Goal: Task Accomplishment & Management: Complete application form

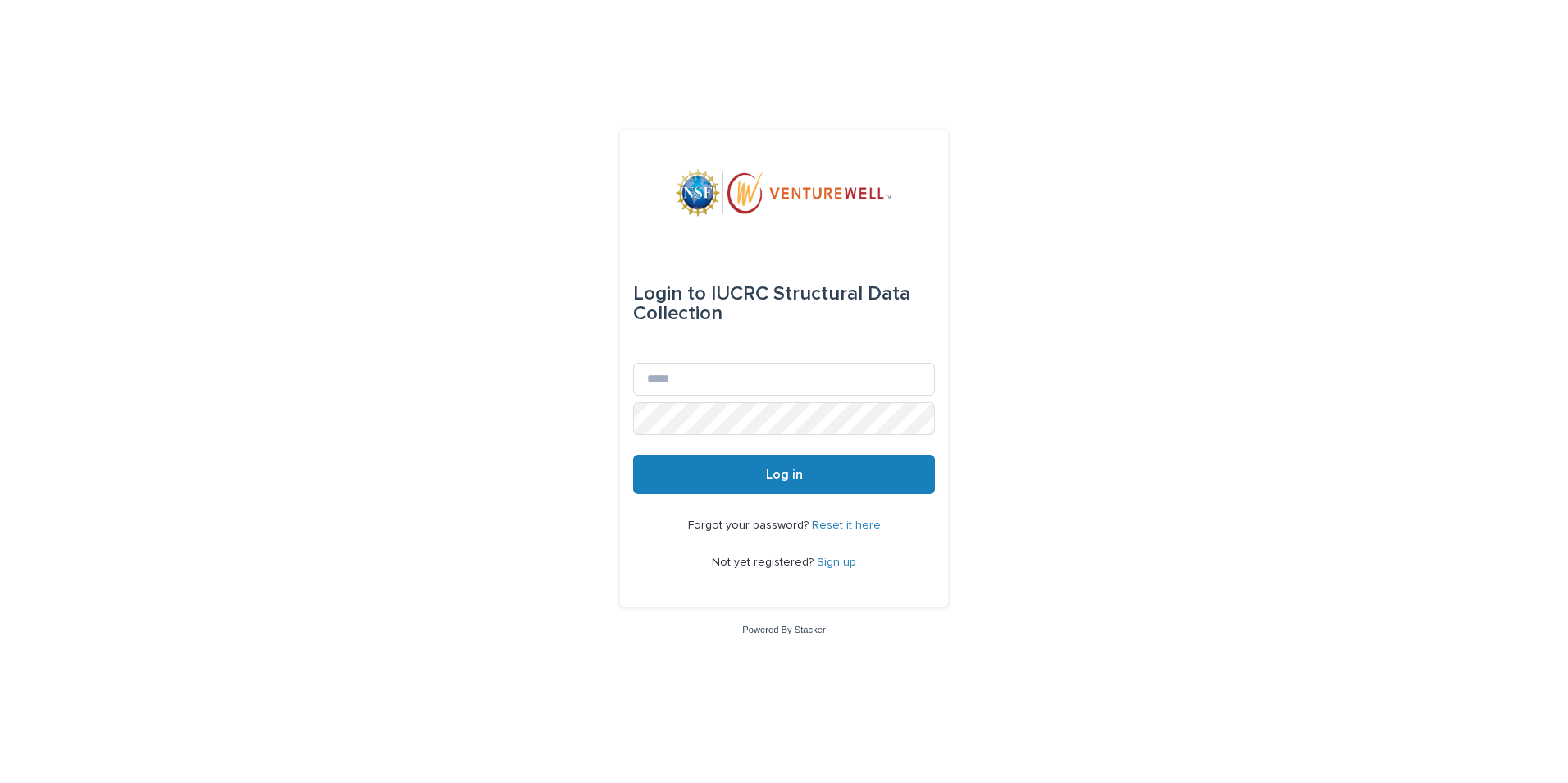
click at [738, 397] on div "Email" at bounding box center [784, 382] width 302 height 39
click at [761, 381] on input "Email" at bounding box center [784, 378] width 302 height 33
type input "**********"
click at [765, 471] on button "Log in" at bounding box center [784, 474] width 302 height 39
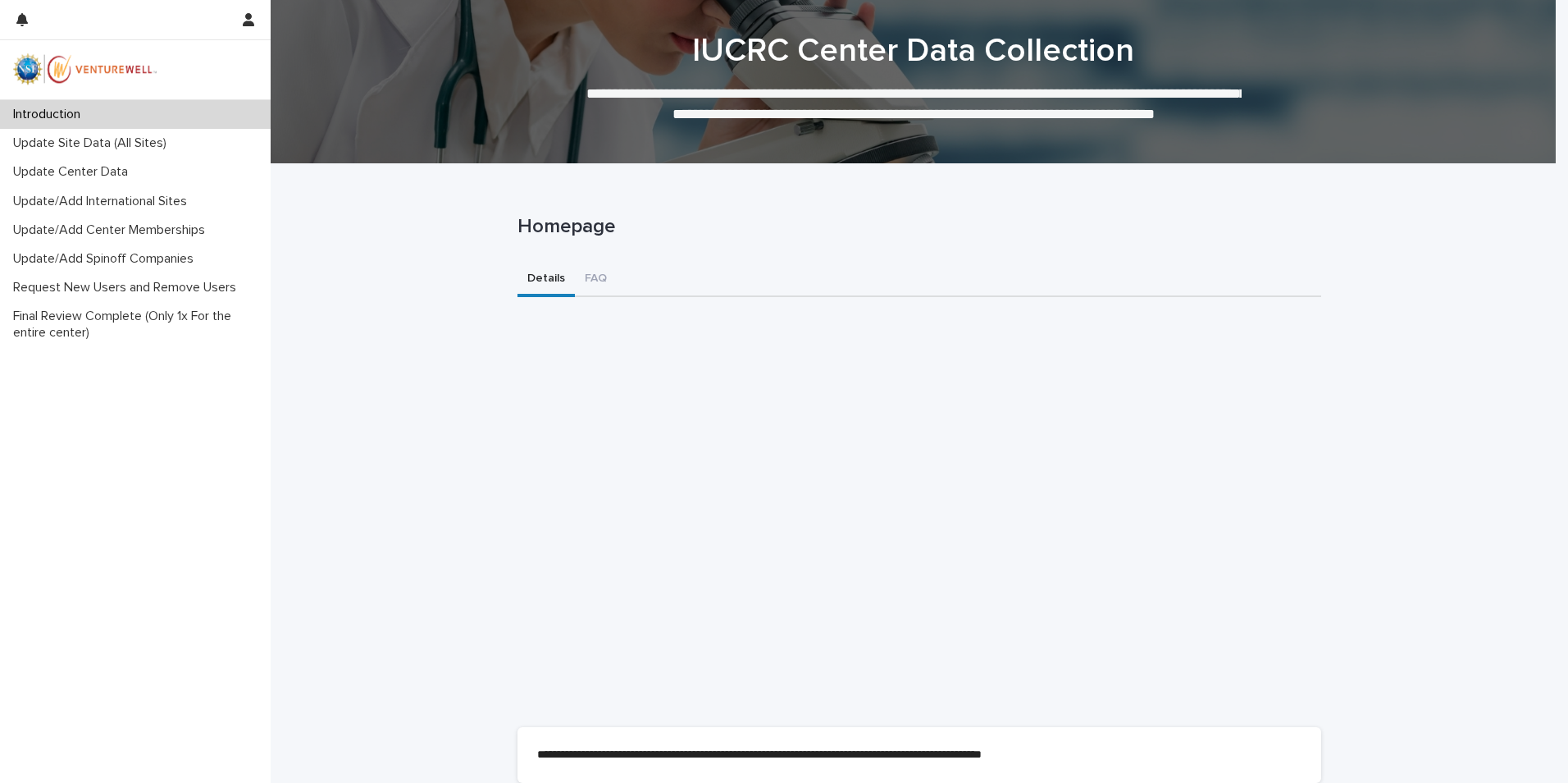
scroll to position [82, 0]
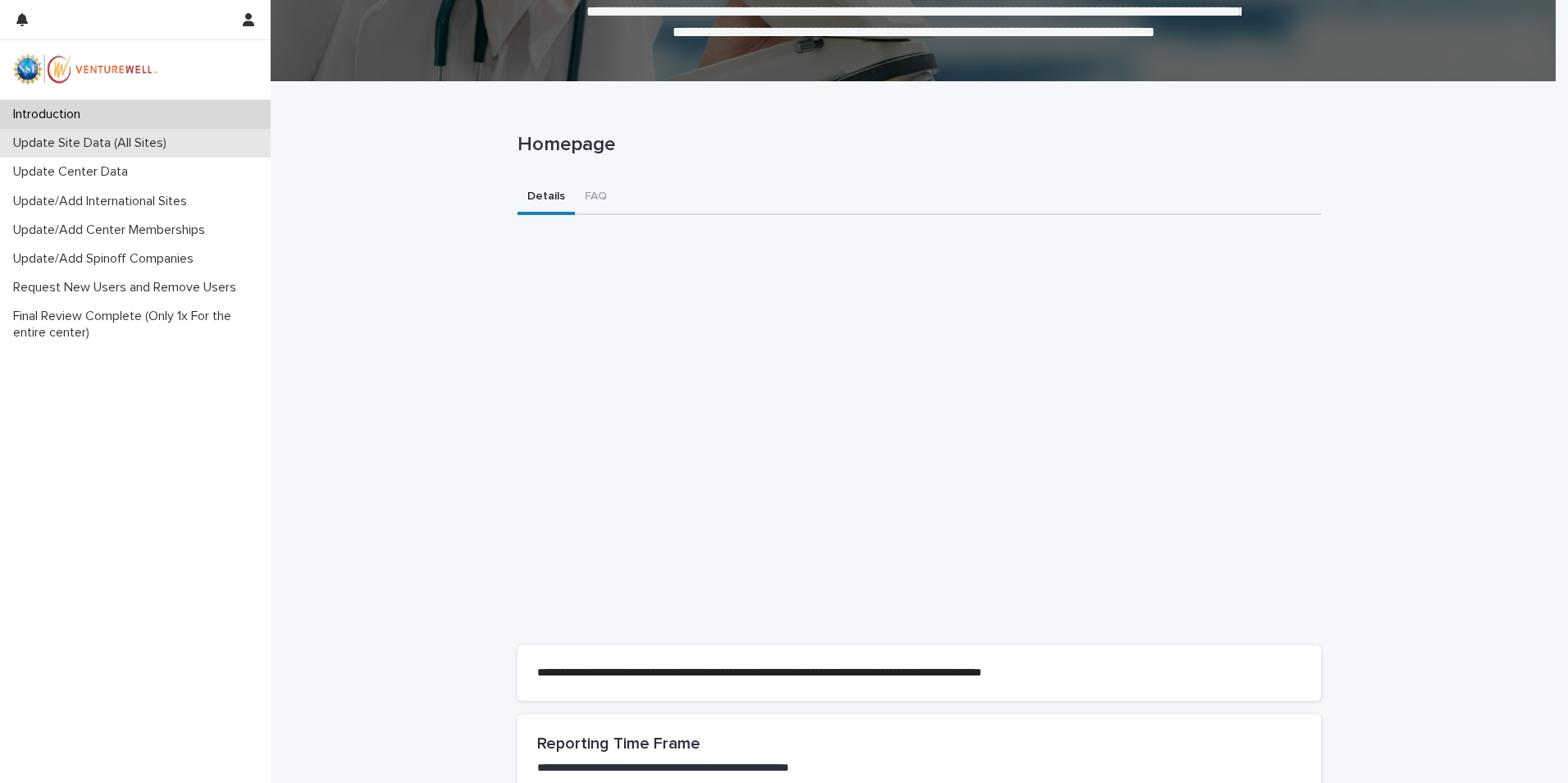
click at [131, 146] on p "Update Site Data (All Sites)" at bounding box center [93, 143] width 173 height 16
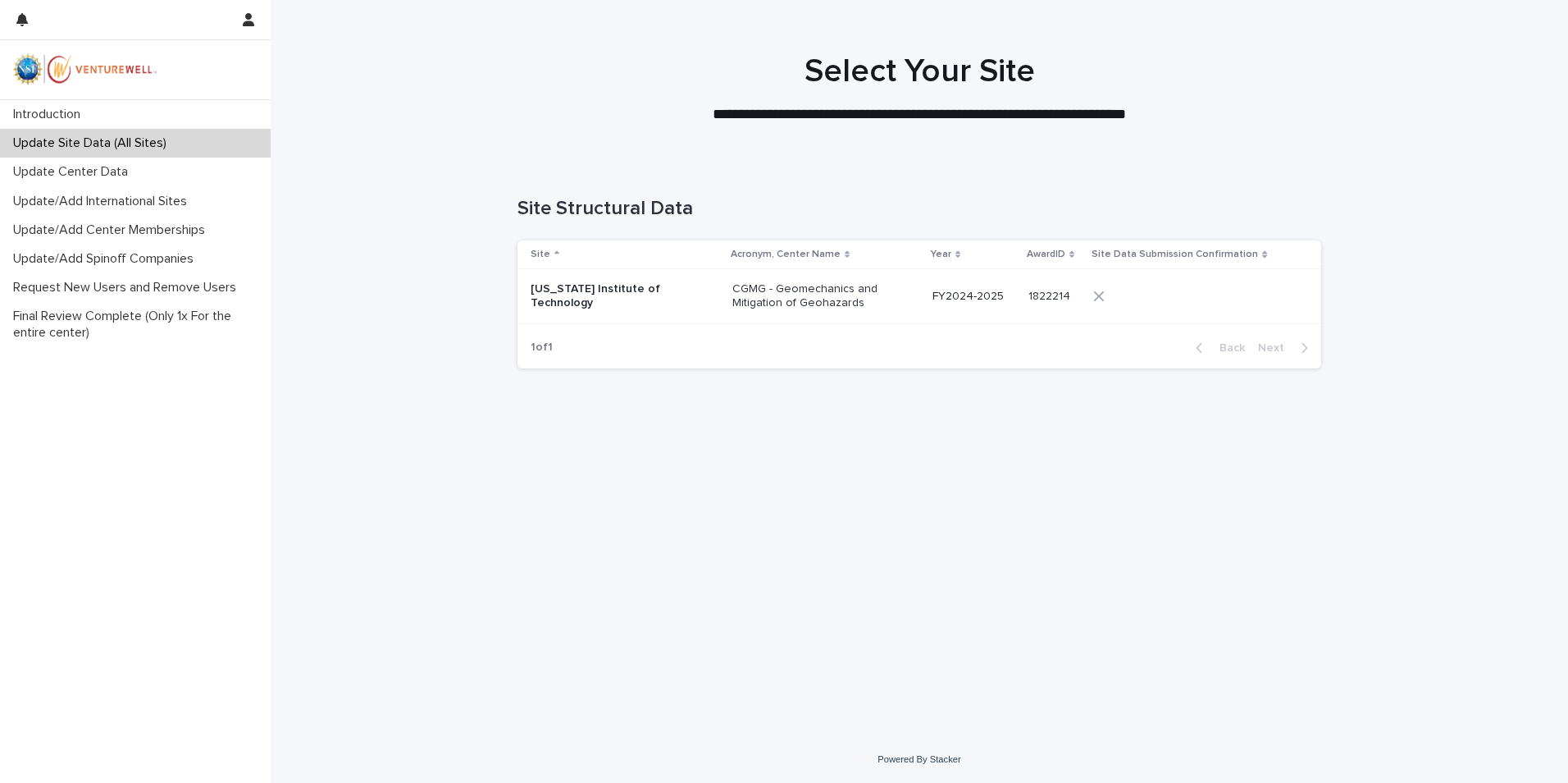
click at [615, 297] on p "California Institute of Technology" at bounding box center [612, 297] width 164 height 28
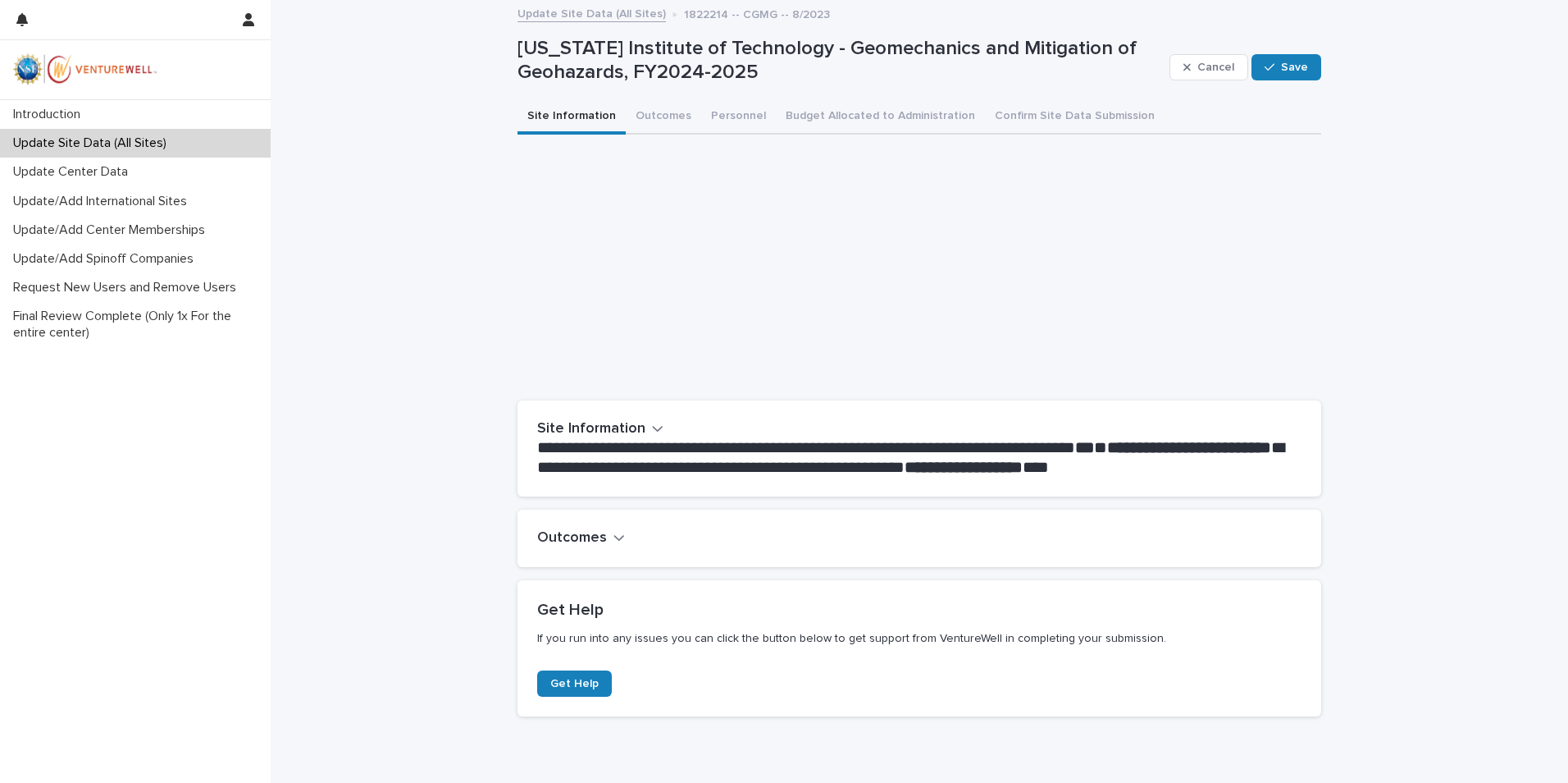
click at [652, 428] on icon "button" at bounding box center [658, 428] width 11 height 15
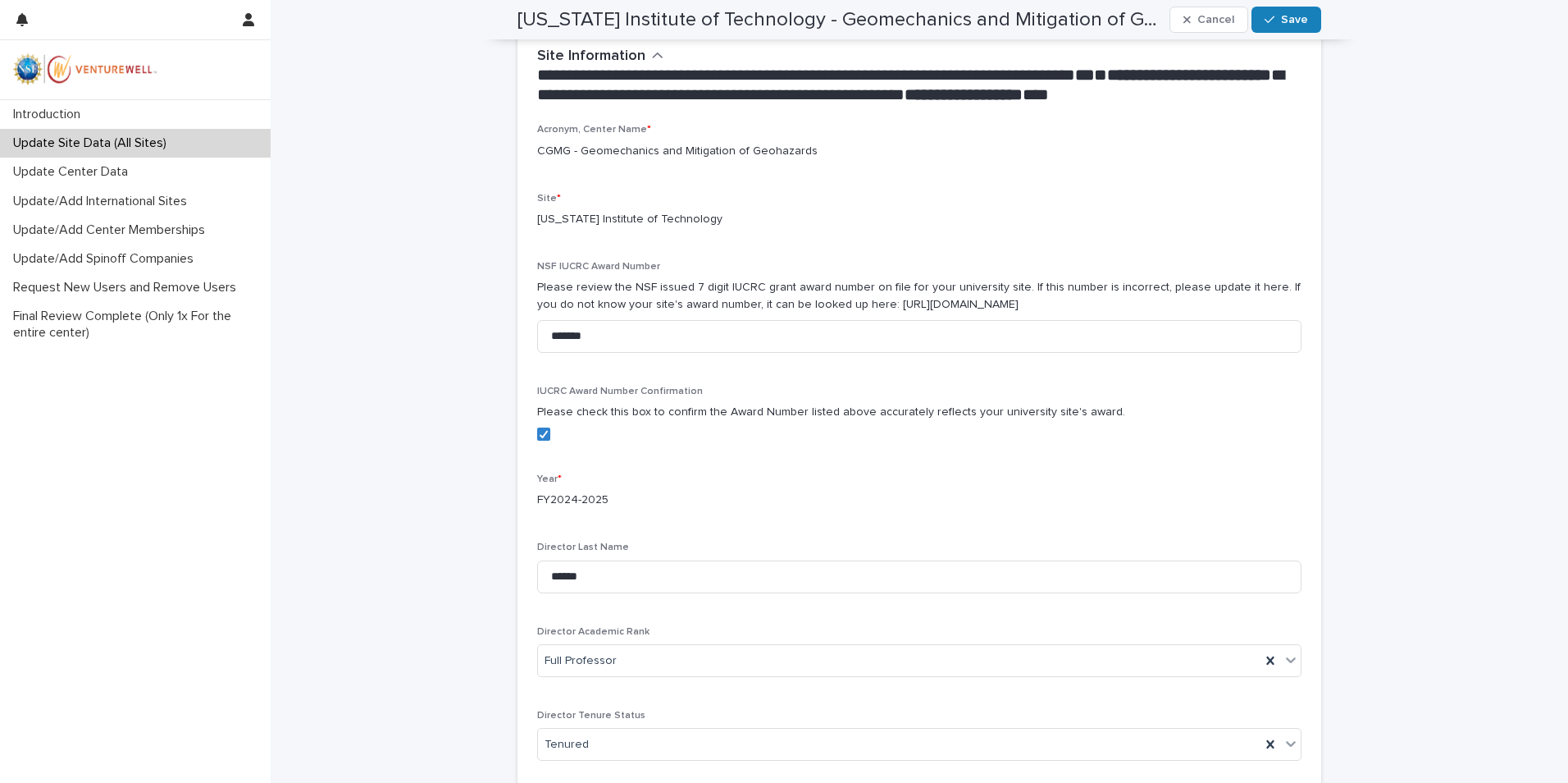
scroll to position [410, 0]
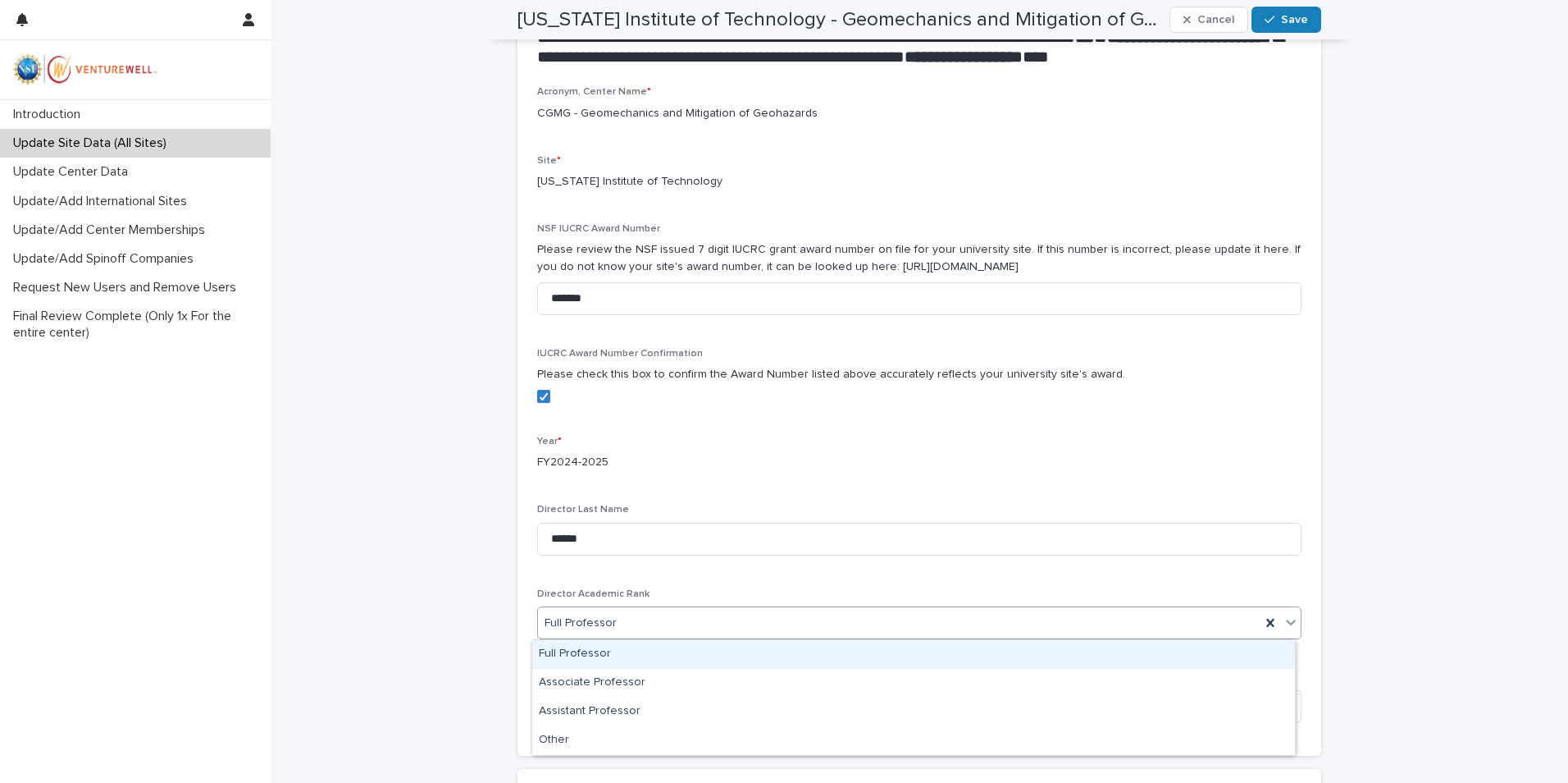
click at [1286, 622] on icon at bounding box center [1290, 622] width 9 height 6
click at [571, 644] on div "Full Professor" at bounding box center [913, 654] width 763 height 29
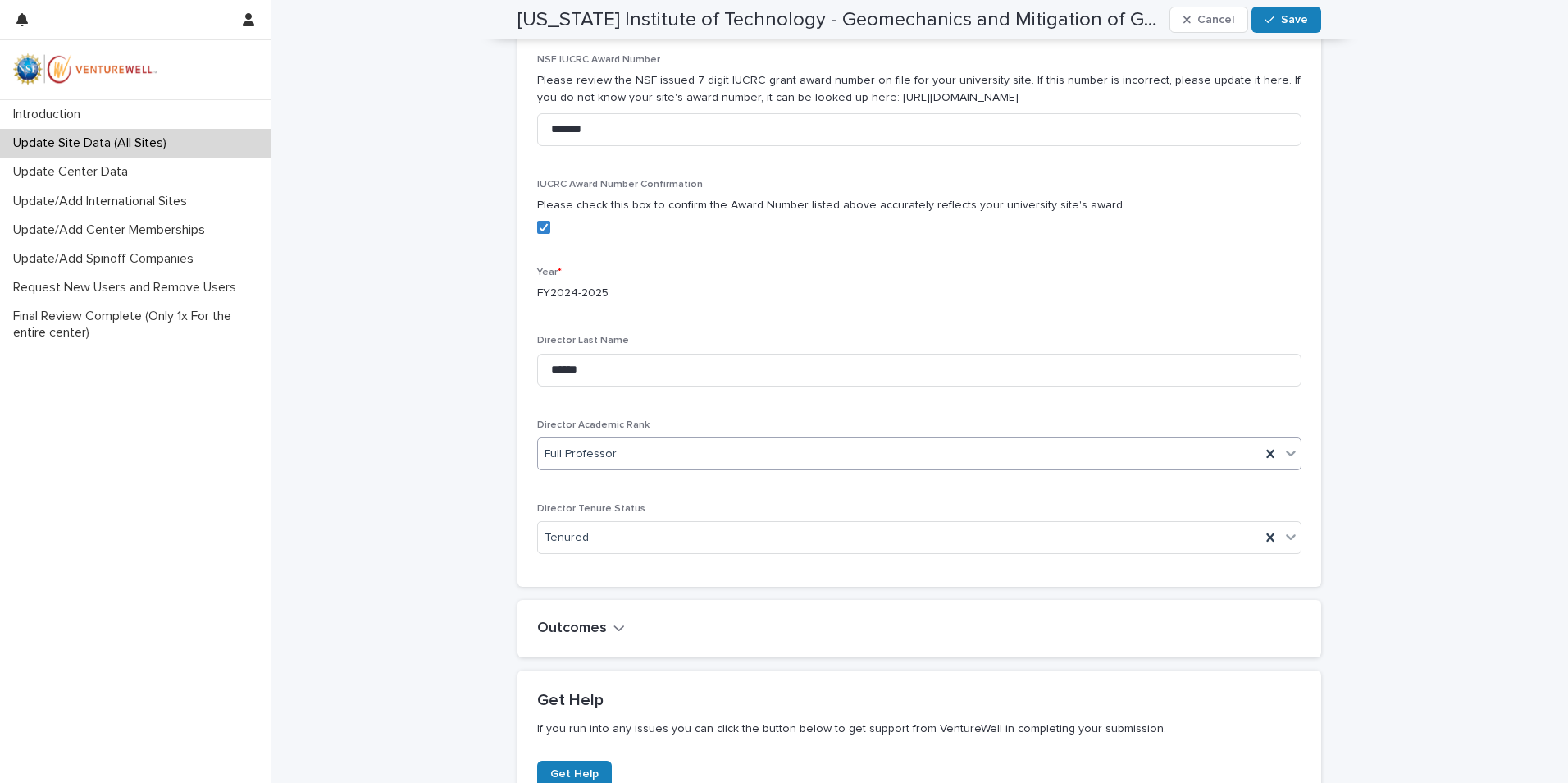
scroll to position [656, 0]
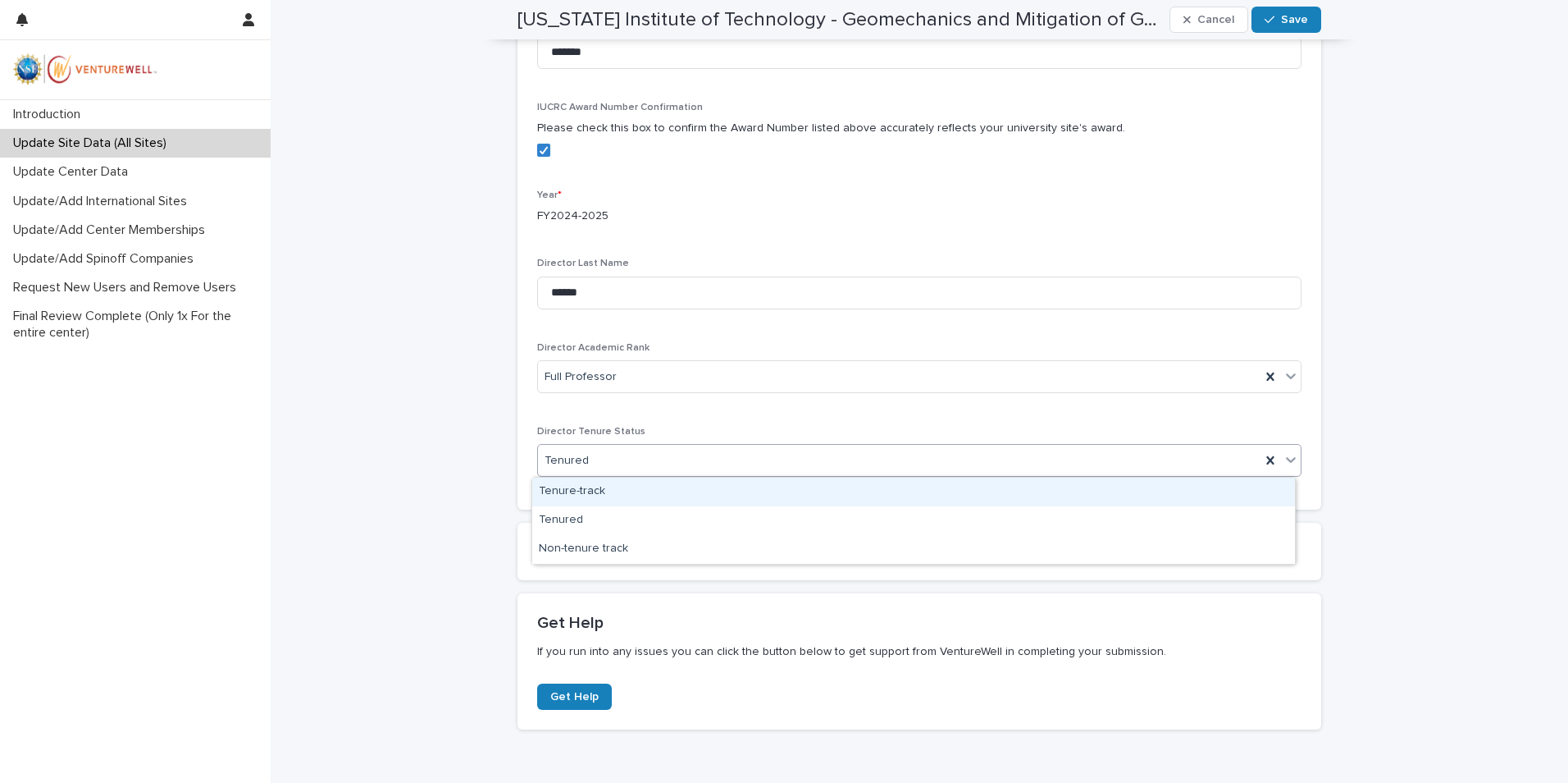
click at [1283, 458] on icon at bounding box center [1290, 459] width 16 height 16
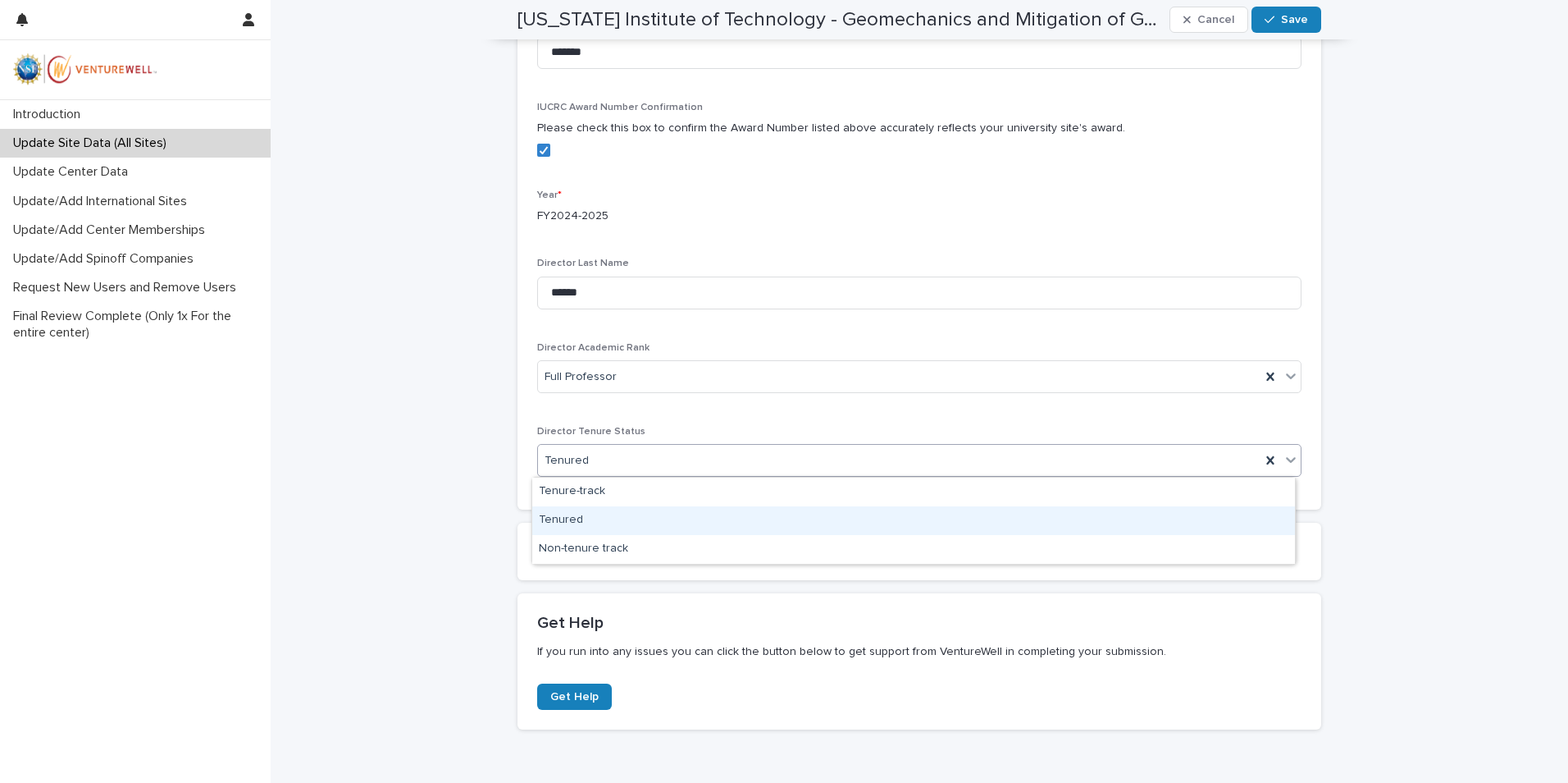
click at [654, 514] on div "Tenured" at bounding box center [913, 520] width 763 height 29
click at [616, 550] on icon "button" at bounding box center [619, 550] width 11 height 15
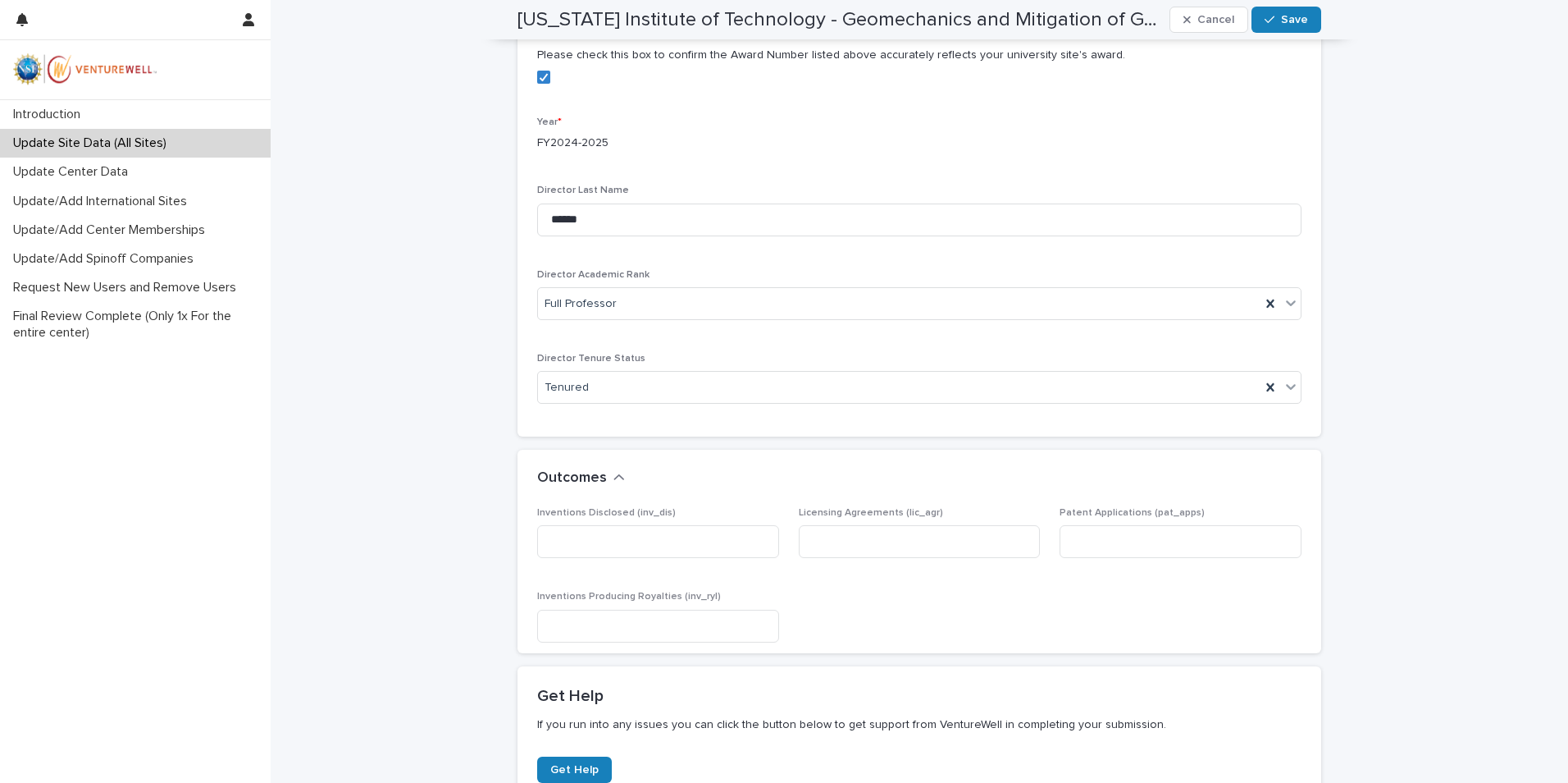
scroll to position [740, 0]
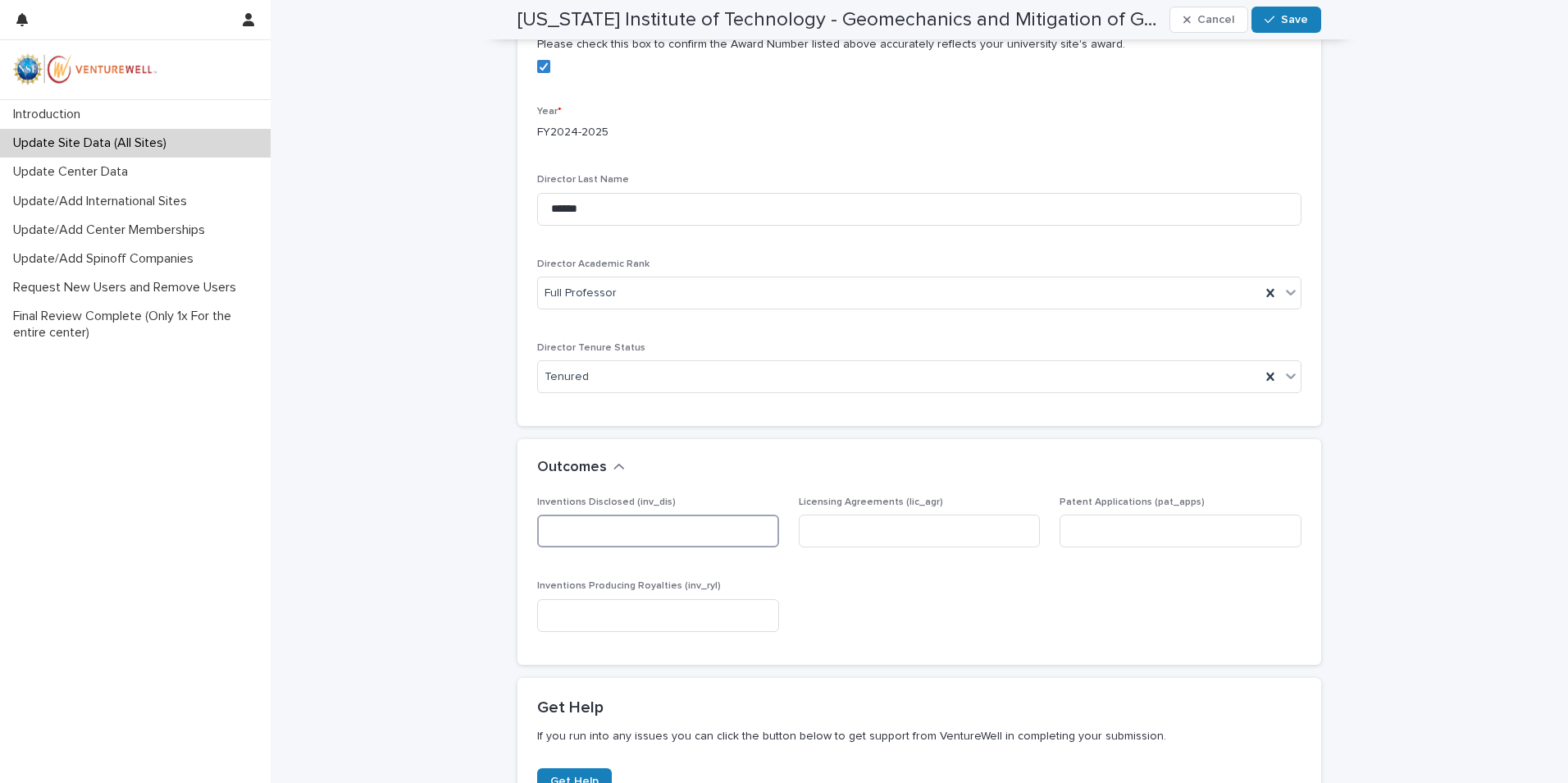
click at [638, 529] on input at bounding box center [658, 530] width 242 height 33
type input "*"
click at [915, 539] on input at bounding box center [920, 530] width 242 height 33
type input "*"
click at [1146, 514] on div "Patent Applications (pat_apps)" at bounding box center [1180, 529] width 242 height 64
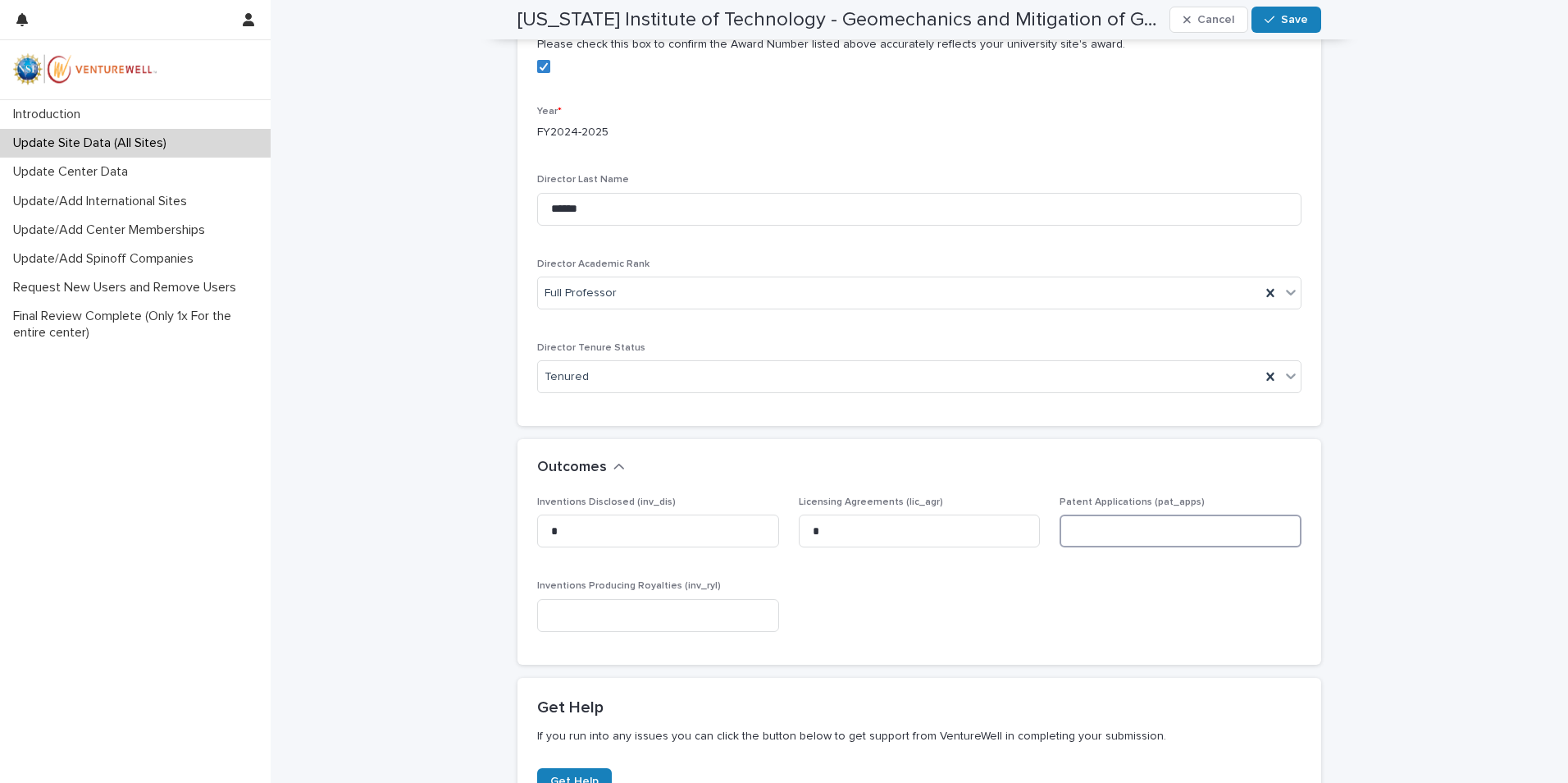
click at [1131, 523] on input at bounding box center [1180, 530] width 242 height 33
type input "*"
click at [572, 626] on input at bounding box center [658, 615] width 242 height 33
type input "*"
click at [1082, 618] on div "Inventions Disclosed (inv_dis) * Licensing Agreements (lic_agr) * Patent Applic…" at bounding box center [919, 571] width 764 height 148
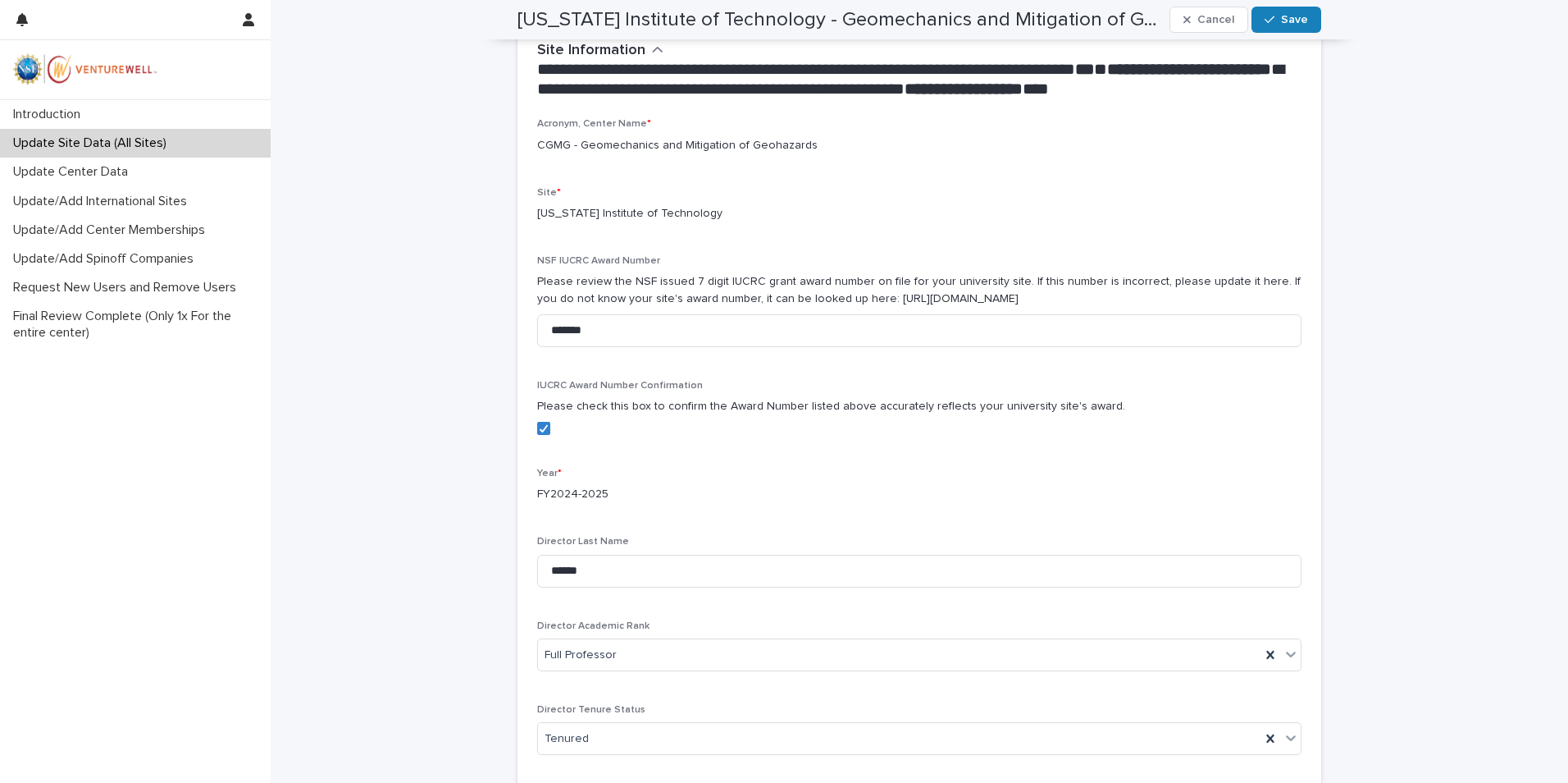
scroll to position [166, 0]
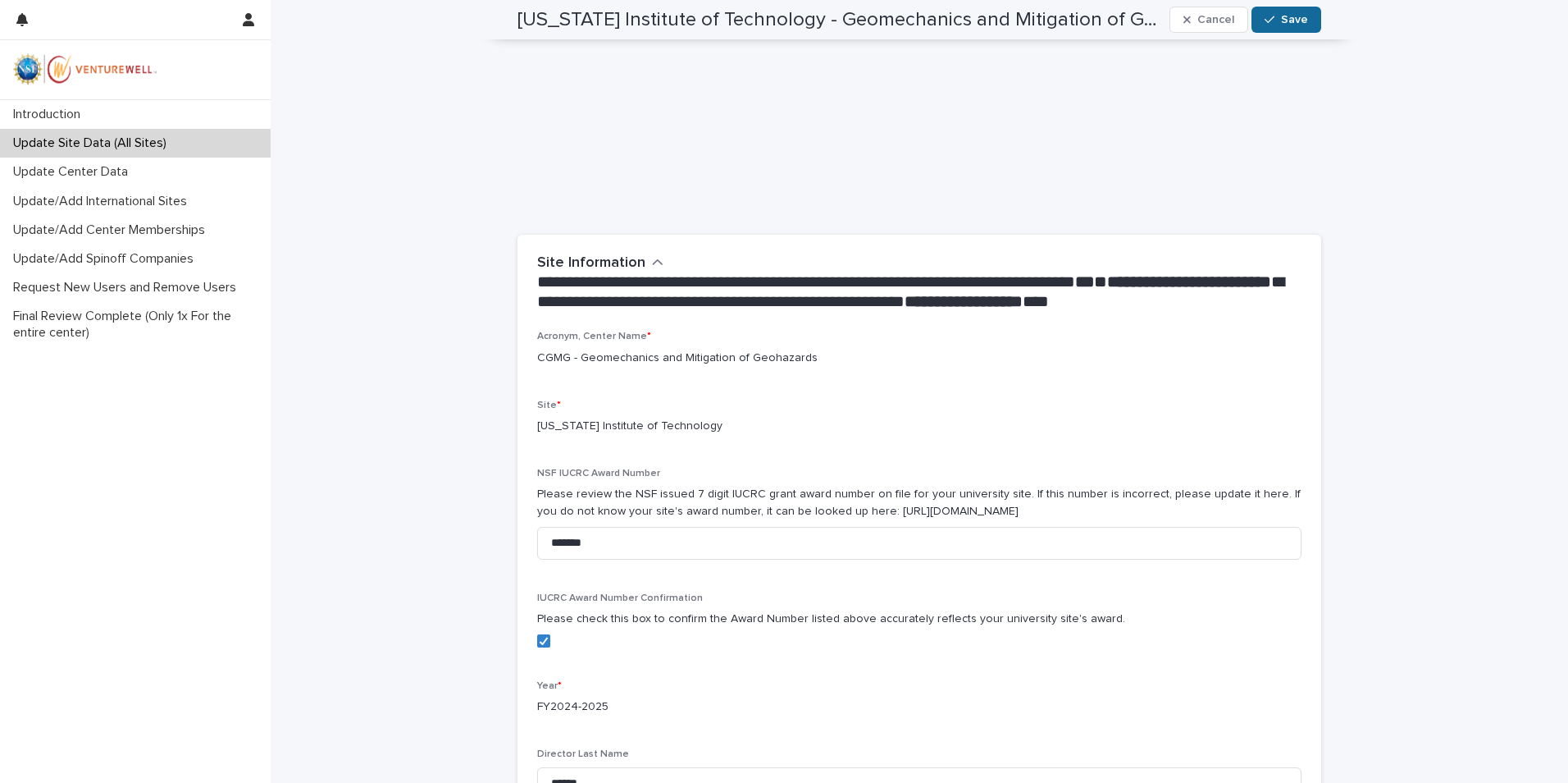
click at [1301, 20] on span "Save" at bounding box center [1294, 20] width 27 height 11
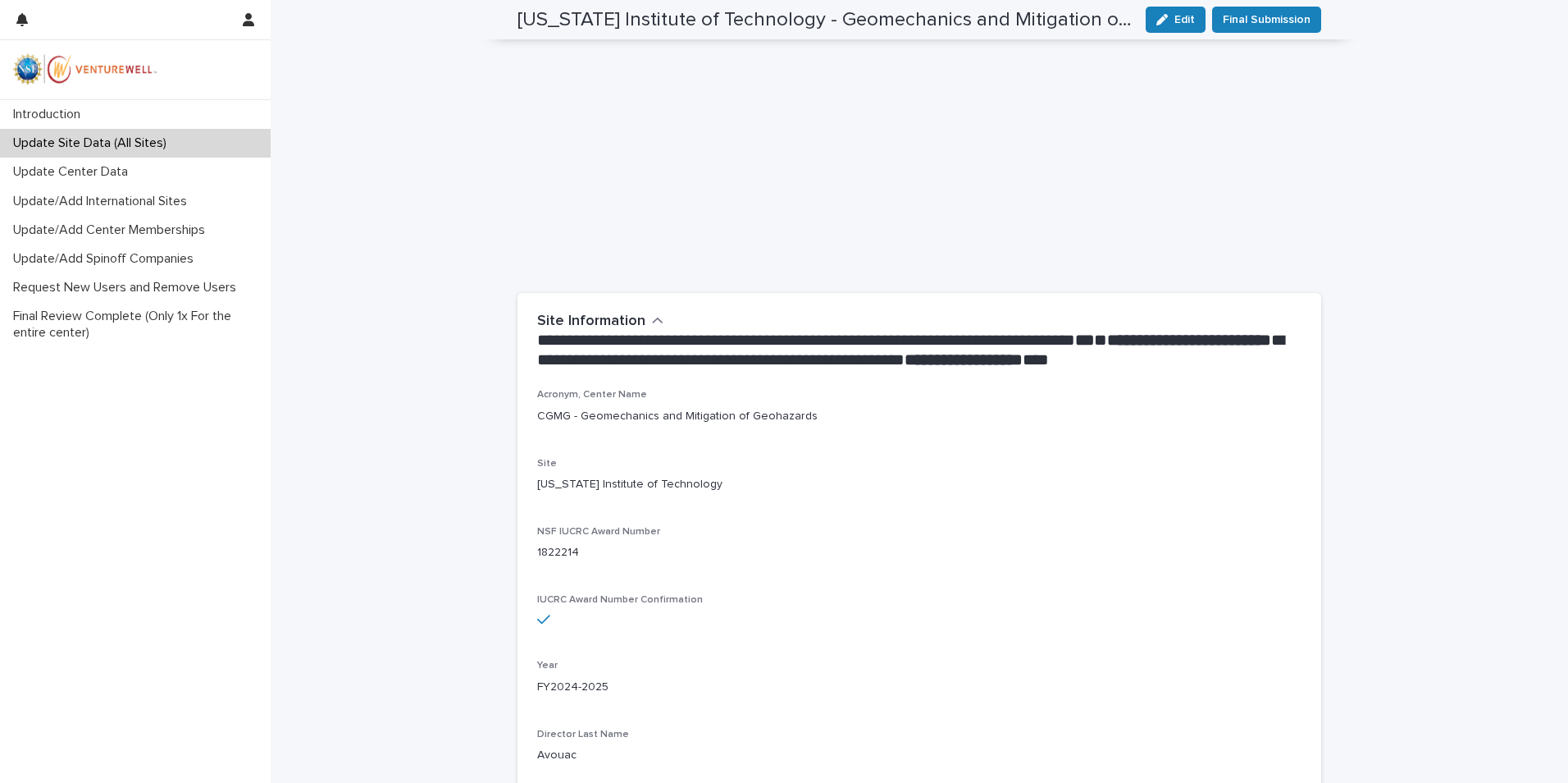
scroll to position [0, 0]
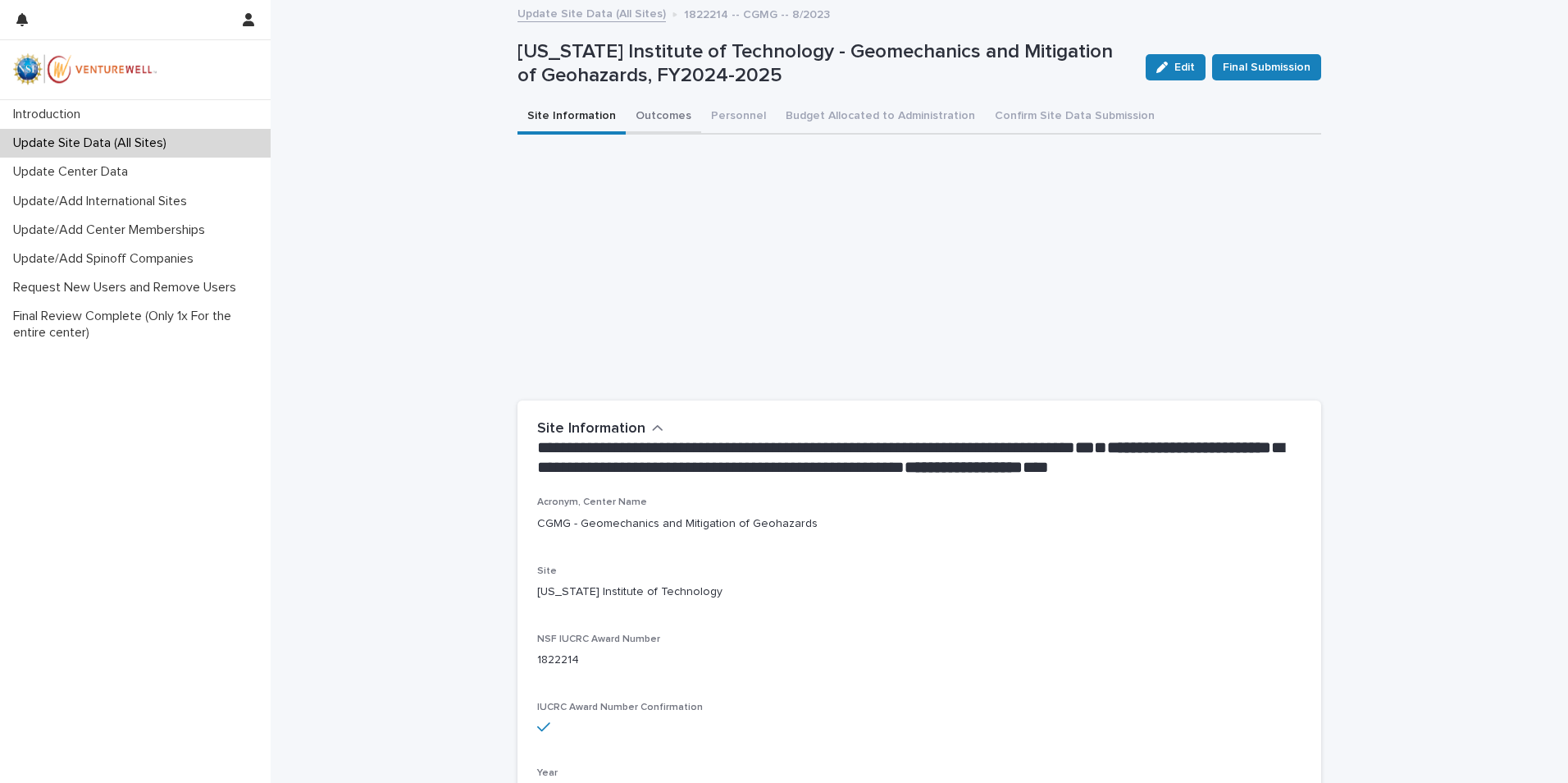
click at [658, 123] on button "Outcomes" at bounding box center [663, 117] width 75 height 35
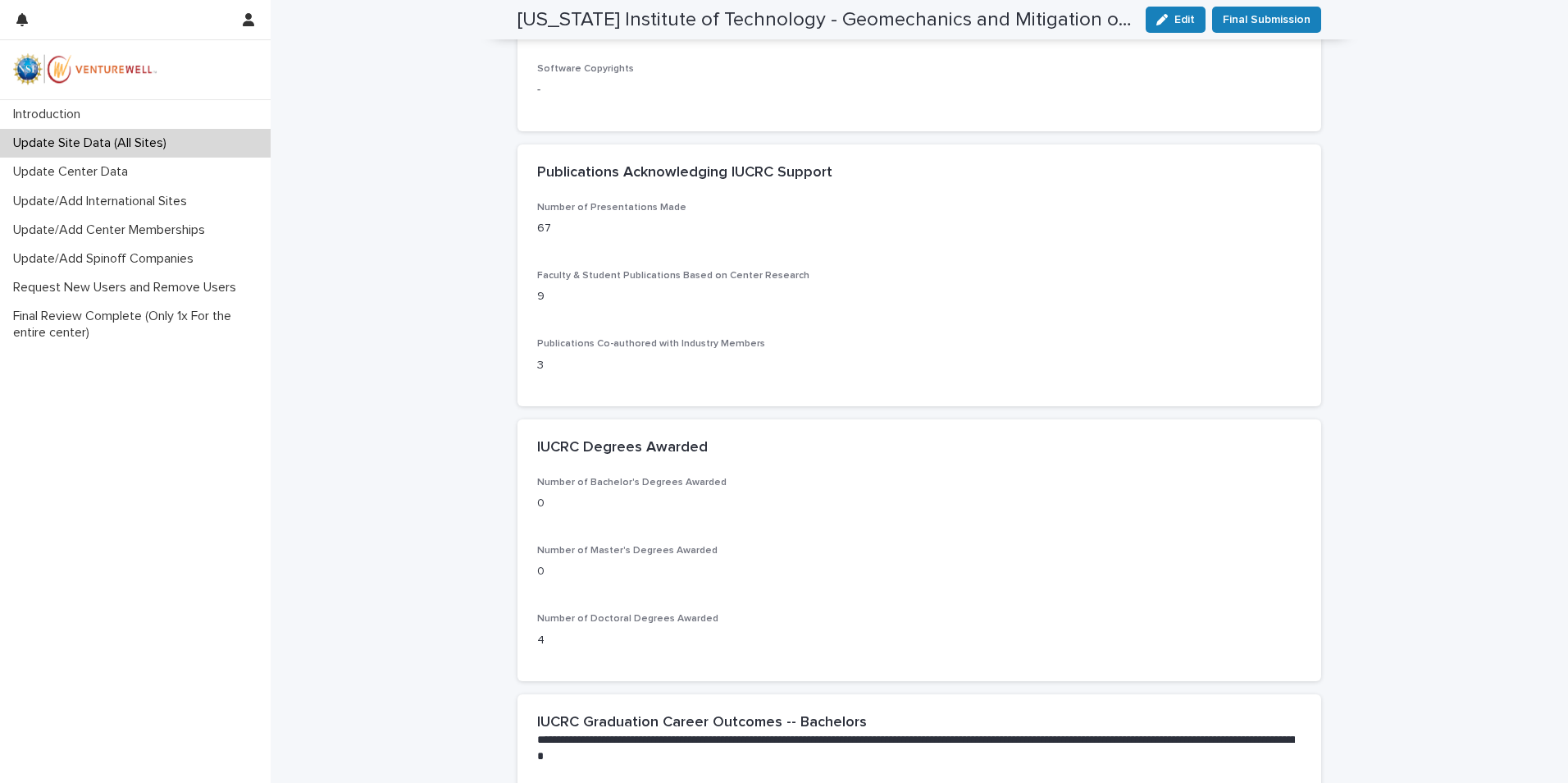
scroll to position [706, 0]
drag, startPoint x: 531, startPoint y: 168, endPoint x: 820, endPoint y: 172, distance: 289.0
click at [820, 172] on h2 "Publications Acknowledging IUCRC Support" at bounding box center [684, 172] width 296 height 18
copy h2 "Publications Acknowledging IUCRC Support"
click at [848, 334] on div "Number of Presentations Made 67 Faculty & Student Publications Based on Center …" at bounding box center [919, 293] width 764 height 185
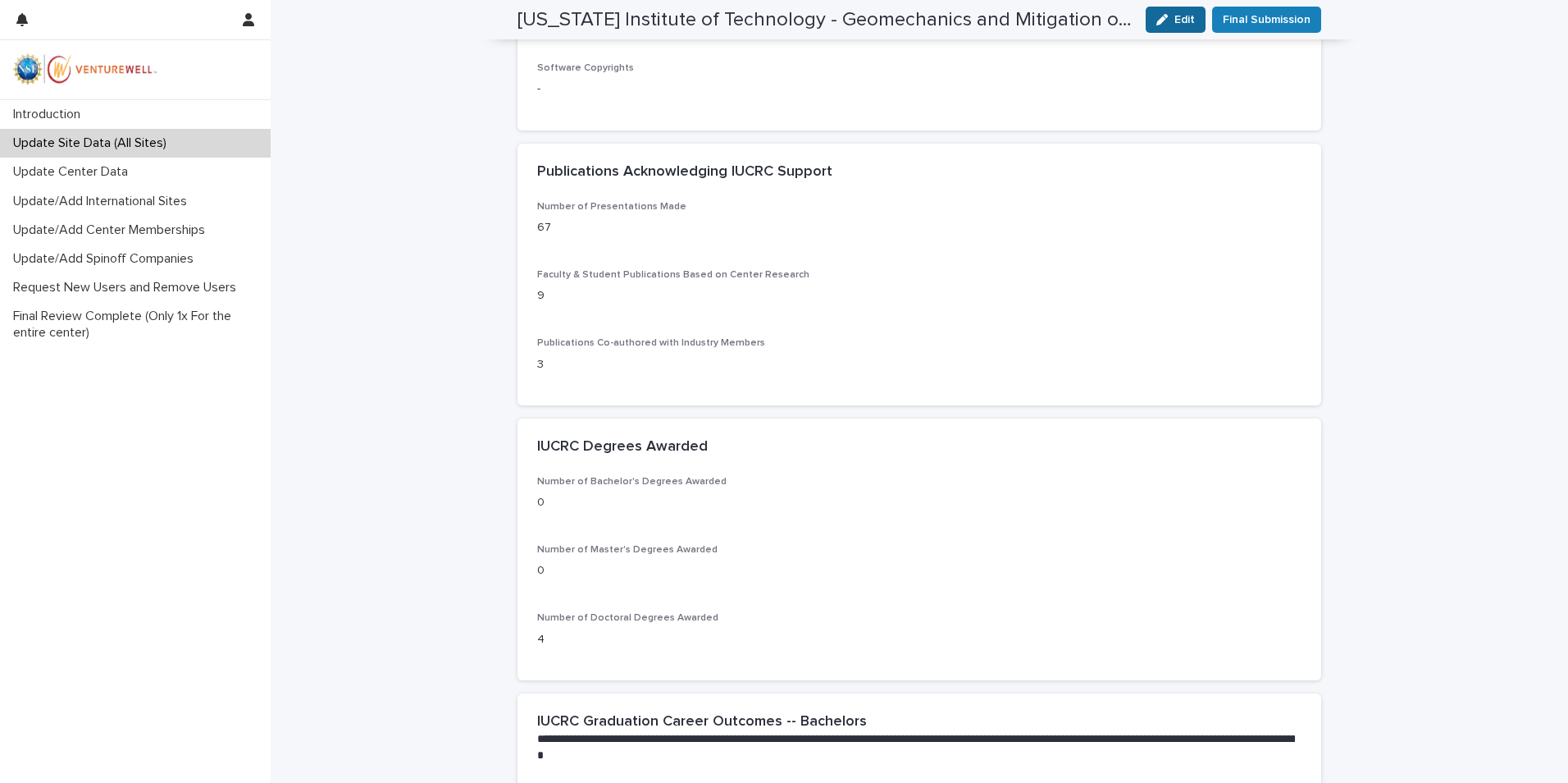
click at [1168, 22] on div "button" at bounding box center [1165, 20] width 18 height 11
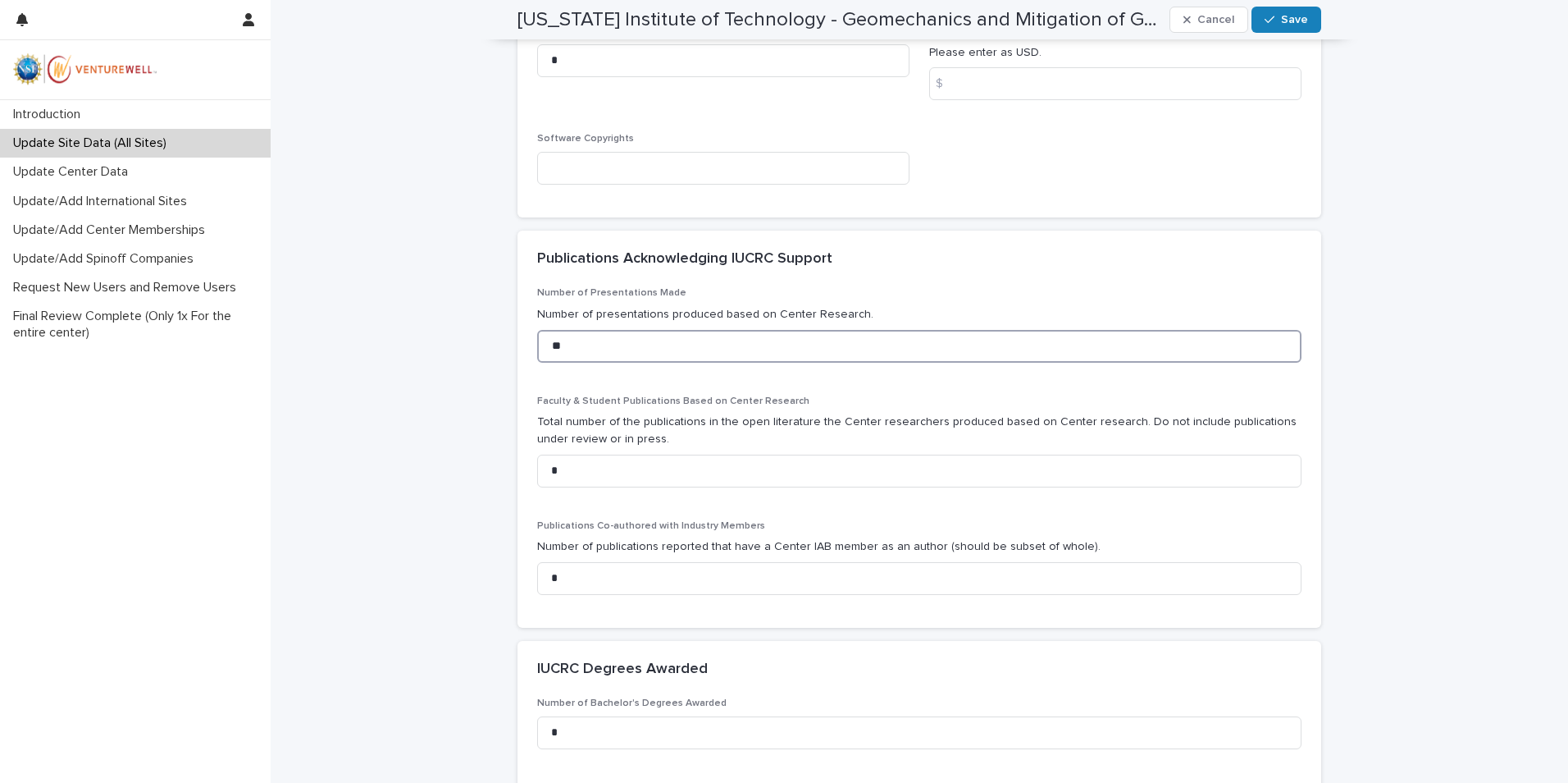
drag, startPoint x: 549, startPoint y: 354, endPoint x: 525, endPoint y: 357, distance: 24.2
click at [529, 360] on div "Number of Presentations Made Number of presentations produced based on Center R…" at bounding box center [919, 457] width 803 height 340
type input "**"
click at [657, 464] on input "*" at bounding box center [919, 470] width 764 height 33
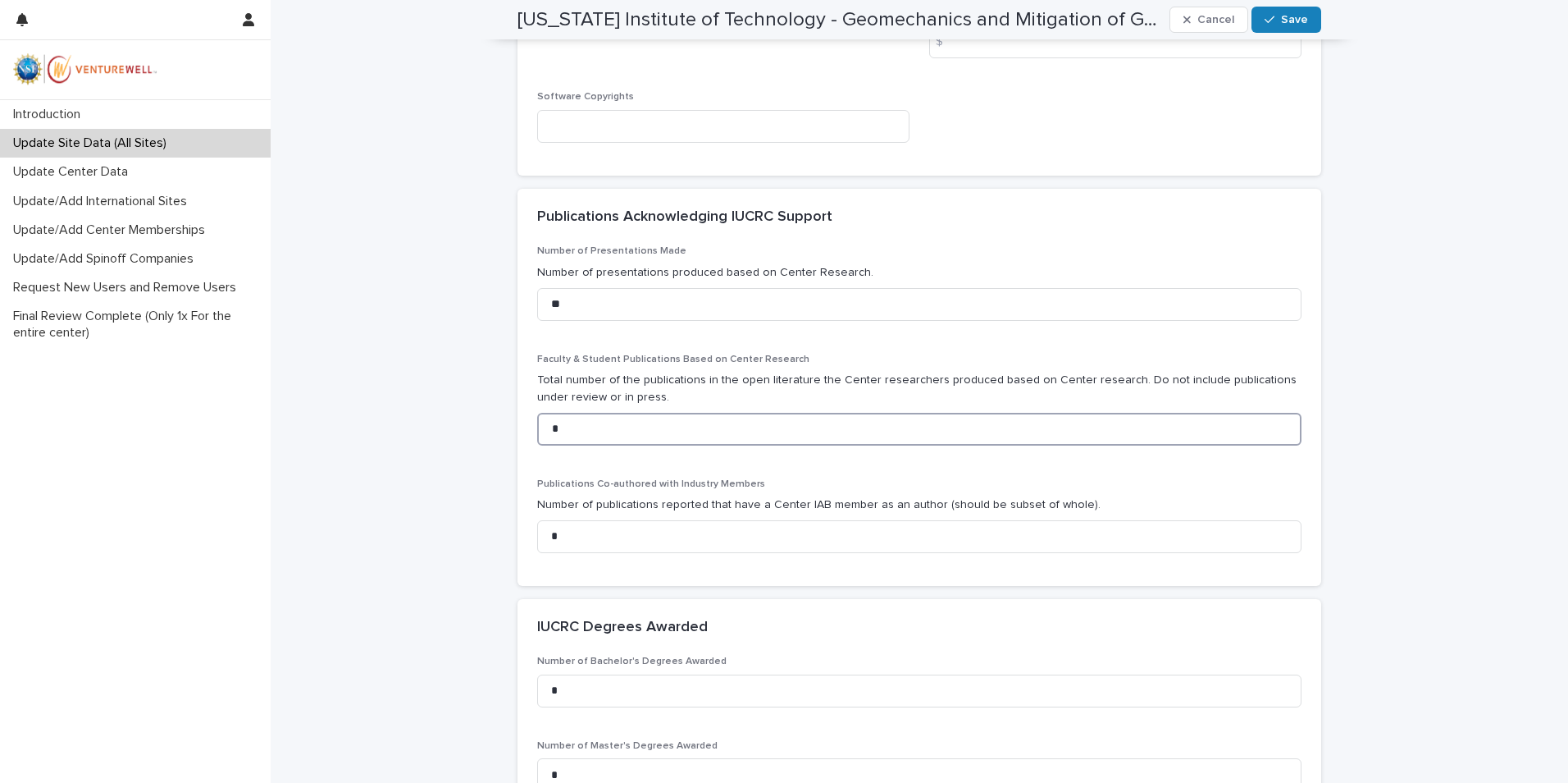
scroll to position [789, 0]
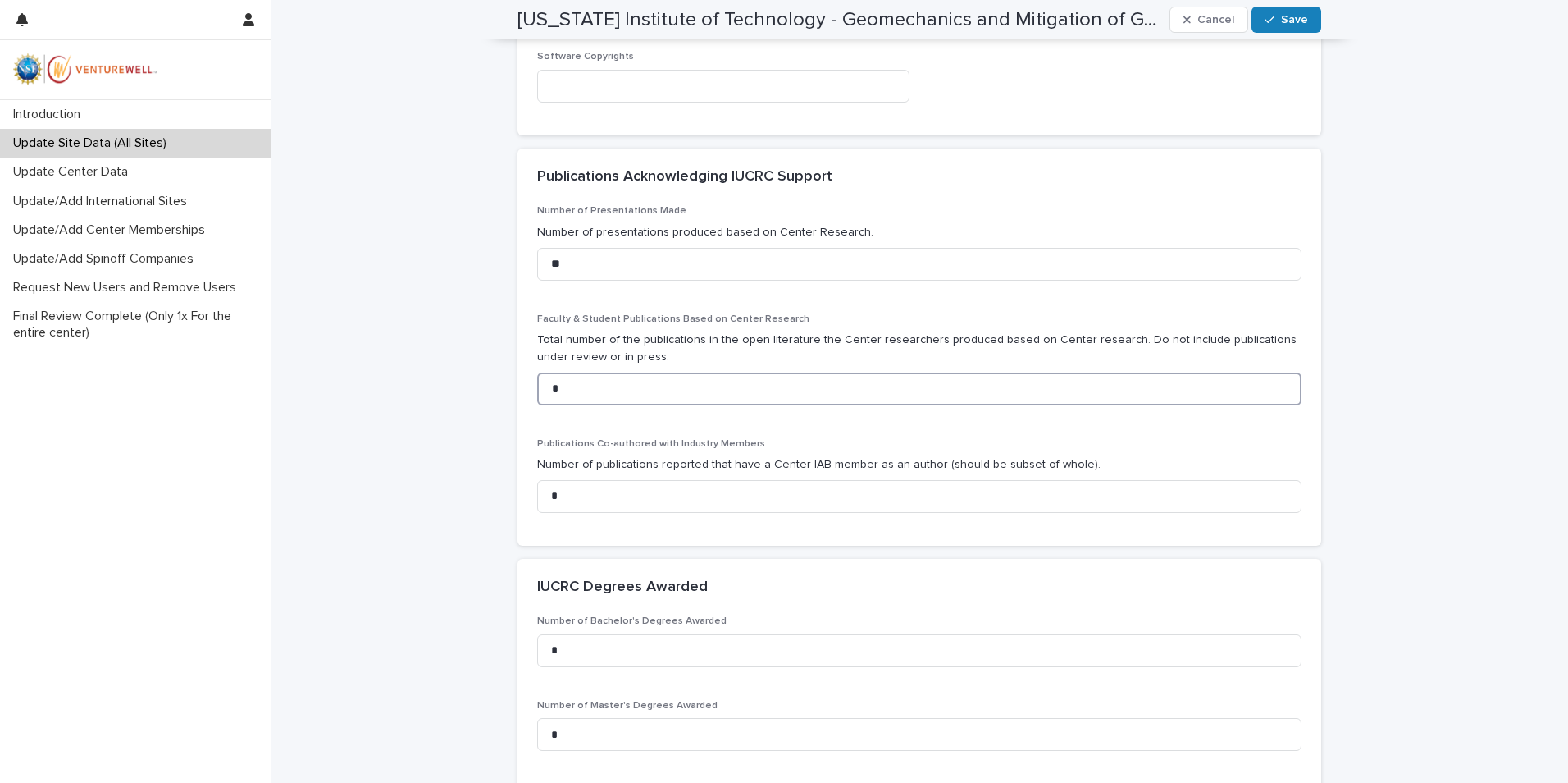
click at [595, 387] on input "*" at bounding box center [919, 389] width 764 height 33
type input "*"
click at [588, 498] on input "*" at bounding box center [919, 496] width 764 height 33
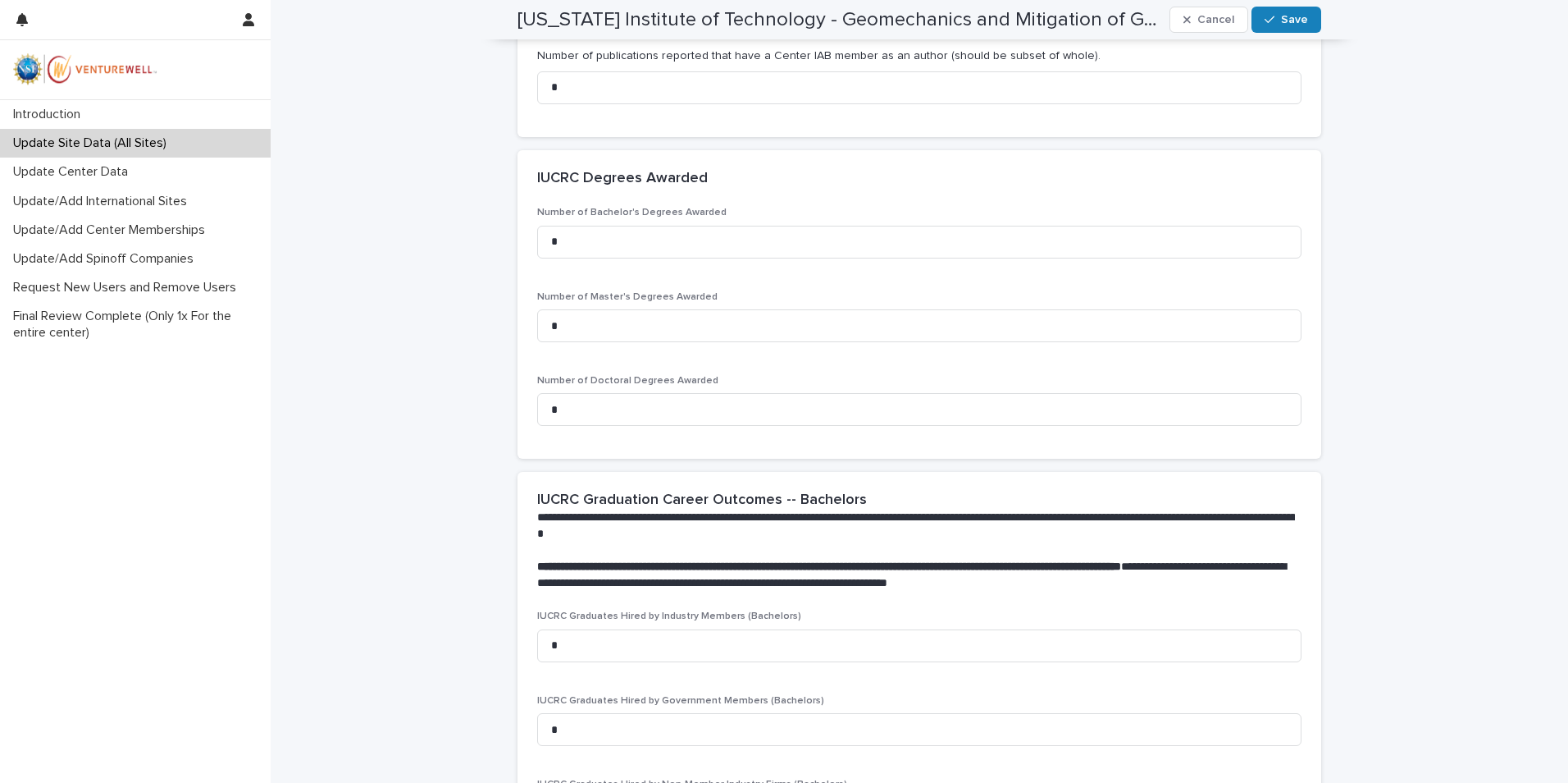
scroll to position [1199, 0]
click at [632, 407] on input "*" at bounding box center [919, 407] width 764 height 33
type input "*"
click at [551, 414] on input "*" at bounding box center [919, 407] width 764 height 33
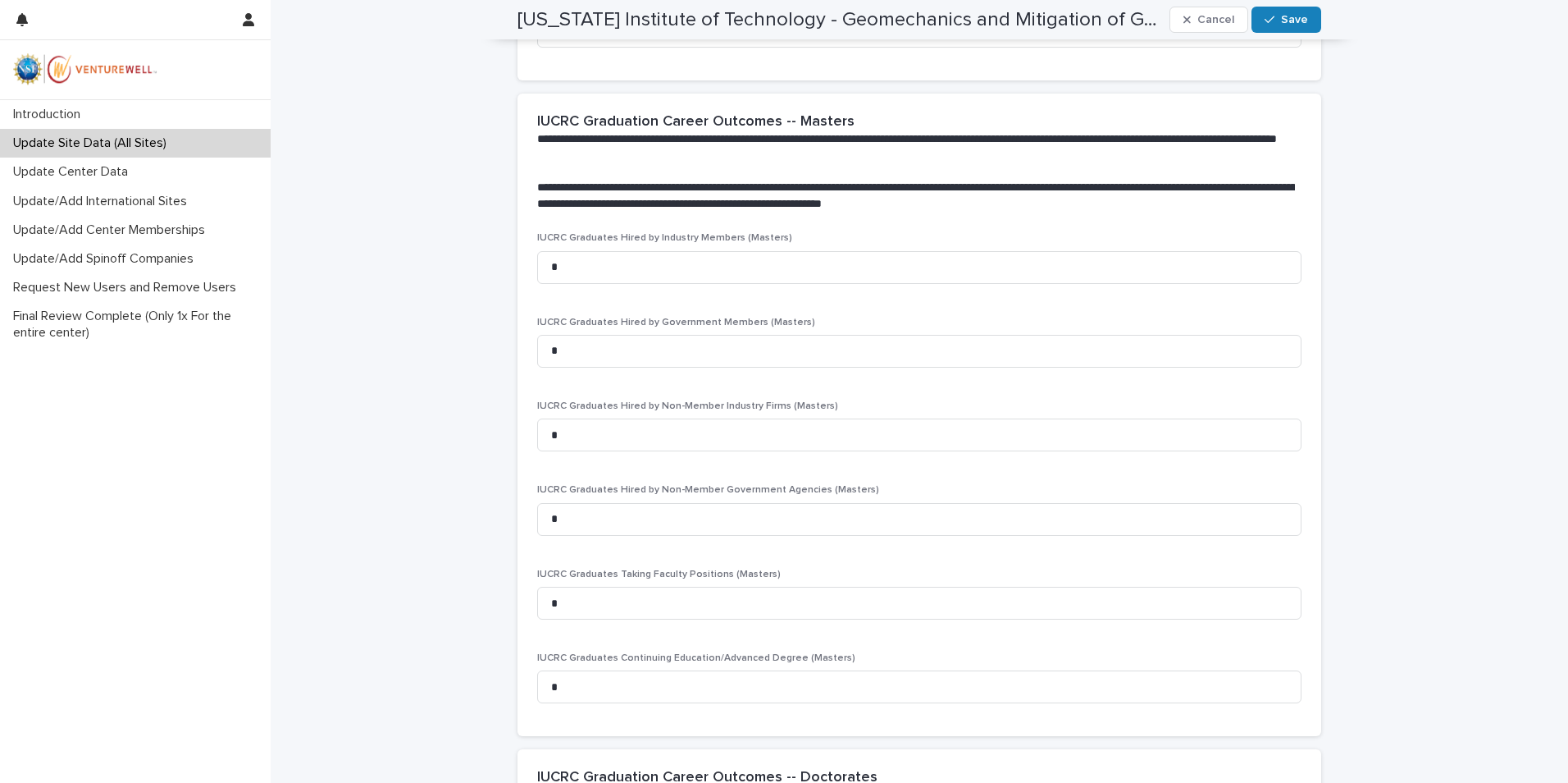
scroll to position [2145, 0]
type input "*"
click at [1273, 16] on div "button" at bounding box center [1271, 20] width 16 height 11
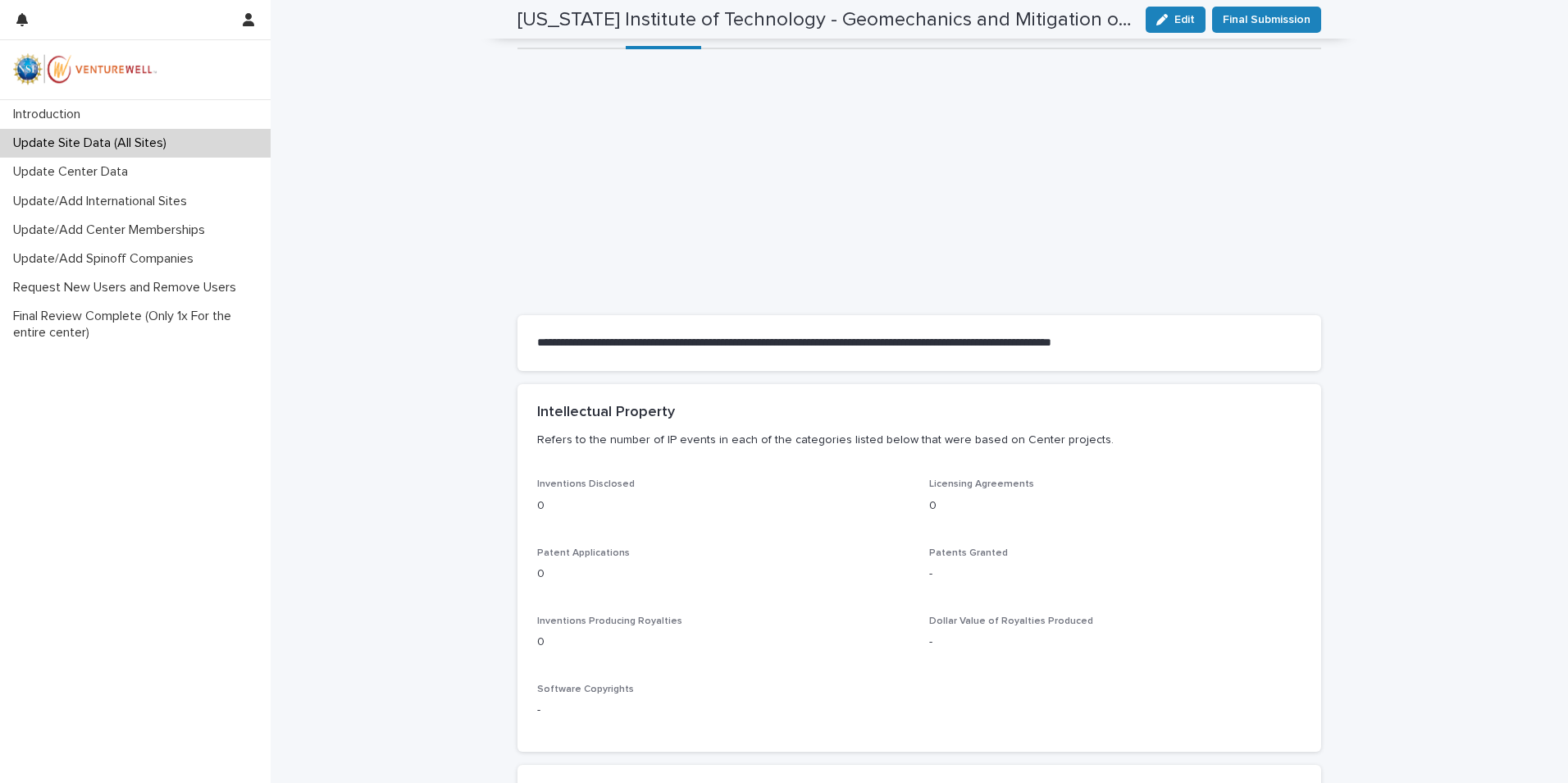
scroll to position [0, 0]
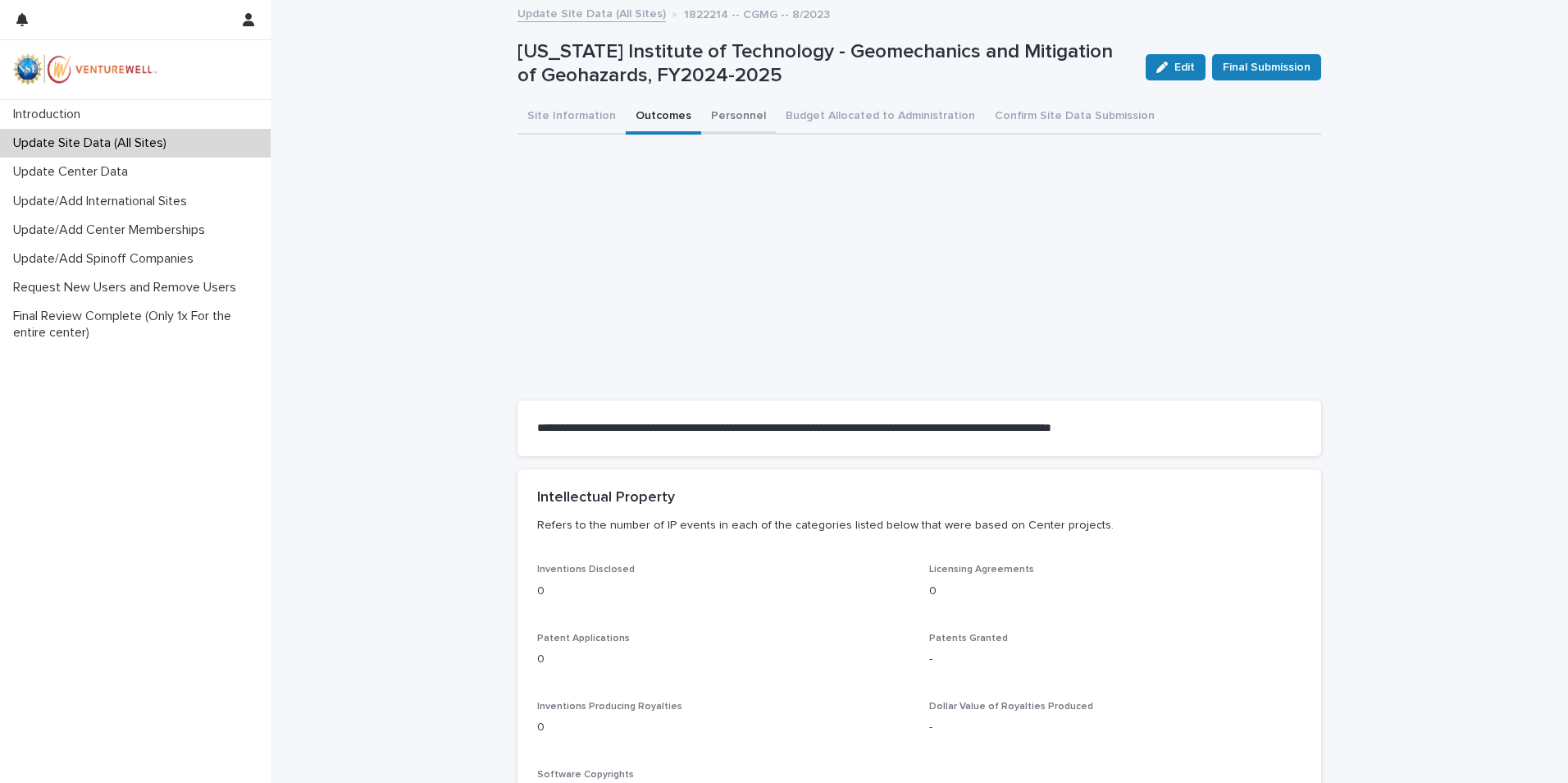
click at [718, 117] on button "Personnel" at bounding box center [738, 117] width 75 height 35
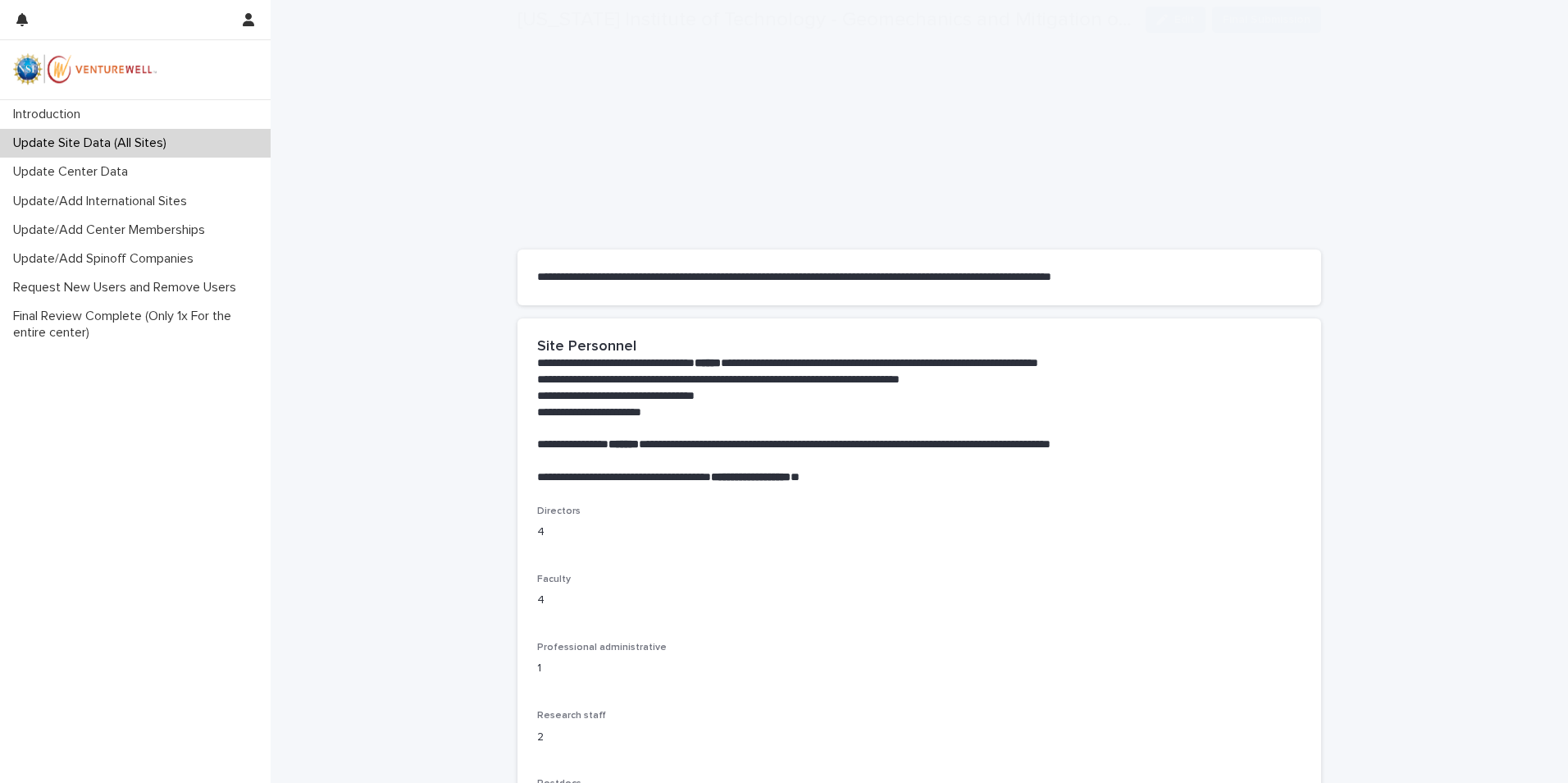
scroll to position [164, 0]
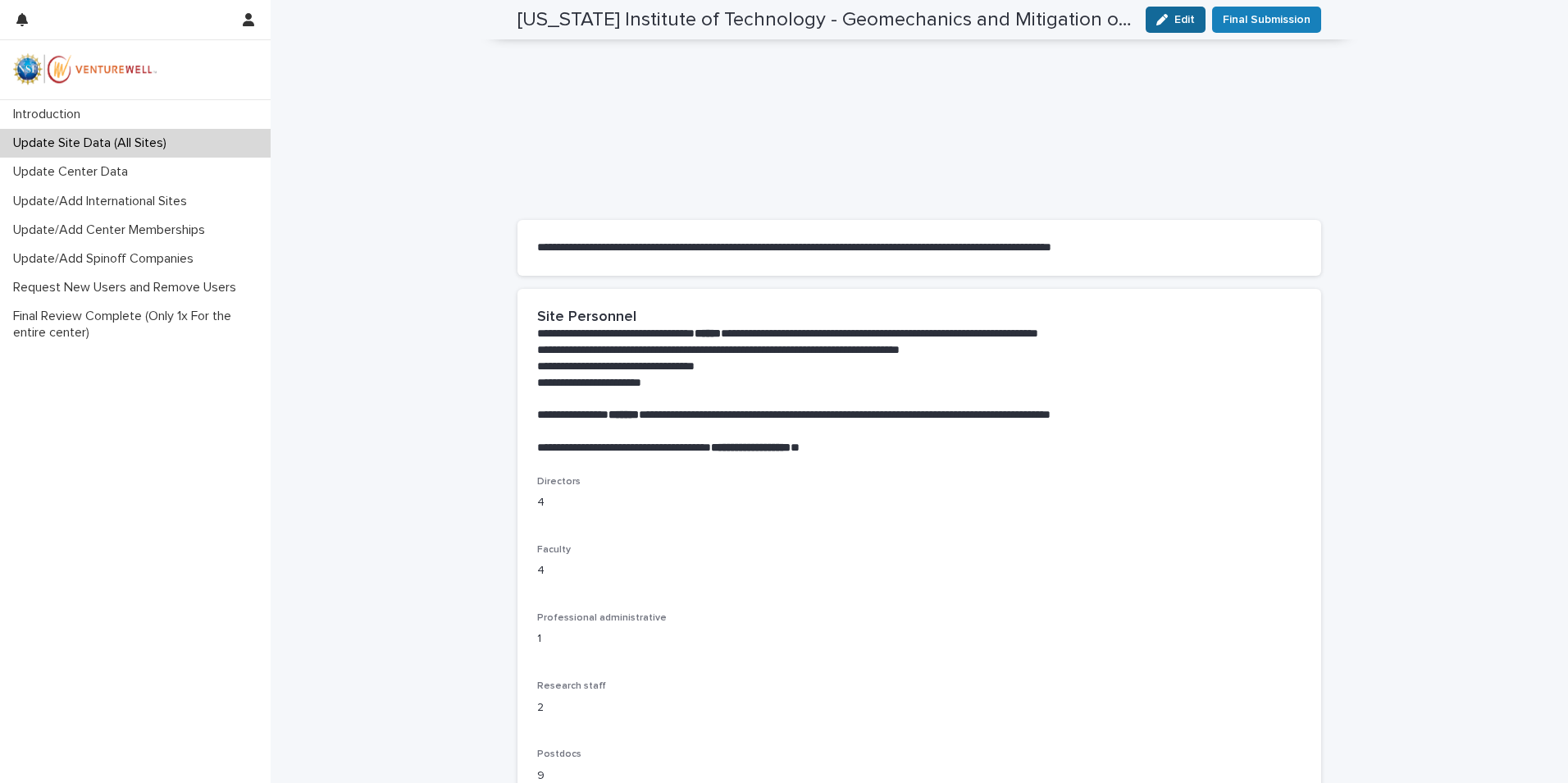
click at [1165, 20] on div "button" at bounding box center [1165, 20] width 18 height 11
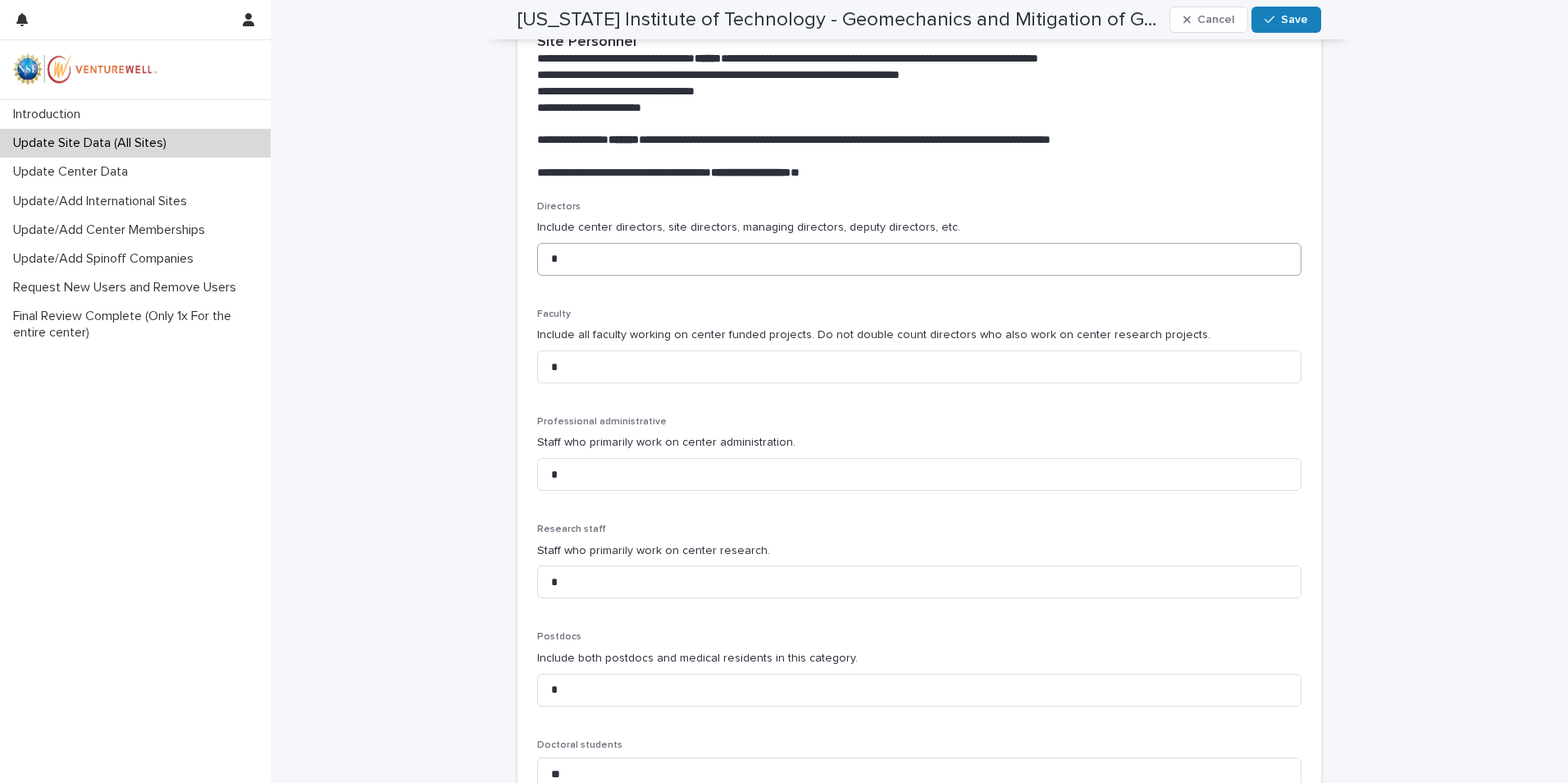
scroll to position [451, 0]
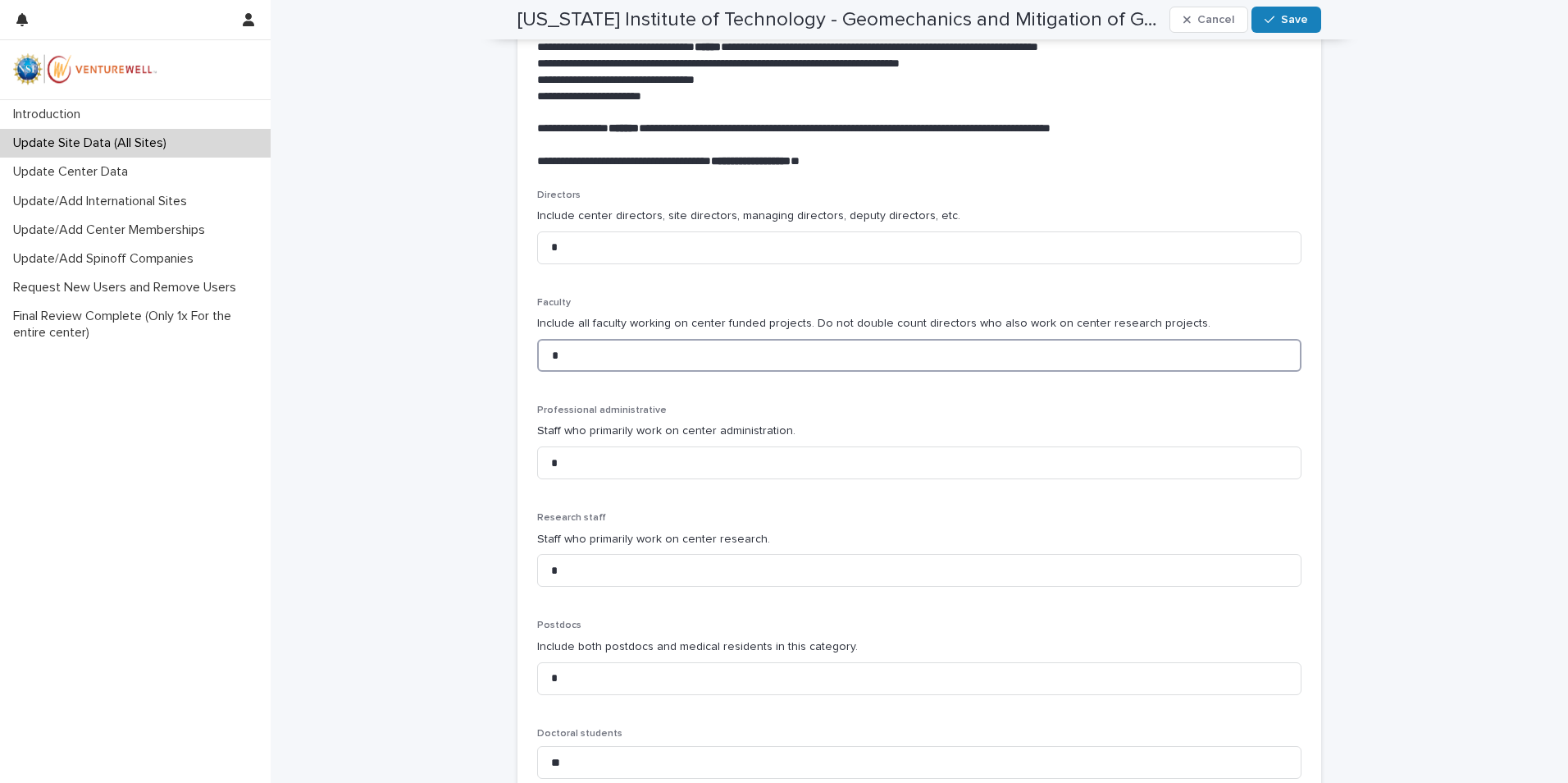
click at [573, 361] on input "*" at bounding box center [919, 355] width 764 height 33
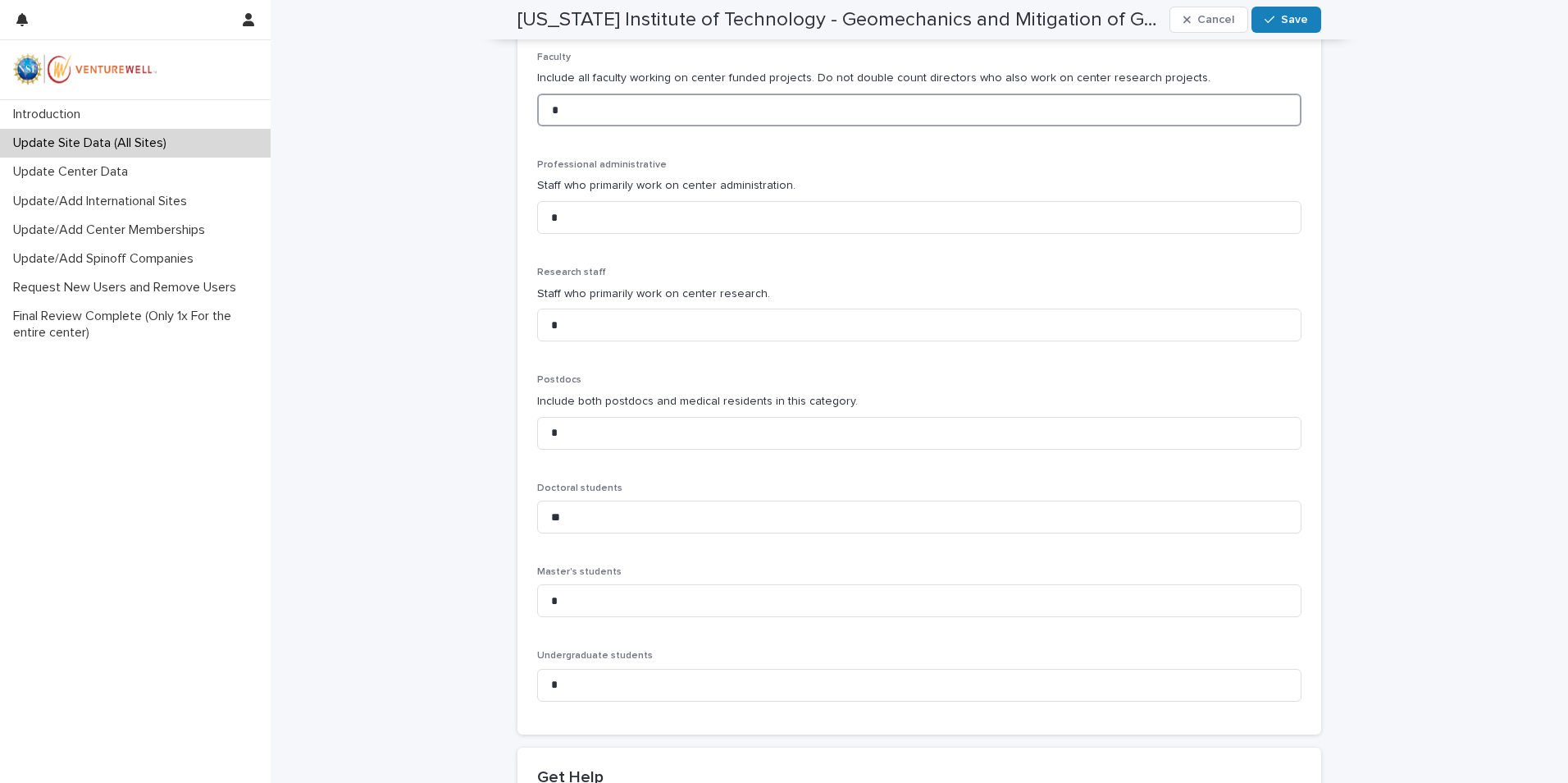
scroll to position [697, 0]
type input "*"
click at [558, 116] on input "*" at bounding box center [919, 109] width 764 height 33
click at [550, 115] on input "*" at bounding box center [919, 109] width 764 height 33
type input "*"
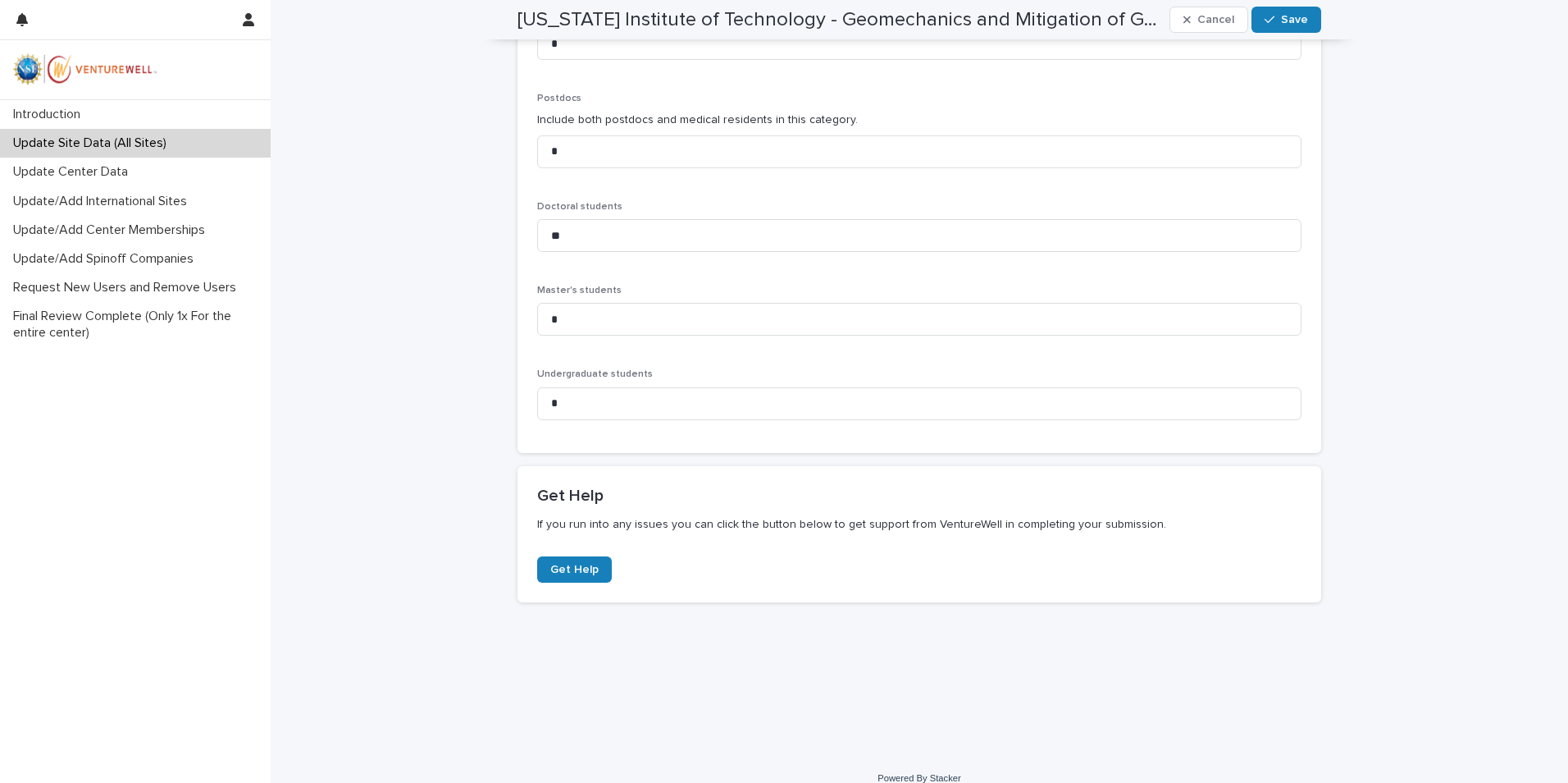
scroll to position [996, 0]
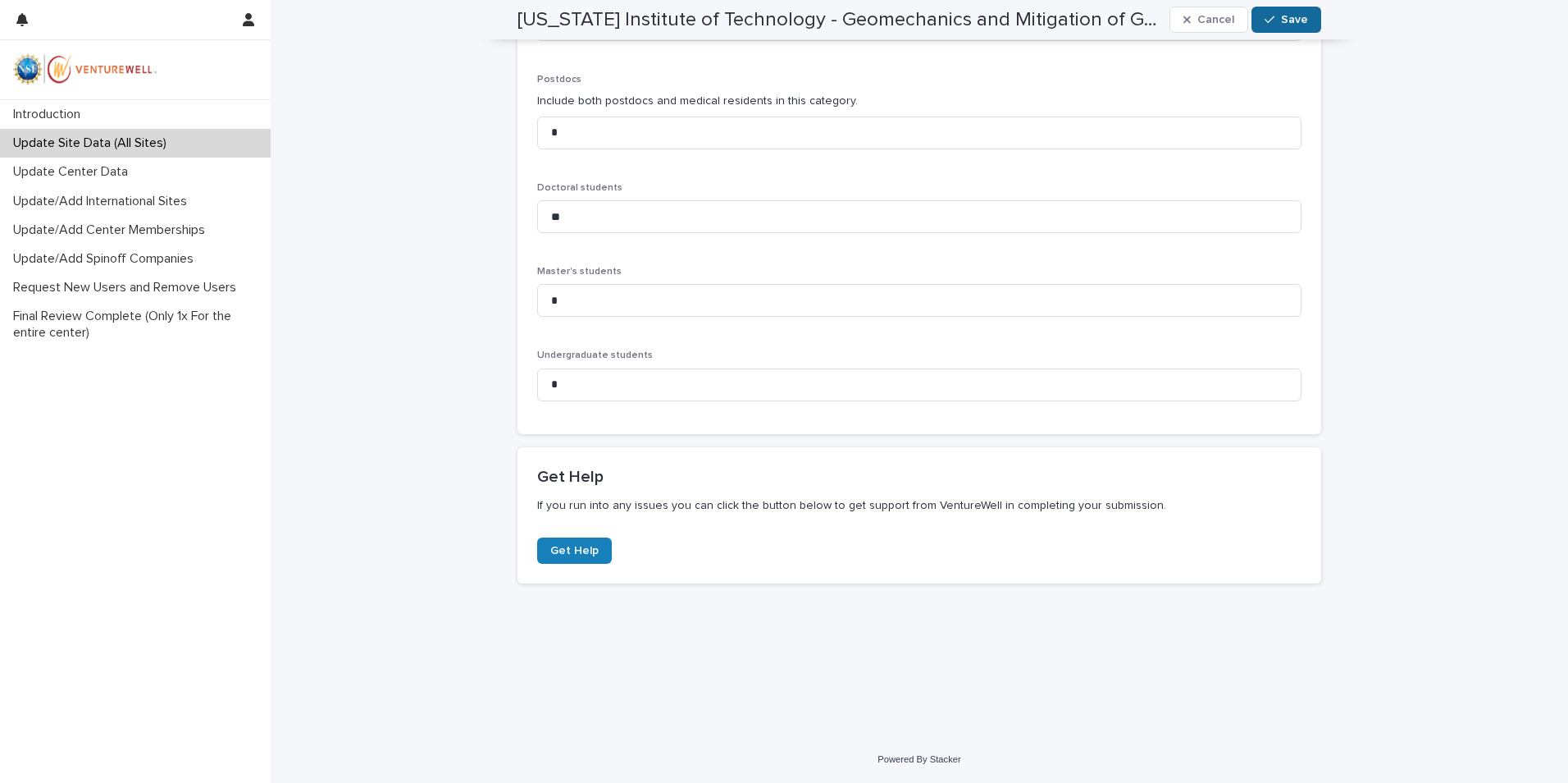
click at [1287, 21] on span "Save" at bounding box center [1294, 20] width 27 height 11
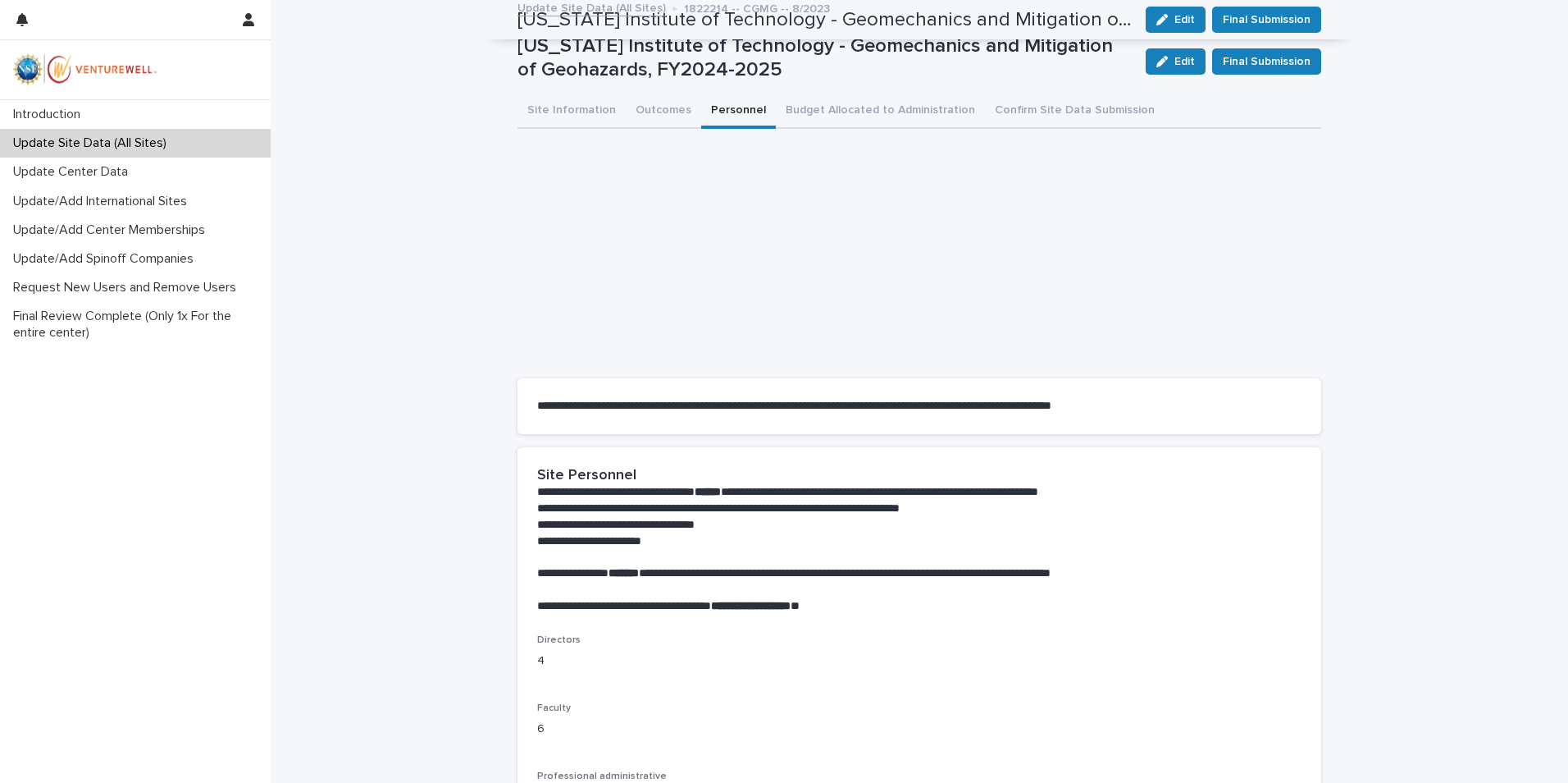
scroll to position [0, 0]
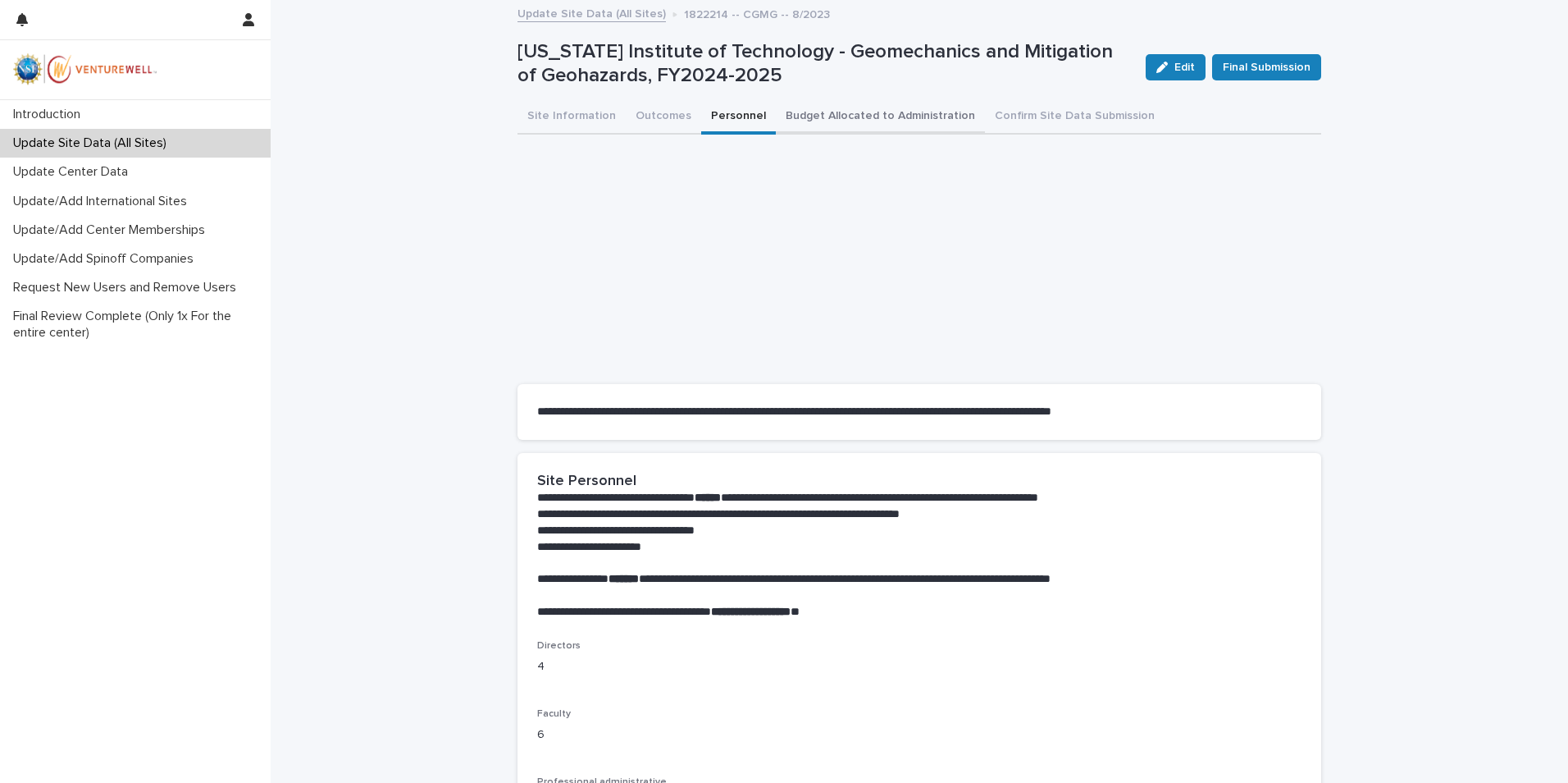
click at [843, 114] on button "Budget Allocated to Administration" at bounding box center [880, 117] width 209 height 35
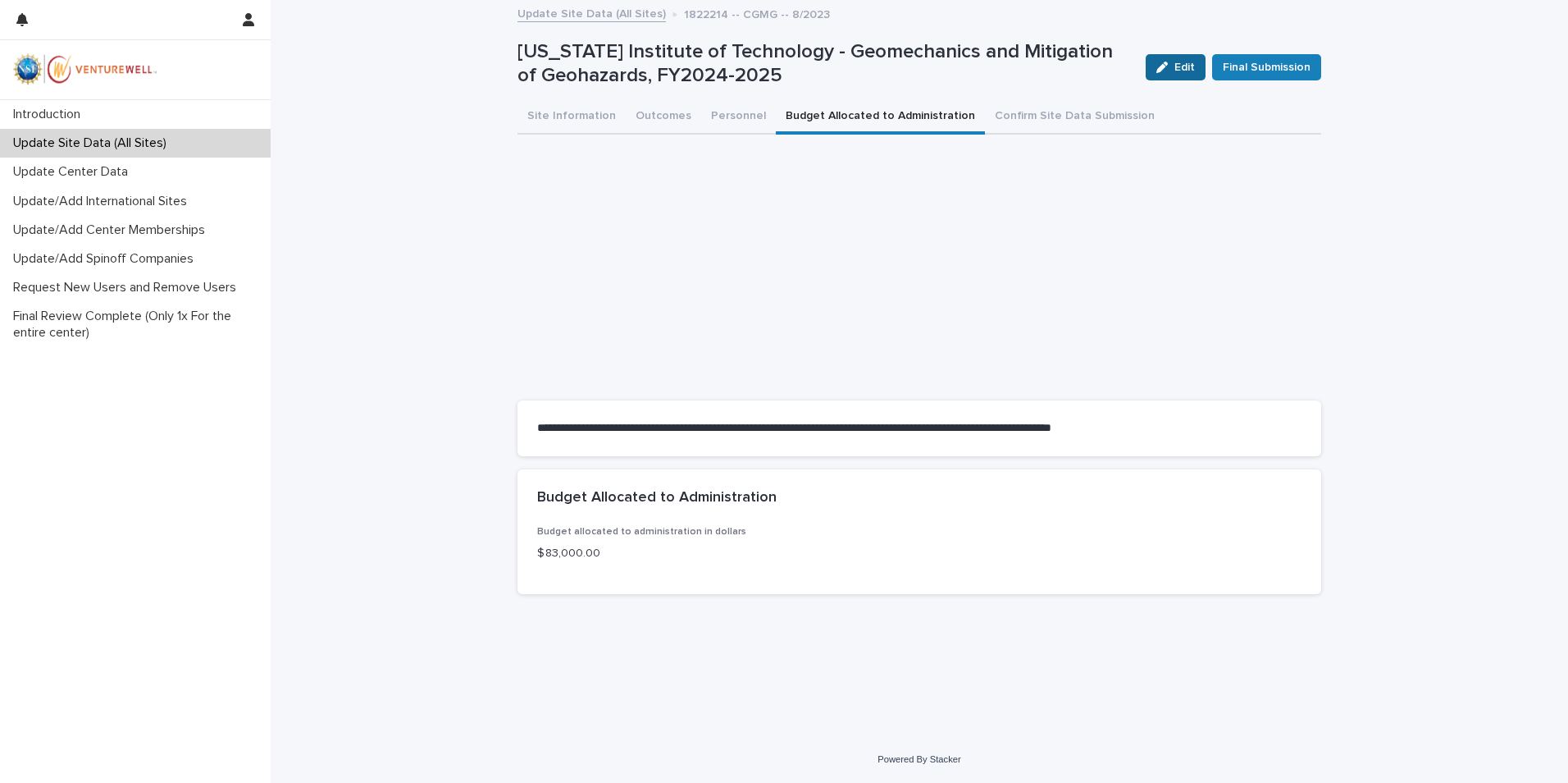
click at [1164, 64] on icon "button" at bounding box center [1162, 68] width 11 height 11
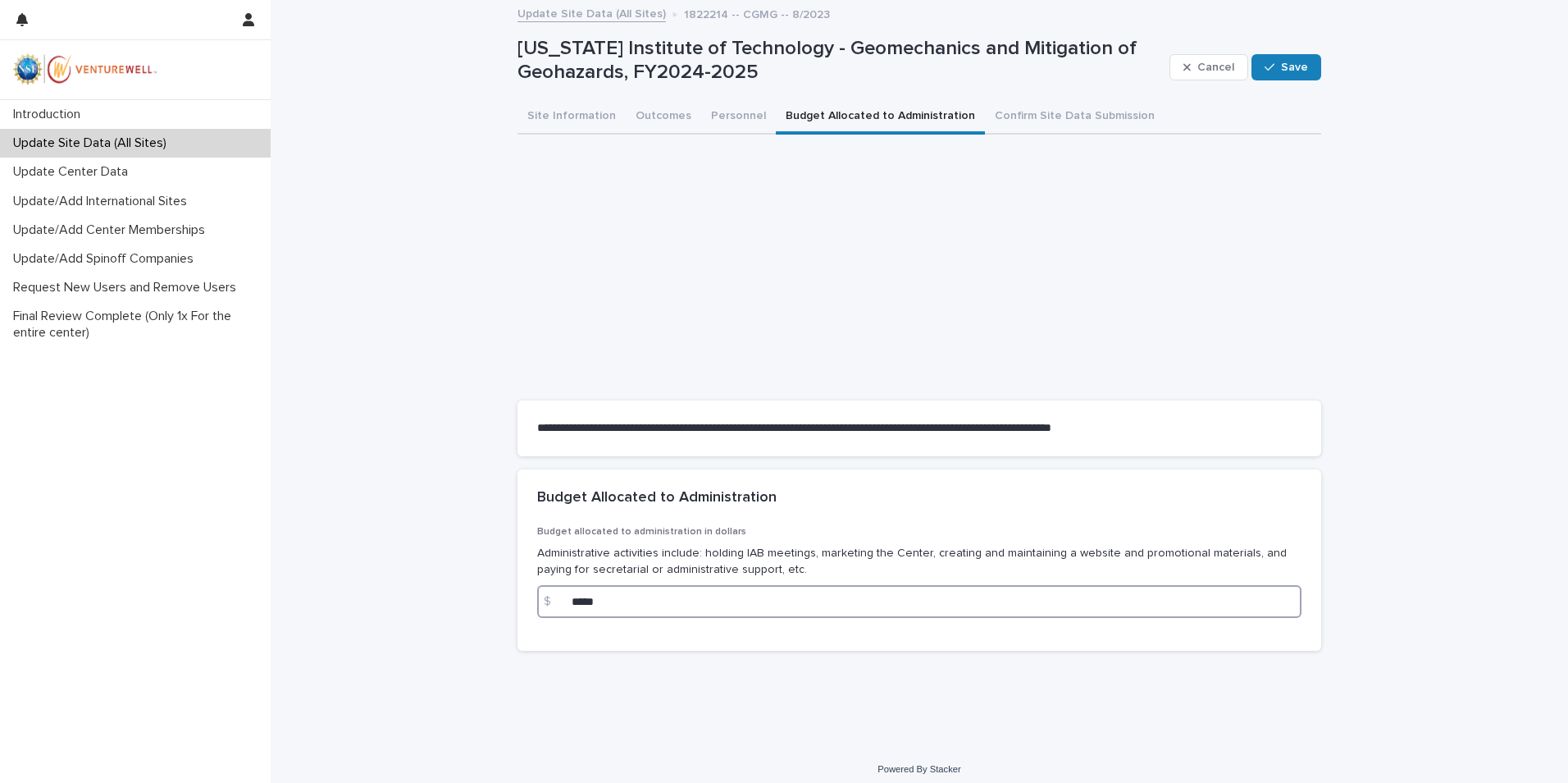
click at [657, 606] on input "*****" at bounding box center [919, 601] width 764 height 33
type input "*"
click at [657, 606] on input "*****" at bounding box center [919, 601] width 764 height 33
type input "*****"
click at [1281, 63] on span "Save" at bounding box center [1294, 68] width 27 height 11
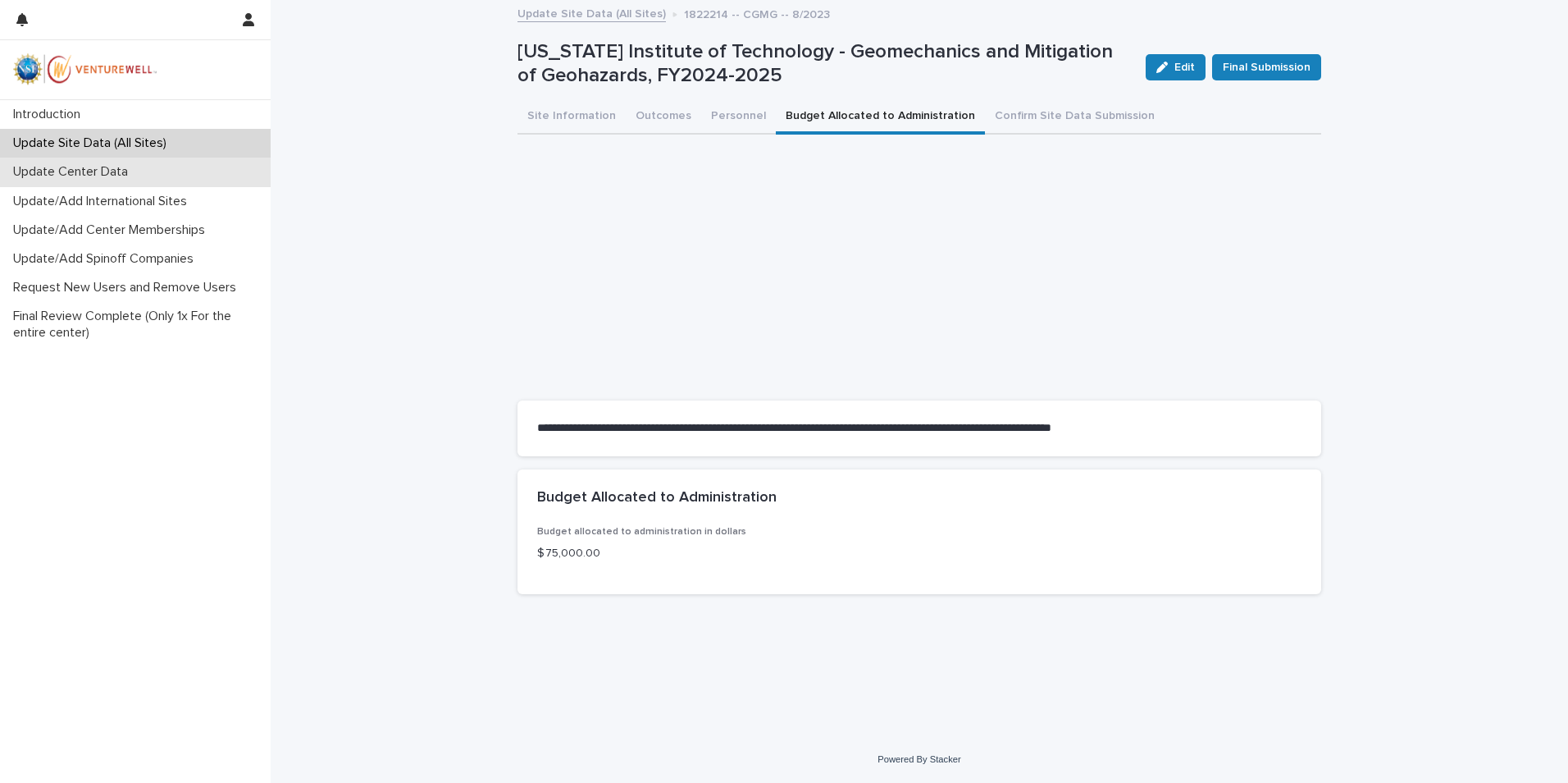
click at [108, 180] on div "Update Center Data" at bounding box center [135, 172] width 270 height 29
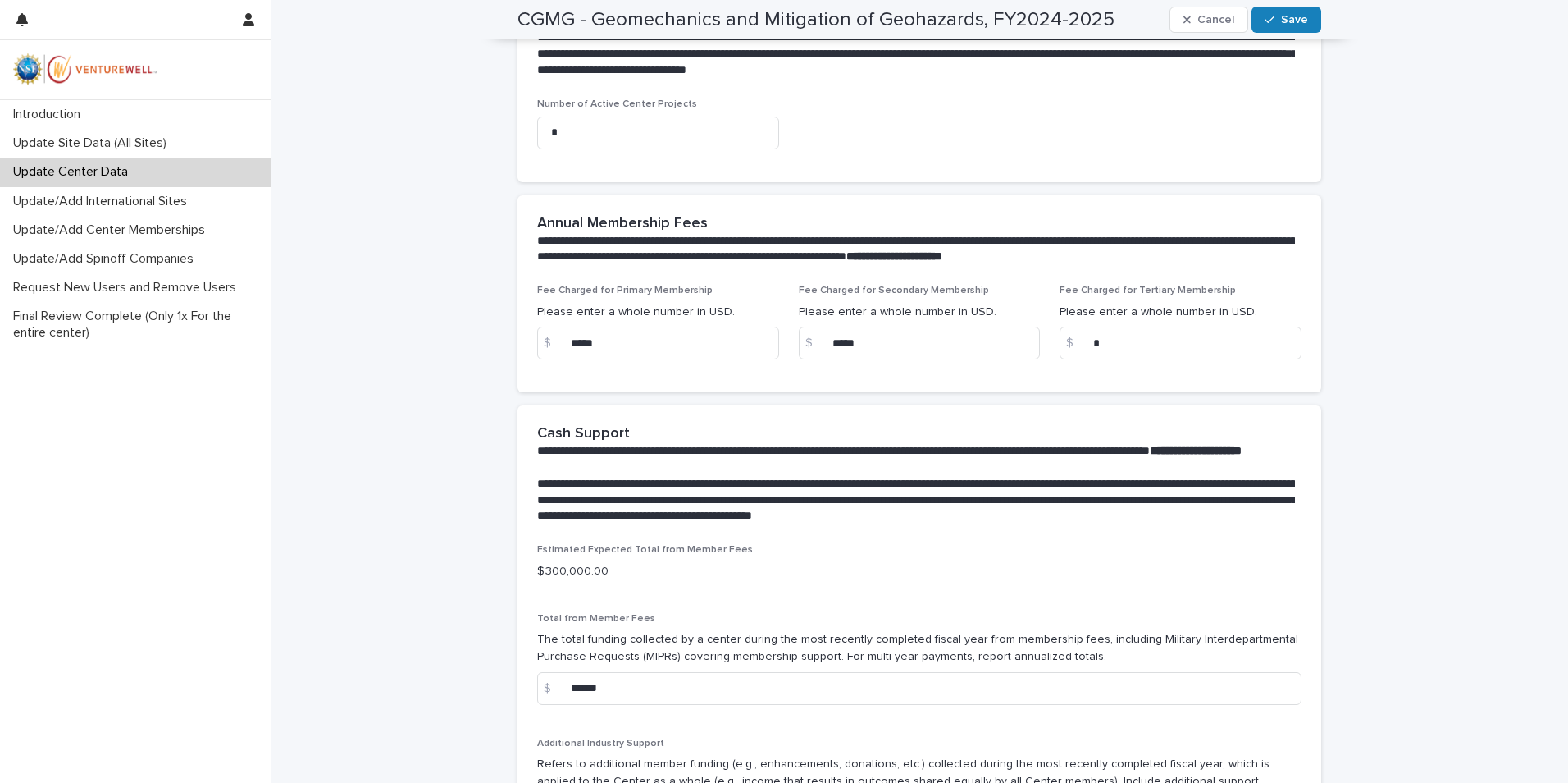
scroll to position [821, 0]
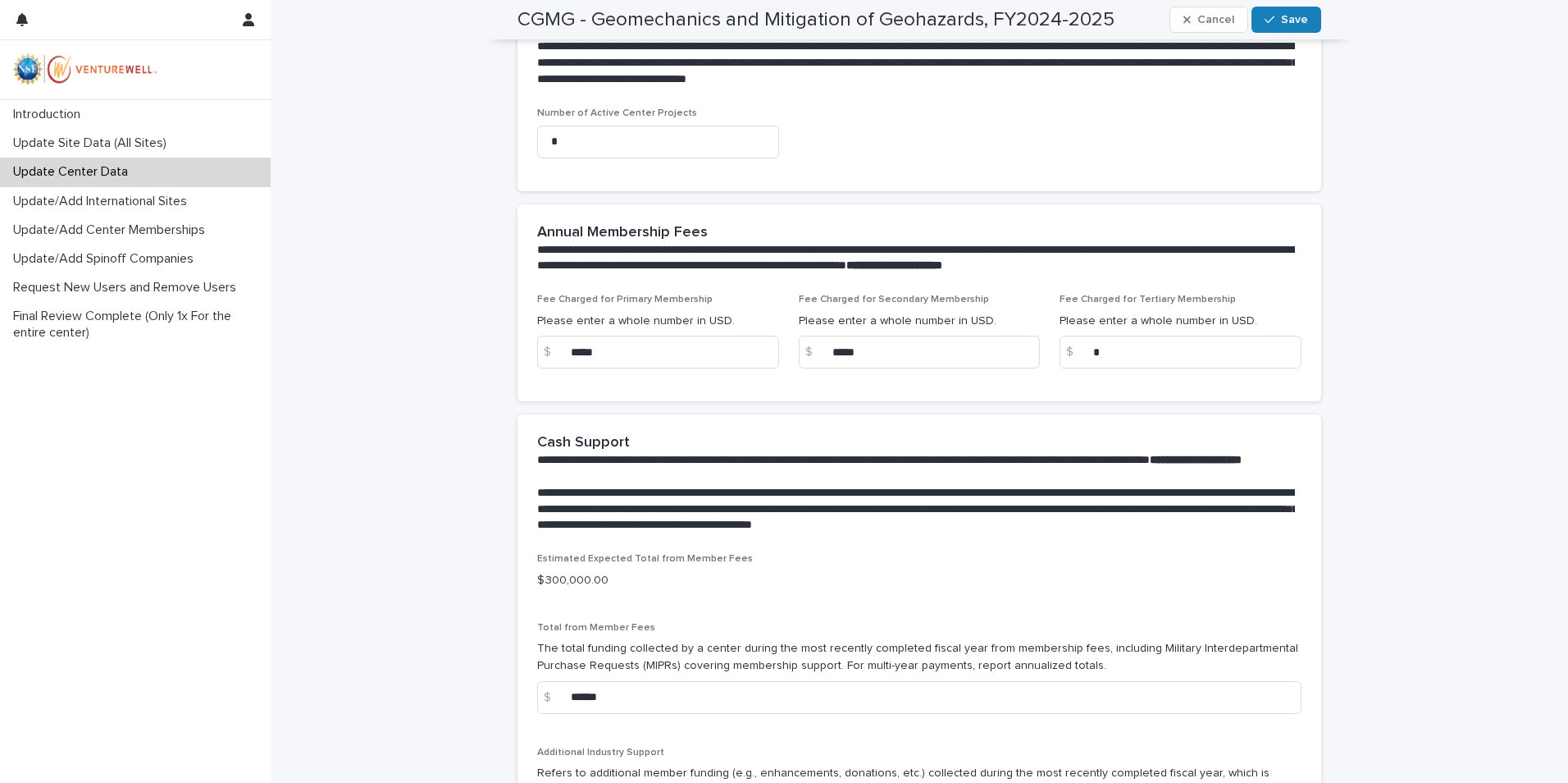
click at [564, 589] on p "$ 300,000.00" at bounding box center [919, 580] width 764 height 17
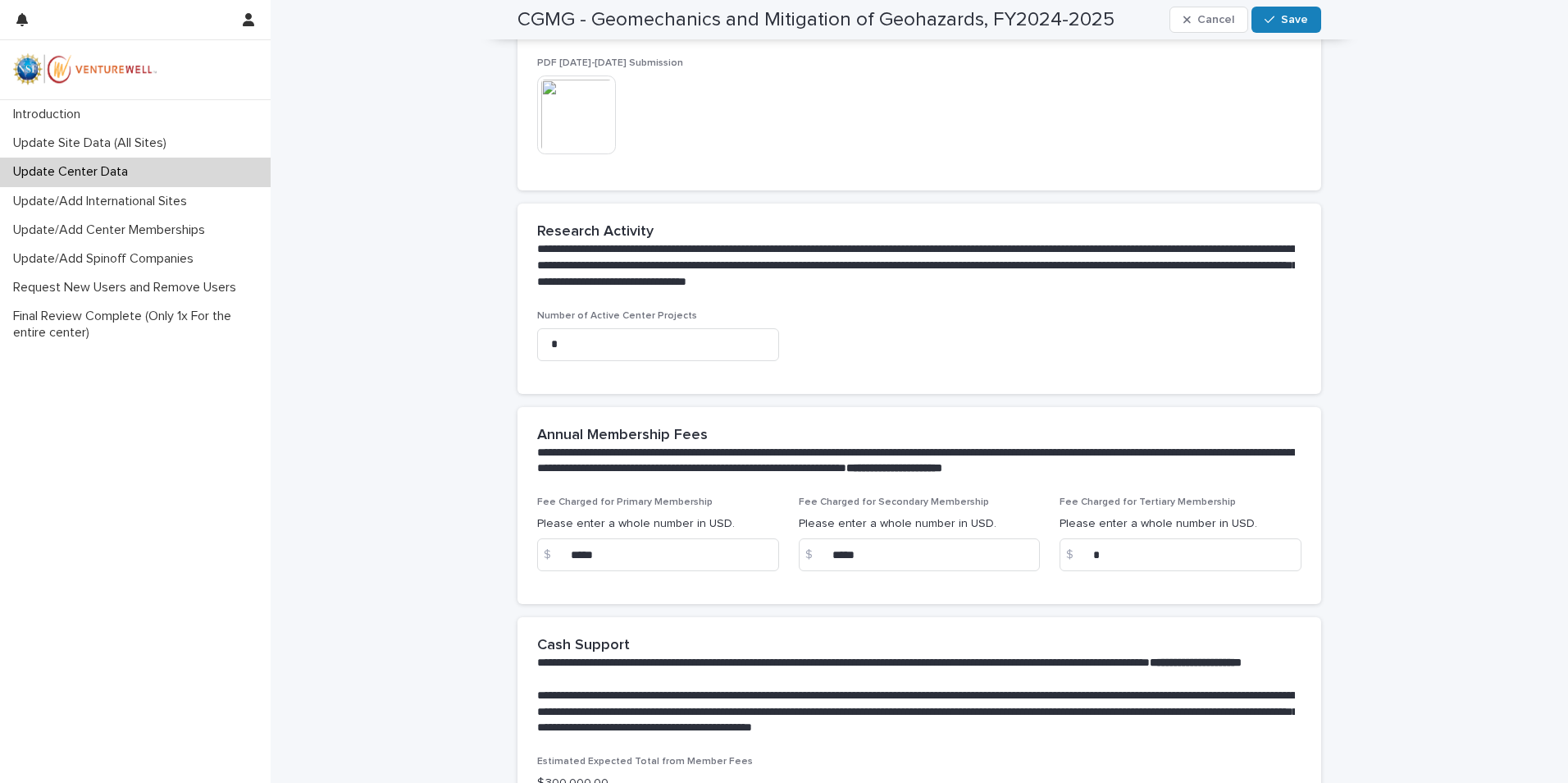
scroll to position [738, 0]
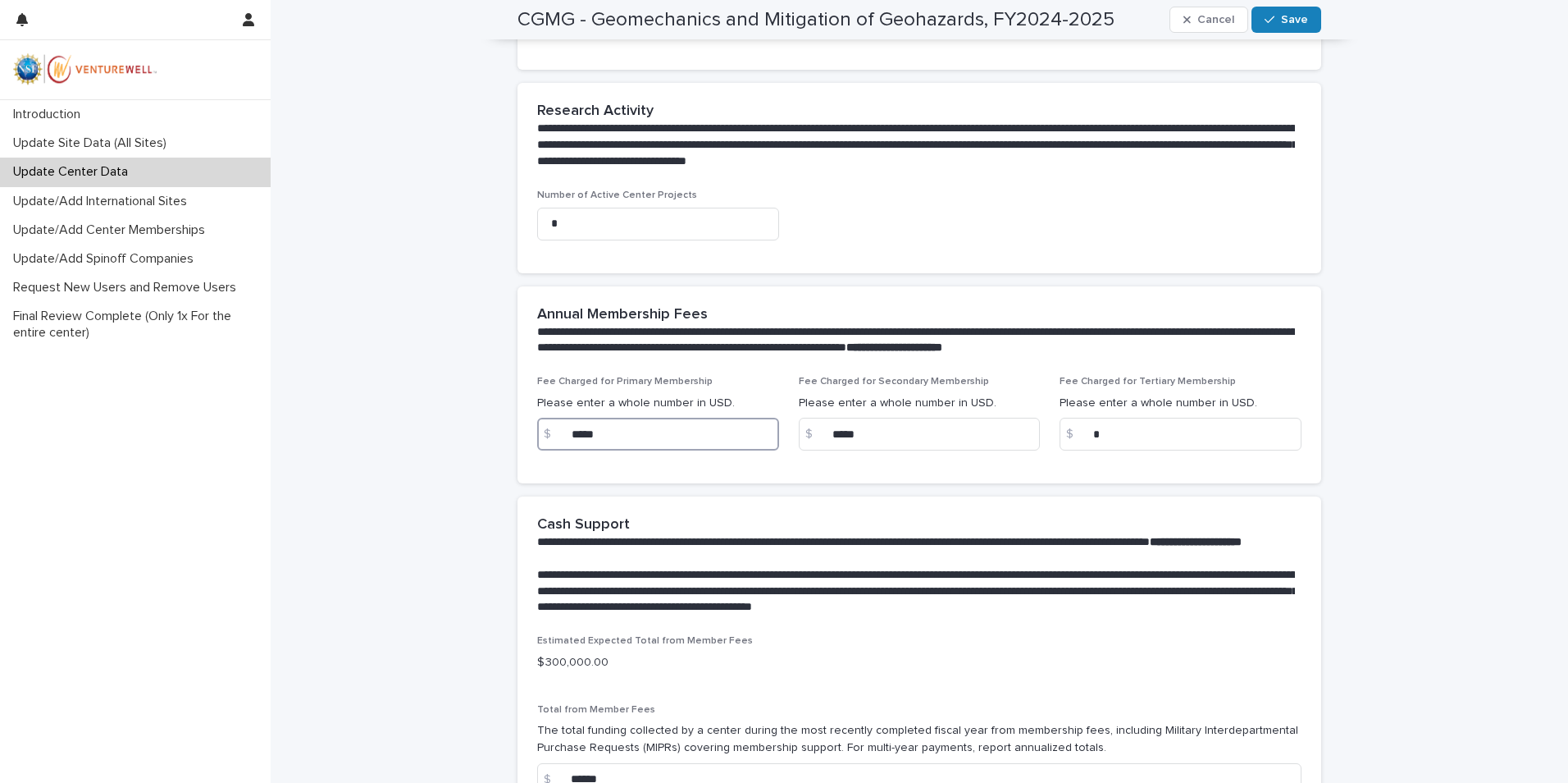
click at [633, 432] on input "*****" at bounding box center [658, 434] width 242 height 33
click at [679, 531] on div "**********" at bounding box center [915, 566] width 757 height 100
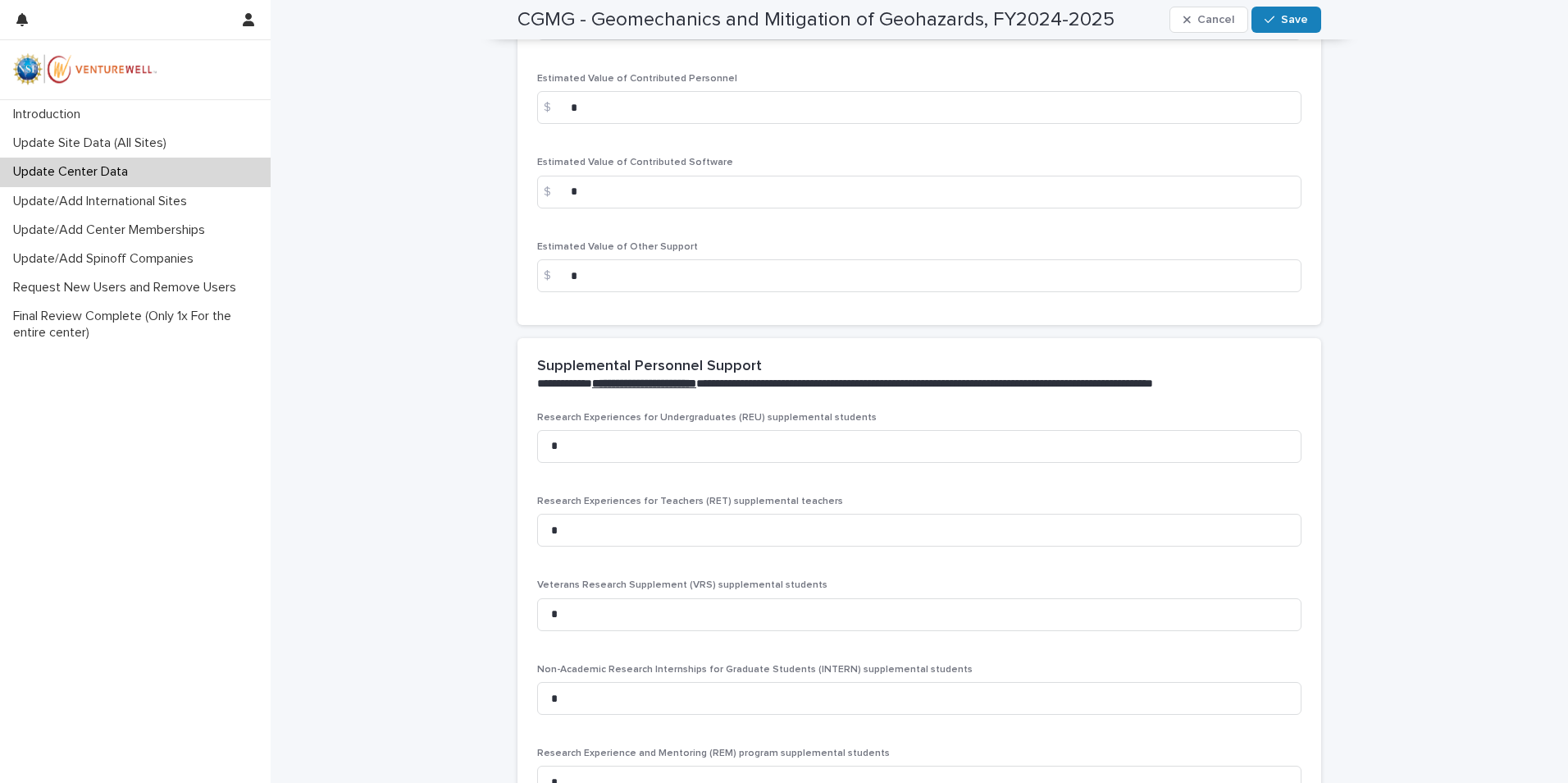
scroll to position [2976, 0]
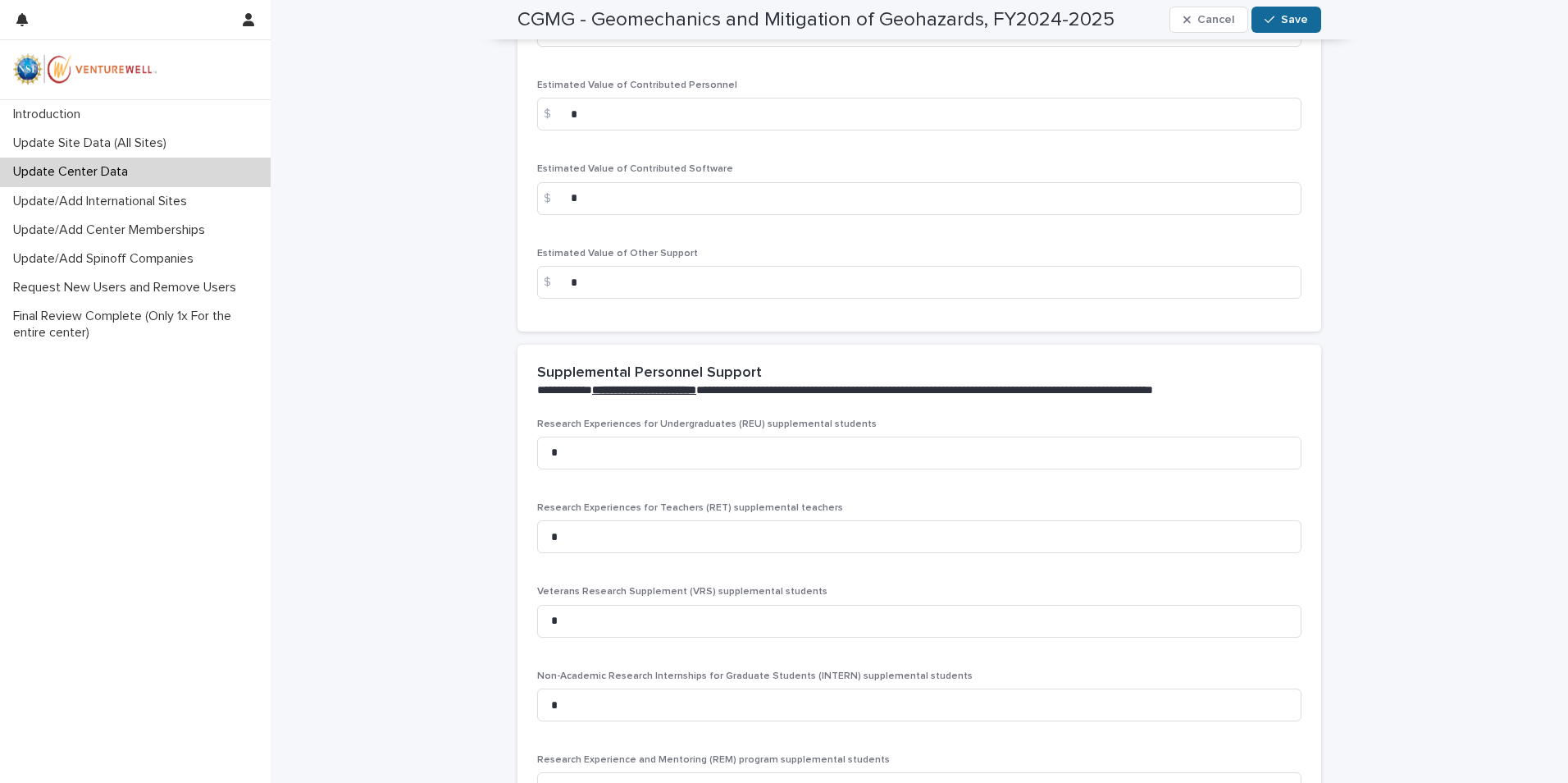
click at [1287, 13] on button "Save" at bounding box center [1286, 20] width 69 height 26
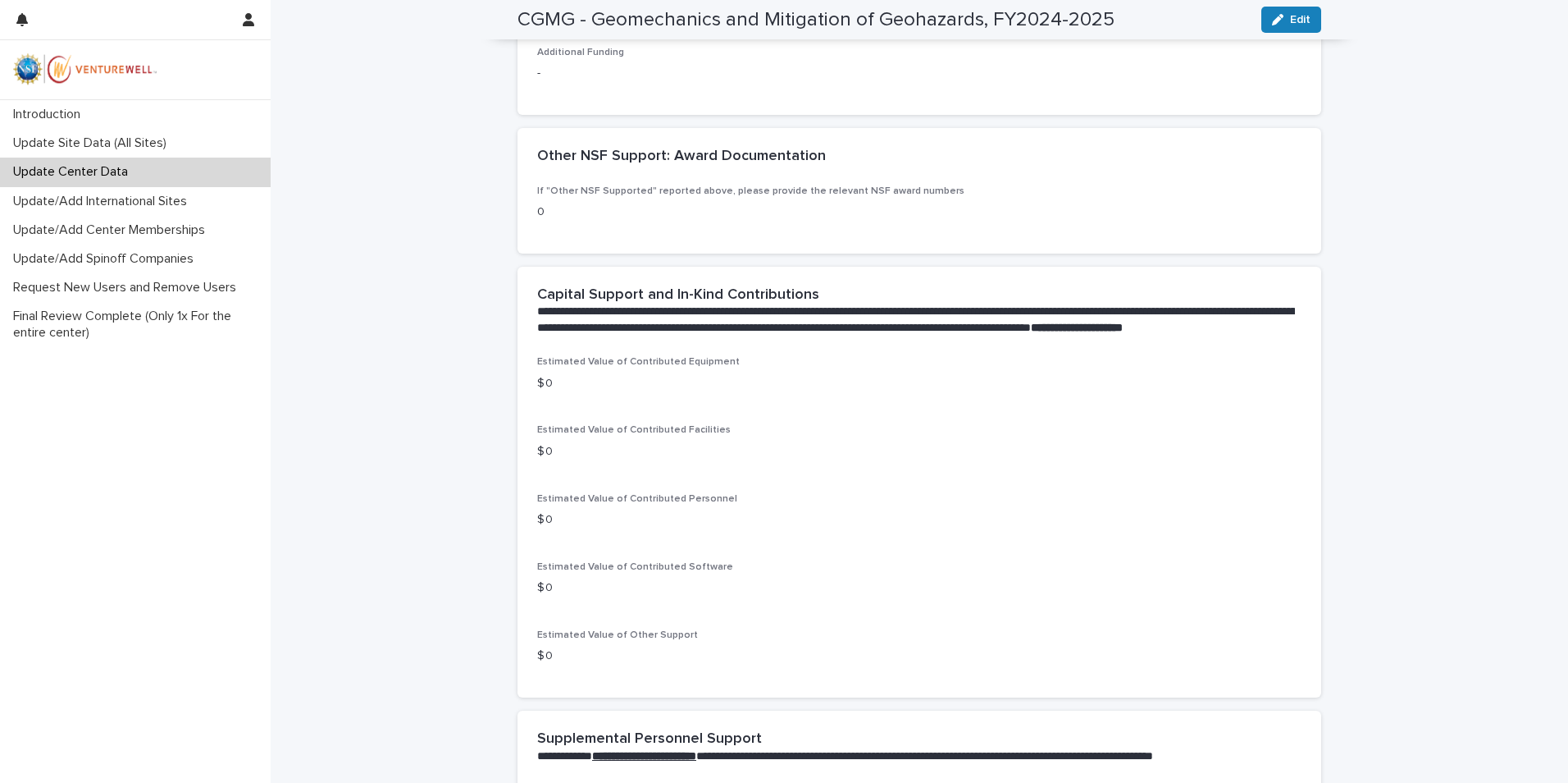
scroll to position [1763, 0]
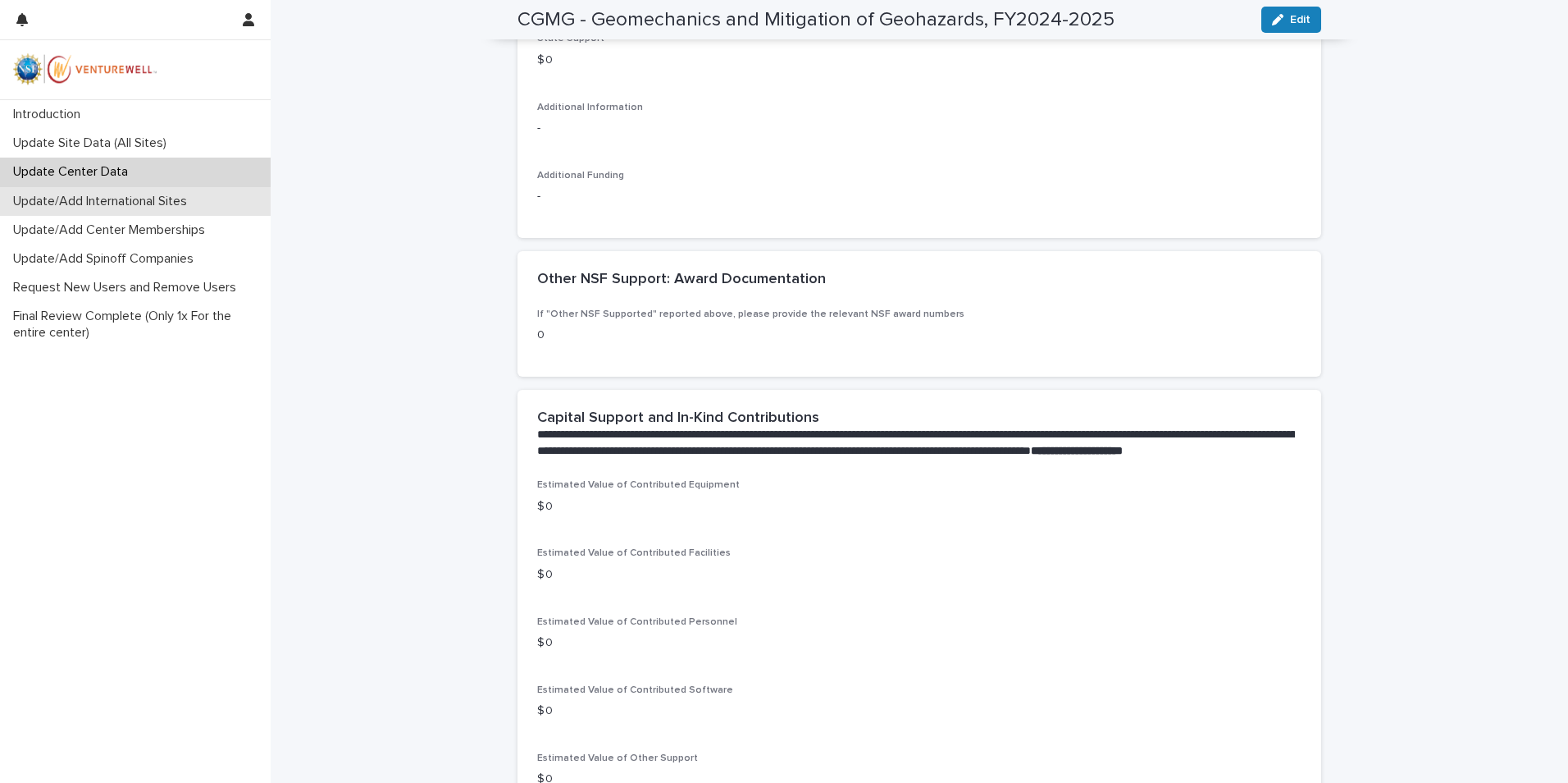
click at [167, 200] on p "Update/Add International Sites" at bounding box center [103, 201] width 193 height 16
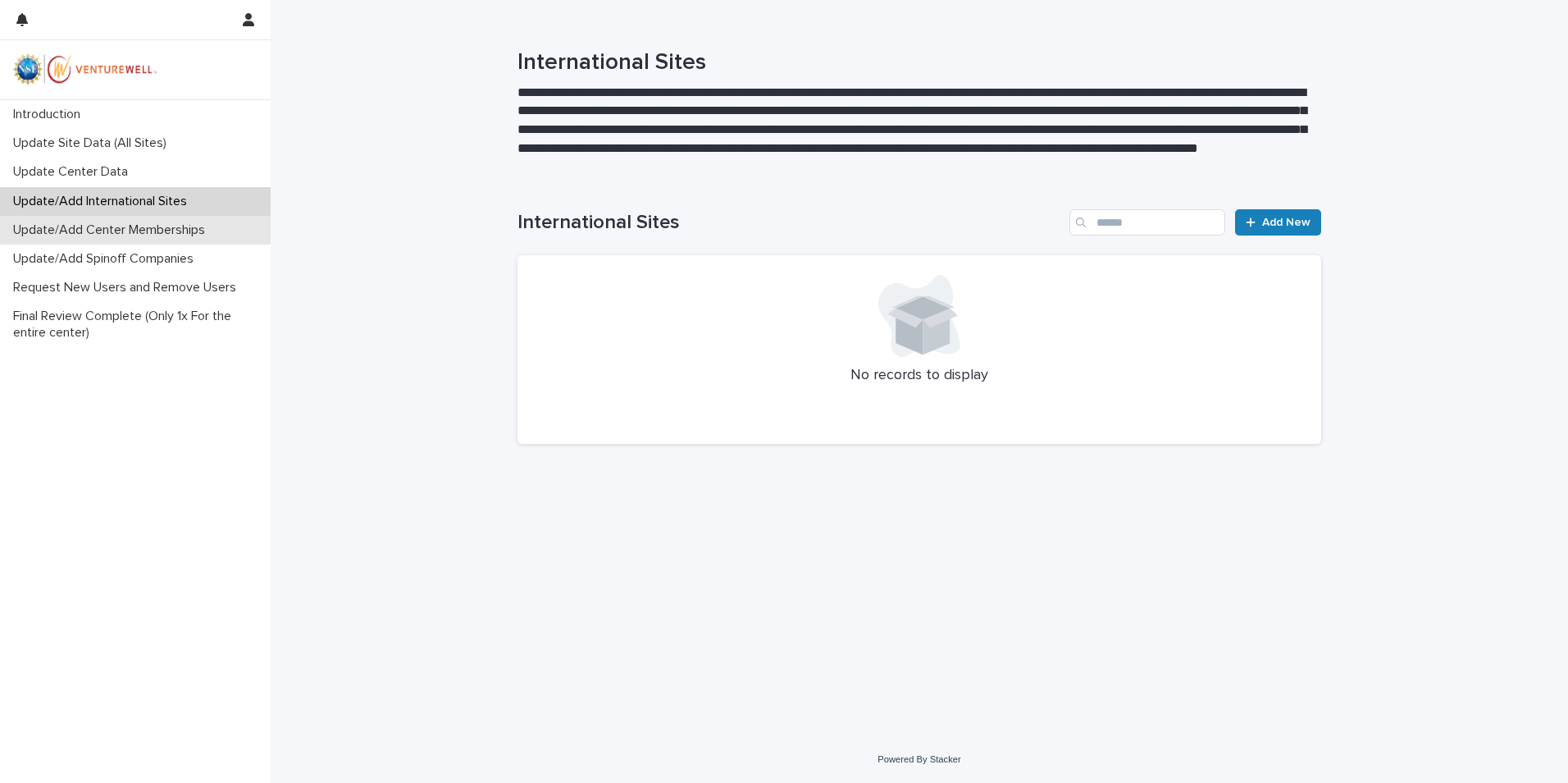
click at [87, 231] on p "Update/Add Center Memberships" at bounding box center [112, 230] width 211 height 16
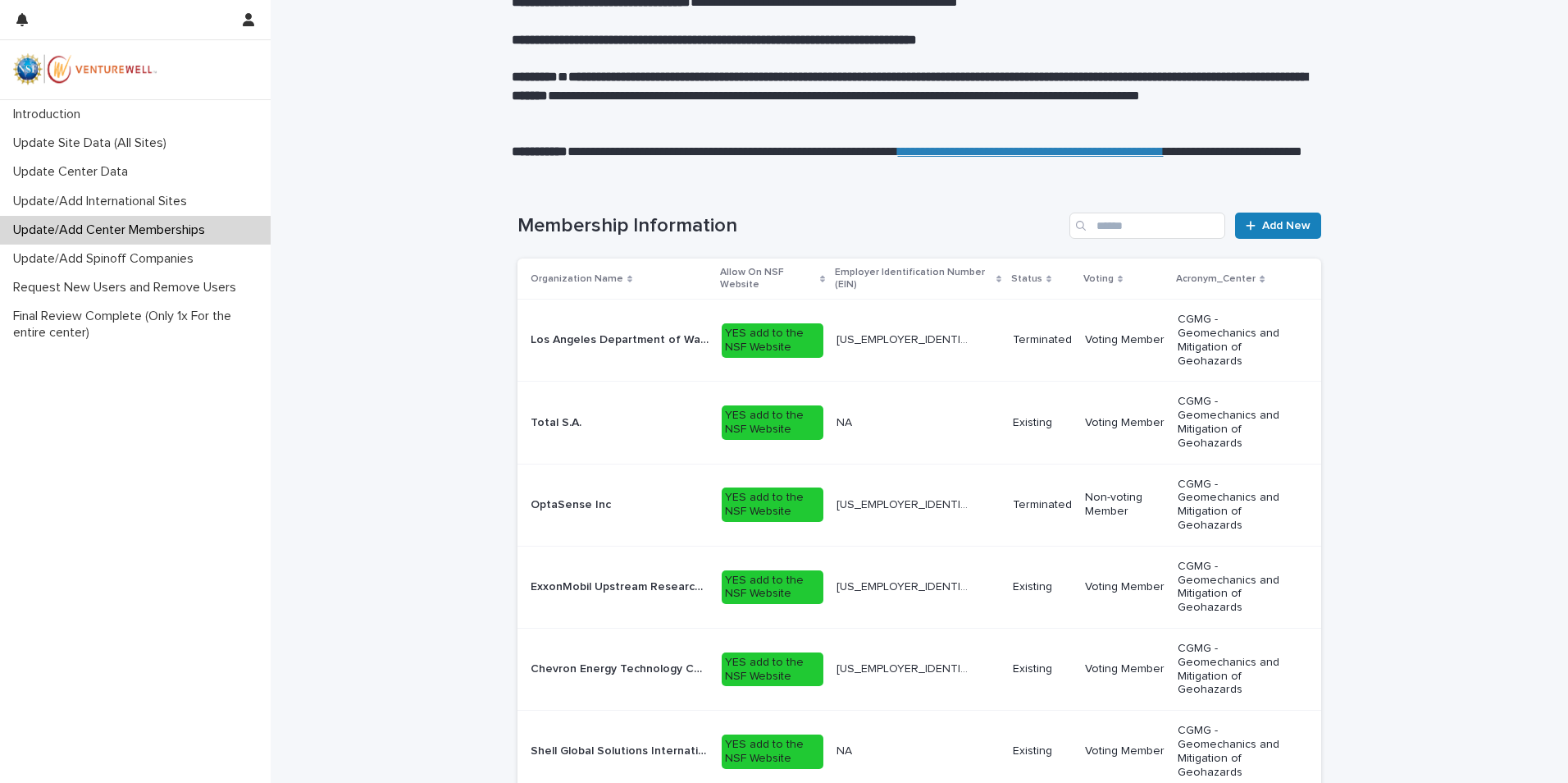
scroll to position [246, 0]
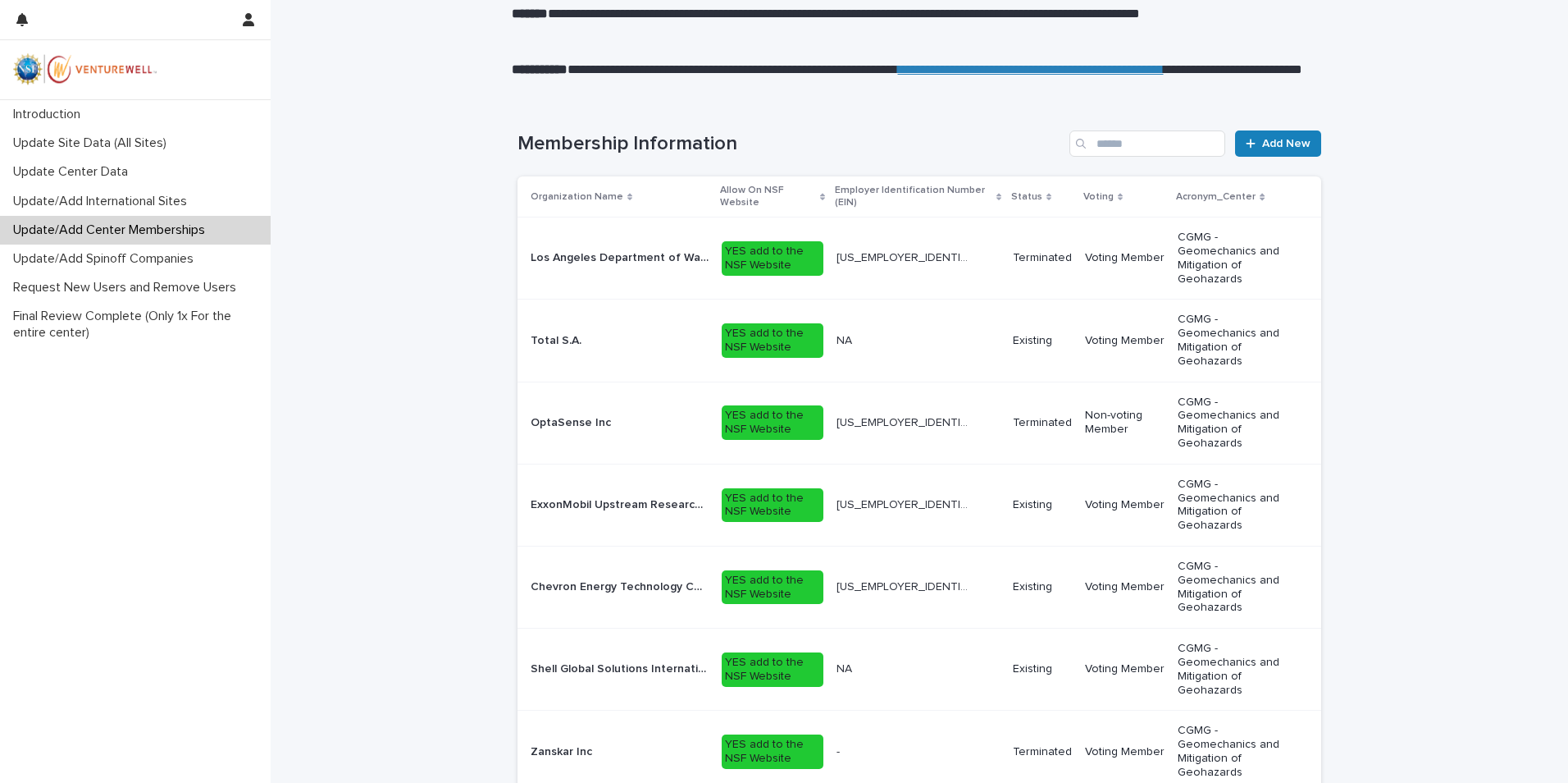
click at [1115, 75] on link "**********" at bounding box center [1030, 69] width 266 height 12
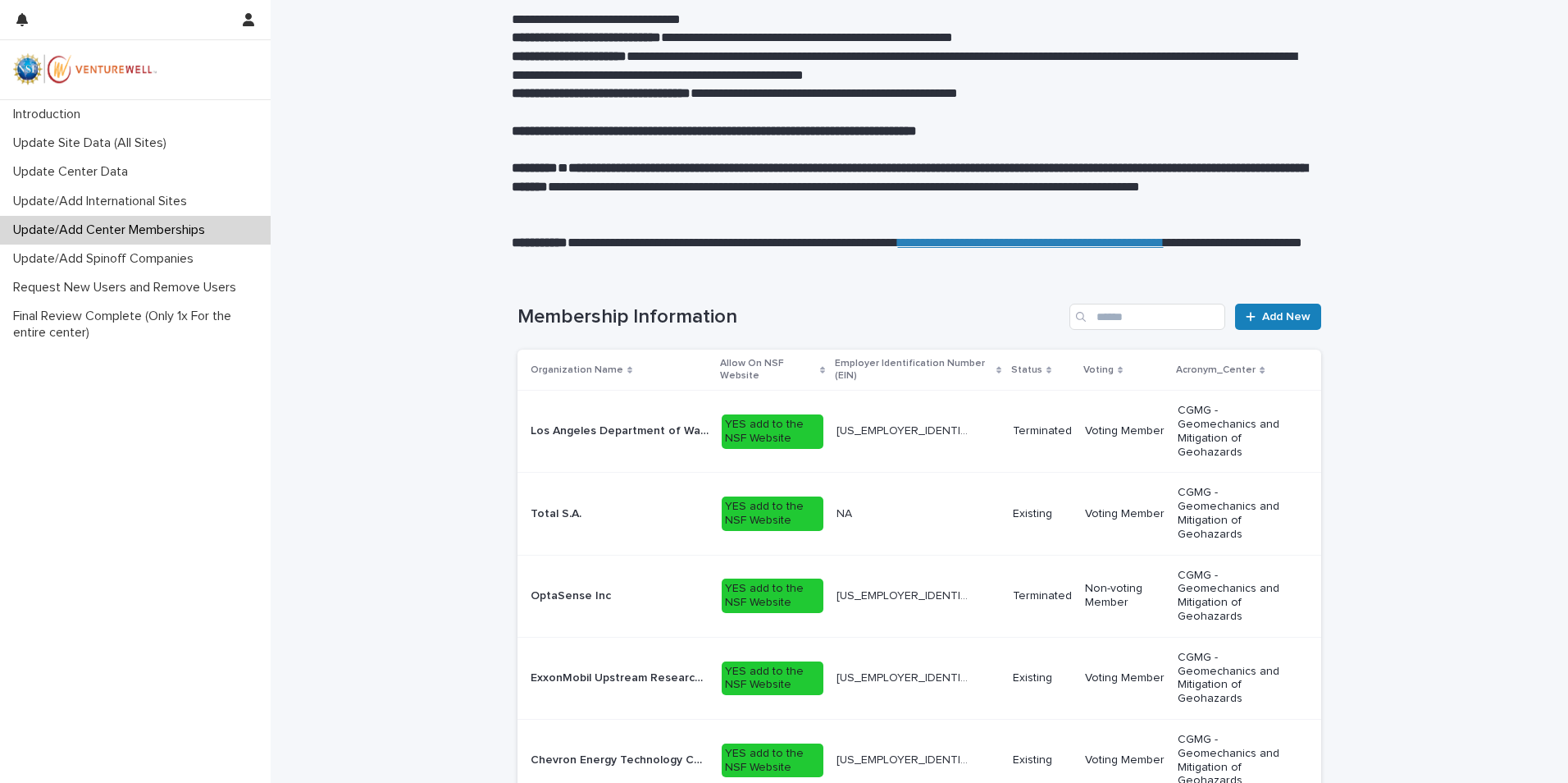
scroll to position [0, 0]
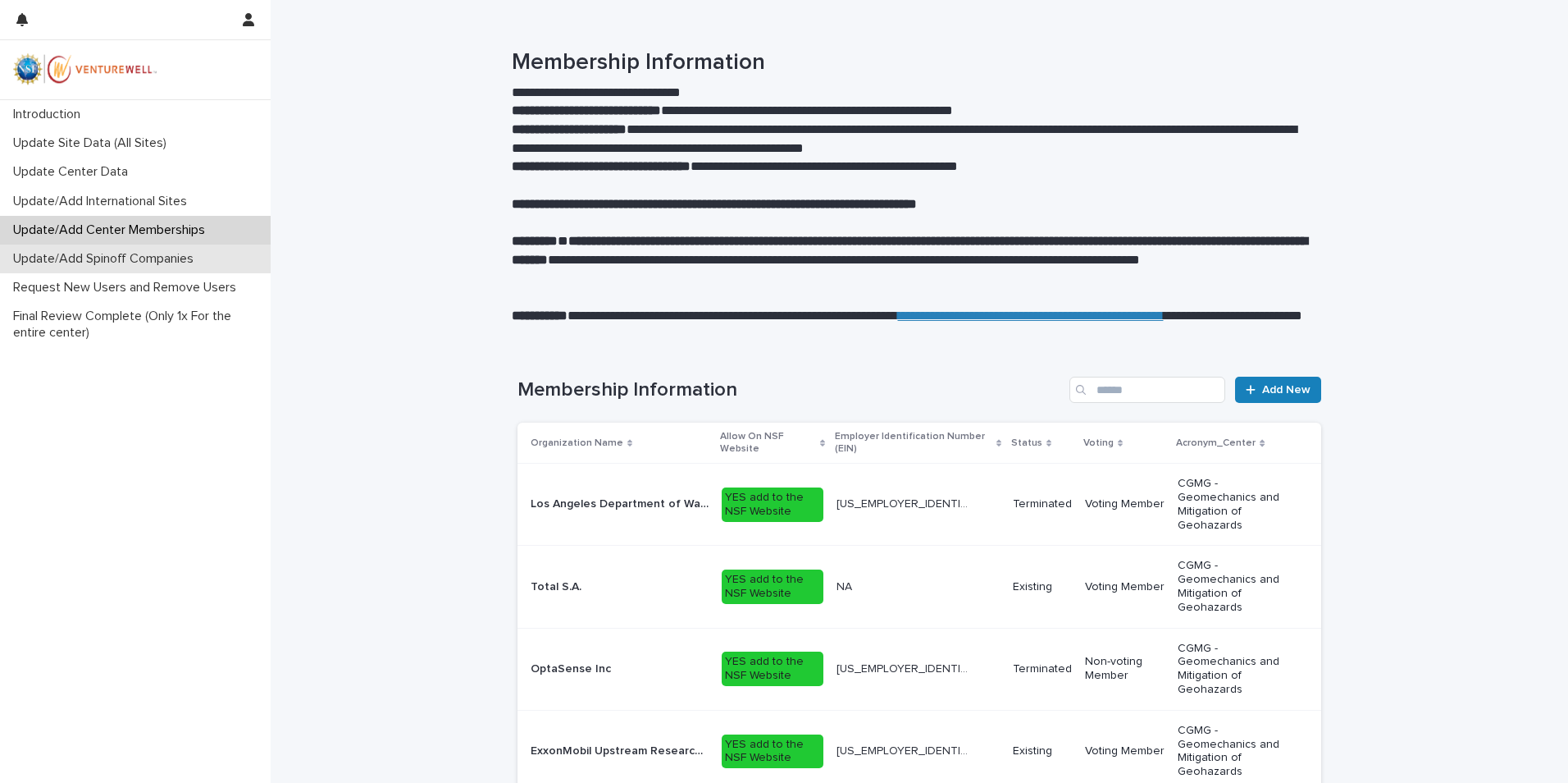
click at [133, 260] on p "Update/Add Spinoff Companies" at bounding box center [106, 258] width 200 height 16
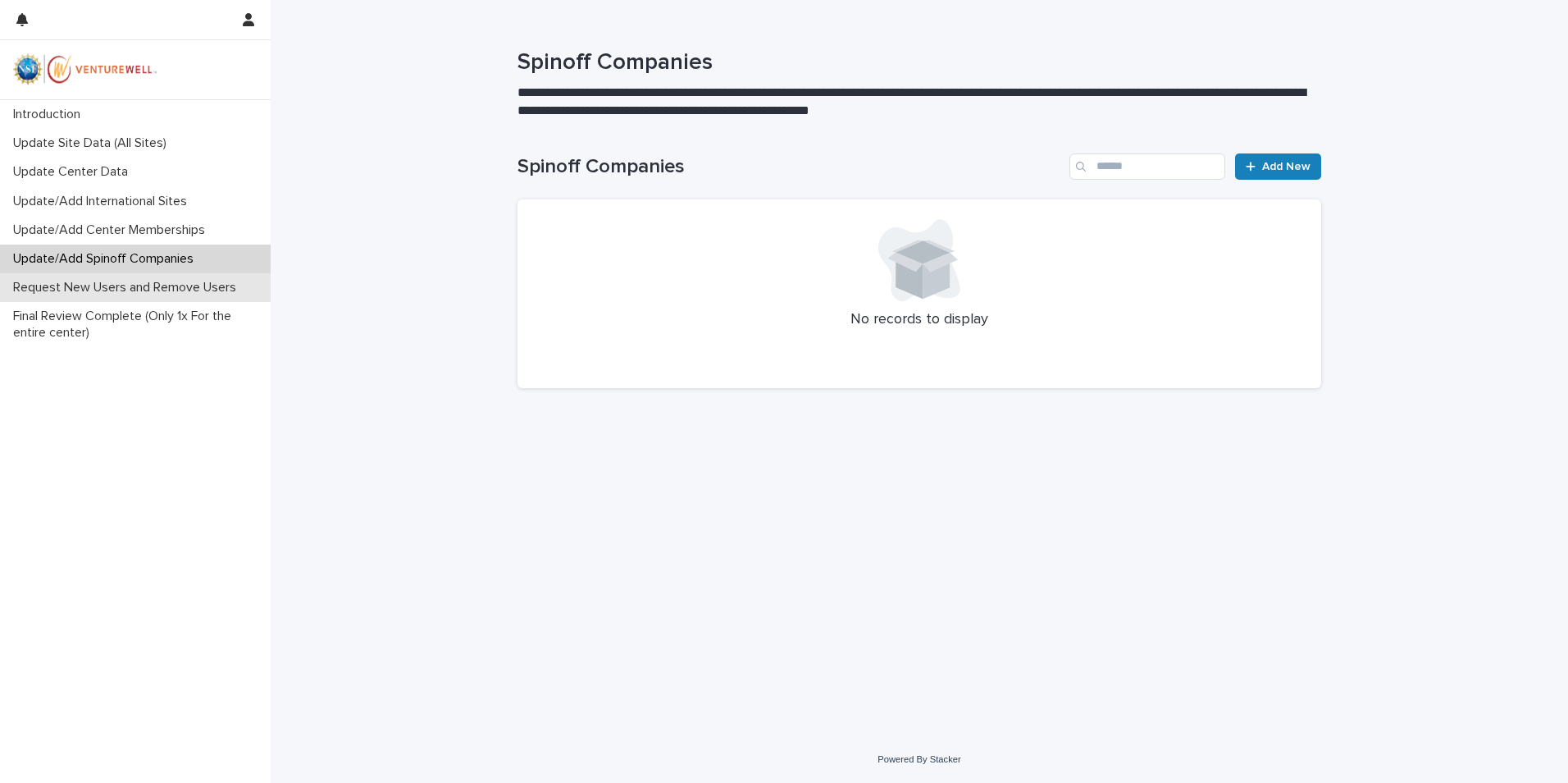
click at [153, 291] on p "Request New Users and Remove Users" at bounding box center [128, 287] width 243 height 16
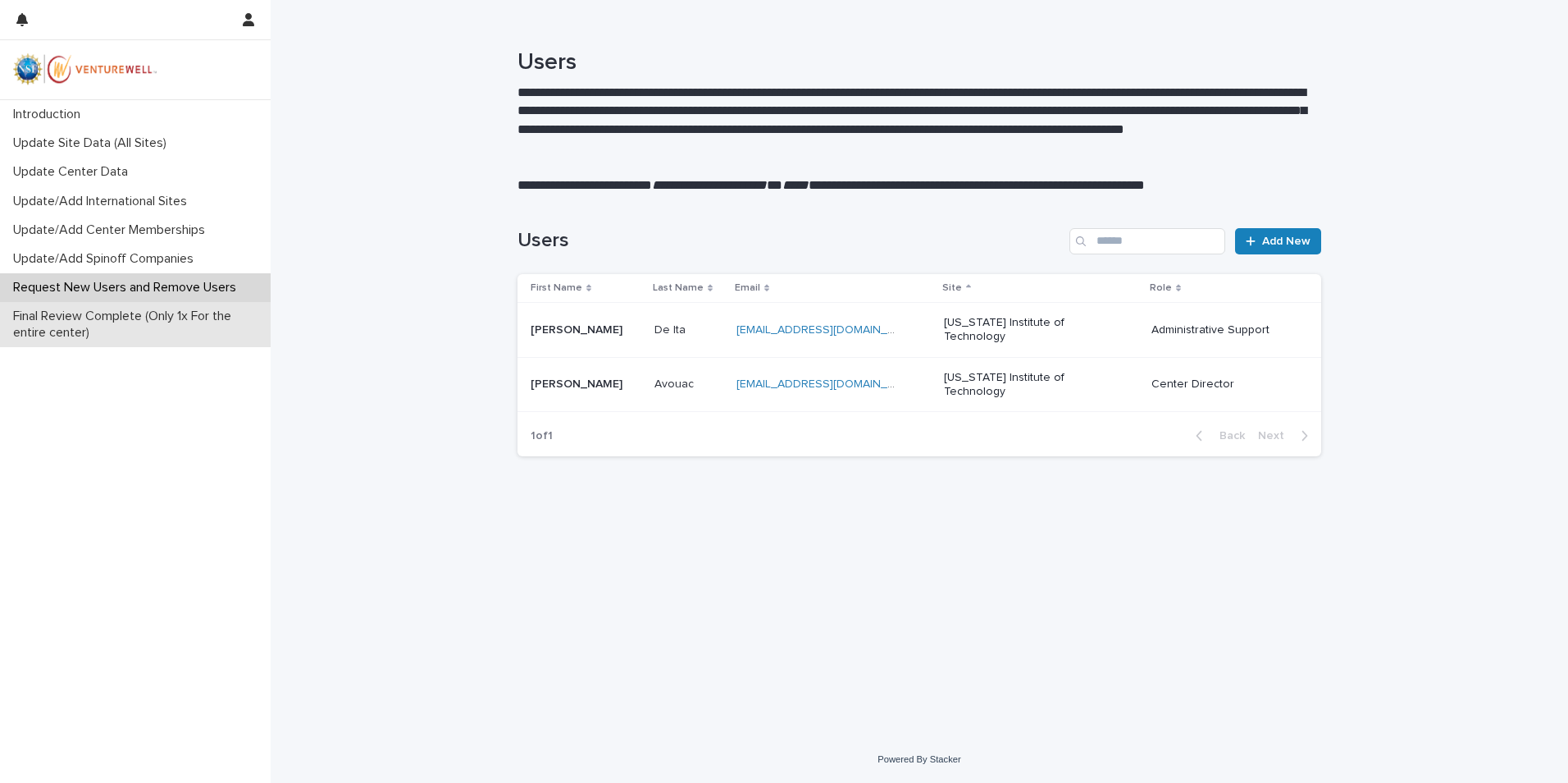
click at [129, 321] on p "Final Review Complete (Only 1x For the entire center)" at bounding box center [138, 324] width 264 height 31
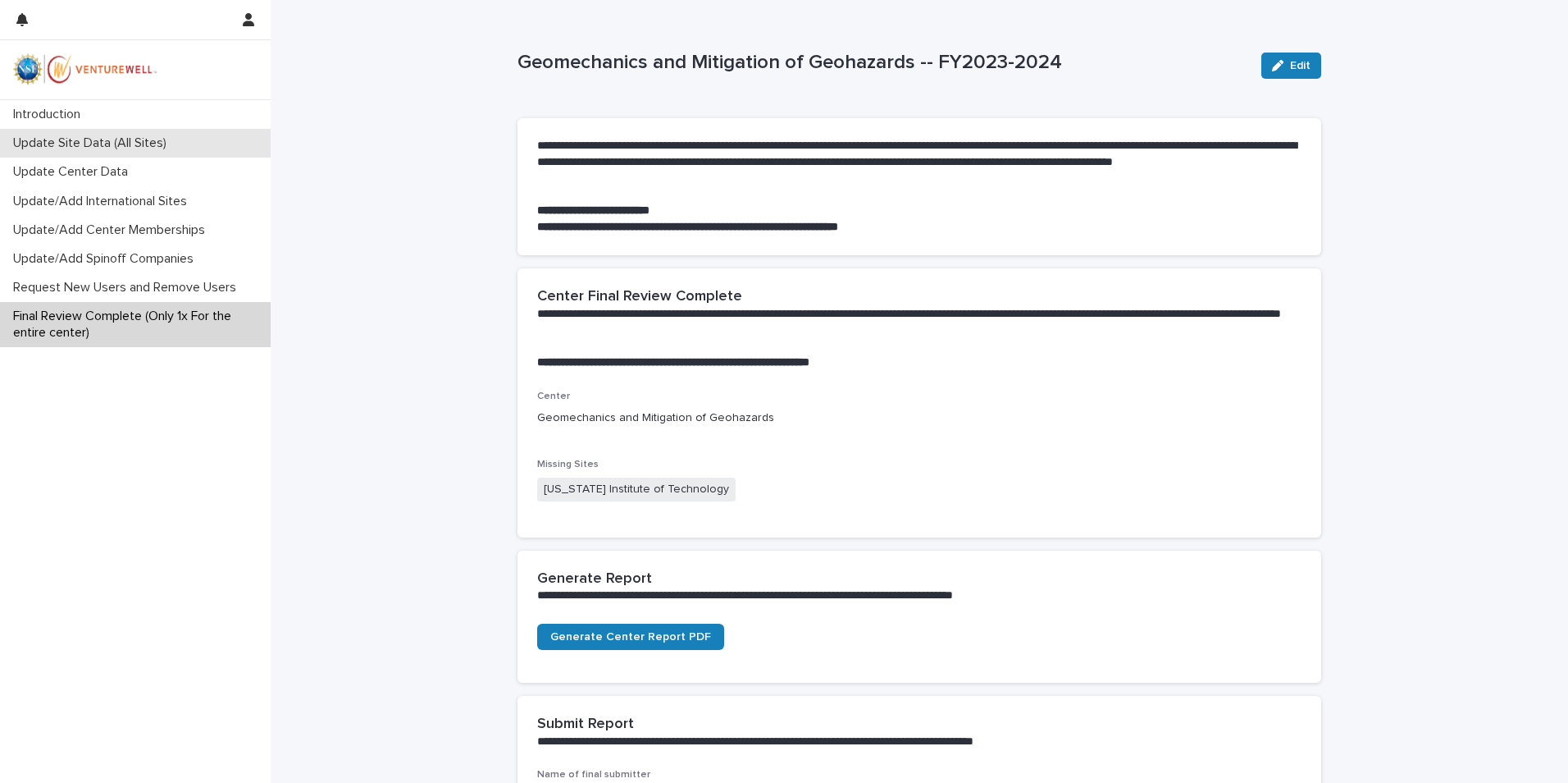
click at [87, 146] on p "Update Site Data (All Sites)" at bounding box center [93, 143] width 173 height 16
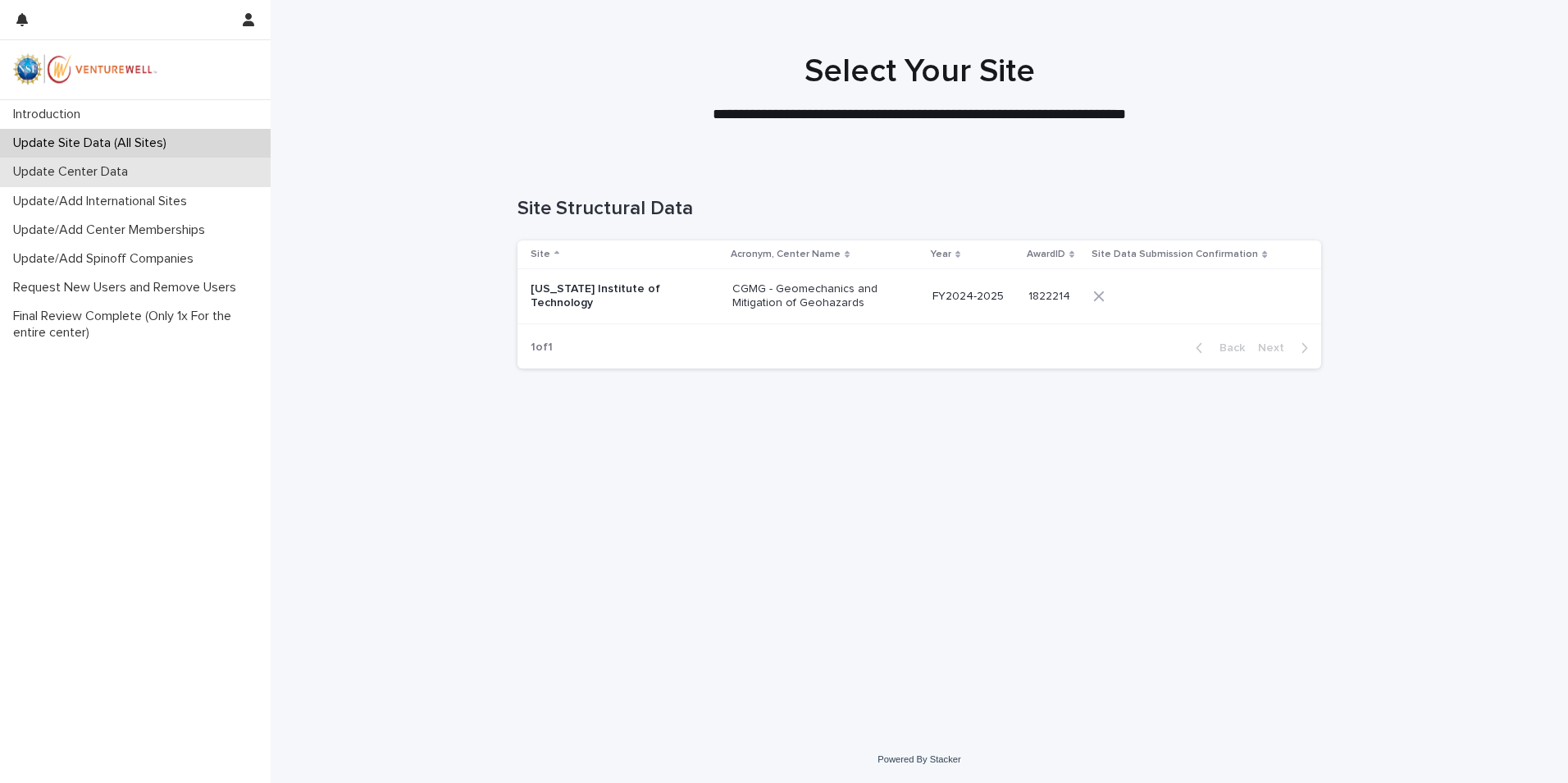
click at [82, 169] on p "Update Center Data" at bounding box center [73, 172] width 134 height 16
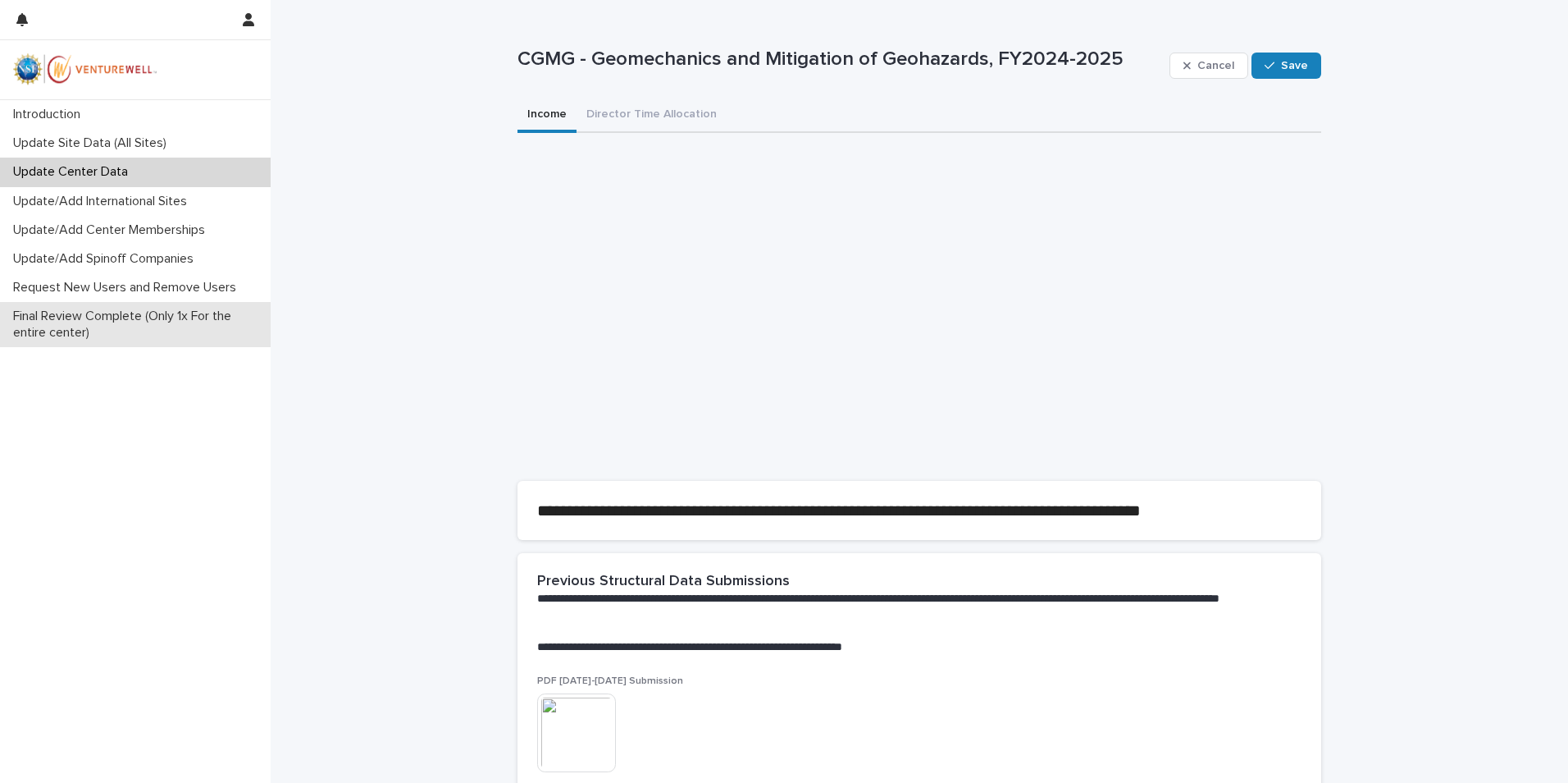
click at [92, 322] on p "Final Review Complete (Only 1x For the entire center)" at bounding box center [138, 324] width 264 height 31
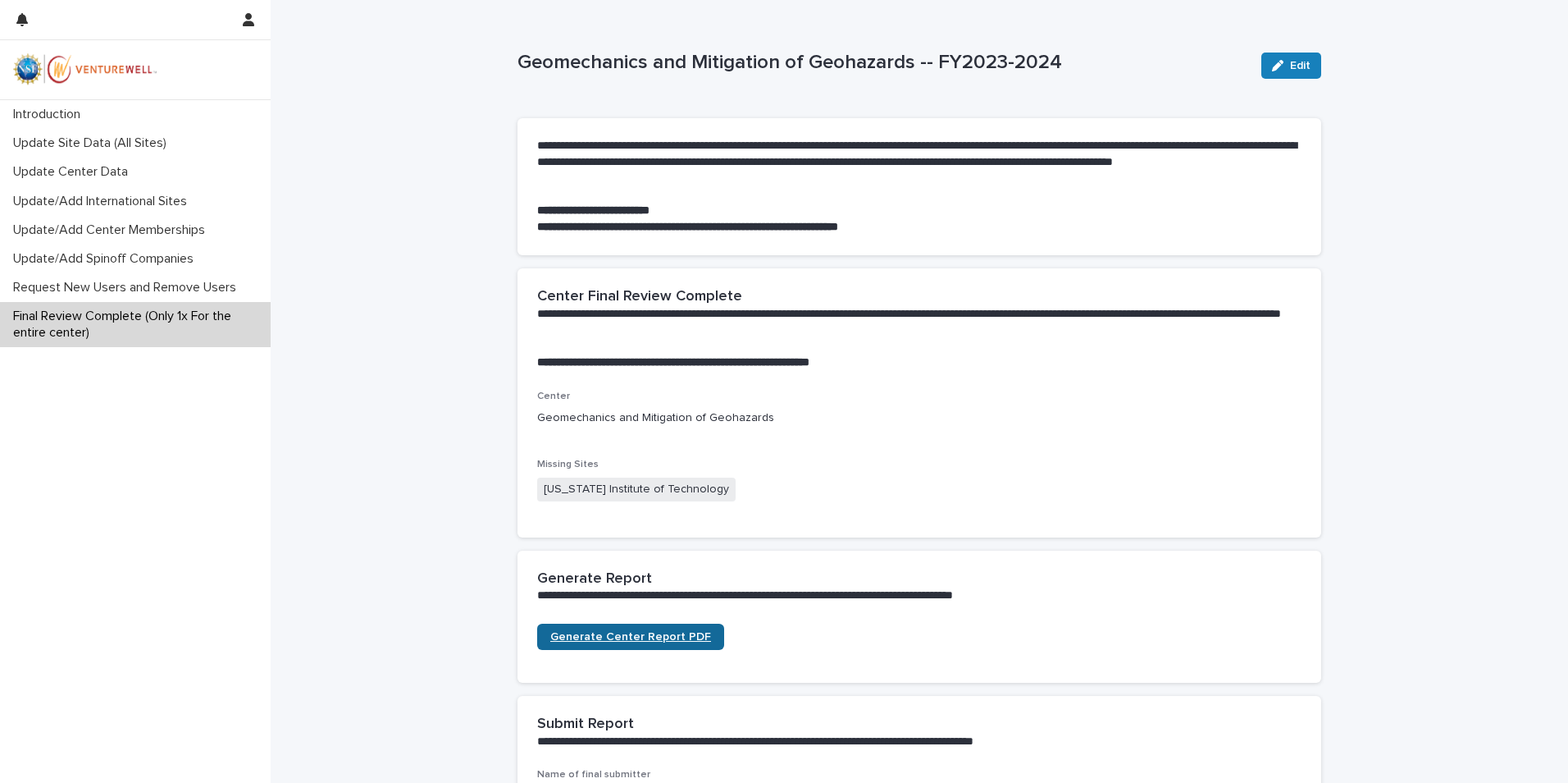
click at [633, 640] on span "Generate Center Report PDF" at bounding box center [630, 637] width 160 height 11
click at [96, 147] on p "Update Site Data (All Sites)" at bounding box center [93, 143] width 173 height 16
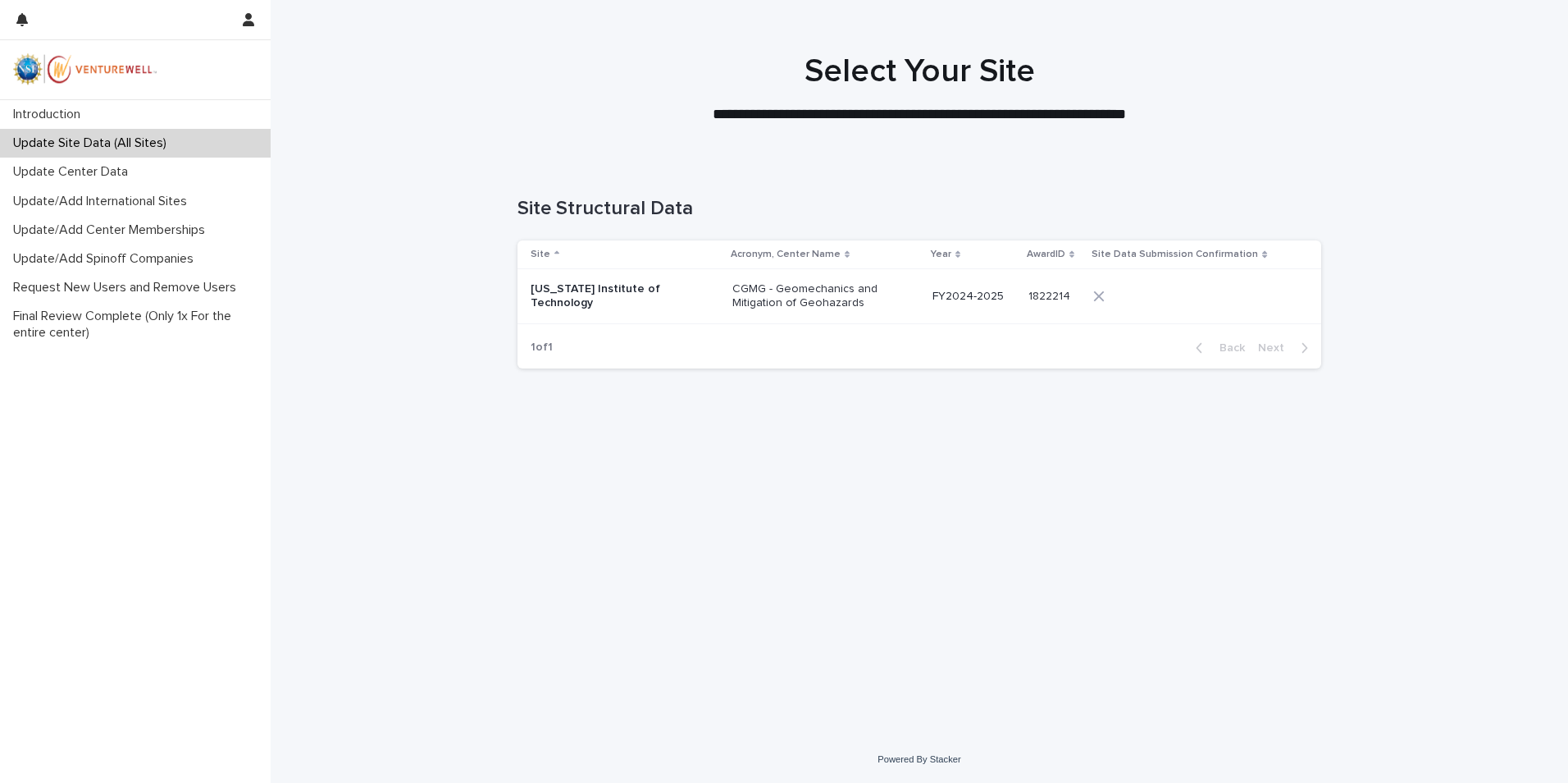
click at [557, 308] on p "[US_STATE] Institute of Technology" at bounding box center [612, 297] width 164 height 28
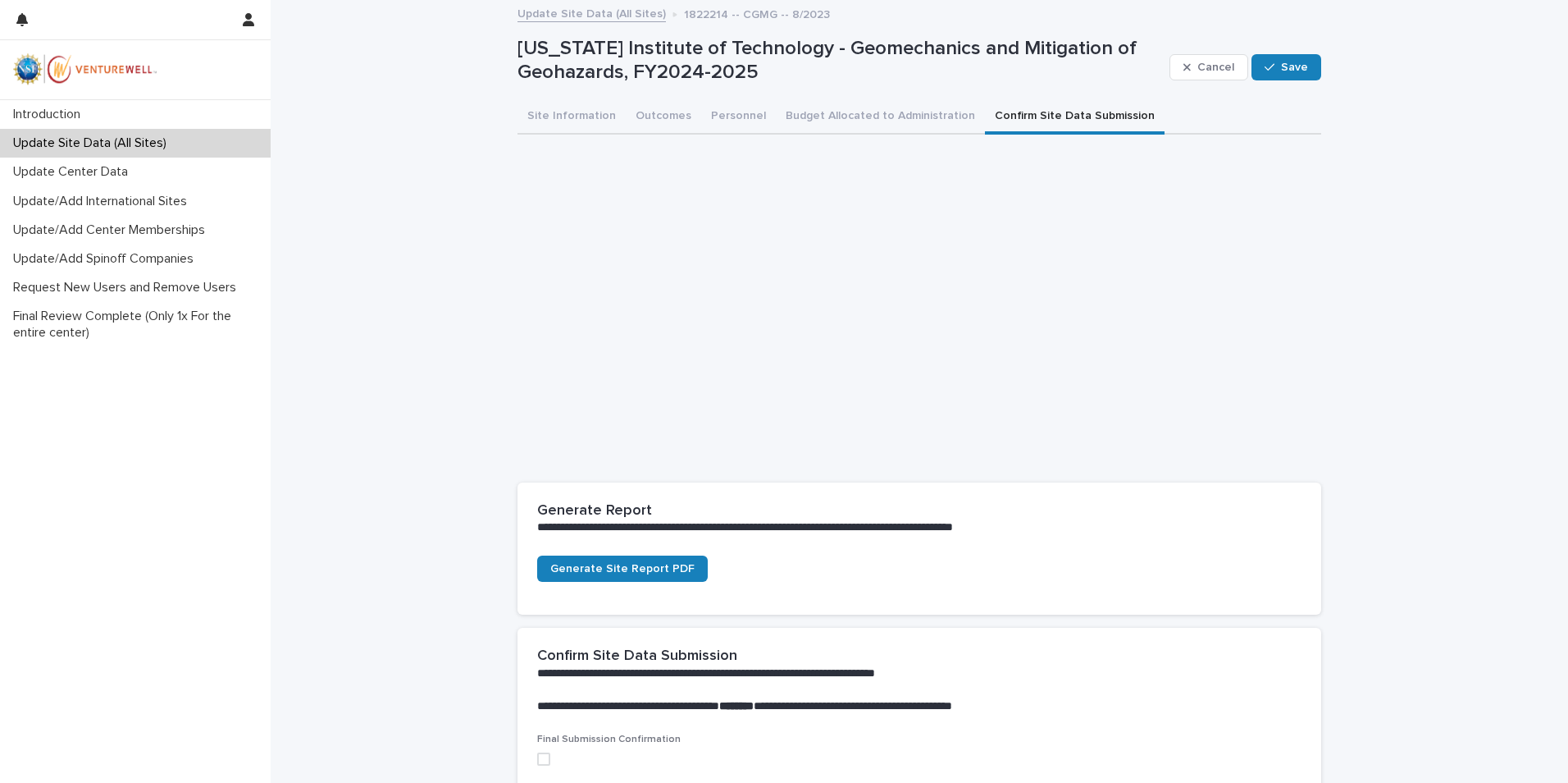
click at [1032, 112] on button "Confirm Site Data Submission" at bounding box center [1073, 117] width 179 height 35
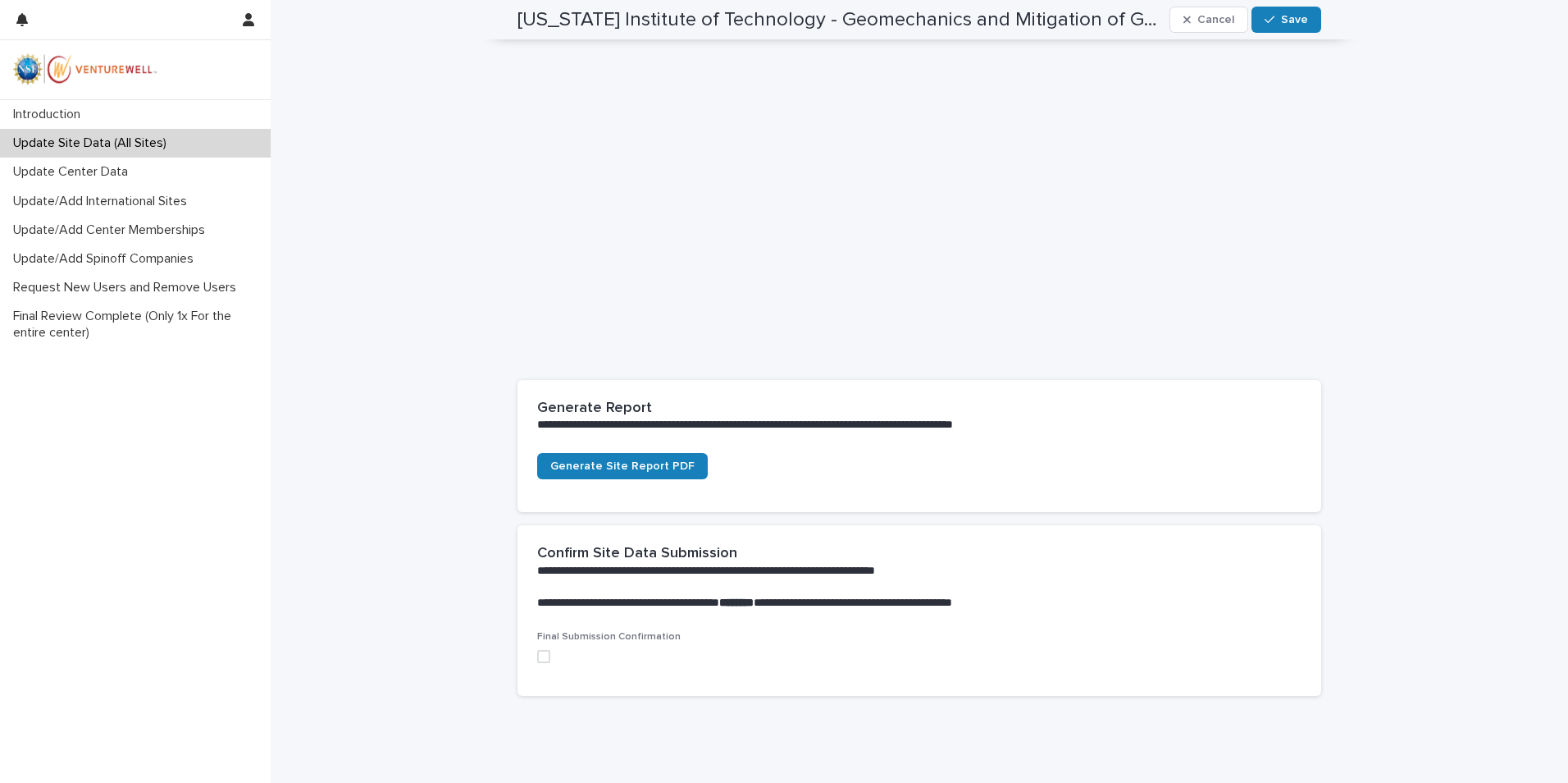
scroll to position [75, 0]
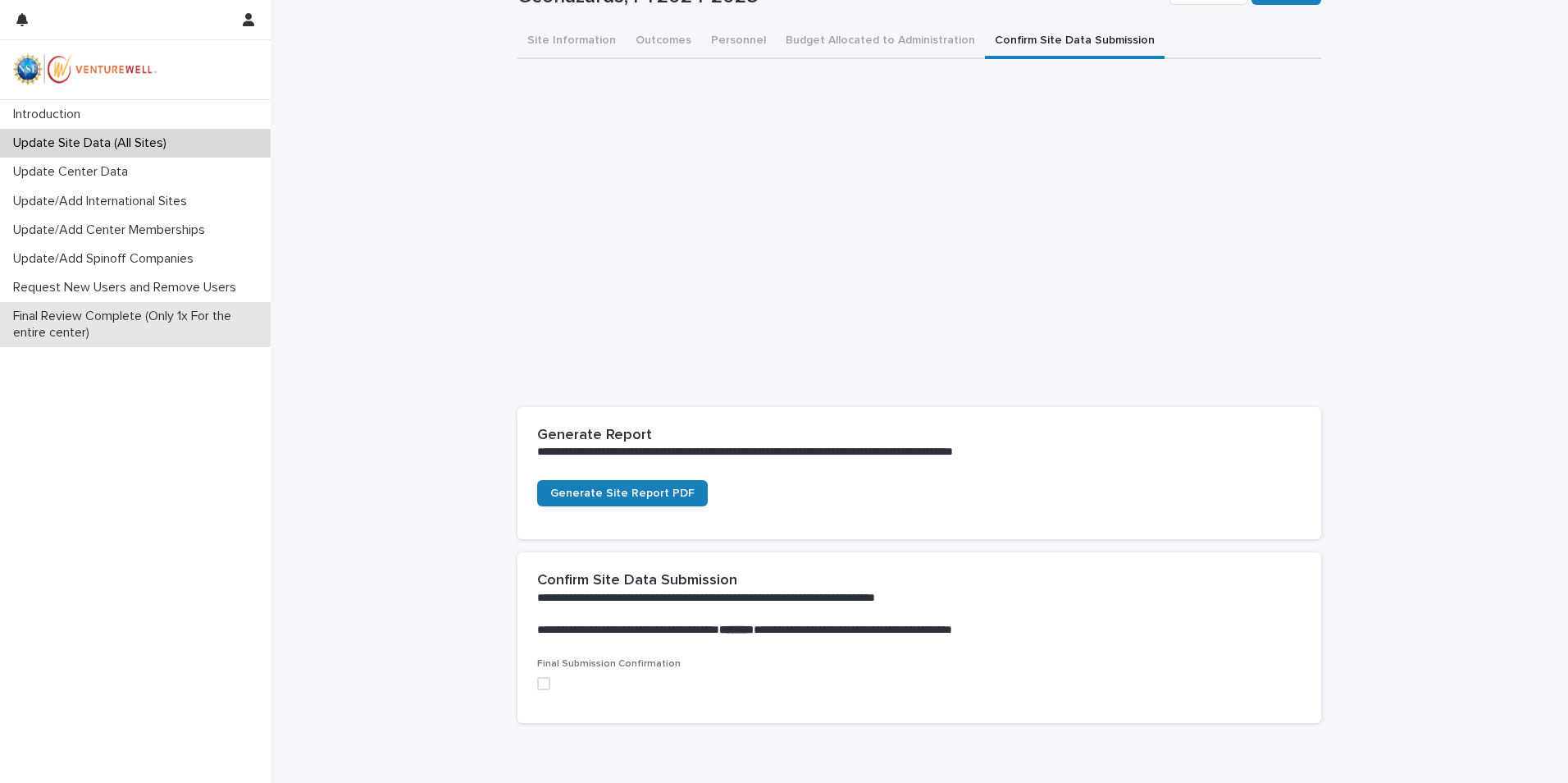
click at [105, 314] on p "Final Review Complete (Only 1x For the entire center)" at bounding box center [138, 324] width 264 height 31
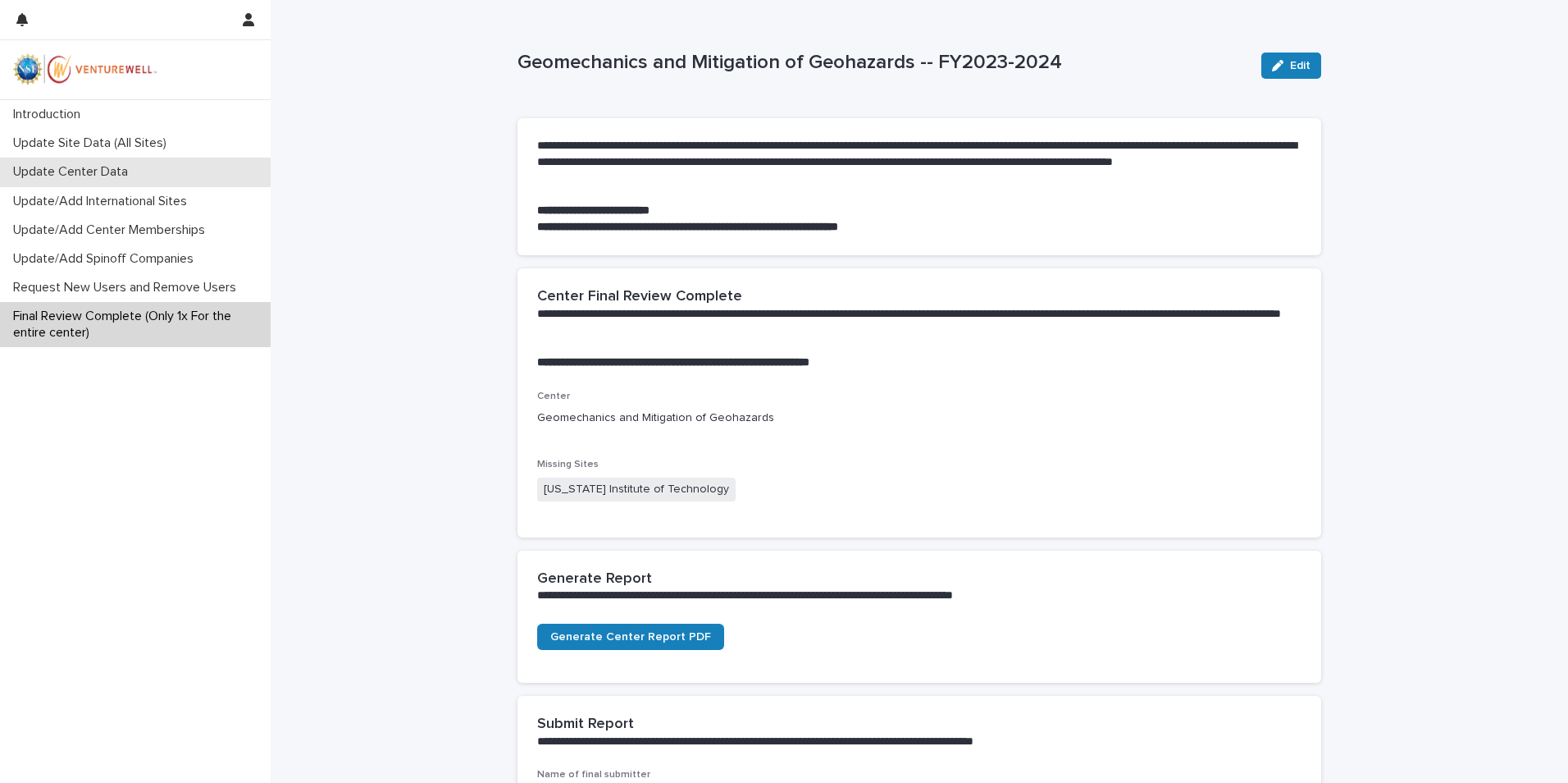
click at [69, 167] on p "Update Center Data" at bounding box center [73, 172] width 134 height 16
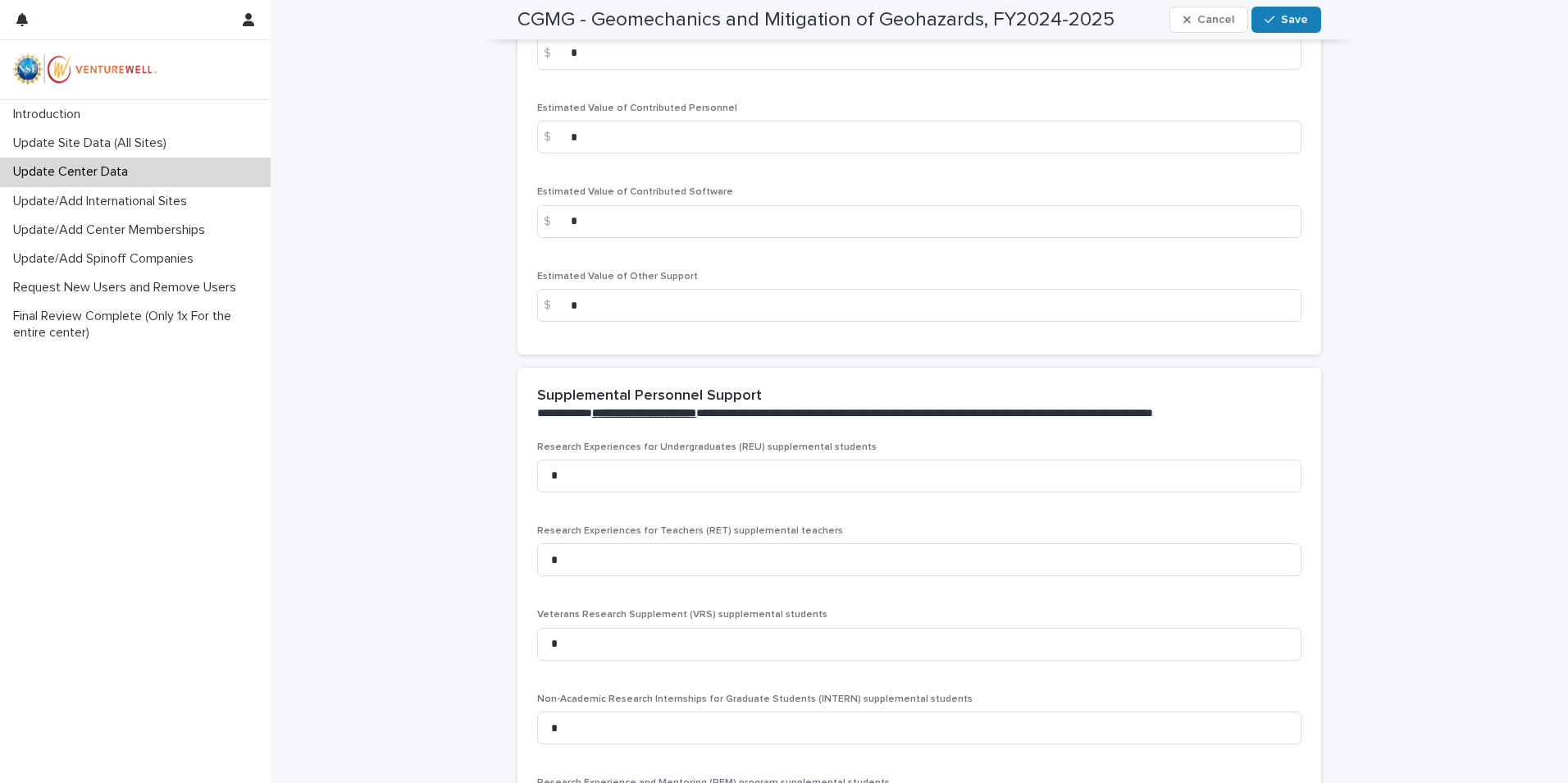
scroll to position [3222, 0]
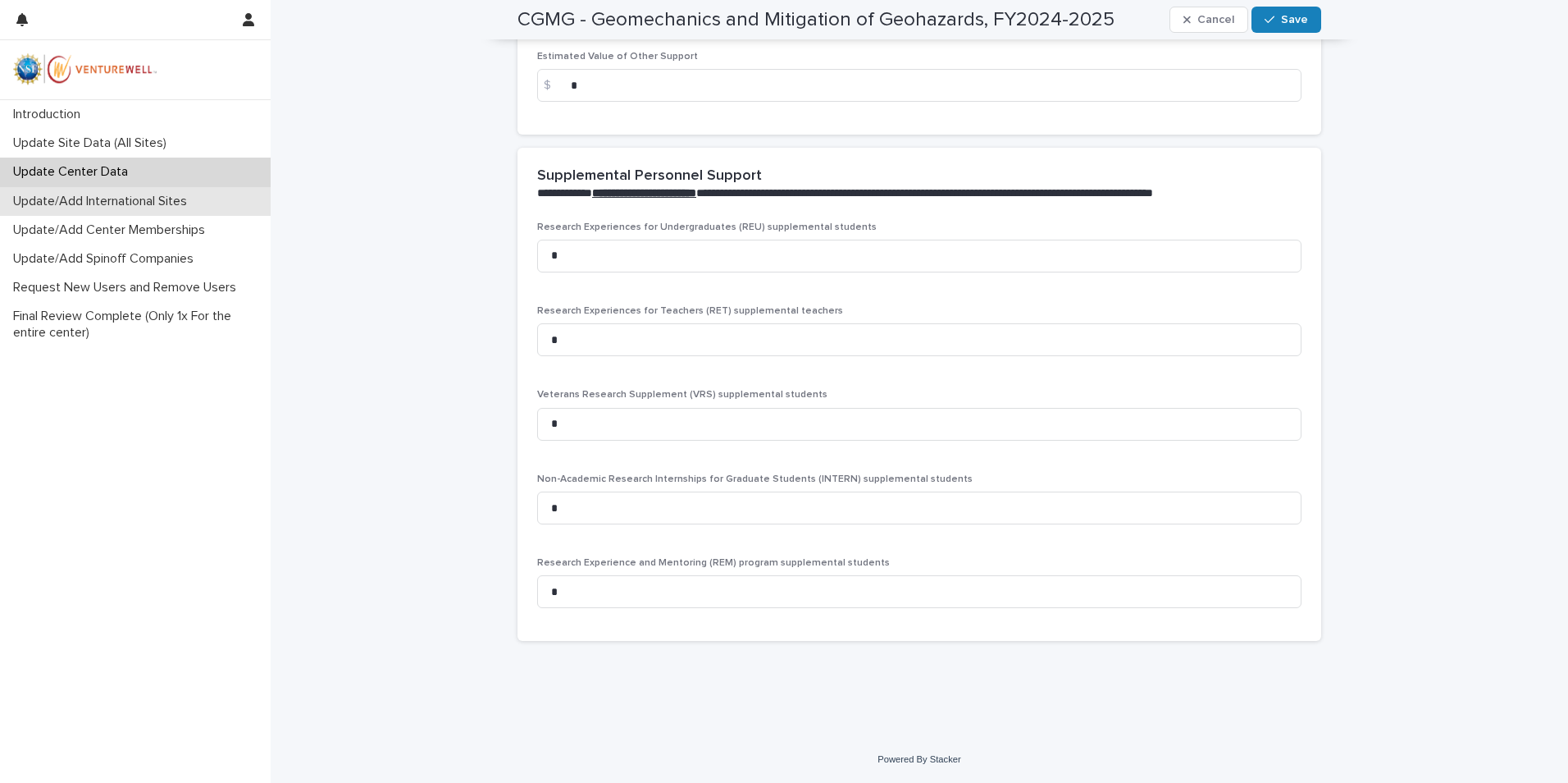
click at [94, 208] on p "Update/Add International Sites" at bounding box center [103, 201] width 193 height 16
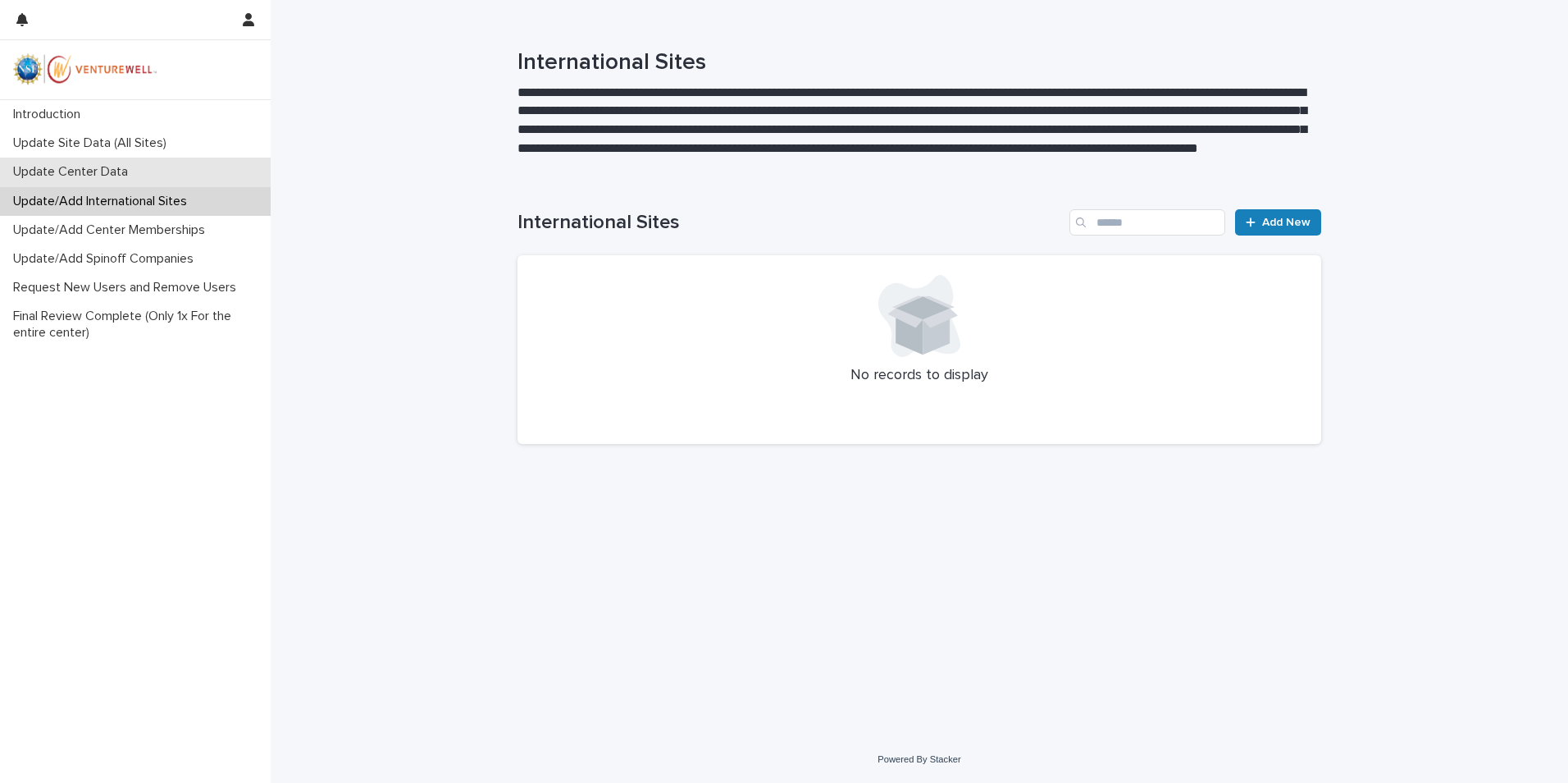
click at [62, 172] on p "Update Center Data" at bounding box center [73, 172] width 134 height 16
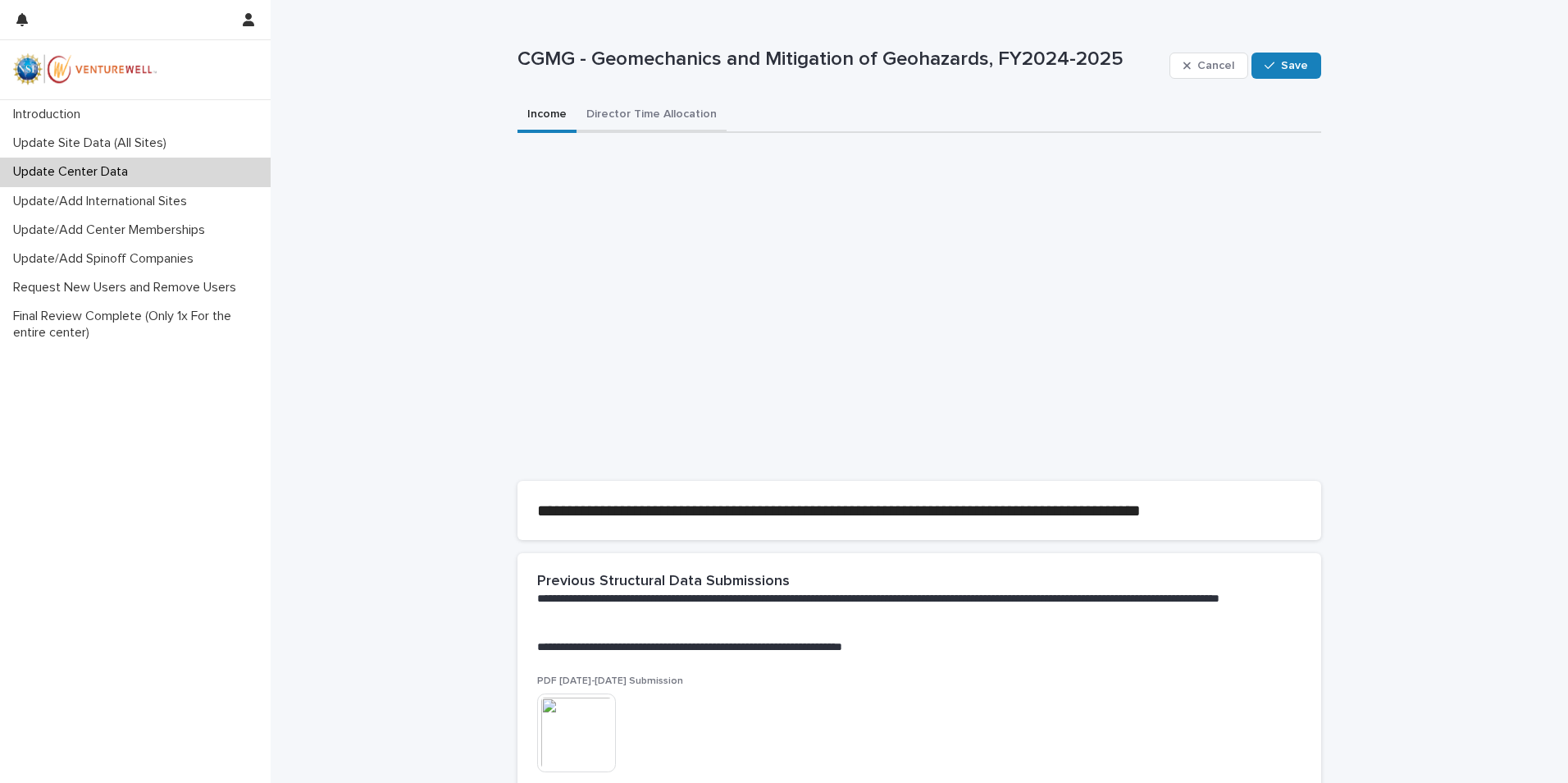
click at [673, 107] on button "Director Time Allocation" at bounding box center [651, 115] width 150 height 35
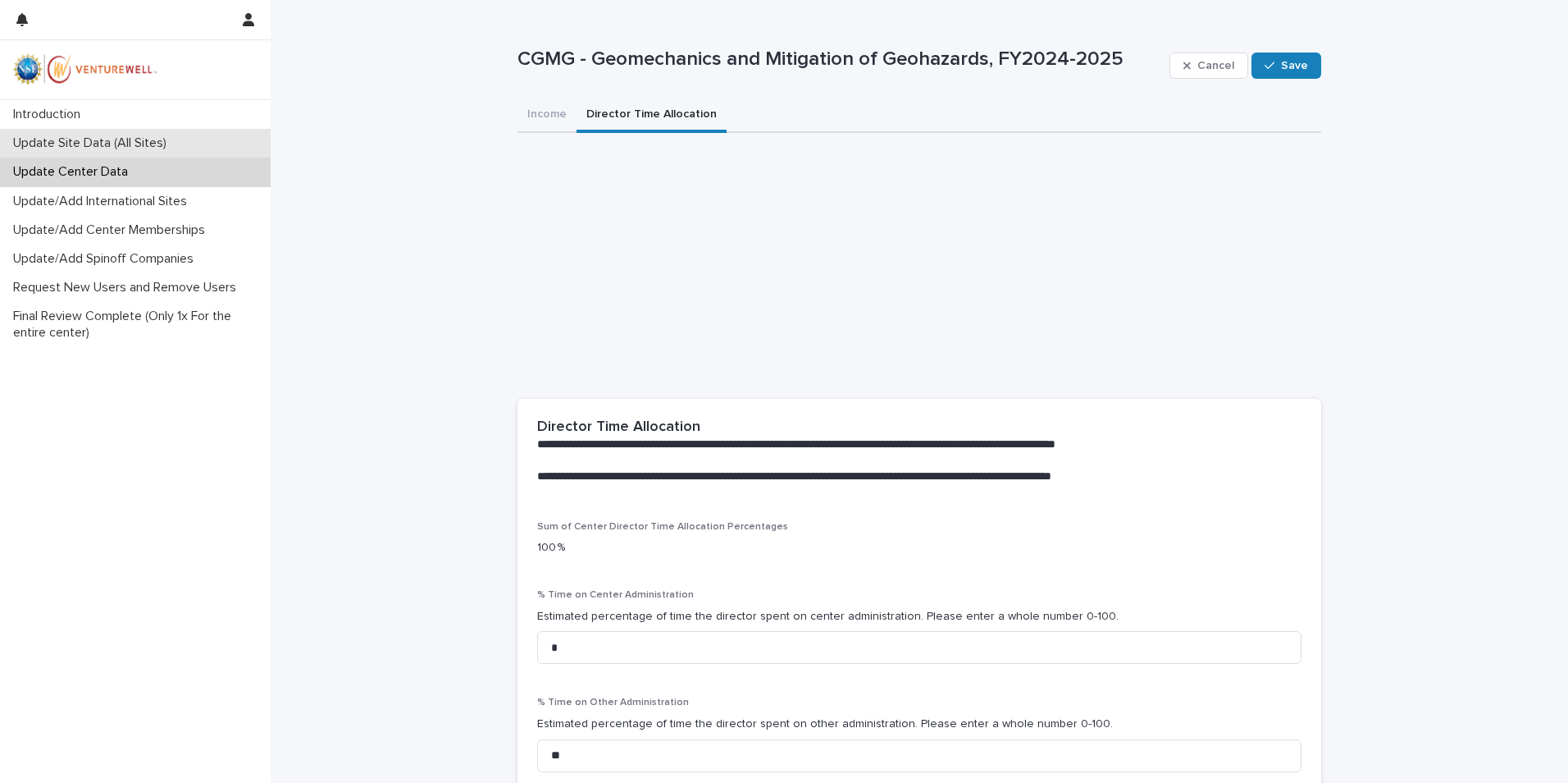
click at [80, 146] on p "Update Site Data (All Sites)" at bounding box center [93, 143] width 173 height 16
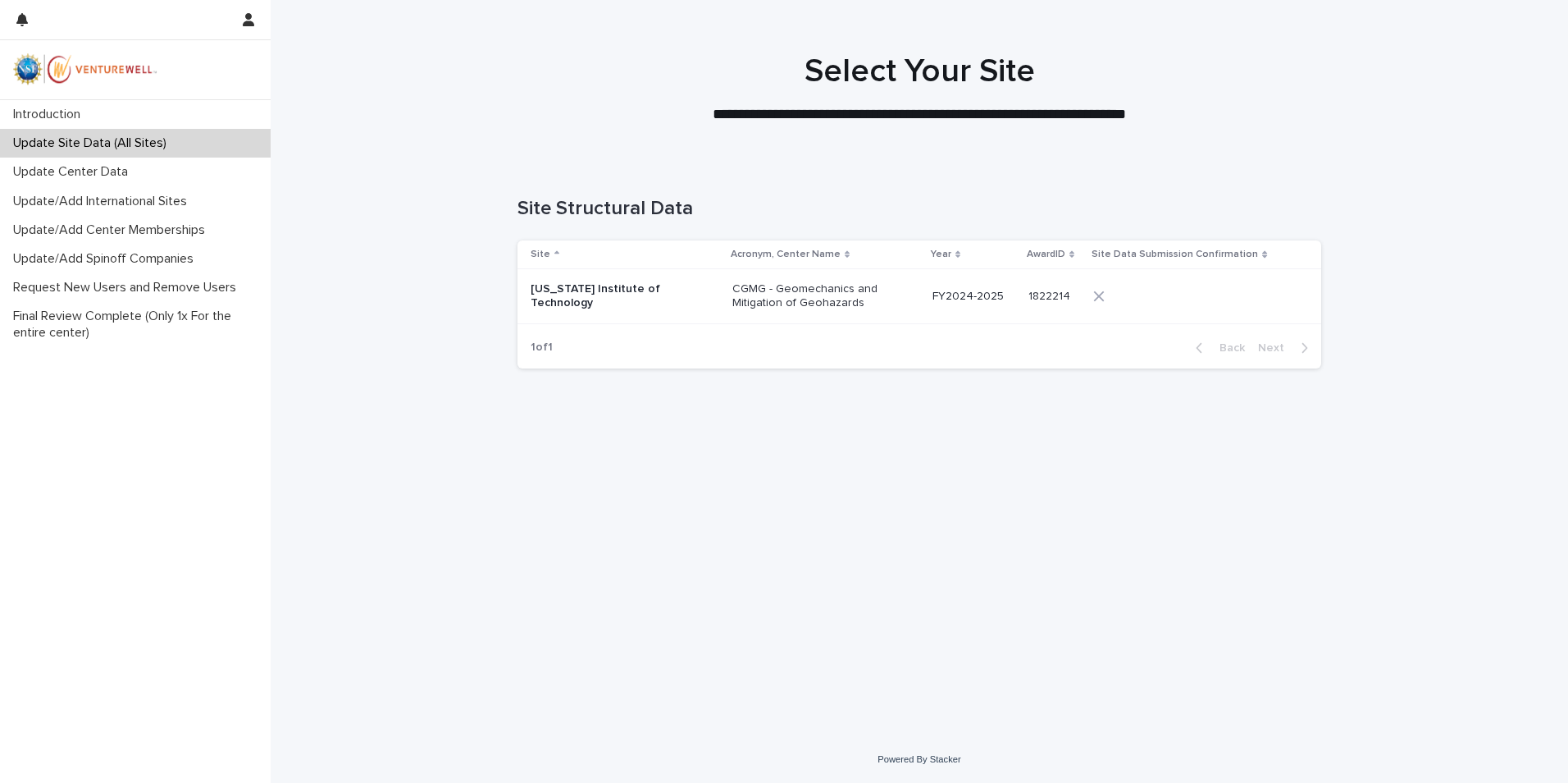
click at [585, 312] on div "[US_STATE] Institute of Technology" at bounding box center [624, 297] width 189 height 41
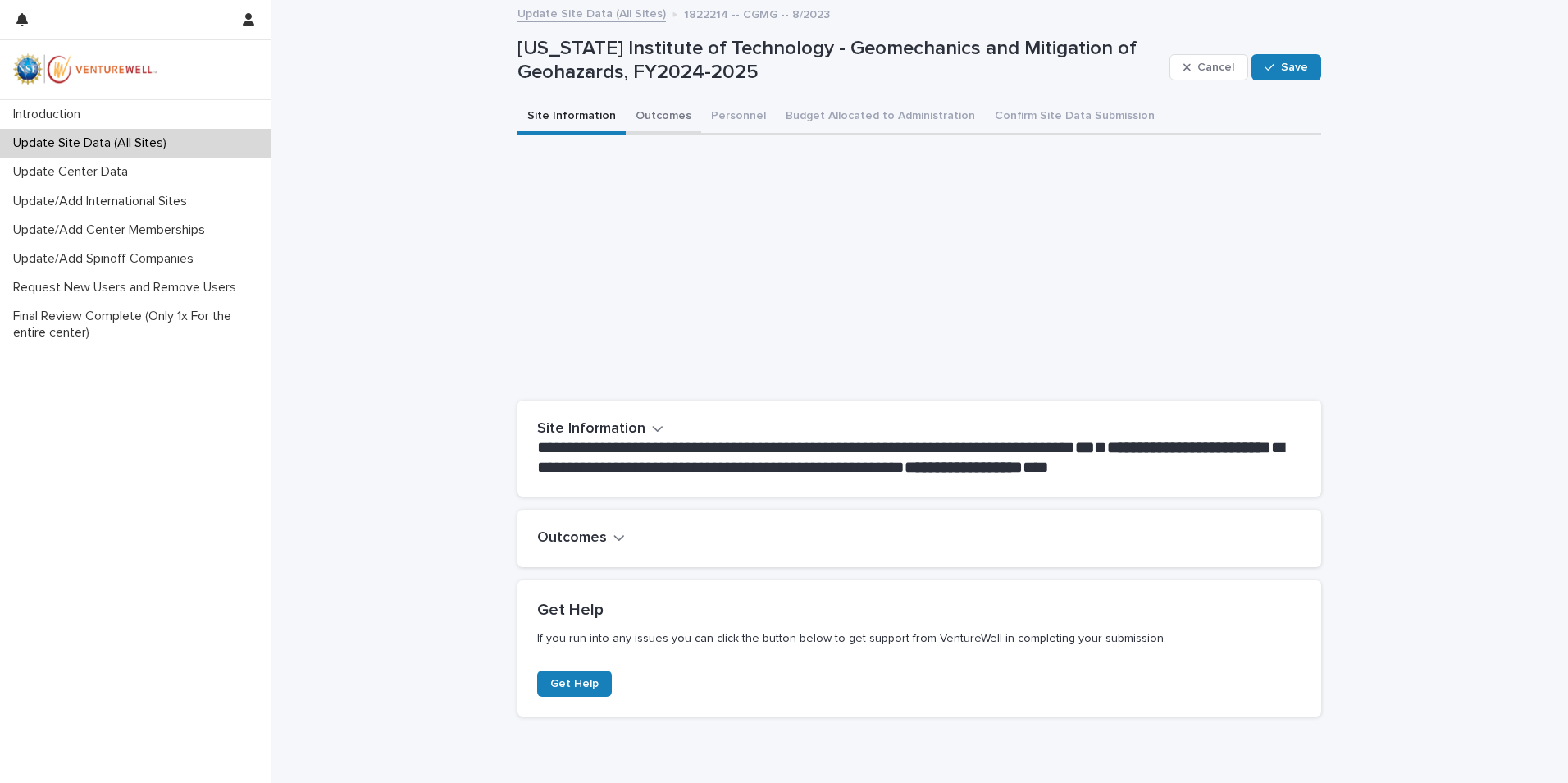
click at [659, 117] on button "Outcomes" at bounding box center [663, 117] width 75 height 35
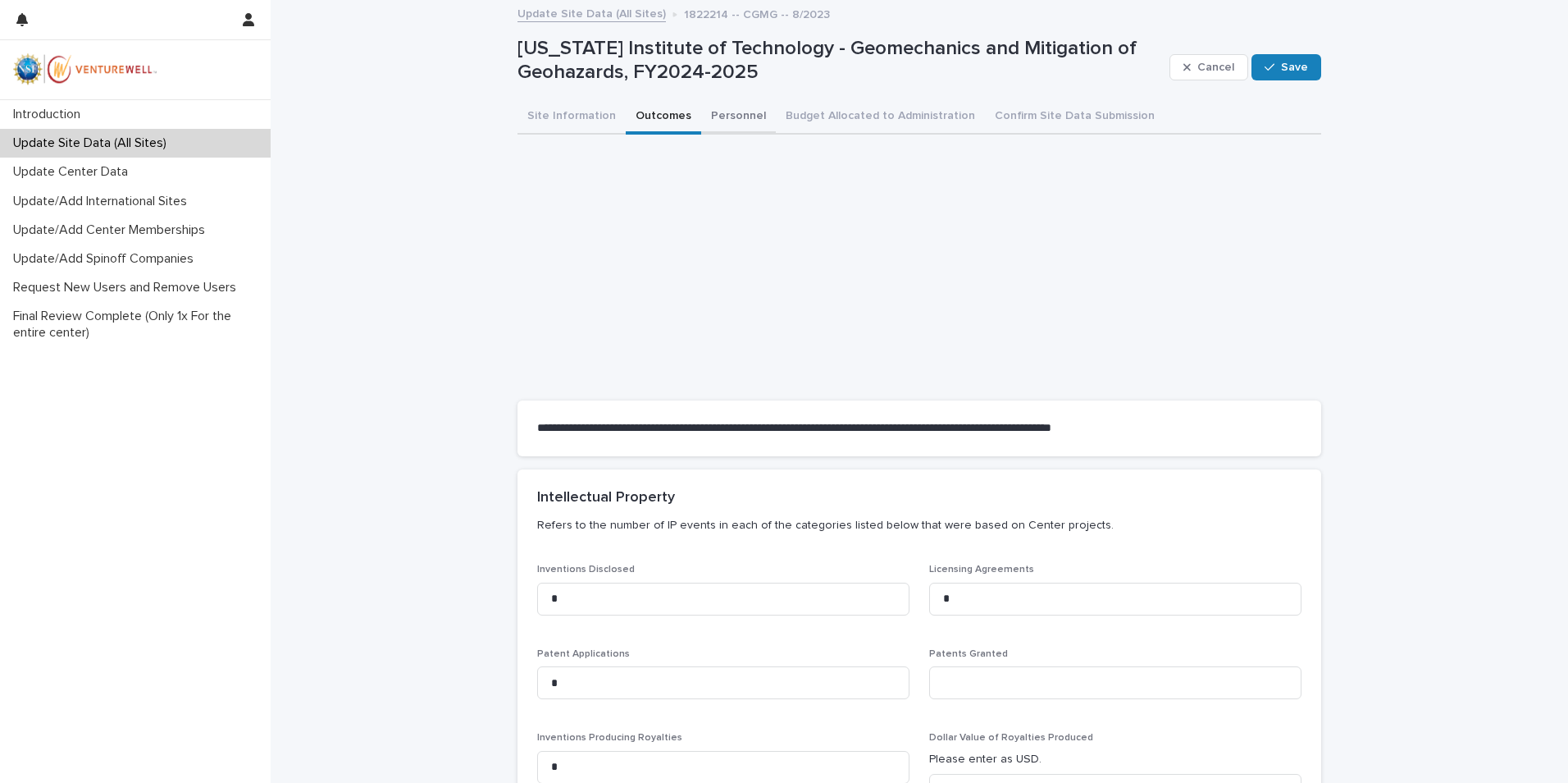
click at [725, 117] on button "Personnel" at bounding box center [738, 117] width 75 height 35
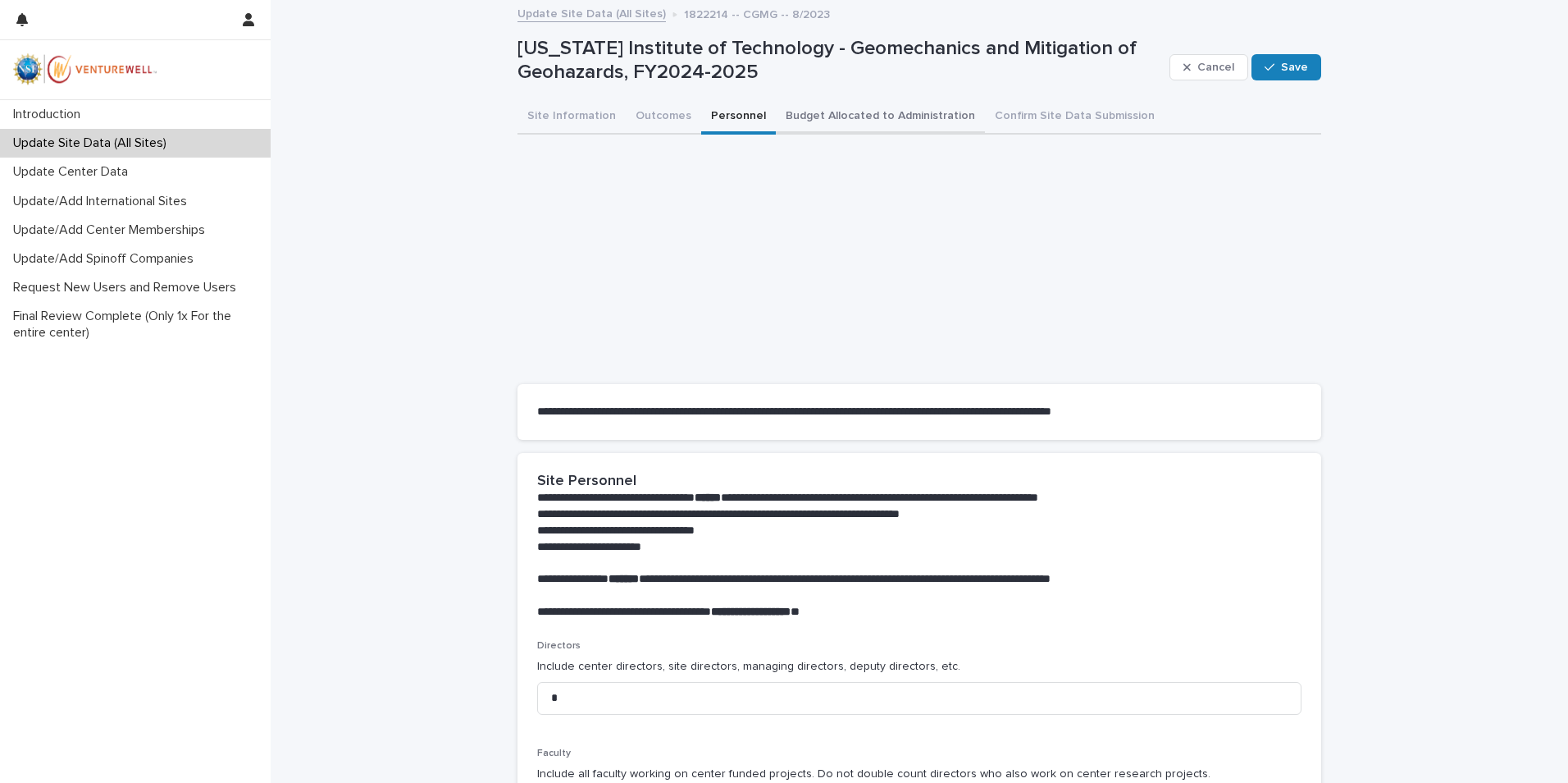
click at [878, 112] on button "Budget Allocated to Administration" at bounding box center [880, 117] width 209 height 35
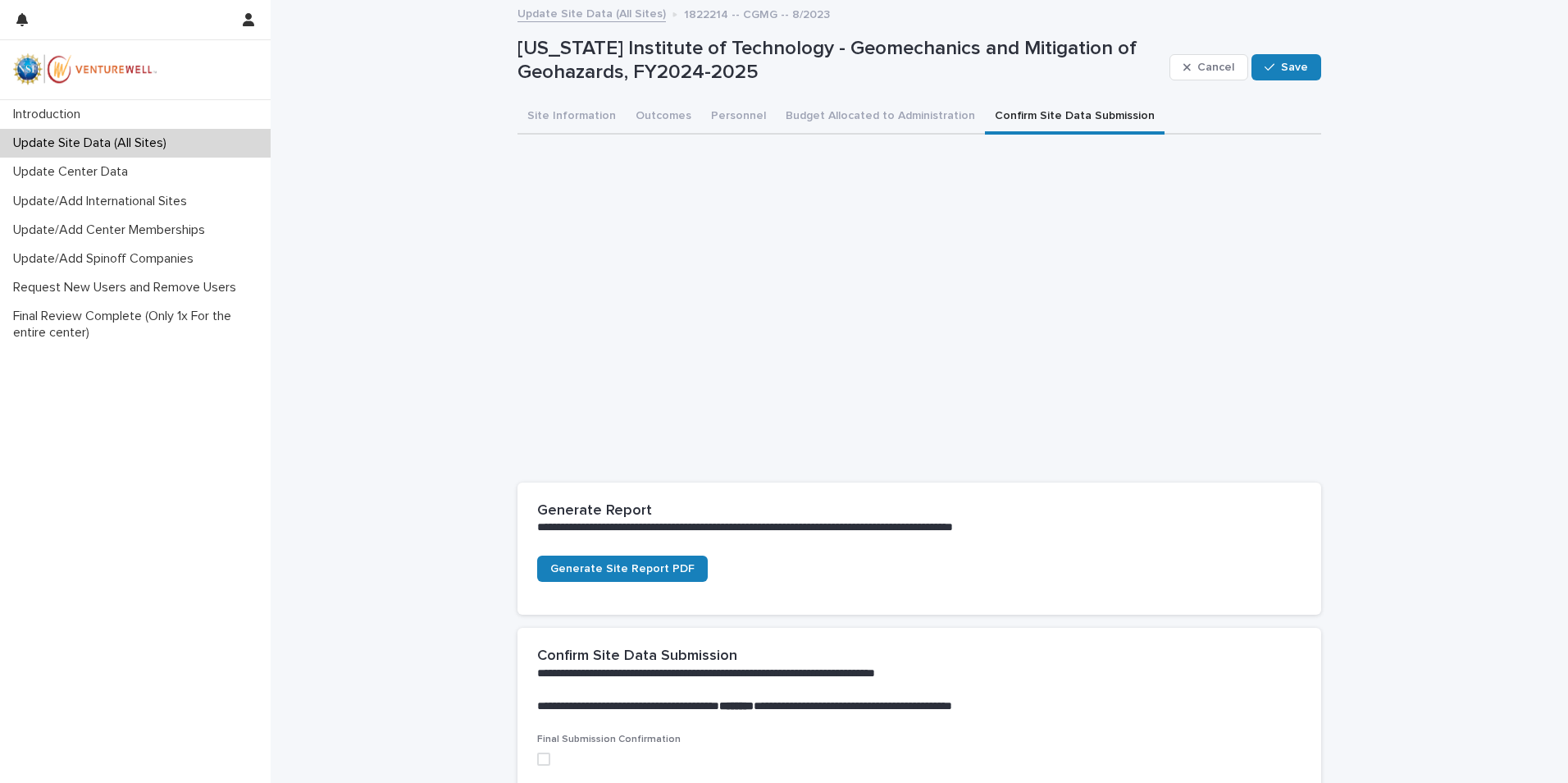
click at [994, 114] on button "Confirm Site Data Submission" at bounding box center [1073, 117] width 179 height 35
click at [51, 315] on p "Final Review Complete (Only 1x For the entire center)" at bounding box center [138, 324] width 264 height 31
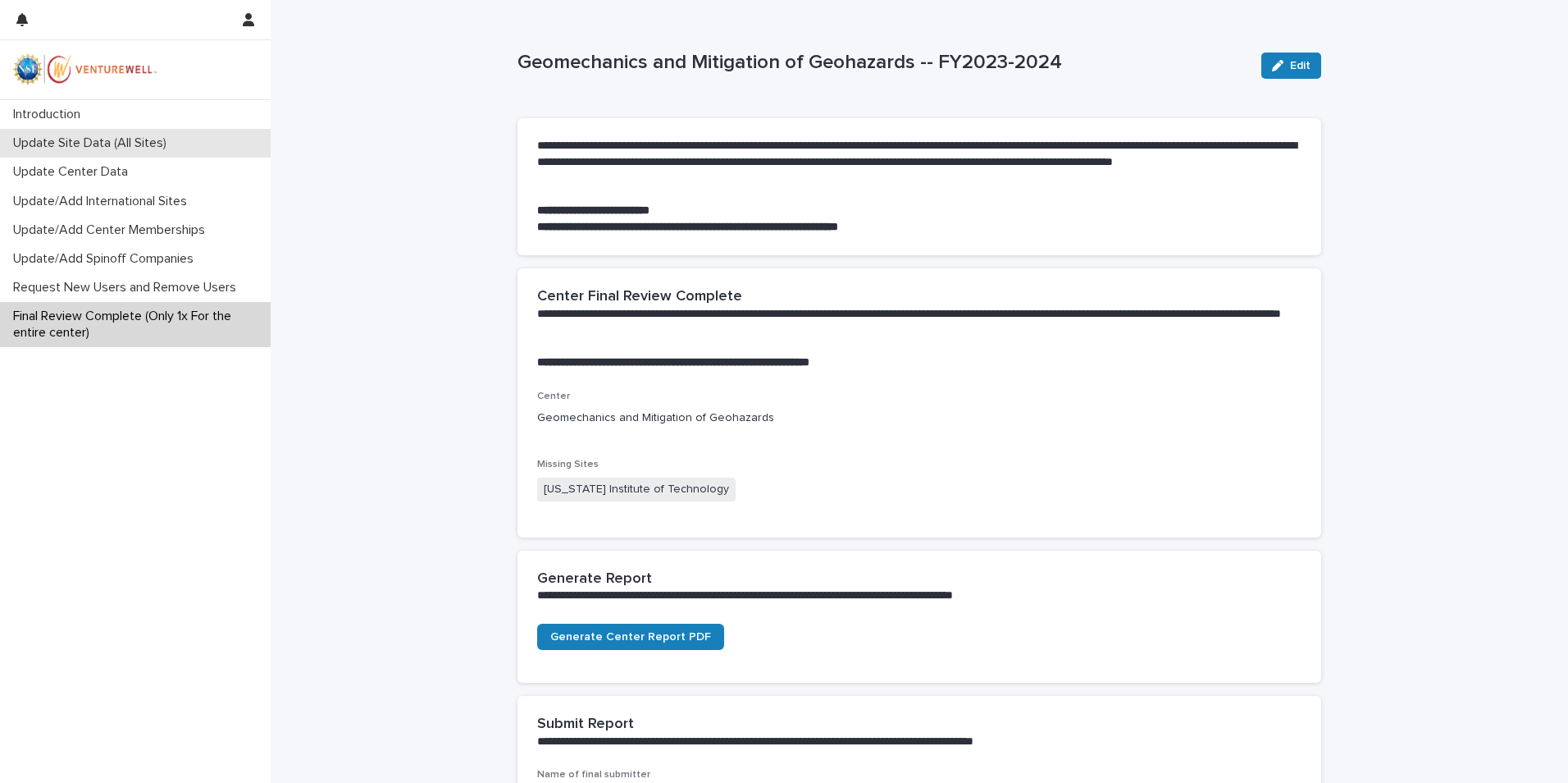
click at [90, 149] on p "Update Site Data (All Sites)" at bounding box center [93, 143] width 173 height 16
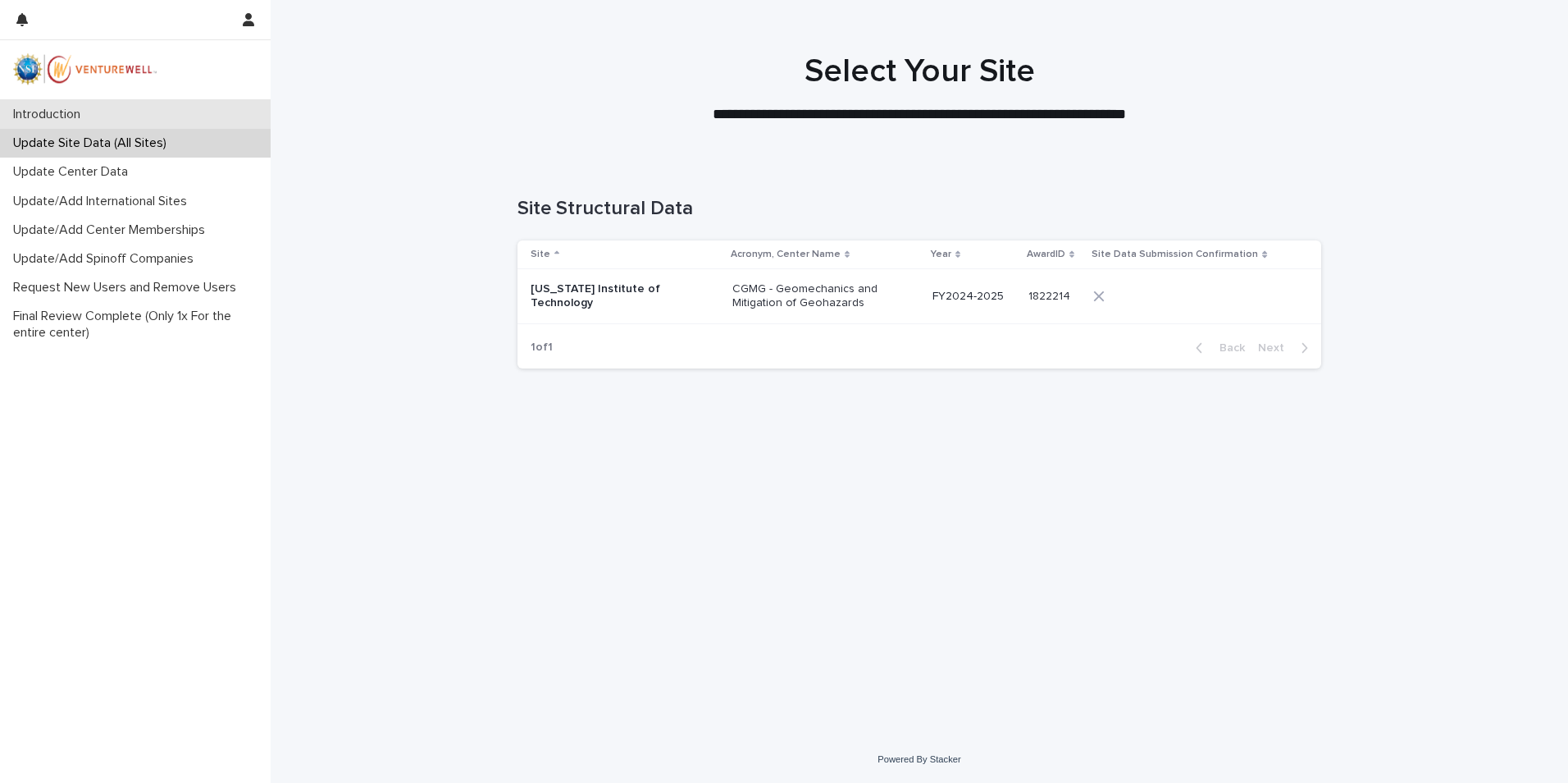
click at [80, 110] on p "Introduction" at bounding box center [50, 115] width 87 height 16
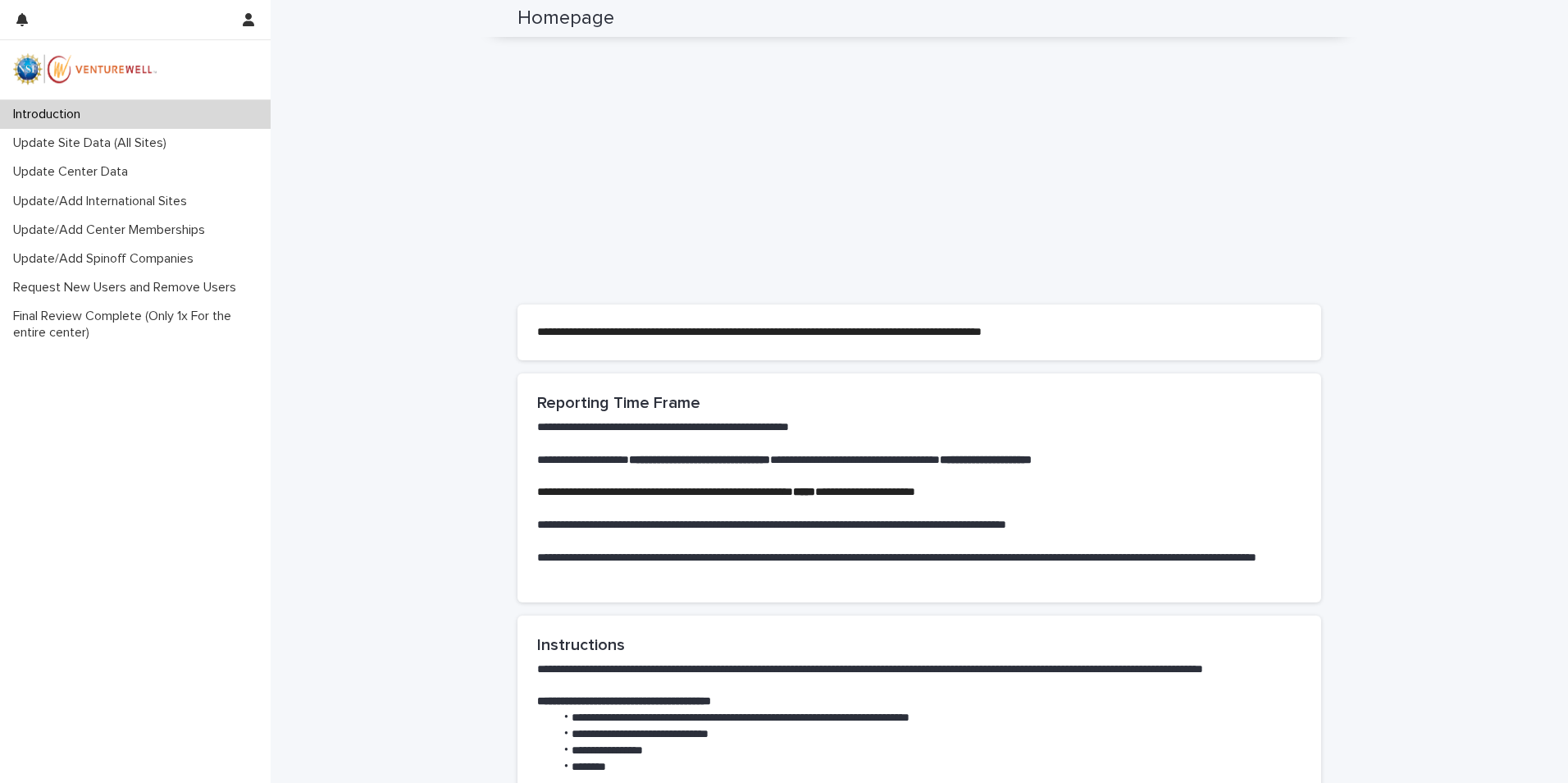
scroll to position [410, 0]
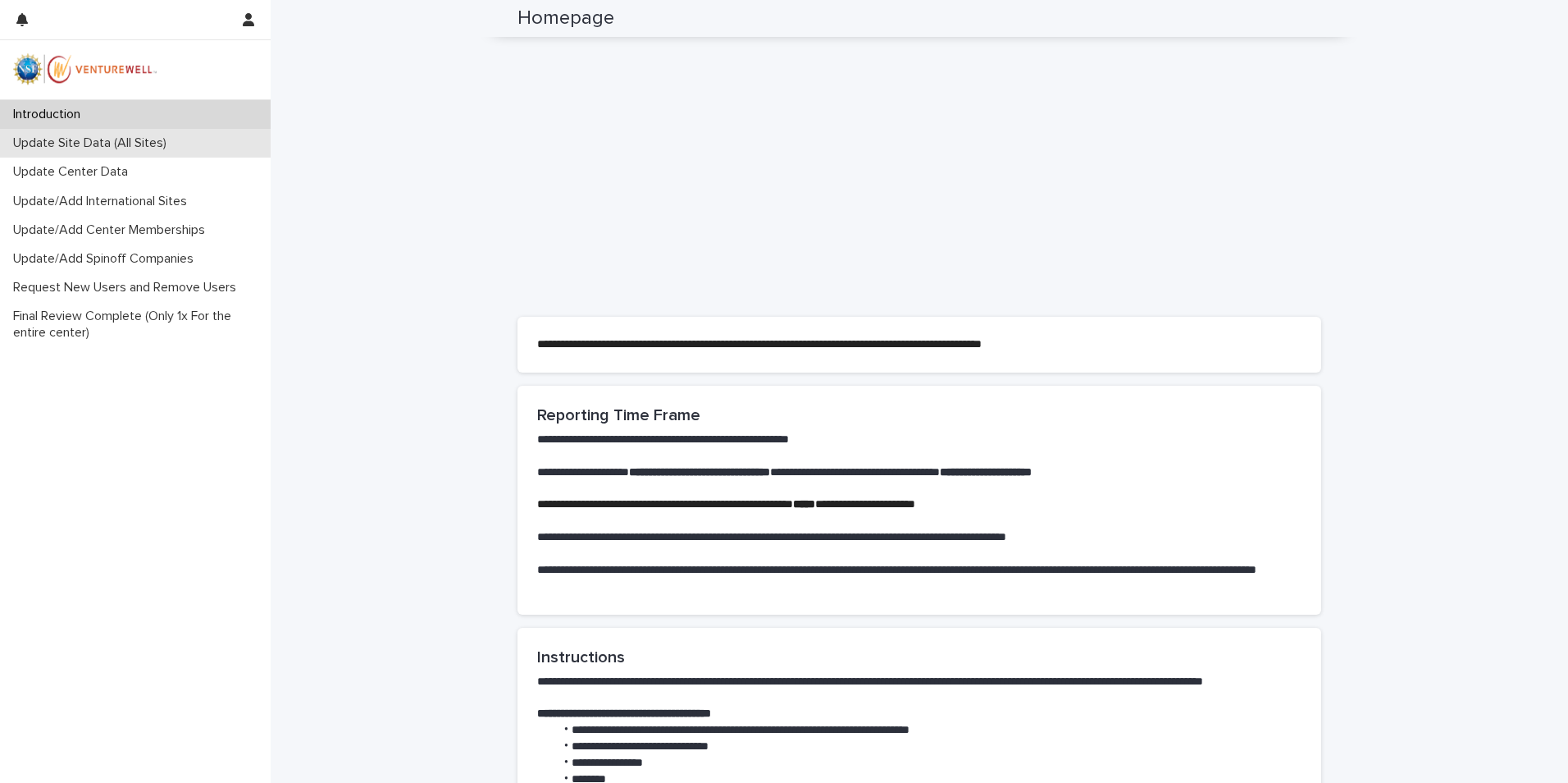
click at [75, 141] on p "Update Site Data (All Sites)" at bounding box center [93, 143] width 173 height 16
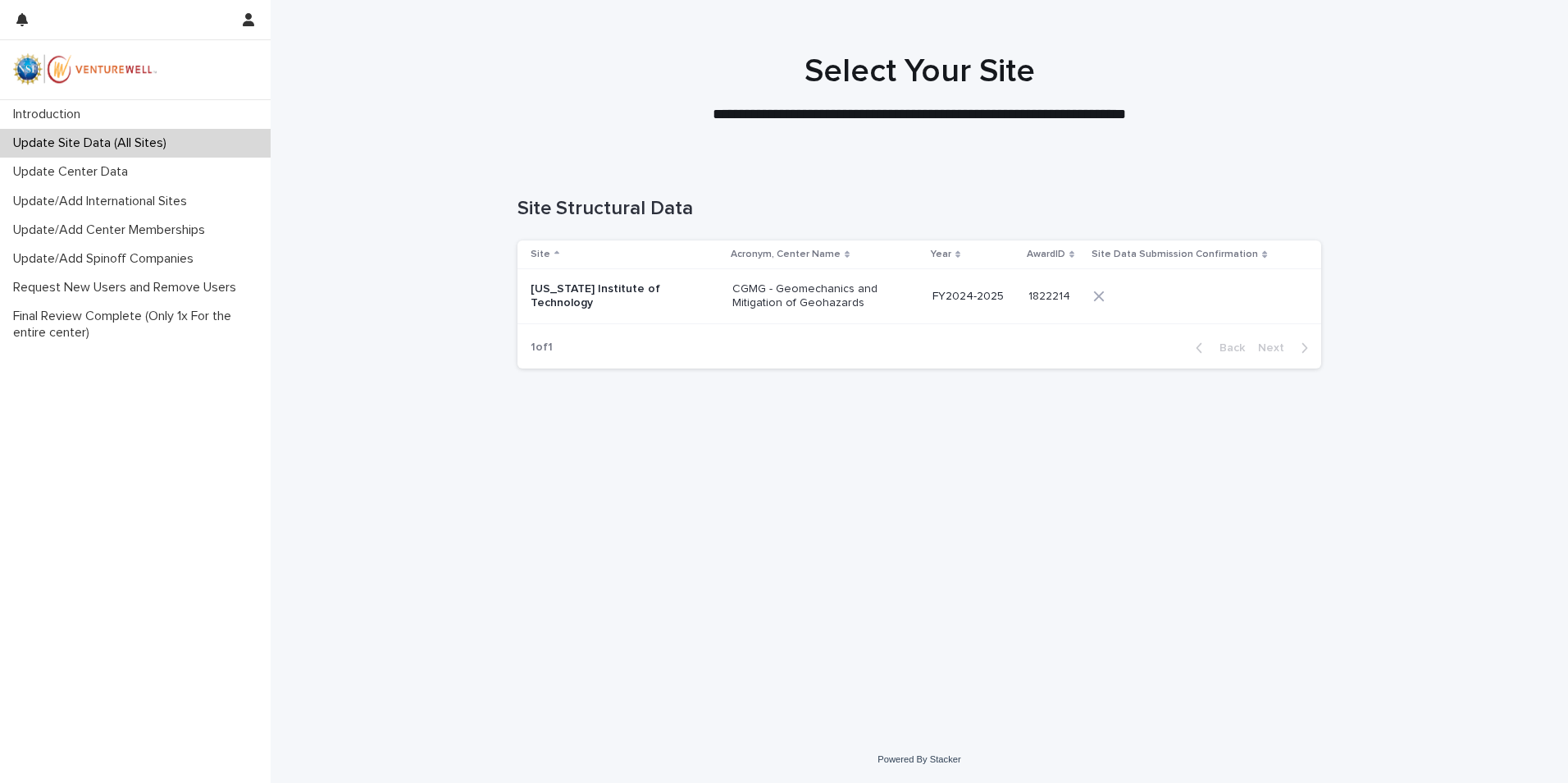
click at [580, 299] on p "[US_STATE] Institute of Technology" at bounding box center [612, 297] width 164 height 28
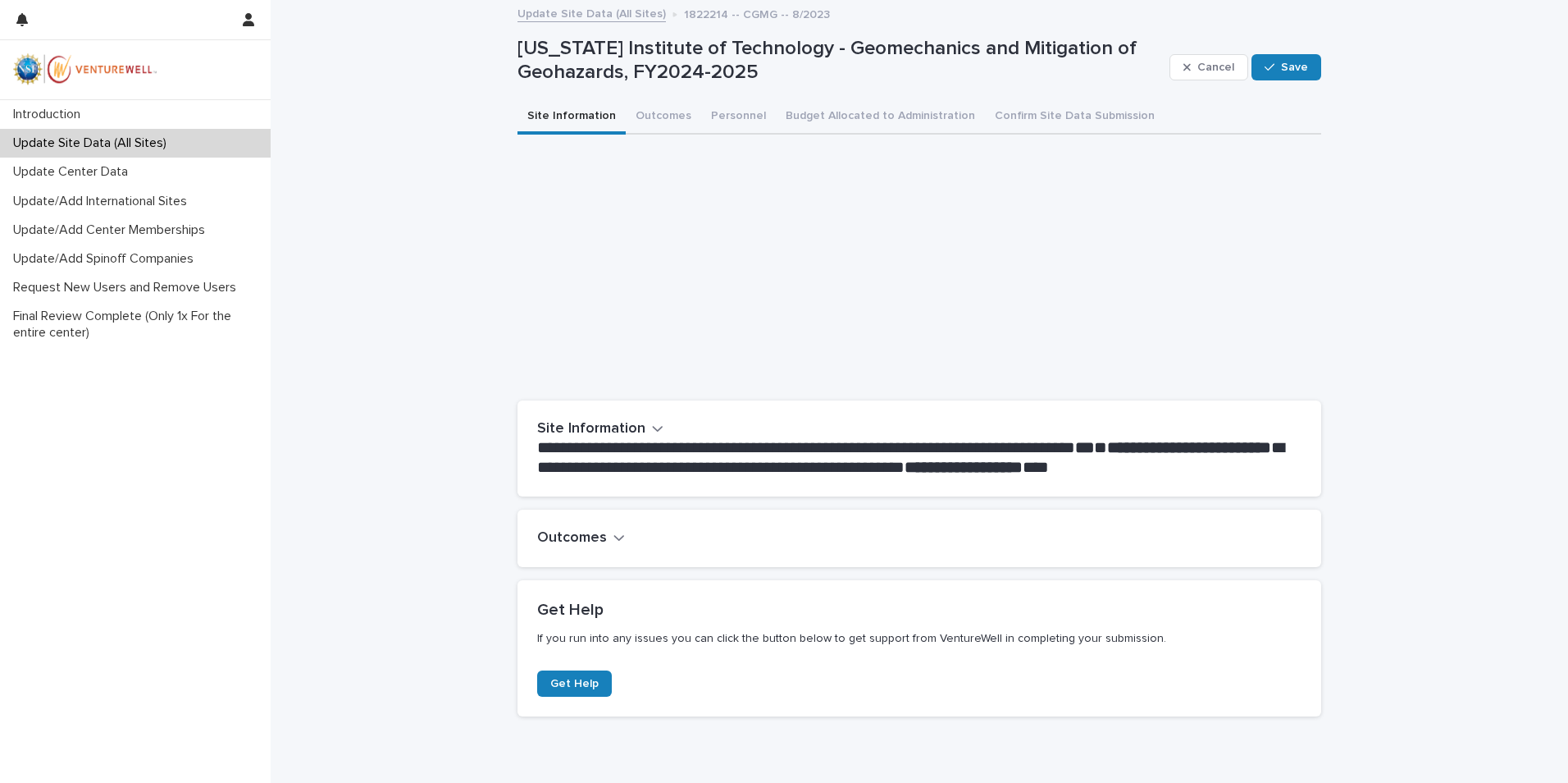
click at [614, 543] on icon "button" at bounding box center [619, 537] width 11 height 15
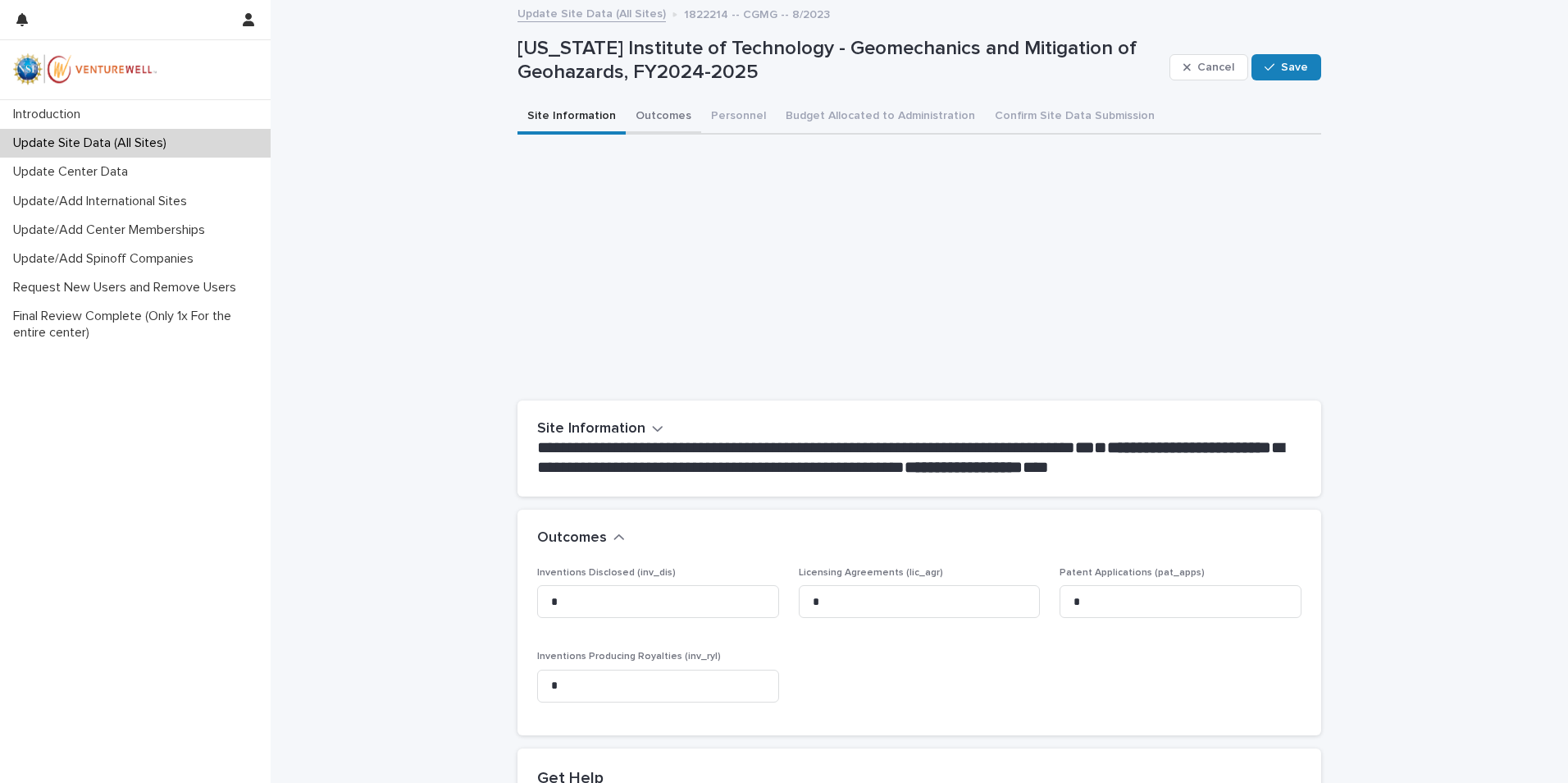
click at [638, 125] on button "Outcomes" at bounding box center [663, 117] width 75 height 35
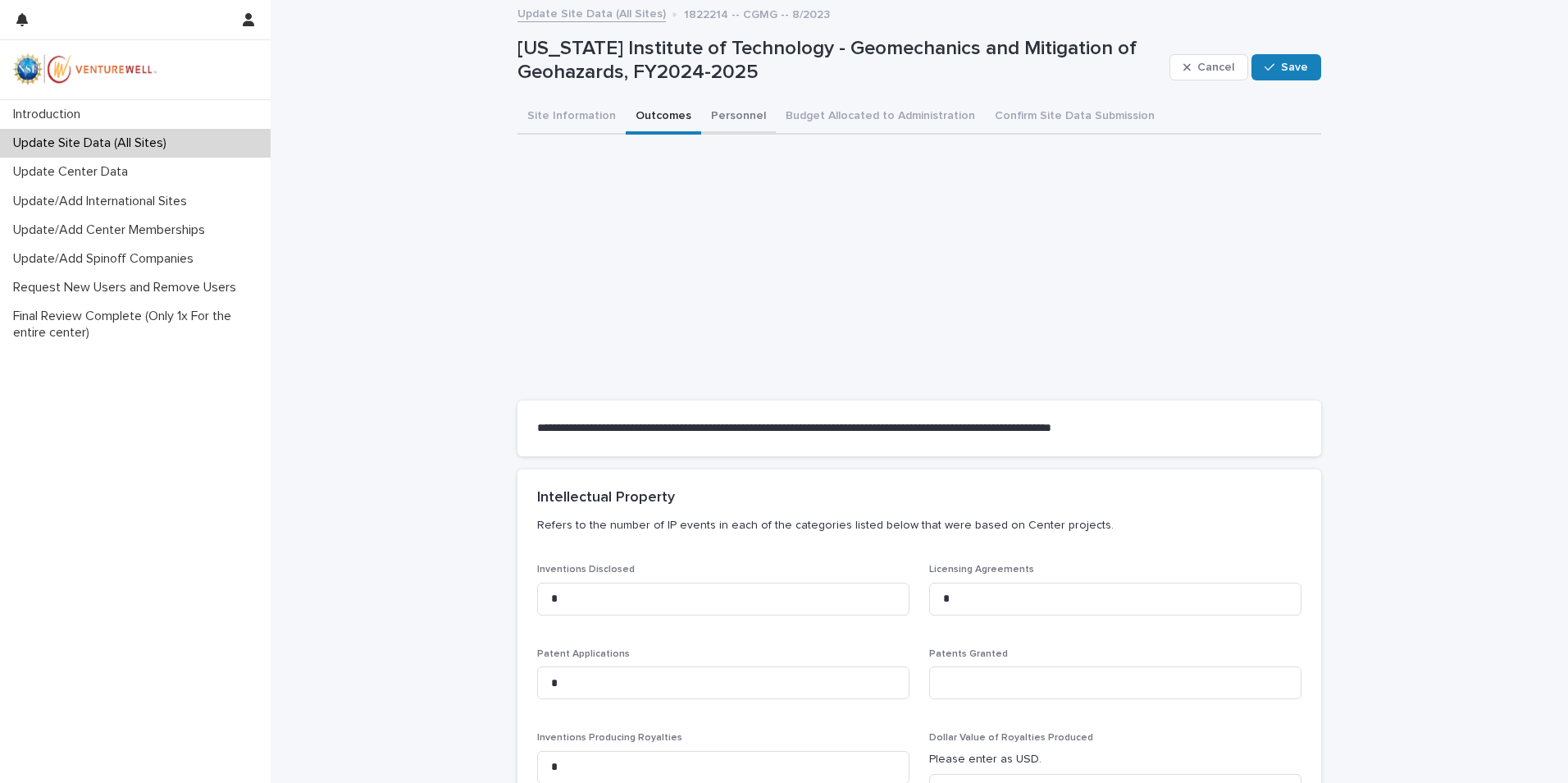
click at [721, 117] on button "Personnel" at bounding box center [738, 117] width 75 height 35
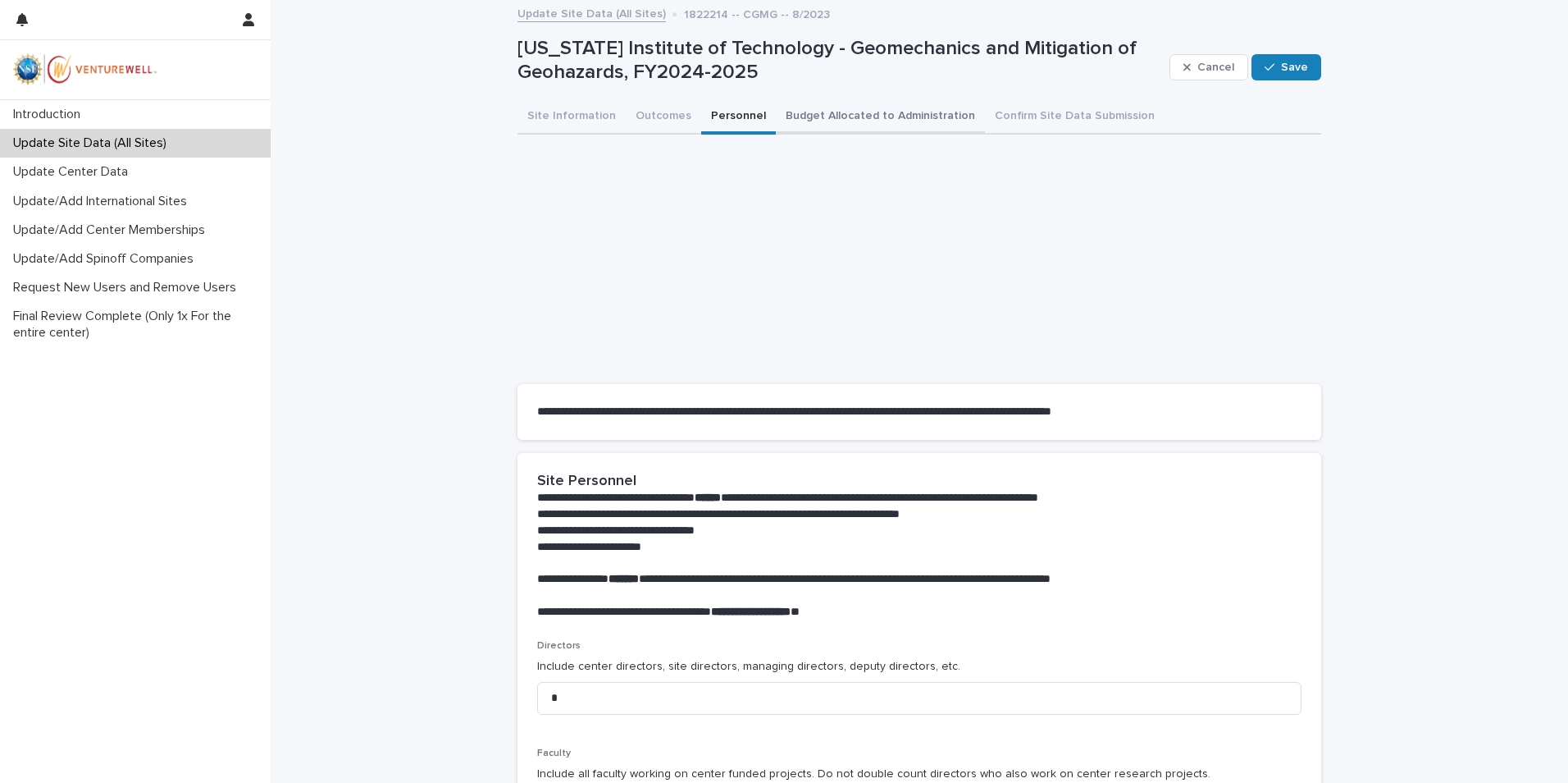
click at [867, 117] on button "Budget Allocated to Administration" at bounding box center [880, 117] width 209 height 35
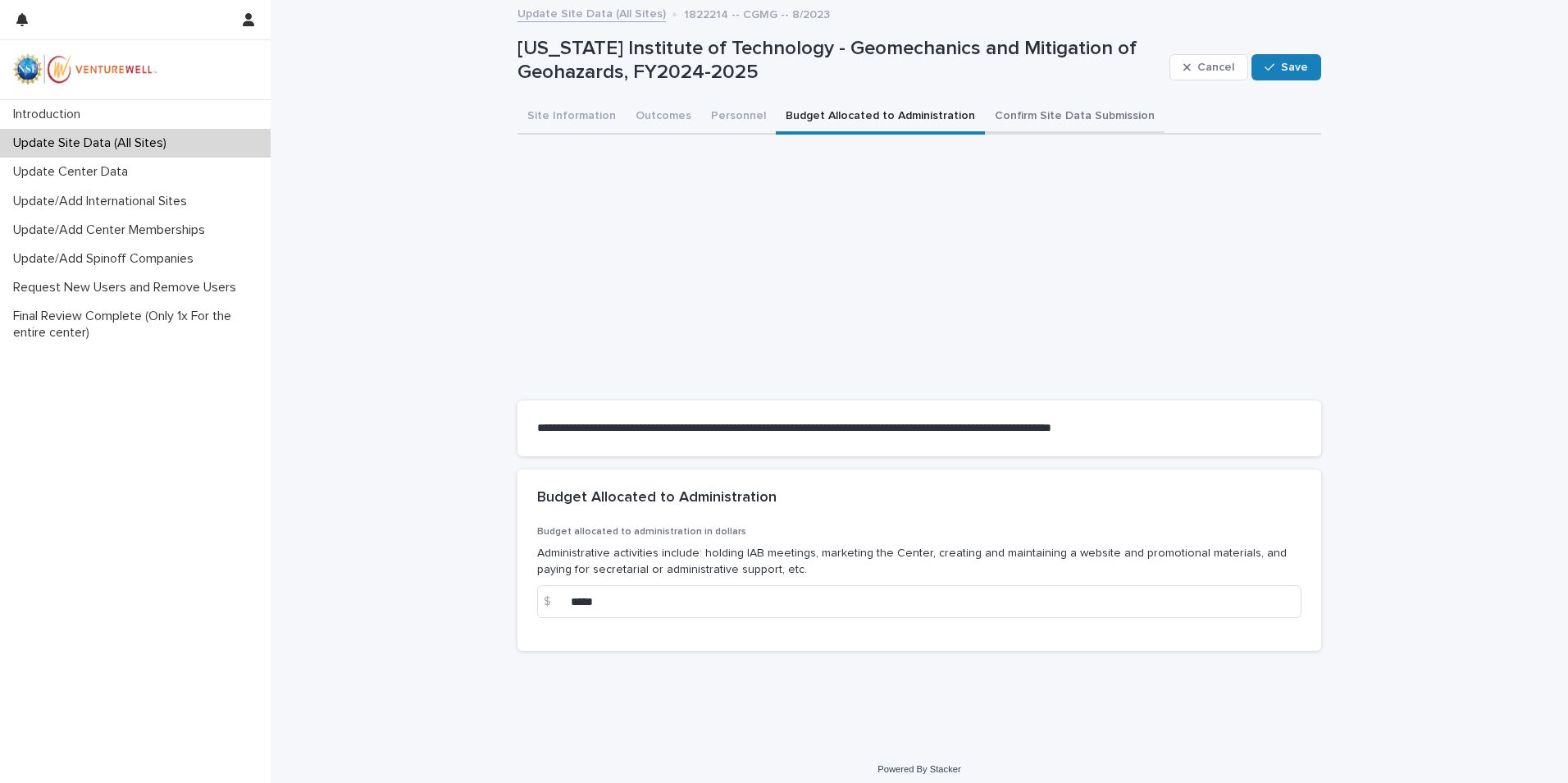
click at [1036, 118] on button "Confirm Site Data Submission" at bounding box center [1073, 117] width 179 height 35
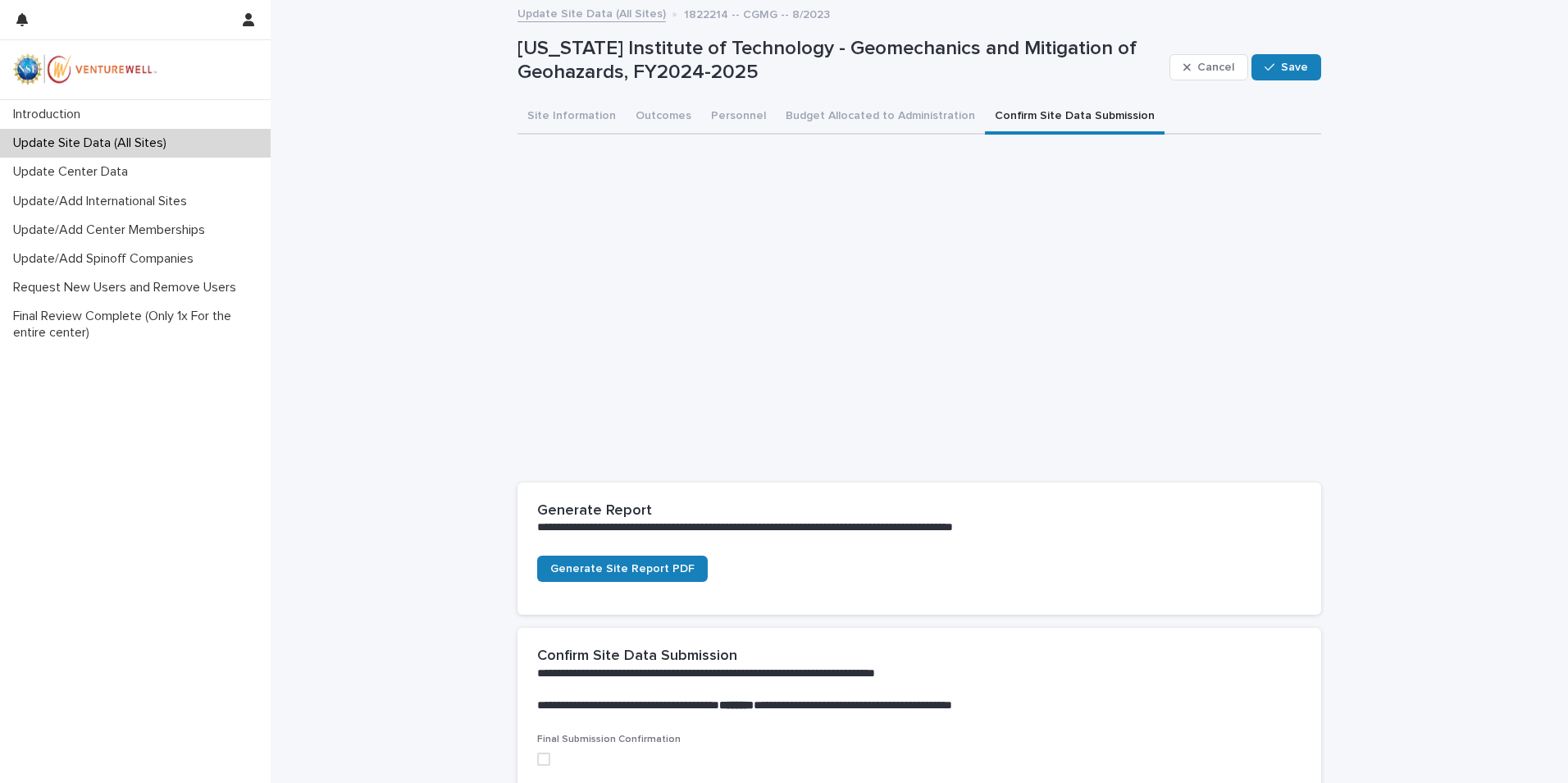
scroll to position [82, 0]
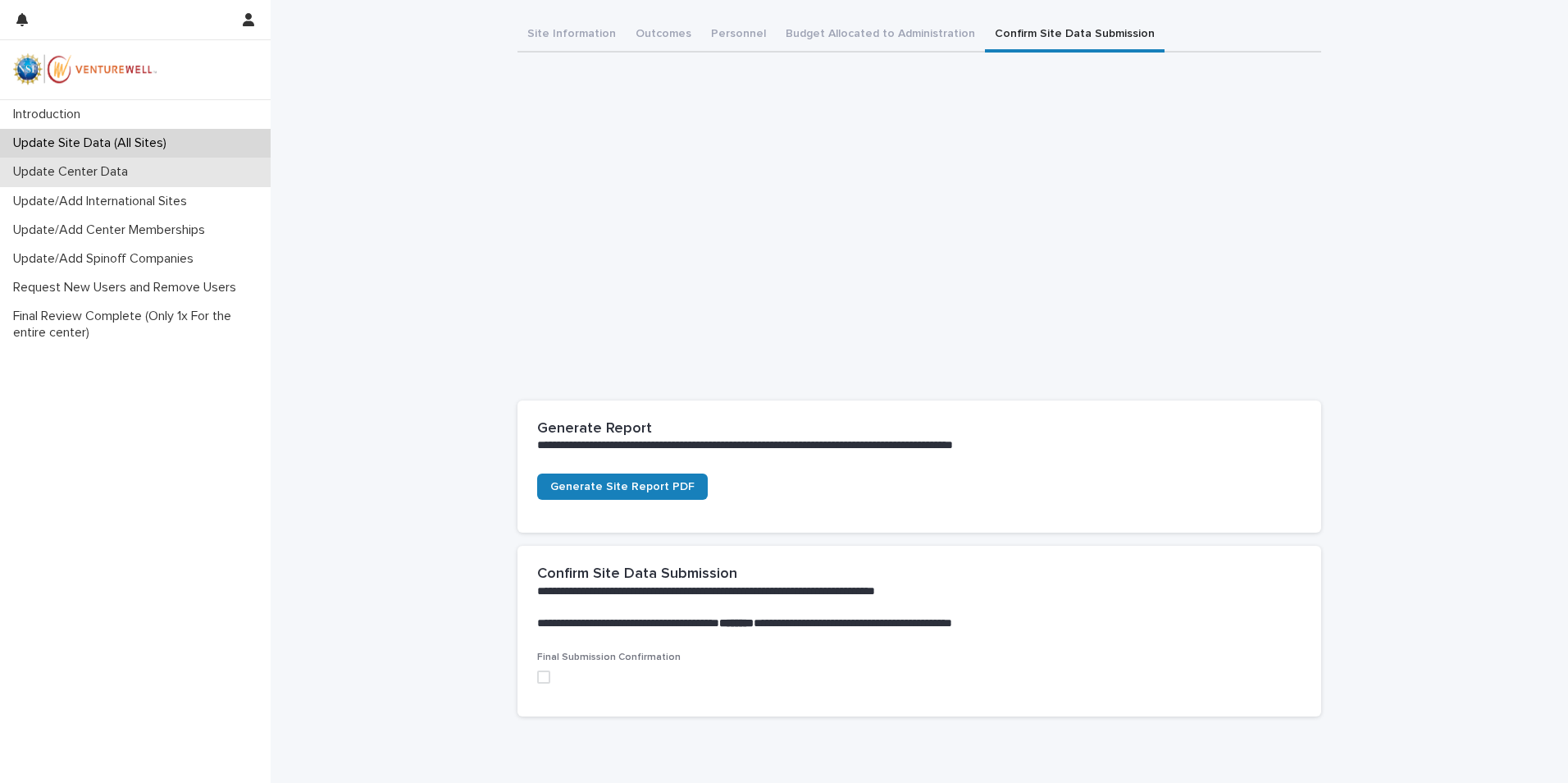
click at [100, 170] on p "Update Center Data" at bounding box center [73, 172] width 134 height 16
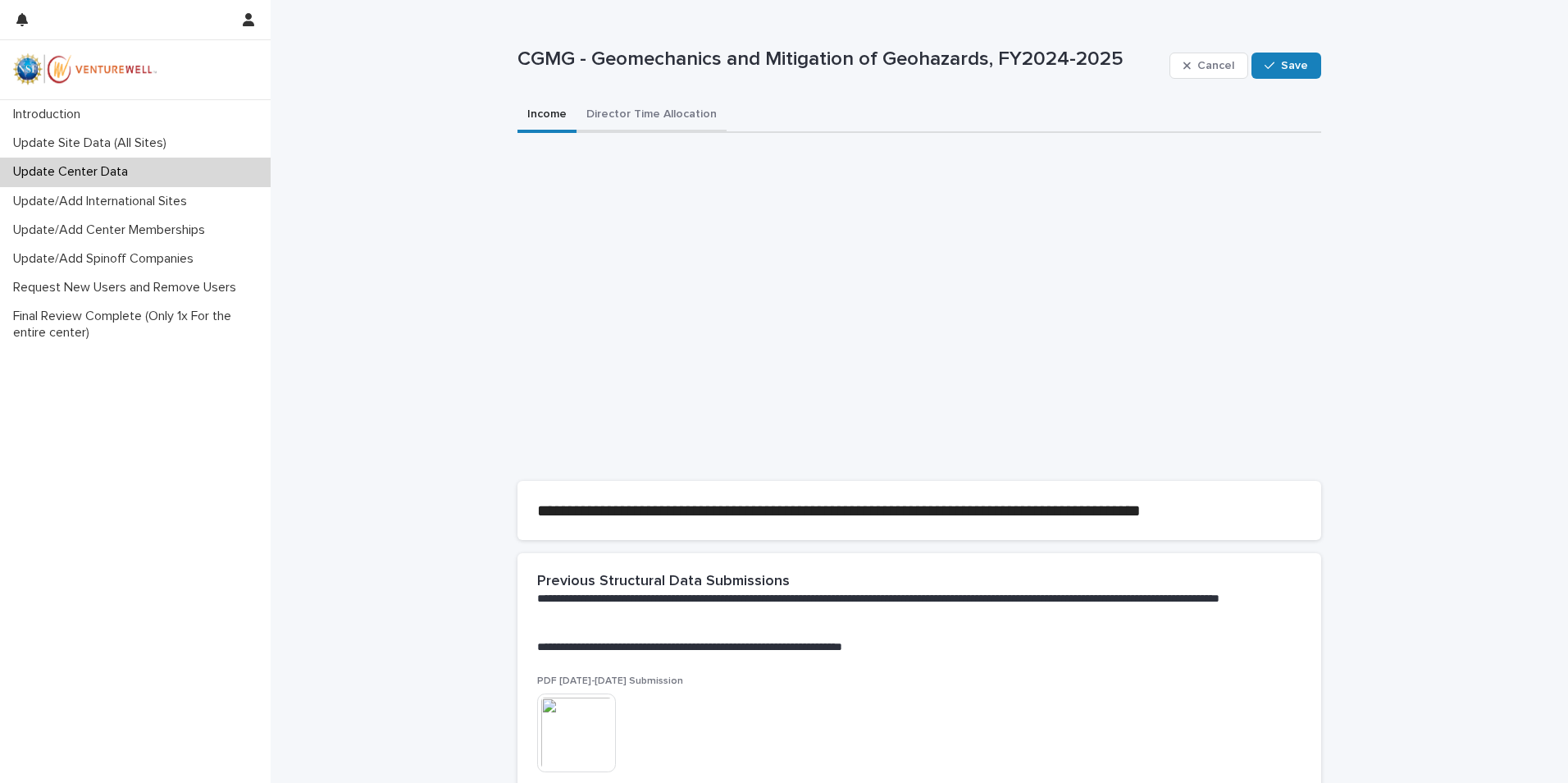
click at [674, 108] on button "Director Time Allocation" at bounding box center [651, 115] width 150 height 35
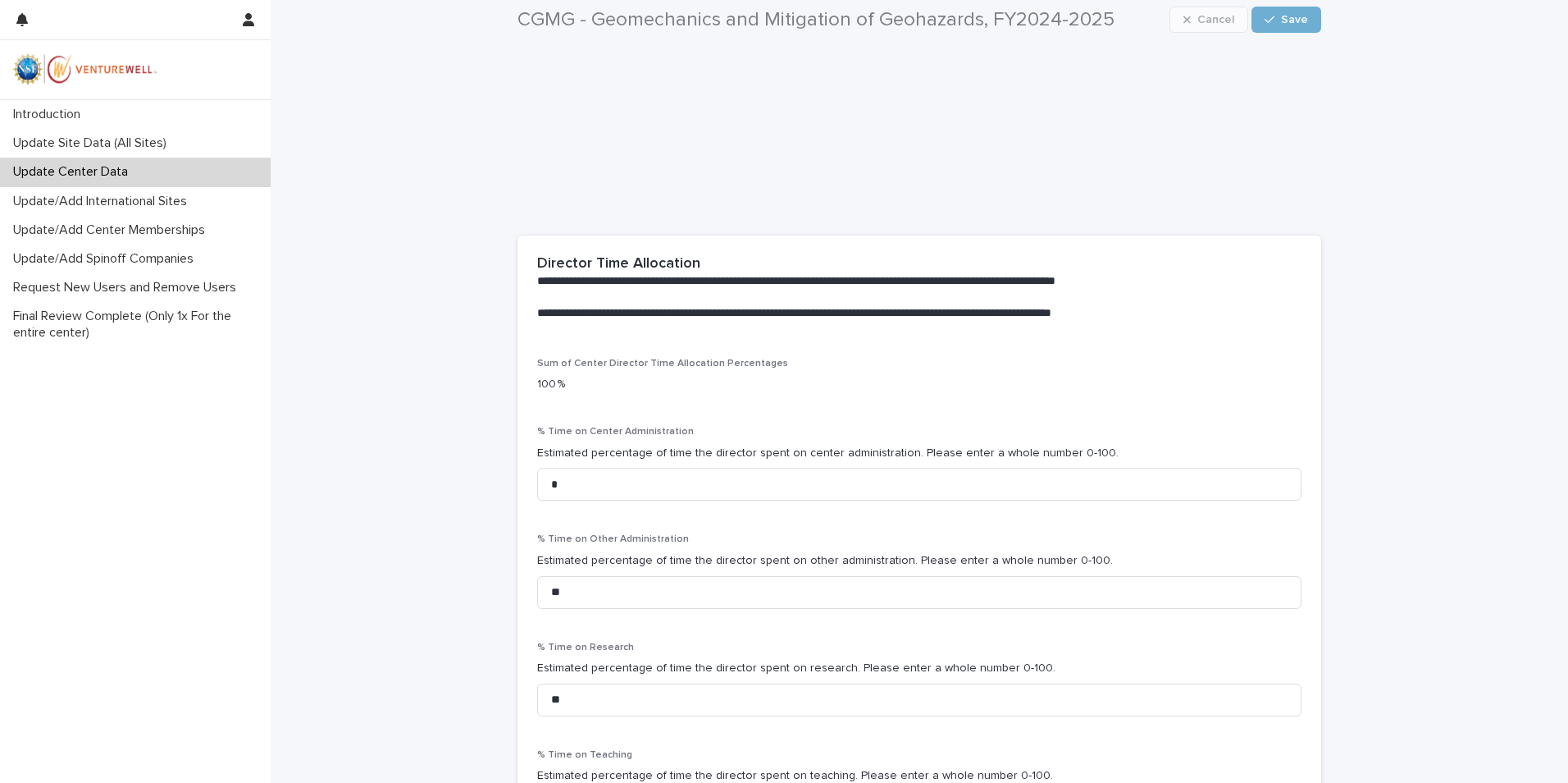
scroll to position [164, 0]
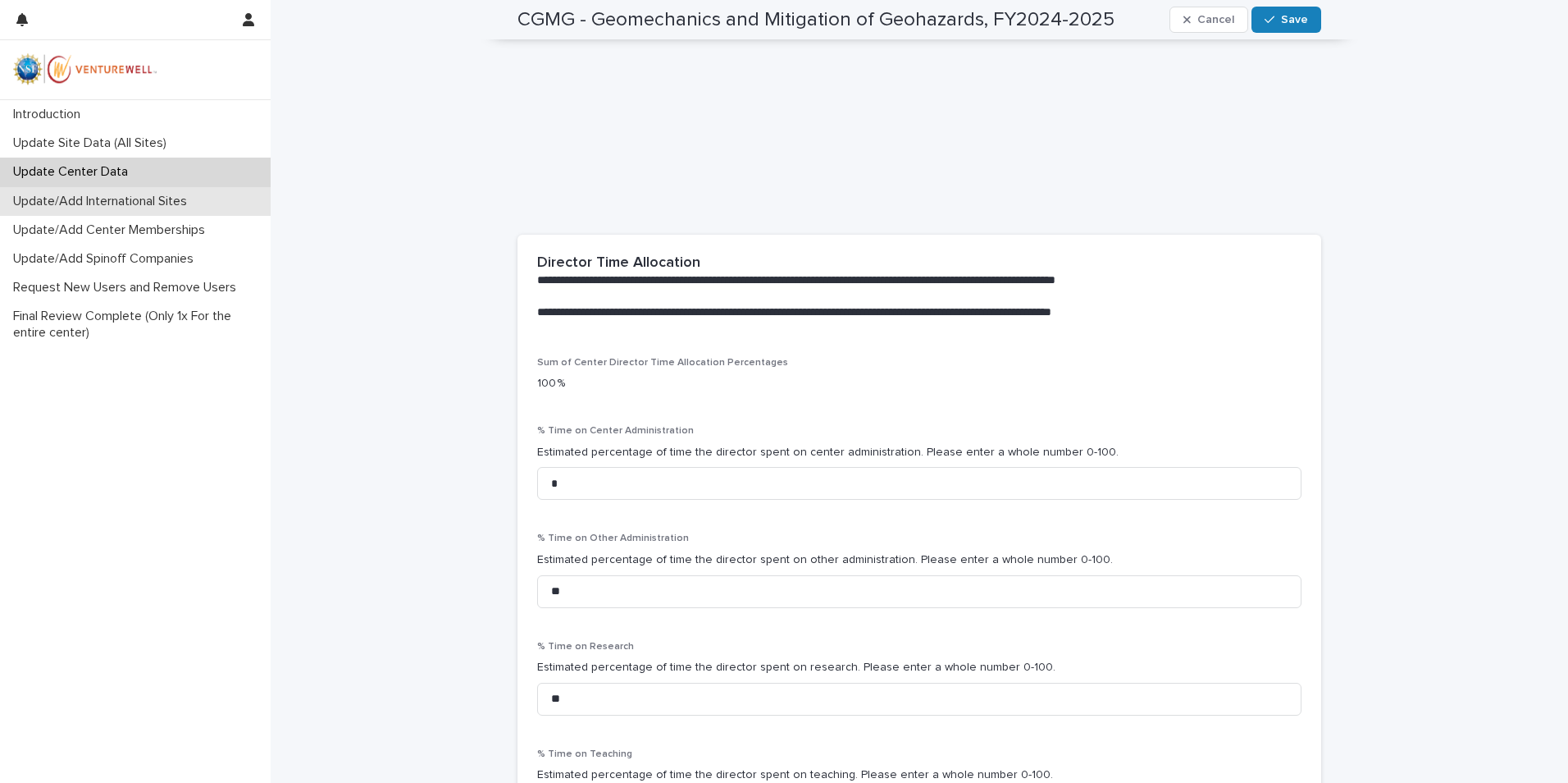
click at [85, 196] on p "Update/Add International Sites" at bounding box center [103, 201] width 193 height 16
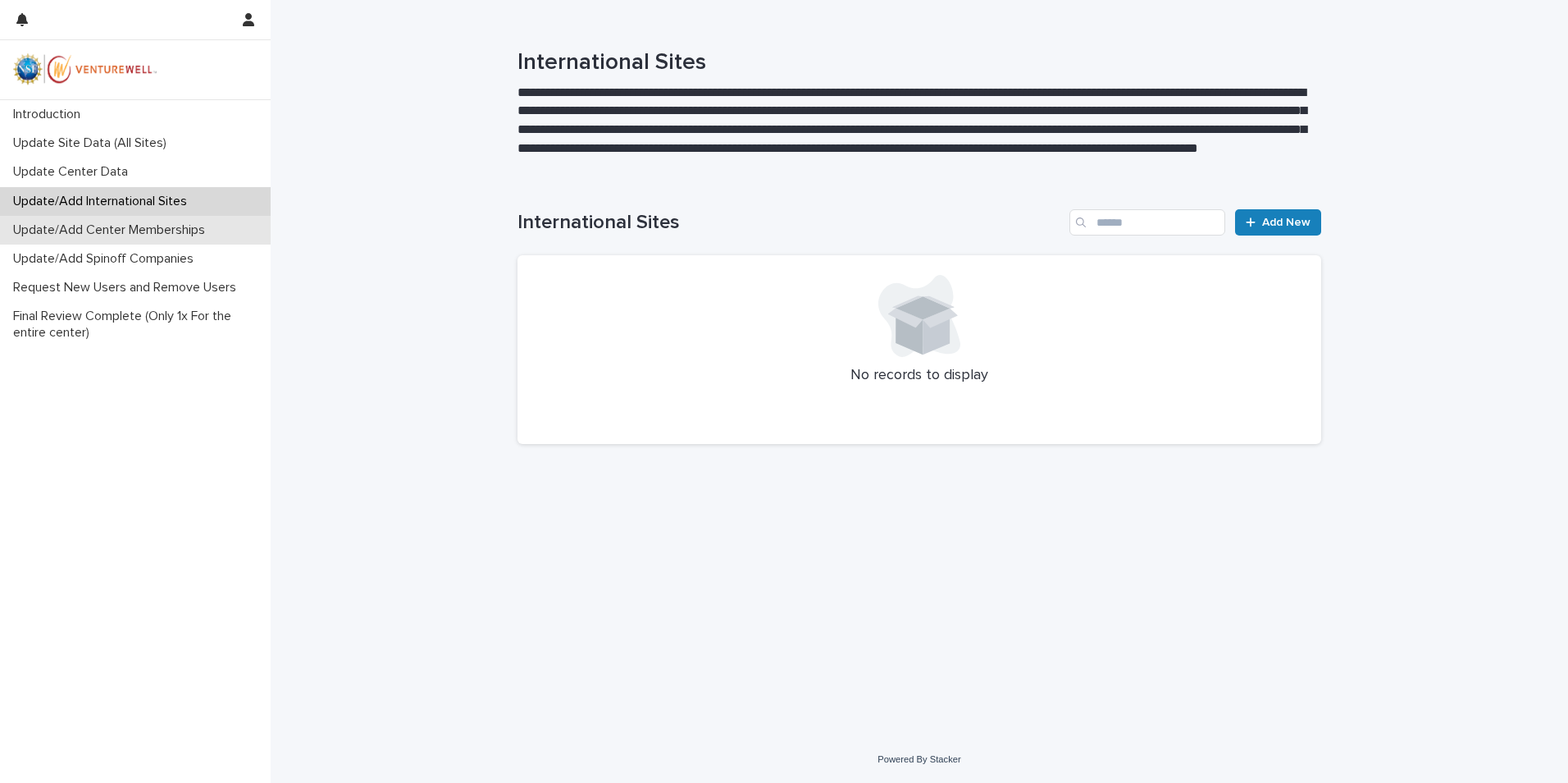
click at [101, 238] on div "Update/Add Center Memberships" at bounding box center [135, 230] width 270 height 29
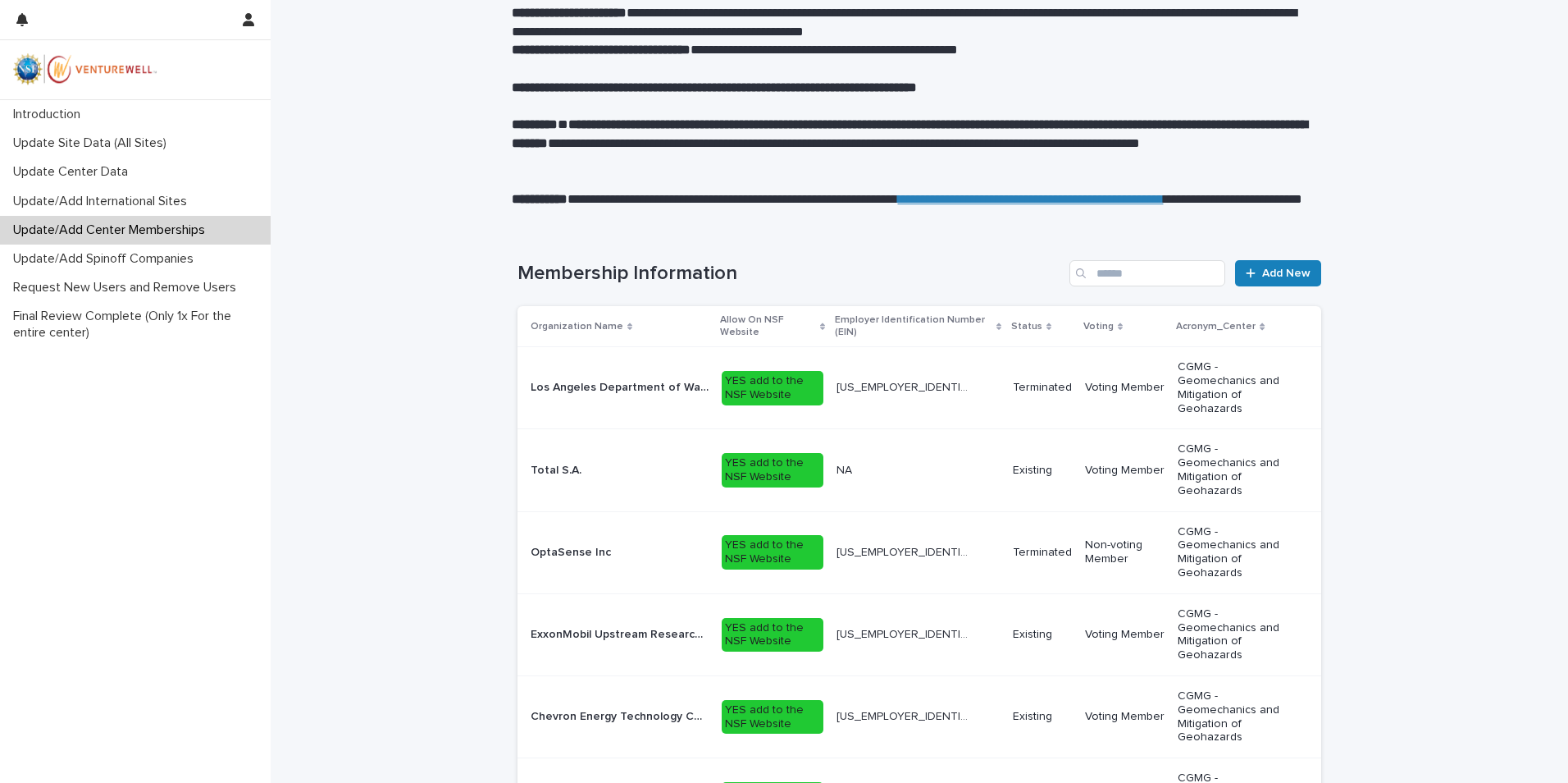
scroll to position [484, 0]
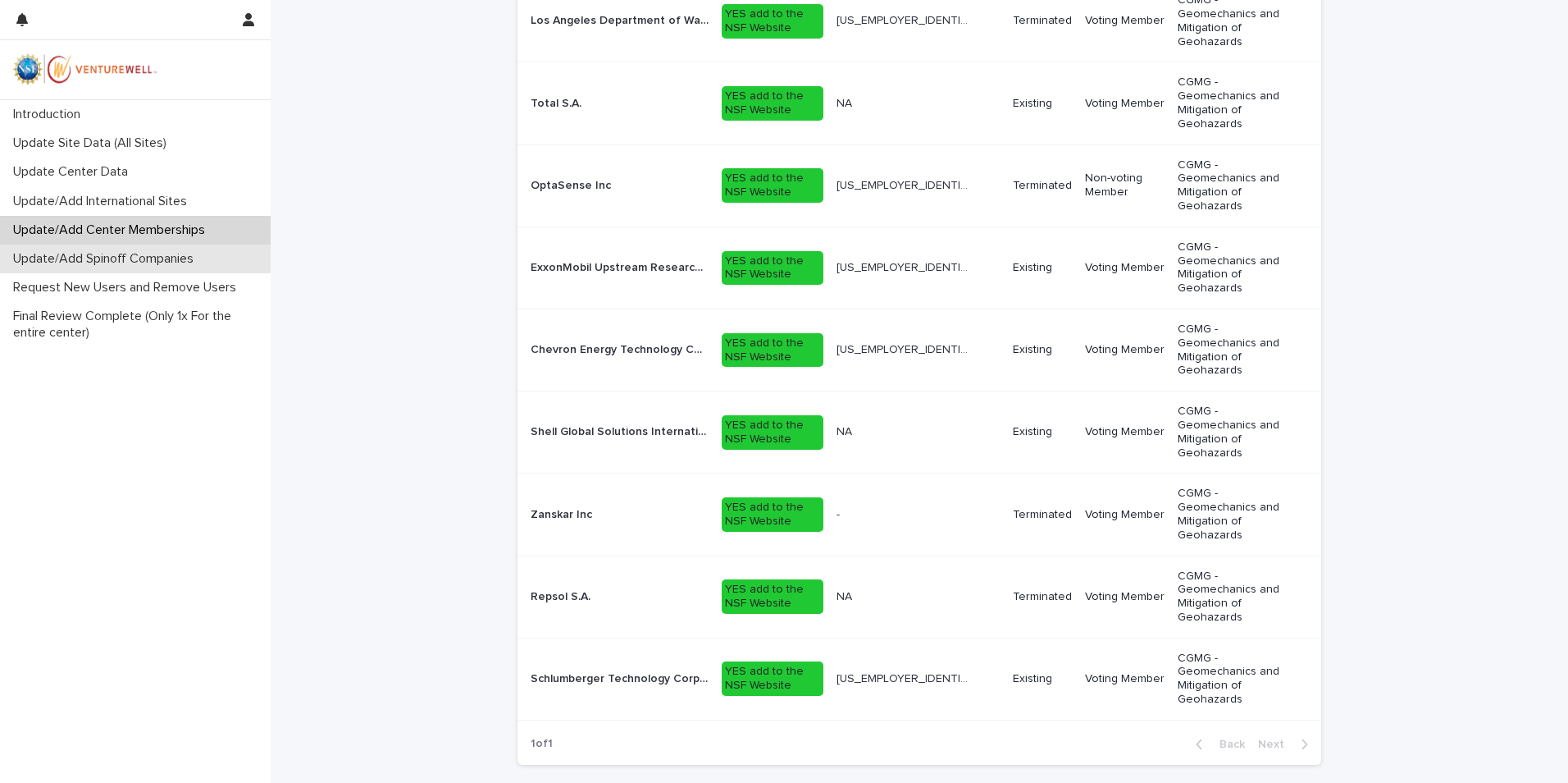
click at [155, 264] on p "Update/Add Spinoff Companies" at bounding box center [106, 258] width 200 height 16
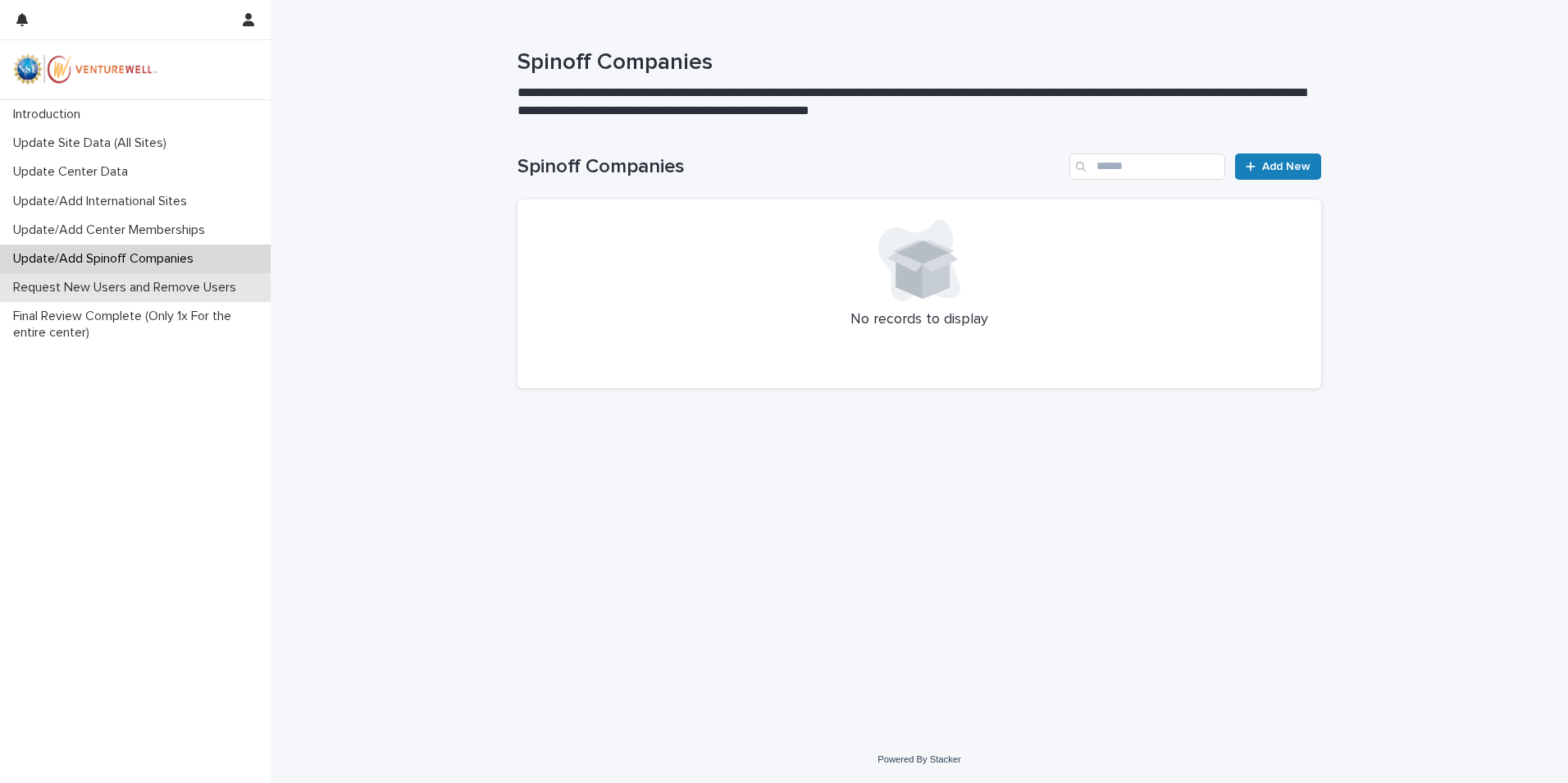
click at [120, 289] on p "Request New Users and Remove Users" at bounding box center [128, 287] width 243 height 16
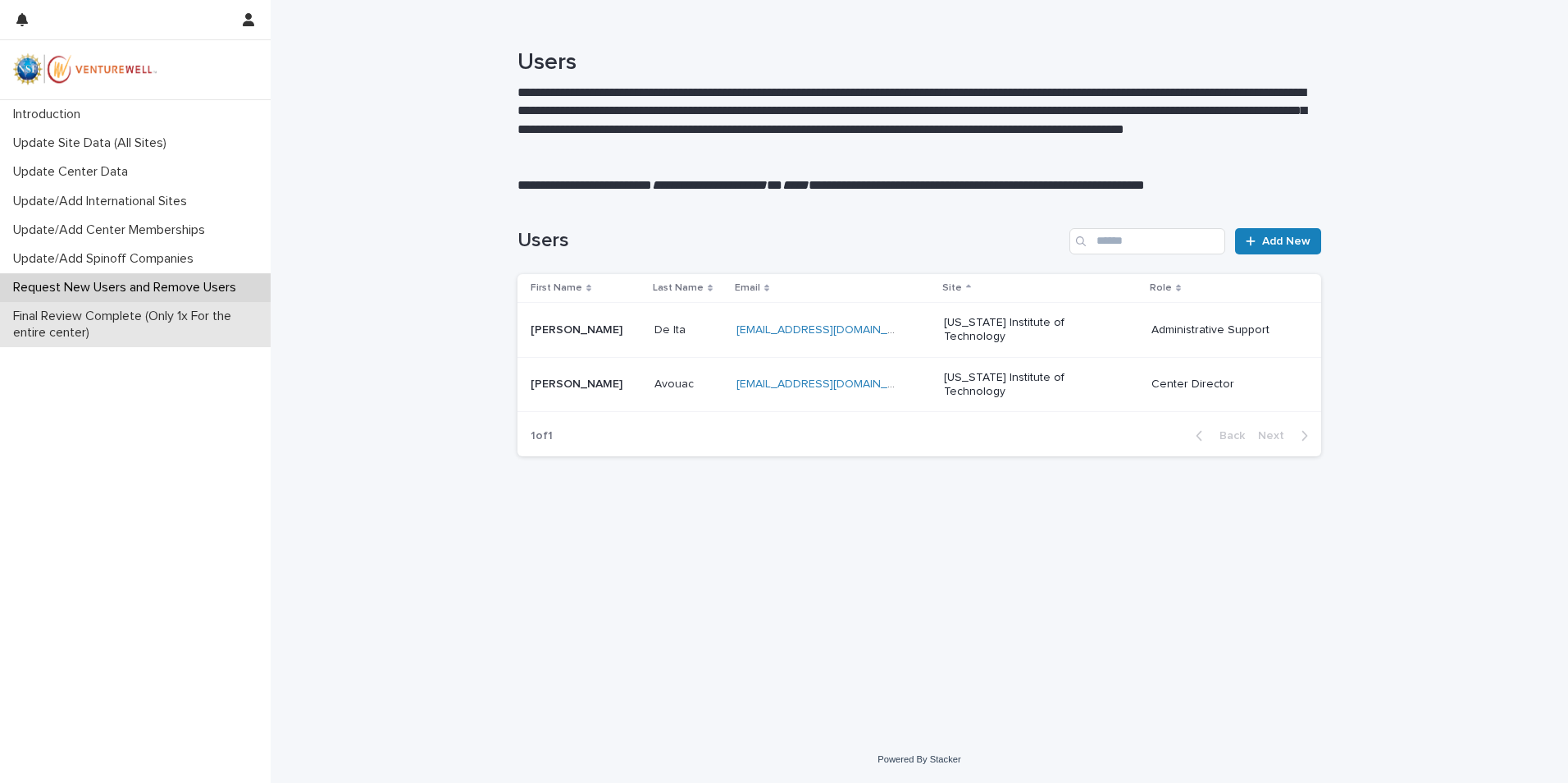
click at [62, 320] on p "Final Review Complete (Only 1x For the entire center)" at bounding box center [138, 324] width 264 height 31
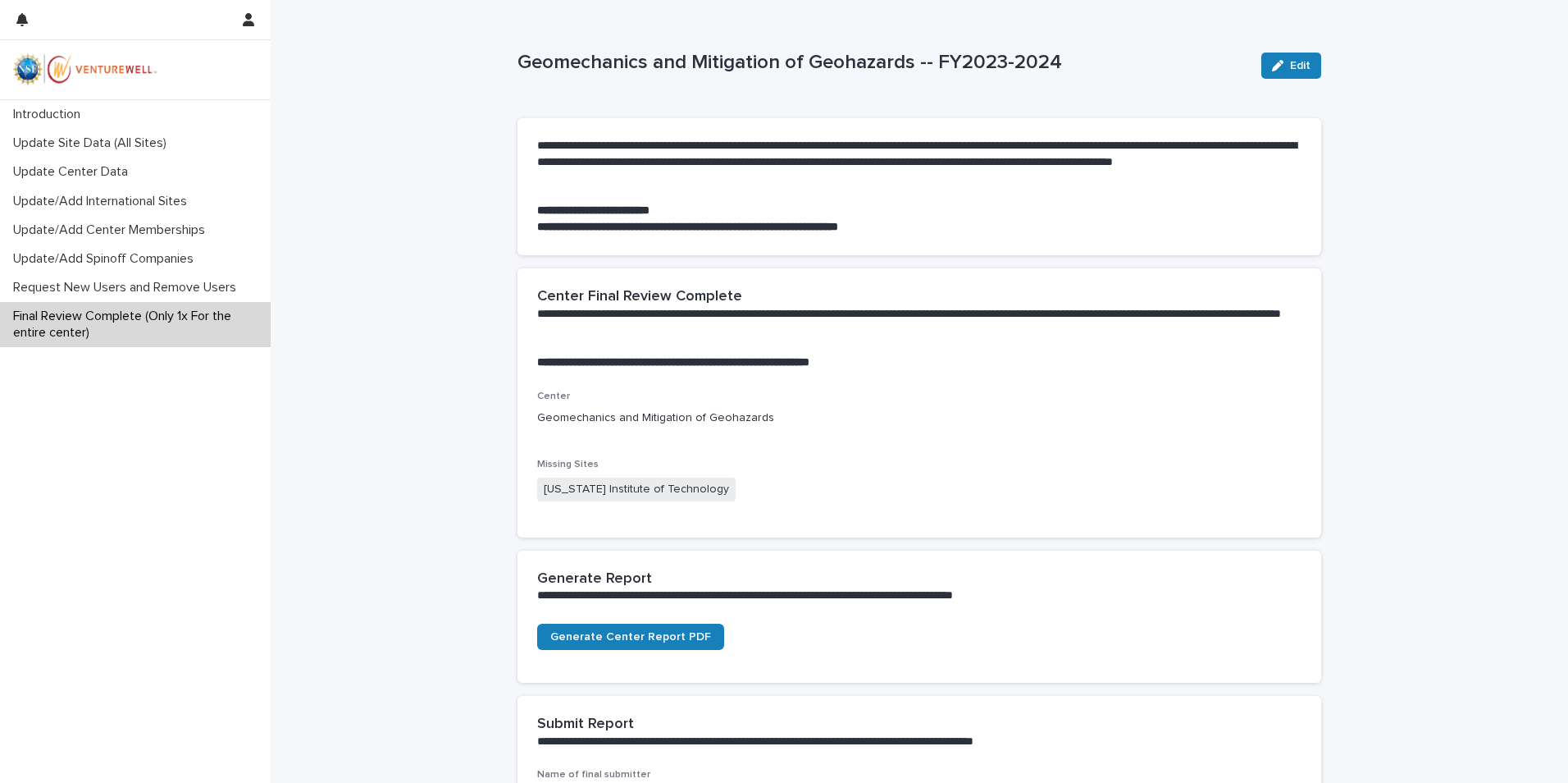
click at [596, 486] on span "[US_STATE] Institute of Technology" at bounding box center [635, 489] width 198 height 23
click at [95, 145] on p "Update Site Data (All Sites)" at bounding box center [93, 143] width 173 height 16
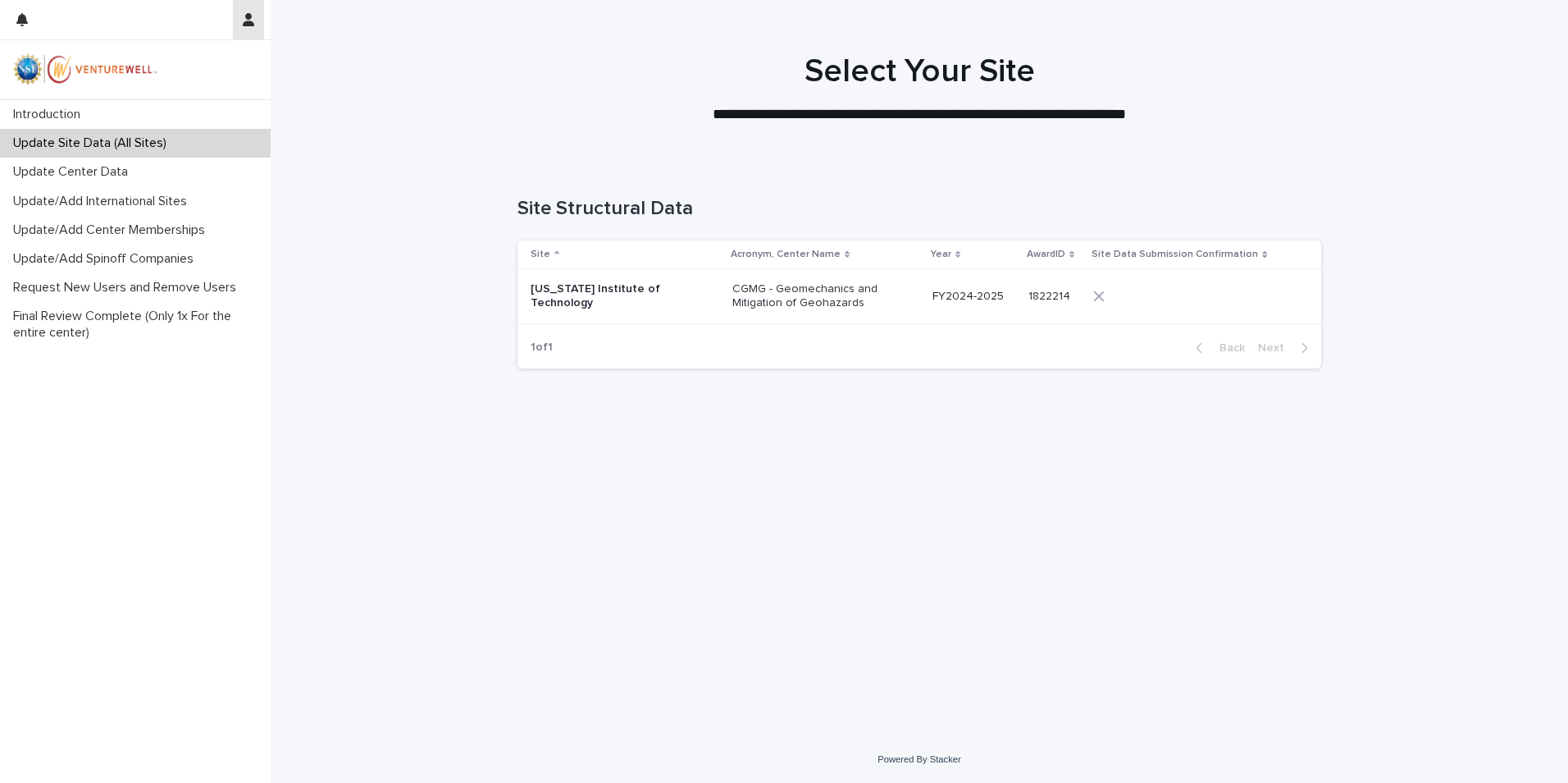
click at [249, 23] on icon "button" at bounding box center [249, 20] width 11 height 13
click at [191, 69] on p "Log Out" at bounding box center [201, 69] width 103 height 28
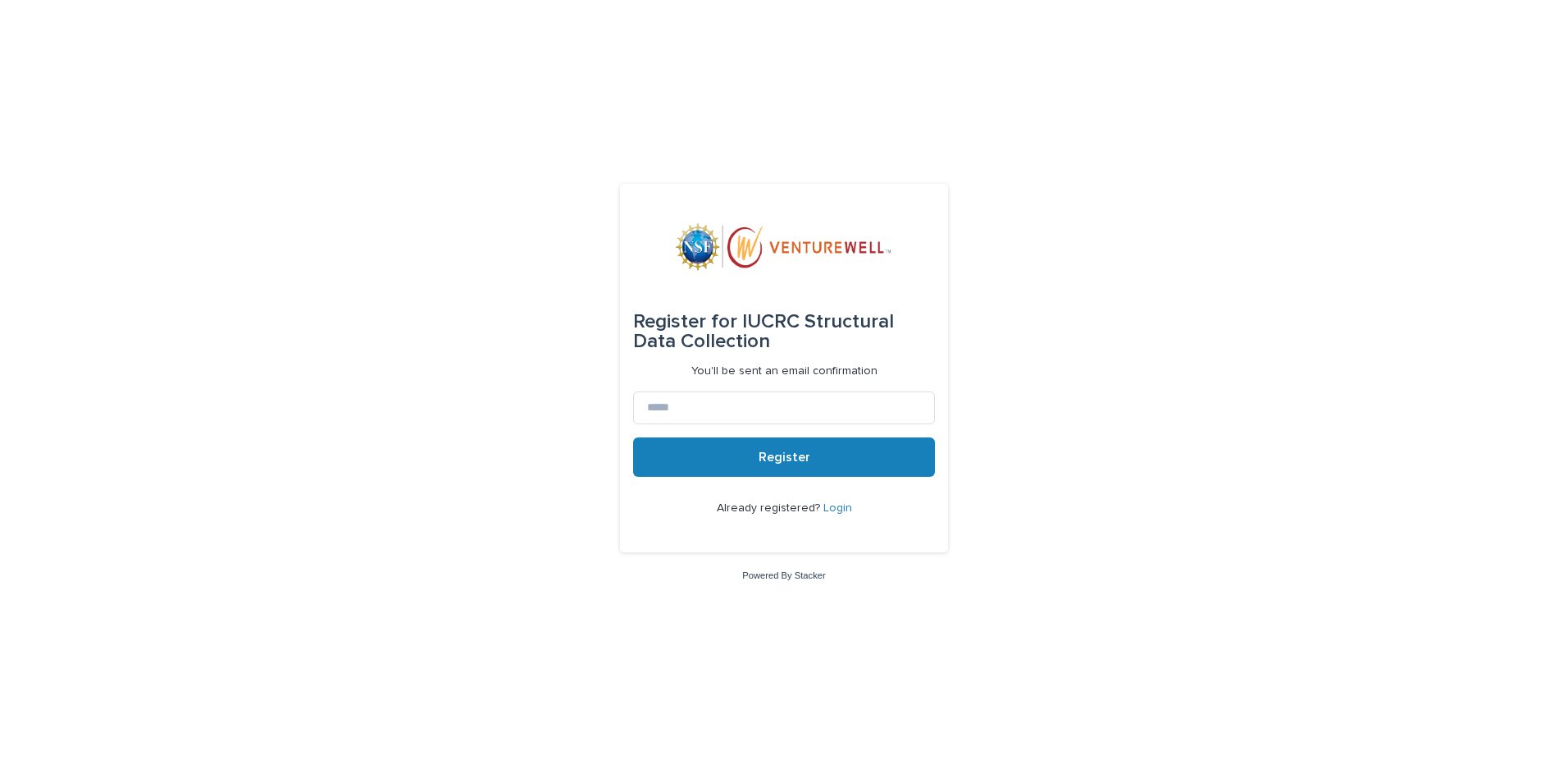
click at [832, 511] on link "Login" at bounding box center [837, 508] width 29 height 11
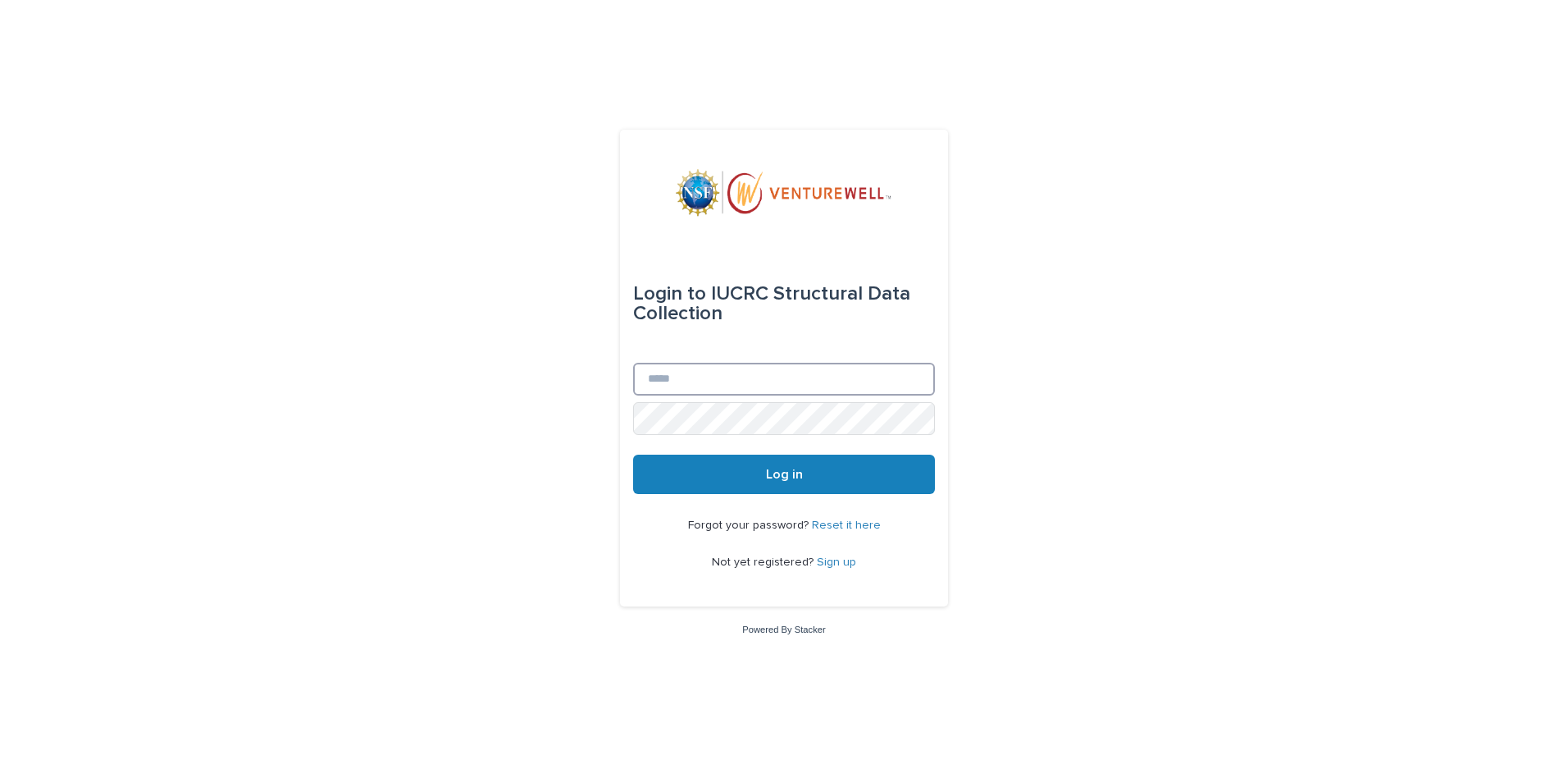
click at [769, 380] on input "Email" at bounding box center [784, 378] width 302 height 33
type input "**********"
click at [782, 473] on span "Log in" at bounding box center [784, 474] width 37 height 13
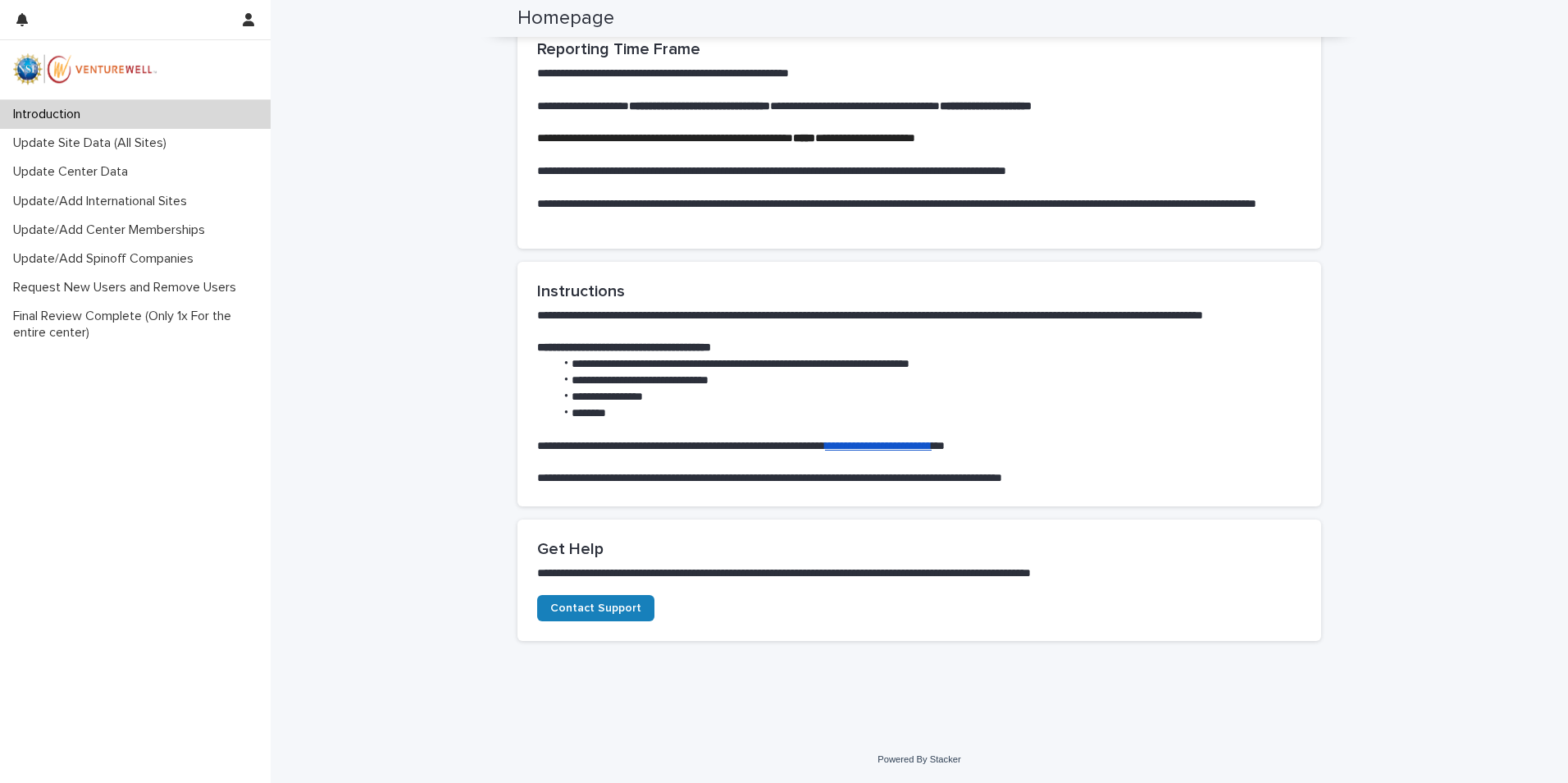
scroll to position [809, 0]
click at [82, 146] on p "Update Site Data (All Sites)" at bounding box center [93, 143] width 173 height 16
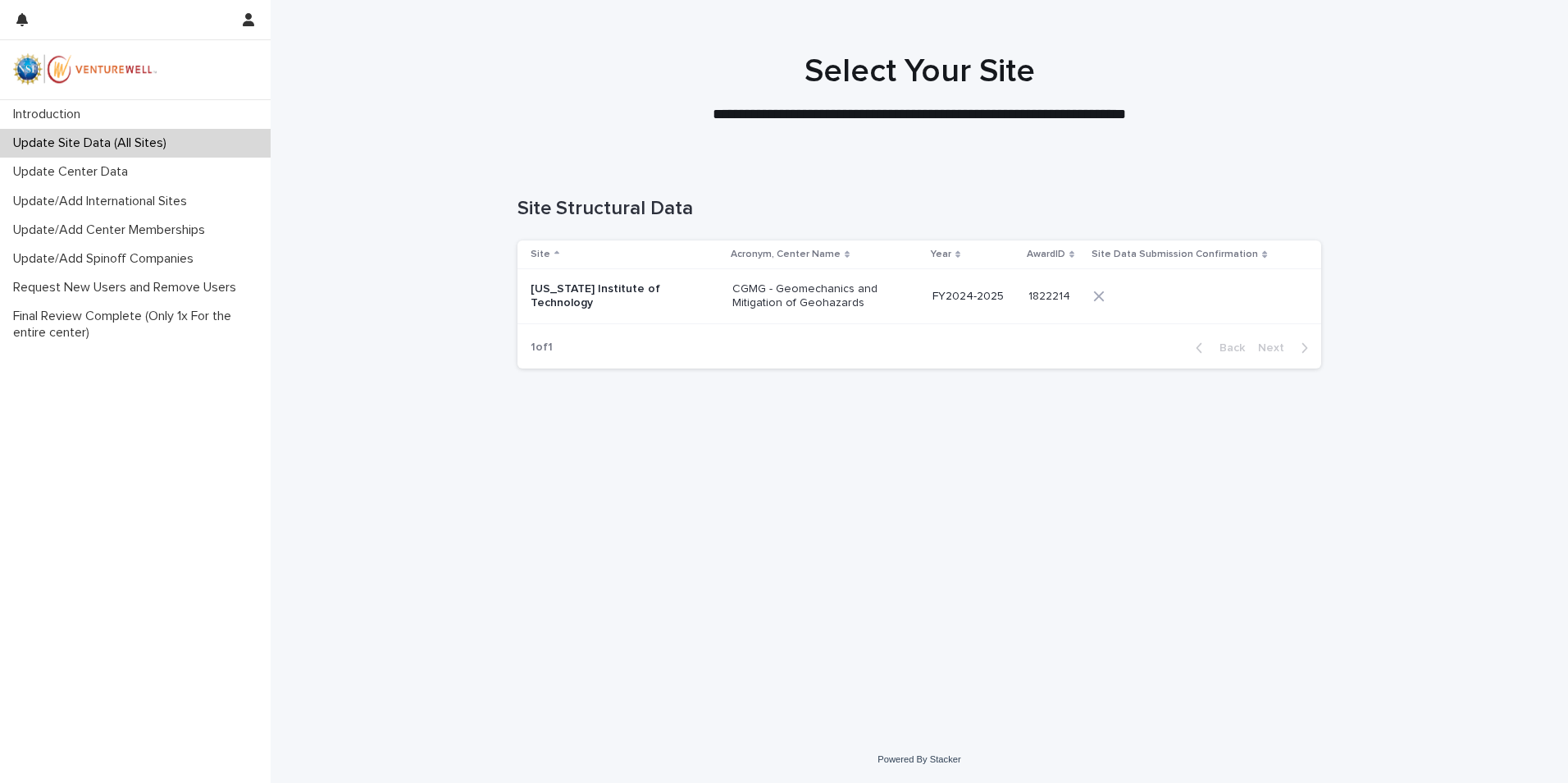
click at [579, 306] on p "California Institute of Technology" at bounding box center [612, 297] width 164 height 28
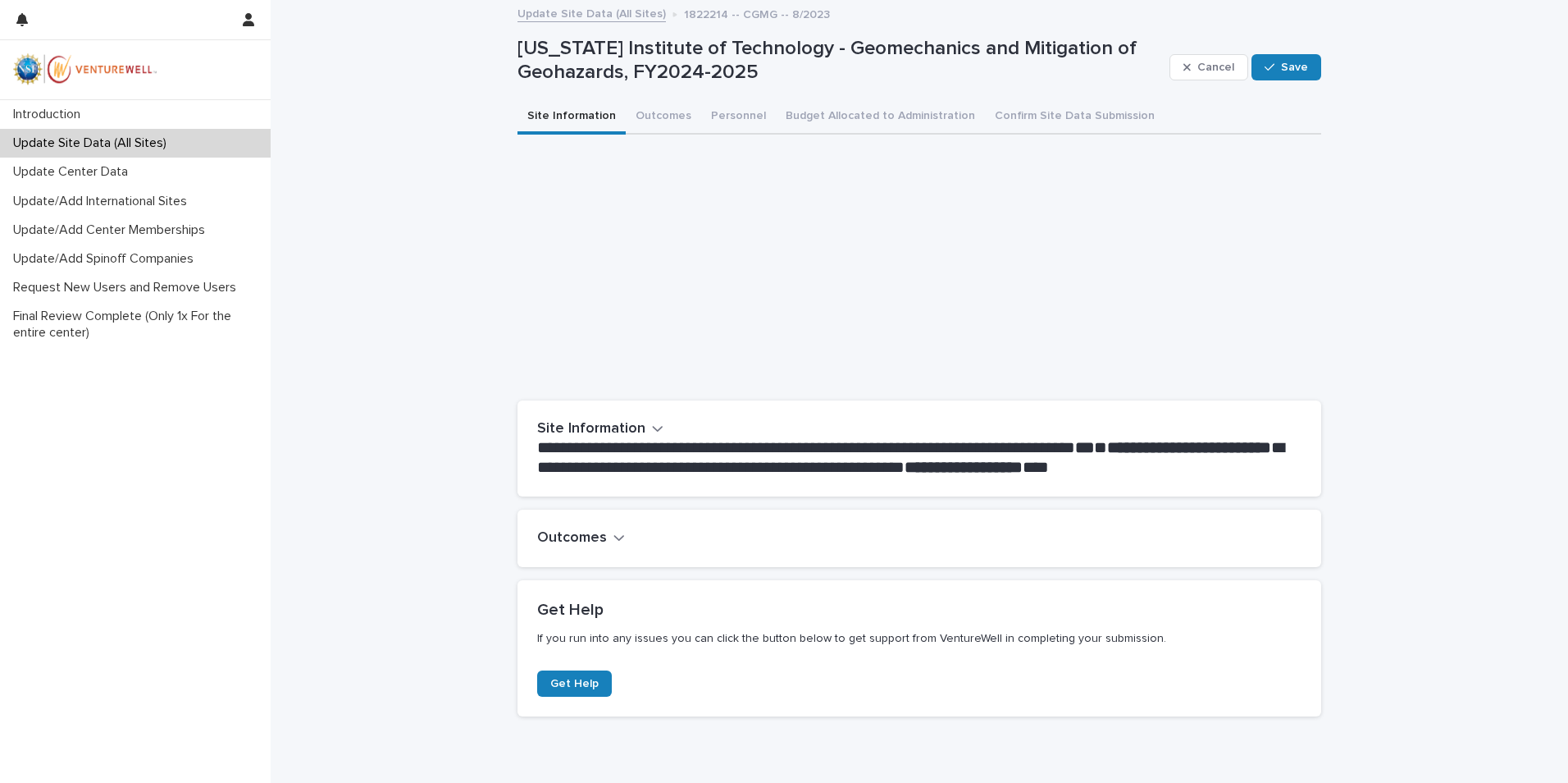
click at [604, 538] on button "Outcomes" at bounding box center [580, 538] width 87 height 18
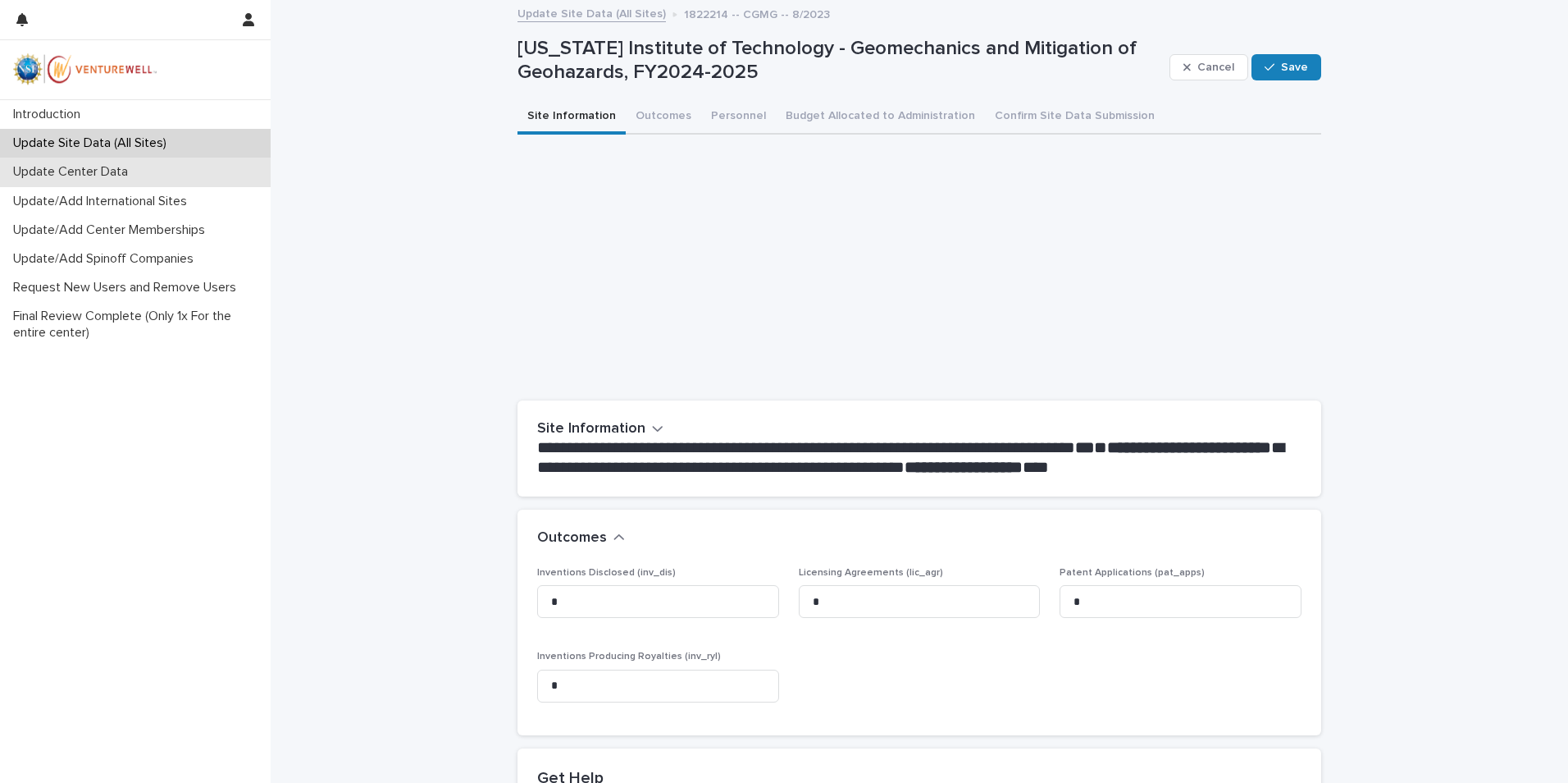
click at [102, 179] on p "Update Center Data" at bounding box center [73, 172] width 134 height 16
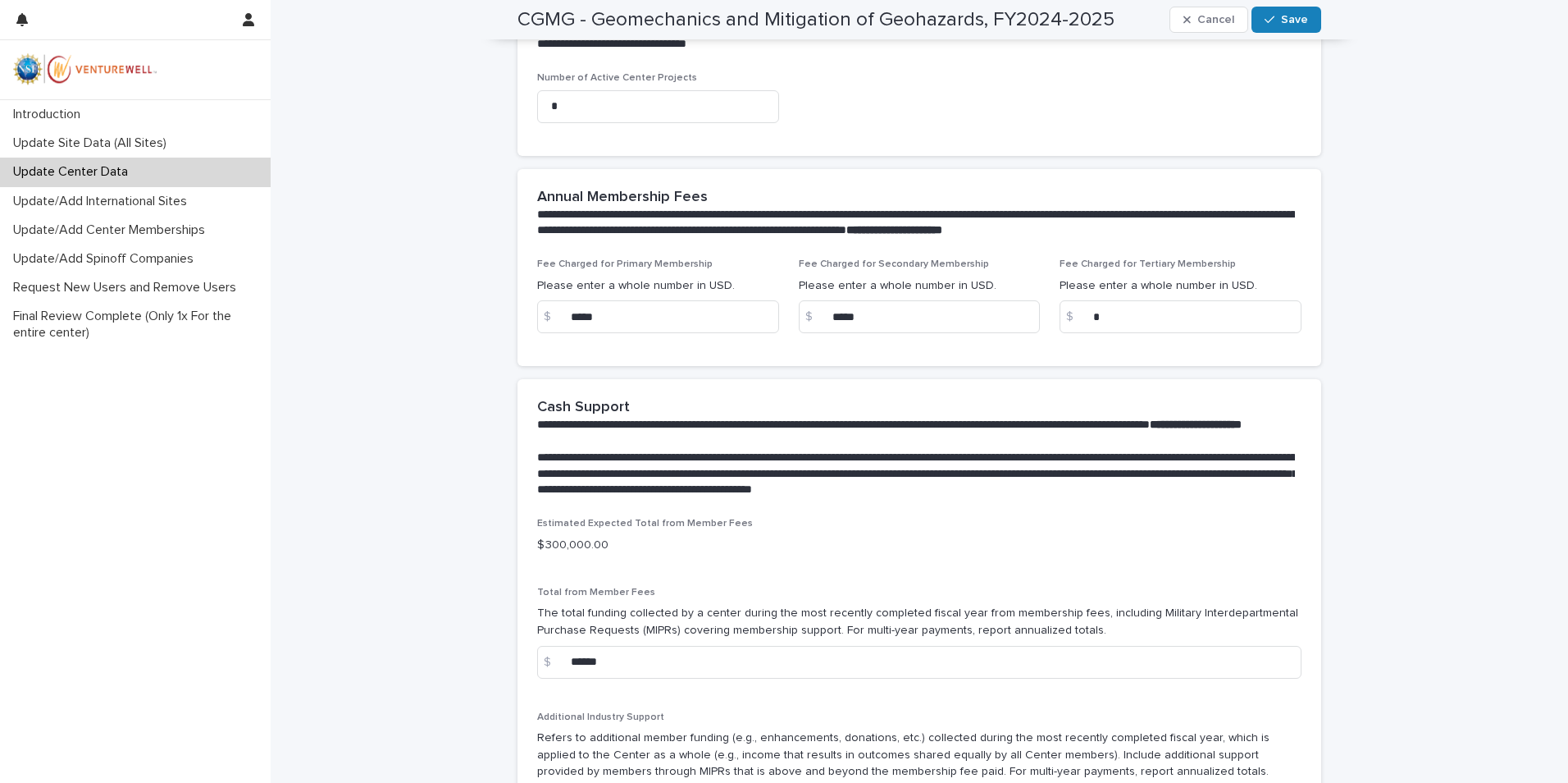
scroll to position [843, 0]
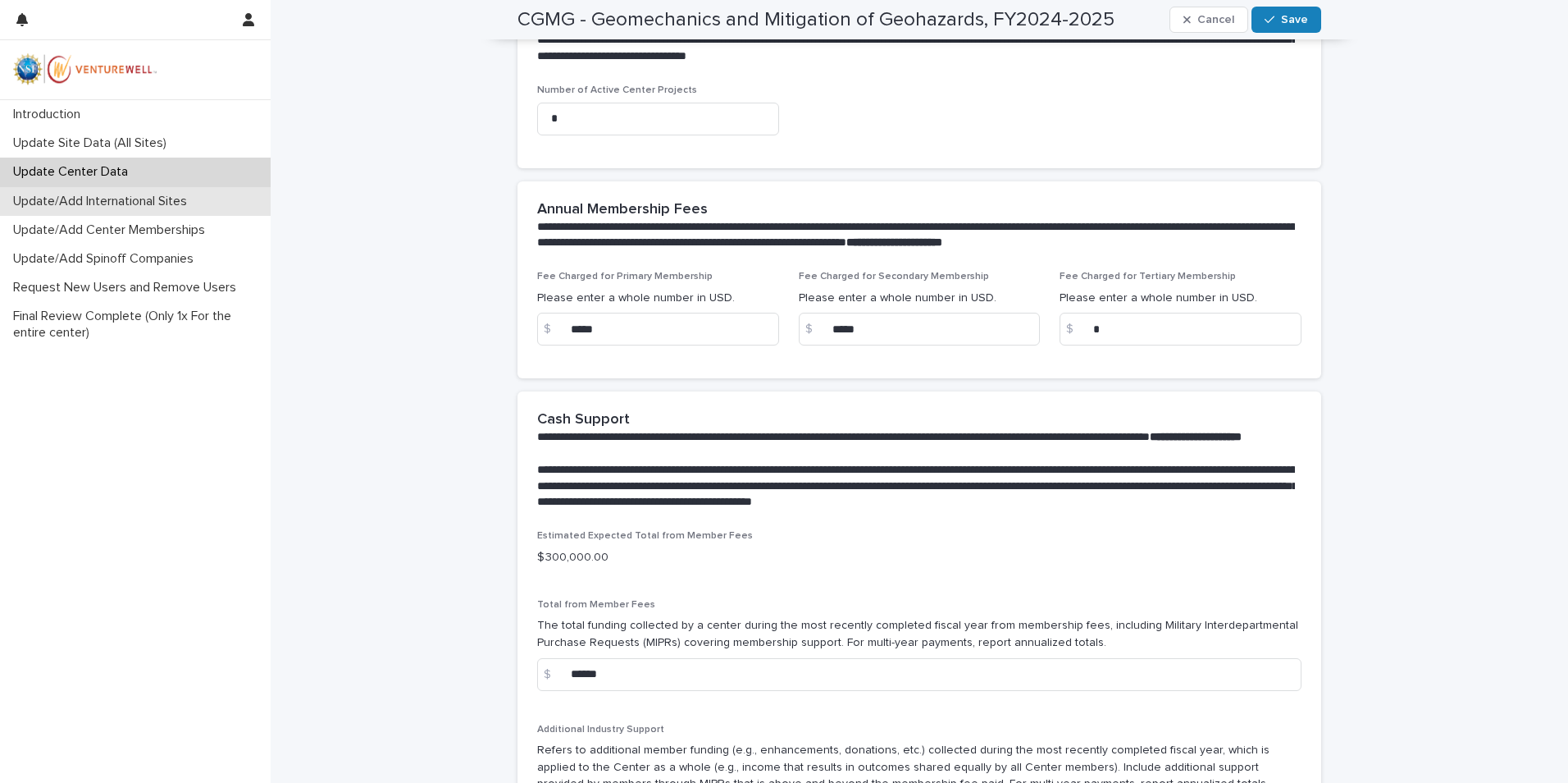
click at [141, 206] on p "Update/Add International Sites" at bounding box center [103, 201] width 193 height 16
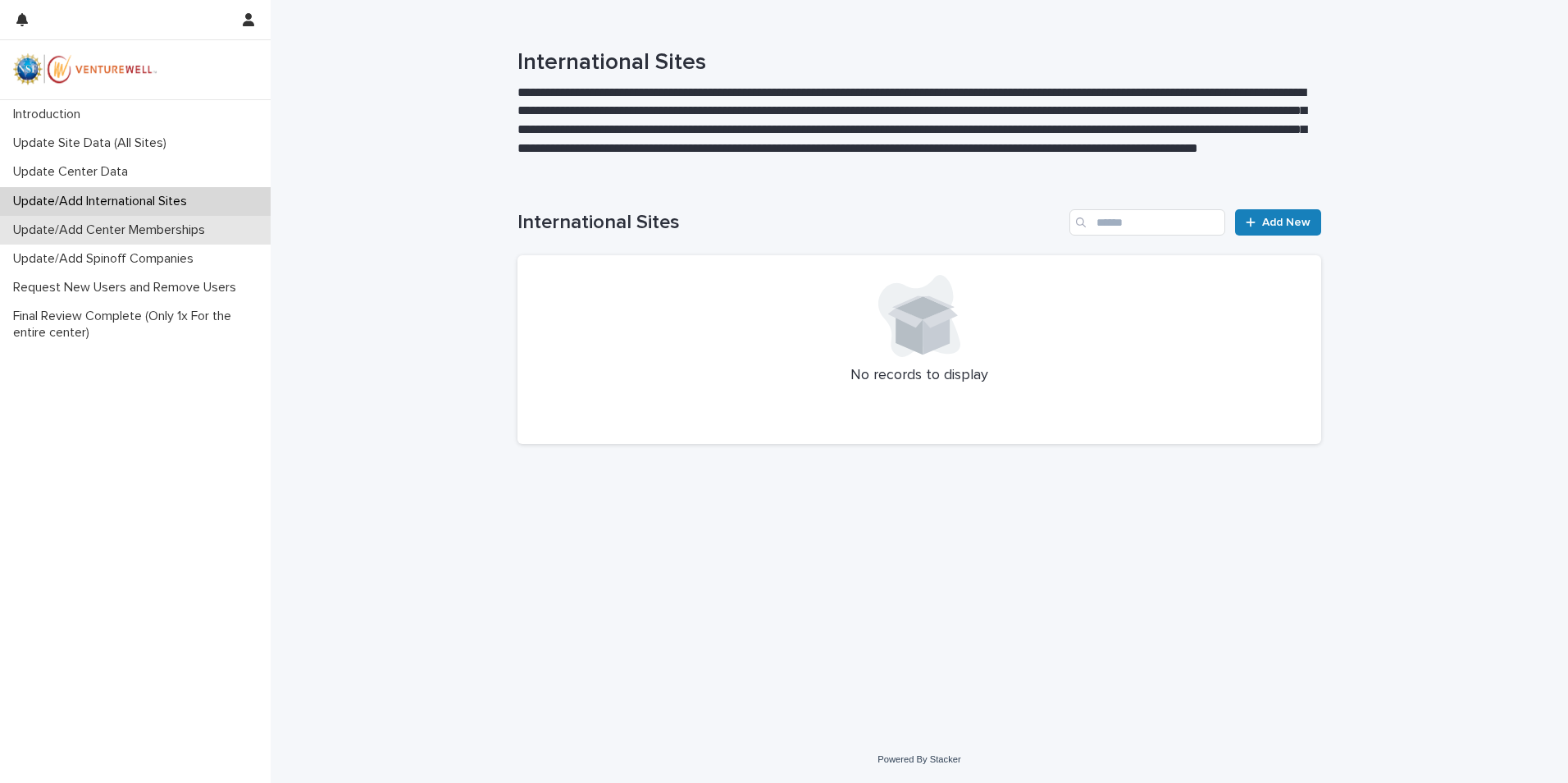
click at [125, 235] on p "Update/Add Center Memberships" at bounding box center [112, 230] width 211 height 16
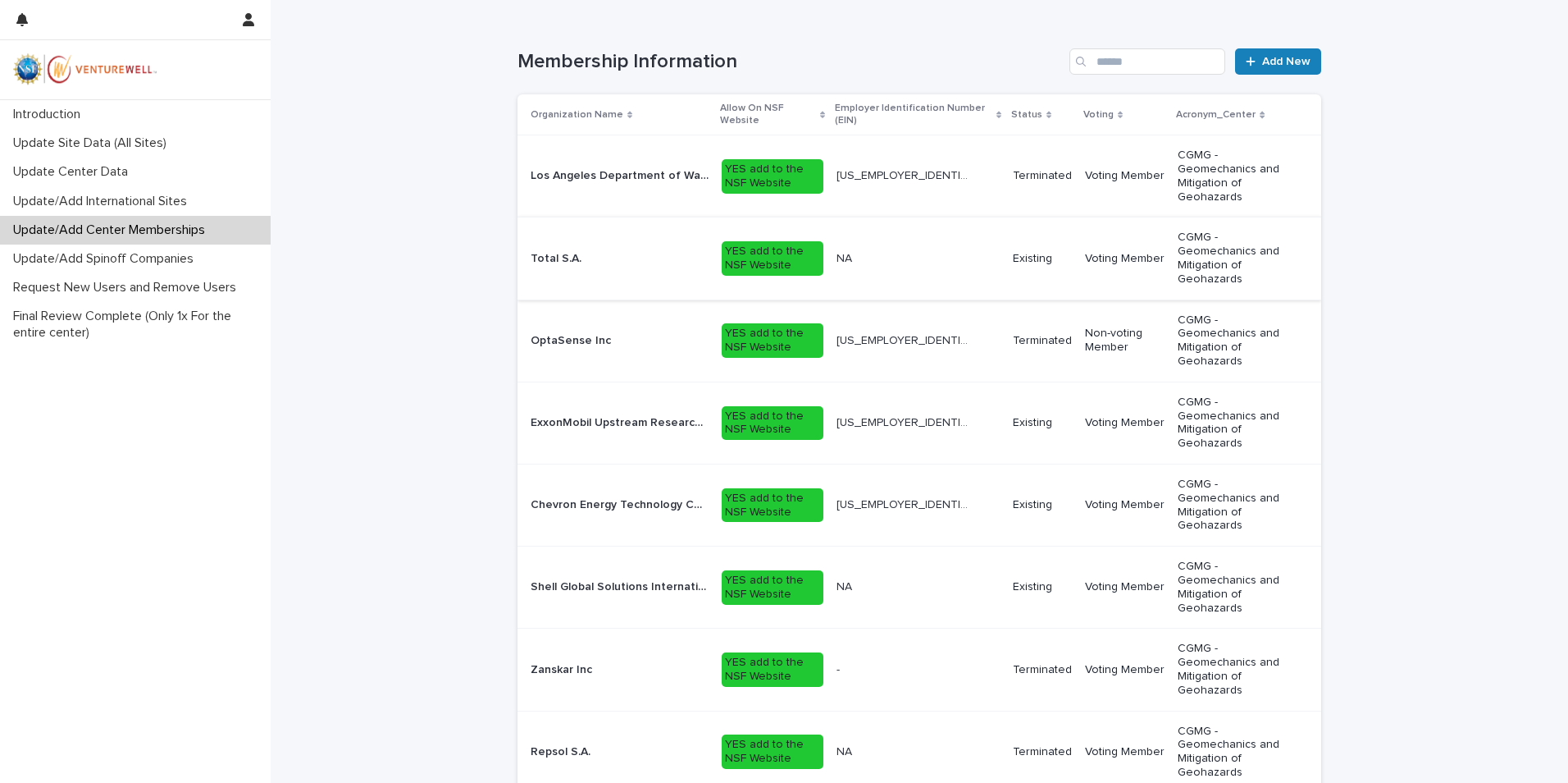
scroll to position [484, 0]
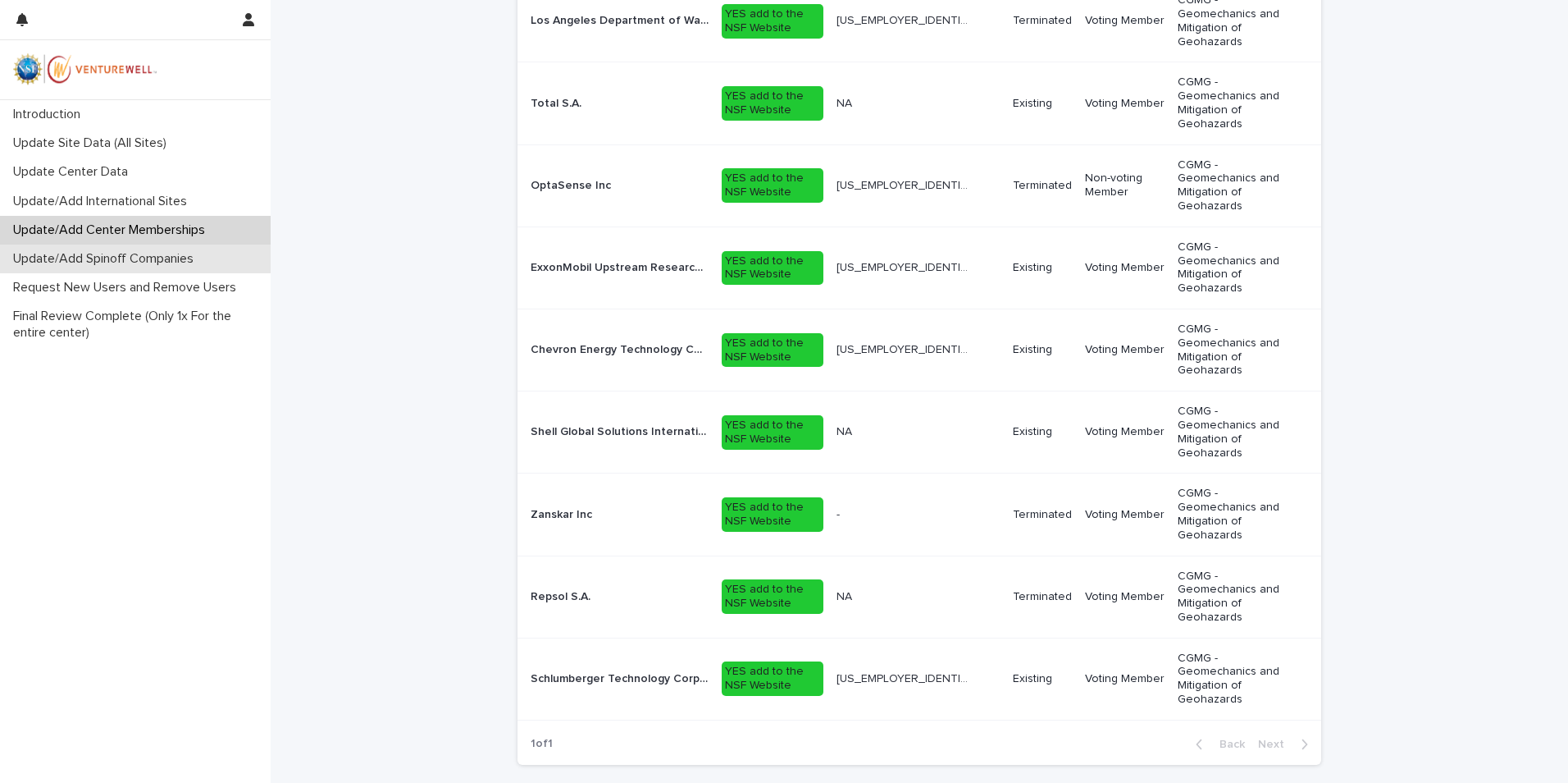
click at [164, 265] on p "Update/Add Spinoff Companies" at bounding box center [106, 258] width 200 height 16
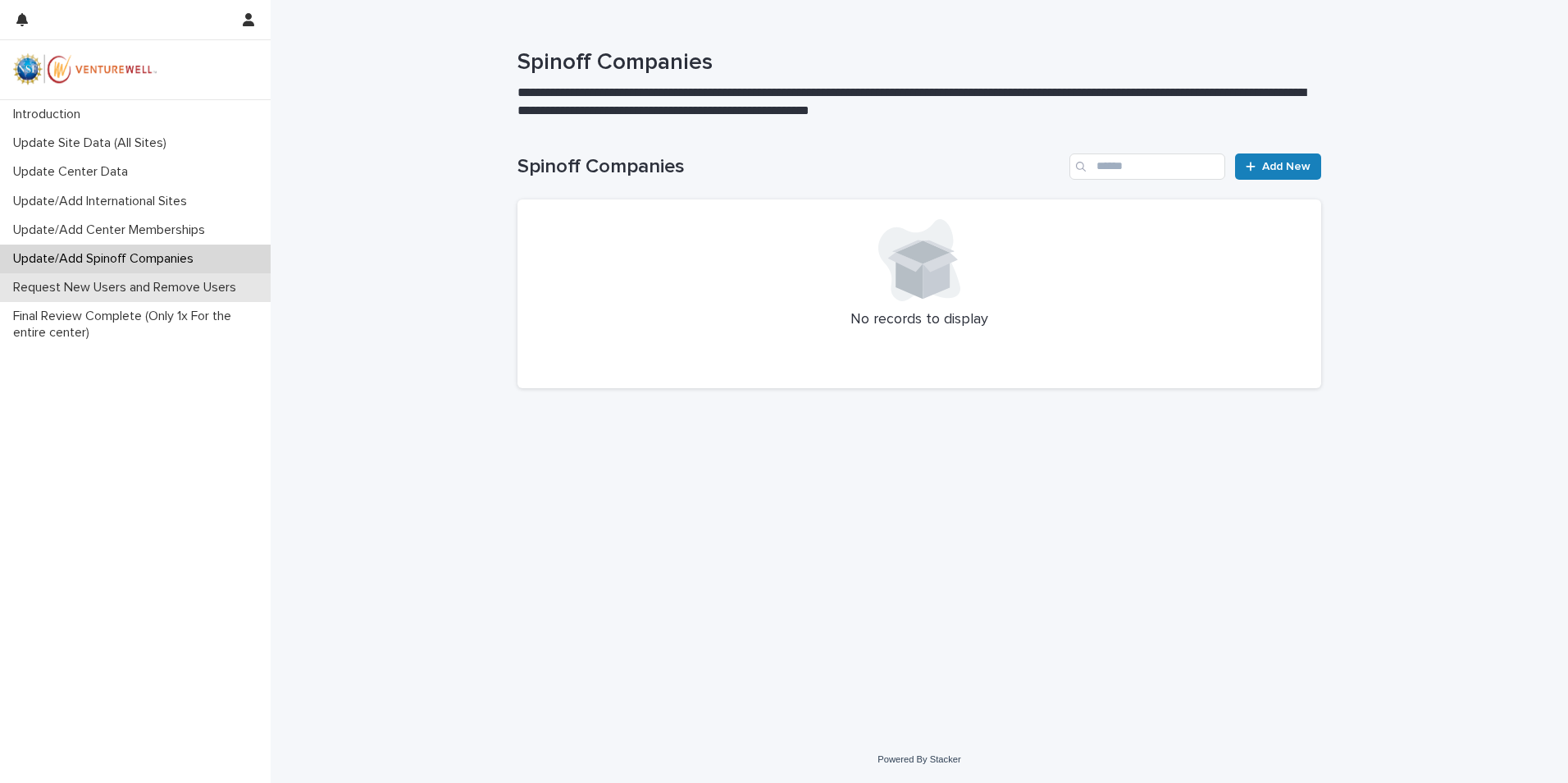
click at [113, 286] on p "Request New Users and Remove Users" at bounding box center [128, 287] width 243 height 16
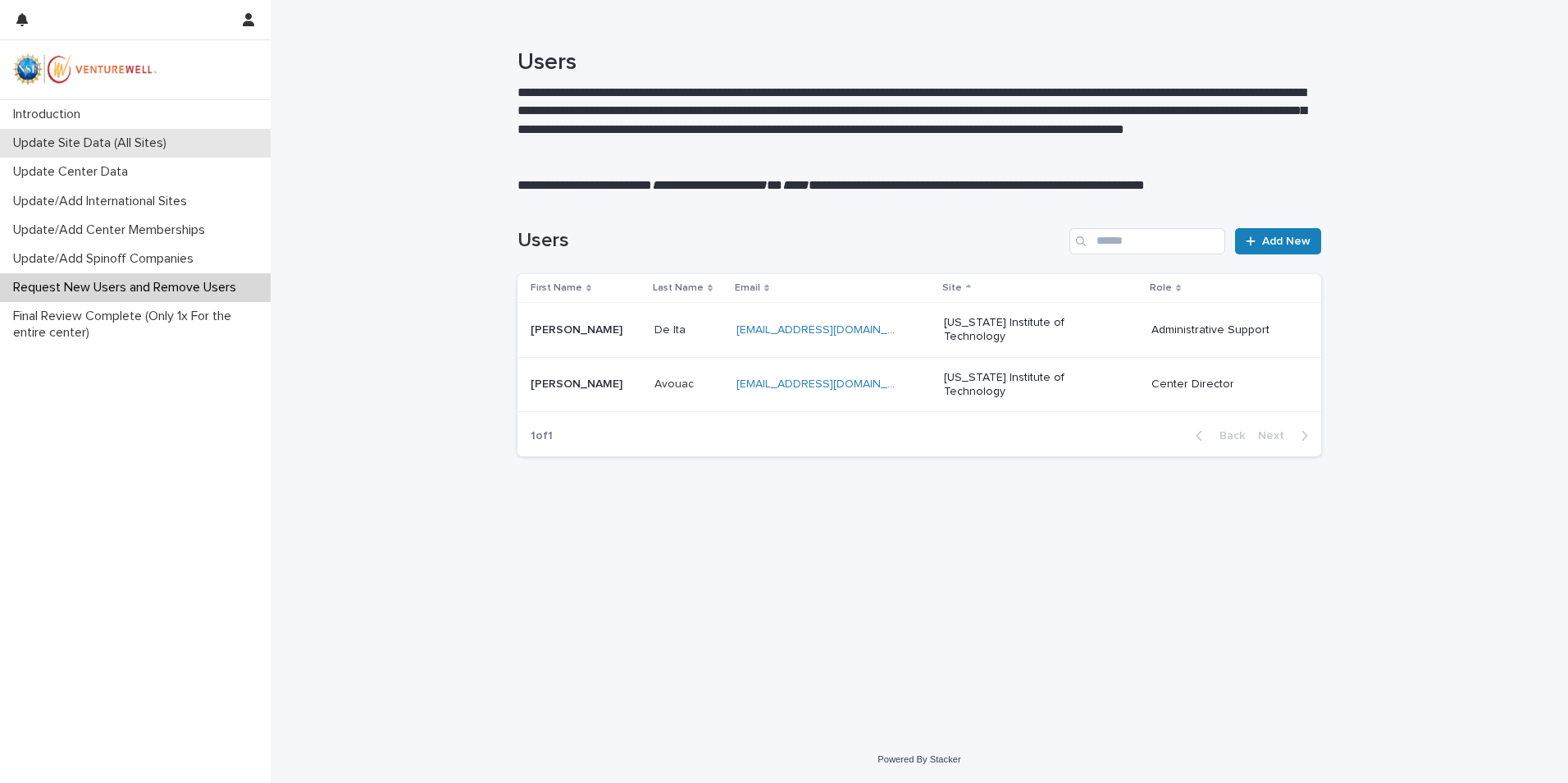
click at [99, 144] on p "Update Site Data (All Sites)" at bounding box center [93, 143] width 173 height 16
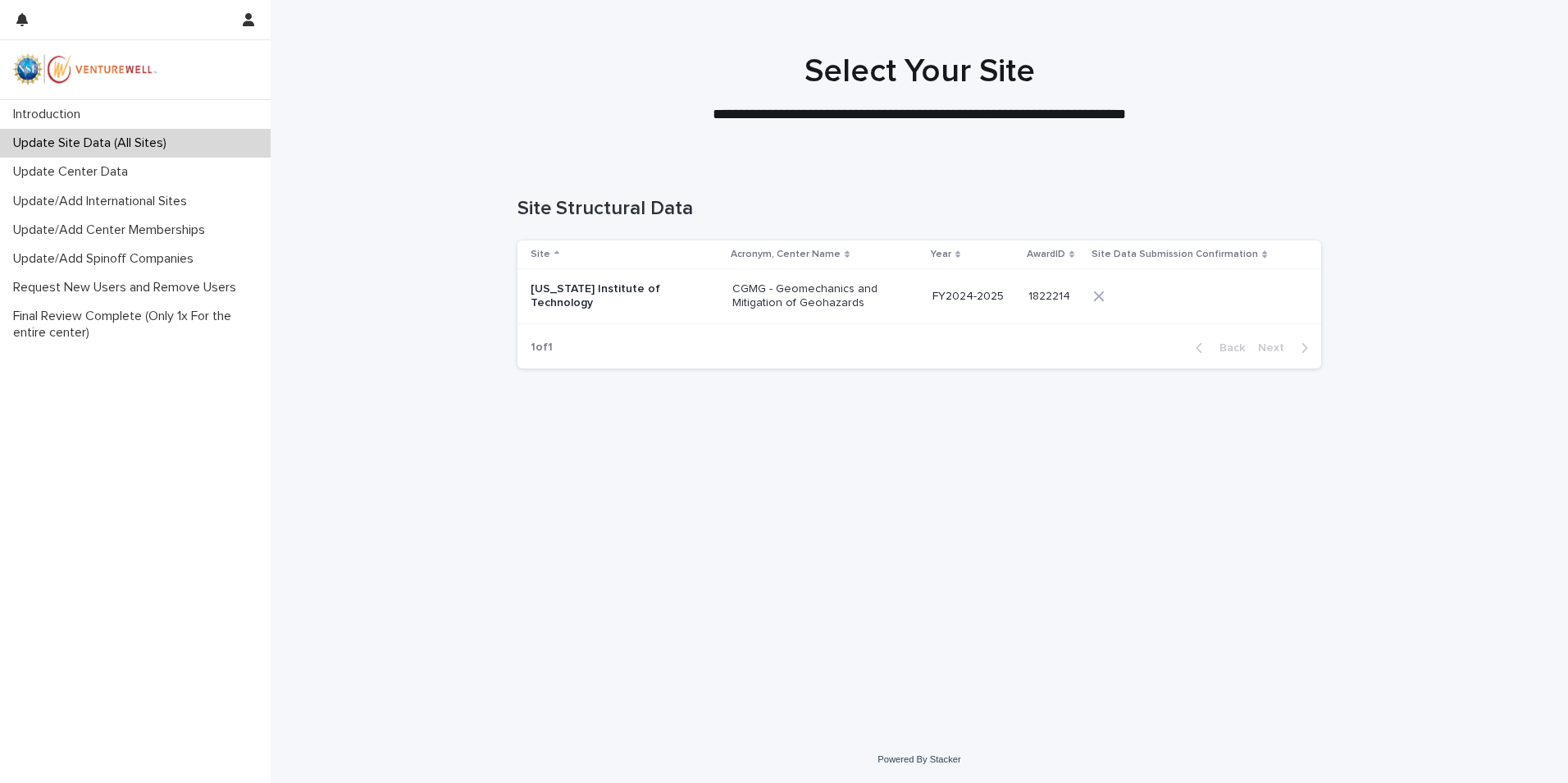
click at [569, 308] on p "California Institute of Technology" at bounding box center [612, 297] width 164 height 28
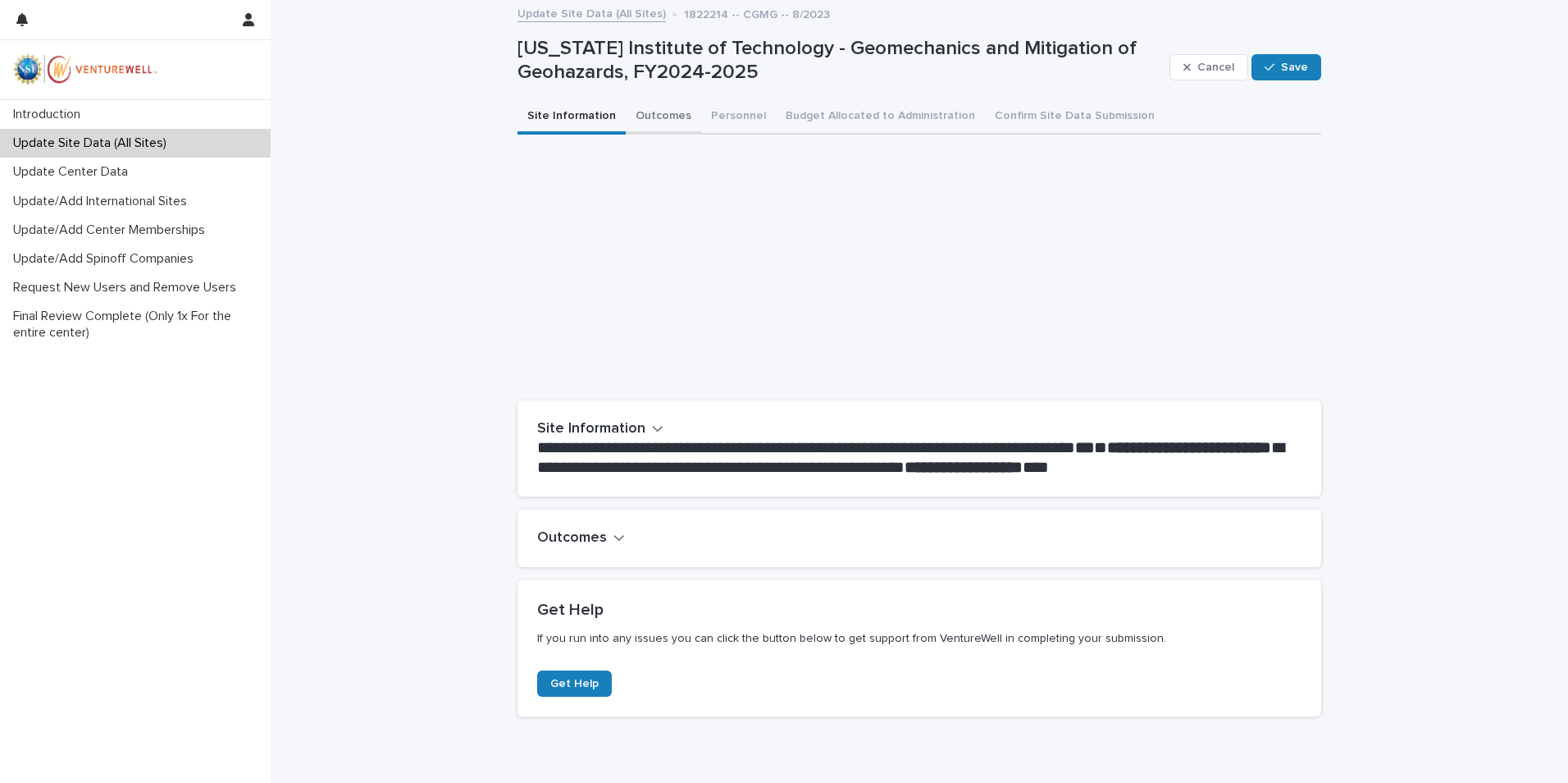
click at [650, 122] on button "Outcomes" at bounding box center [663, 117] width 75 height 35
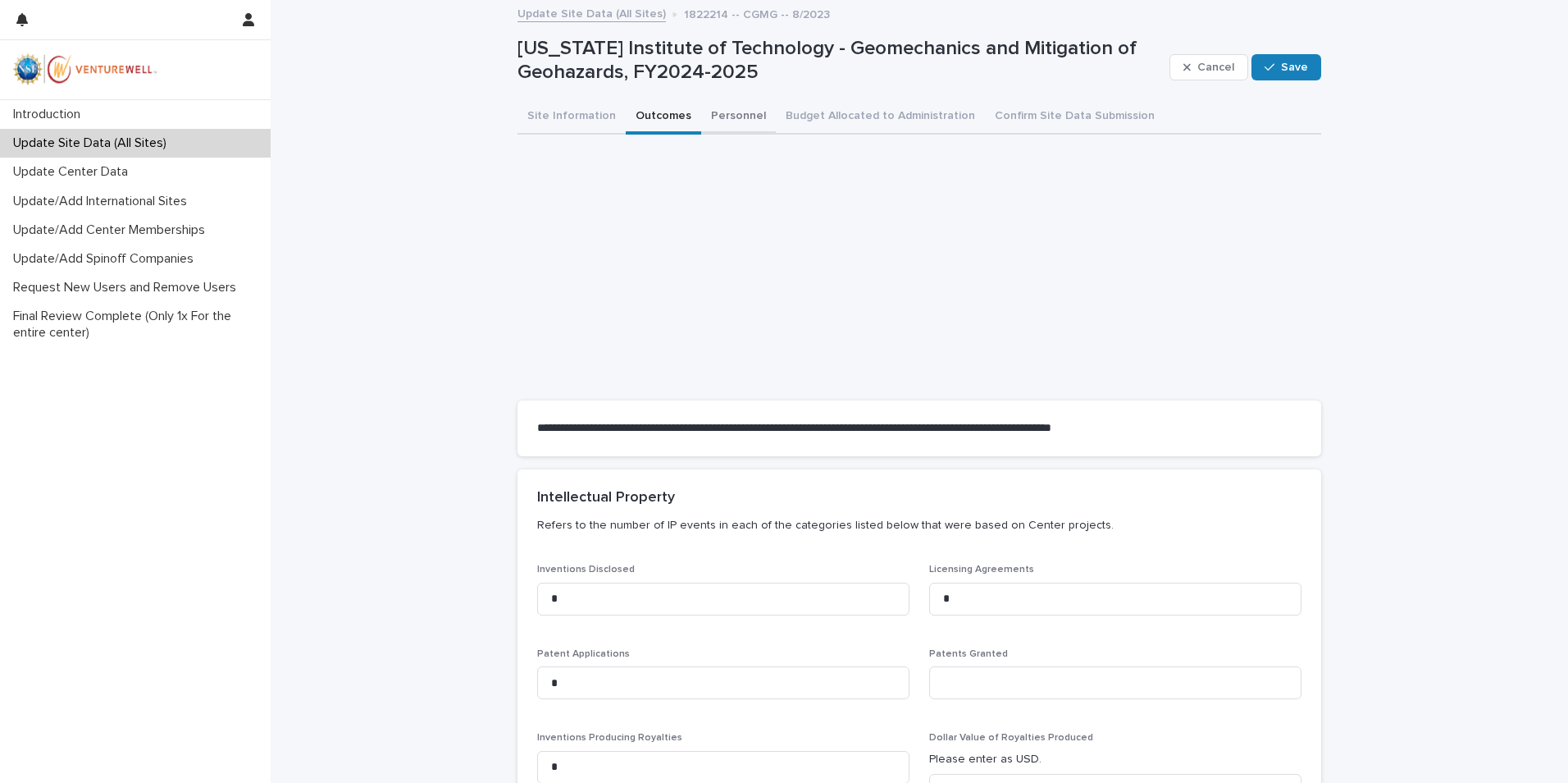
click at [723, 120] on button "Personnel" at bounding box center [738, 117] width 75 height 35
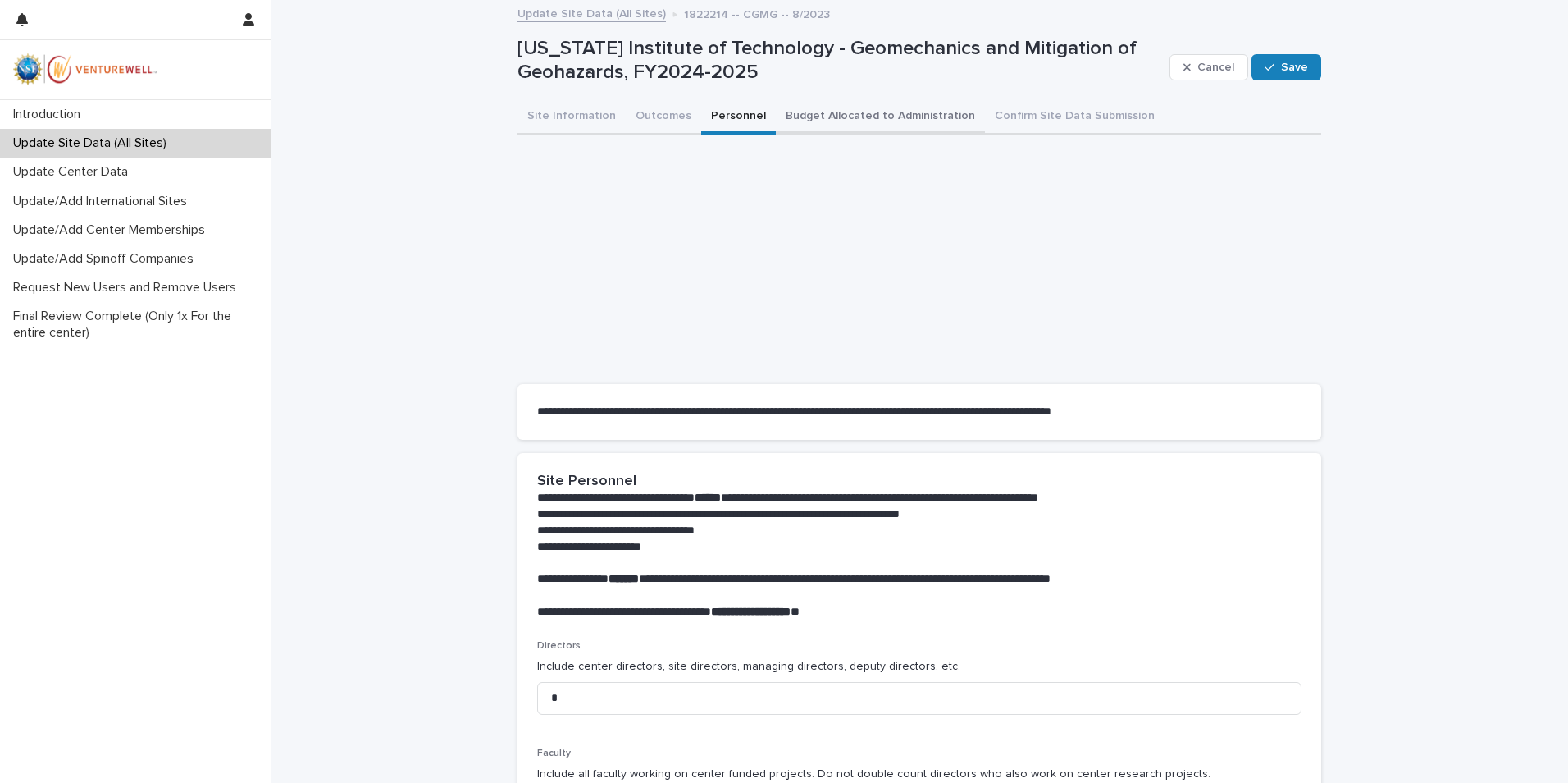
click at [861, 111] on button "Budget Allocated to Administration" at bounding box center [880, 117] width 209 height 35
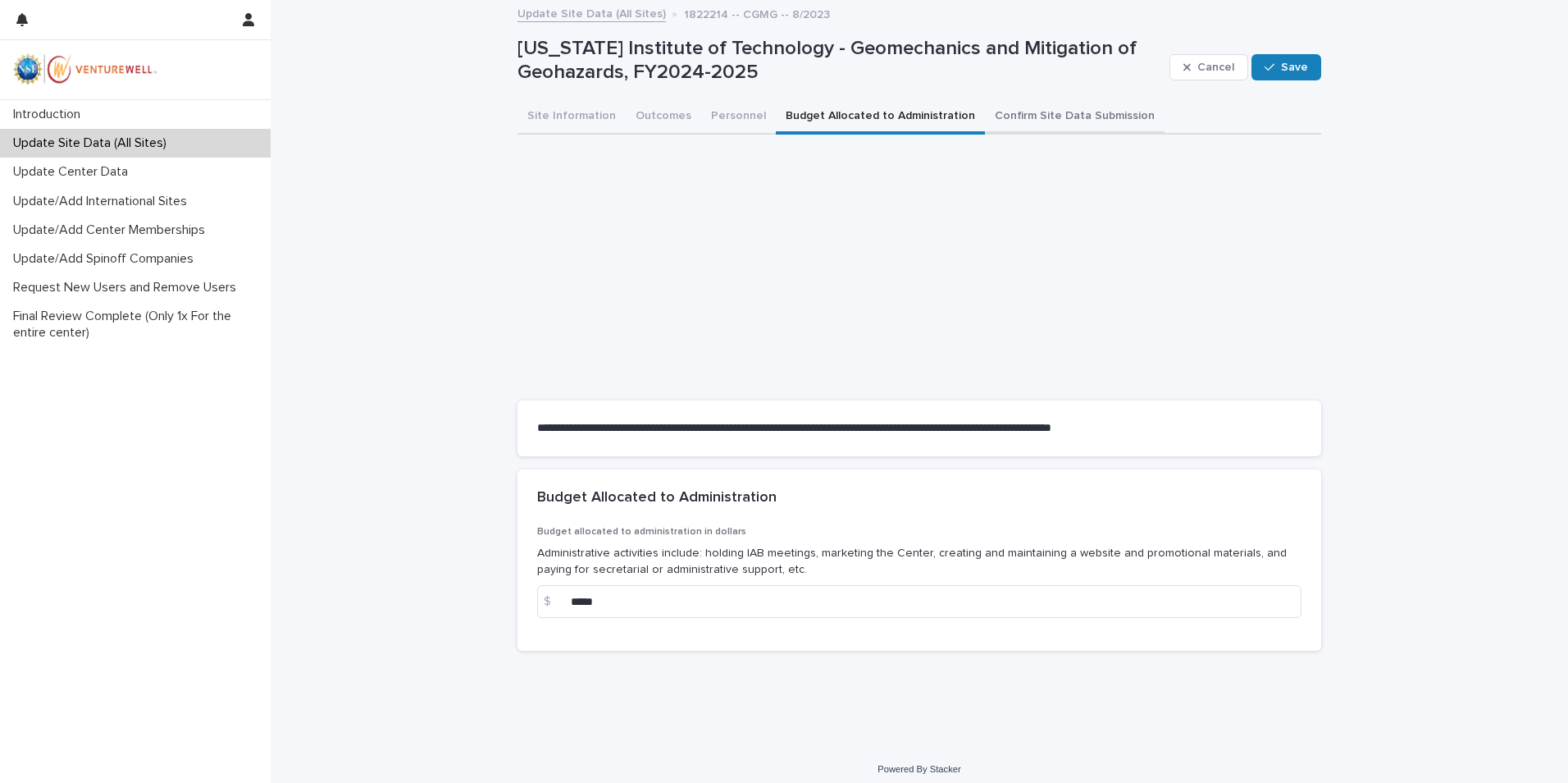
click at [1056, 107] on button "Confirm Site Data Submission" at bounding box center [1073, 117] width 179 height 35
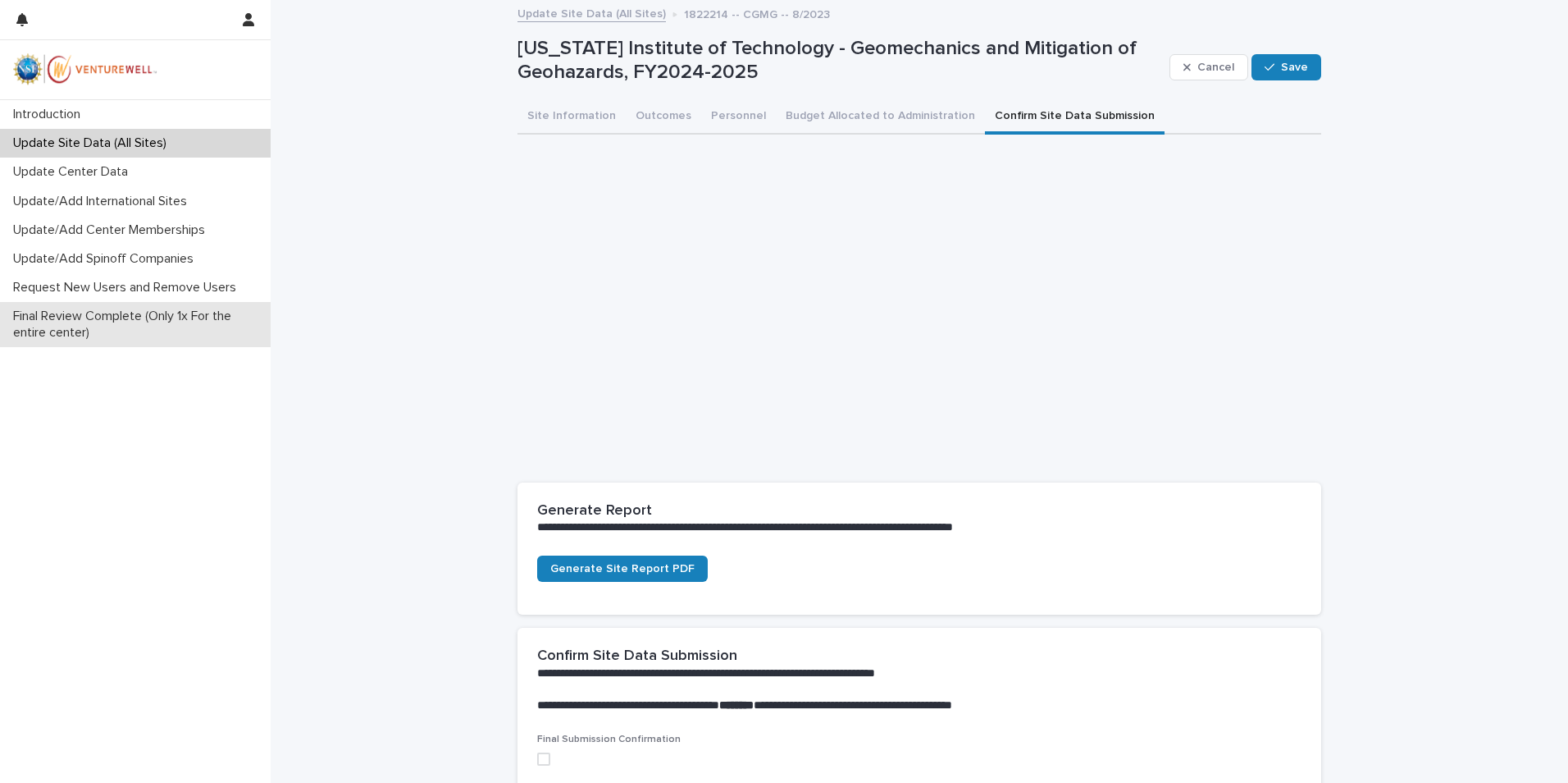
click at [60, 310] on p "Final Review Complete (Only 1x For the entire center)" at bounding box center [138, 324] width 264 height 31
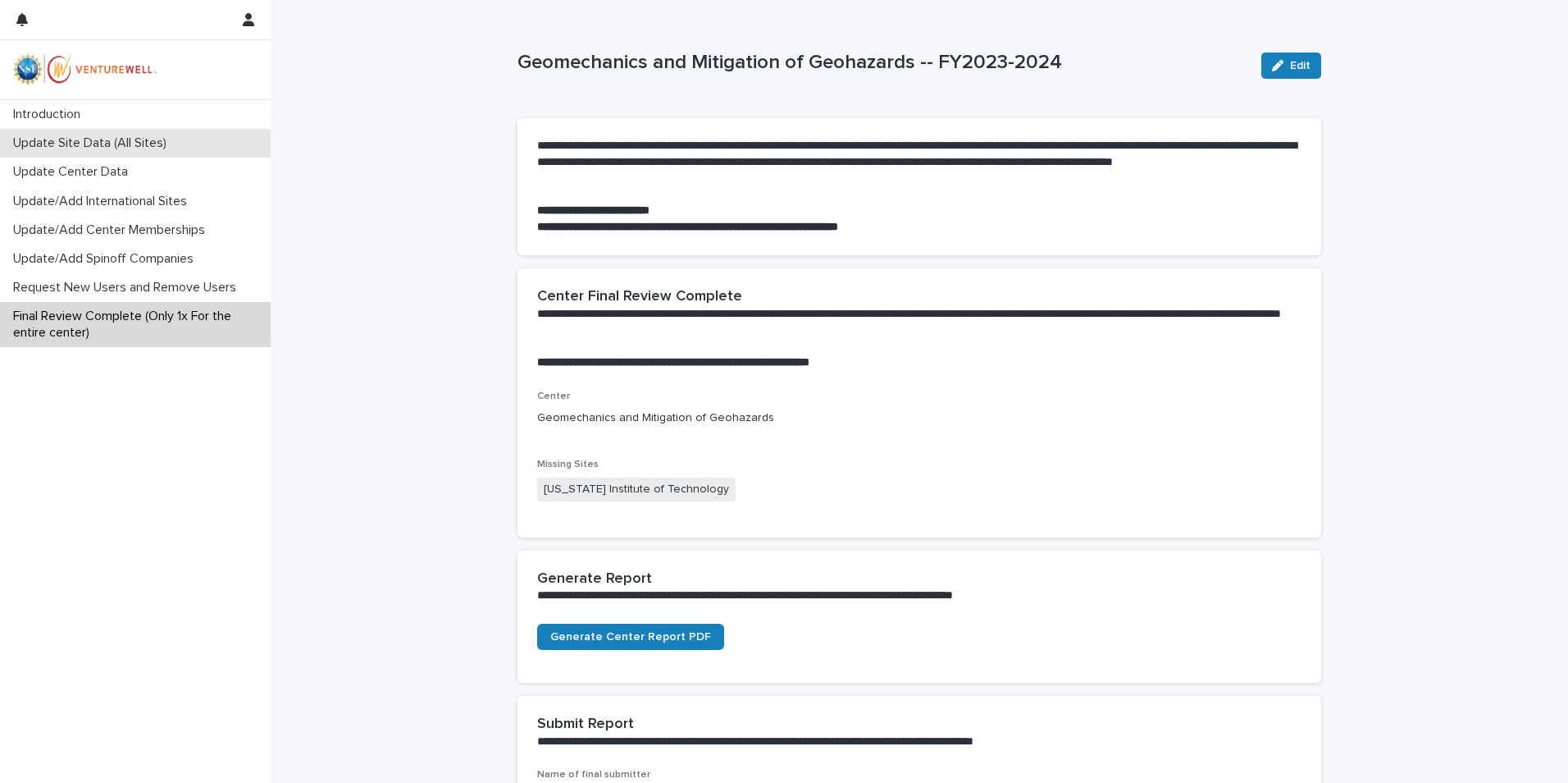
click at [87, 146] on p "Update Site Data (All Sites)" at bounding box center [93, 143] width 173 height 16
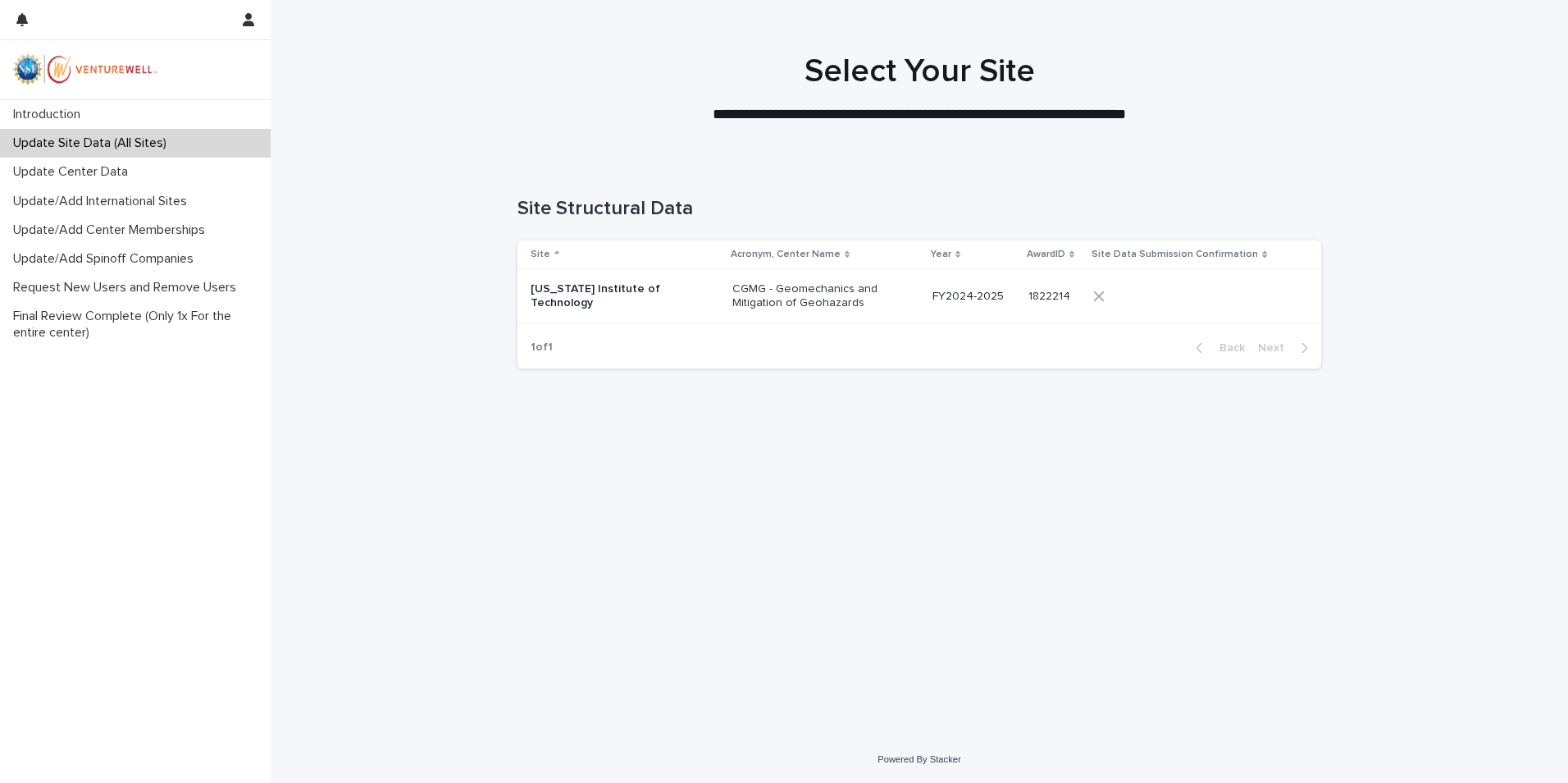
click at [612, 302] on p "California Institute of Technology" at bounding box center [612, 297] width 164 height 28
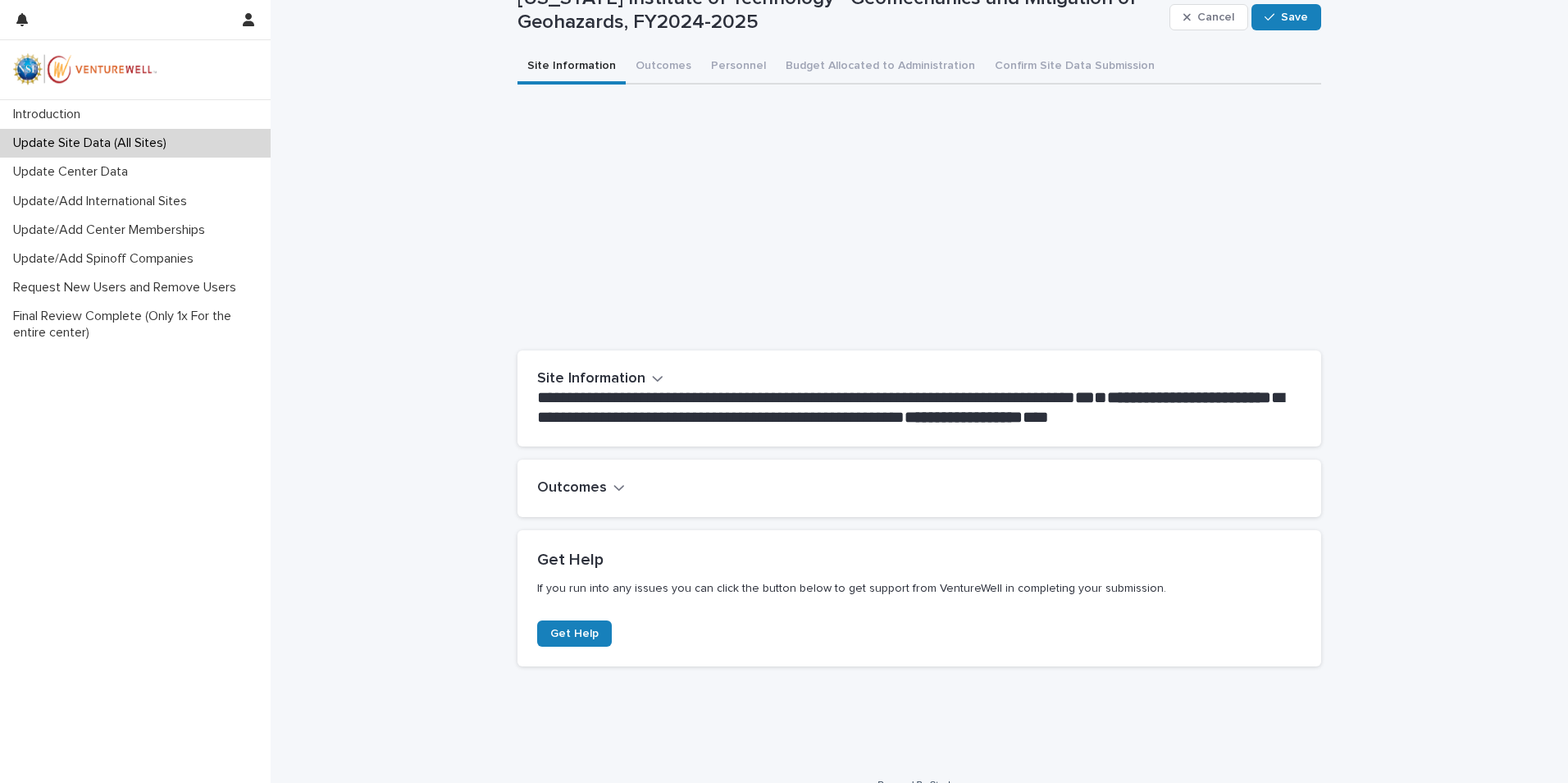
scroll to position [75, 0]
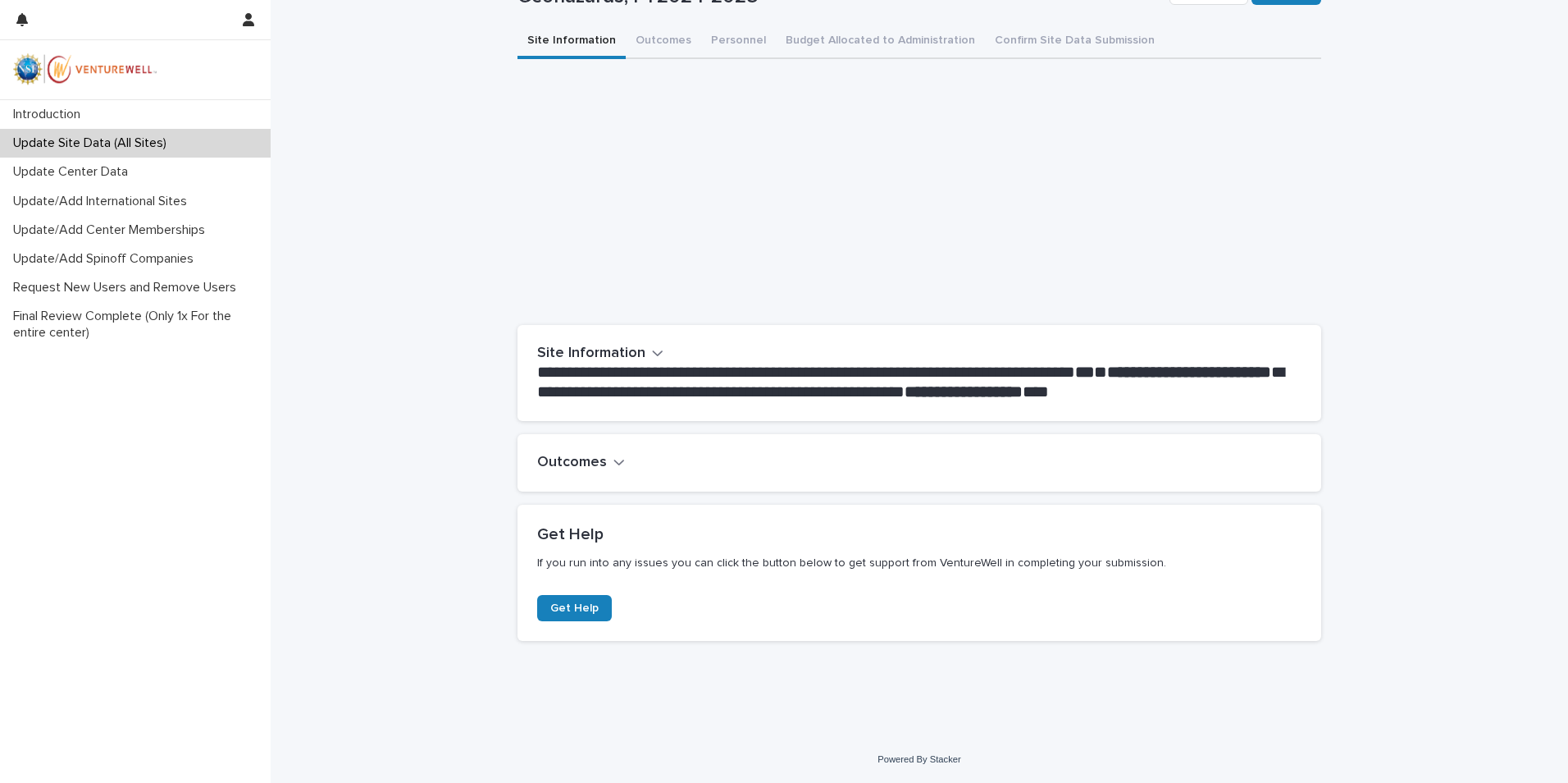
click at [614, 458] on icon "button" at bounding box center [619, 462] width 11 height 15
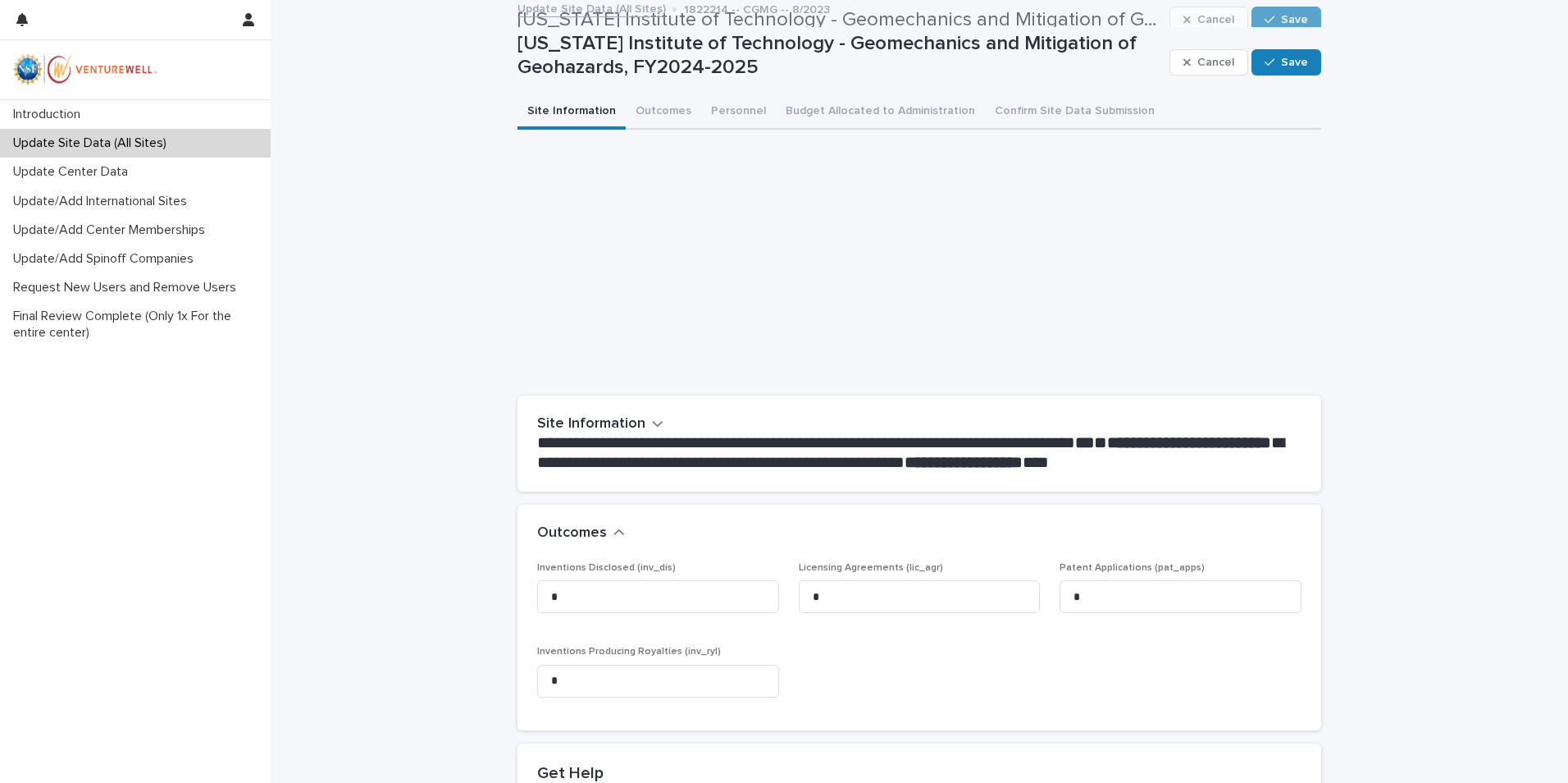
scroll to position [0, 0]
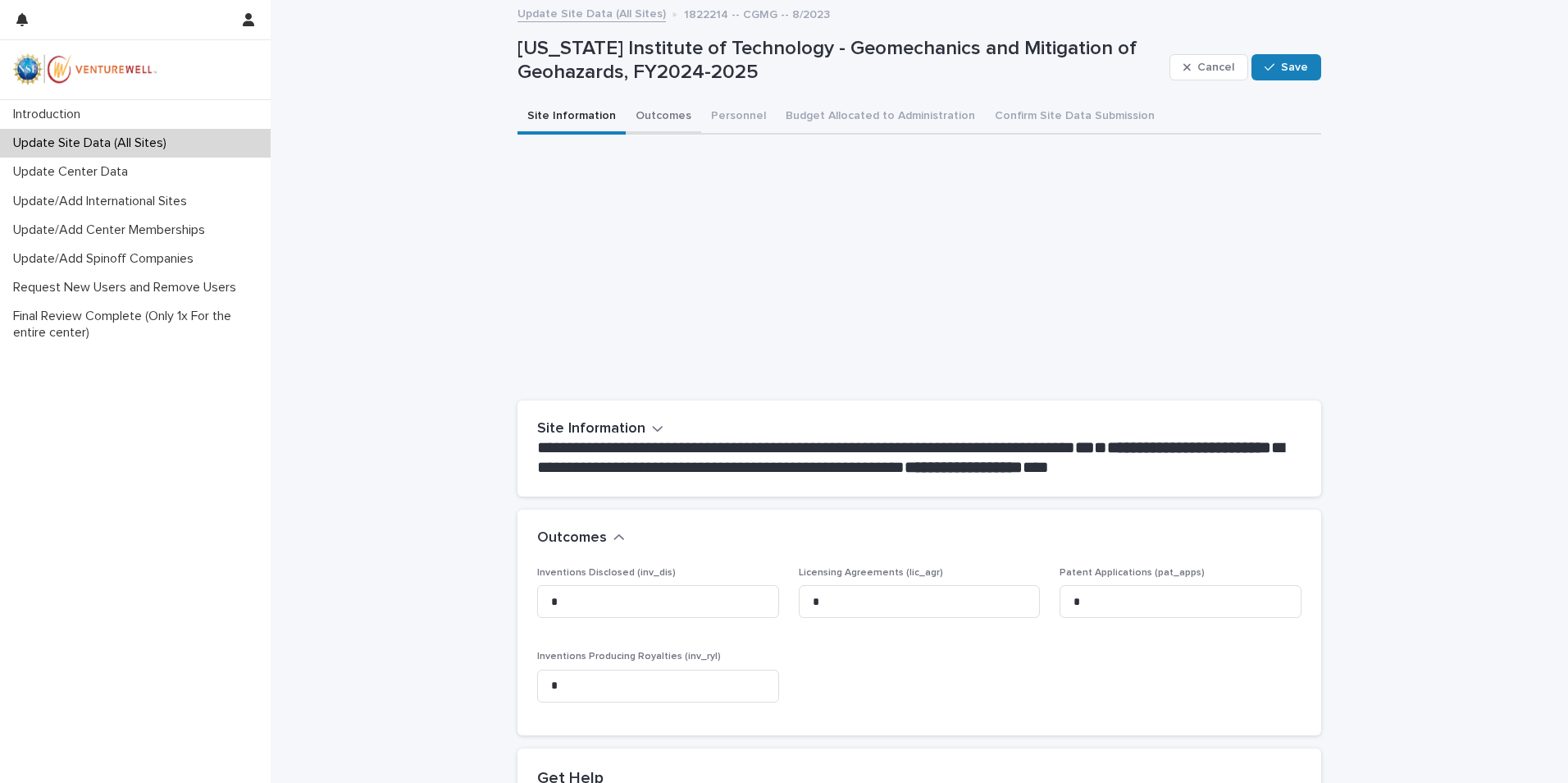
click at [651, 116] on button "Outcomes" at bounding box center [663, 117] width 75 height 35
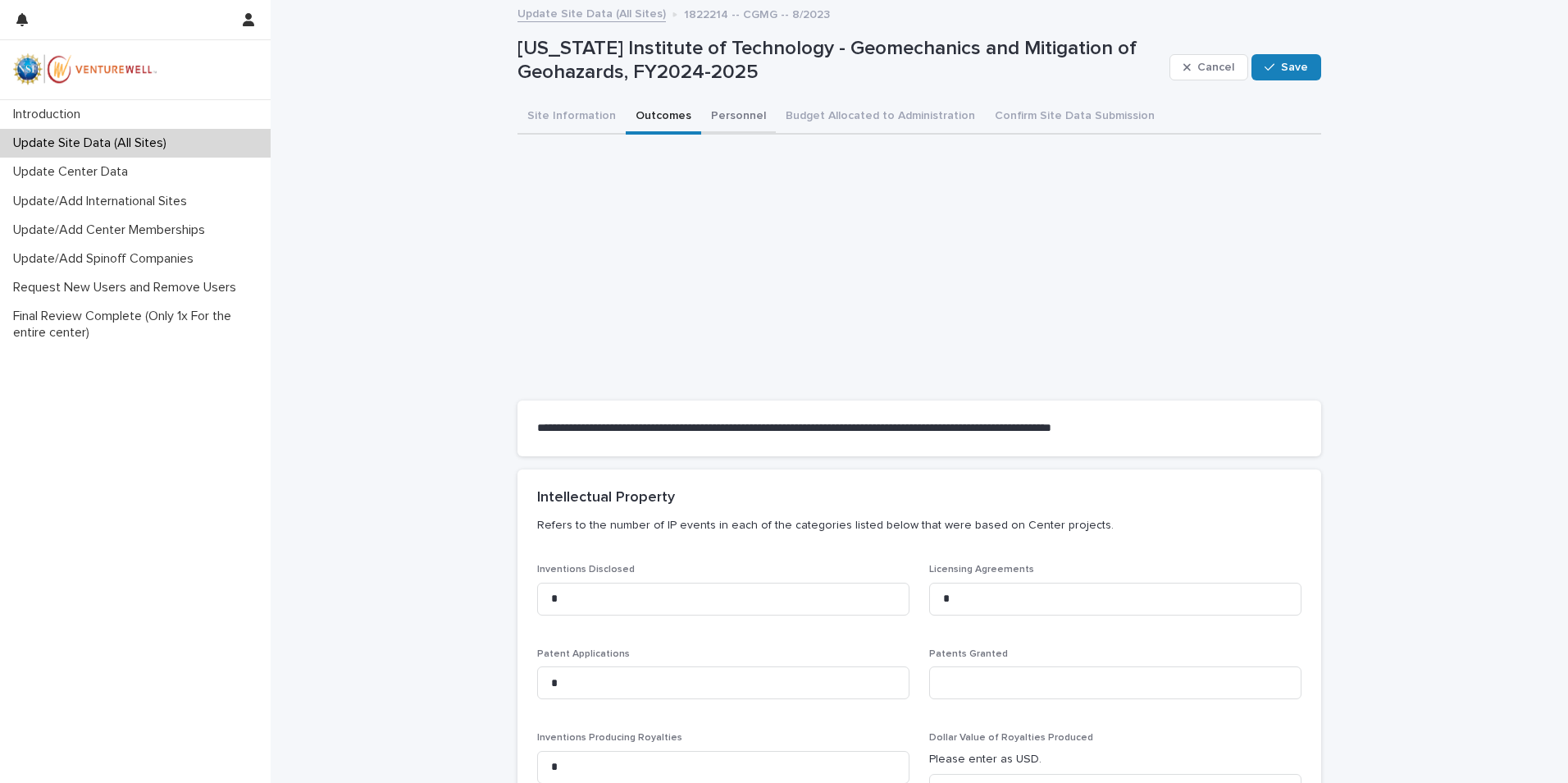
click at [712, 112] on button "Personnel" at bounding box center [738, 117] width 75 height 35
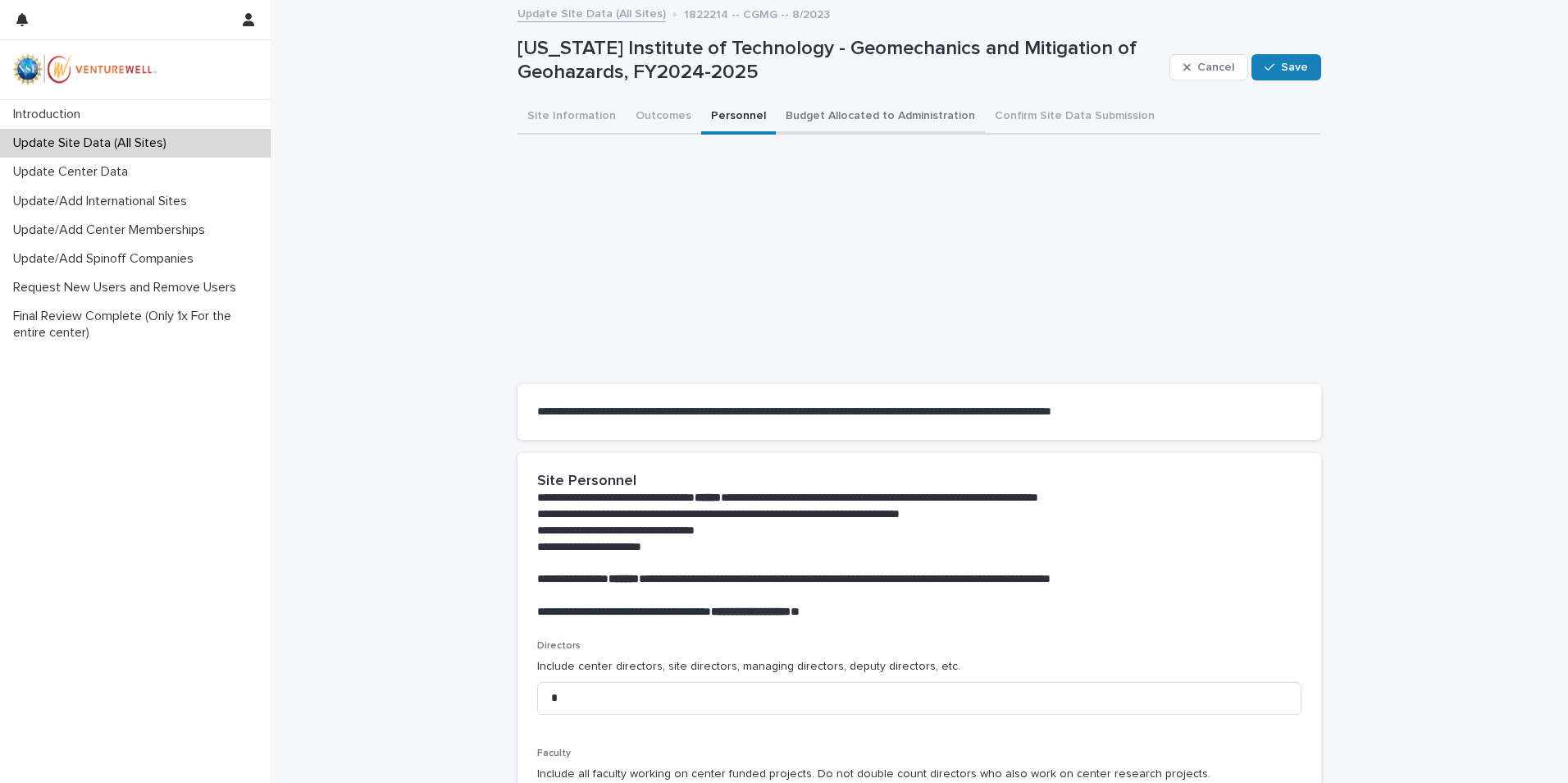
drag, startPoint x: 845, startPoint y: 114, endPoint x: 828, endPoint y: 114, distance: 17.0
click at [845, 114] on button "Budget Allocated to Administration" at bounding box center [880, 117] width 209 height 35
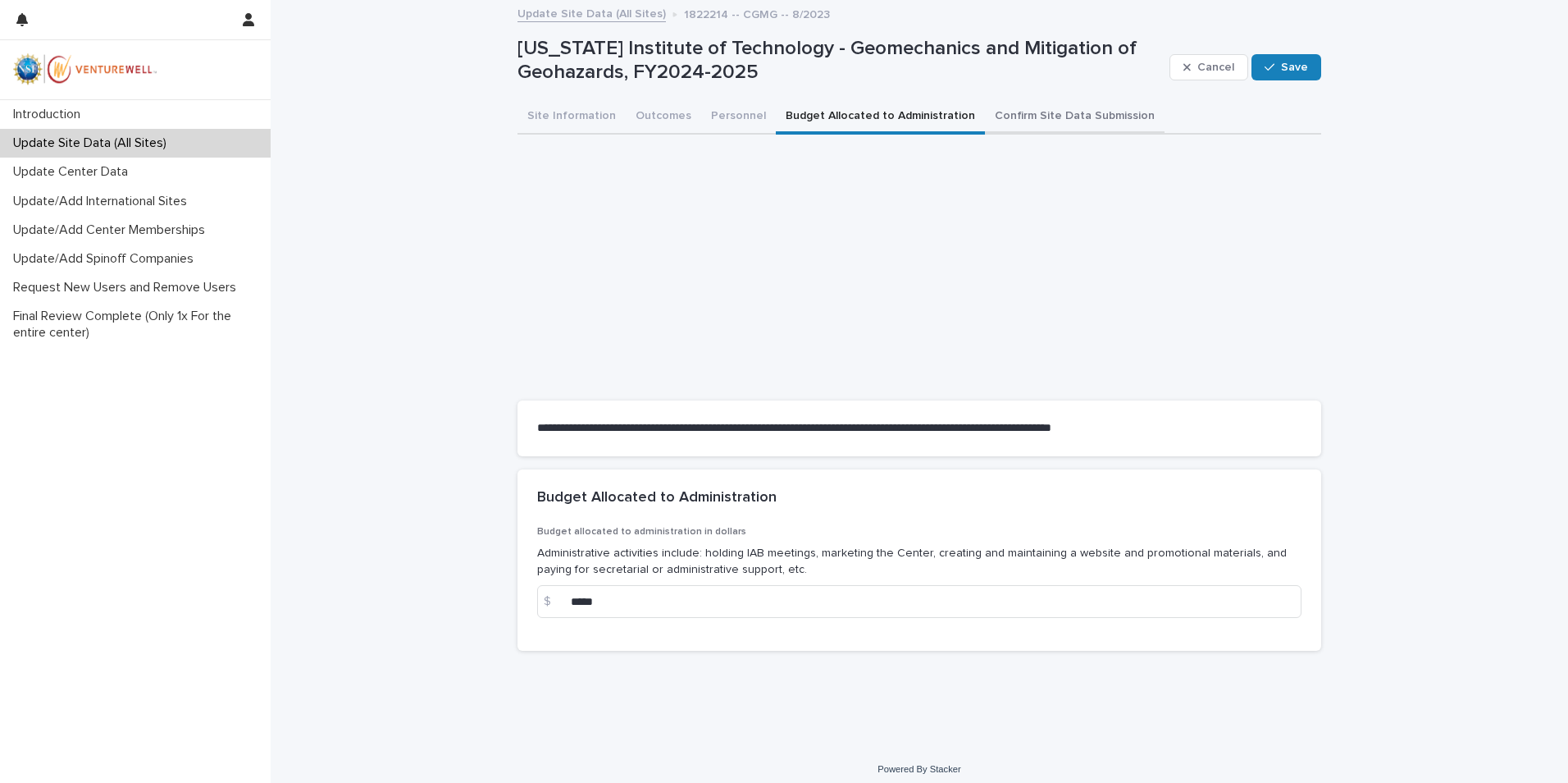
click at [1023, 119] on button "Confirm Site Data Submission" at bounding box center [1073, 117] width 179 height 35
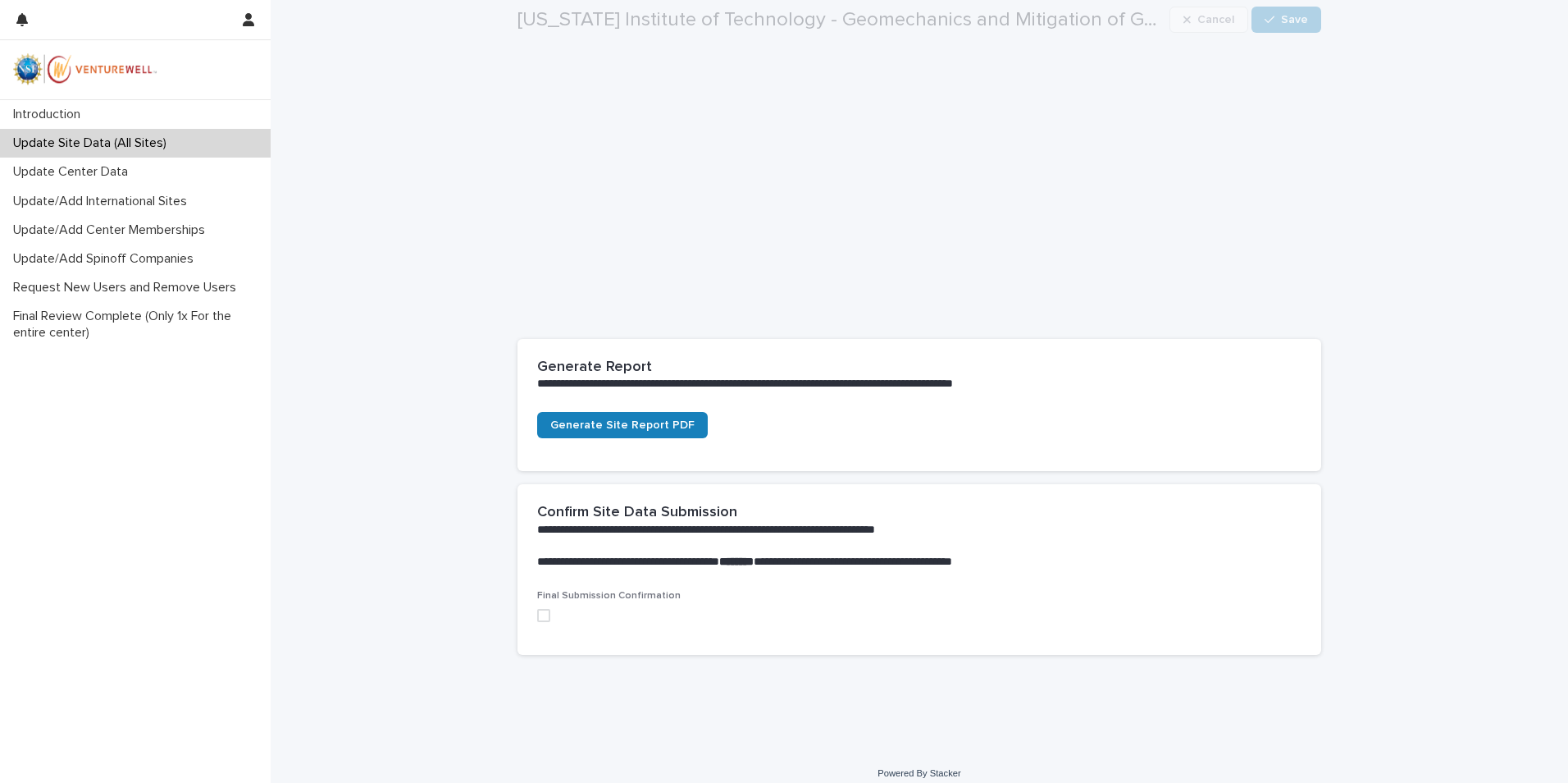
scroll to position [158, 0]
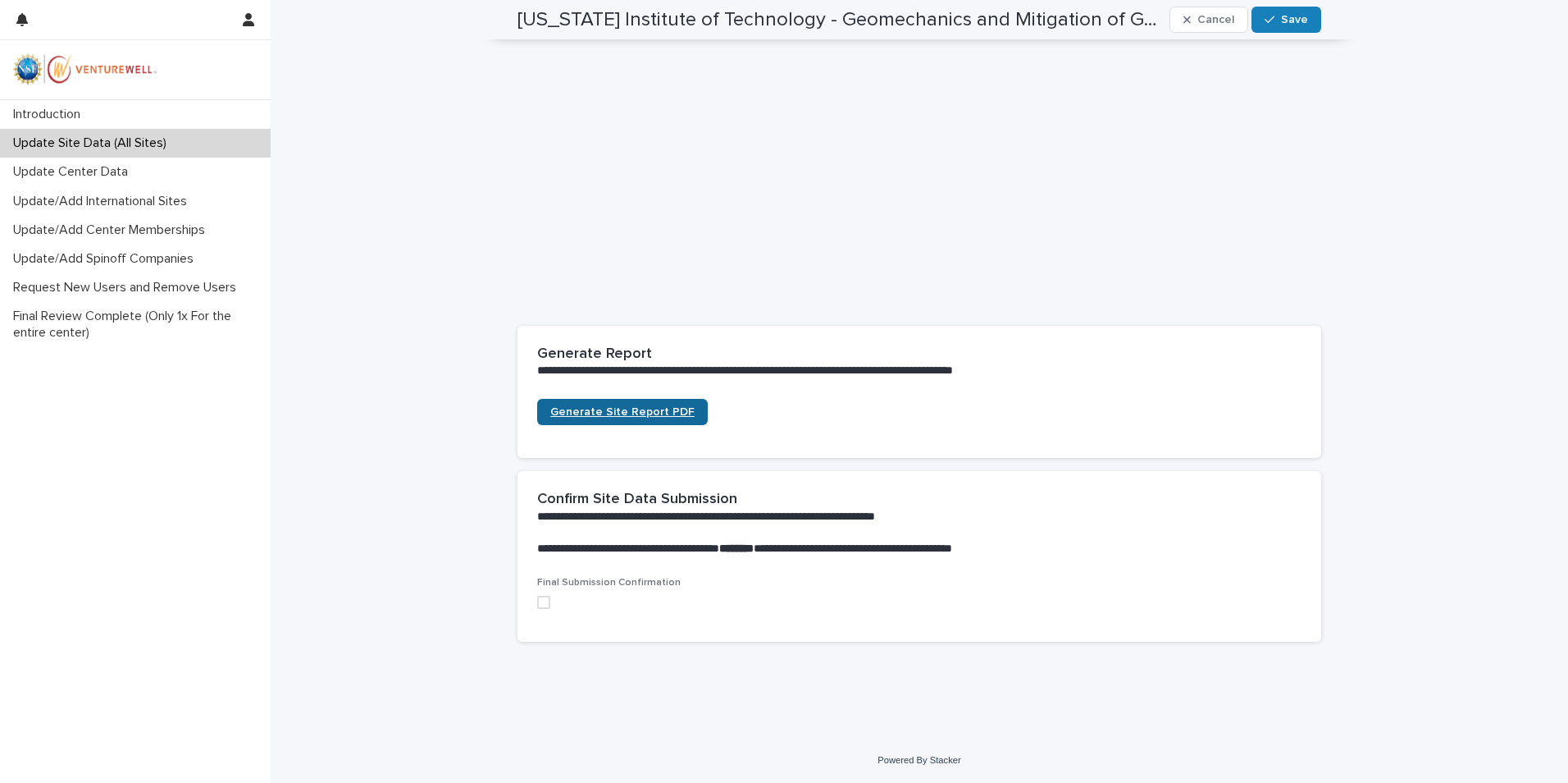
click at [617, 411] on span "Generate Site Report PDF" at bounding box center [622, 412] width 145 height 11
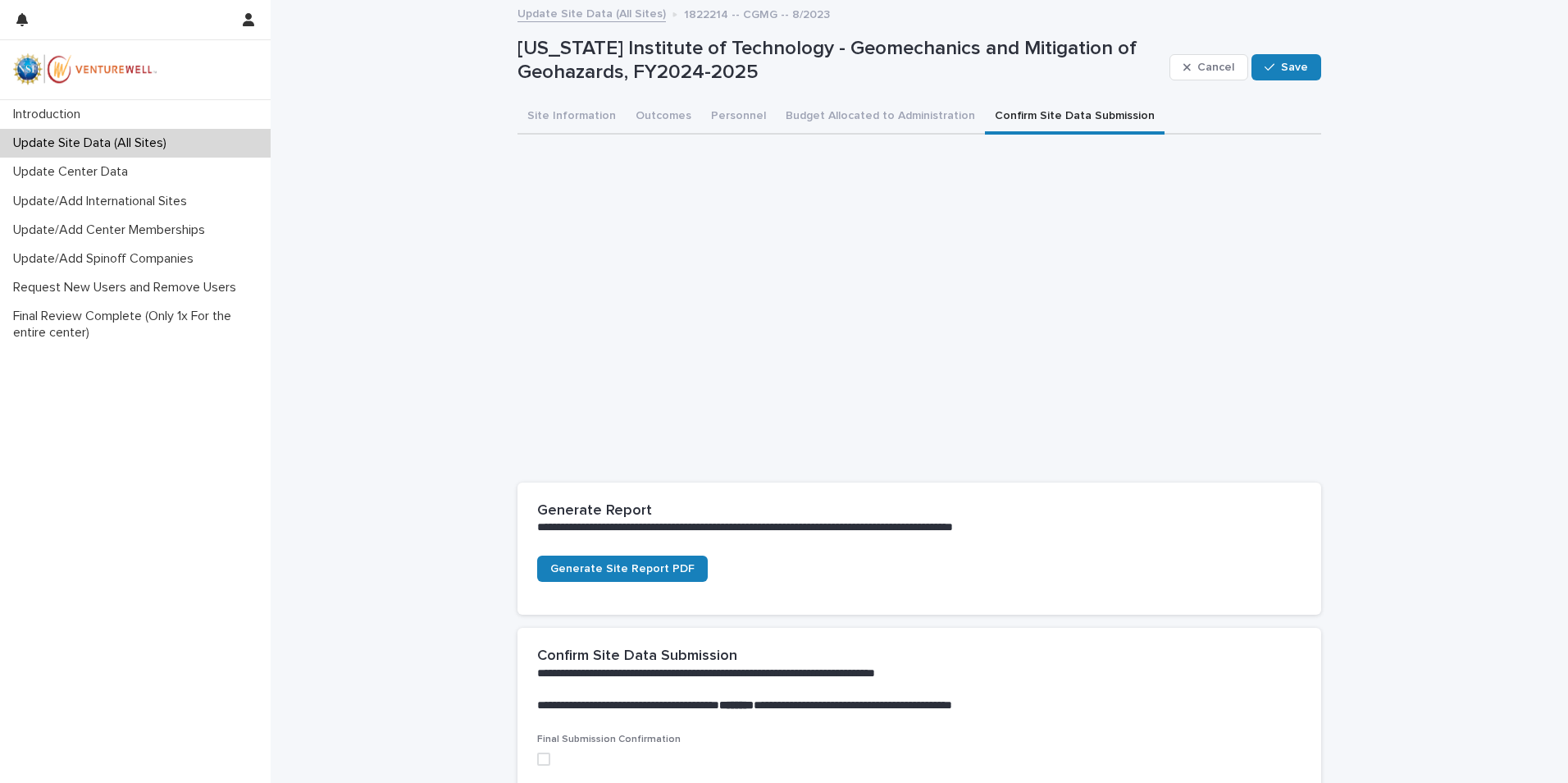
click at [1062, 116] on button "Confirm Site Data Submission" at bounding box center [1073, 117] width 179 height 35
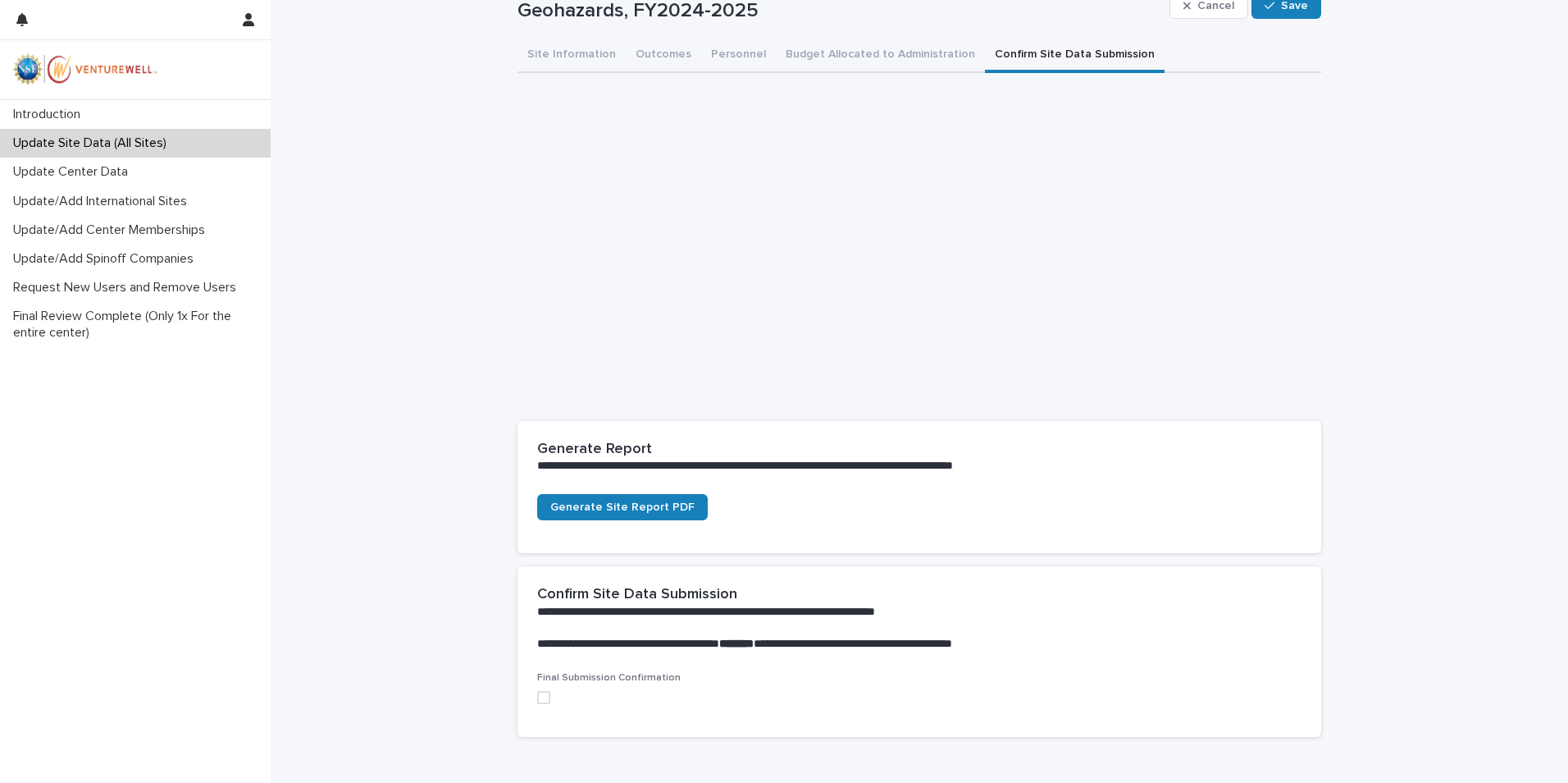
scroll to position [158, 0]
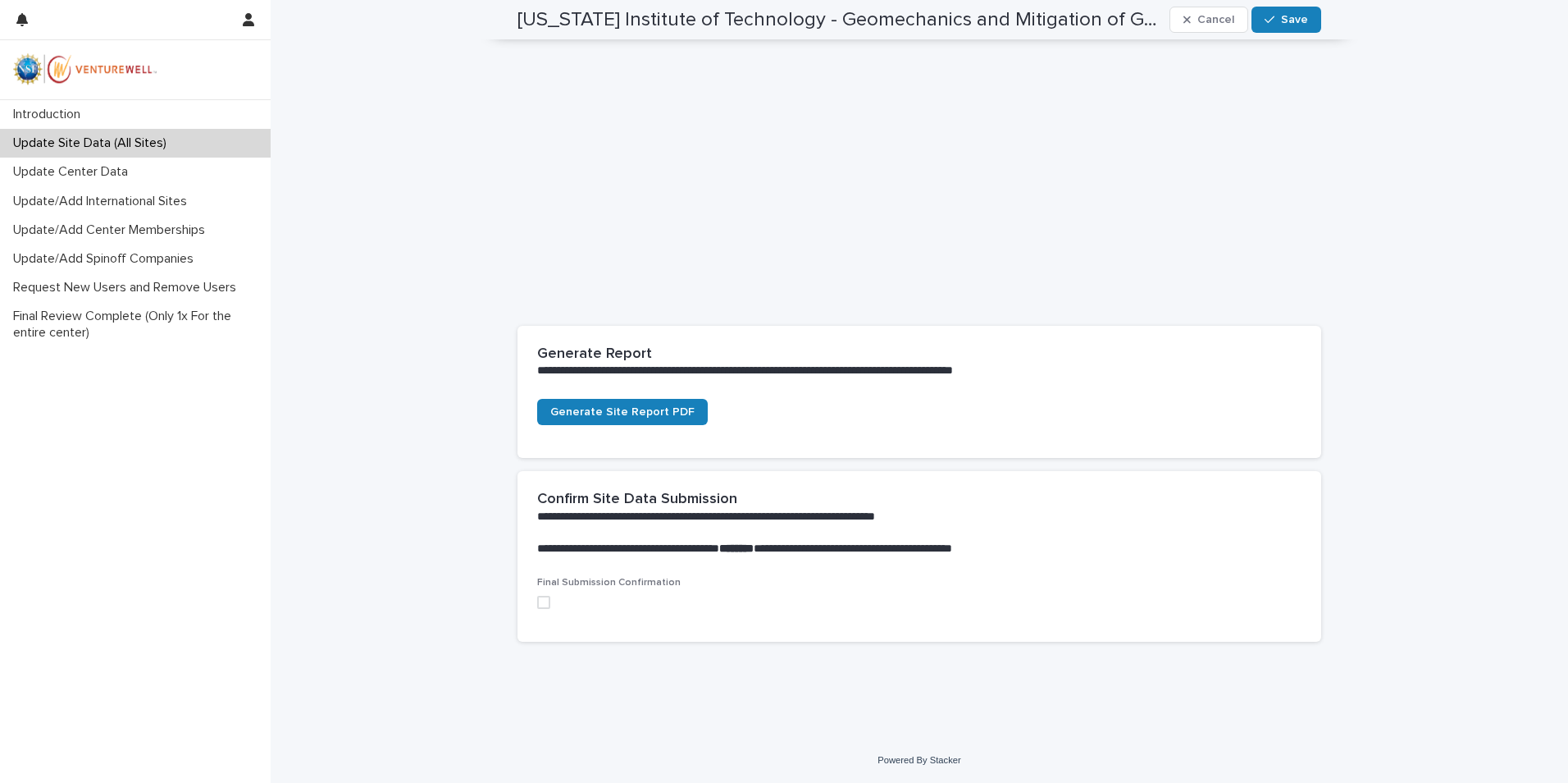
click at [539, 603] on span at bounding box center [543, 602] width 13 height 13
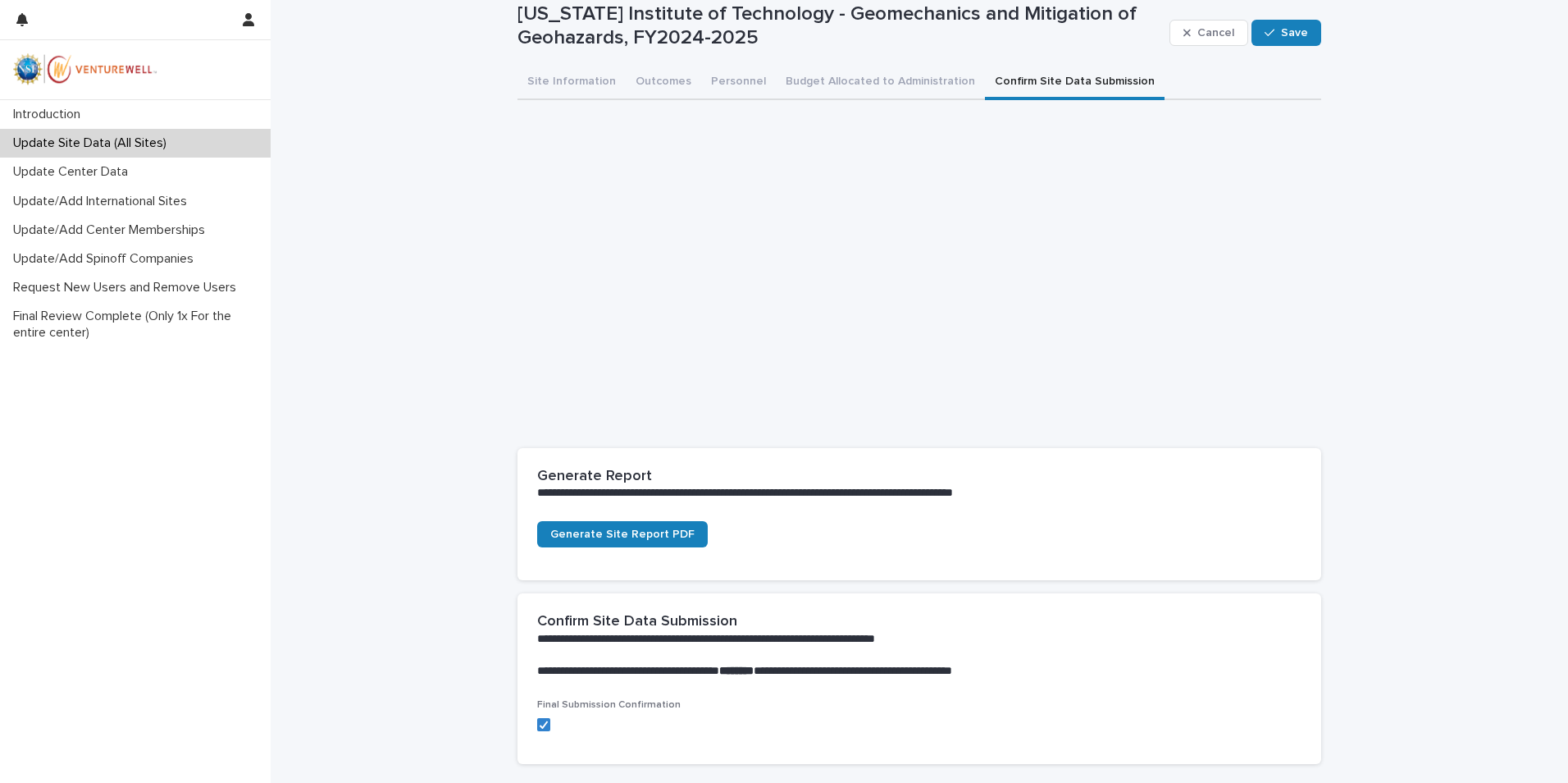
scroll to position [0, 0]
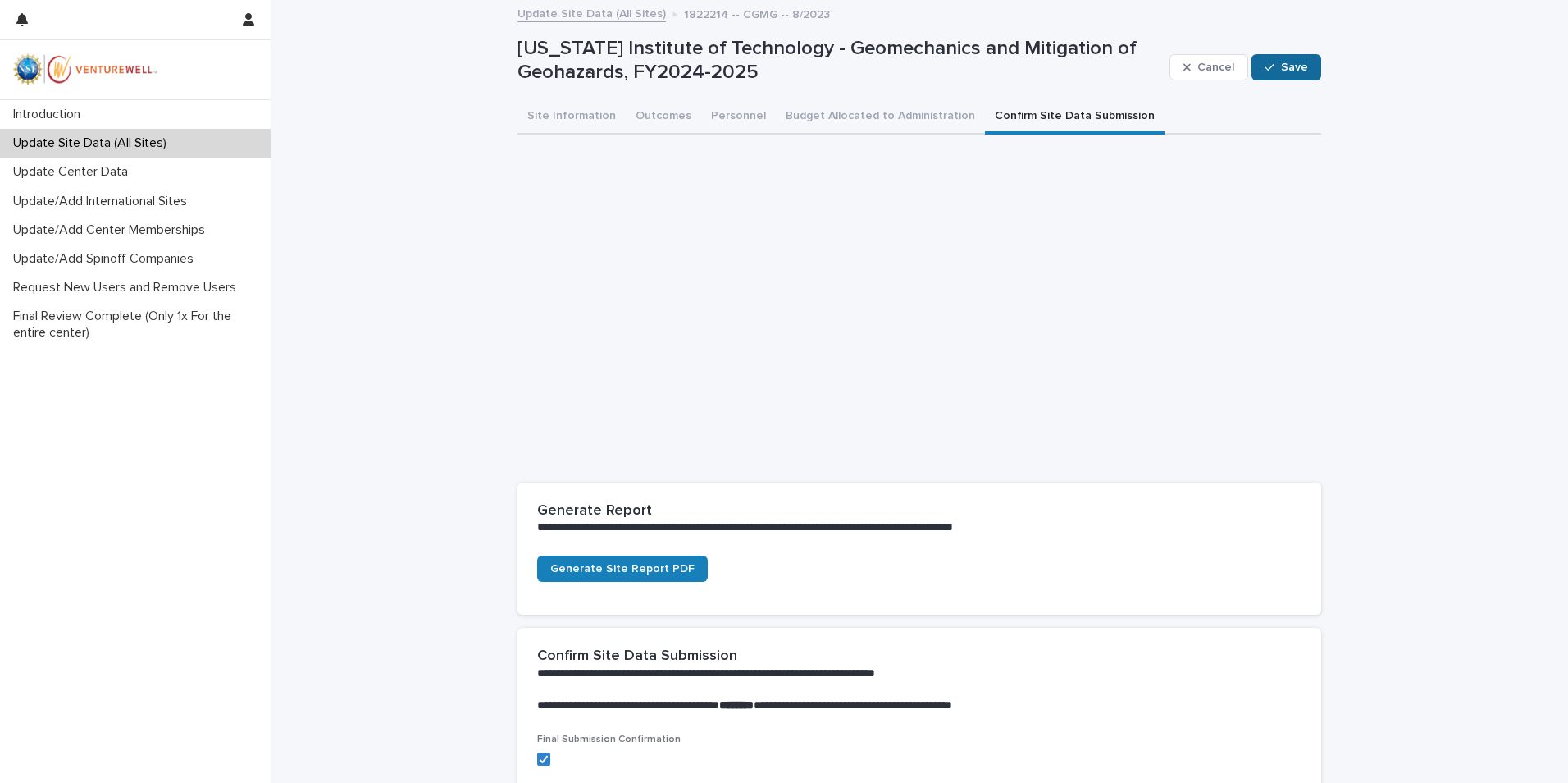
click at [1292, 62] on span "Save" at bounding box center [1294, 68] width 27 height 11
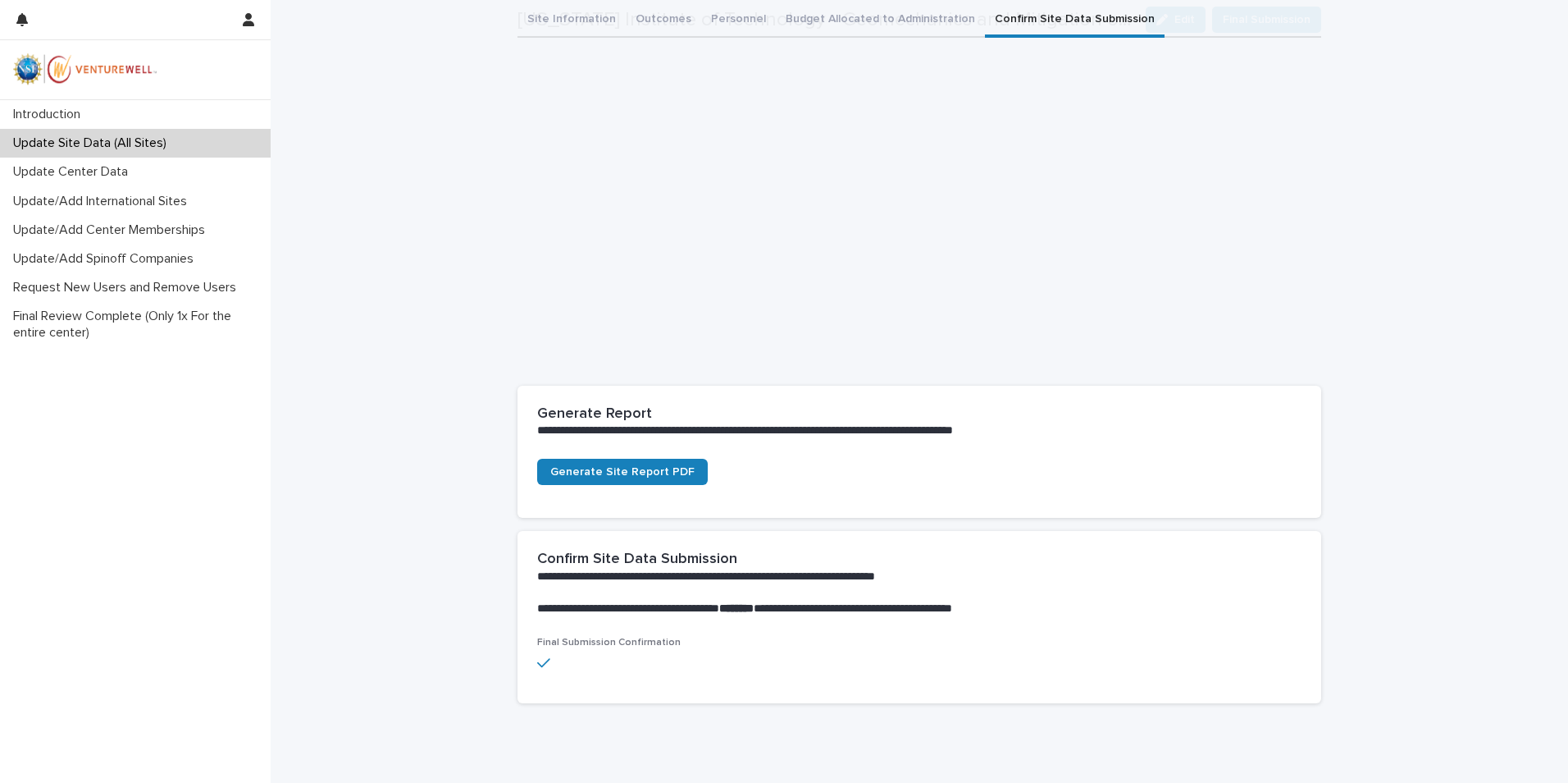
scroll to position [160, 0]
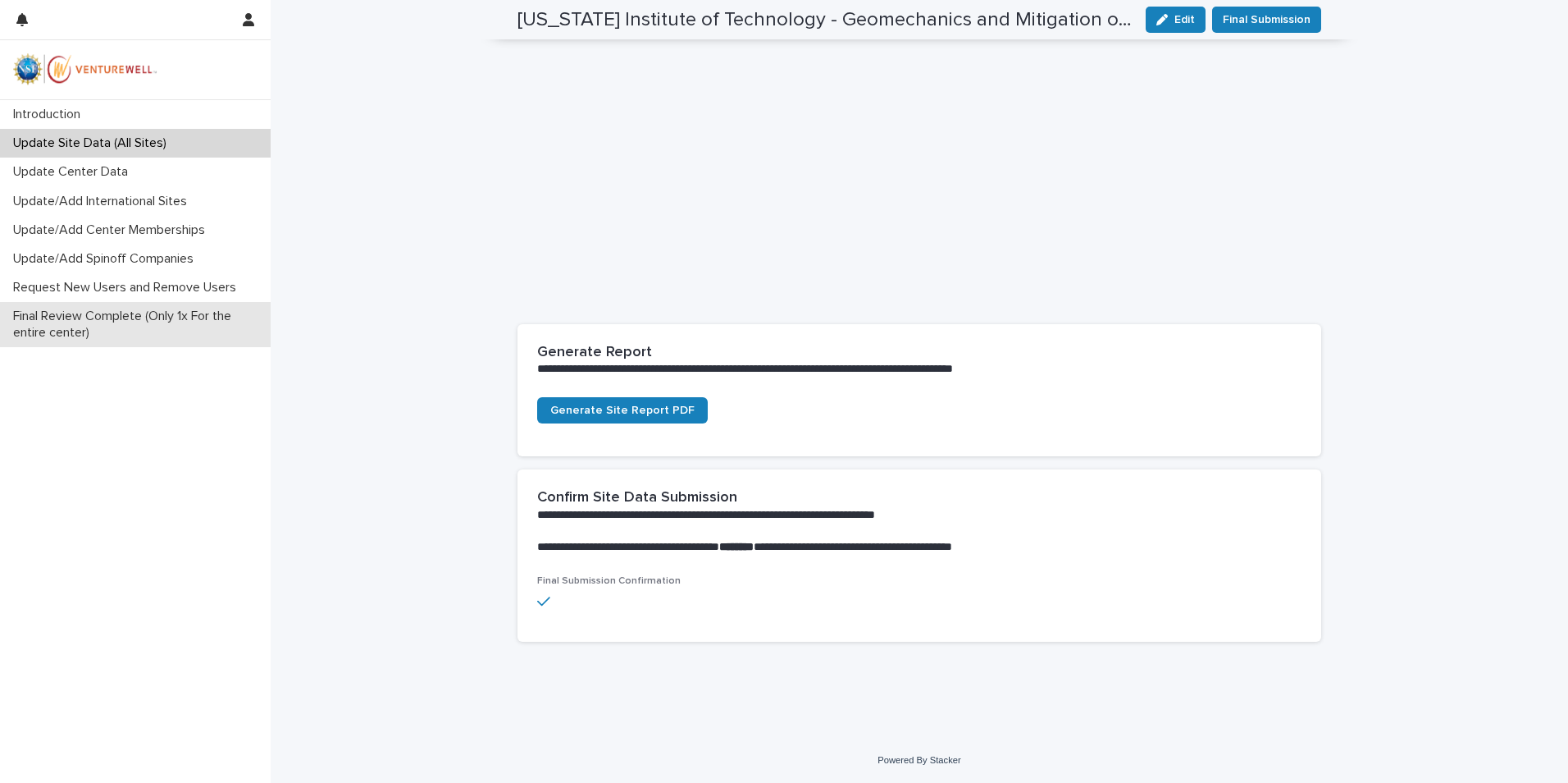
click at [94, 313] on p "Final Review Complete (Only 1x For the entire center)" at bounding box center [138, 324] width 264 height 31
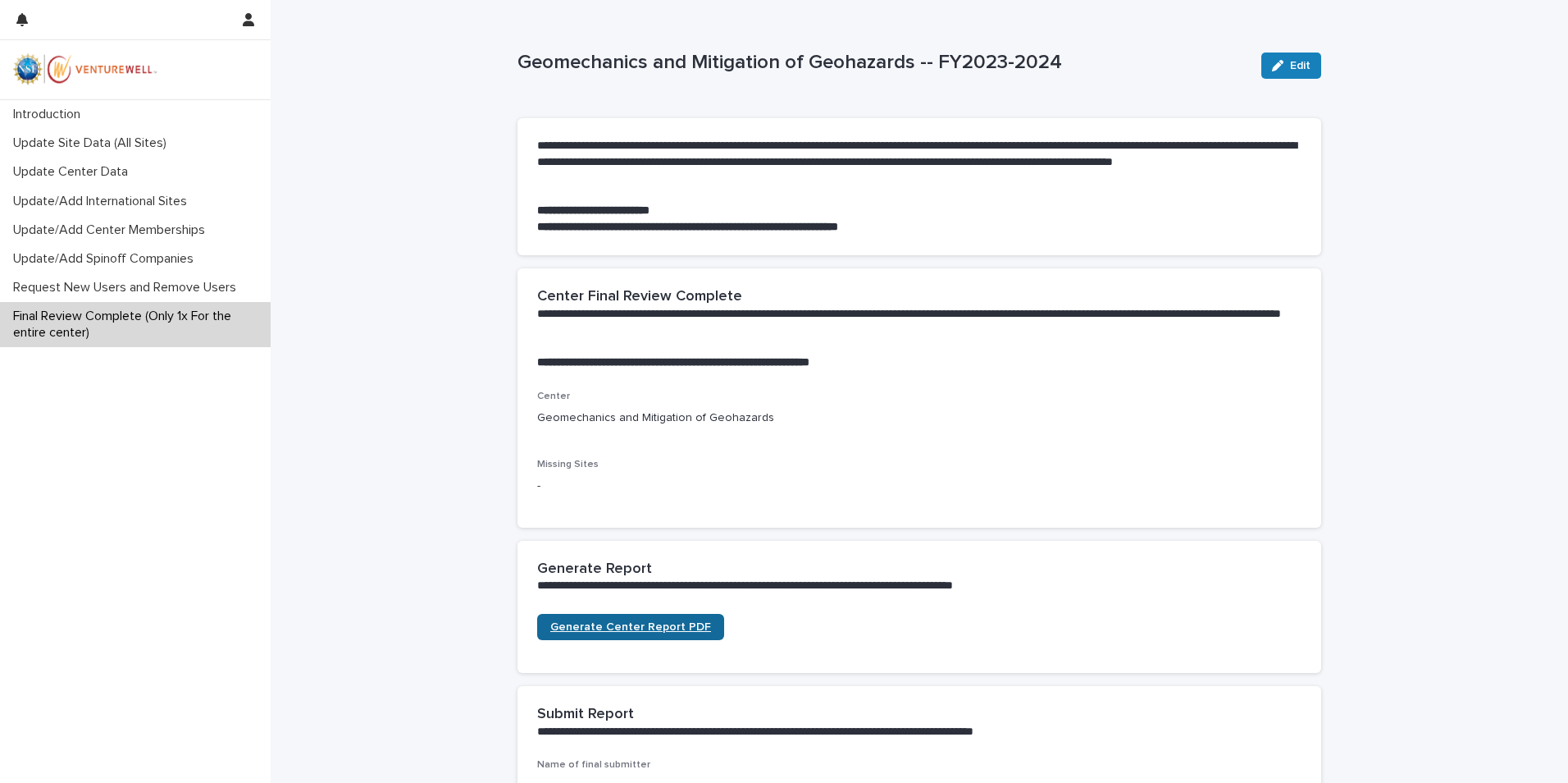
click at [627, 622] on span "Generate Center Report PDF" at bounding box center [630, 626] width 160 height 11
click at [96, 146] on p "Update Site Data (All Sites)" at bounding box center [93, 143] width 173 height 16
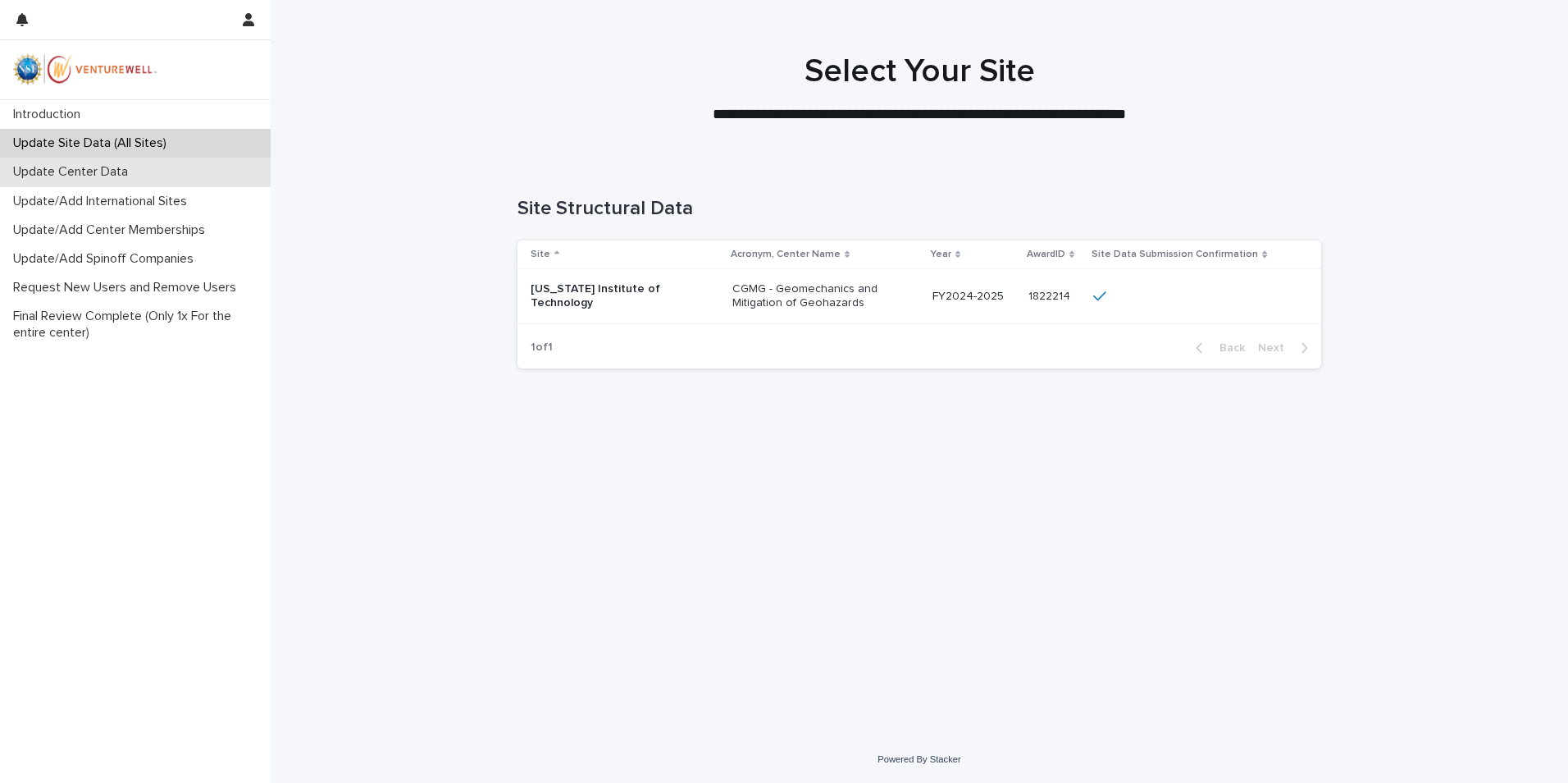
click at [89, 174] on p "Update Center Data" at bounding box center [73, 172] width 134 height 16
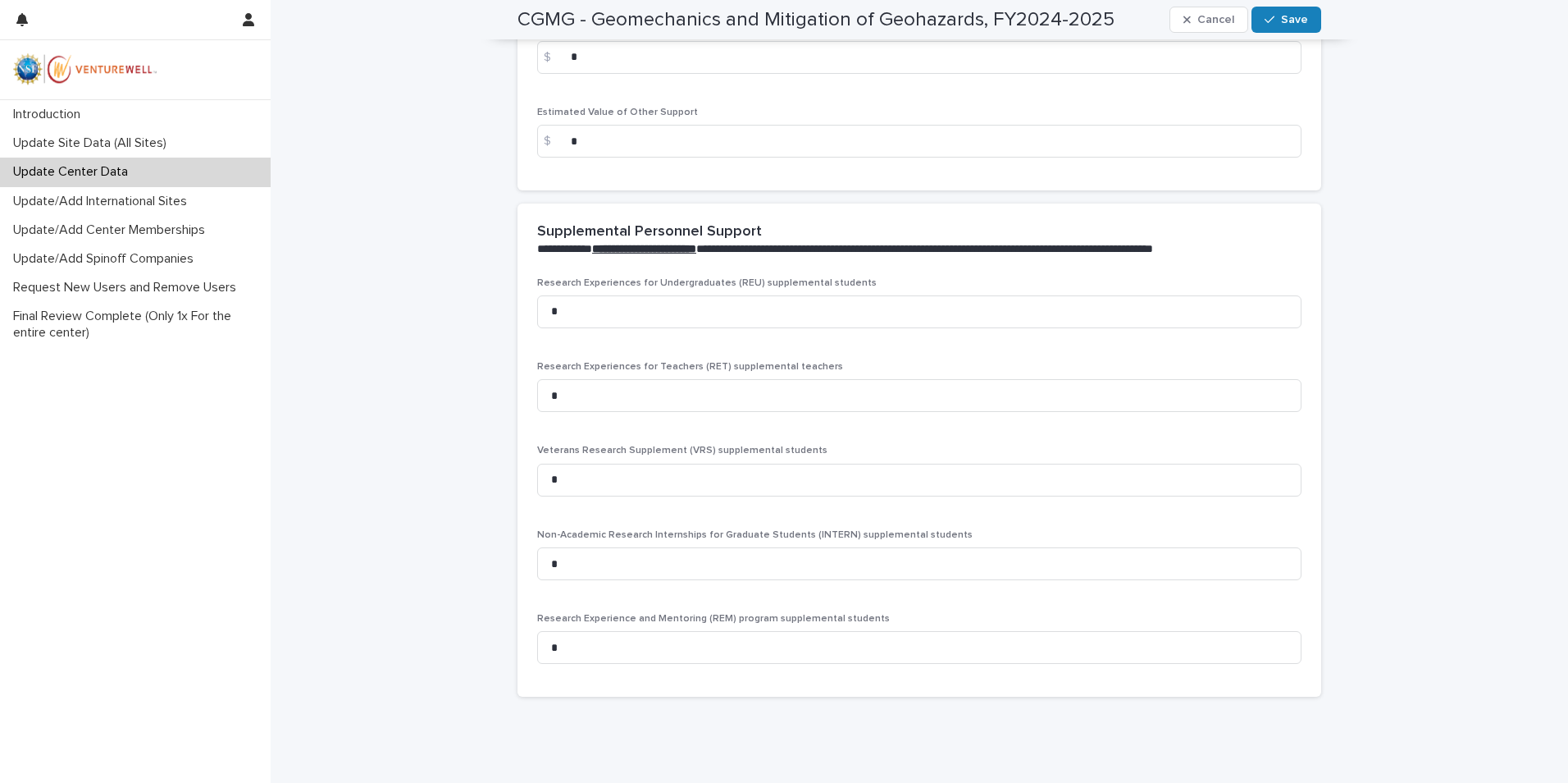
scroll to position [3222, 0]
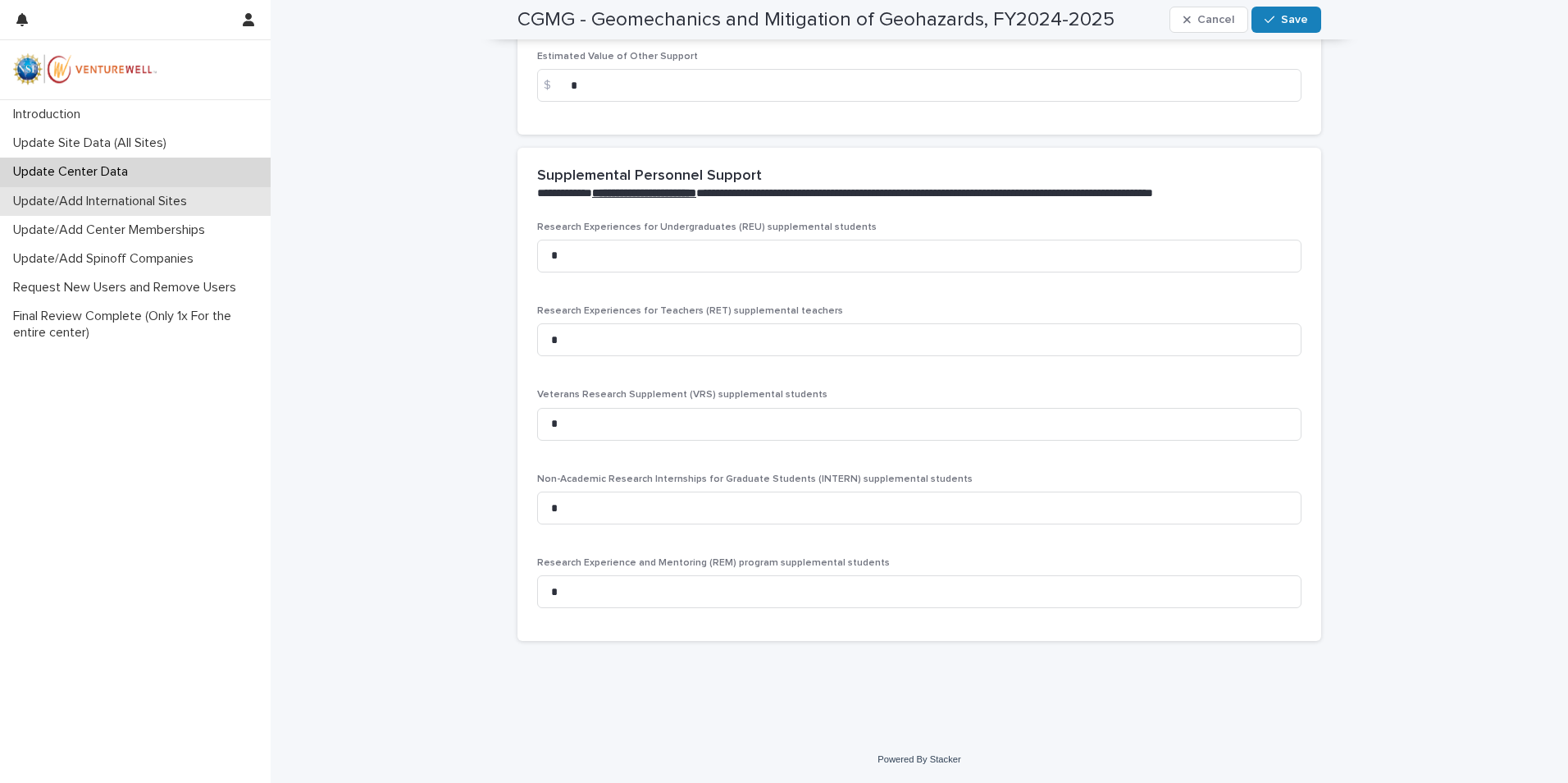
click at [83, 205] on p "Update/Add International Sites" at bounding box center [103, 201] width 193 height 16
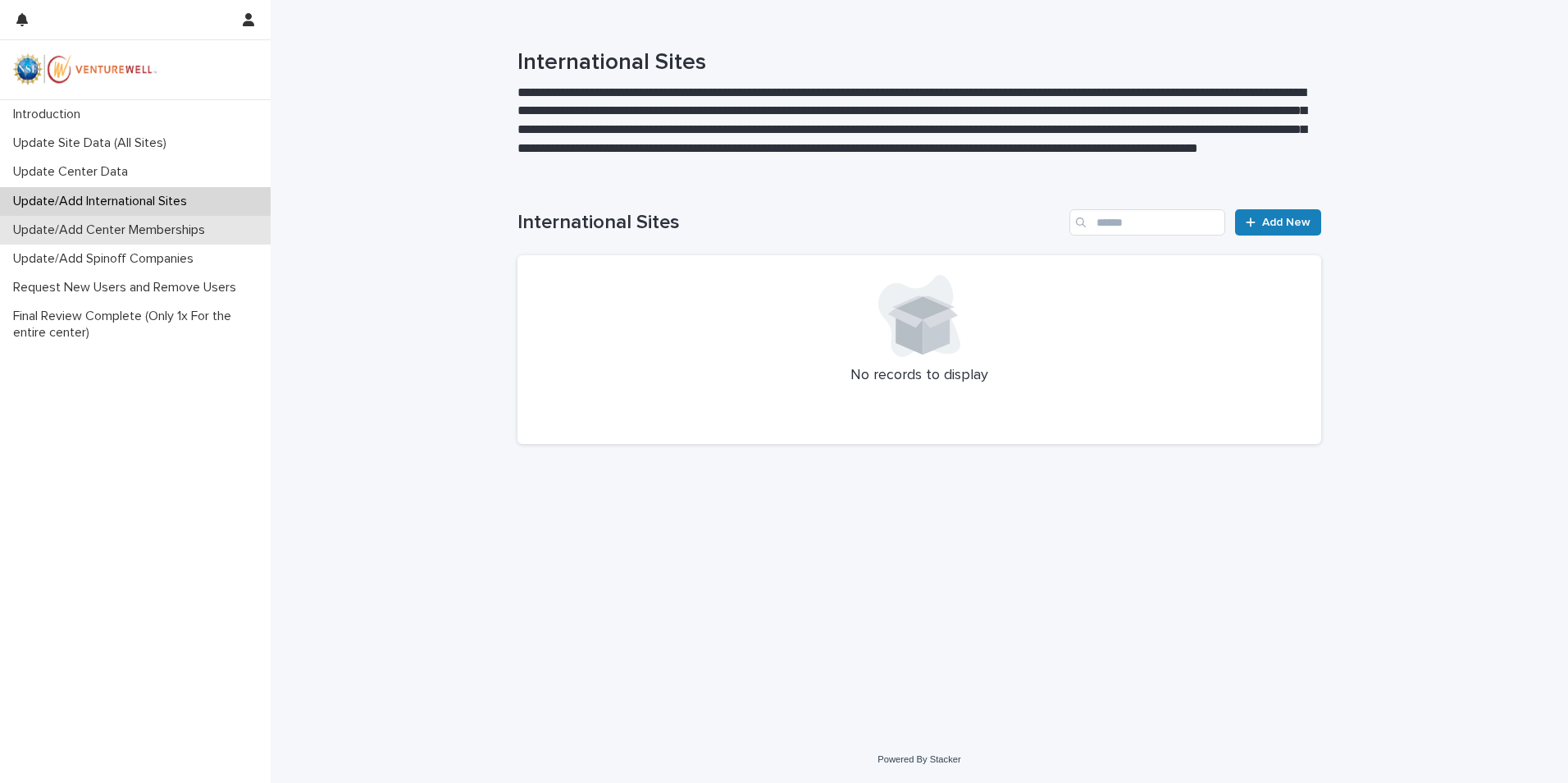
click at [100, 231] on p "Update/Add Center Memberships" at bounding box center [112, 230] width 211 height 16
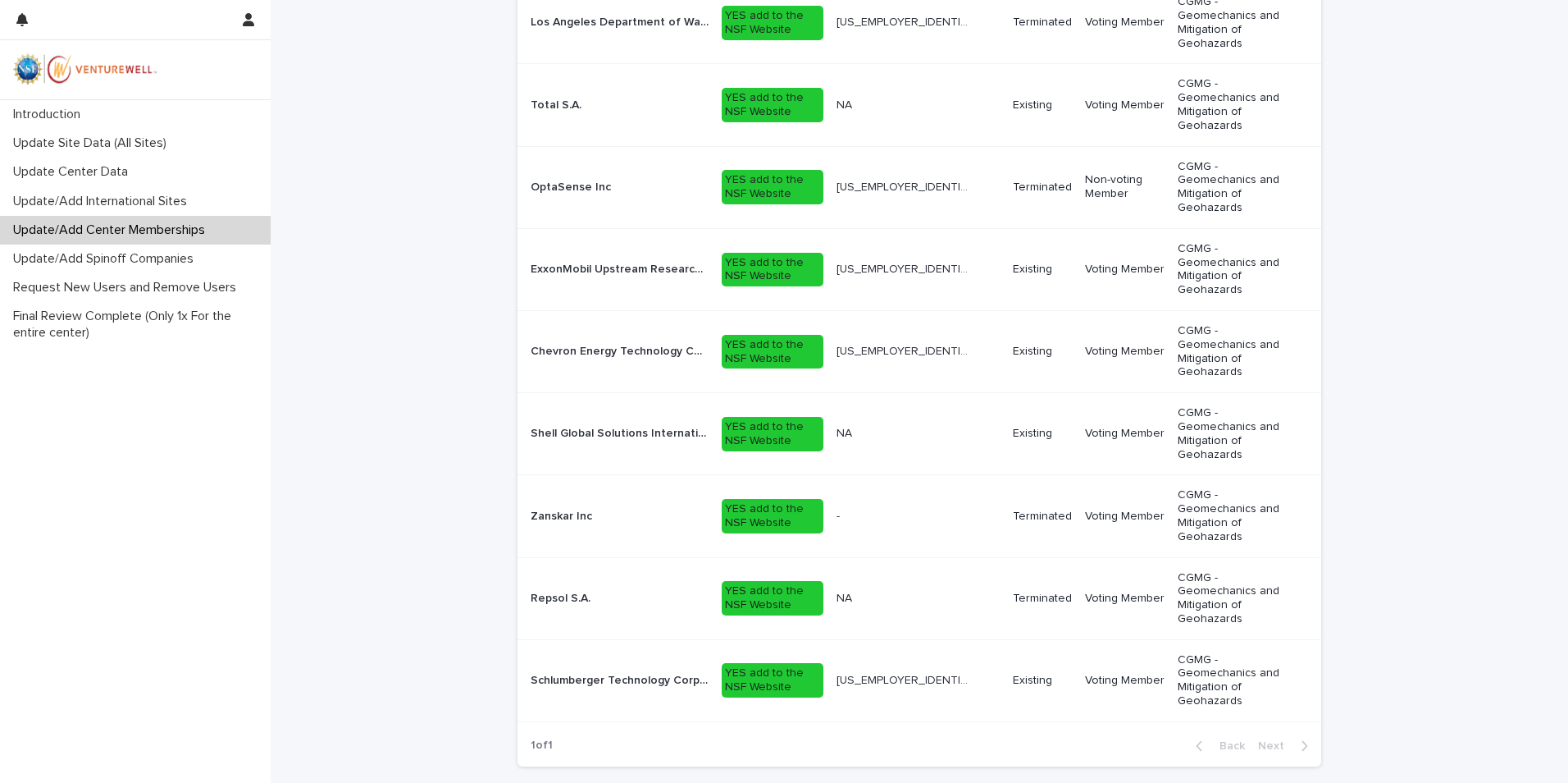
scroll to position [484, 0]
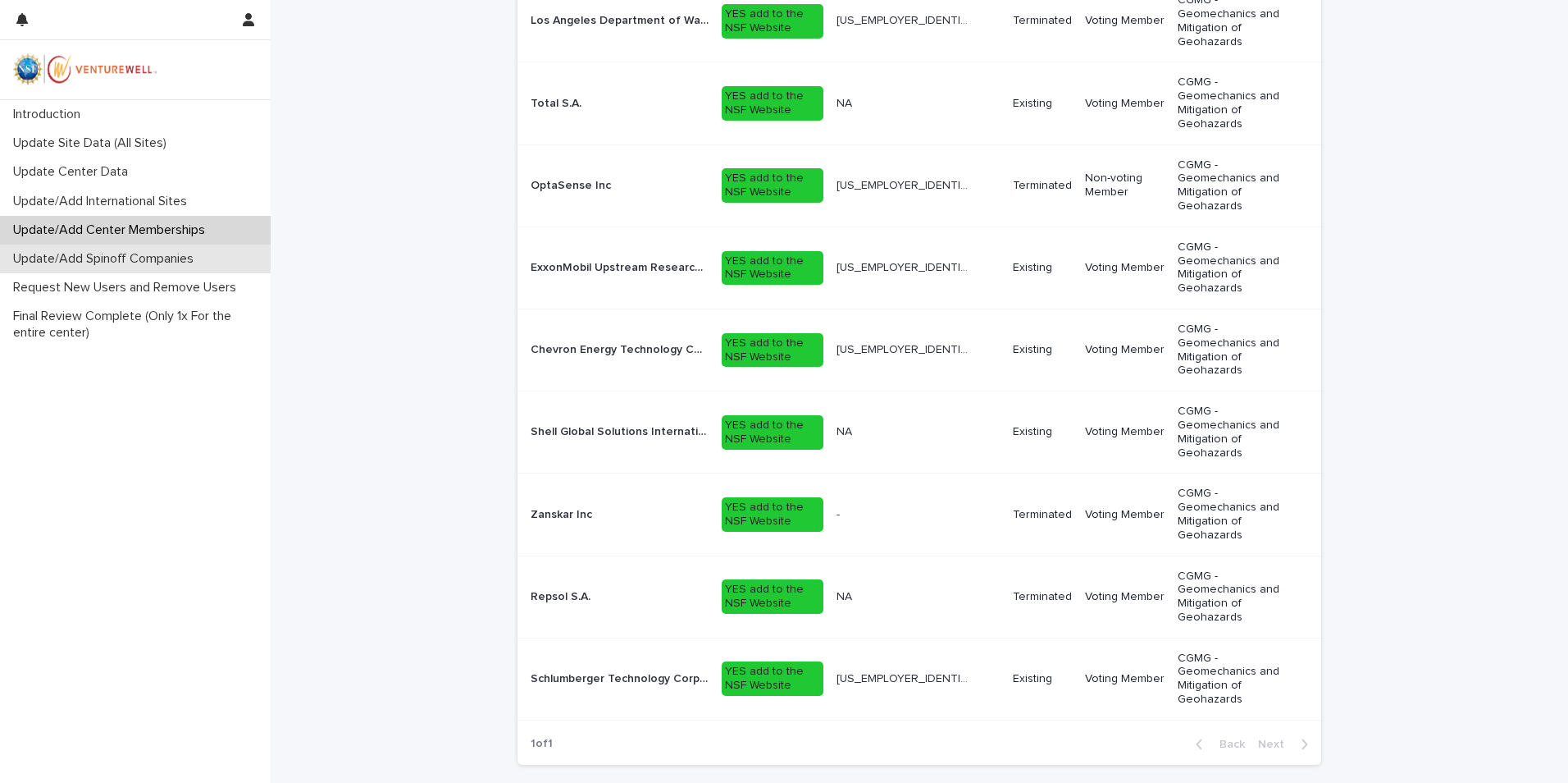
click at [171, 256] on p "Update/Add Spinoff Companies" at bounding box center [106, 258] width 200 height 16
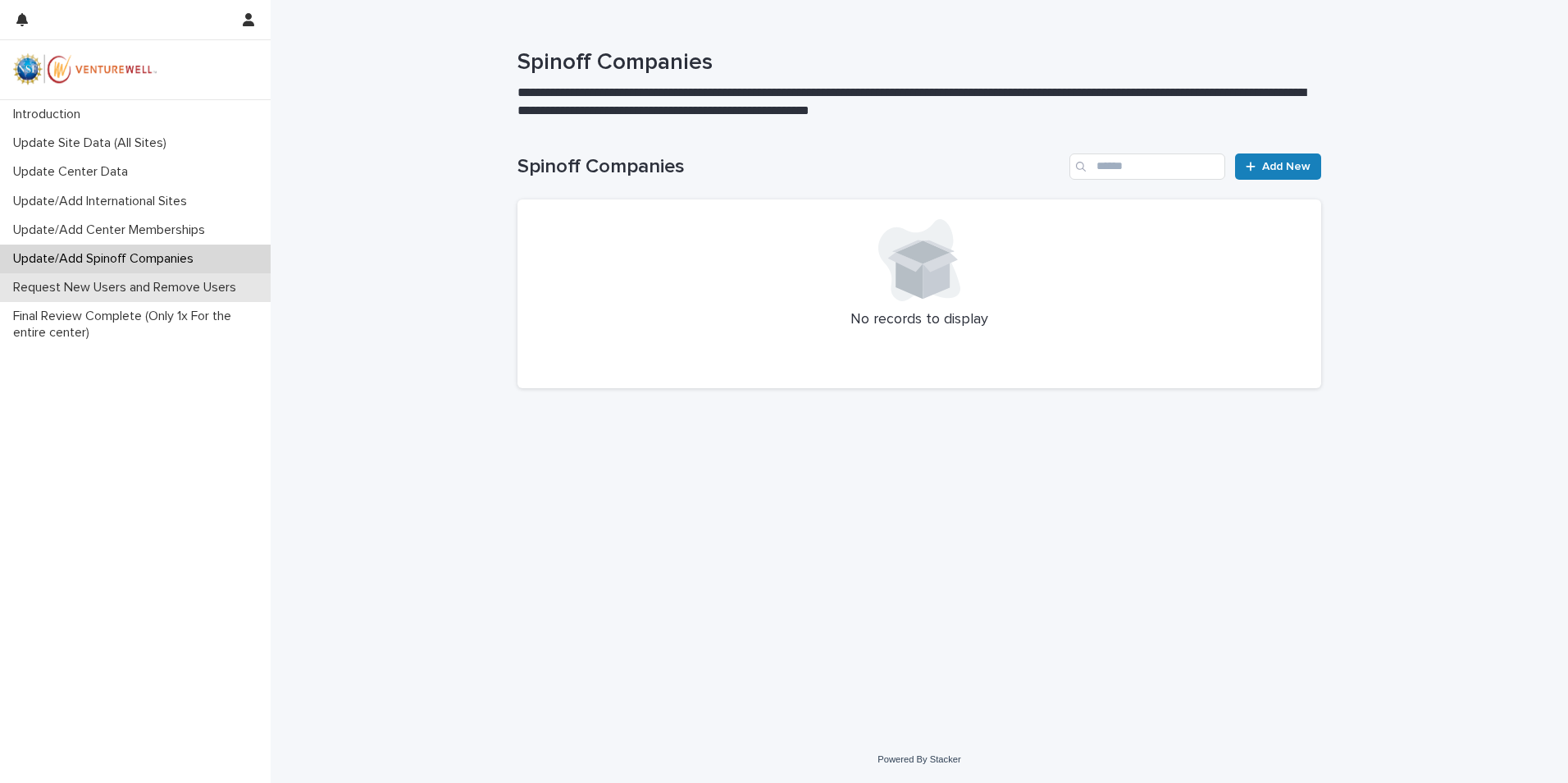
click at [144, 285] on p "Request New Users and Remove Users" at bounding box center [128, 287] width 243 height 16
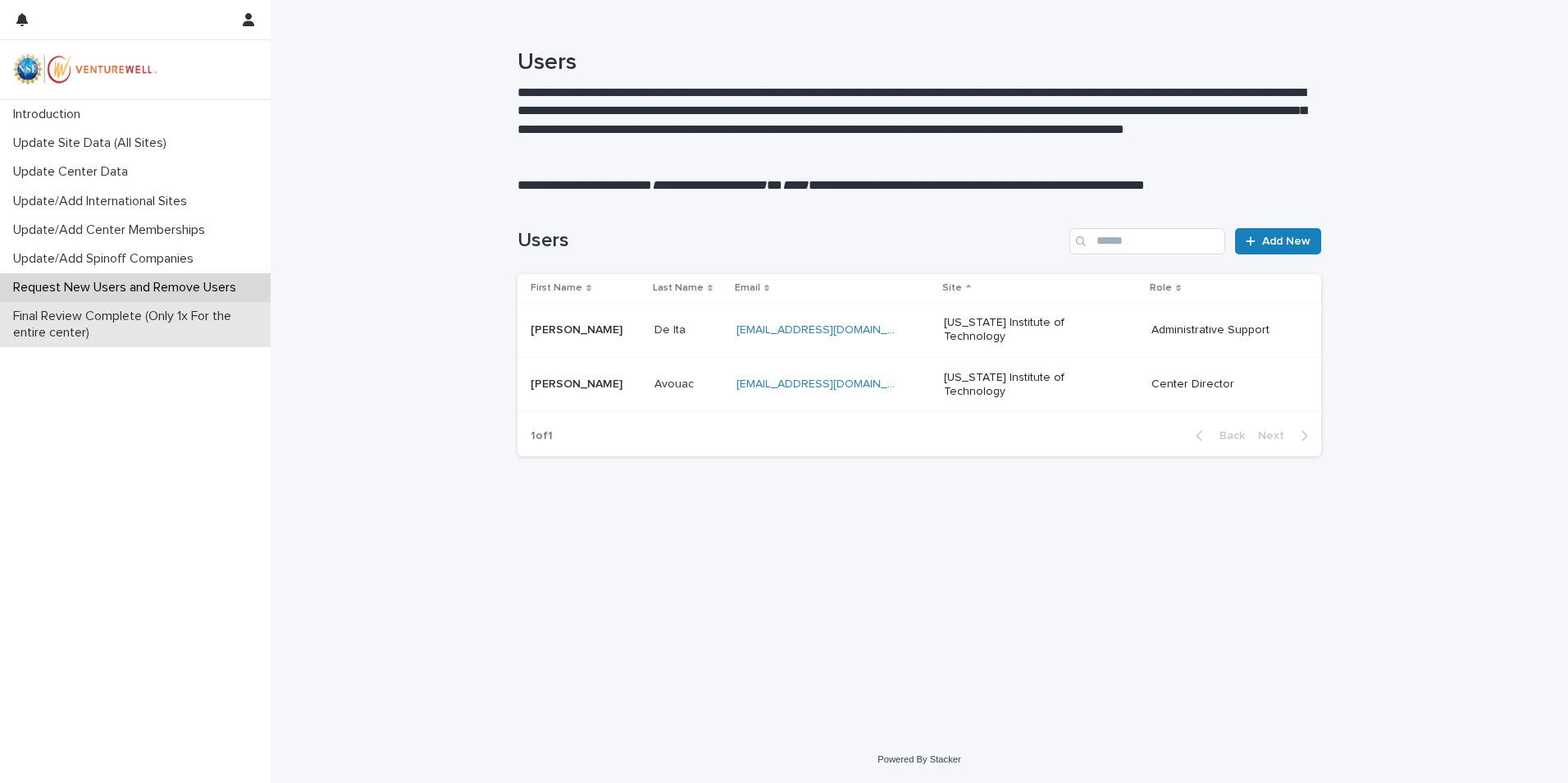
click at [66, 322] on p "Final Review Complete (Only 1x For the entire center)" at bounding box center [138, 324] width 264 height 31
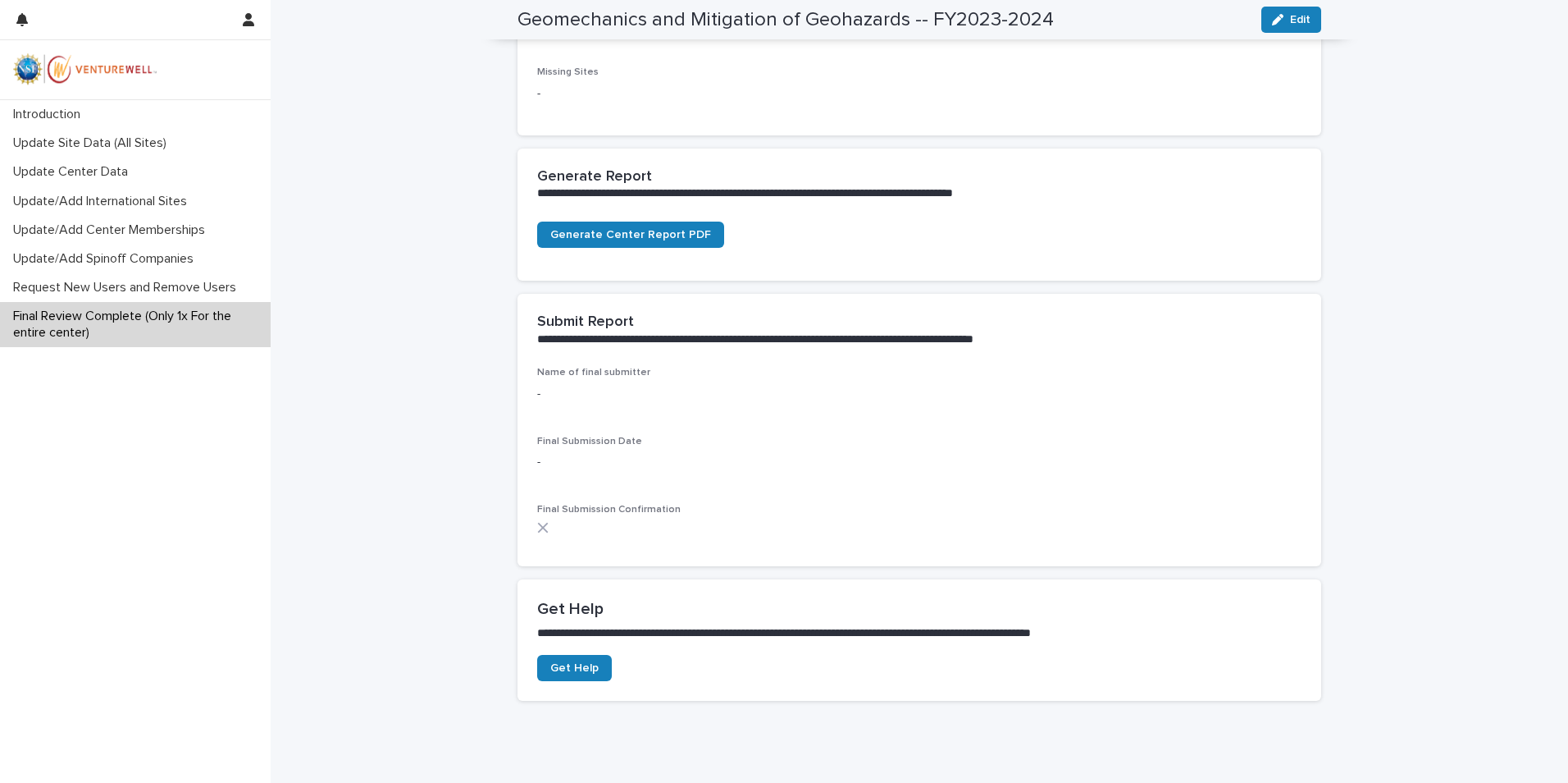
scroll to position [410, 0]
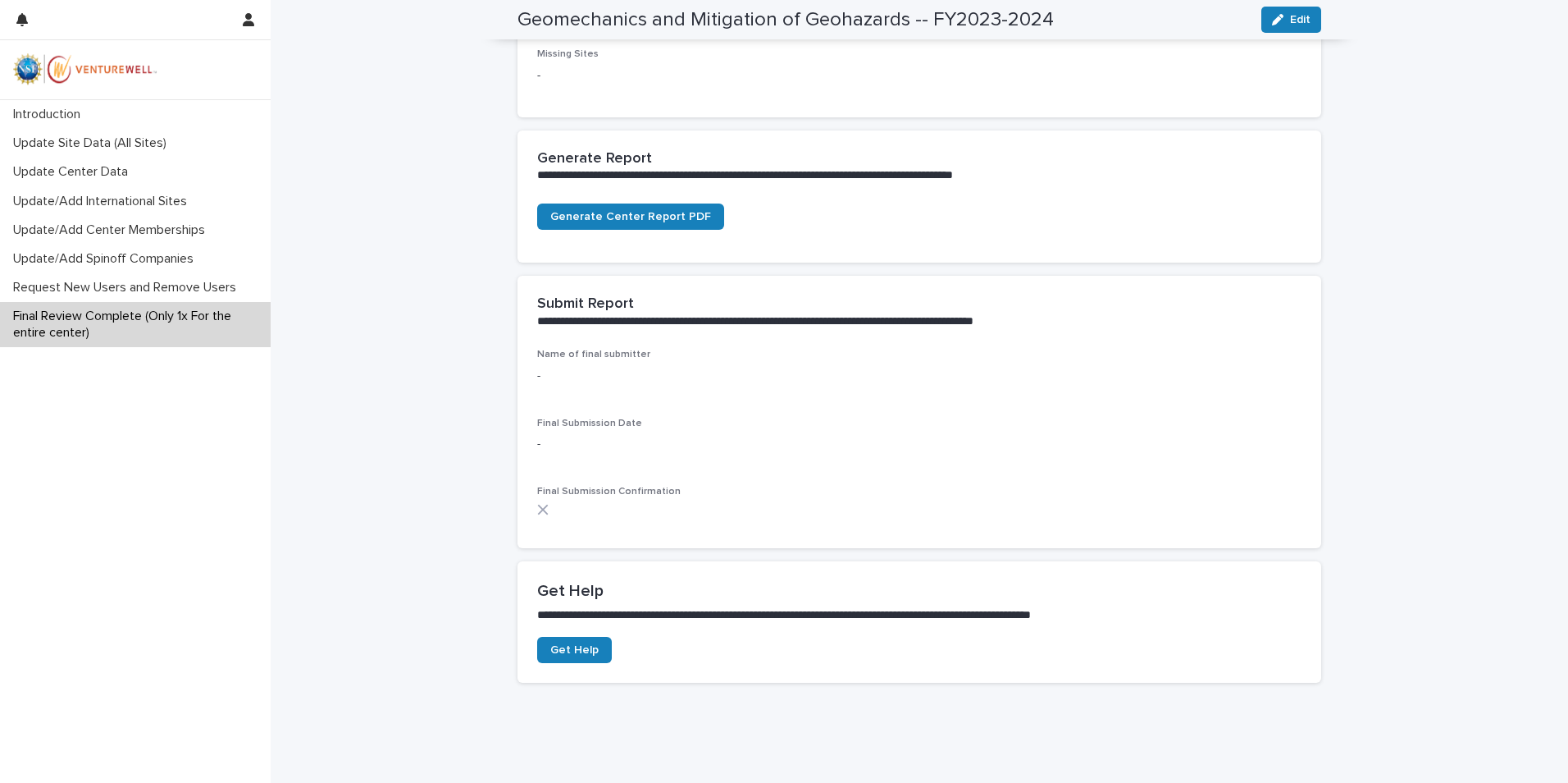
click at [550, 370] on p "-" at bounding box center [919, 376] width 764 height 17
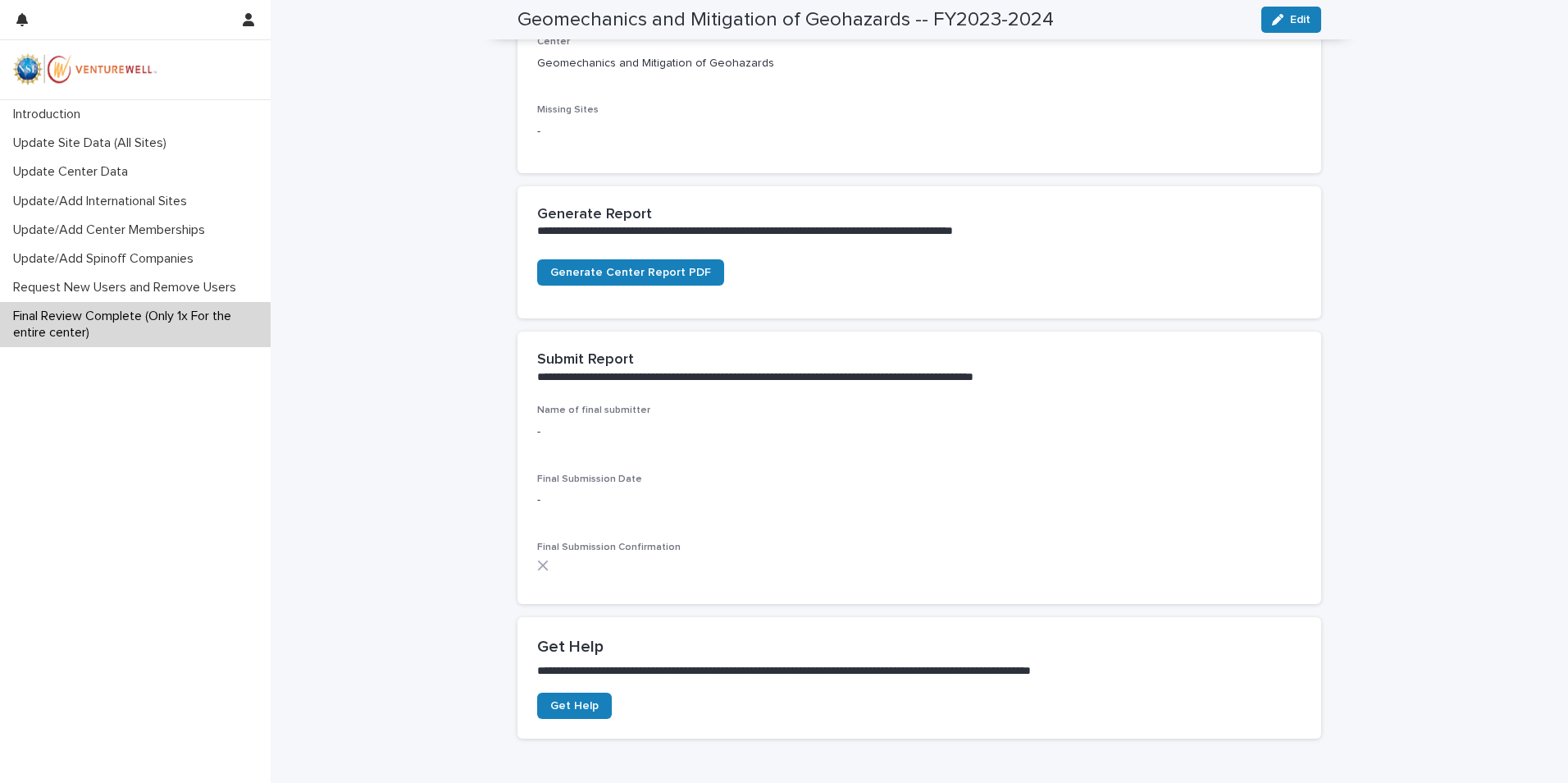
scroll to position [329, 0]
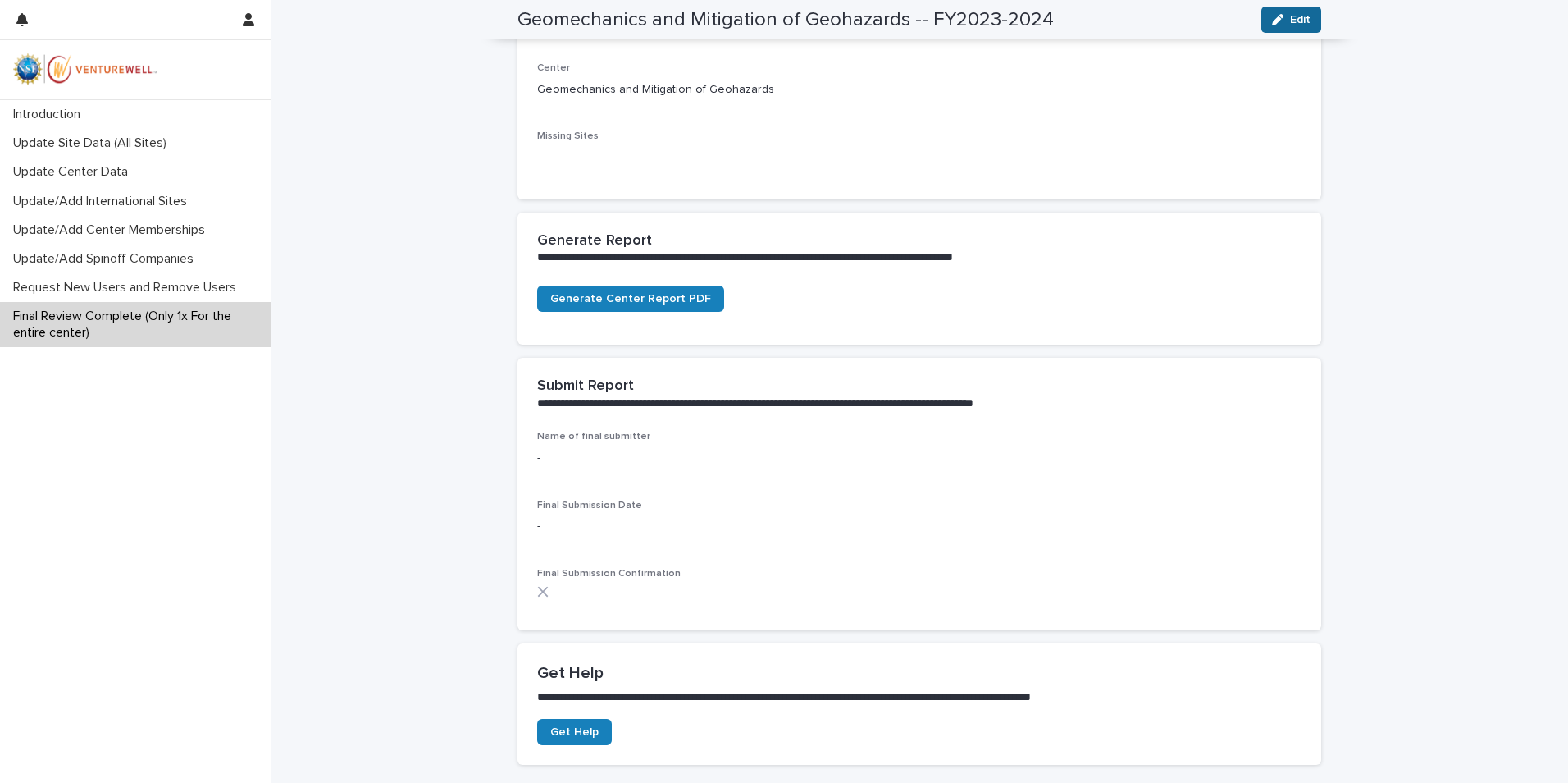
click at [1279, 15] on div "button" at bounding box center [1280, 20] width 18 height 11
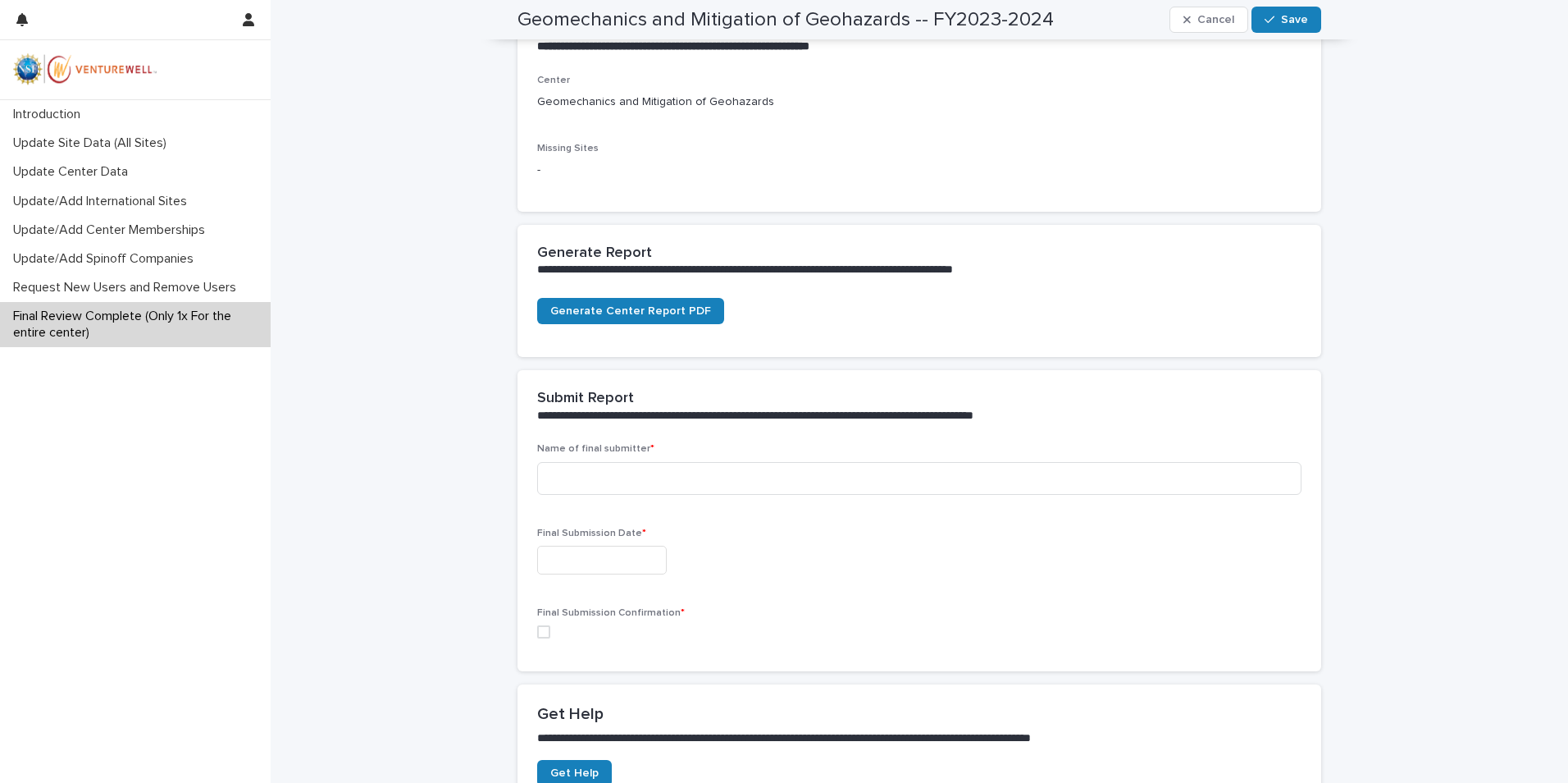
scroll to position [410, 0]
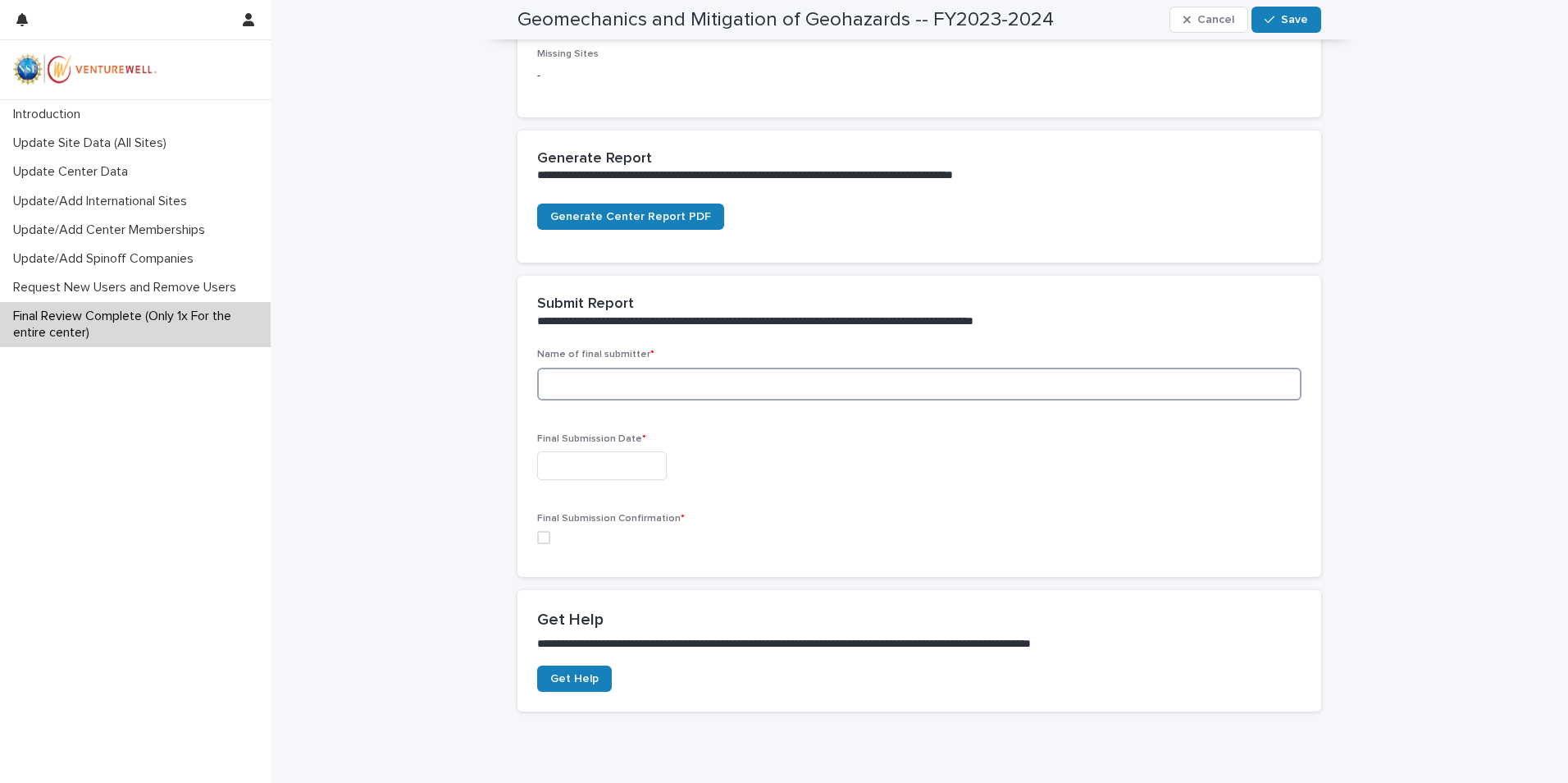
click at [610, 387] on input at bounding box center [919, 383] width 764 height 33
type input "**********"
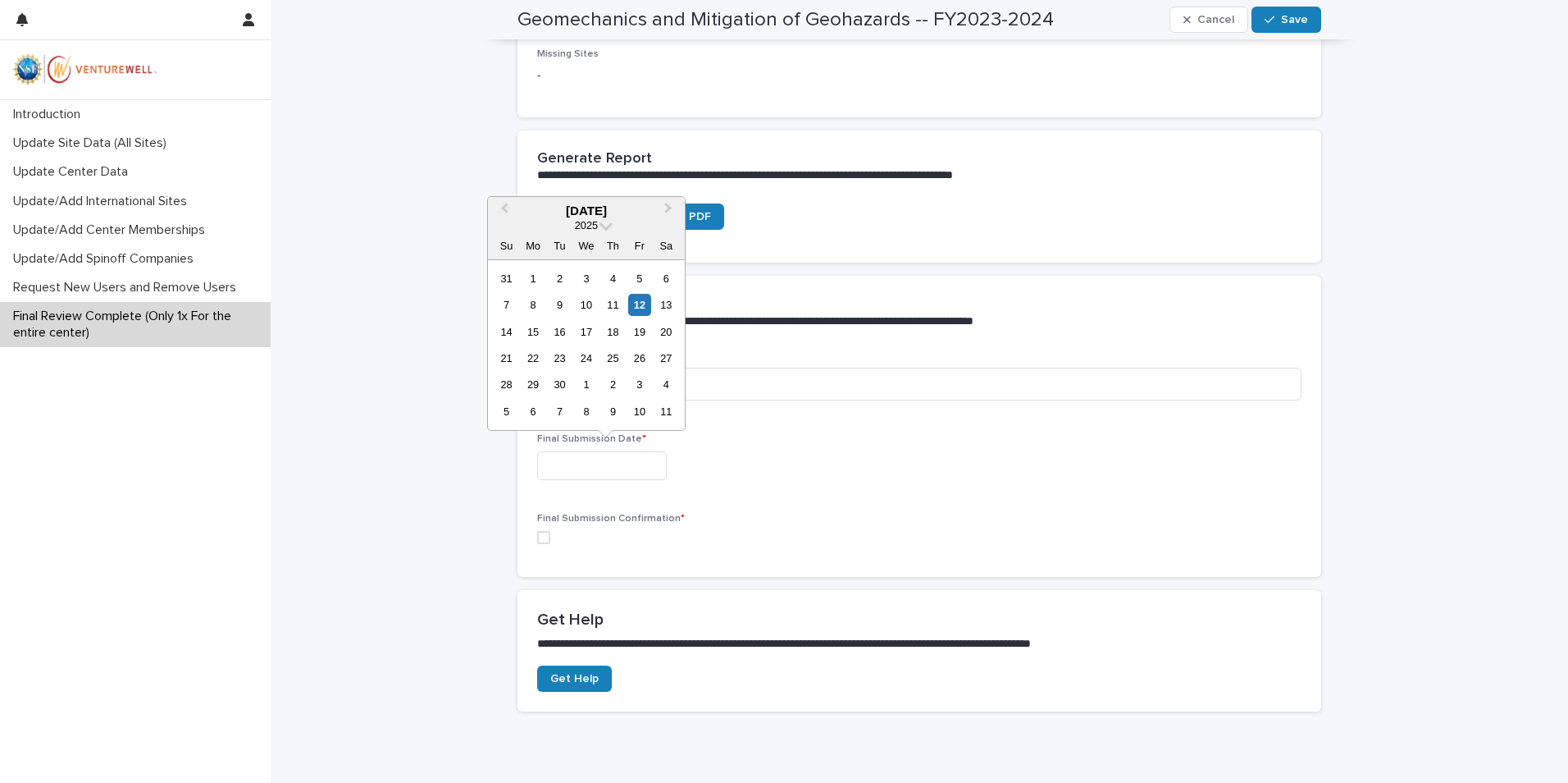
click at [634, 468] on input "text" at bounding box center [601, 466] width 129 height 29
click at [638, 302] on div "12" at bounding box center [639, 305] width 23 height 23
type input "**********"
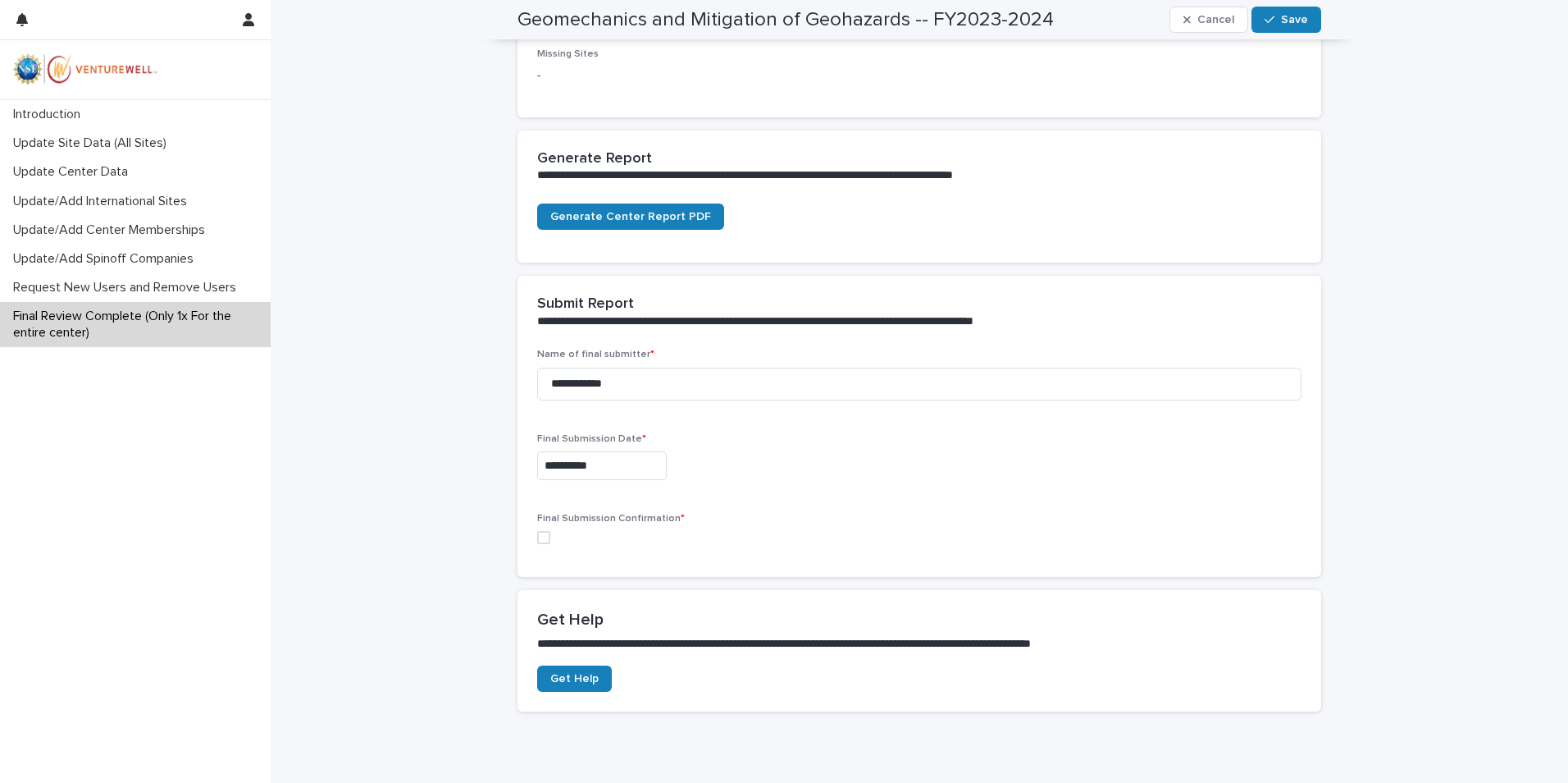
click at [540, 536] on span at bounding box center [543, 537] width 13 height 13
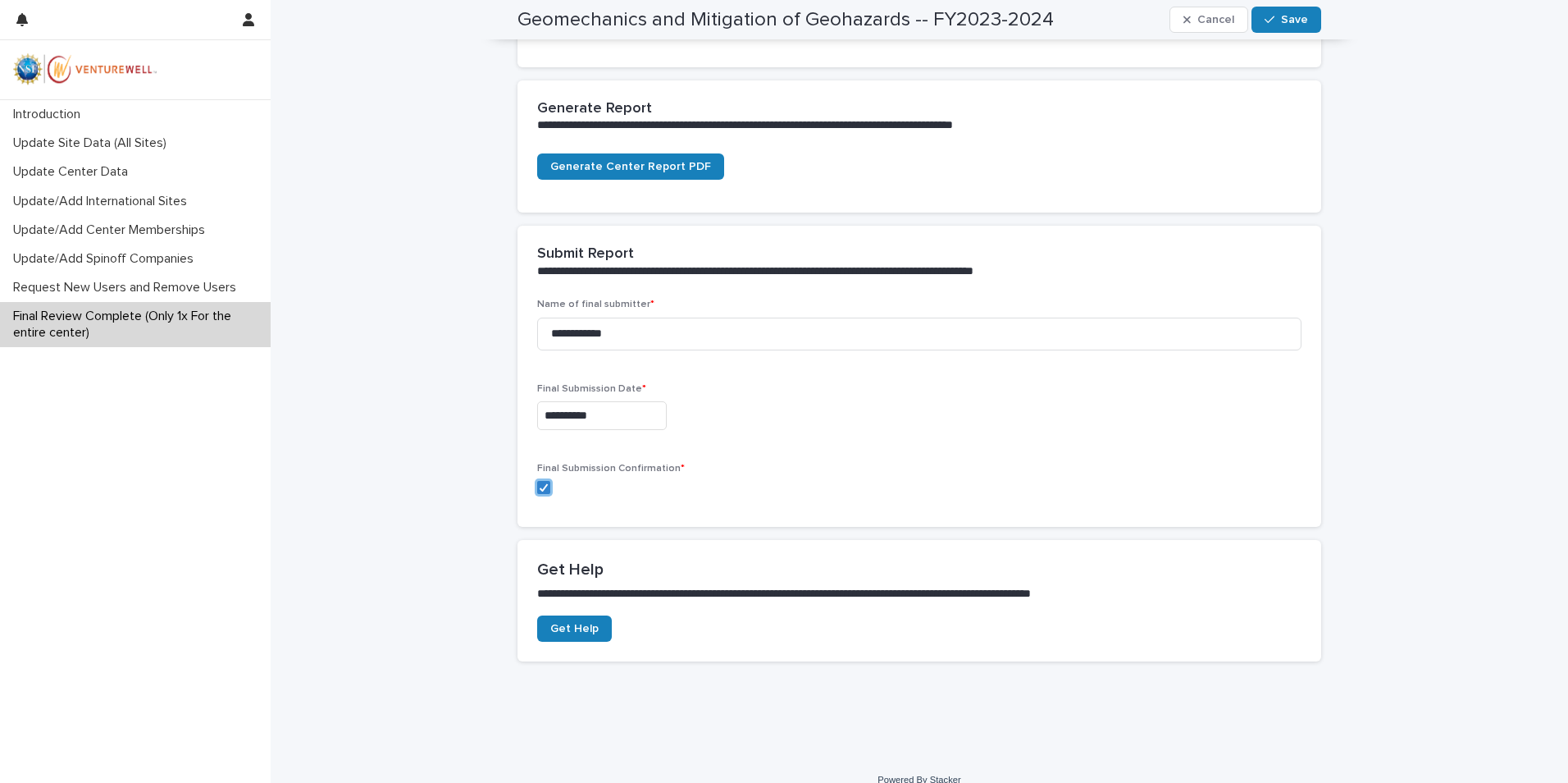
scroll to position [481, 0]
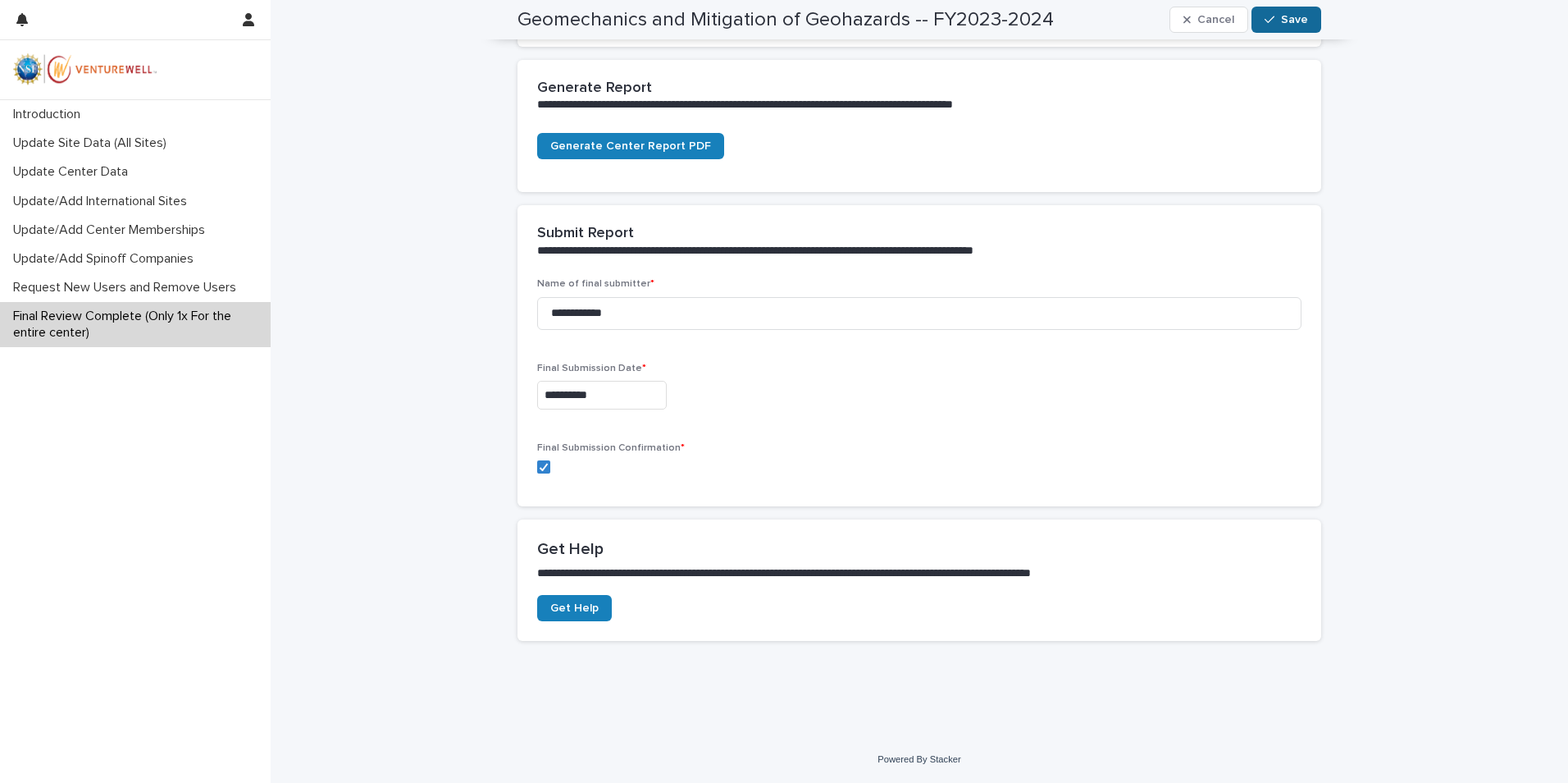
click at [1282, 15] on span "Save" at bounding box center [1294, 20] width 27 height 11
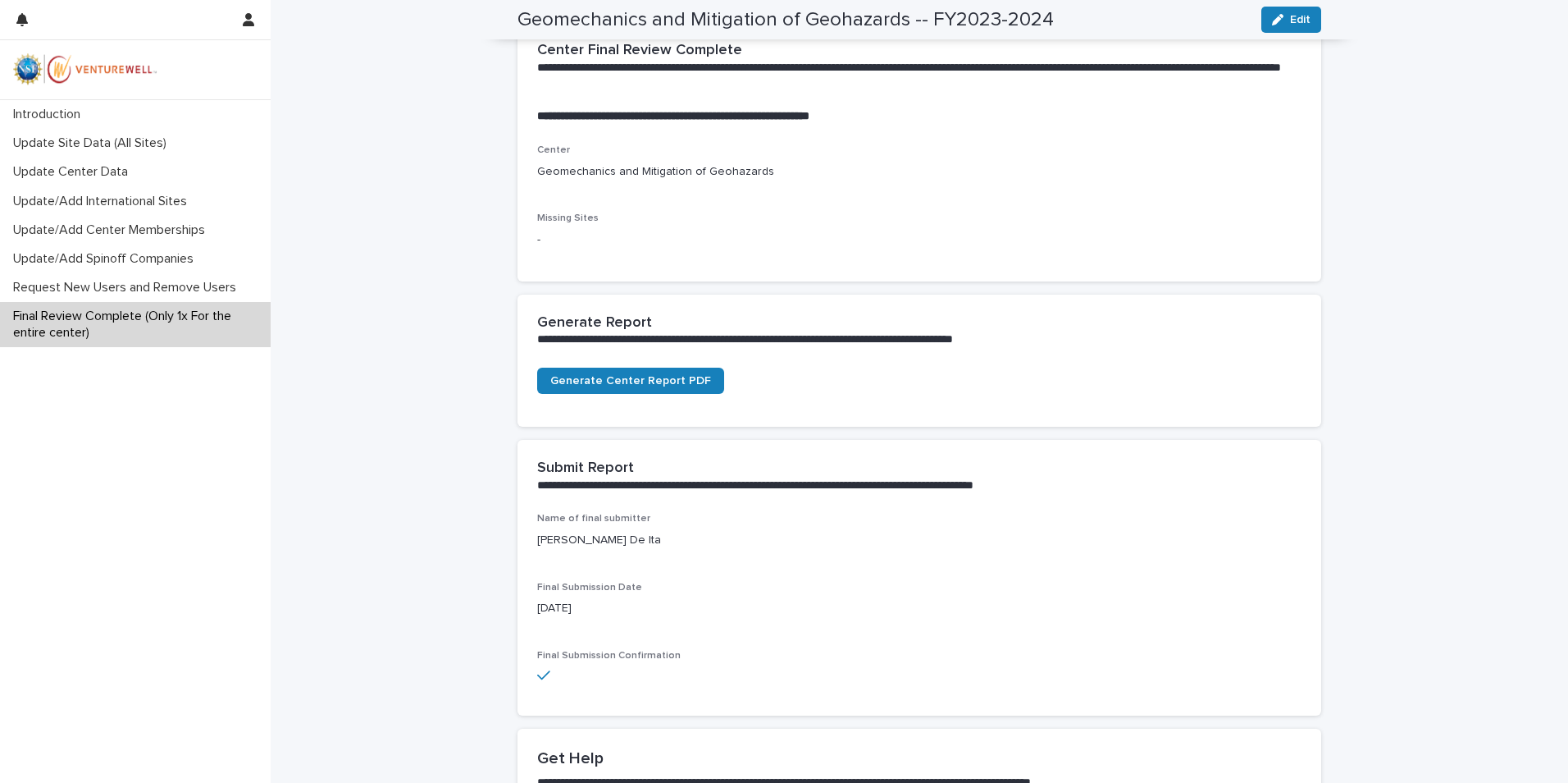
scroll to position [455, 0]
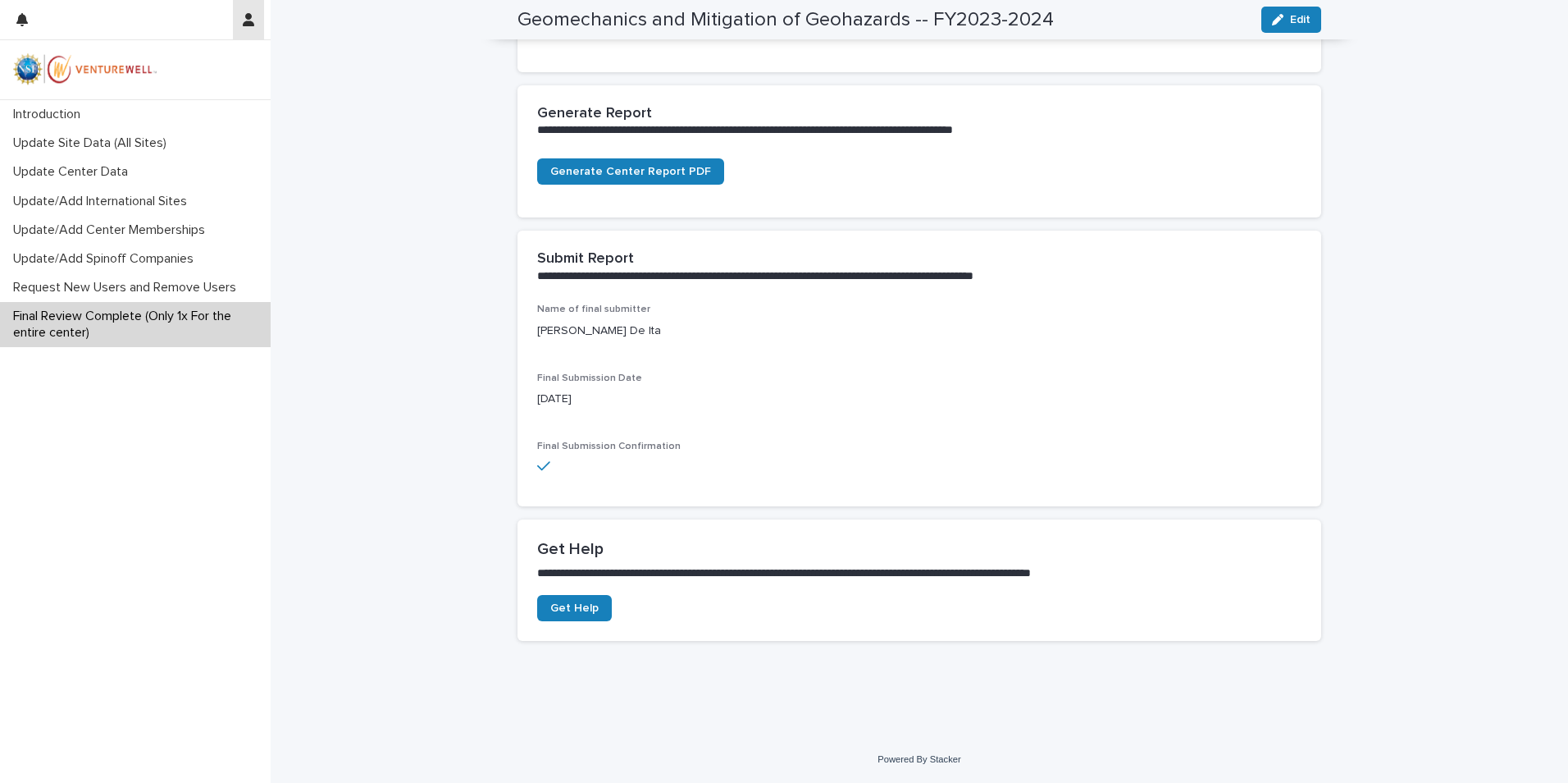
click at [252, 24] on icon "button" at bounding box center [249, 20] width 11 height 13
click at [172, 69] on p "Log Out" at bounding box center [201, 69] width 103 height 28
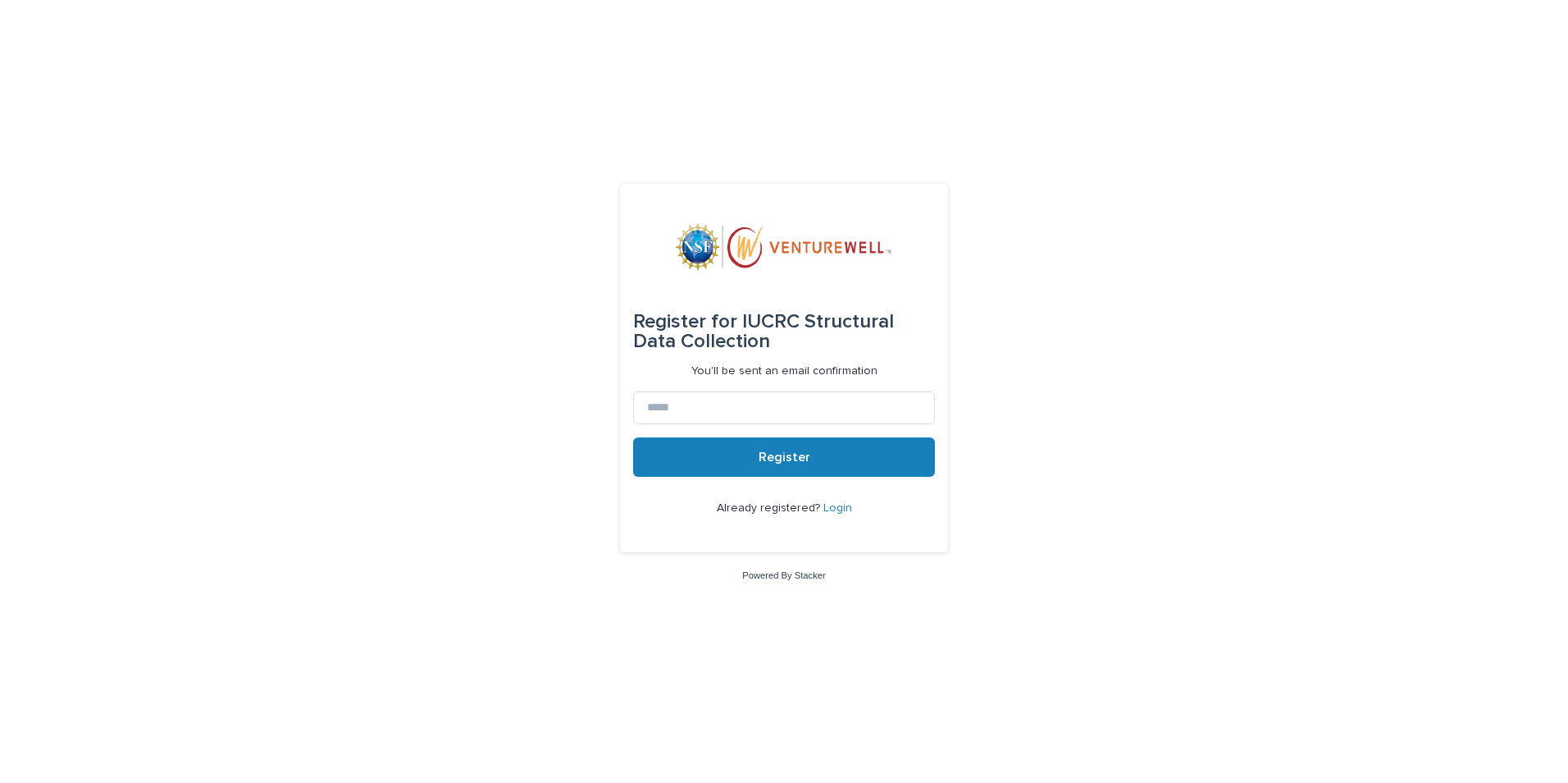
click at [840, 506] on link "Login" at bounding box center [837, 508] width 29 height 11
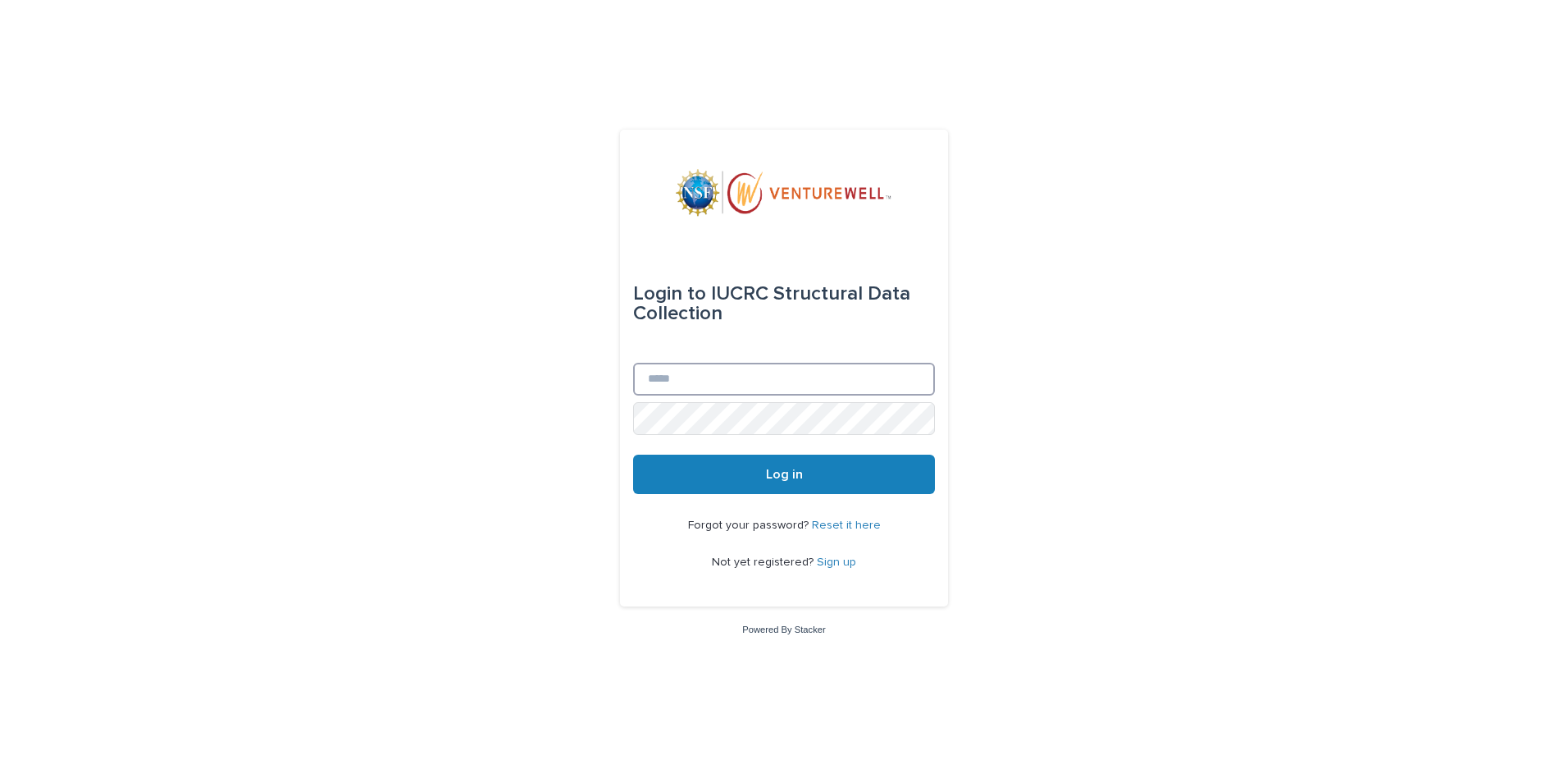
click at [781, 373] on input "Email" at bounding box center [784, 378] width 302 height 33
type input "**********"
click at [822, 484] on button "Log in" at bounding box center [784, 474] width 302 height 39
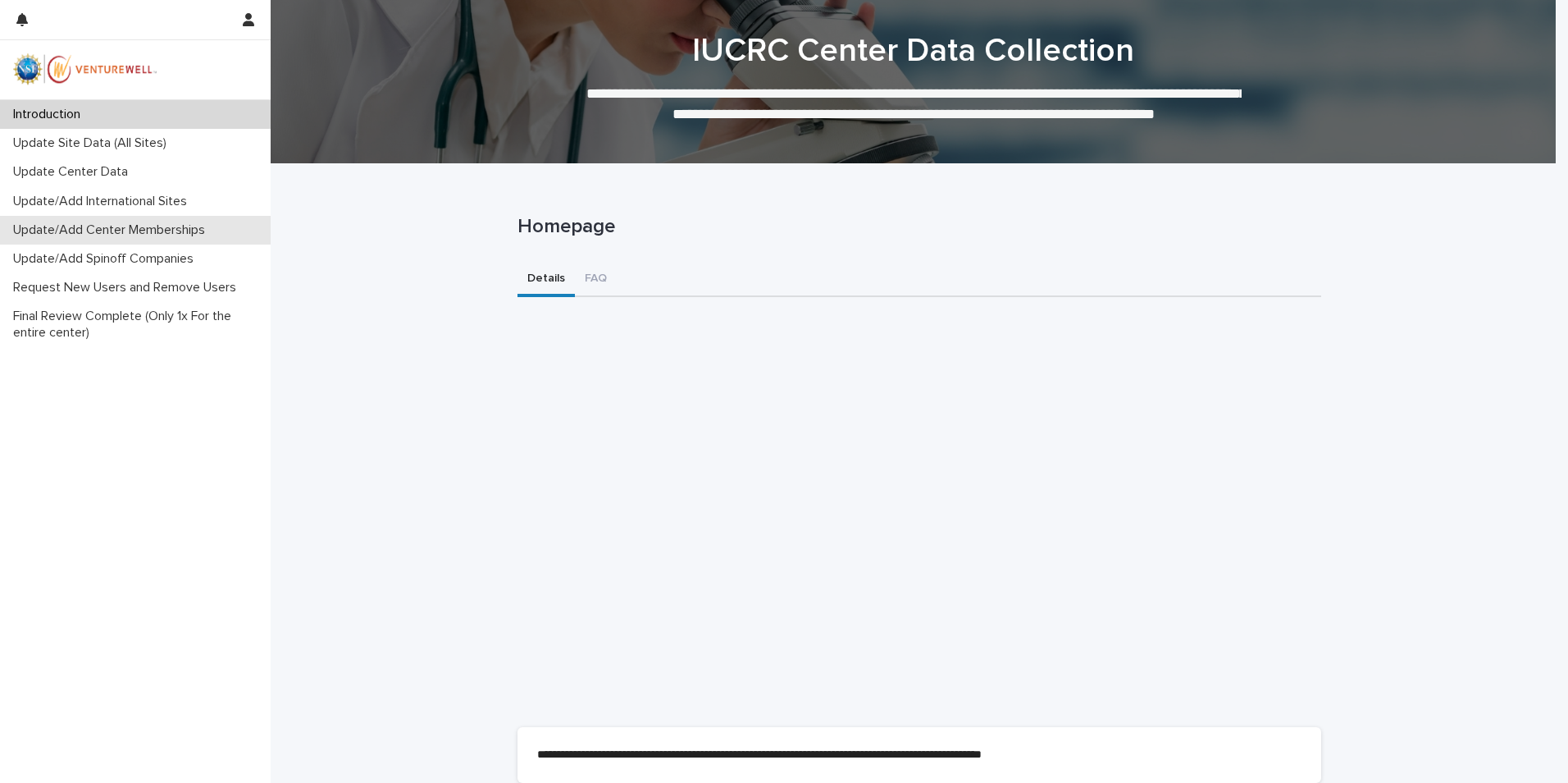
click at [136, 237] on p "Update/Add Center Memberships" at bounding box center [112, 230] width 211 height 16
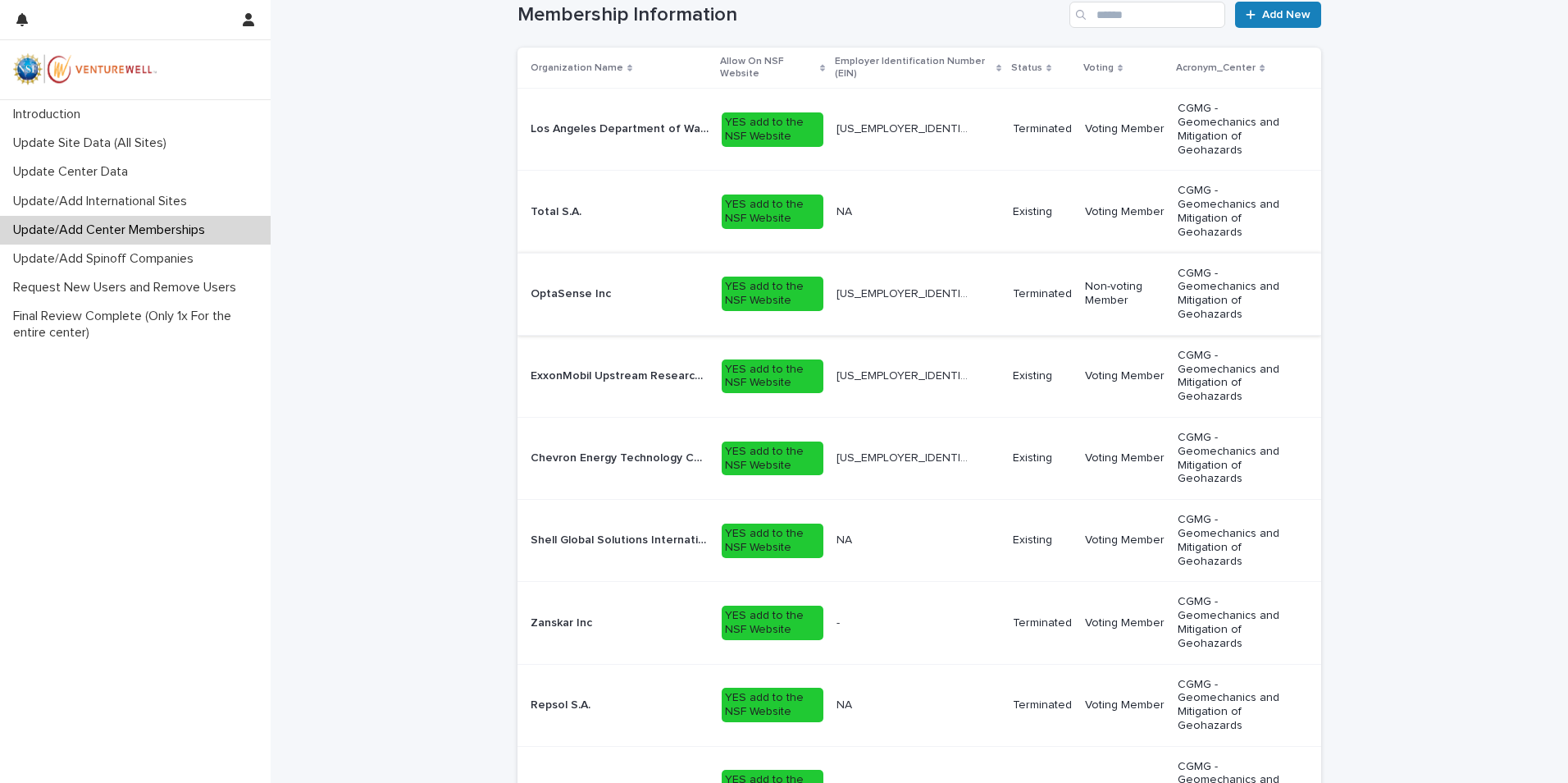
scroll to position [238, 0]
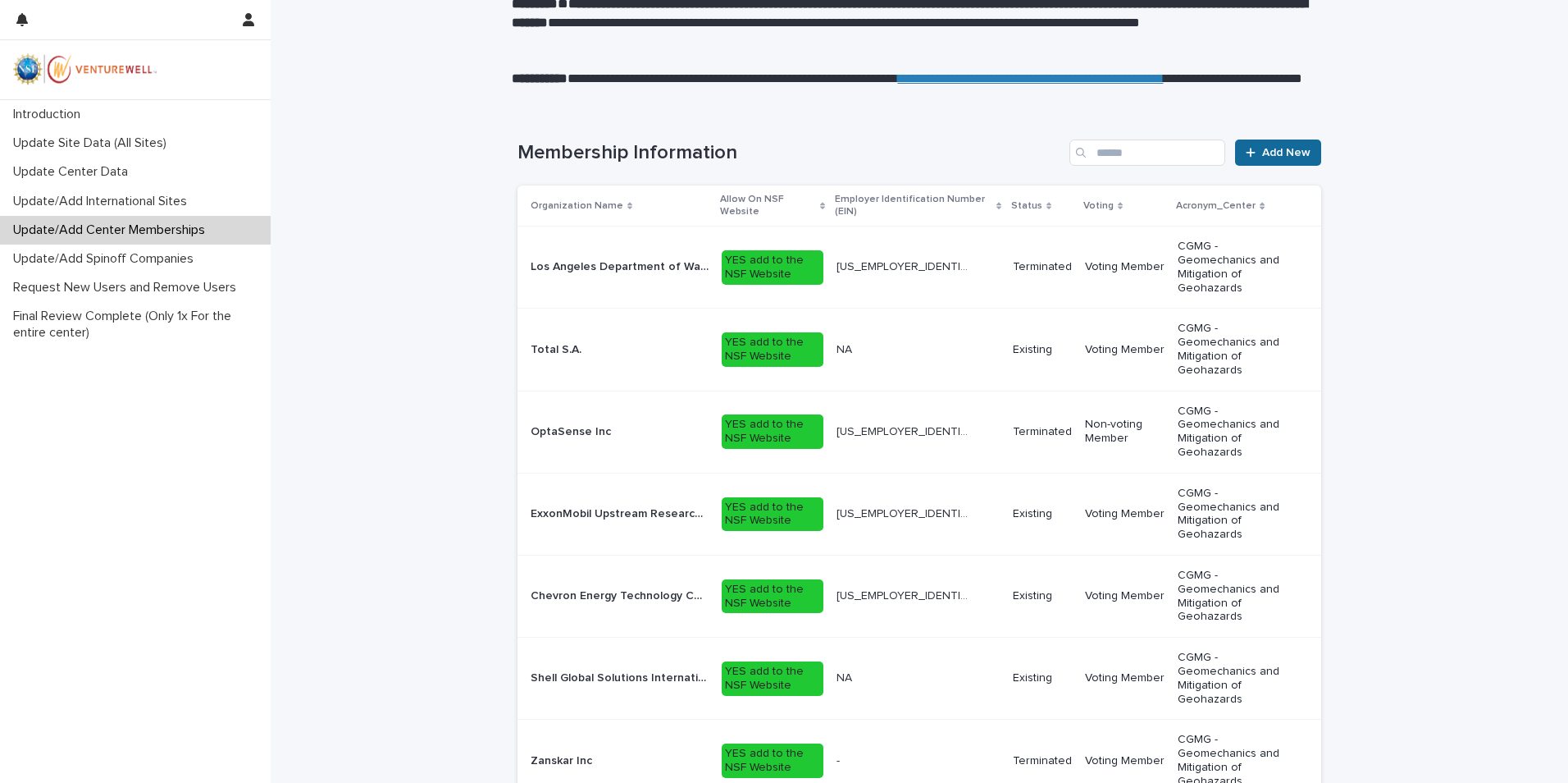
click at [1279, 157] on span "Add New" at bounding box center [1286, 152] width 49 height 11
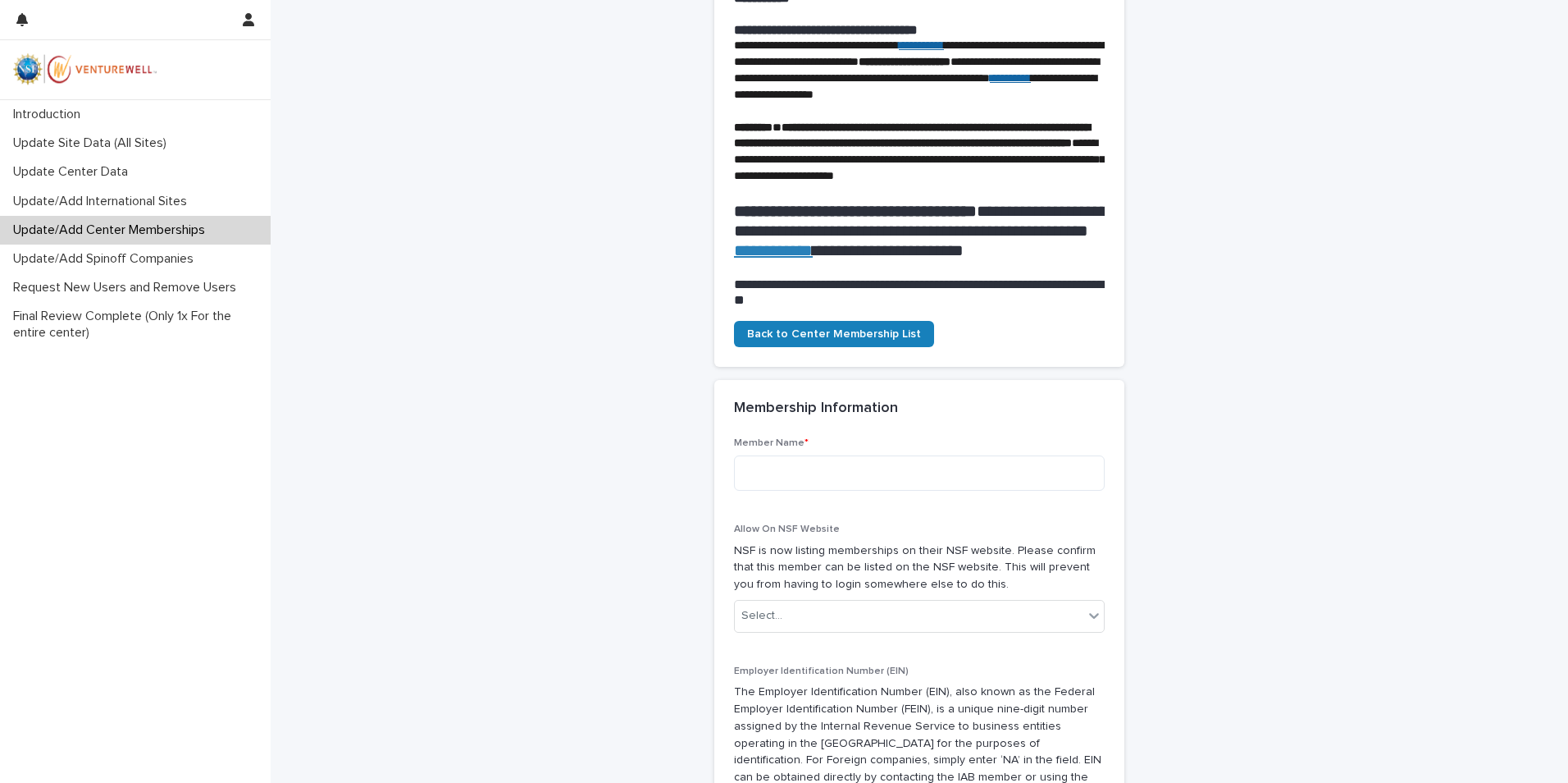
scroll to position [454, 0]
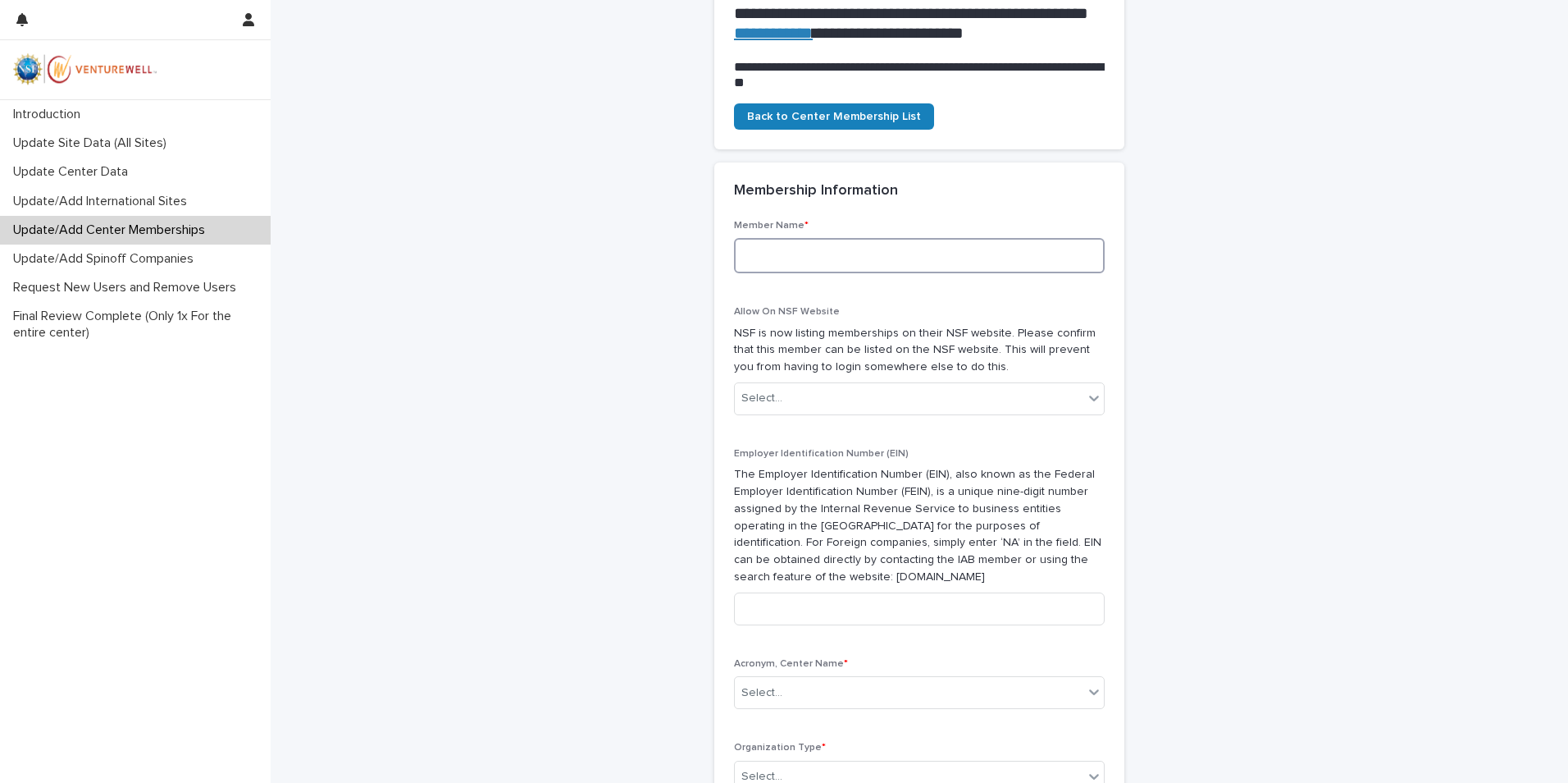
click at [791, 273] on textarea at bounding box center [919, 255] width 371 height 36
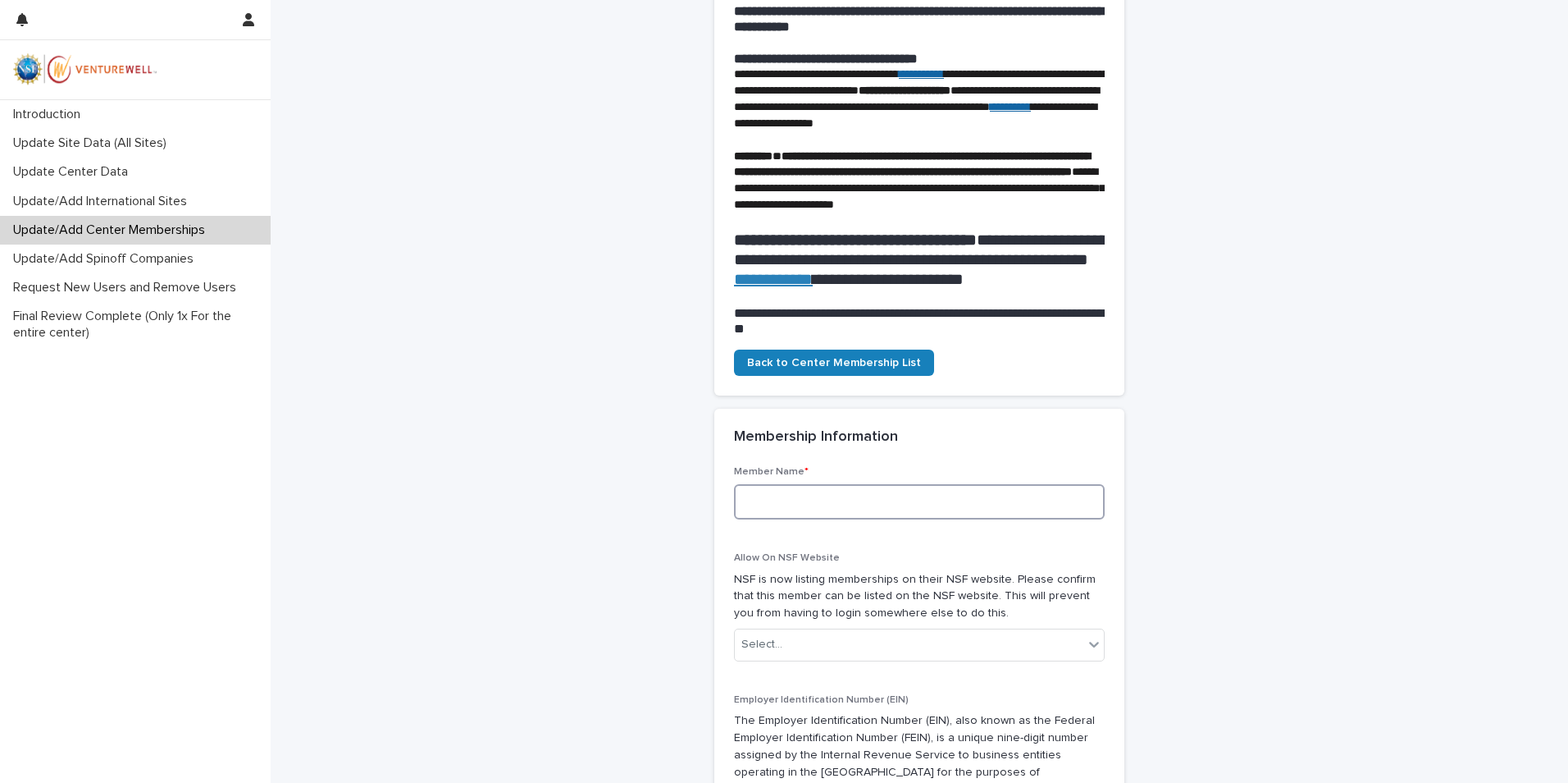
scroll to position [0, 0]
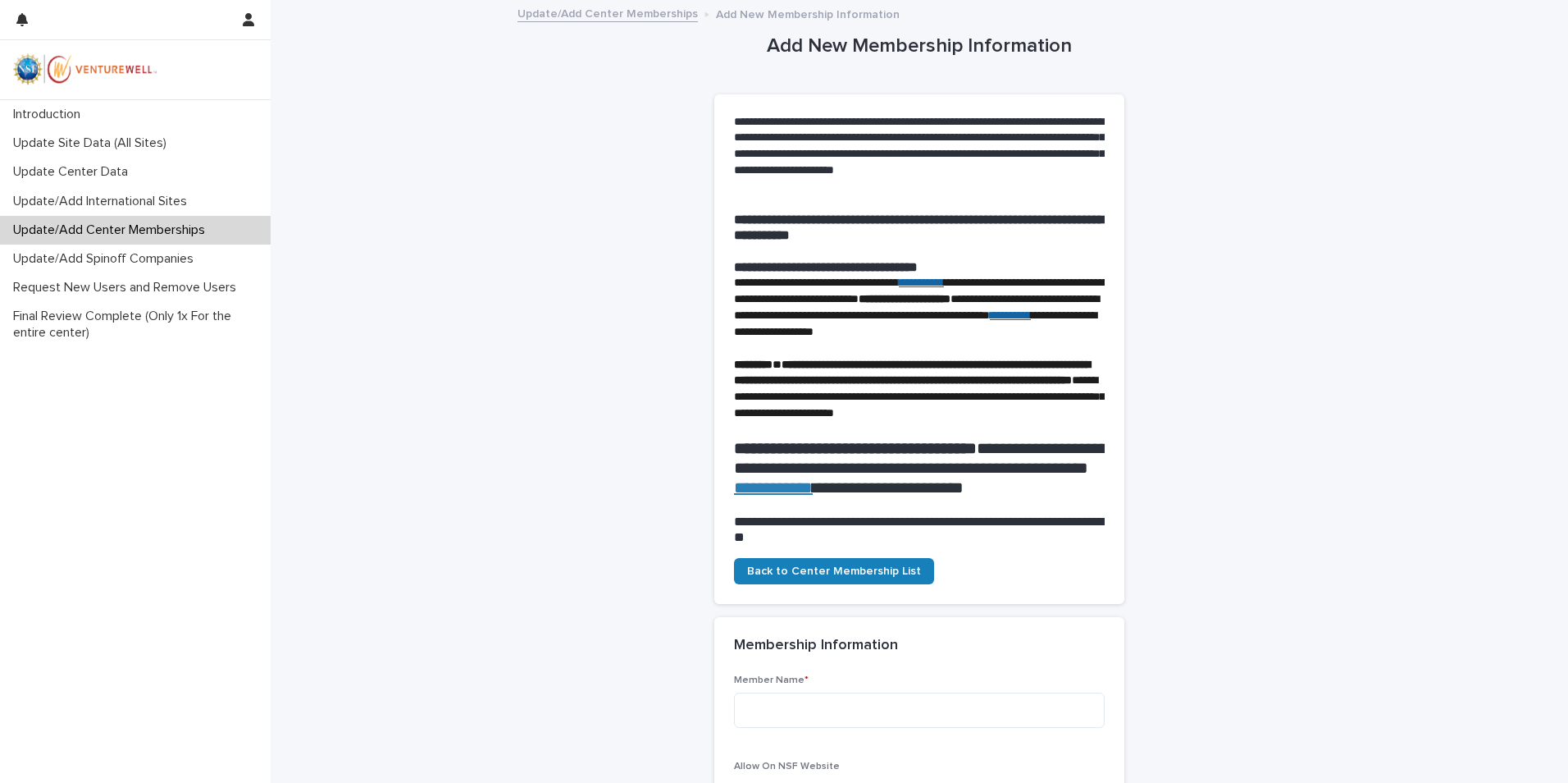
click at [791, 9] on p "Add New Membership Information" at bounding box center [808, 12] width 184 height 18
click at [990, 321] on link "**********" at bounding box center [1011, 315] width 41 height 11
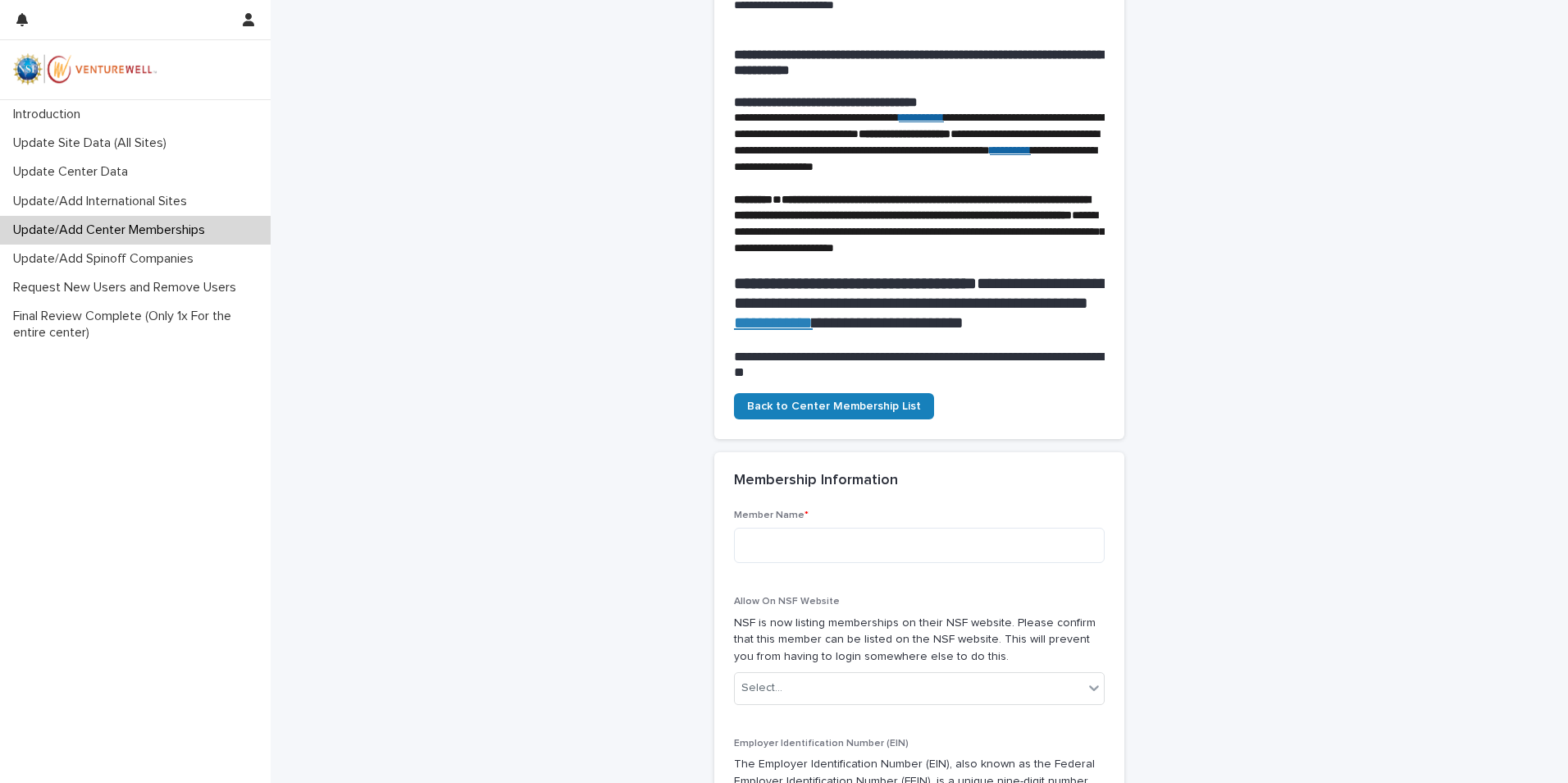
scroll to position [329, 0]
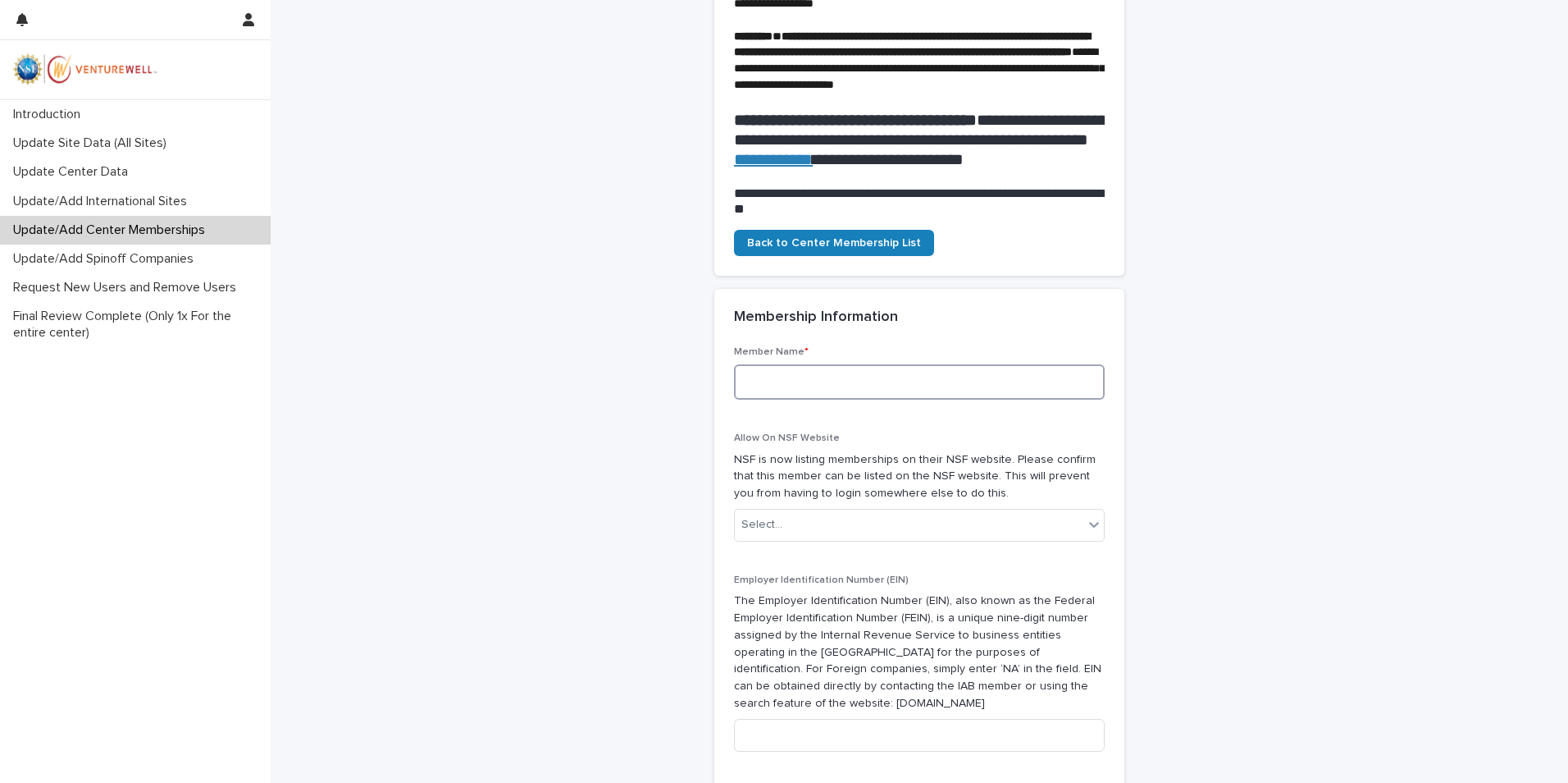
click at [845, 400] on textarea at bounding box center [919, 382] width 371 height 36
type textarea "**********"
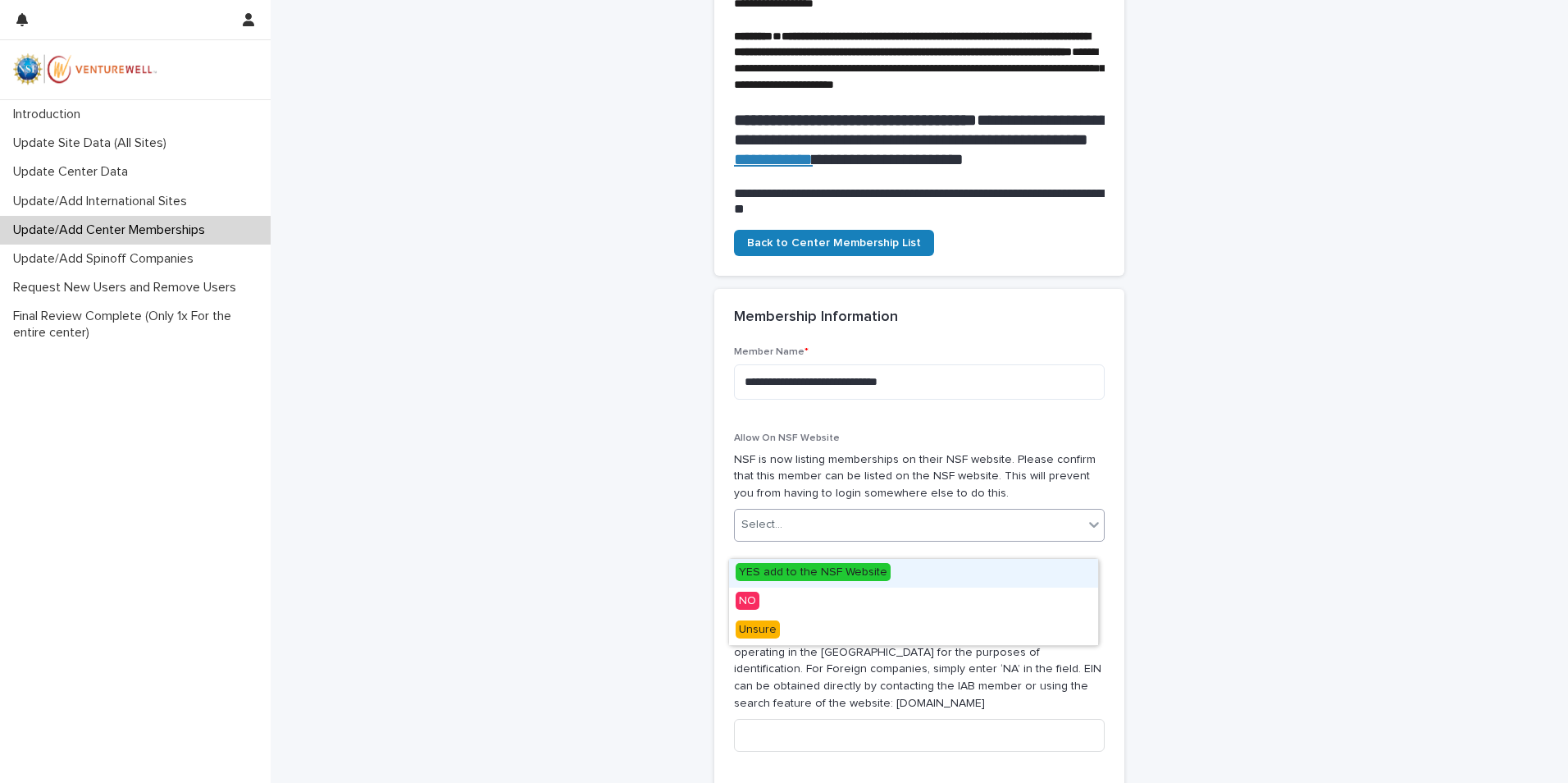
click at [1088, 532] on icon at bounding box center [1093, 524] width 16 height 16
click at [961, 634] on div "Unsure" at bounding box center [913, 630] width 369 height 29
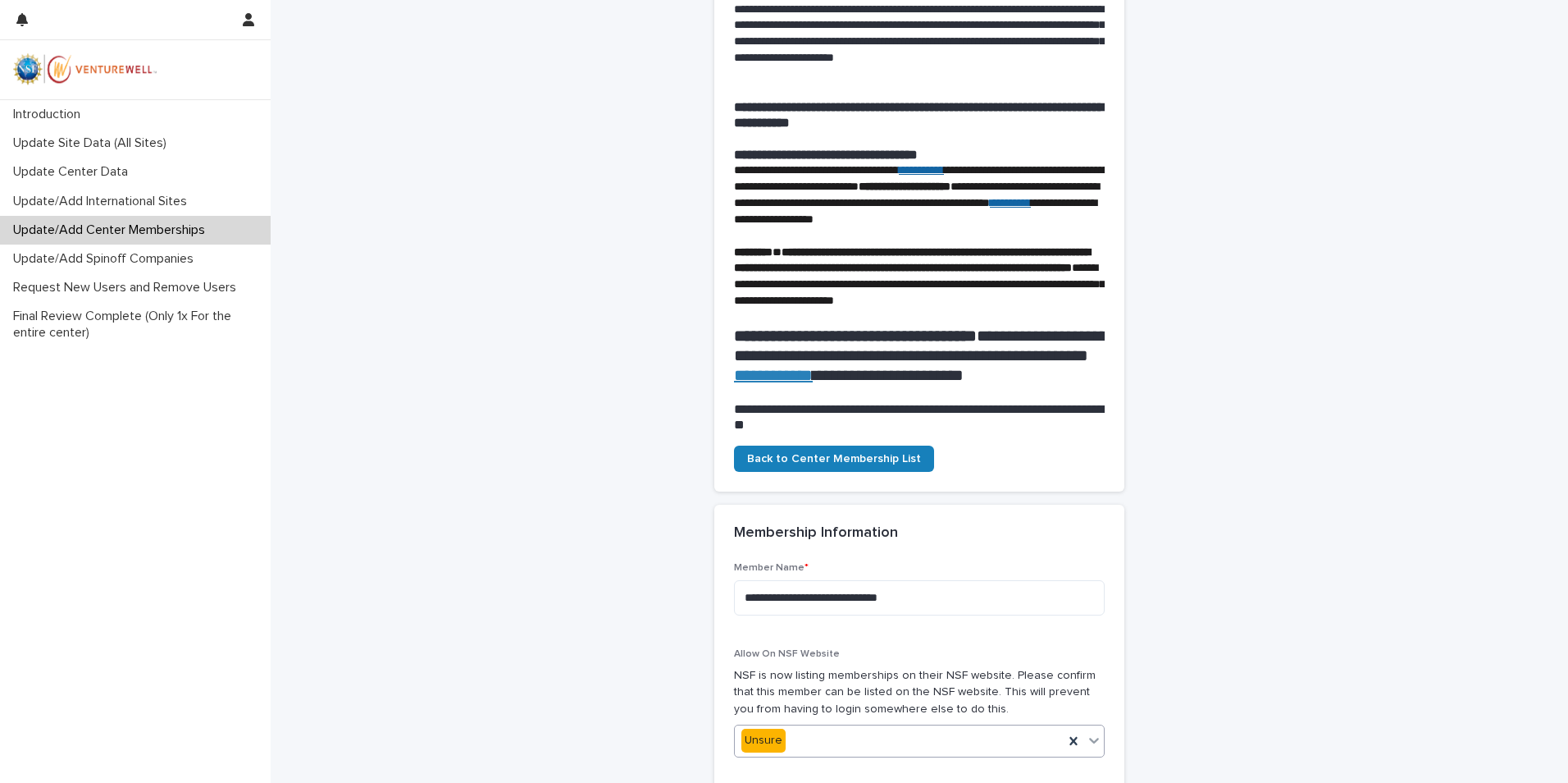
scroll to position [82, 0]
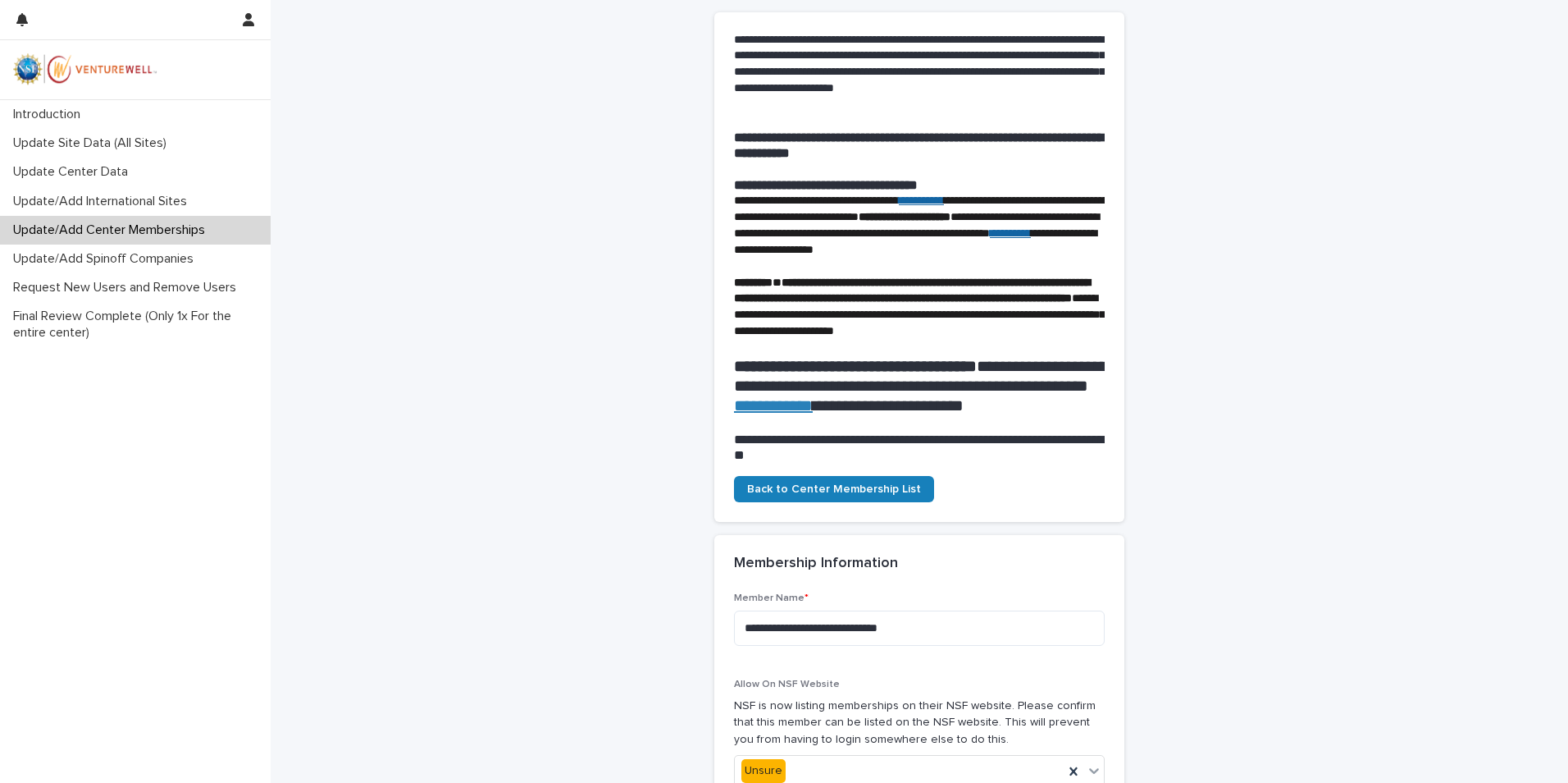
click at [813, 413] on link "**********" at bounding box center [773, 405] width 79 height 16
click at [811, 413] on link "**********" at bounding box center [773, 405] width 79 height 16
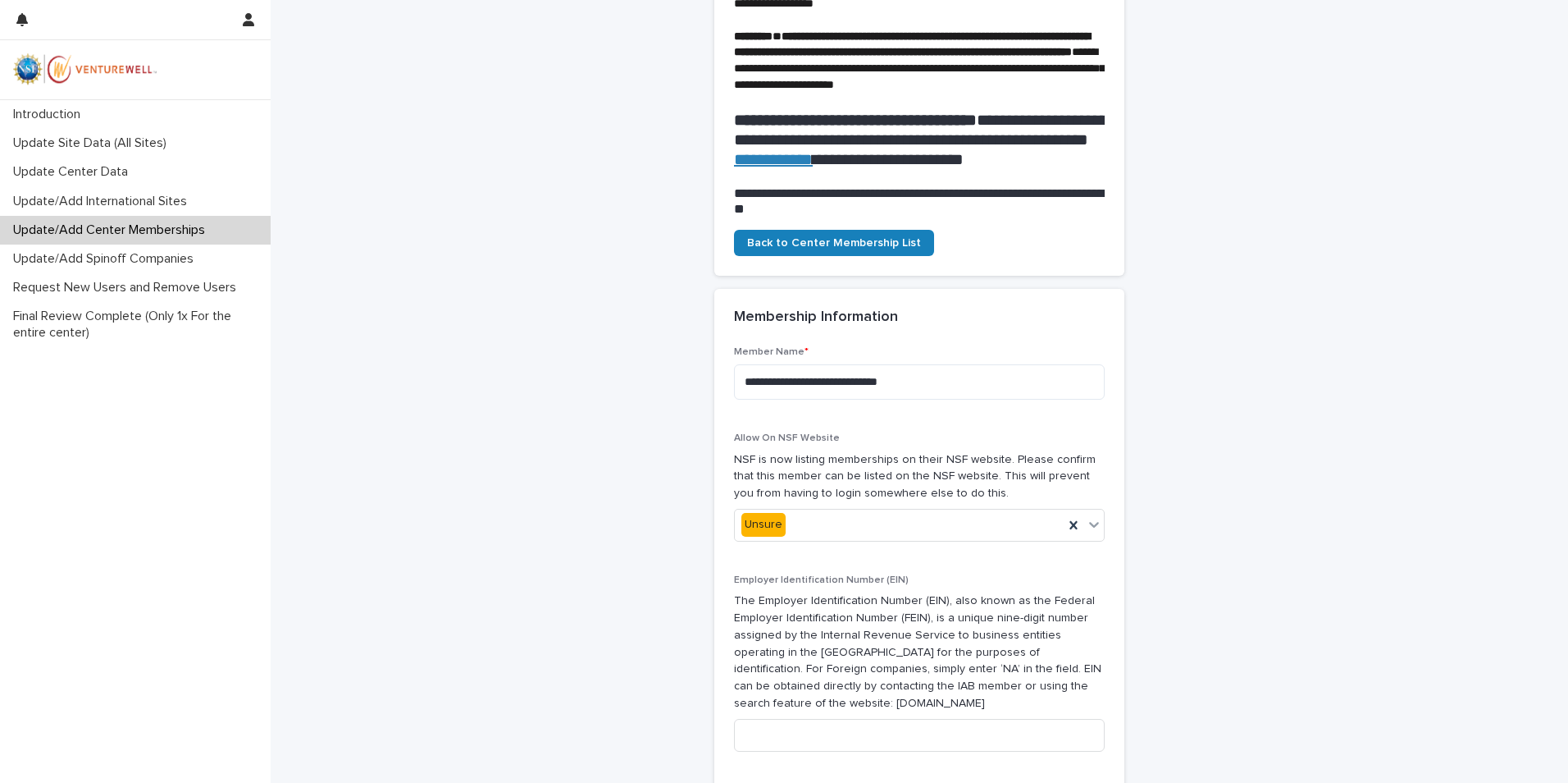
scroll to position [656, 0]
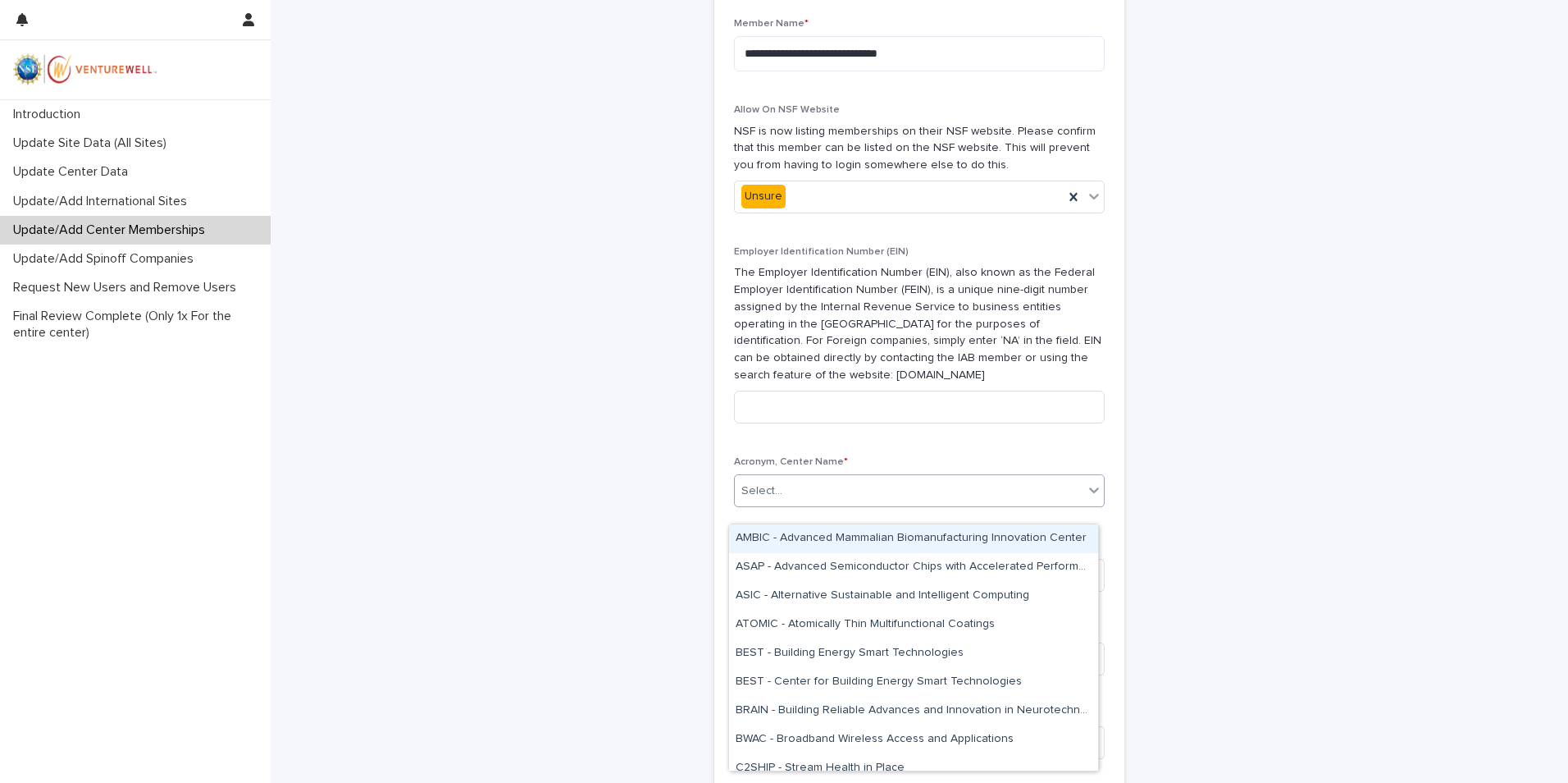
click at [1086, 498] on icon at bounding box center [1093, 489] width 16 height 16
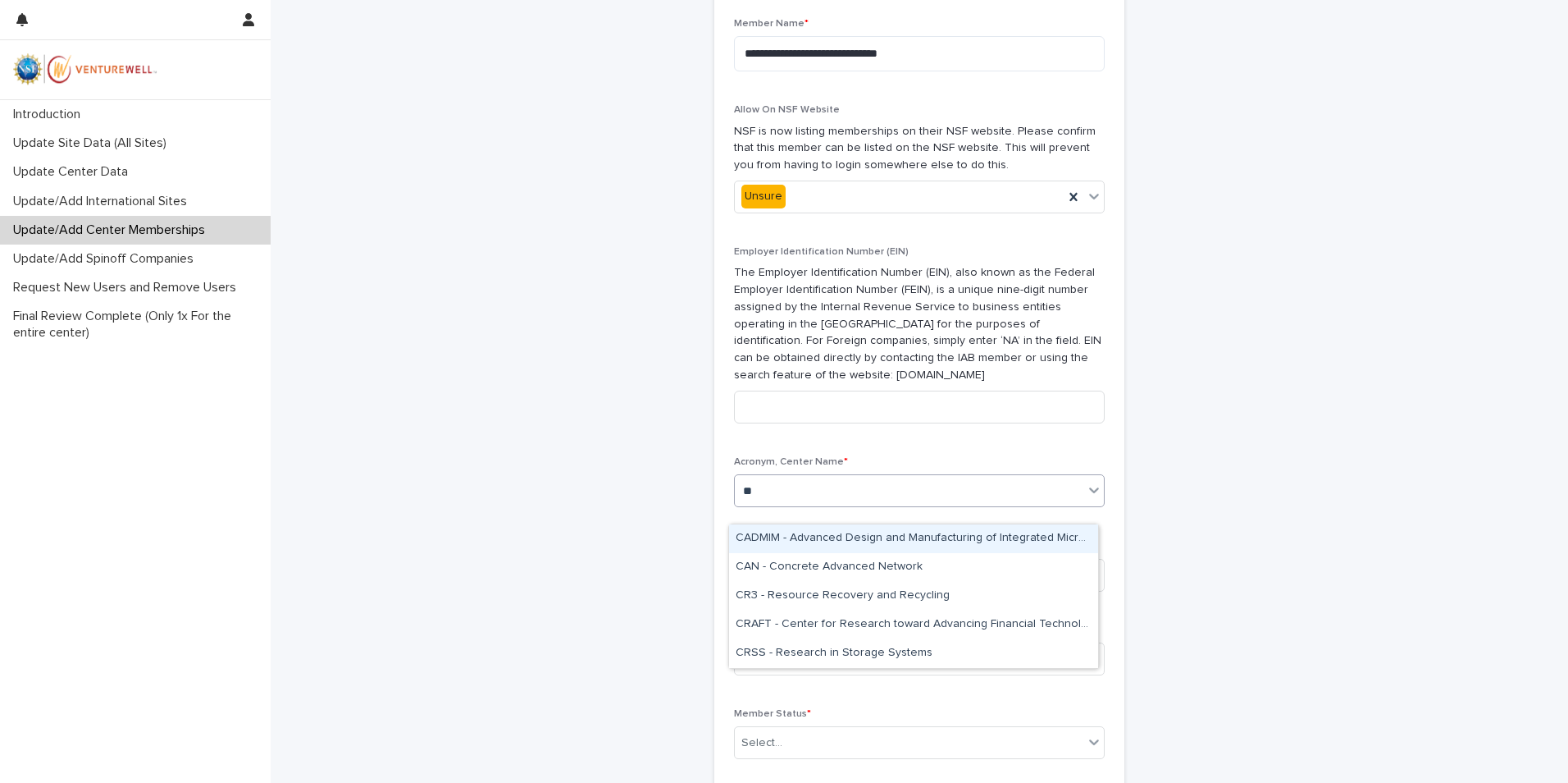
type input "***"
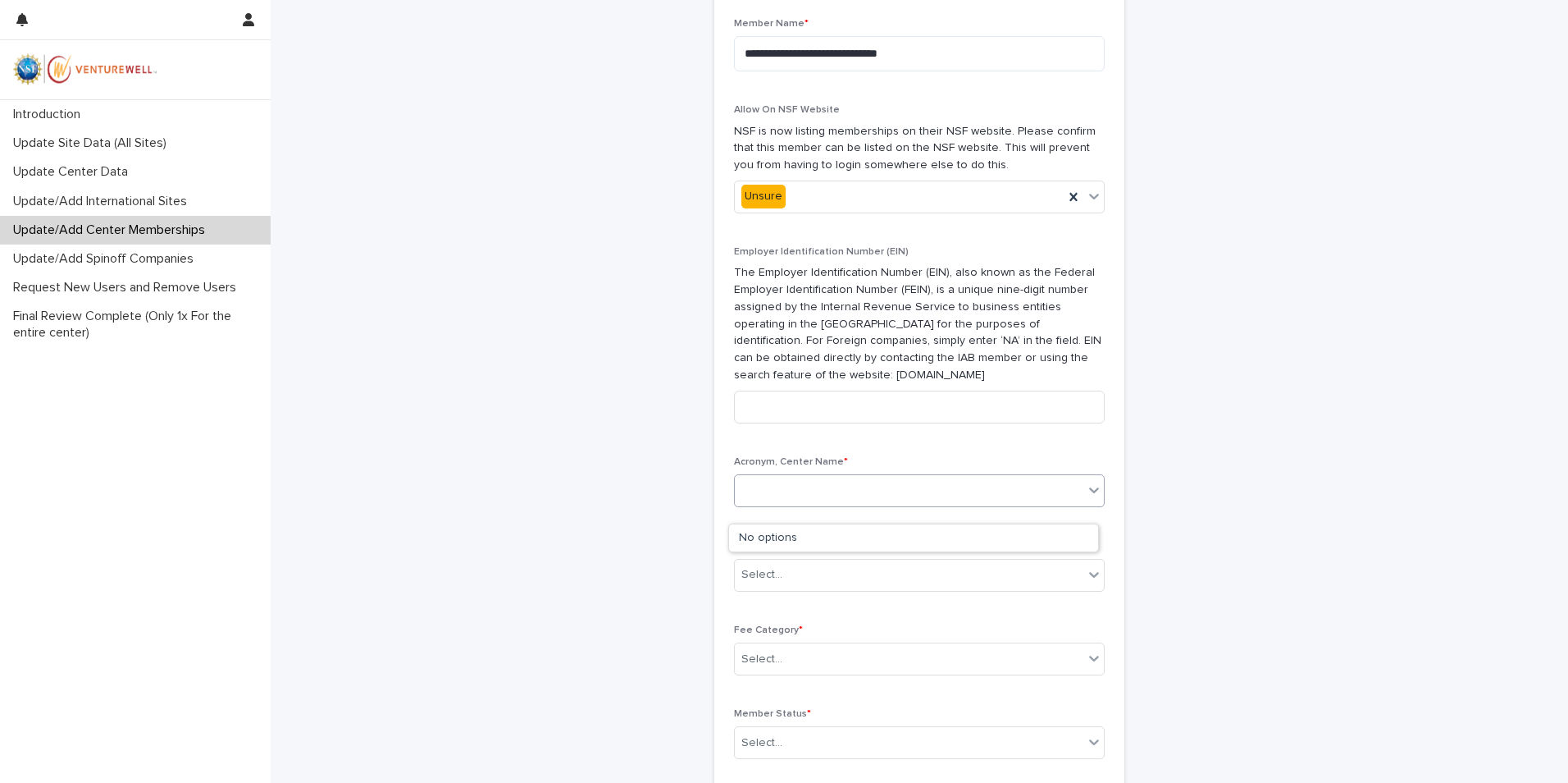
click at [896, 502] on div "CRC" at bounding box center [908, 491] width 348 height 27
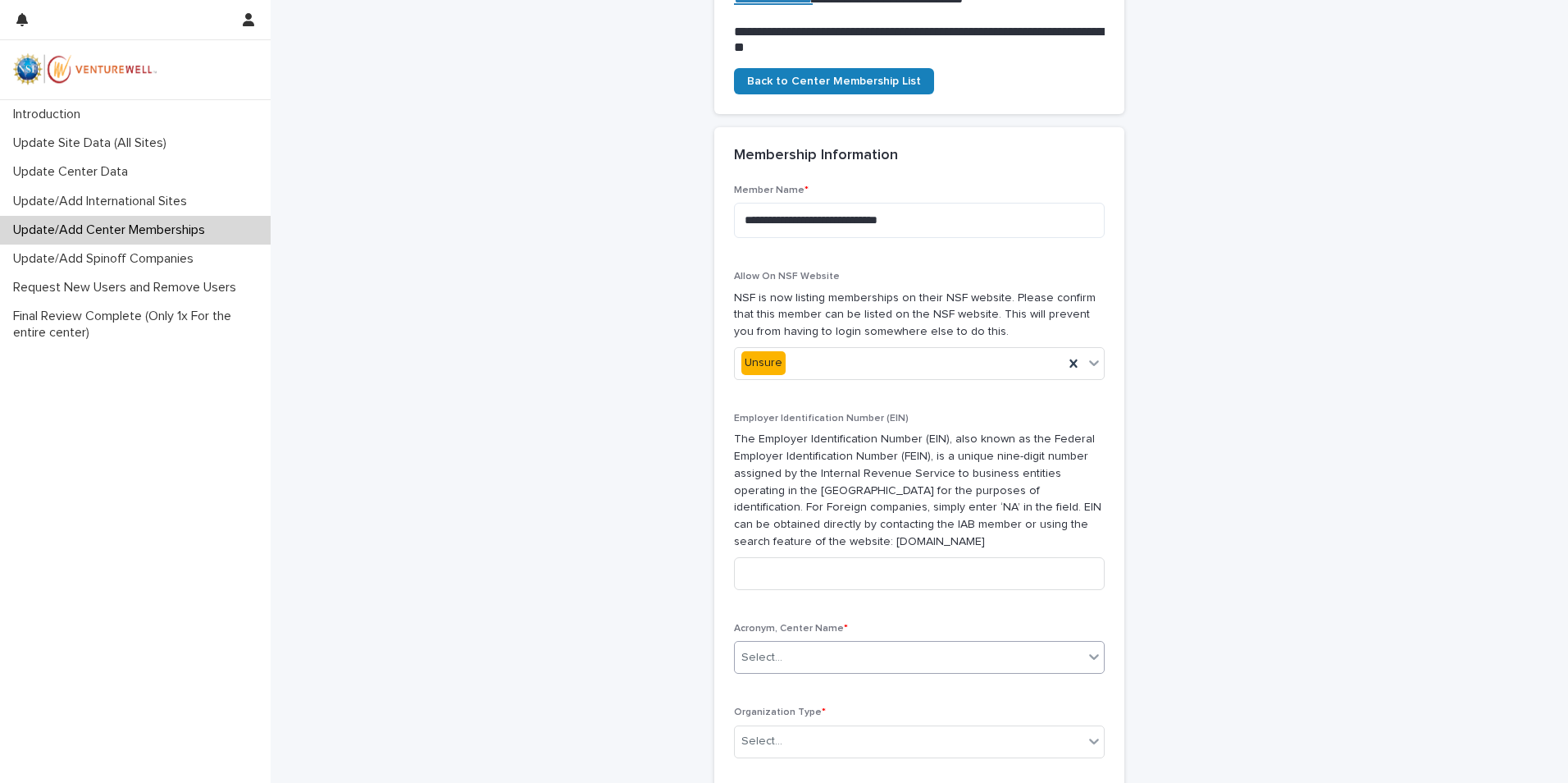
scroll to position [701, 0]
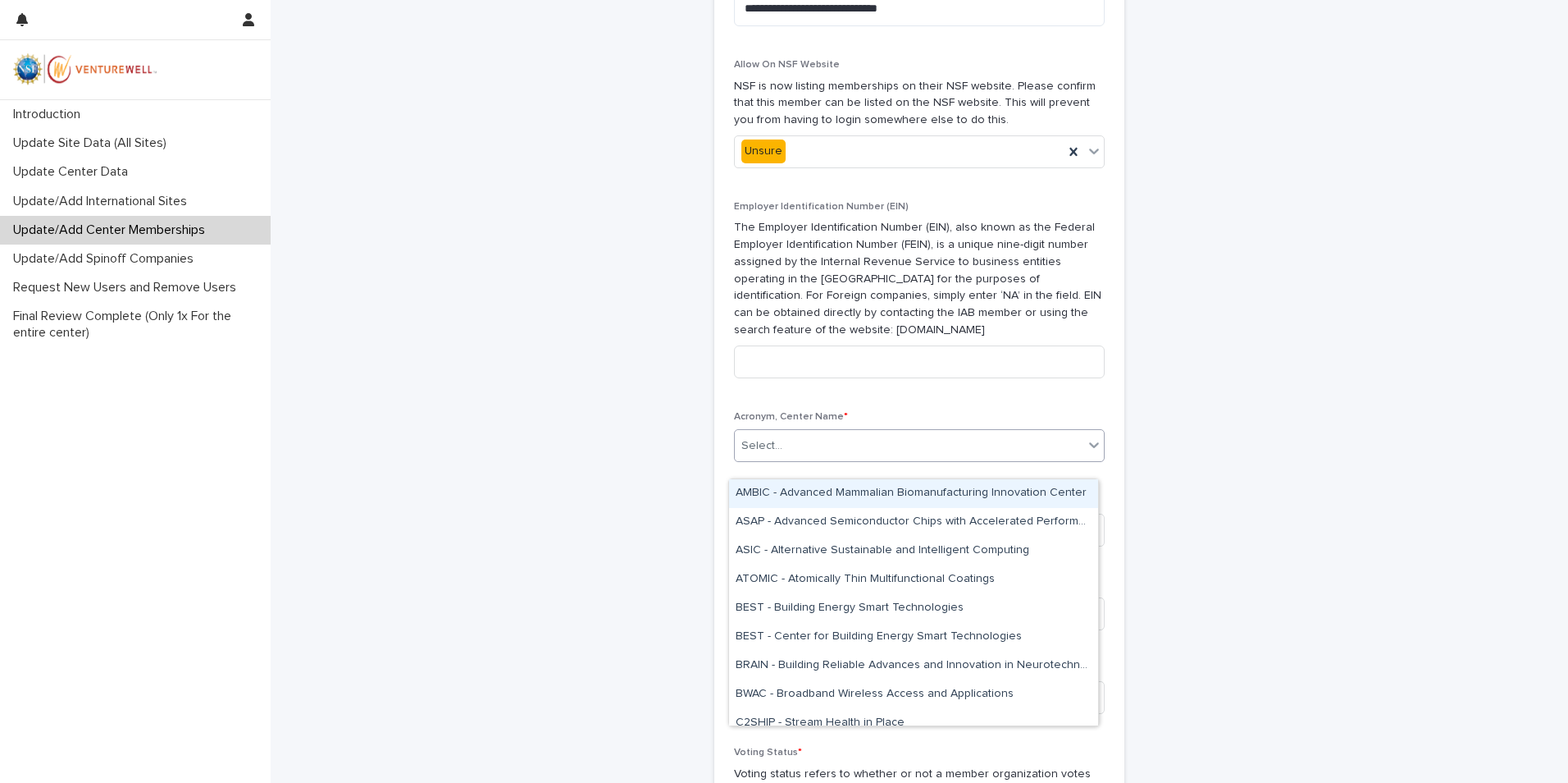
click at [1075, 459] on div "Select..." at bounding box center [908, 445] width 348 height 27
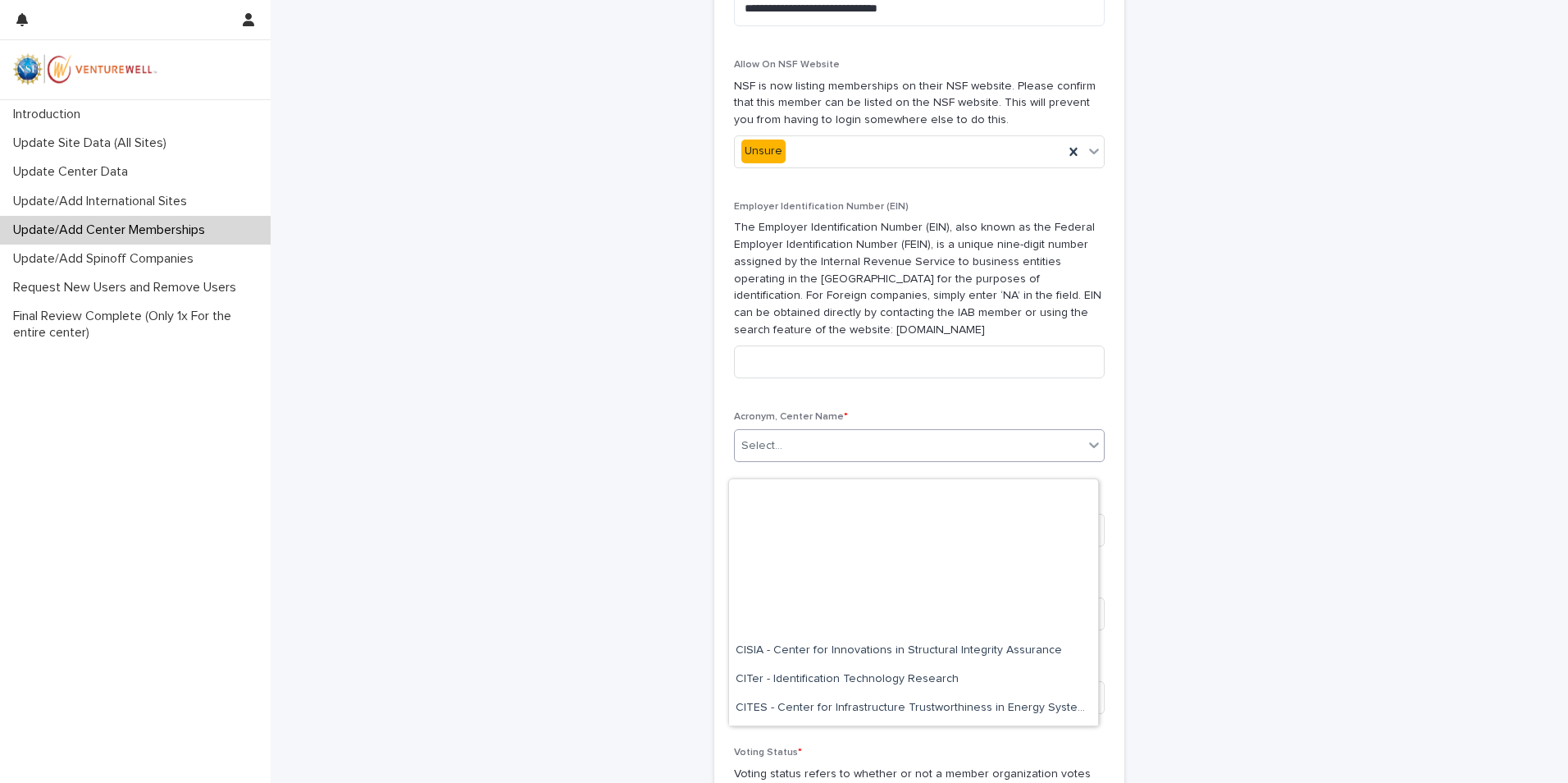
scroll to position [1394, 0]
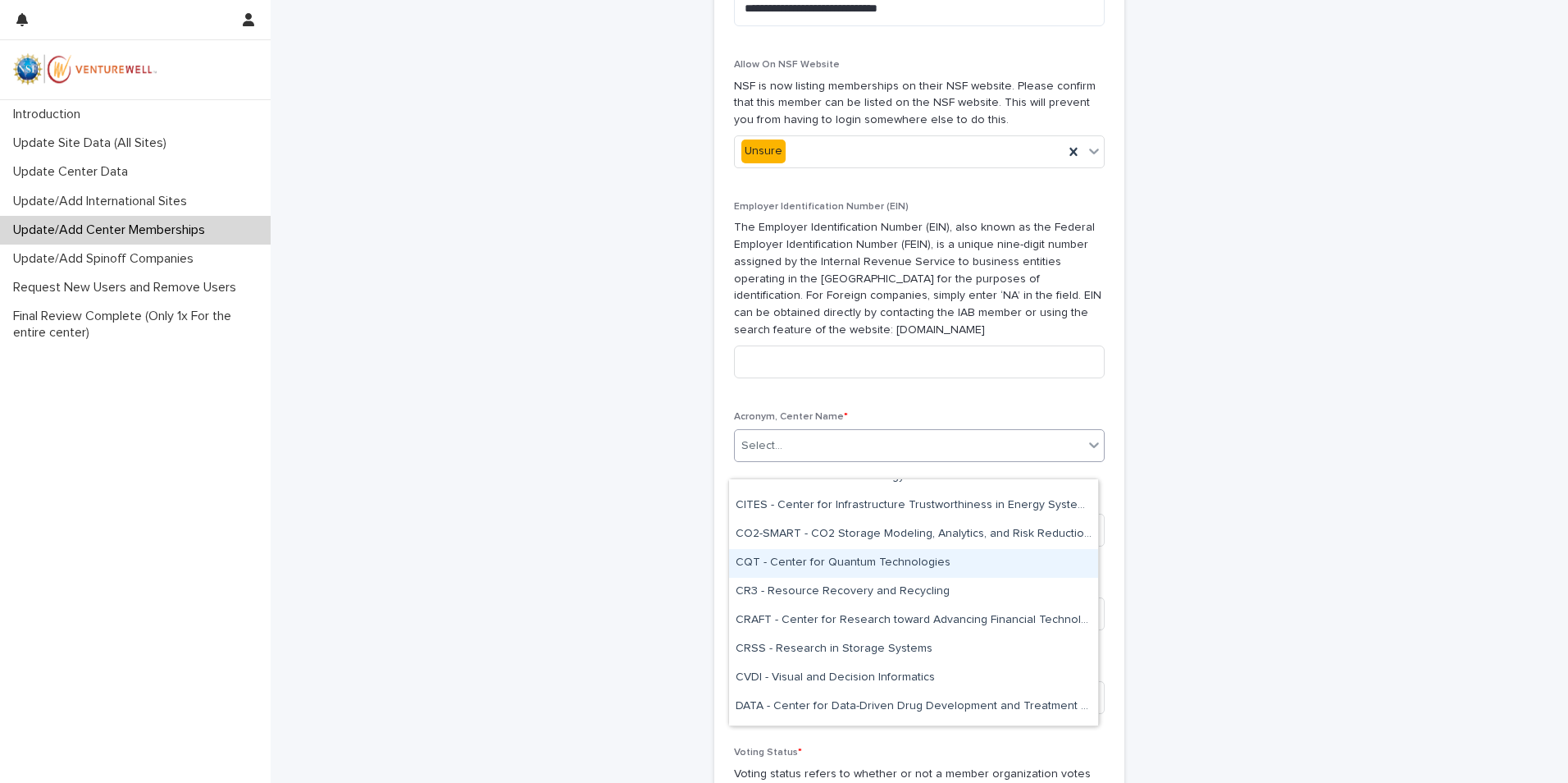
click at [1165, 558] on div "**********" at bounding box center [919, 183] width 803 height 1765
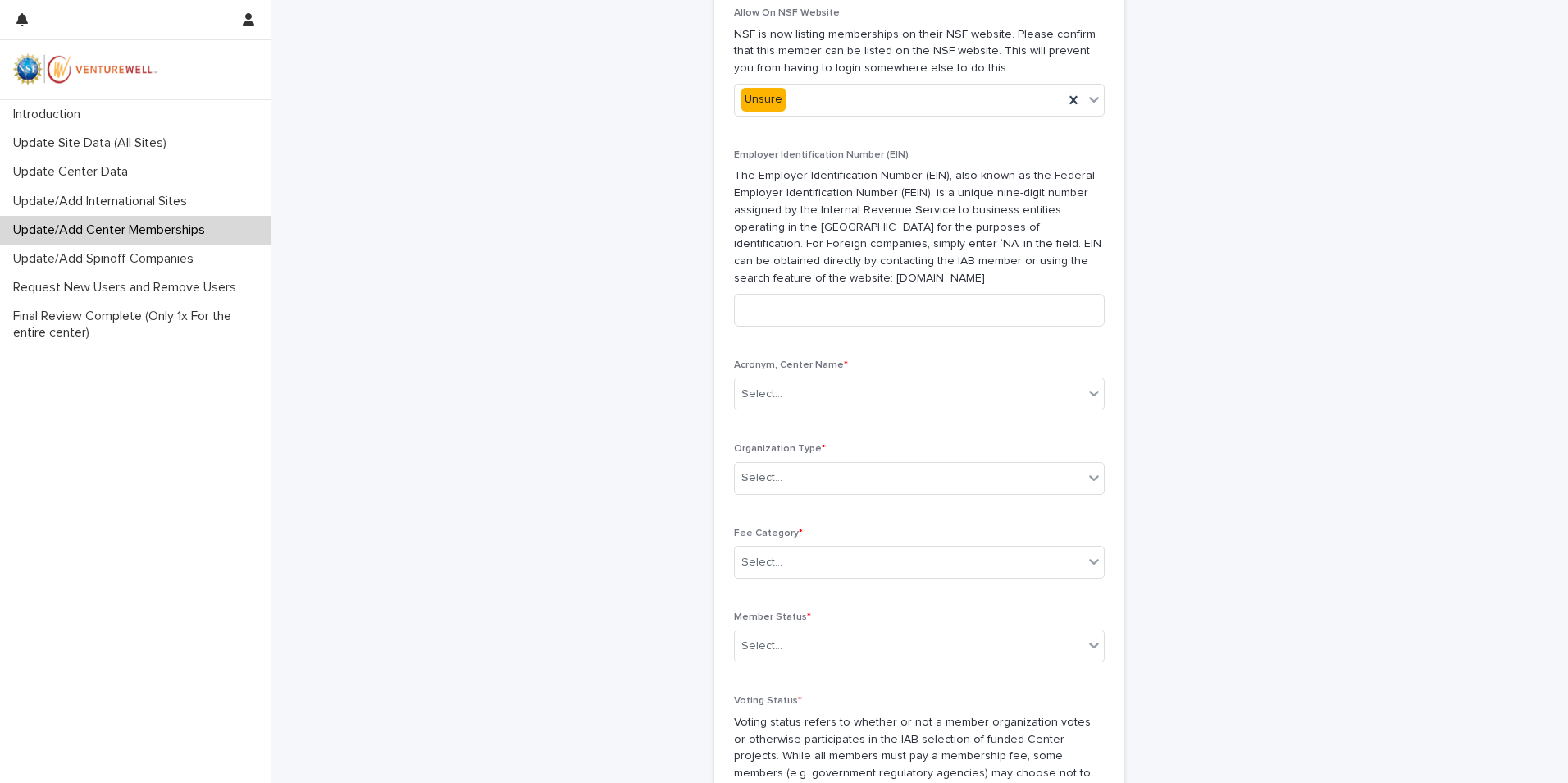
scroll to position [902, 0]
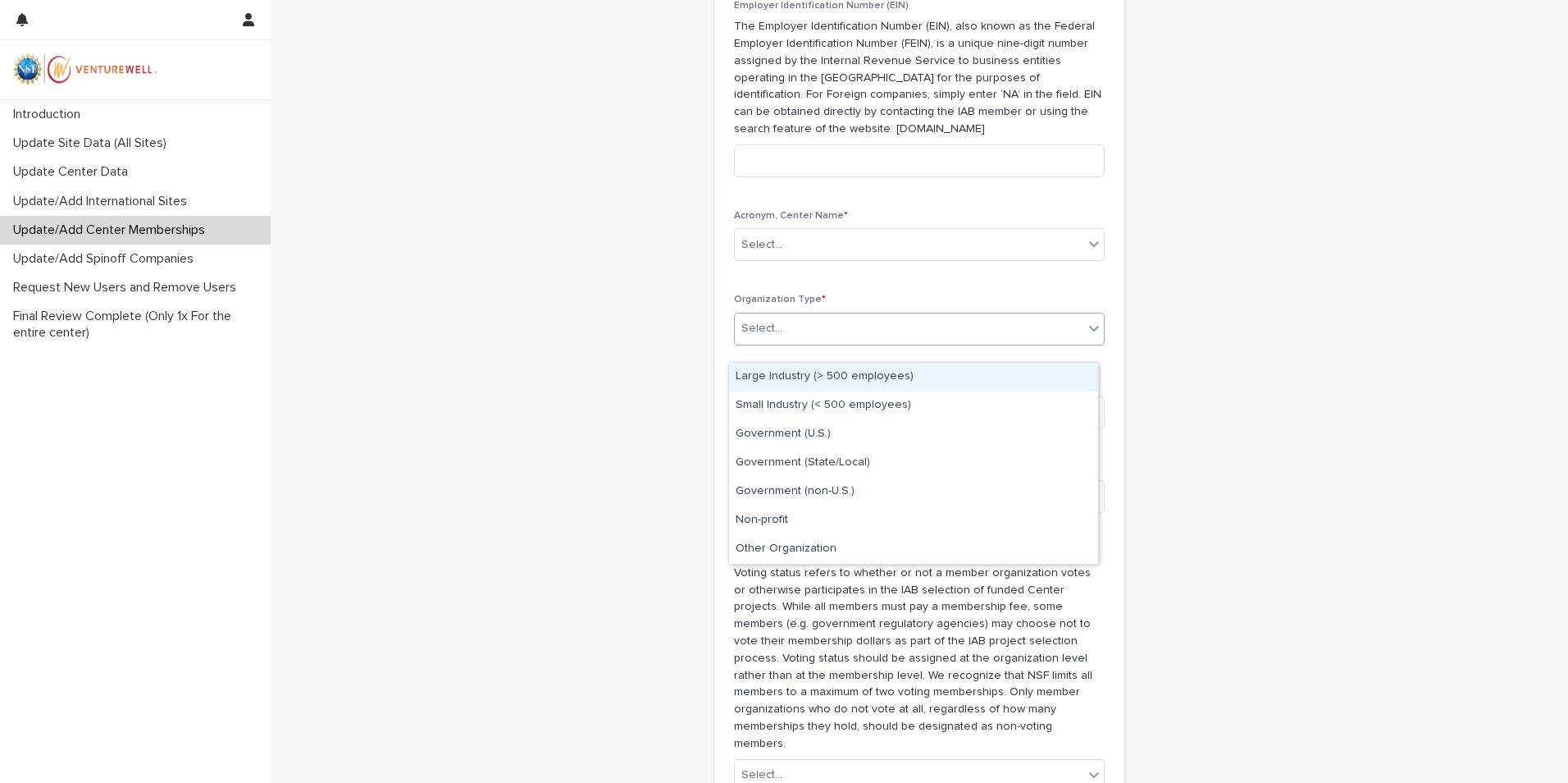
click at [1086, 336] on icon at bounding box center [1093, 328] width 16 height 16
click at [1093, 336] on icon at bounding box center [1093, 328] width 16 height 16
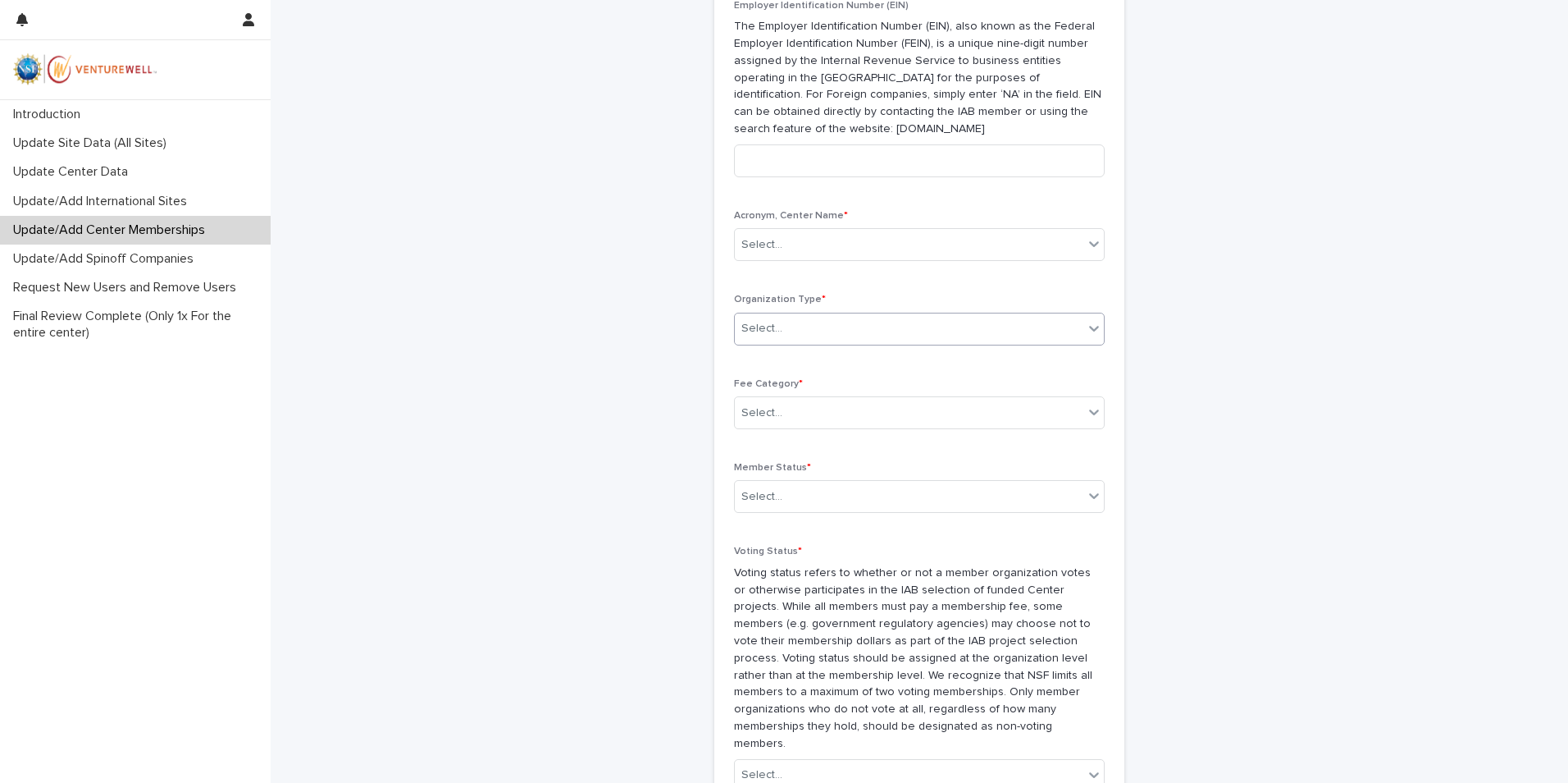
click at [1084, 343] on div at bounding box center [1093, 328] width 20 height 29
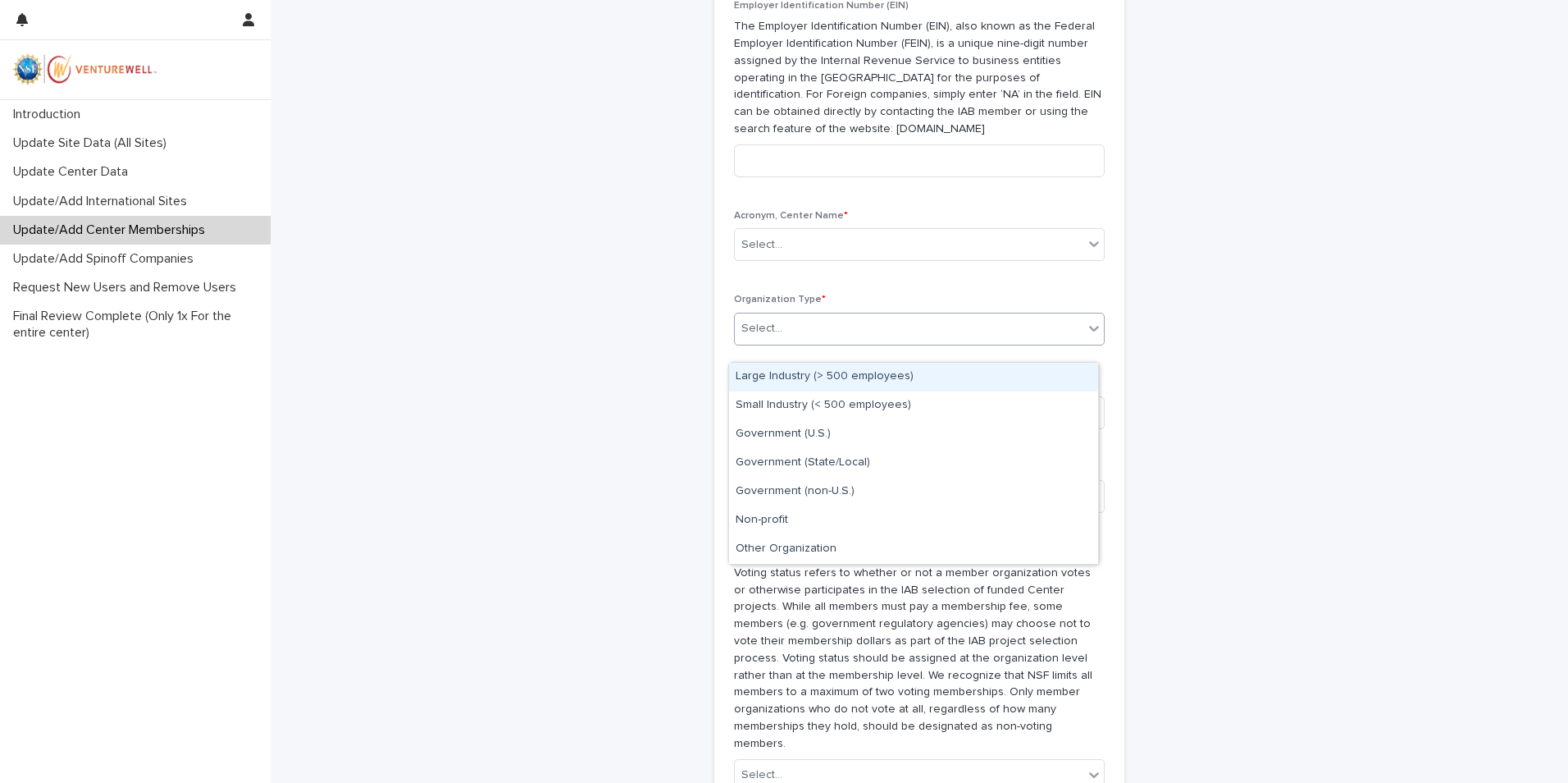
click at [834, 369] on div "Large Industry (> 500 employees)" at bounding box center [913, 376] width 369 height 29
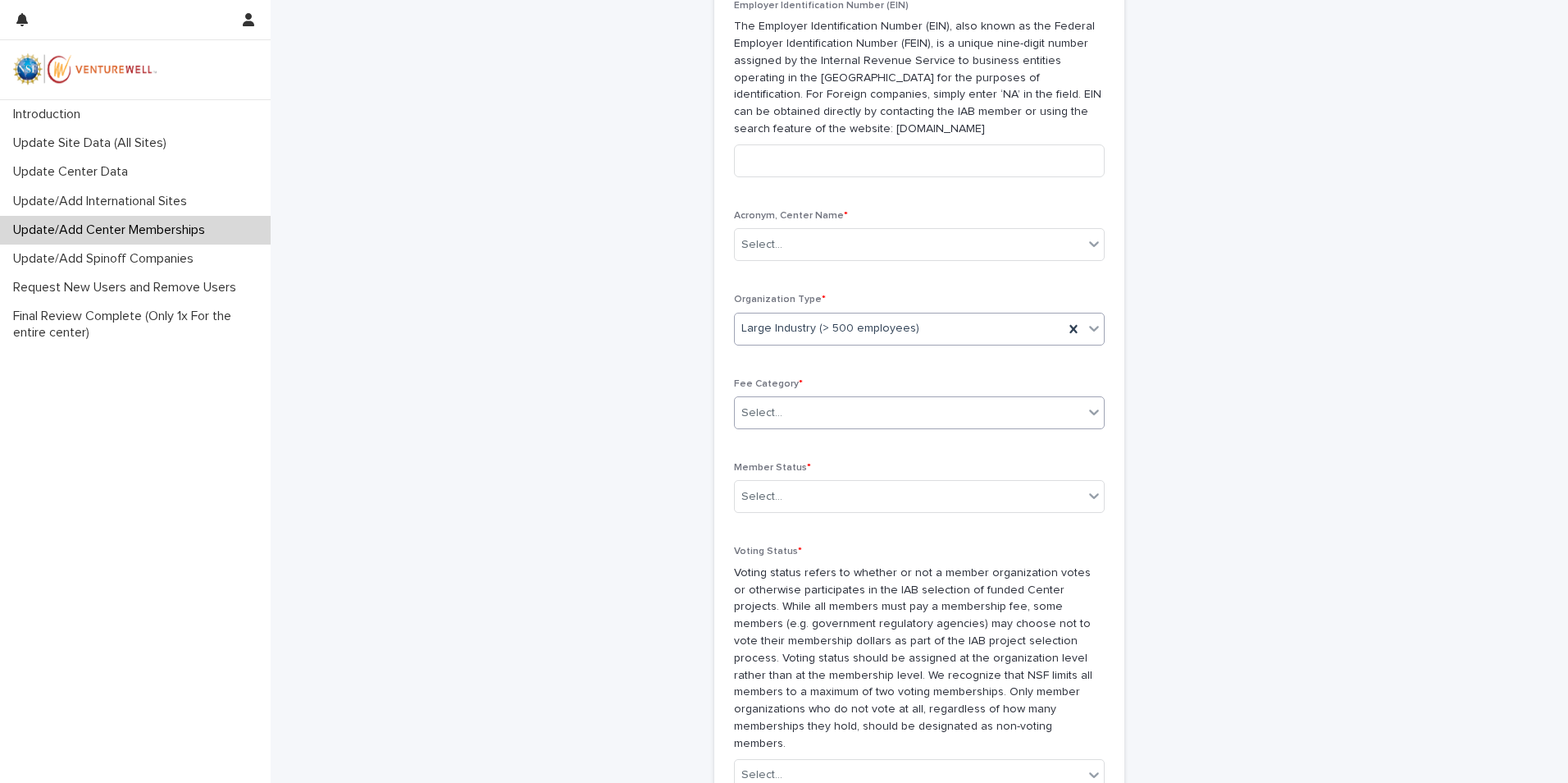
click at [1089, 420] on icon at bounding box center [1093, 411] width 16 height 16
click at [958, 465] on div "Primary" at bounding box center [913, 460] width 369 height 29
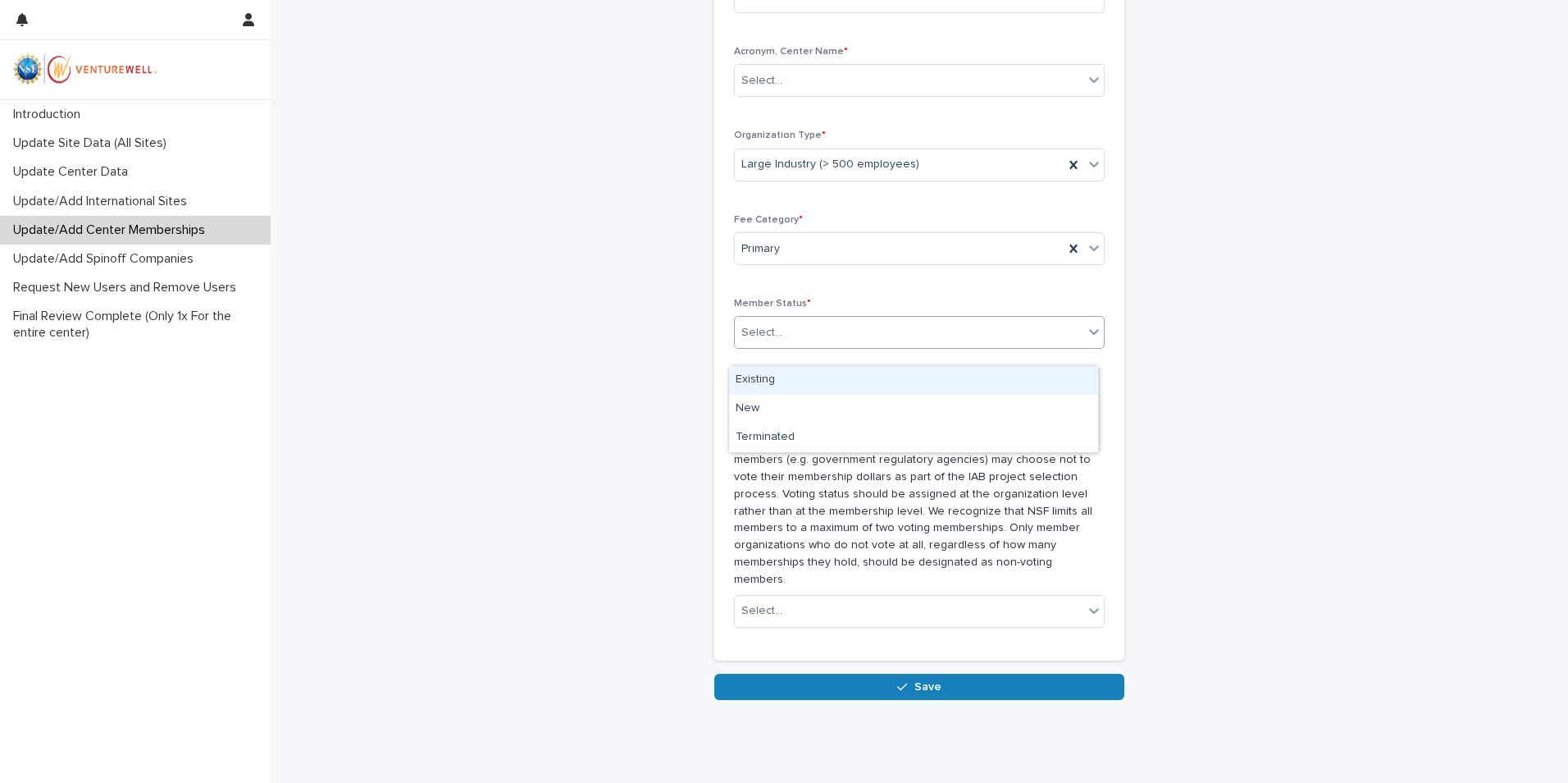
click at [1086, 340] on icon at bounding box center [1093, 330] width 16 height 16
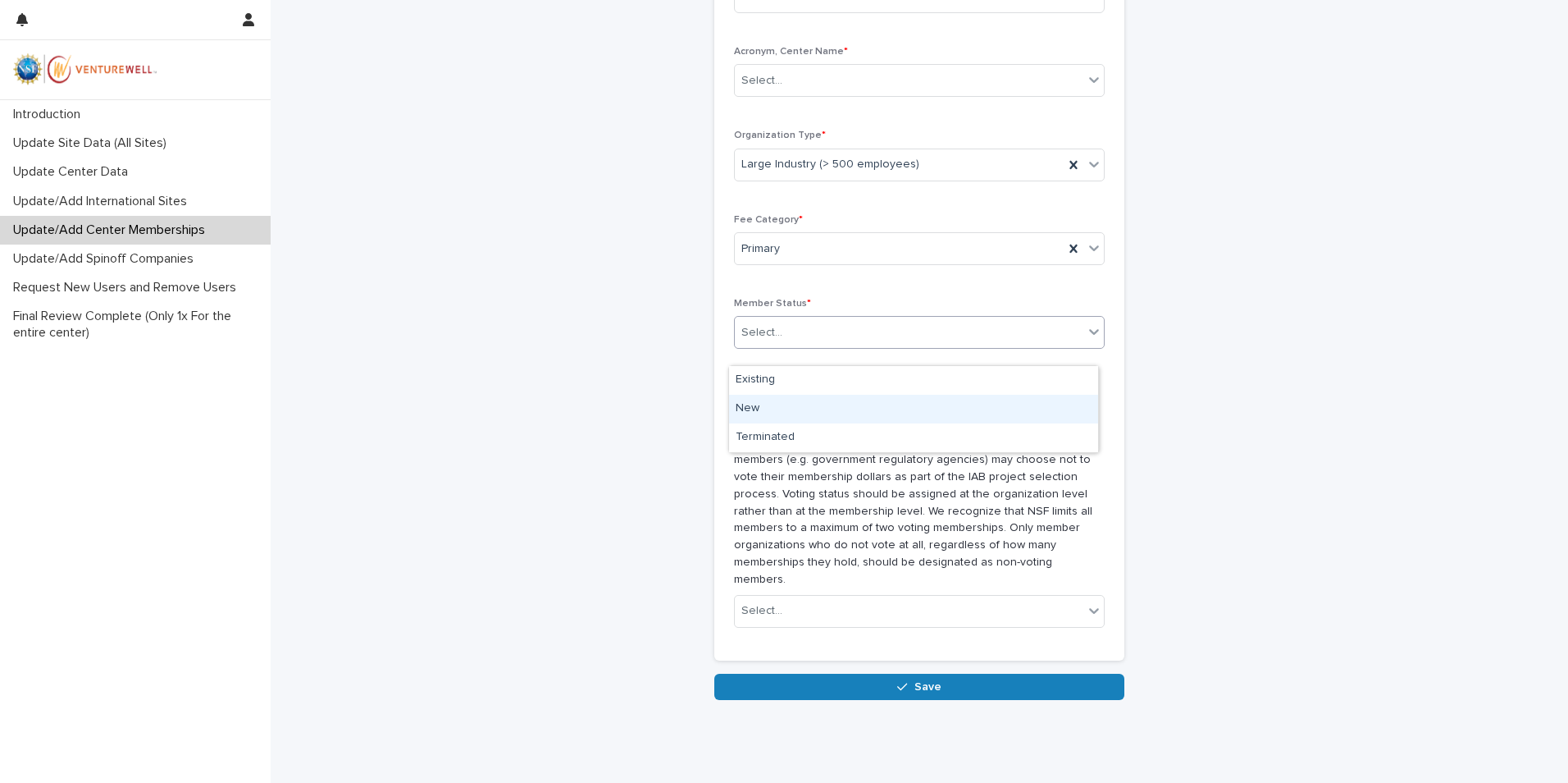
click at [900, 407] on div "New" at bounding box center [913, 408] width 369 height 29
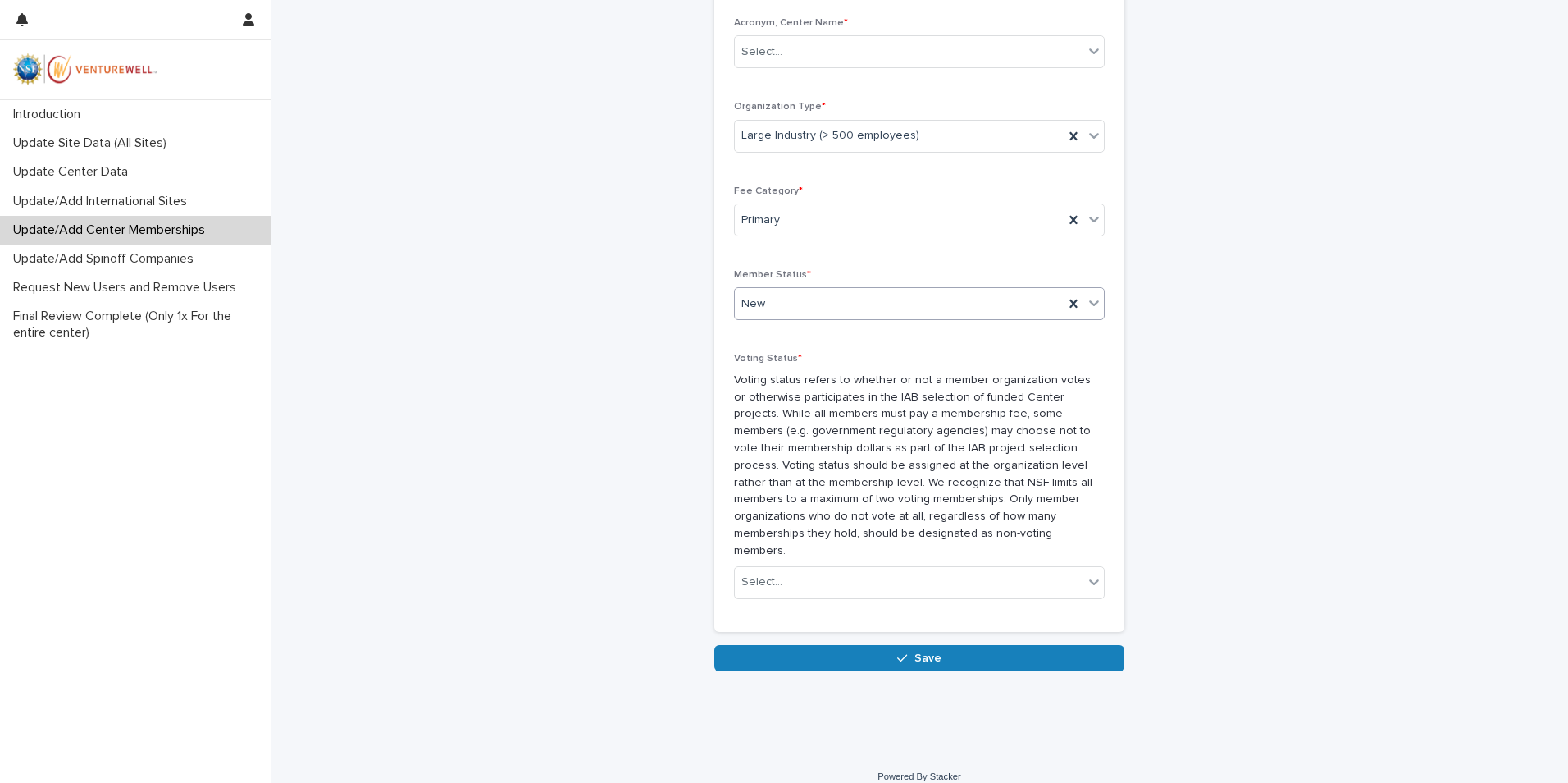
scroll to position [1112, 0]
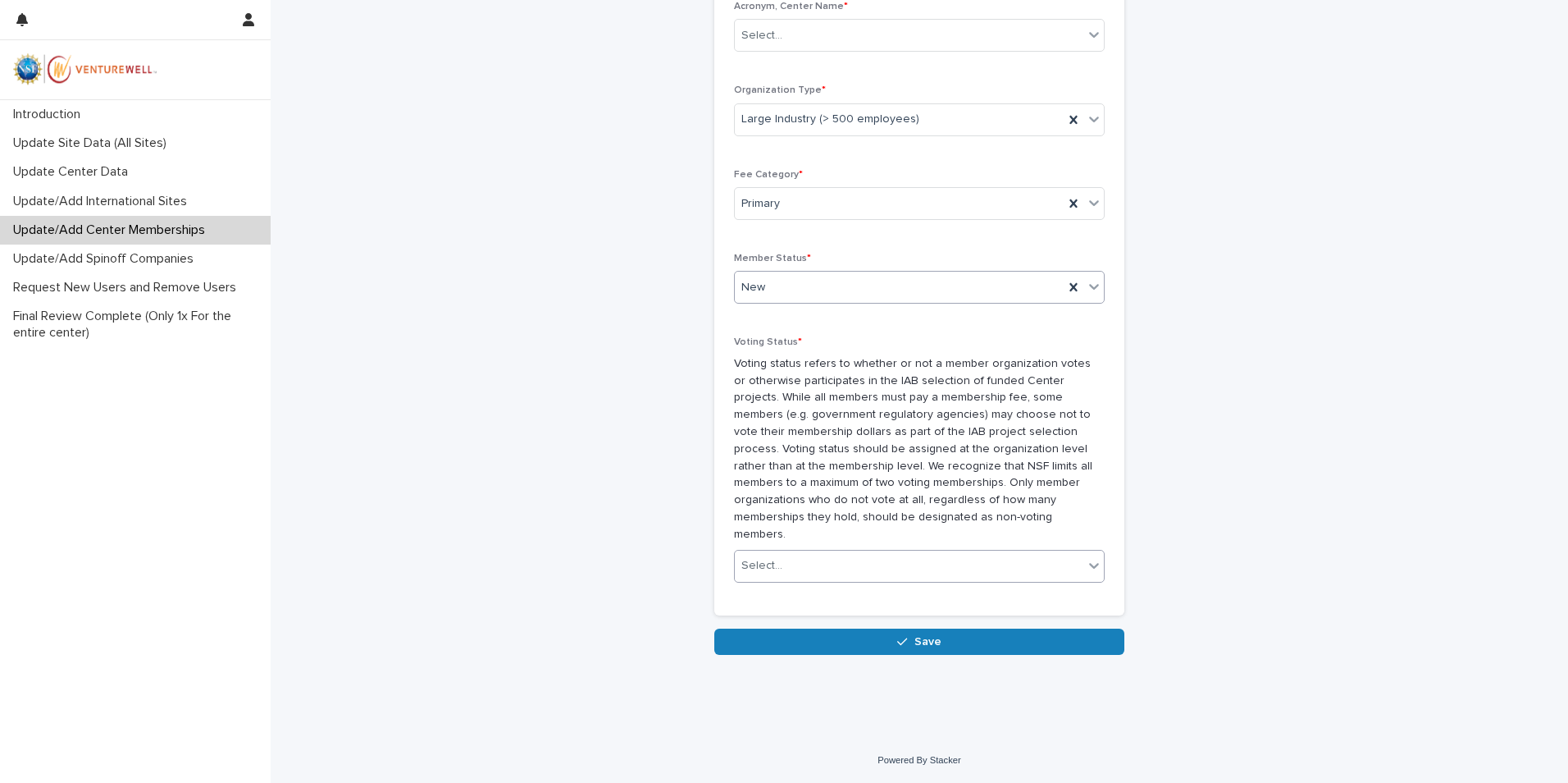
click at [1086, 572] on icon at bounding box center [1093, 564] width 16 height 16
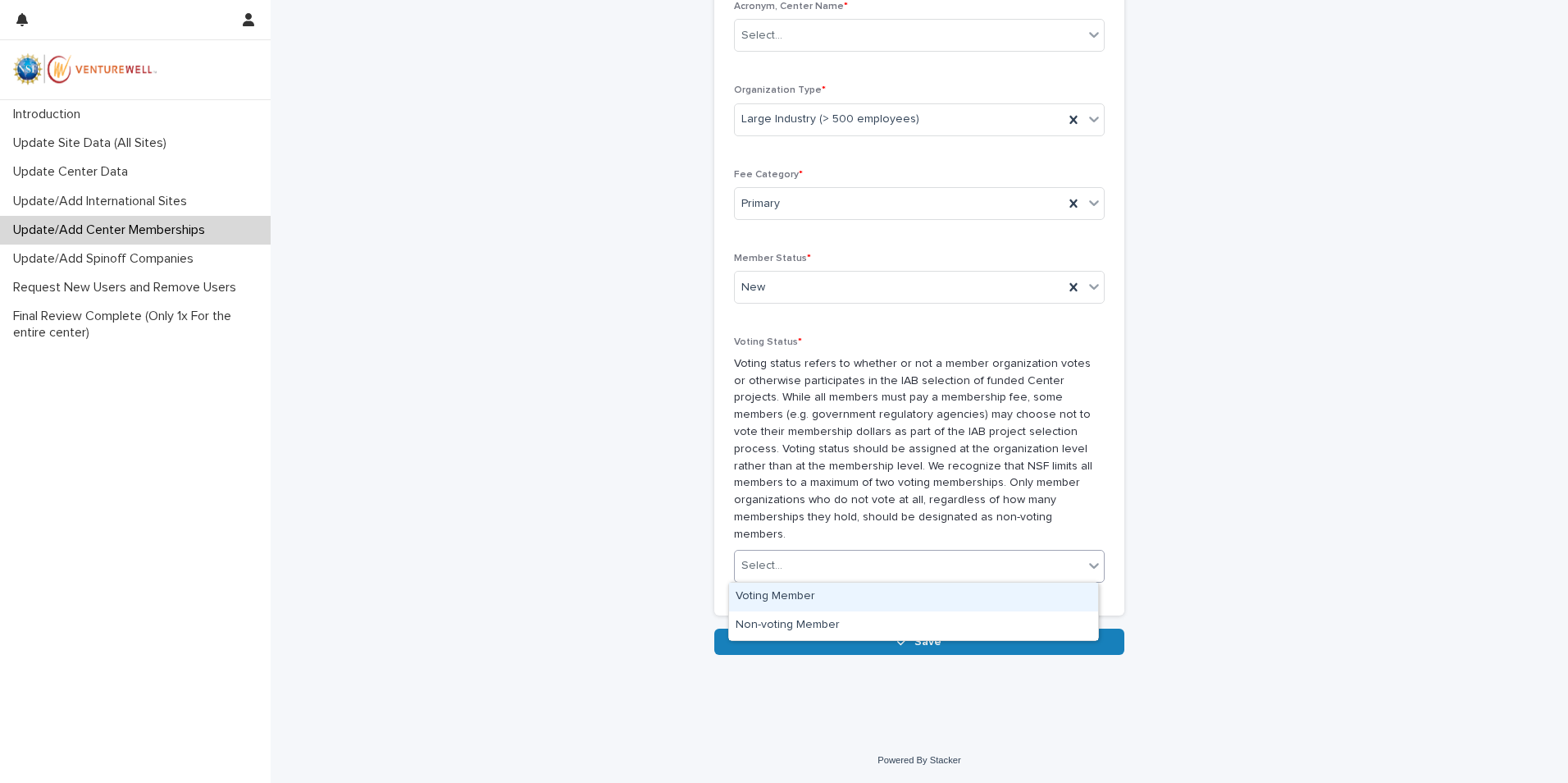
click at [1004, 592] on div "Voting Member" at bounding box center [913, 596] width 369 height 29
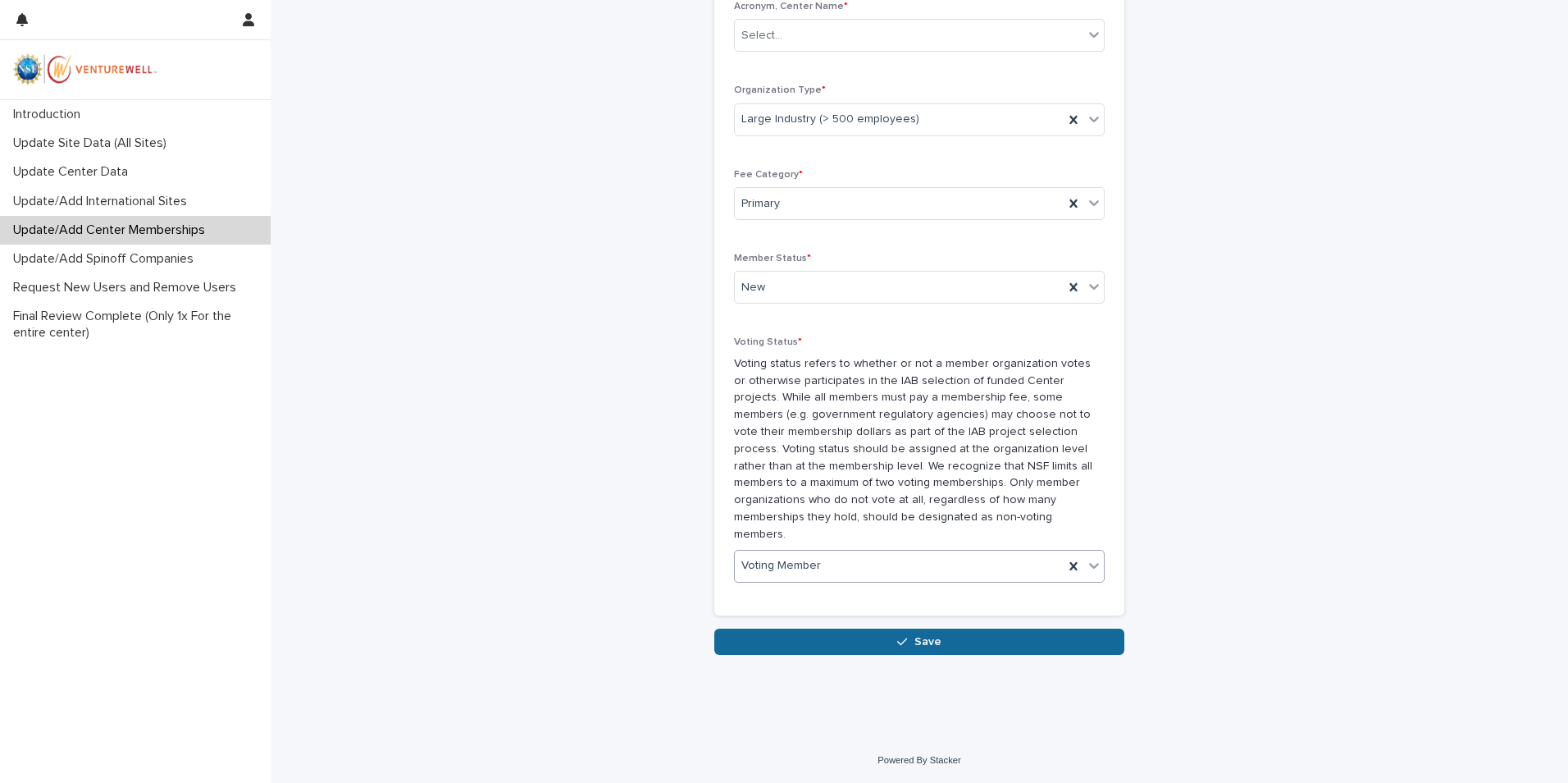
click at [958, 637] on button "Save" at bounding box center [919, 641] width 410 height 26
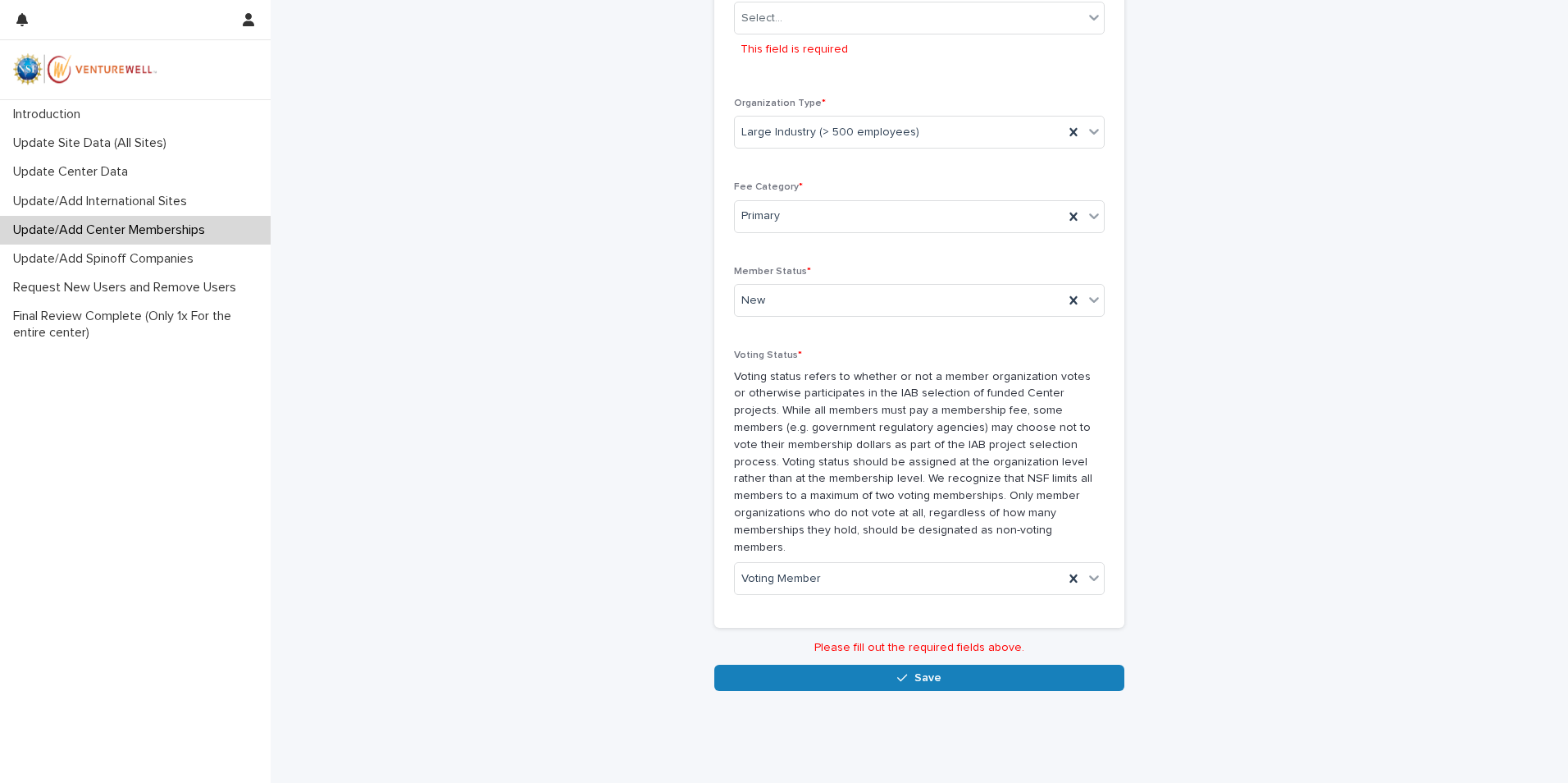
scroll to position [965, 0]
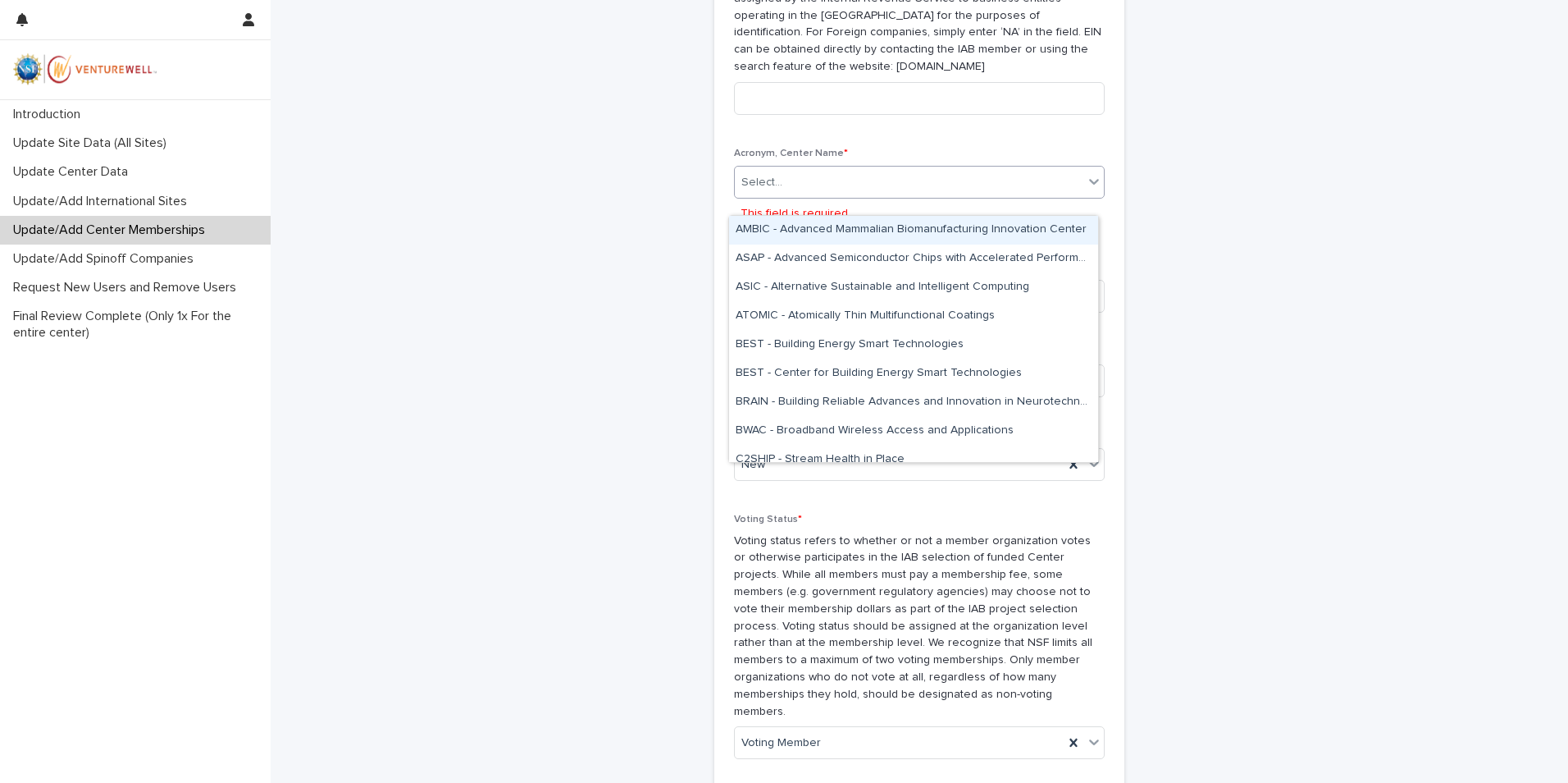
click at [1086, 190] on icon at bounding box center [1093, 180] width 16 height 16
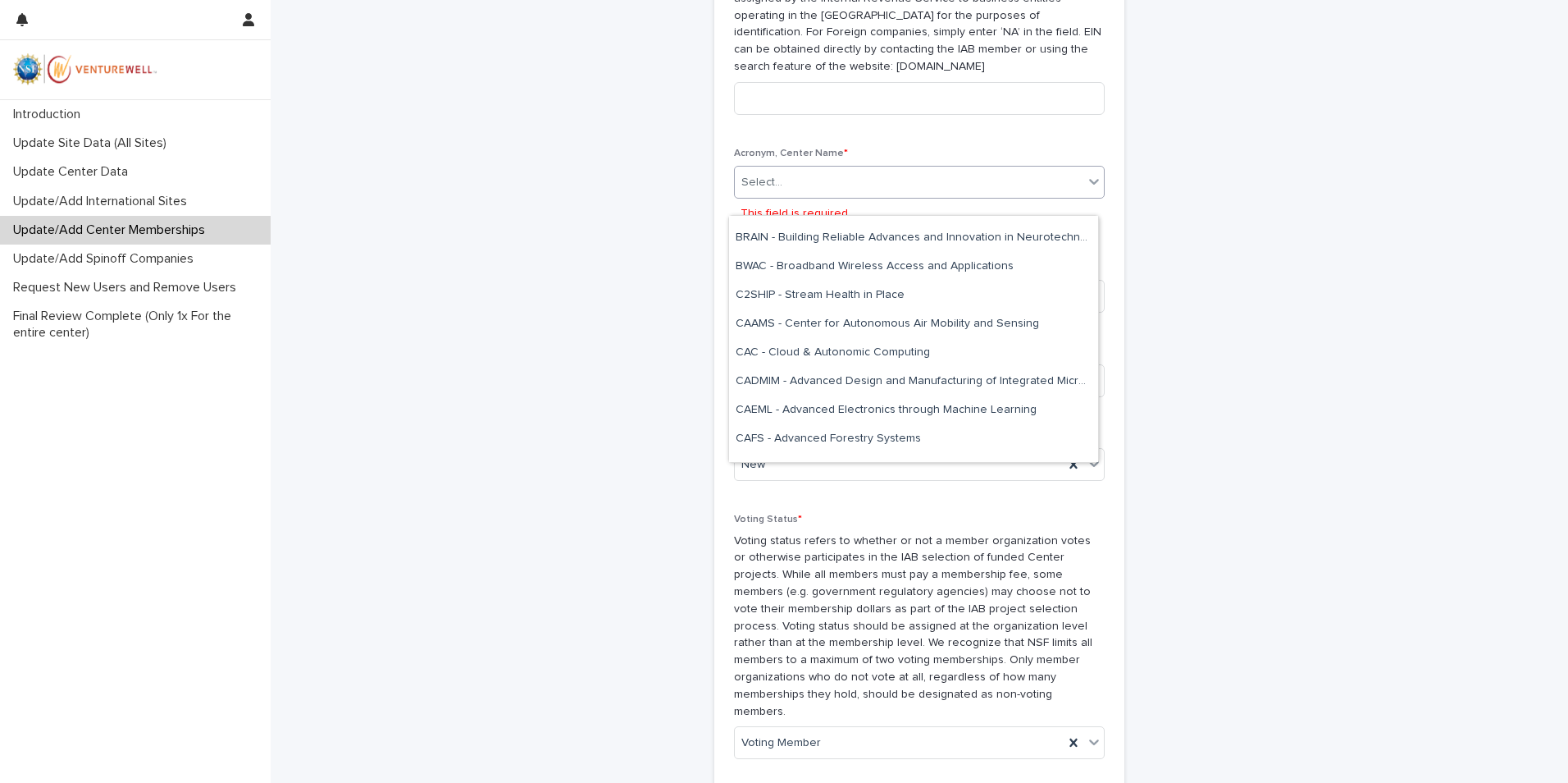
scroll to position [0, 0]
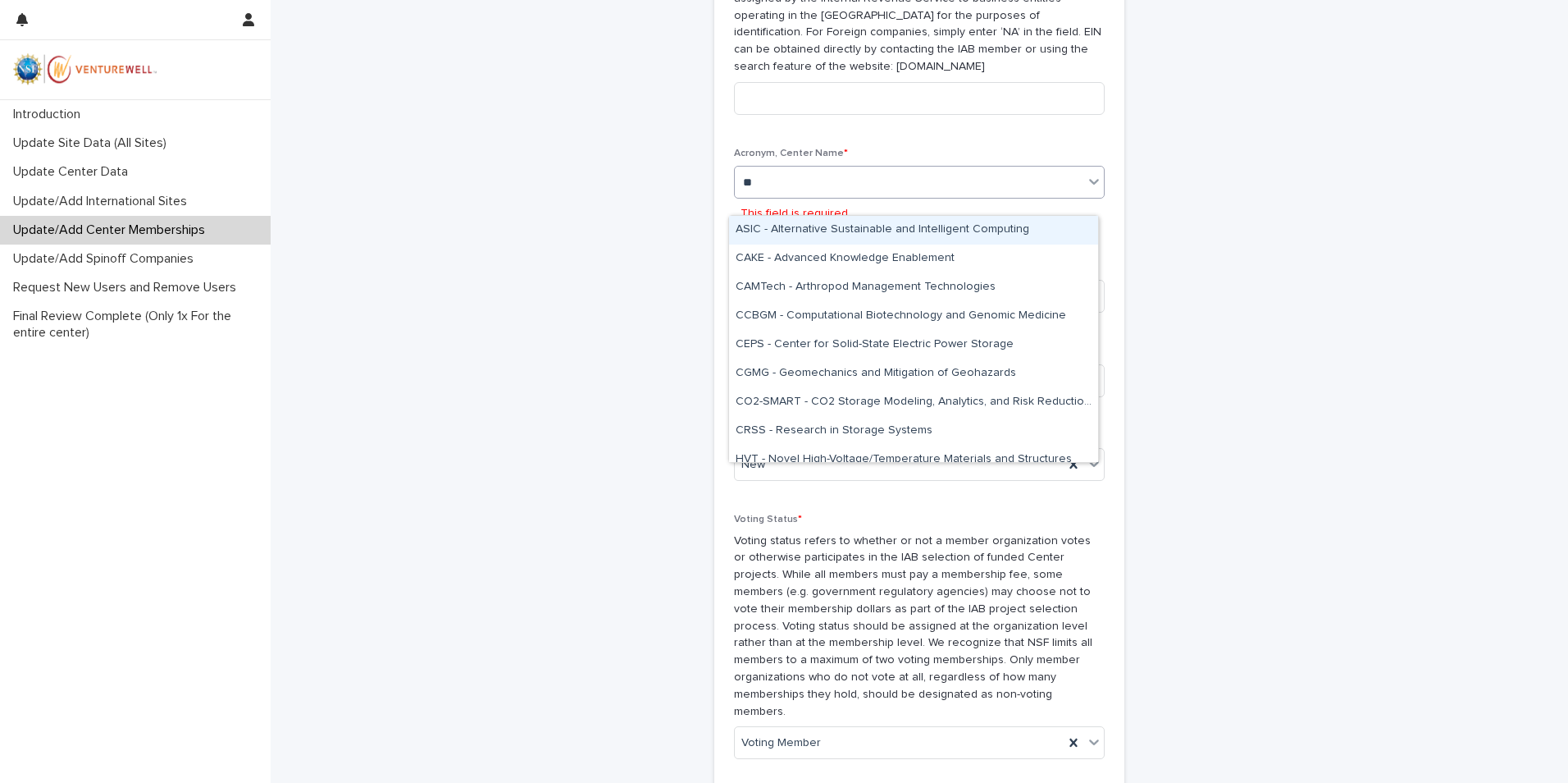
type input "***"
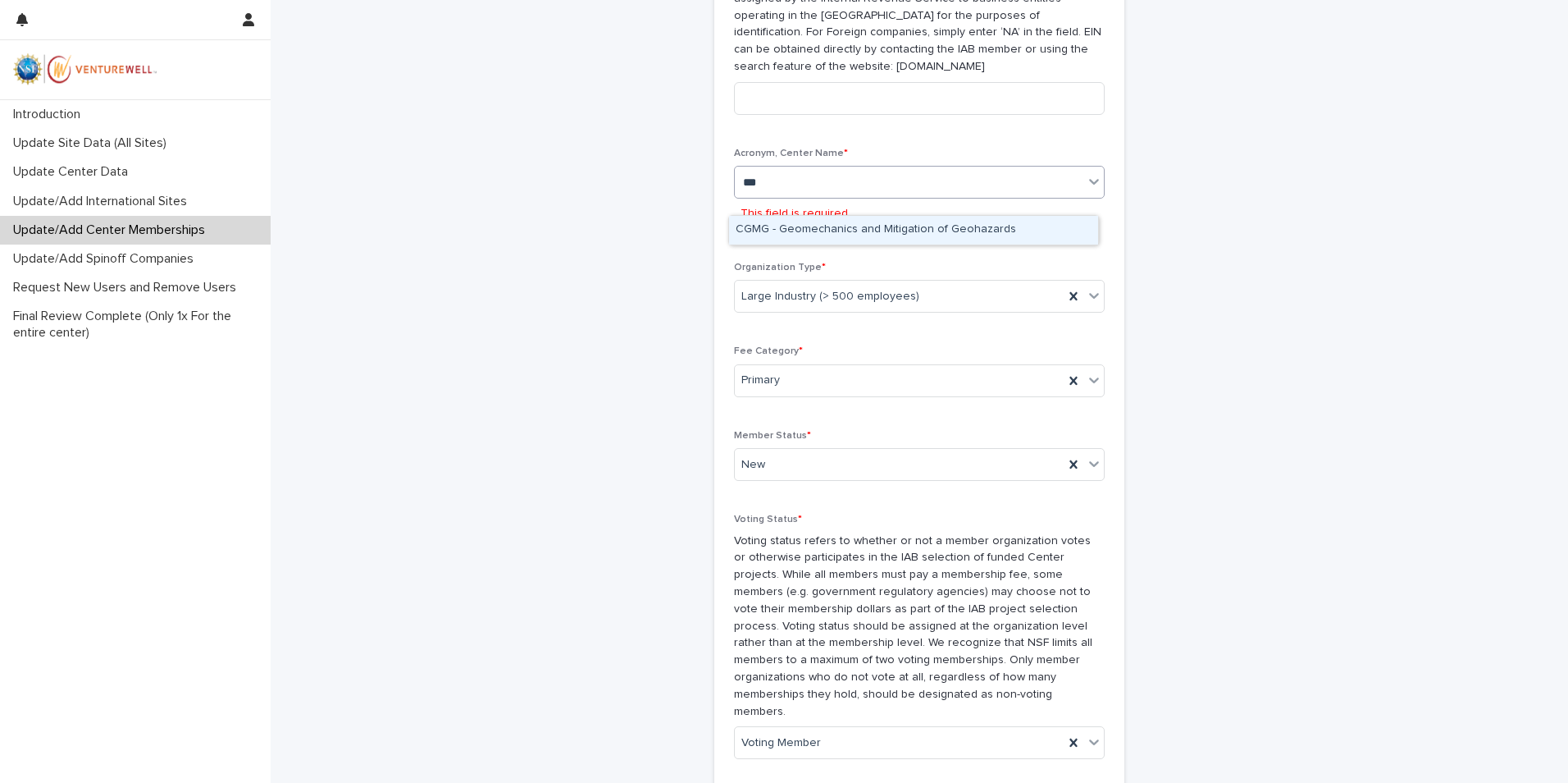
click at [955, 236] on div "CGMG - Geomechanics and Mitigation of Geohazards" at bounding box center [913, 230] width 369 height 29
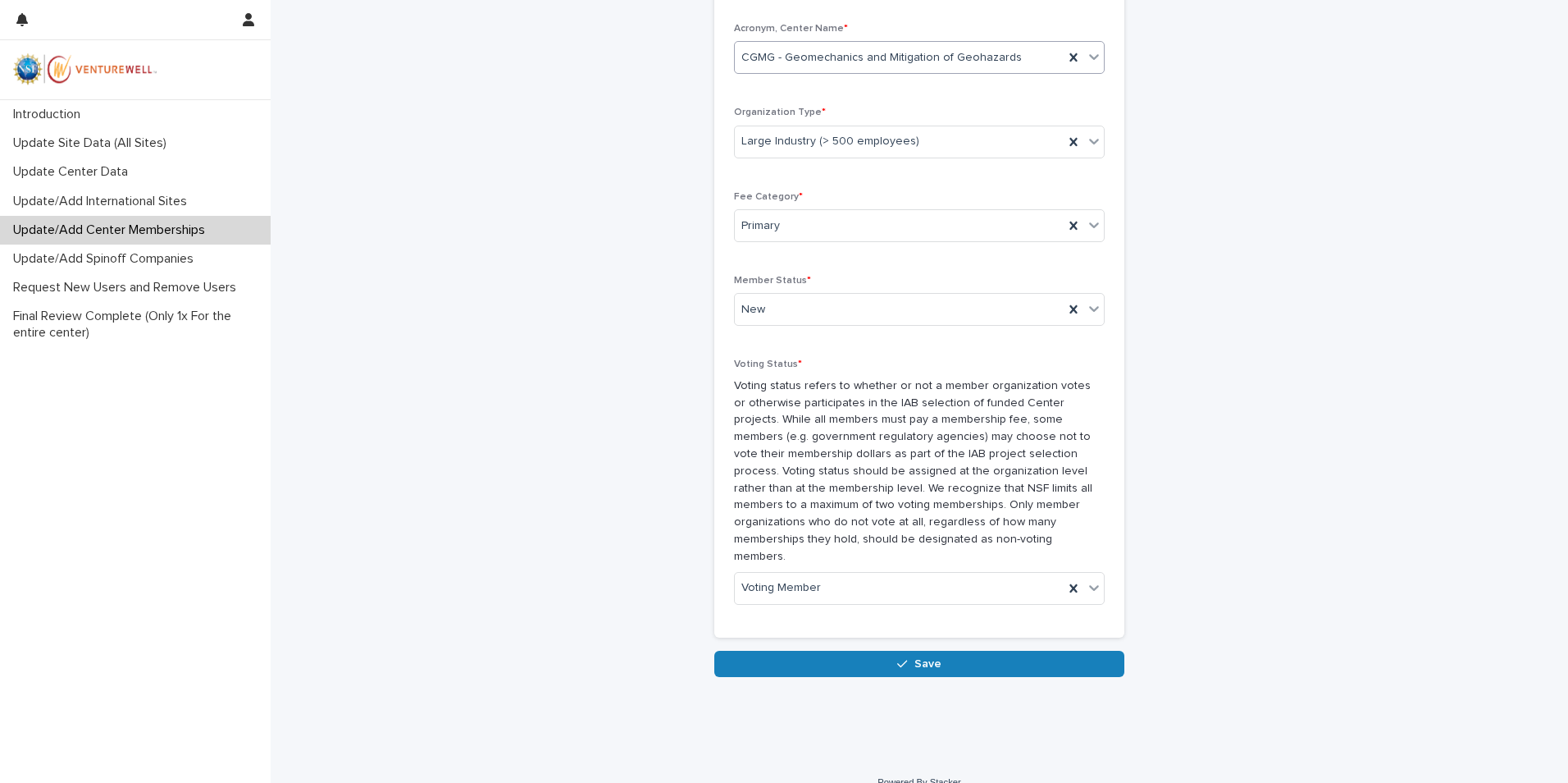
scroll to position [1112, 0]
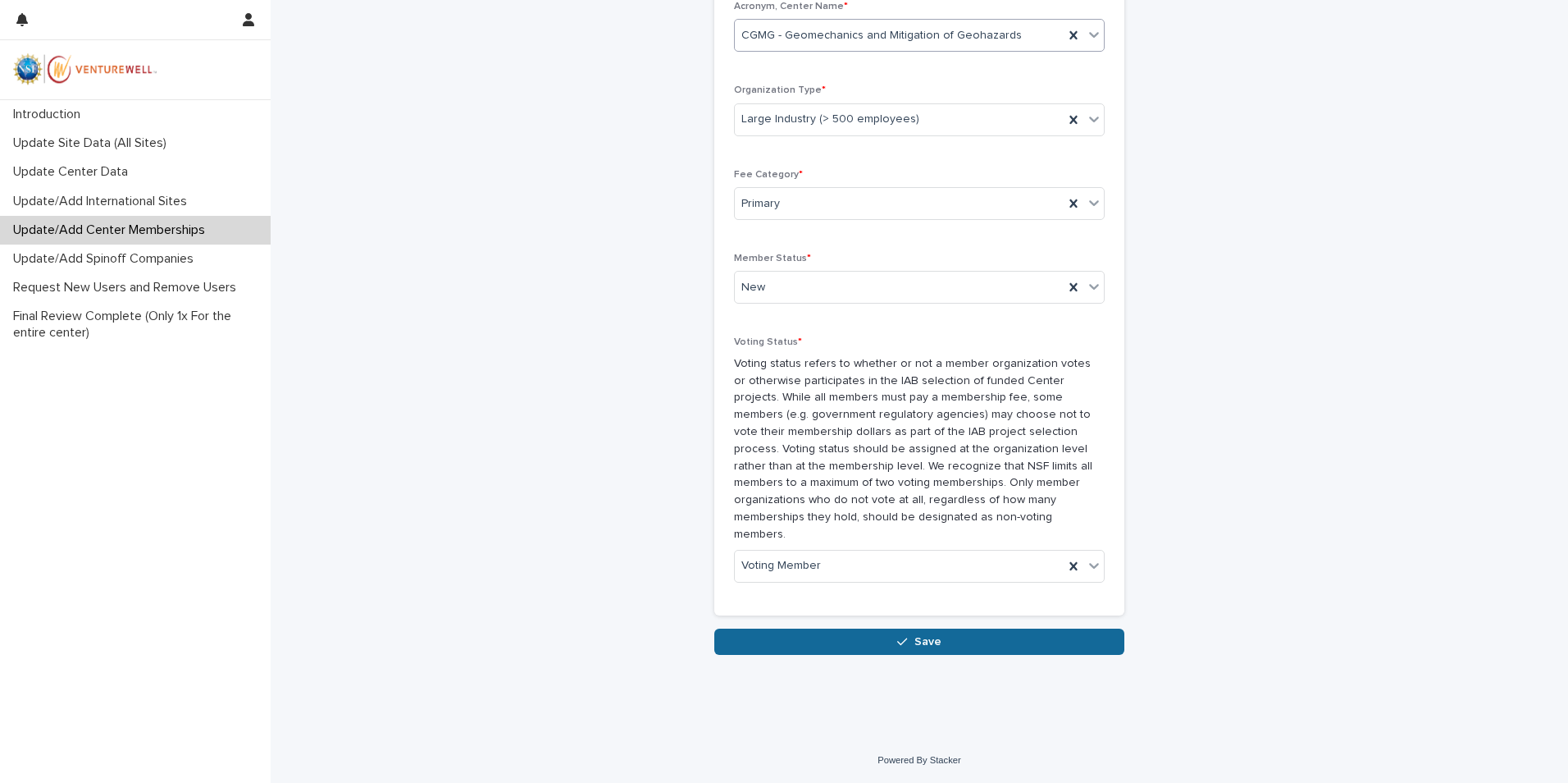
click at [950, 637] on button "Save" at bounding box center [919, 641] width 410 height 26
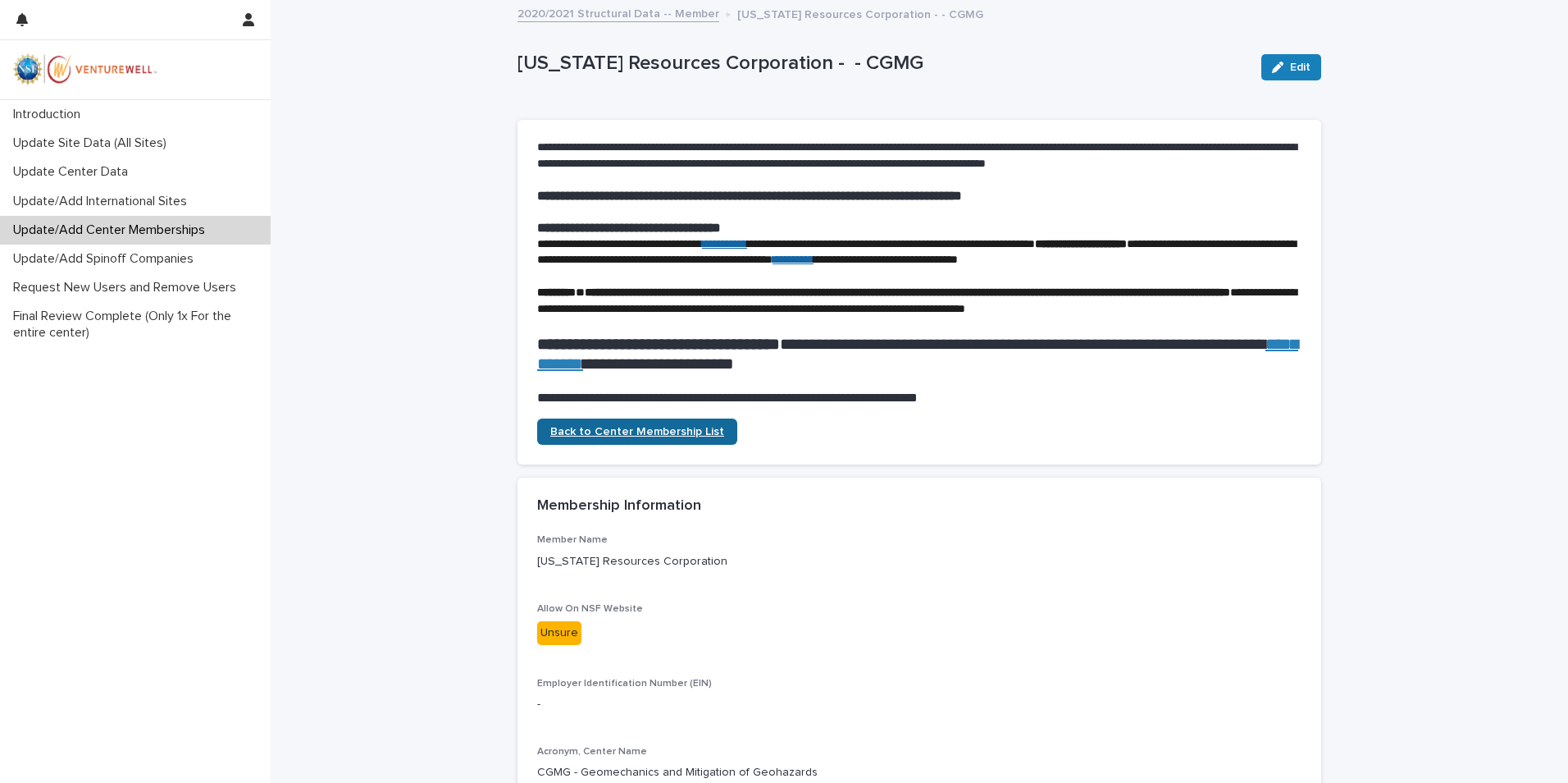
click at [640, 438] on span "Back to Center Membership List" at bounding box center [636, 432] width 174 height 11
click at [125, 238] on div "Update/Add Center Memberships" at bounding box center [135, 230] width 270 height 29
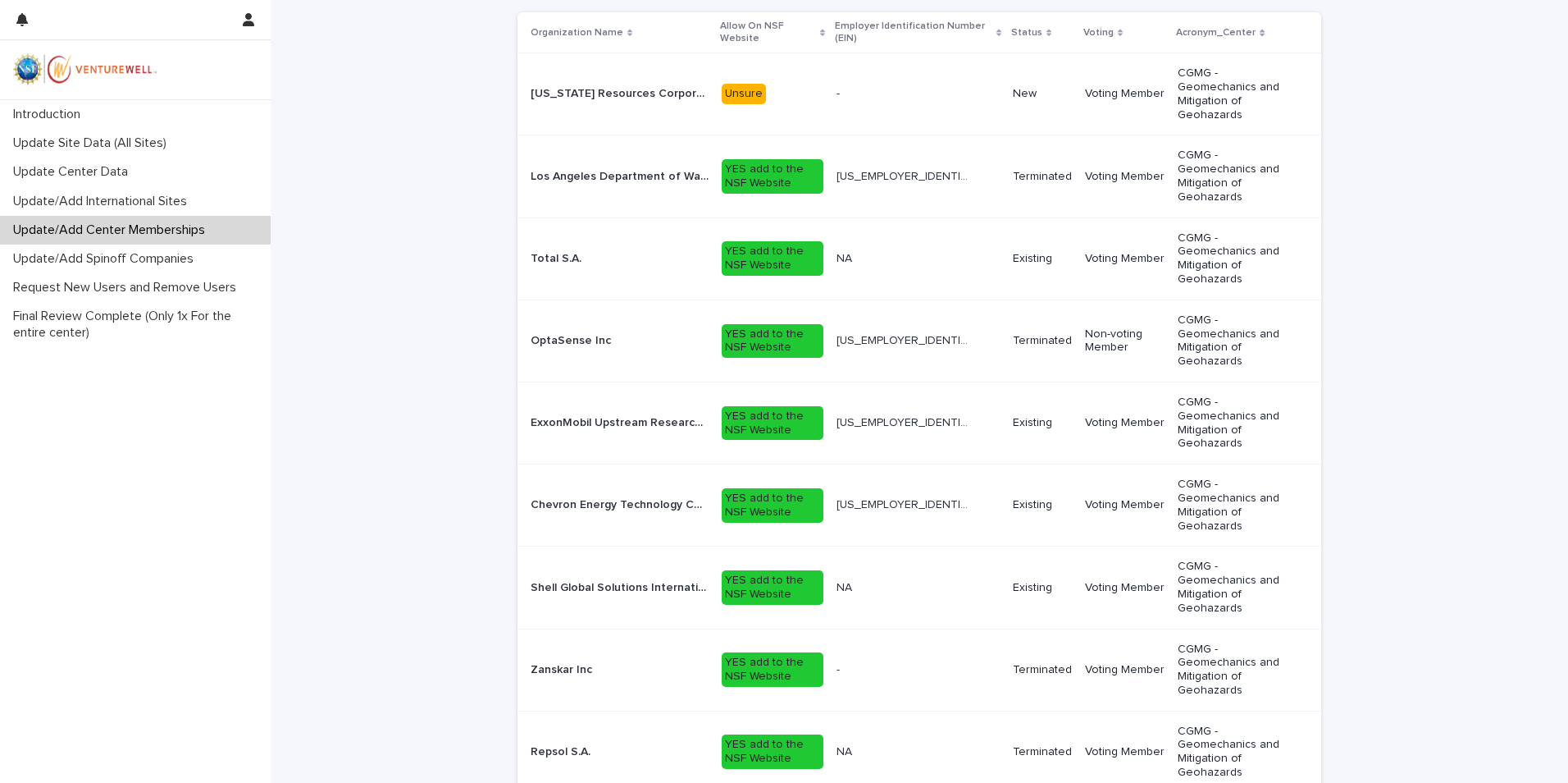
scroll to position [551, 0]
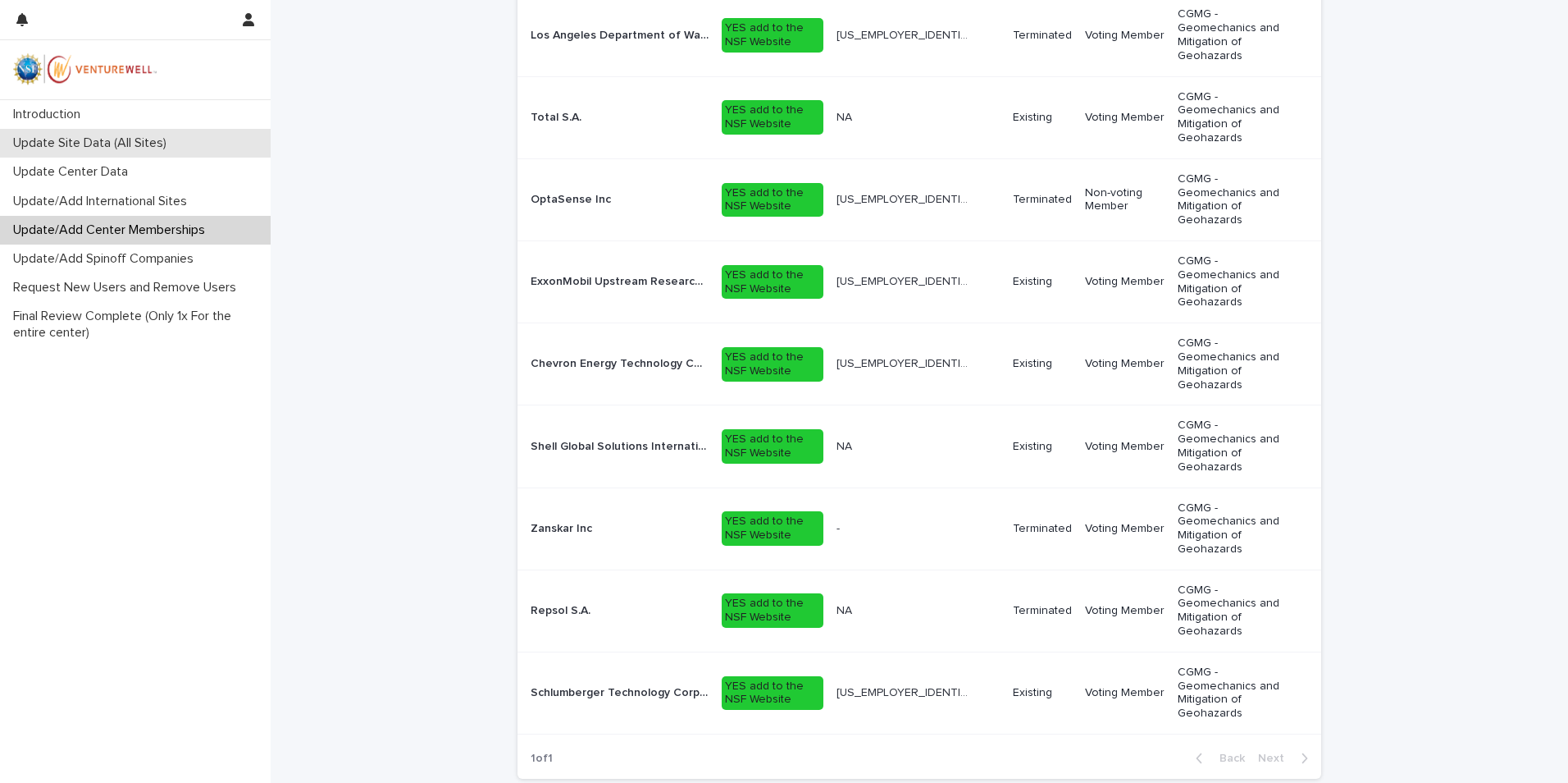
click at [119, 153] on div "Update Site Data (All Sites)" at bounding box center [135, 143] width 270 height 29
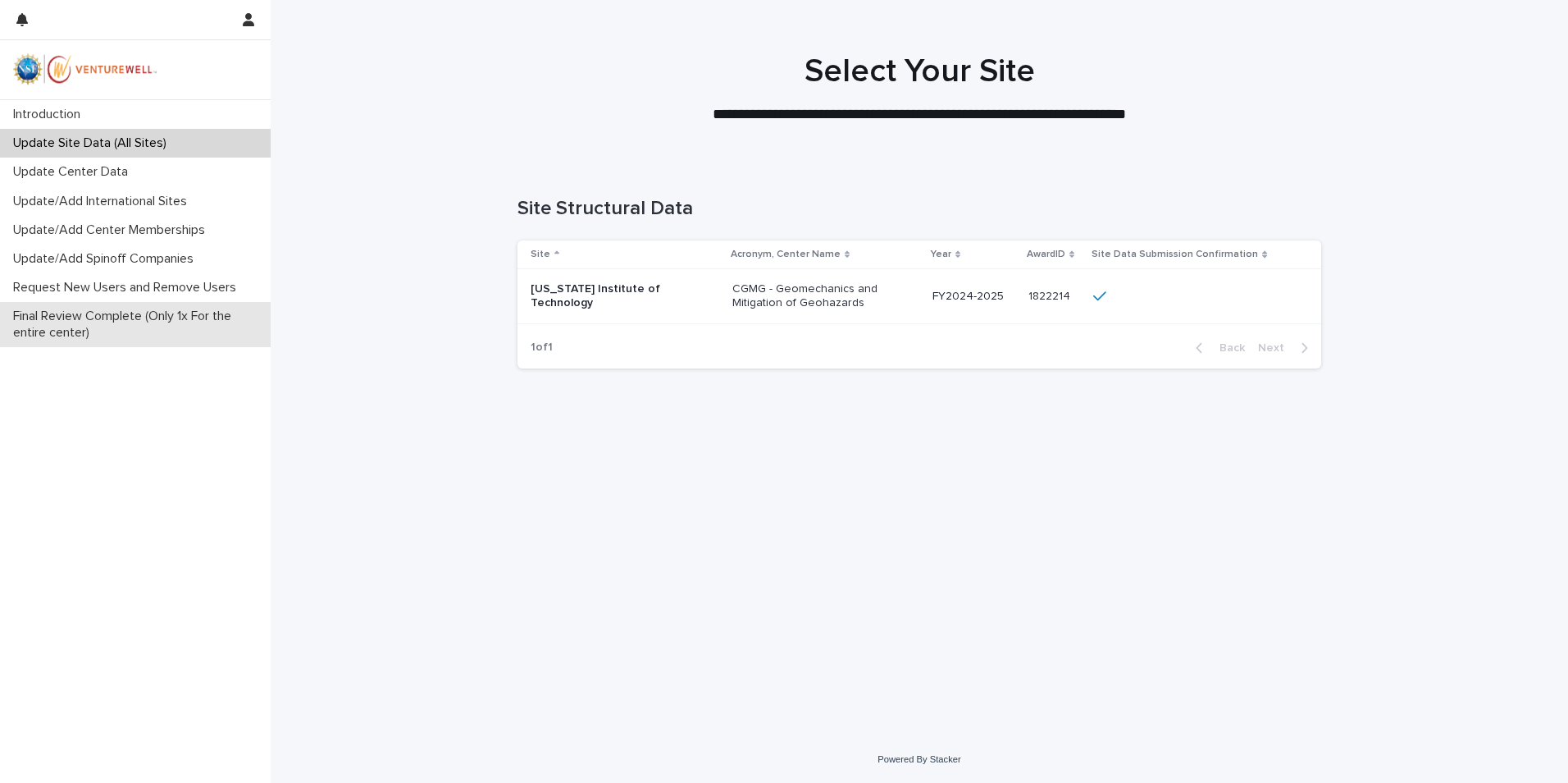
click at [103, 321] on p "Final Review Complete (Only 1x For the entire center)" at bounding box center [138, 324] width 264 height 31
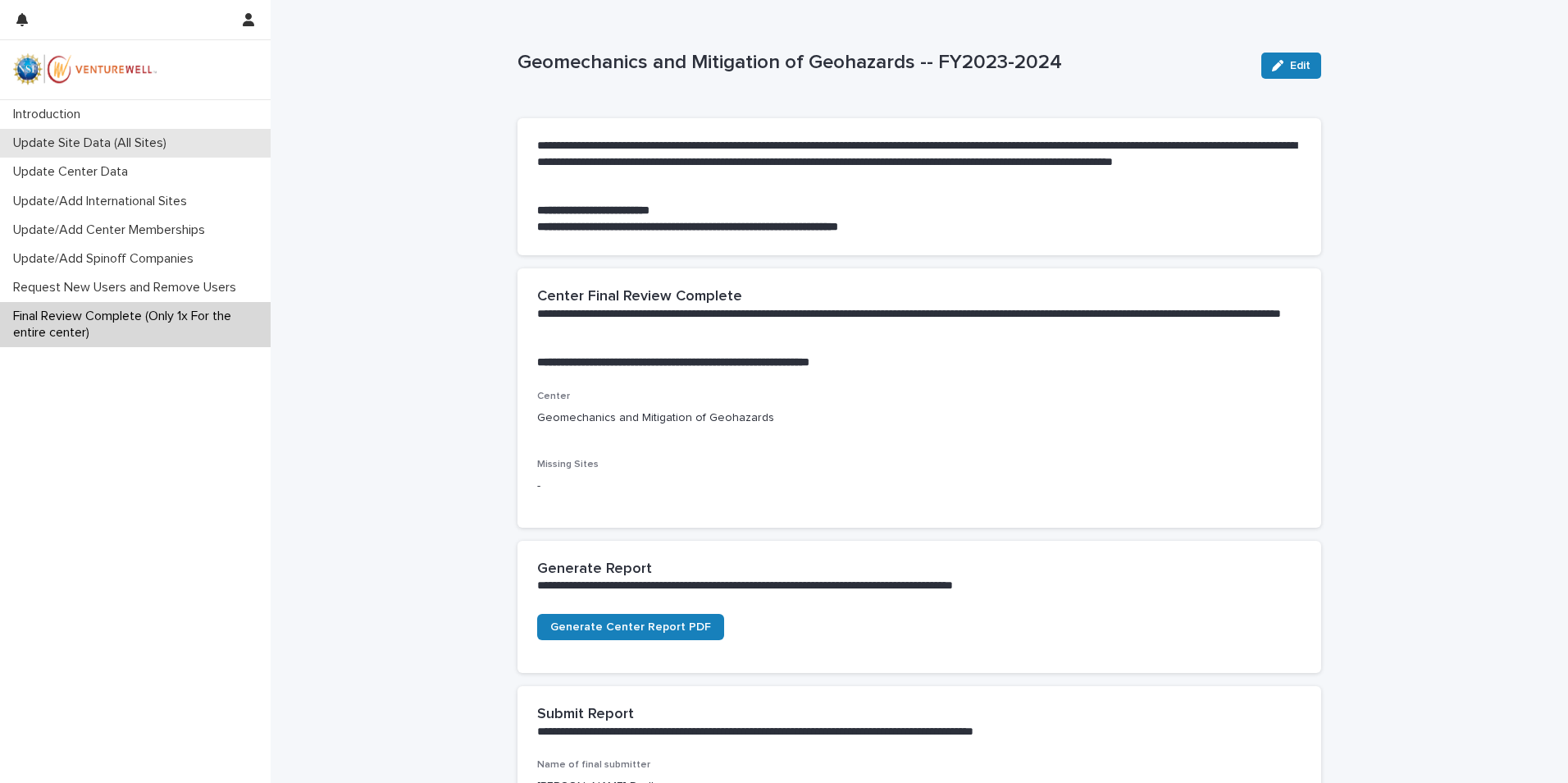
click at [83, 147] on p "Update Site Data (All Sites)" at bounding box center [93, 143] width 173 height 16
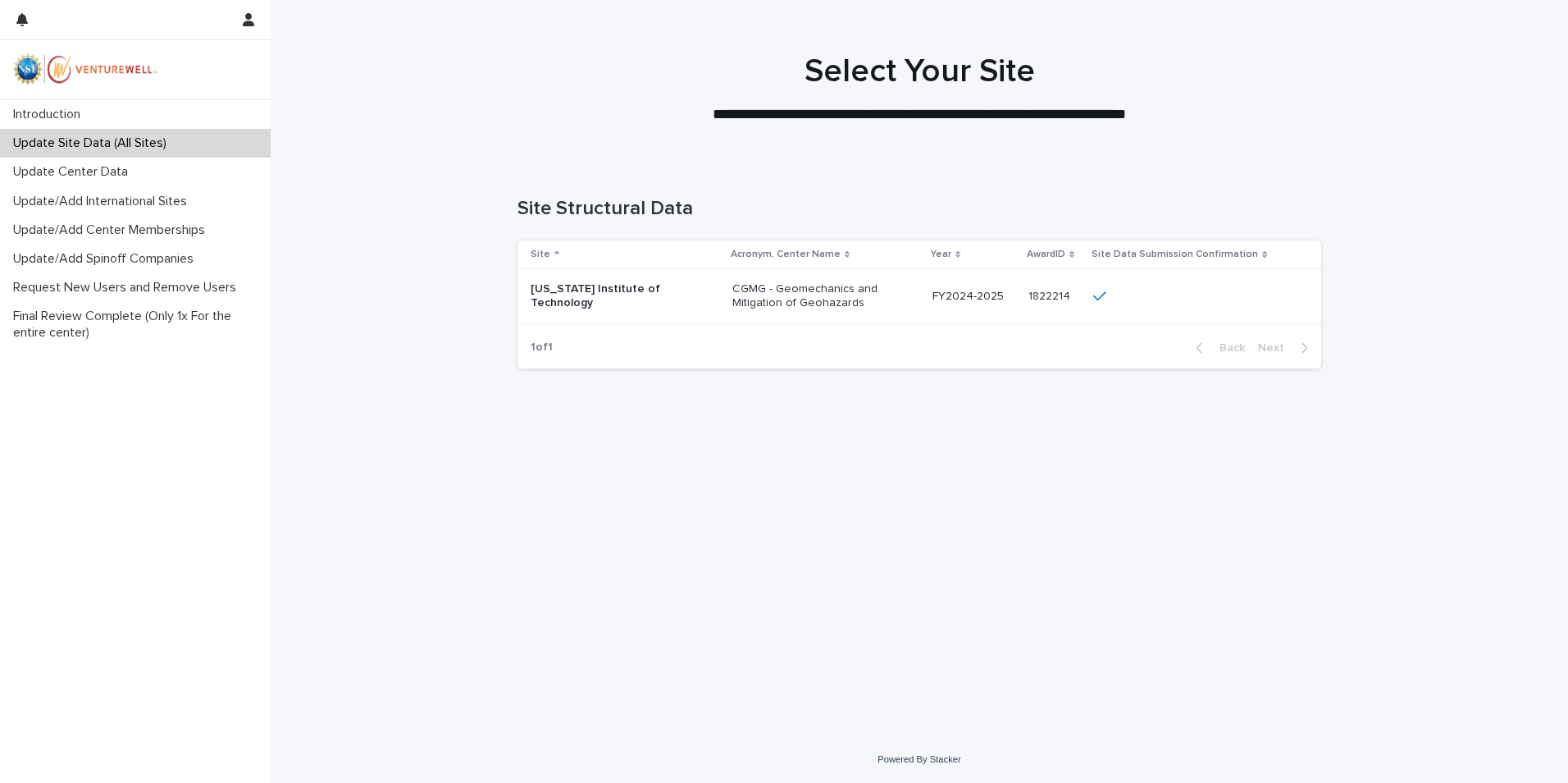
click at [579, 287] on p "[US_STATE] Institute of Technology" at bounding box center [612, 297] width 164 height 28
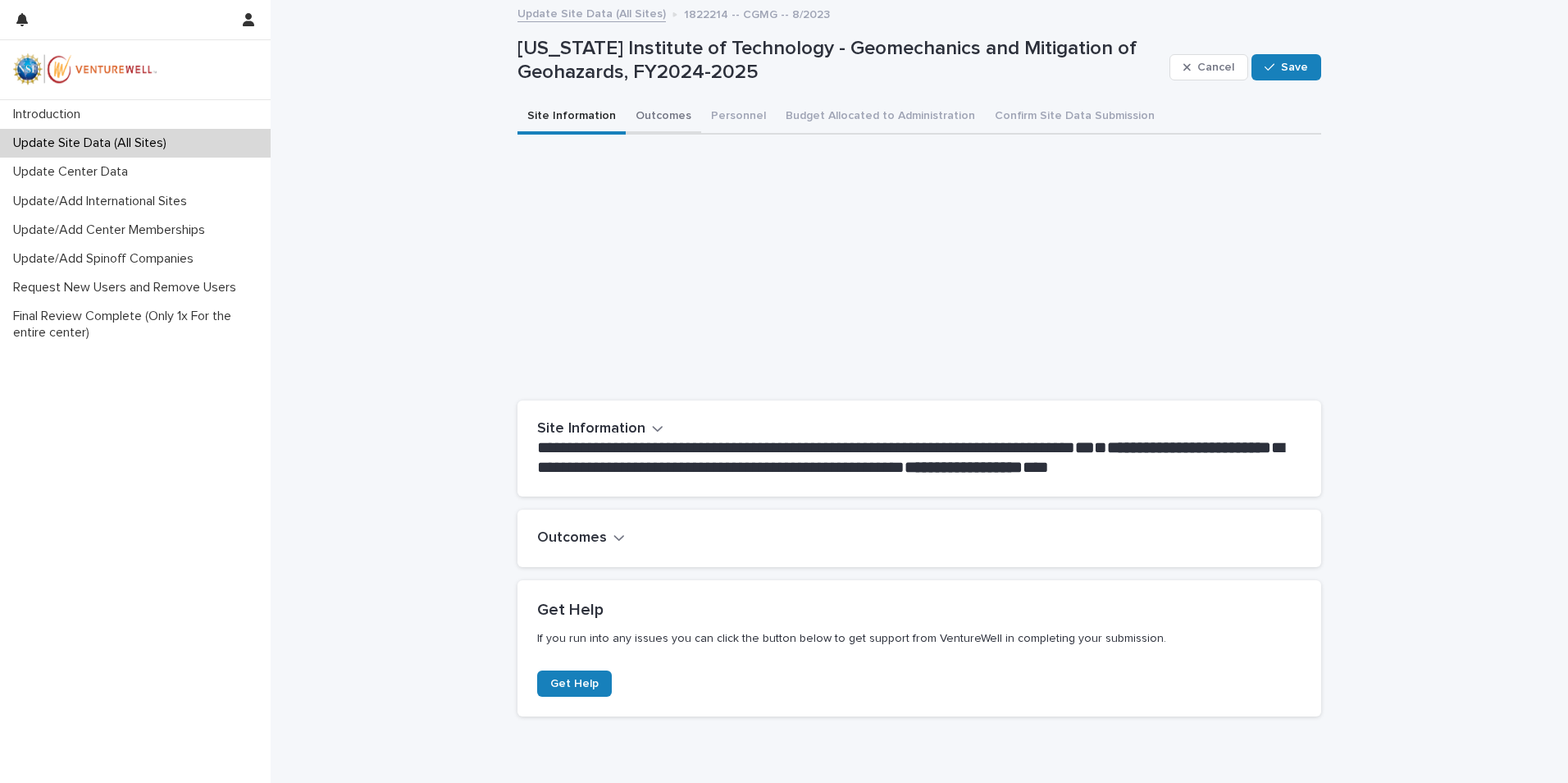
click at [651, 115] on button "Outcomes" at bounding box center [663, 117] width 75 height 35
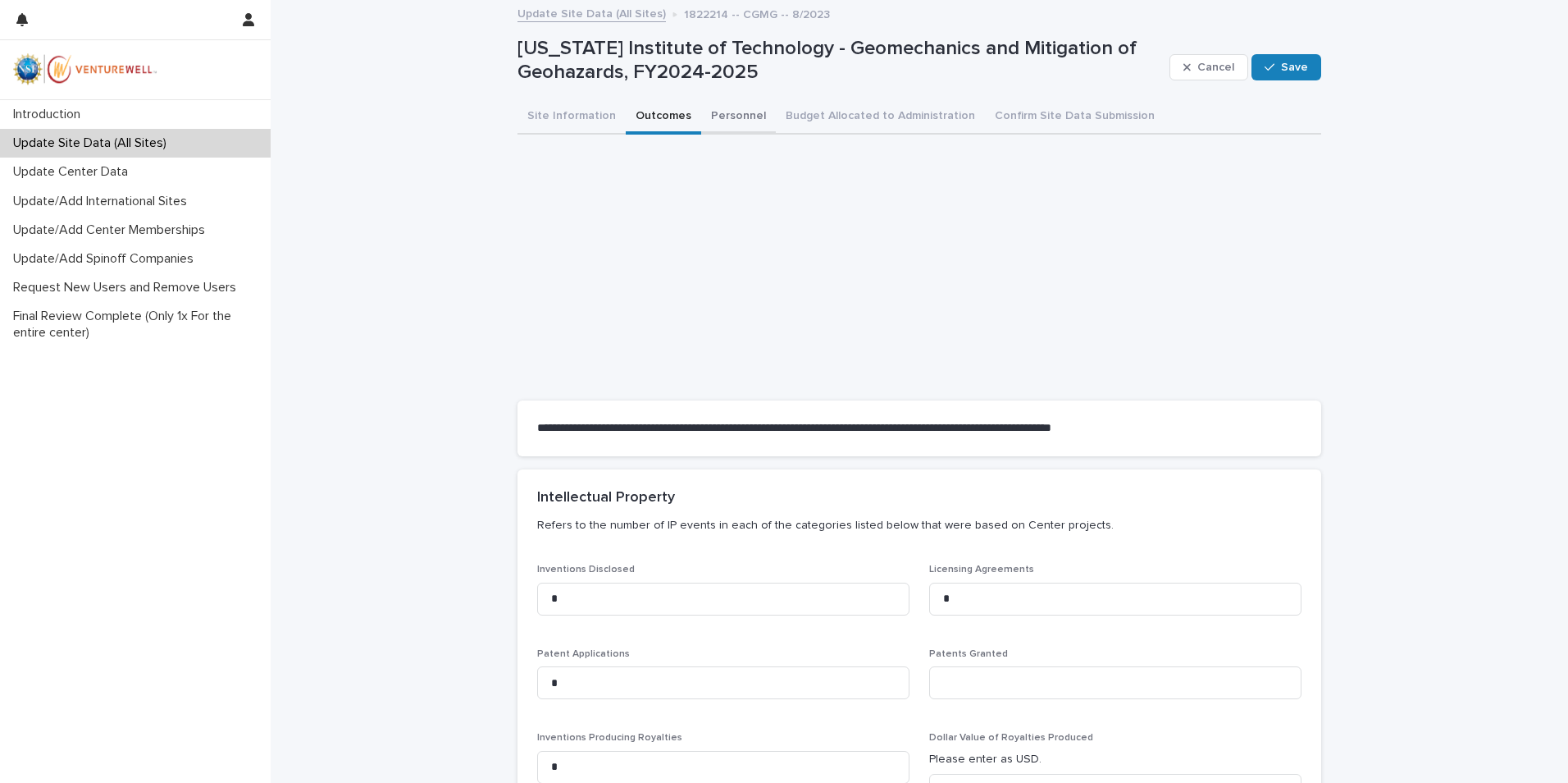
click at [726, 116] on button "Personnel" at bounding box center [738, 117] width 75 height 35
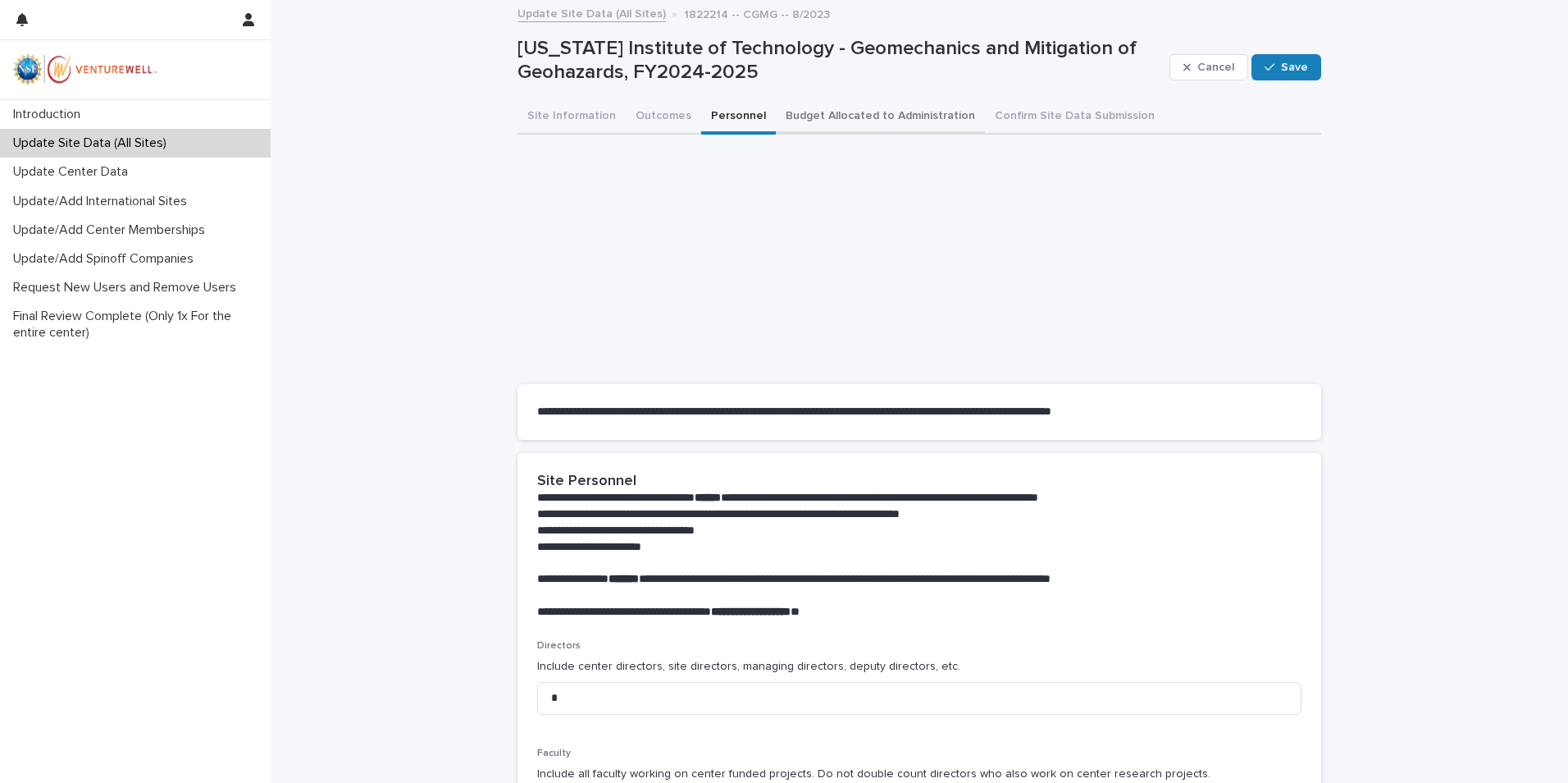
click at [834, 110] on button "Budget Allocated to Administration" at bounding box center [880, 117] width 209 height 35
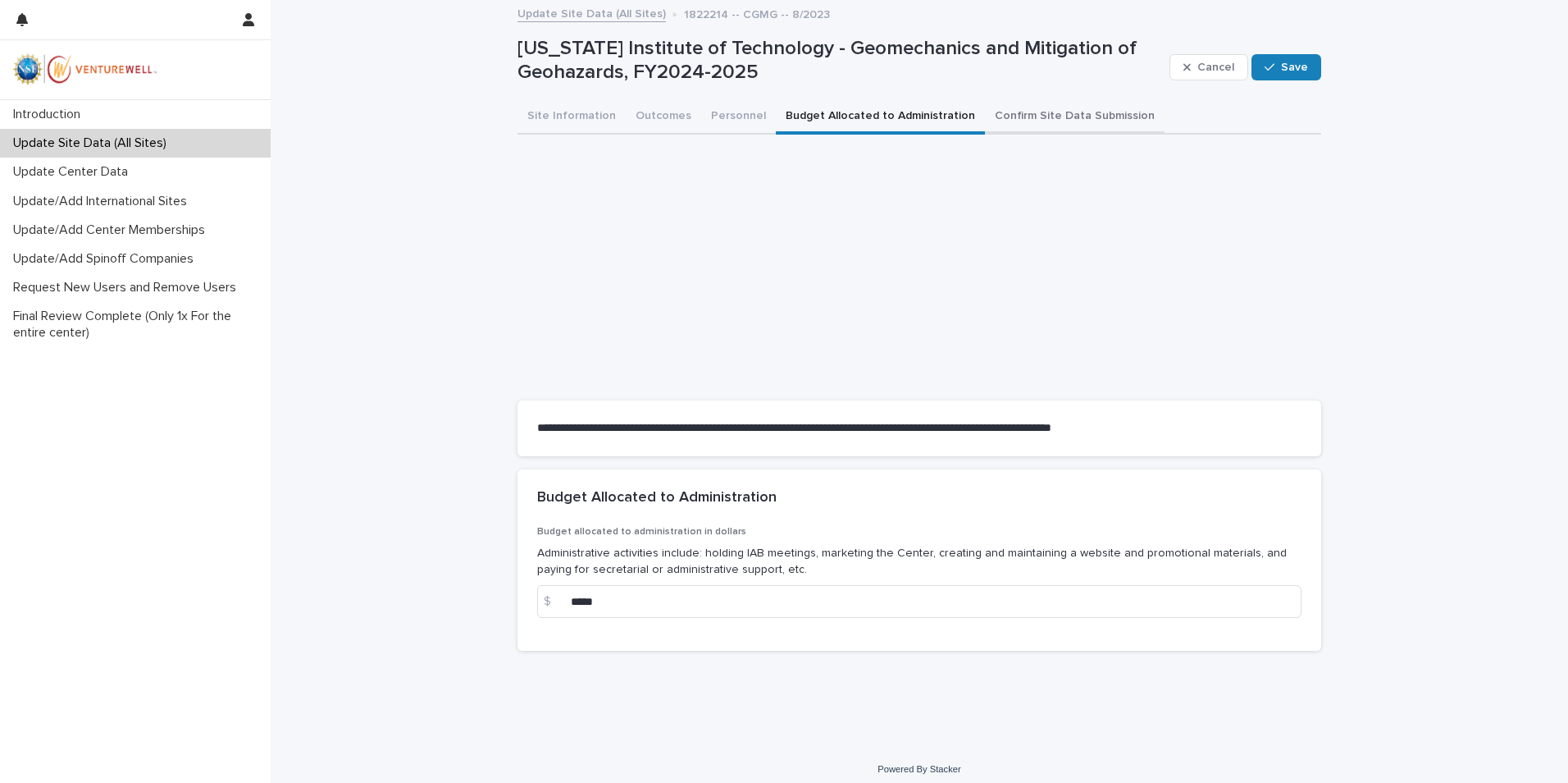
click at [1024, 115] on button "Confirm Site Data Submission" at bounding box center [1073, 117] width 179 height 35
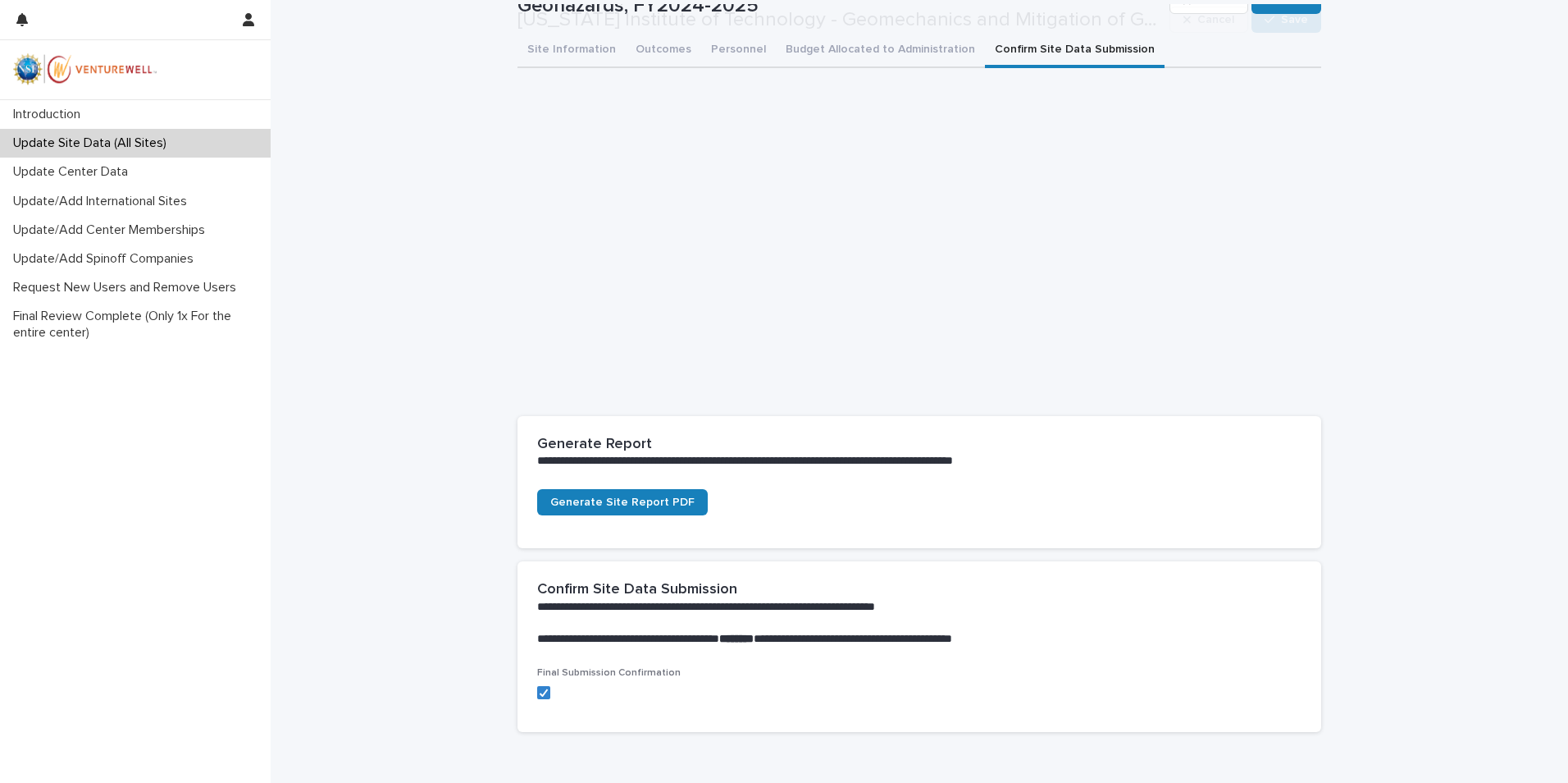
scroll to position [158, 0]
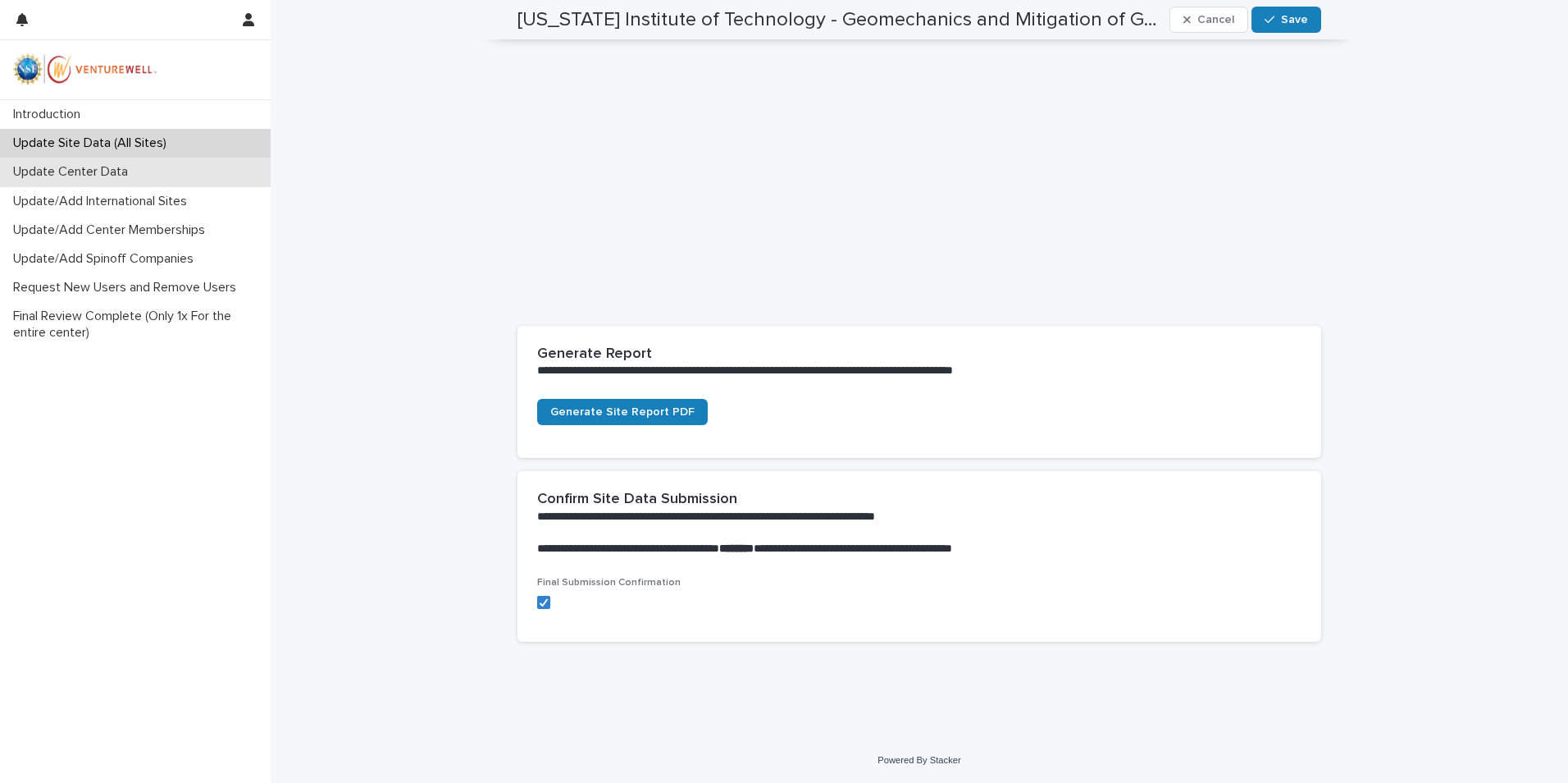
click at [72, 178] on p "Update Center Data" at bounding box center [73, 172] width 134 height 16
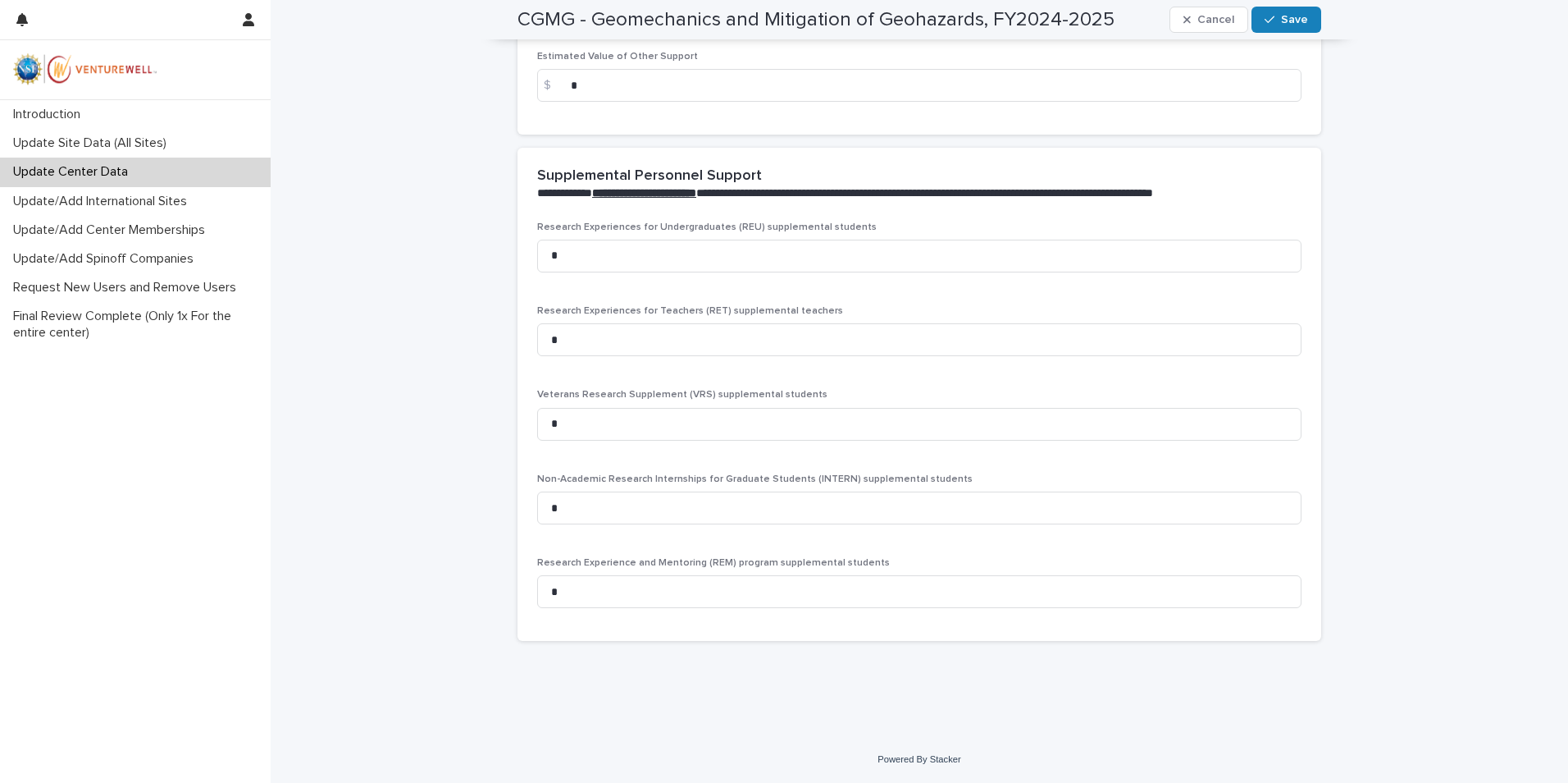
scroll to position [3222, 0]
click at [108, 198] on p "Update/Add International Sites" at bounding box center [103, 201] width 193 height 16
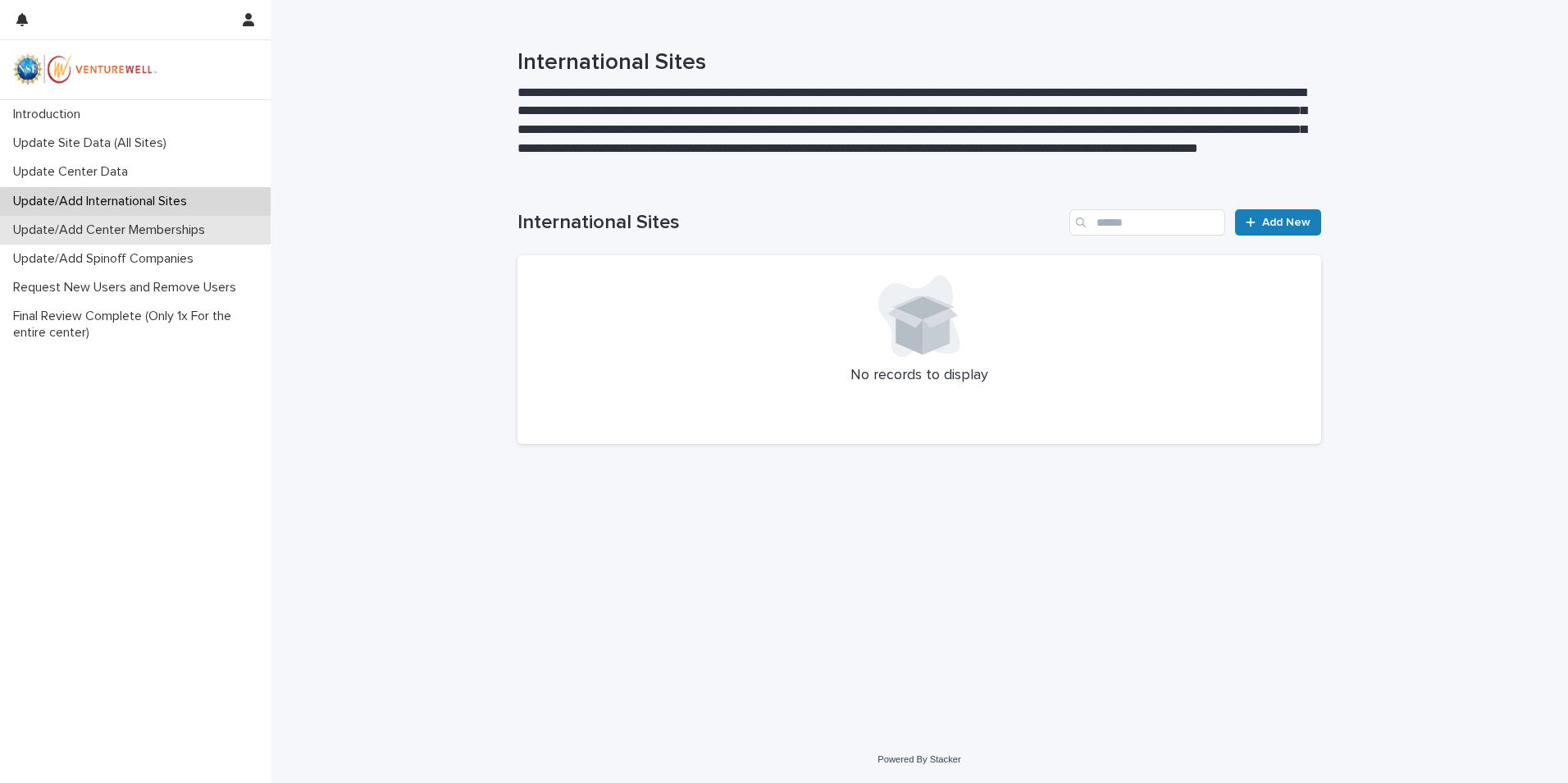
click at [57, 235] on p "Update/Add Center Memberships" at bounding box center [112, 230] width 211 height 16
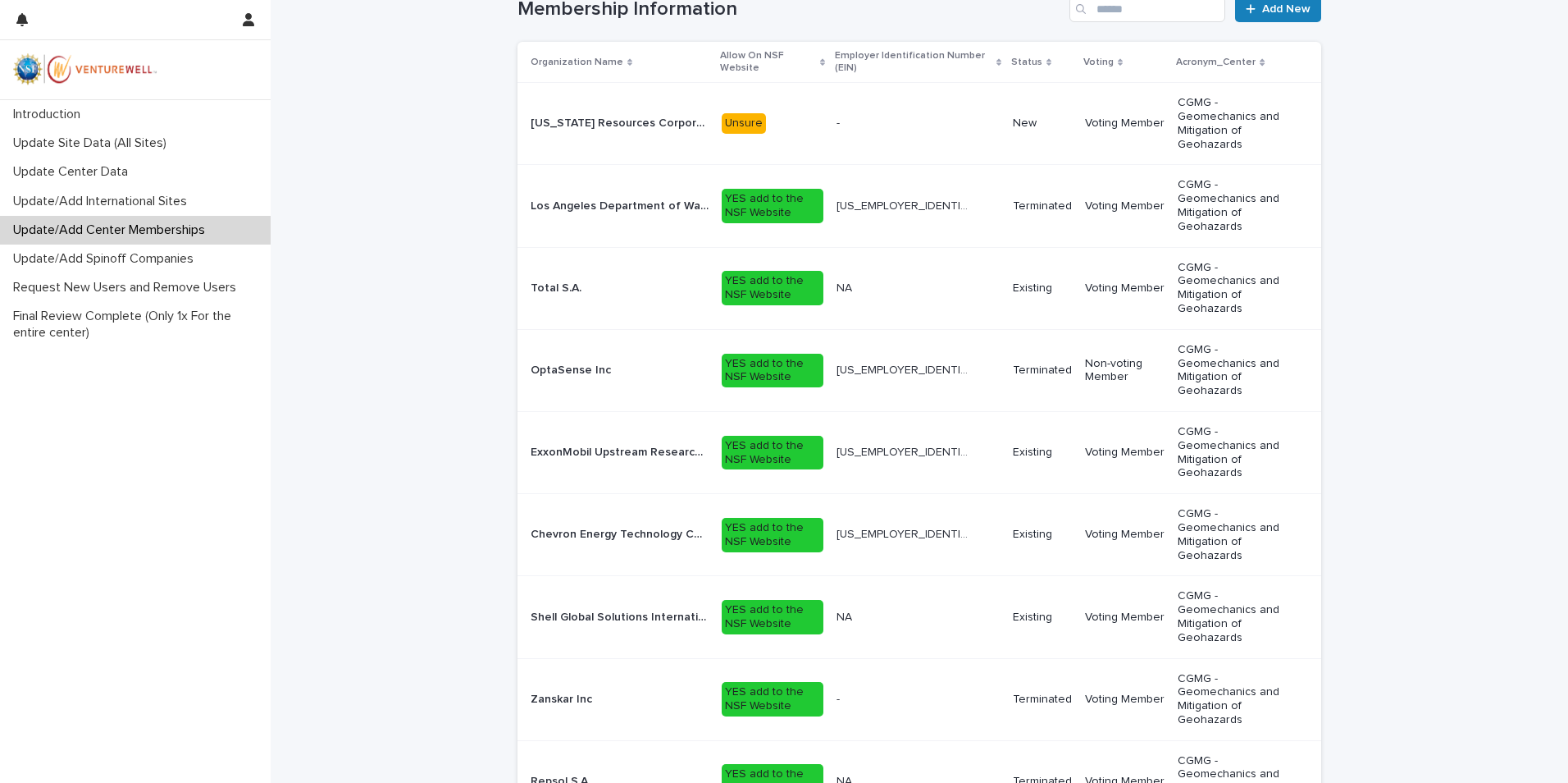
scroll to position [551, 0]
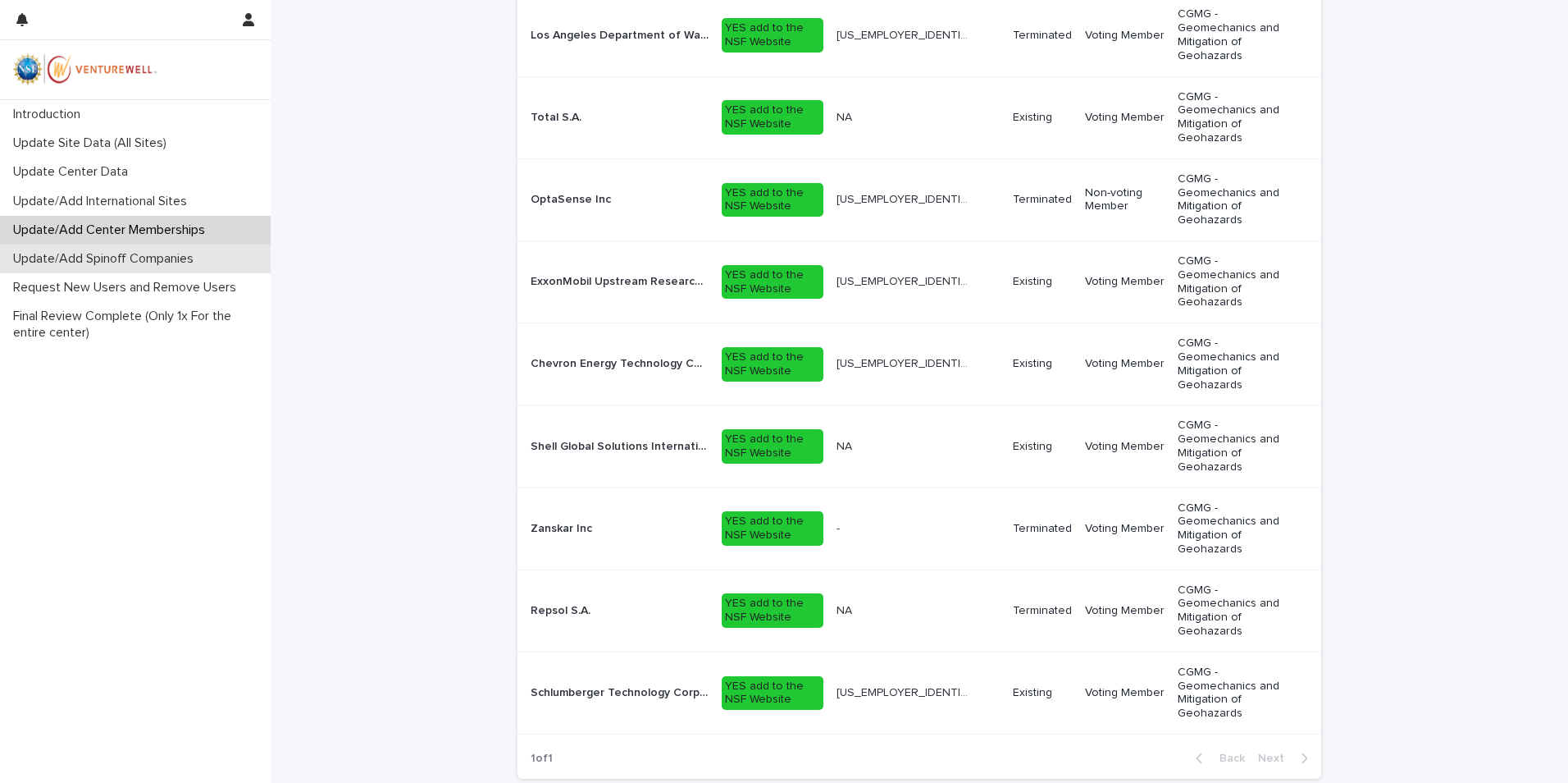
click at [120, 258] on p "Update/Add Spinoff Companies" at bounding box center [106, 258] width 200 height 16
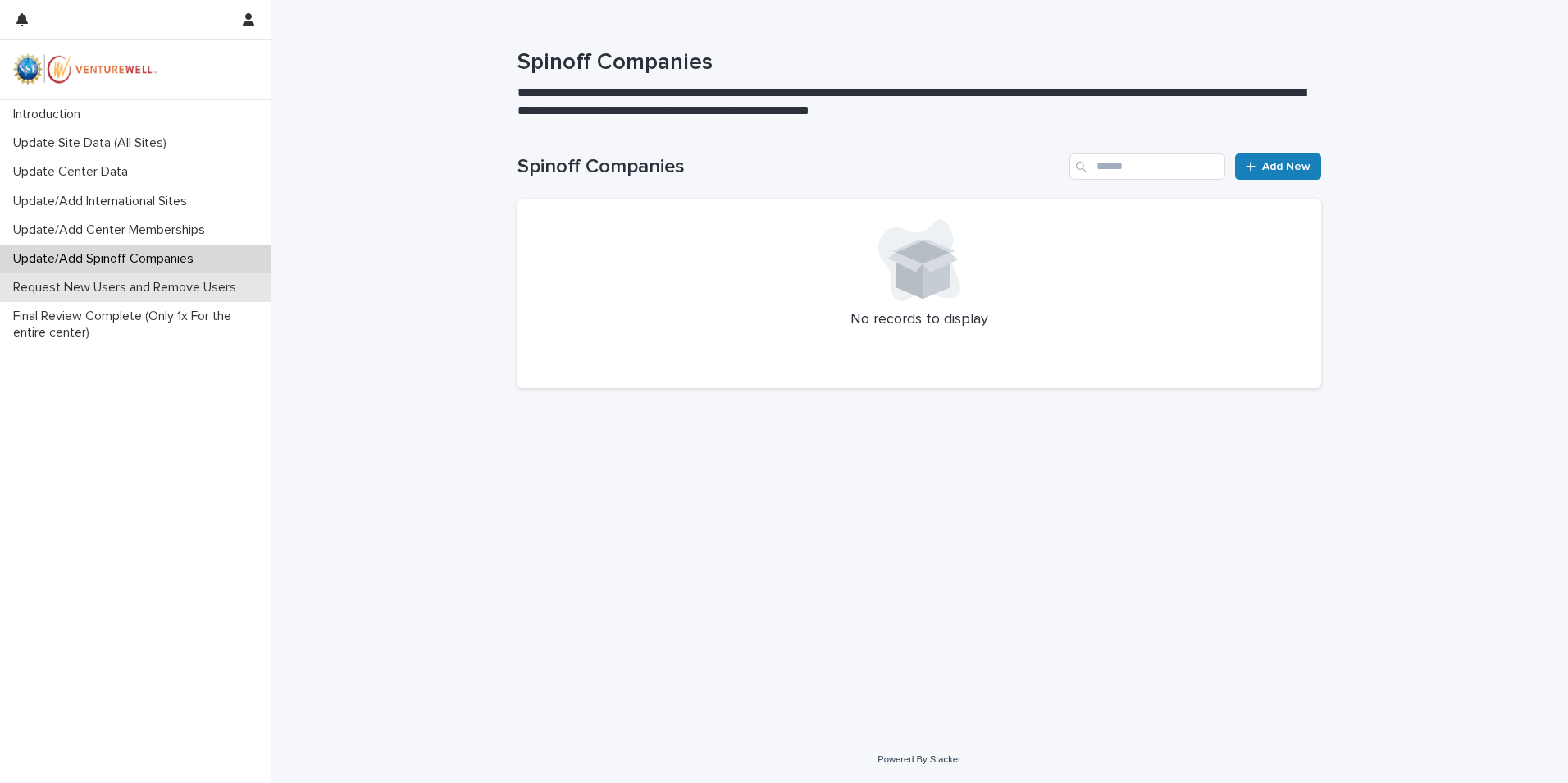
click at [103, 296] on p "Request New Users and Remove Users" at bounding box center [128, 287] width 243 height 16
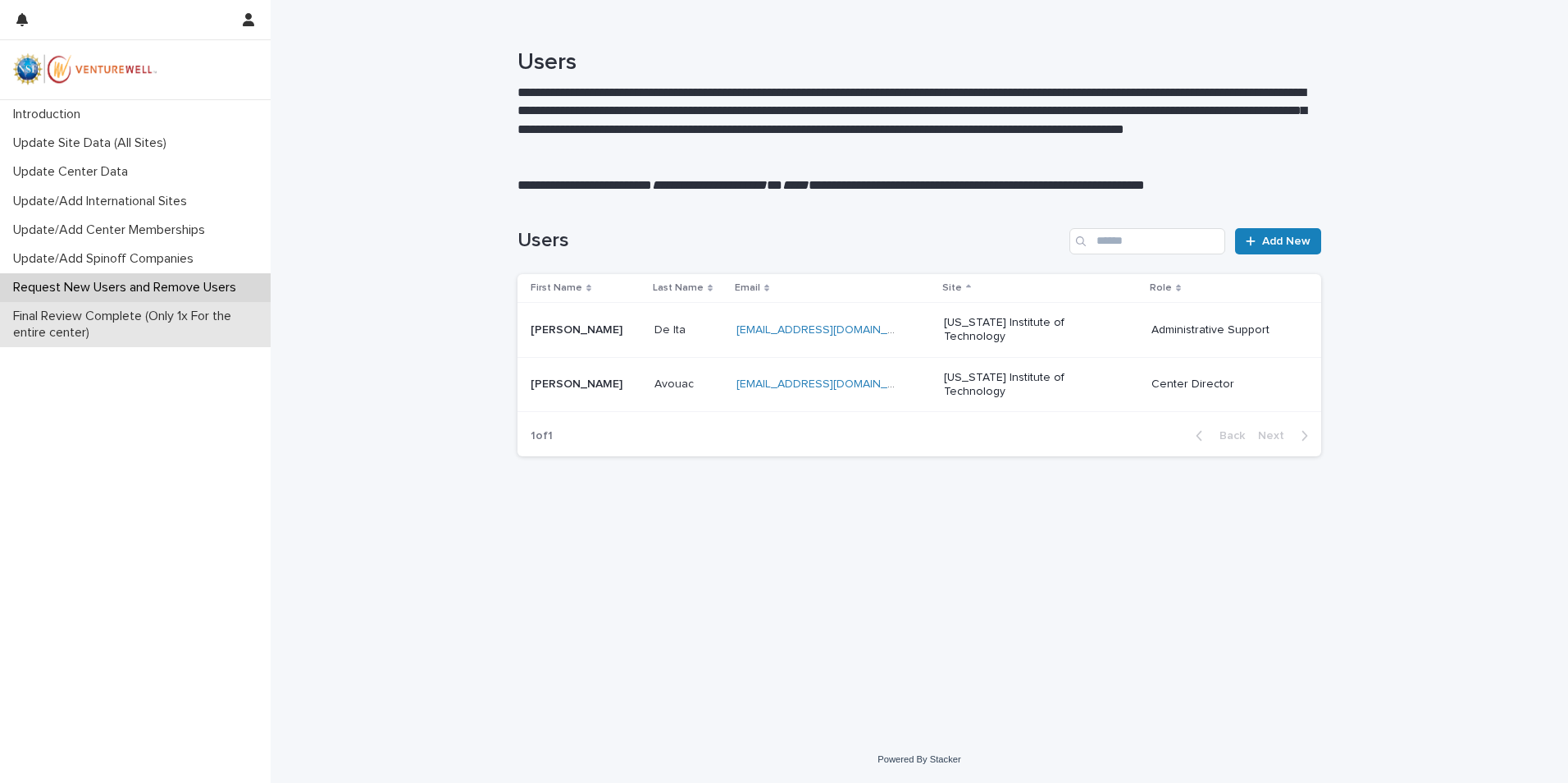
click at [107, 323] on p "Final Review Complete (Only 1x For the entire center)" at bounding box center [138, 324] width 264 height 31
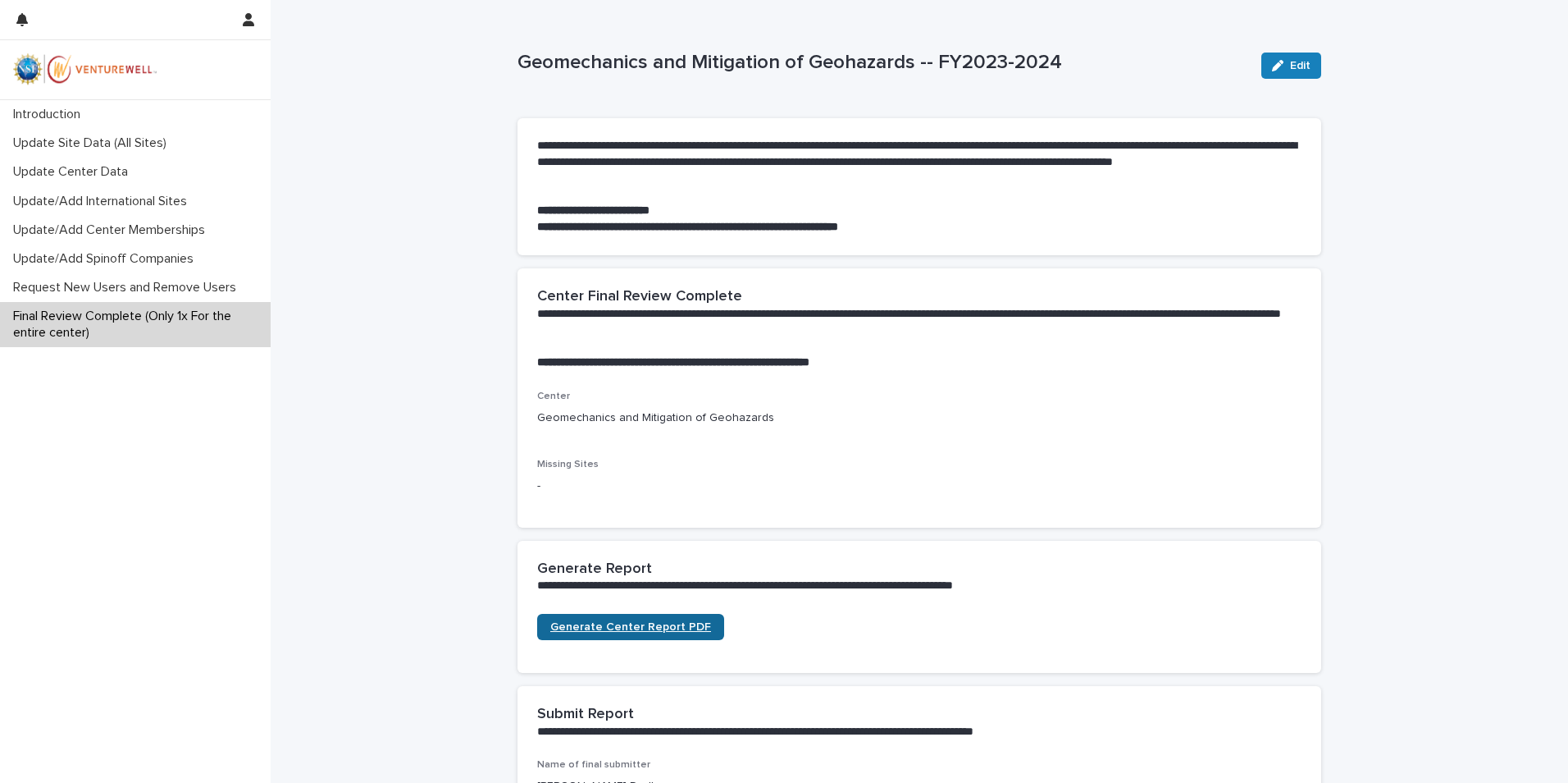
click at [653, 626] on span "Generate Center Report PDF" at bounding box center [630, 626] width 160 height 11
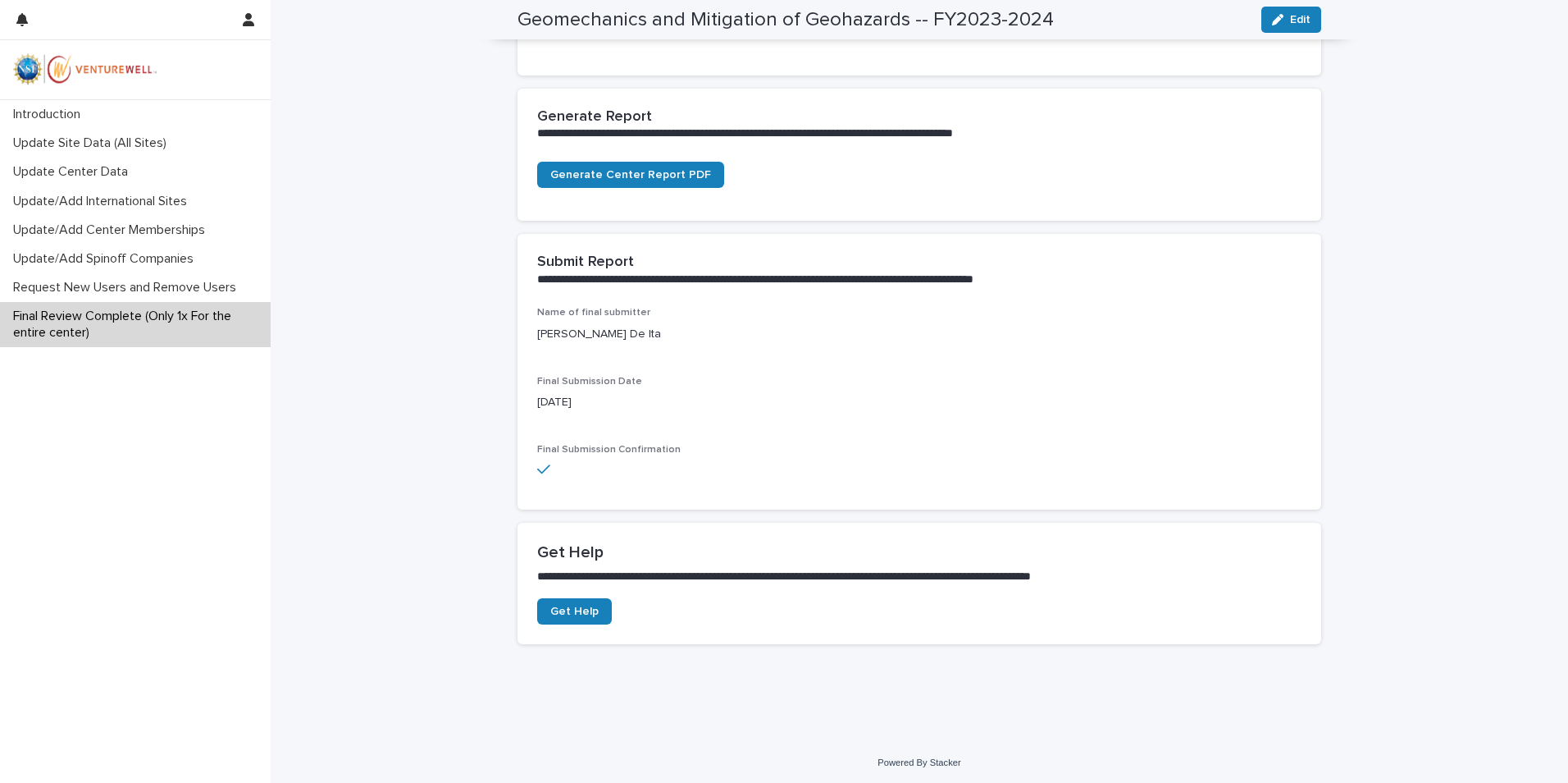
scroll to position [455, 0]
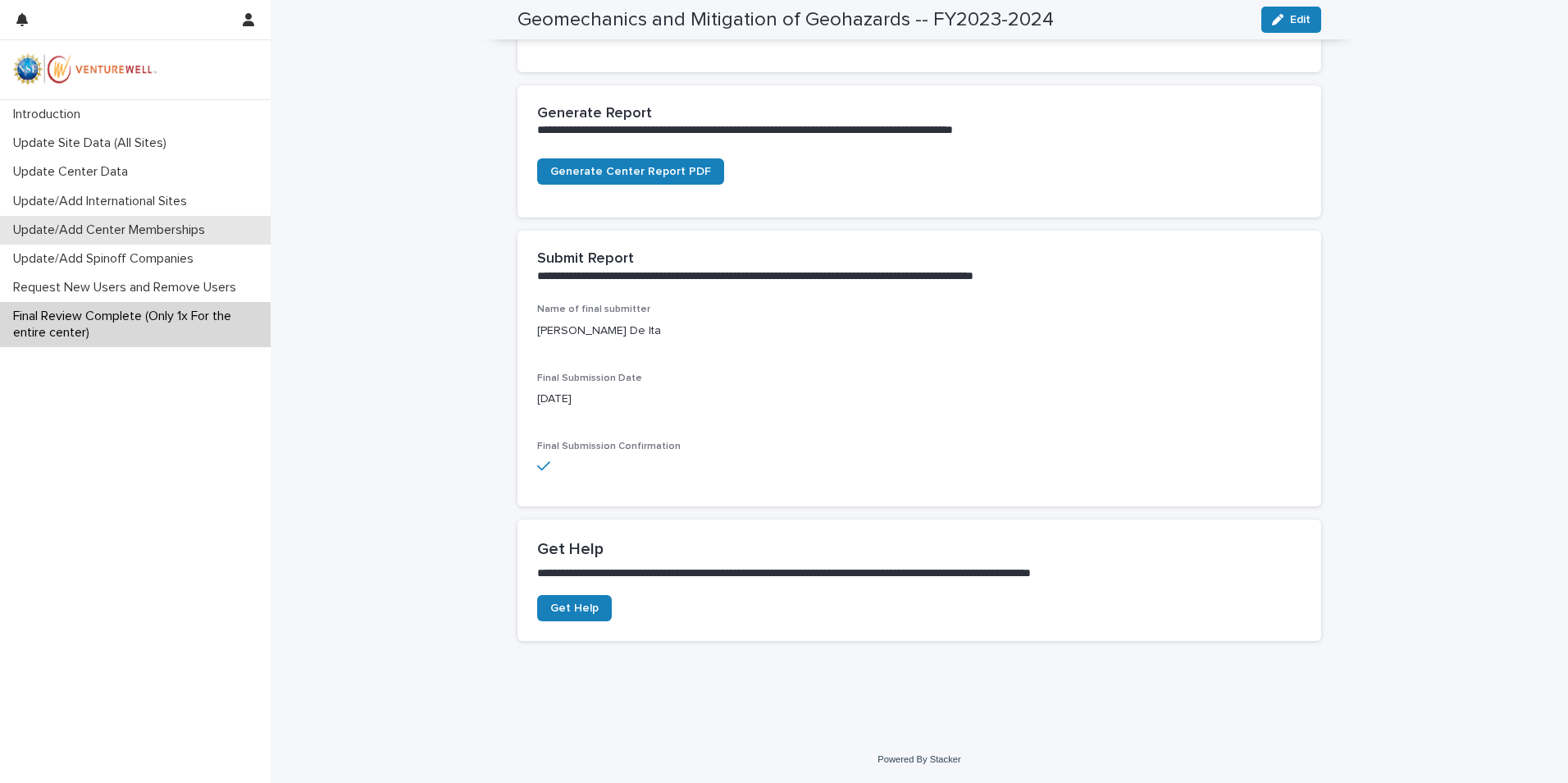
click at [136, 233] on p "Update/Add Center Memberships" at bounding box center [112, 230] width 211 height 16
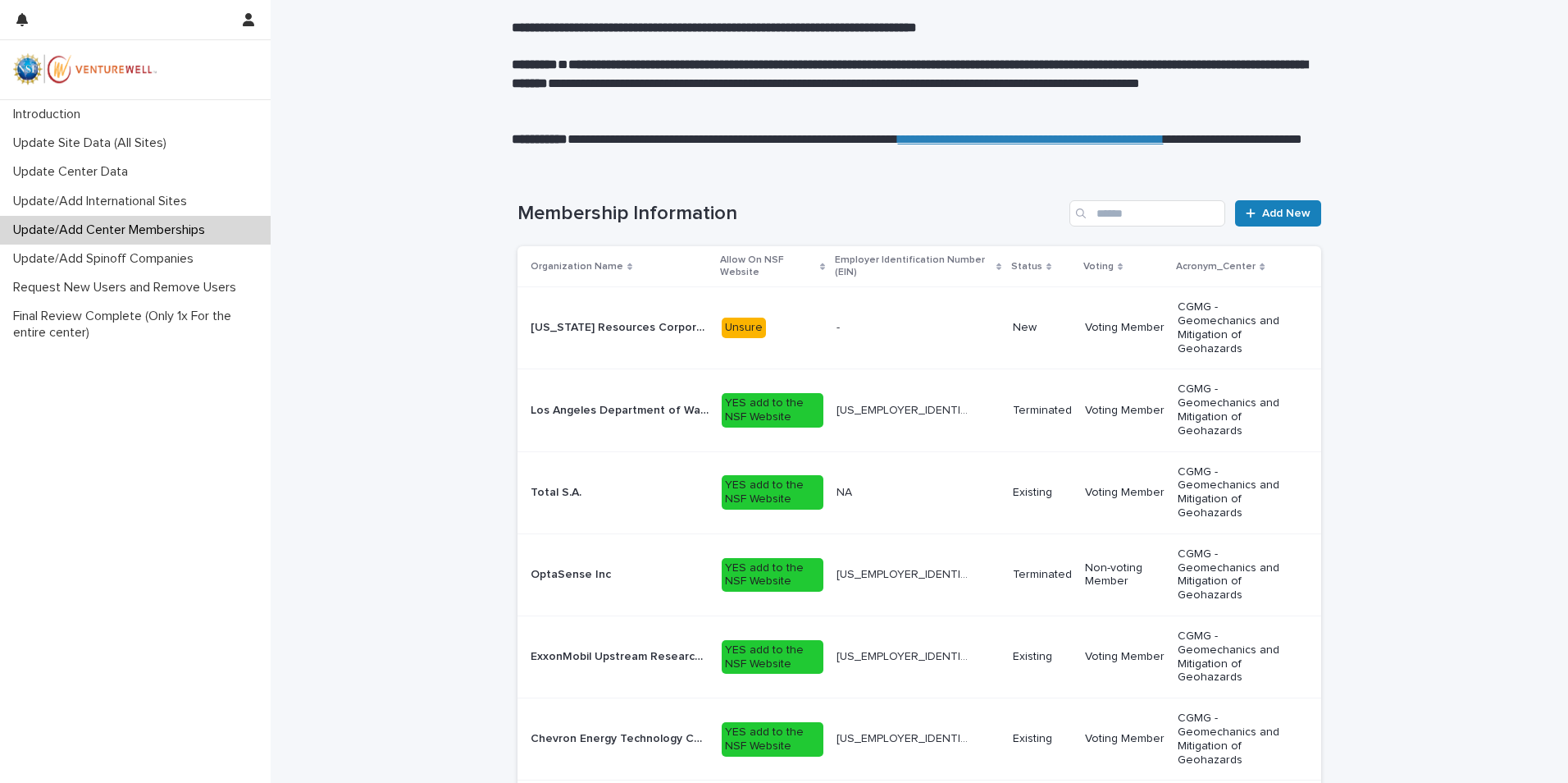
scroll to position [141, 0]
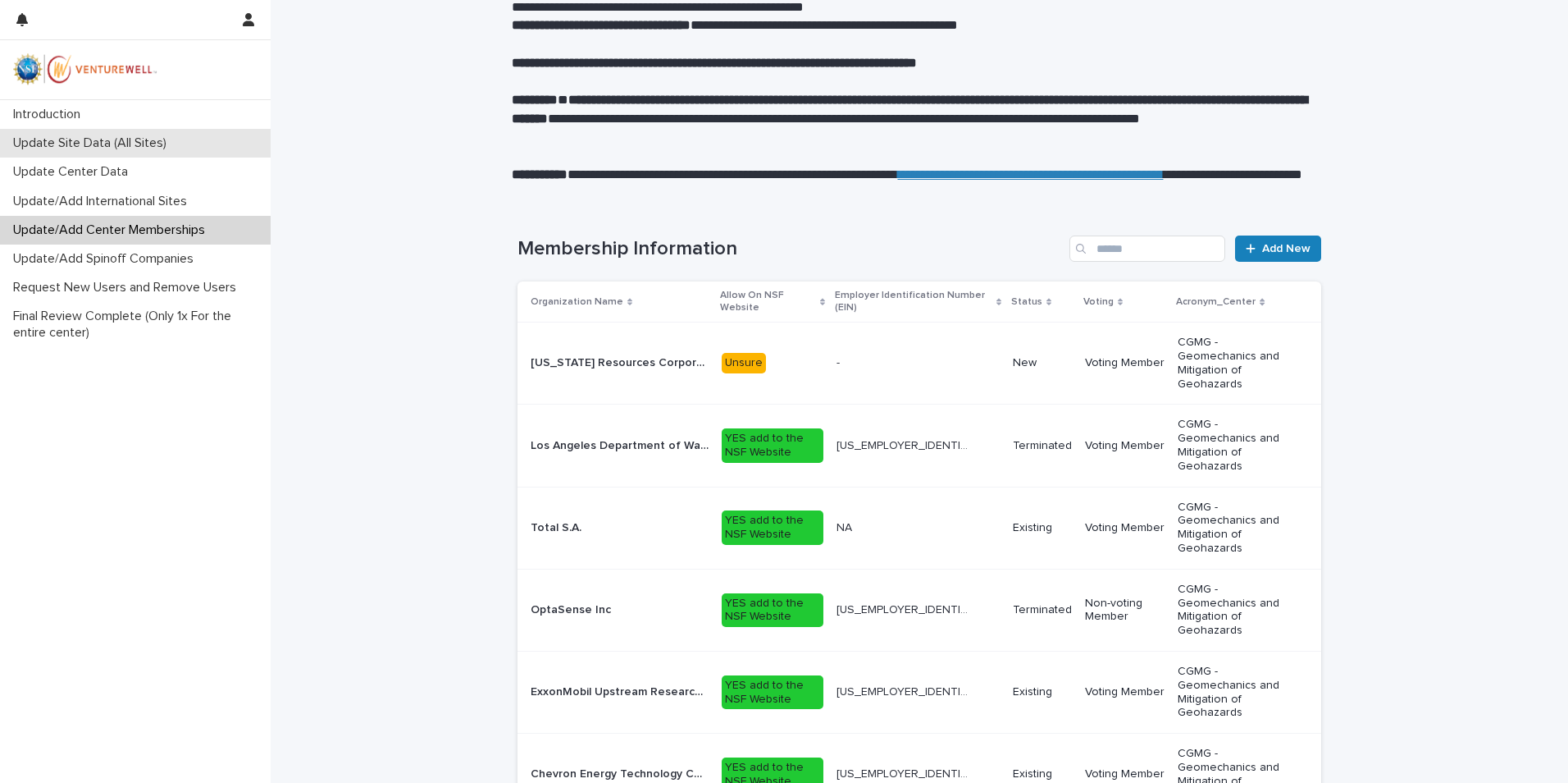
click at [91, 138] on p "Update Site Data (All Sites)" at bounding box center [93, 143] width 173 height 16
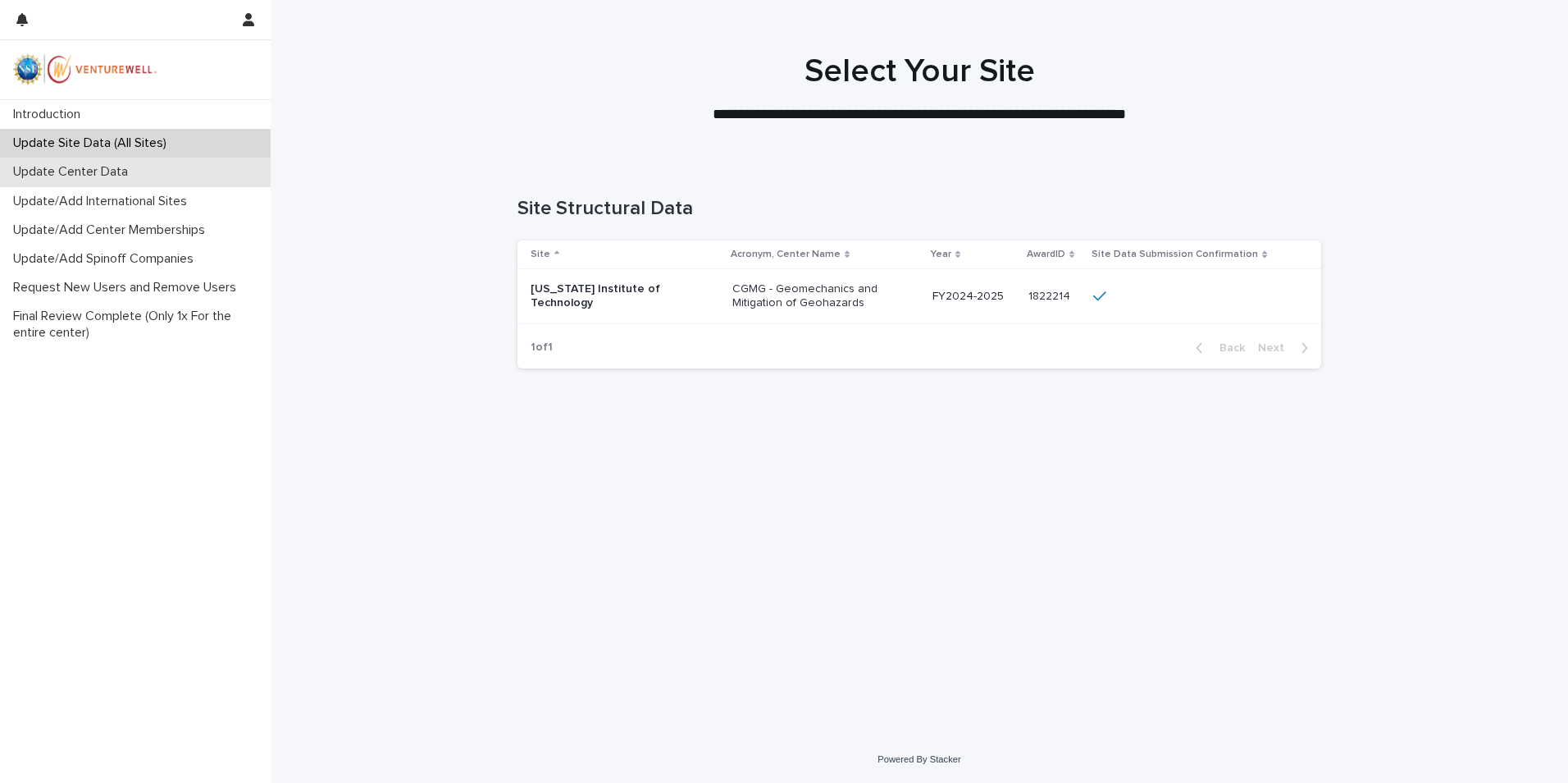
click at [96, 161] on div "Update Center Data" at bounding box center [135, 172] width 270 height 29
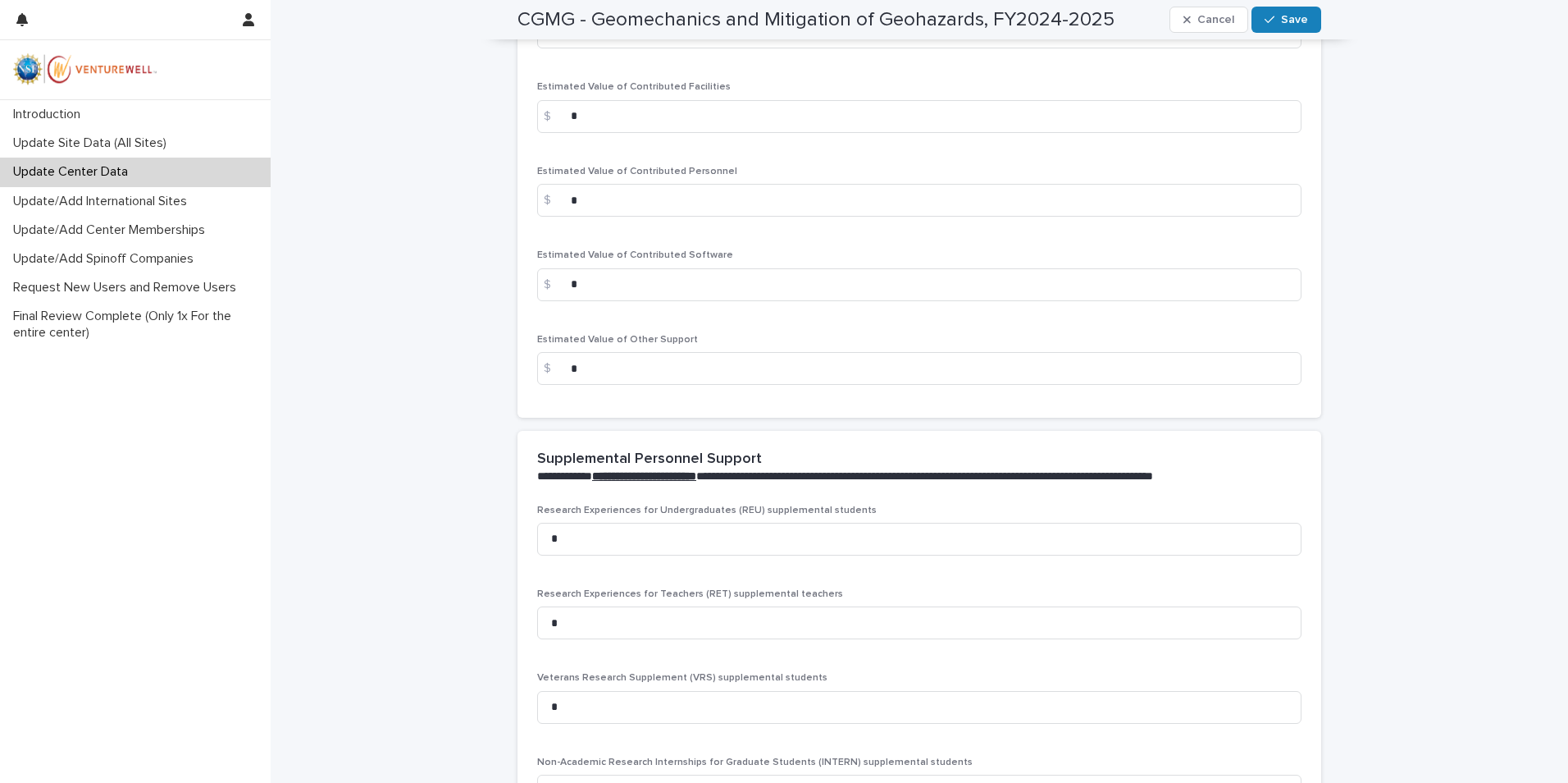
scroll to position [3035, 0]
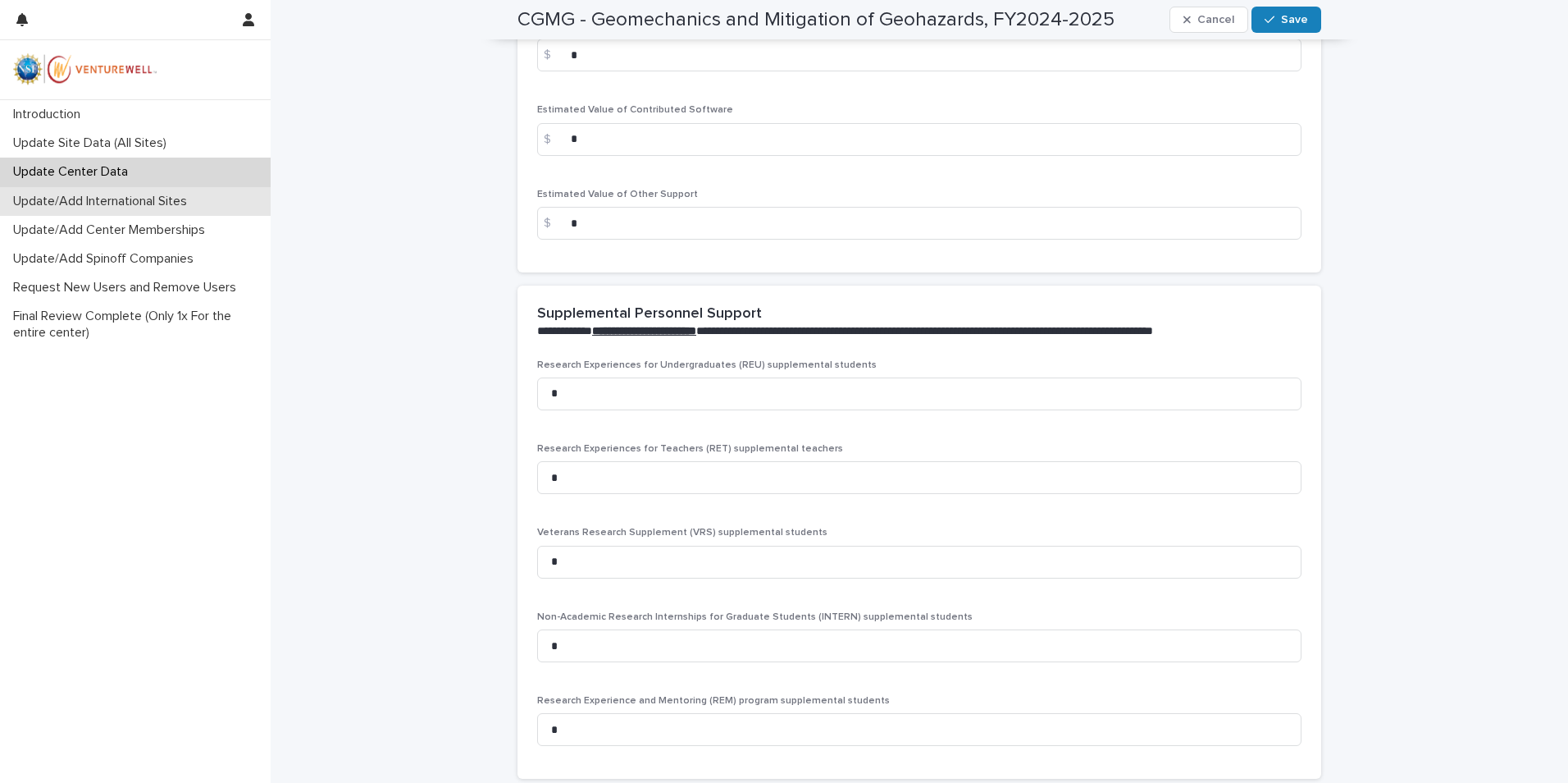
click at [154, 208] on p "Update/Add International Sites" at bounding box center [103, 201] width 193 height 16
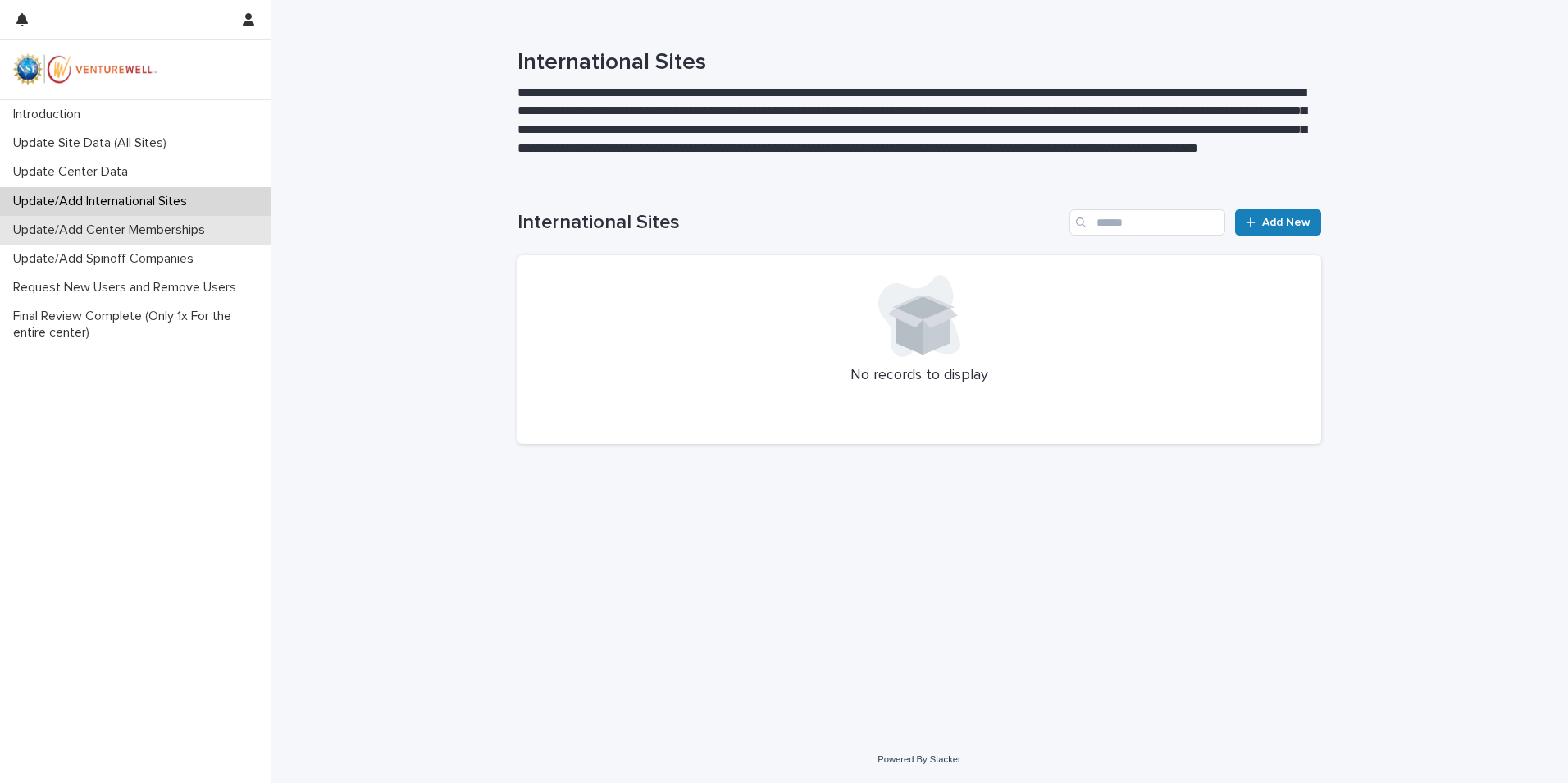
click at [163, 232] on p "Update/Add Center Memberships" at bounding box center [112, 230] width 211 height 16
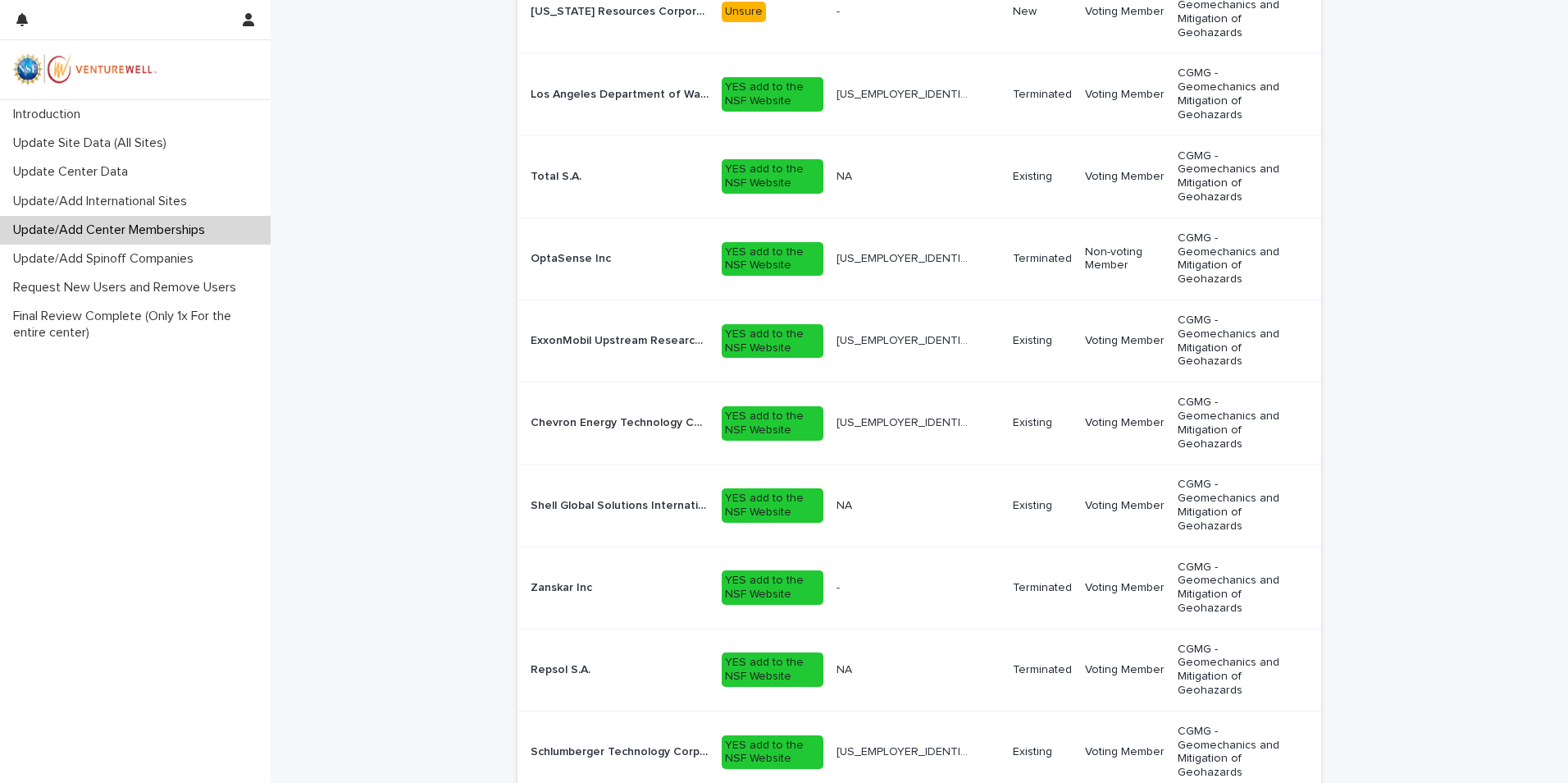
scroll to position [551, 0]
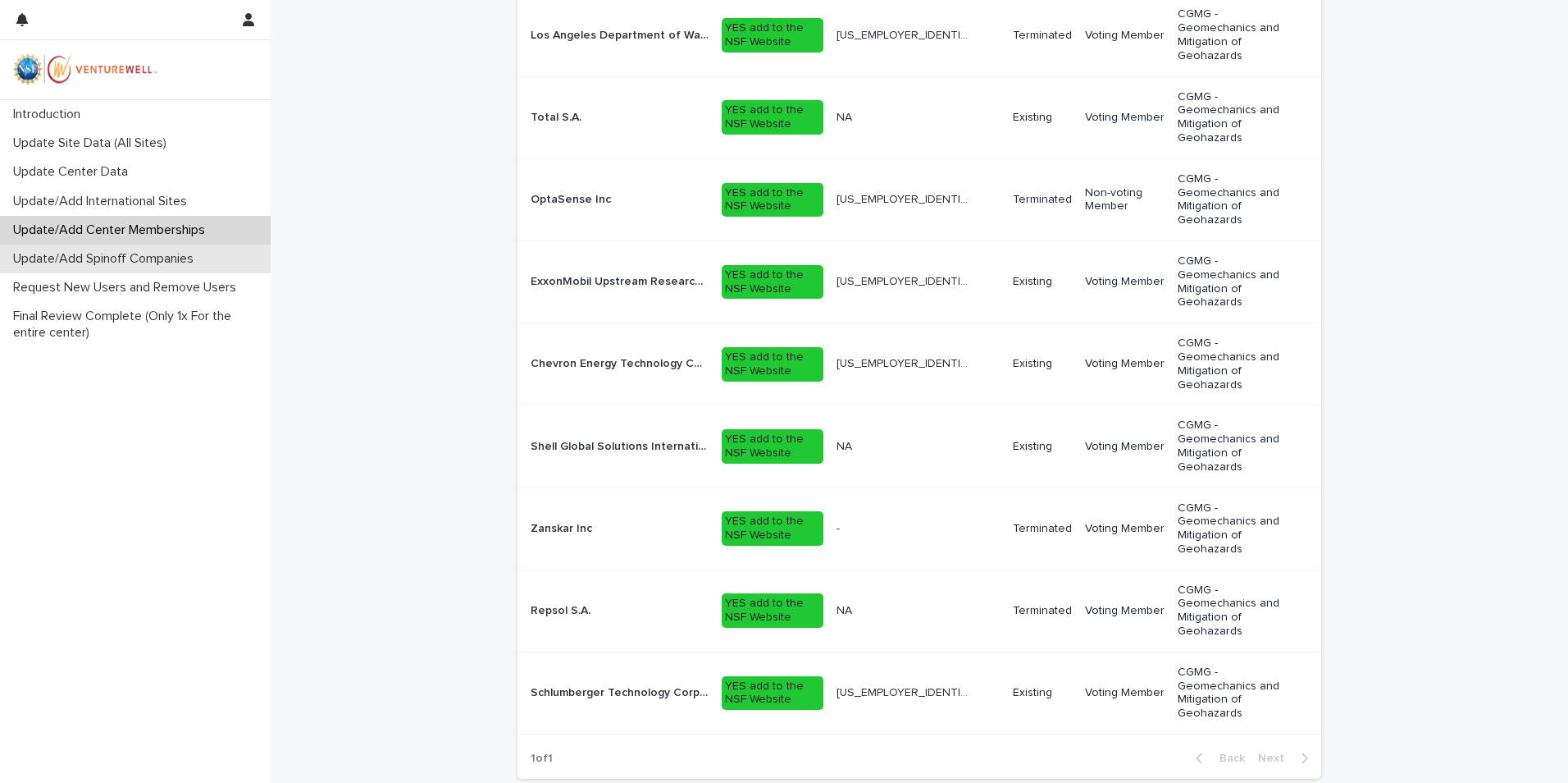
click at [171, 265] on p "Update/Add Spinoff Companies" at bounding box center [106, 258] width 200 height 16
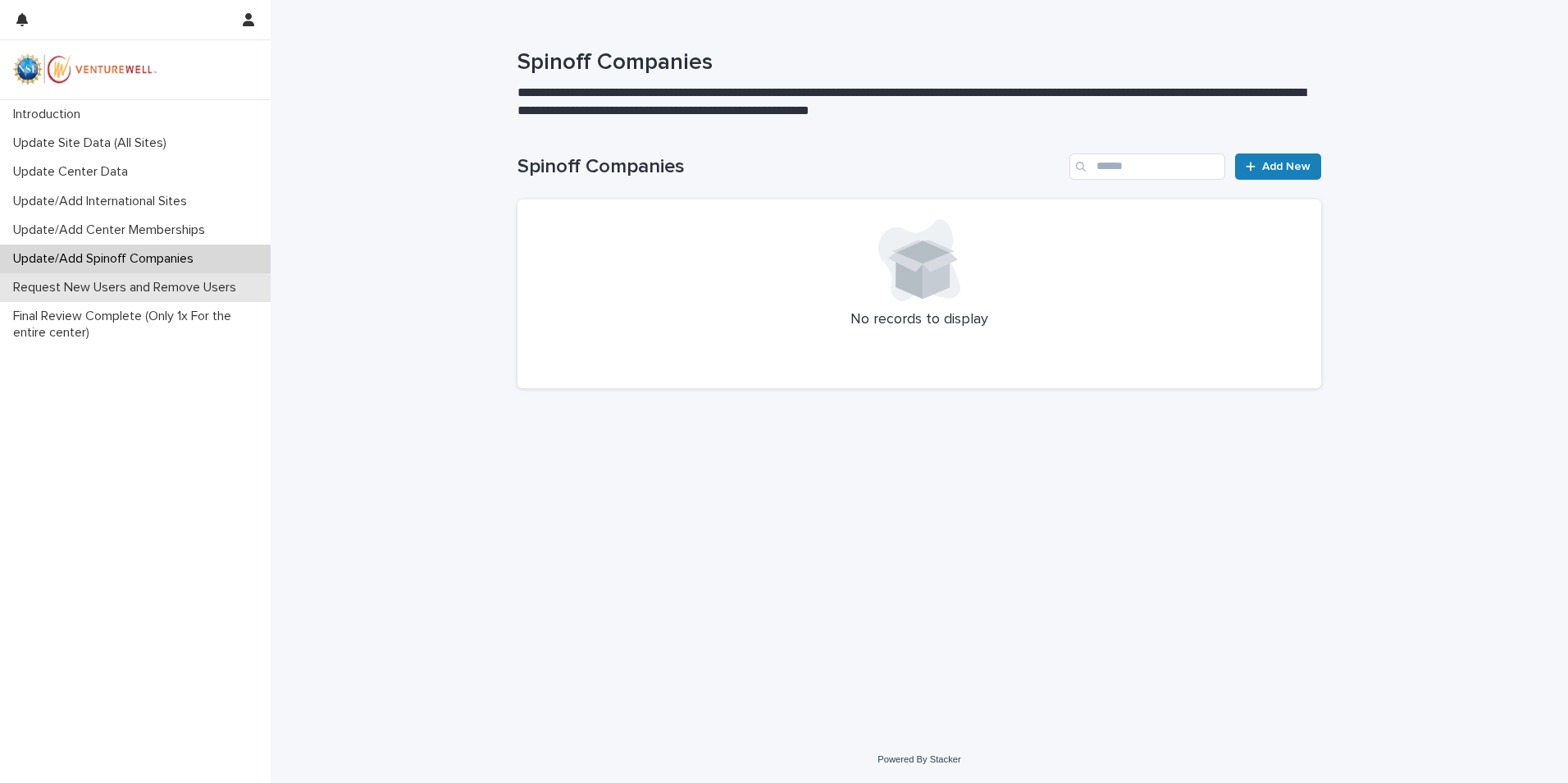
click at [193, 290] on p "Request New Users and Remove Users" at bounding box center [128, 287] width 243 height 16
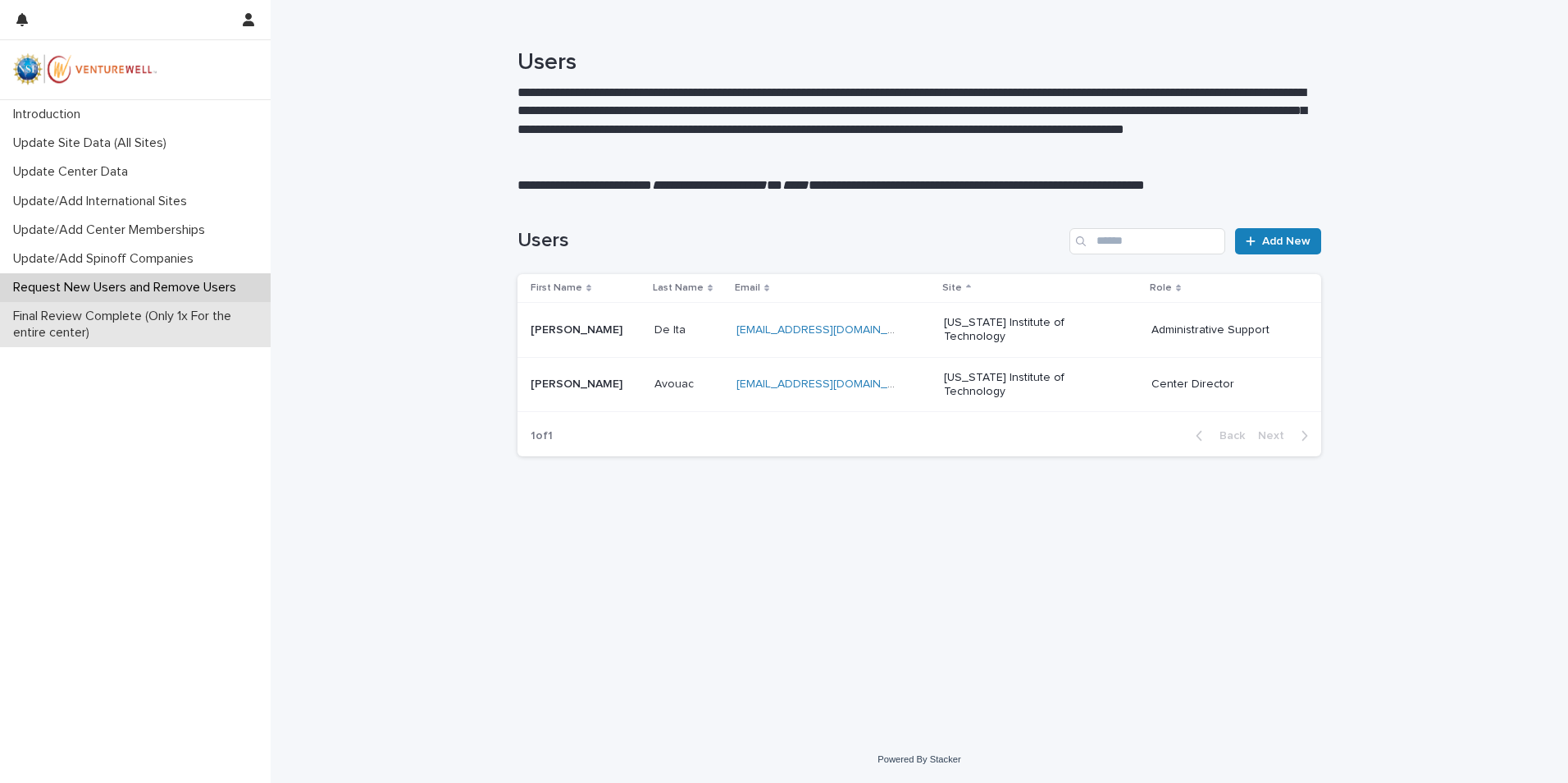
click at [80, 323] on p "Final Review Complete (Only 1x For the entire center)" at bounding box center [138, 324] width 264 height 31
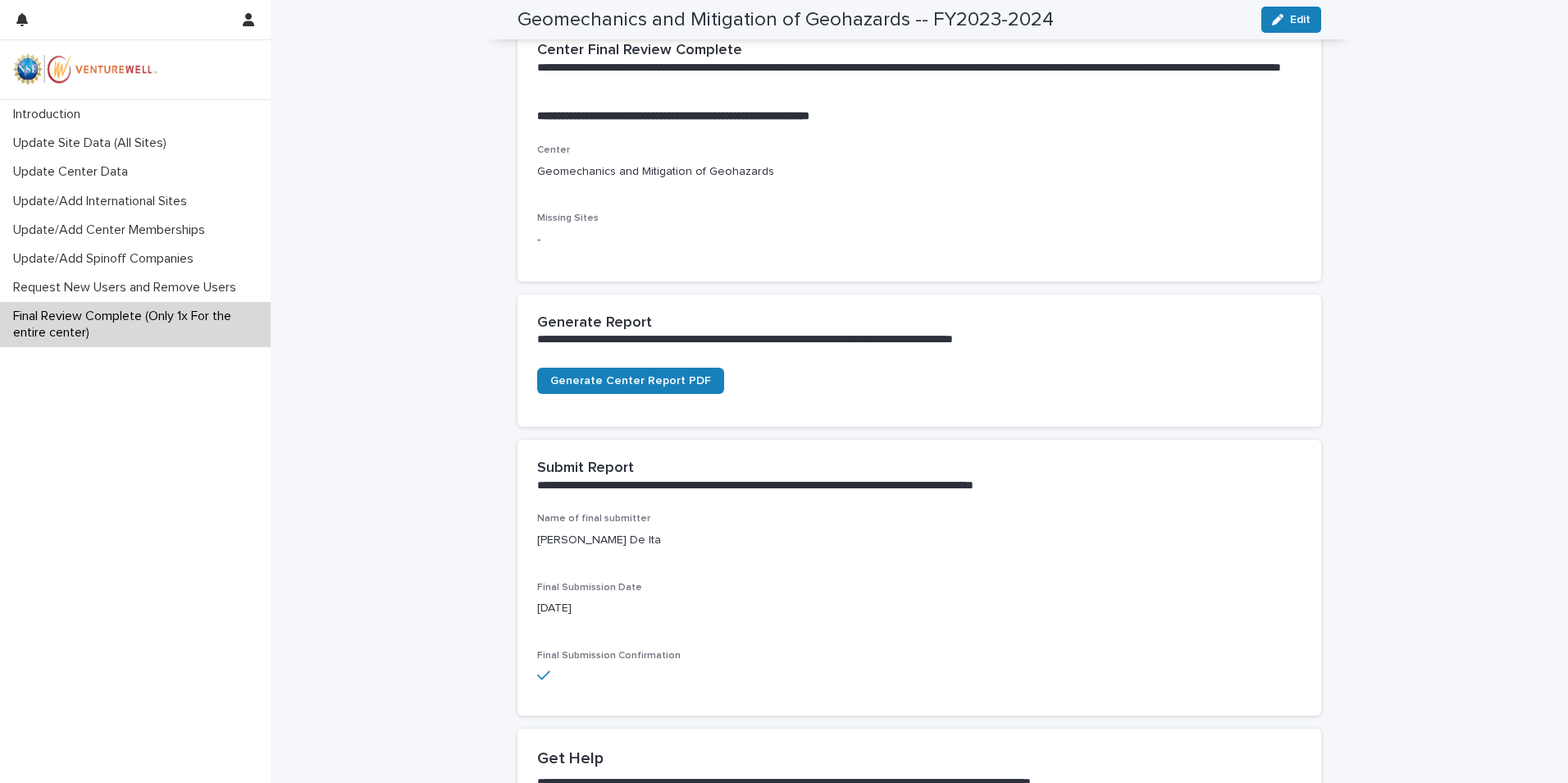
scroll to position [410, 0]
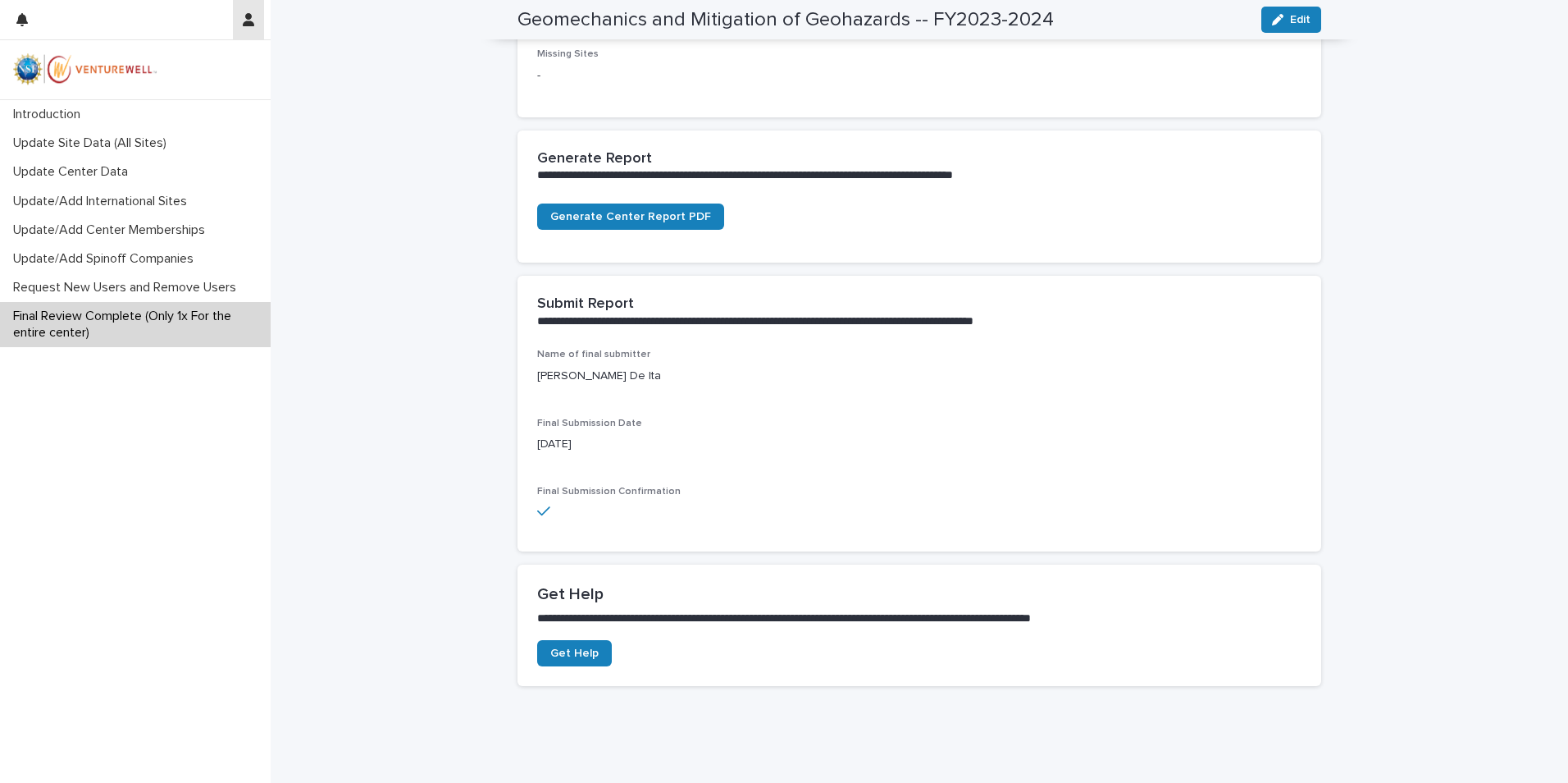
click at [251, 23] on icon "button" at bounding box center [249, 20] width 11 height 13
click at [195, 74] on p "Log Out" at bounding box center [201, 69] width 103 height 28
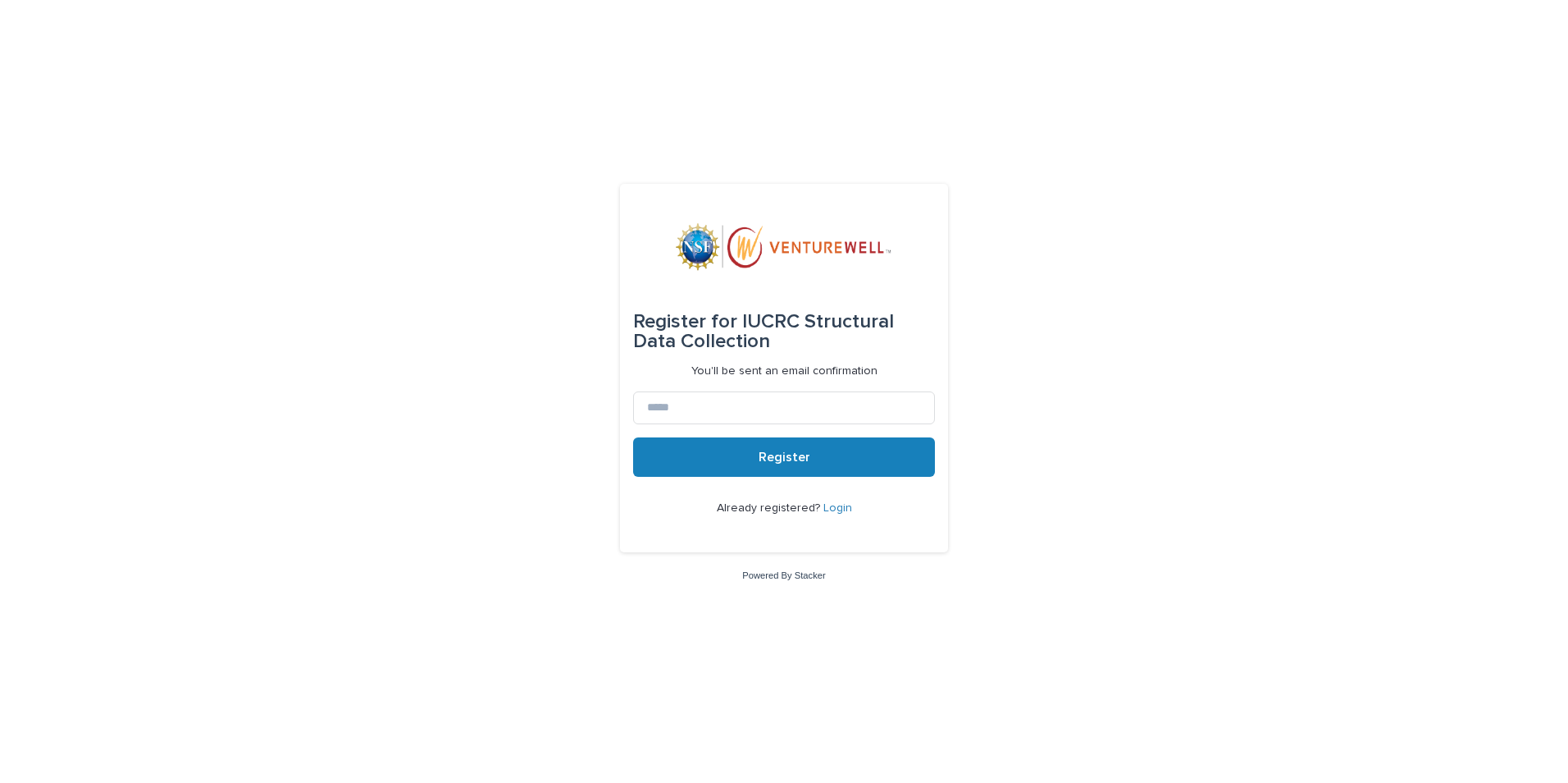
click at [836, 506] on link "Login" at bounding box center [837, 508] width 29 height 11
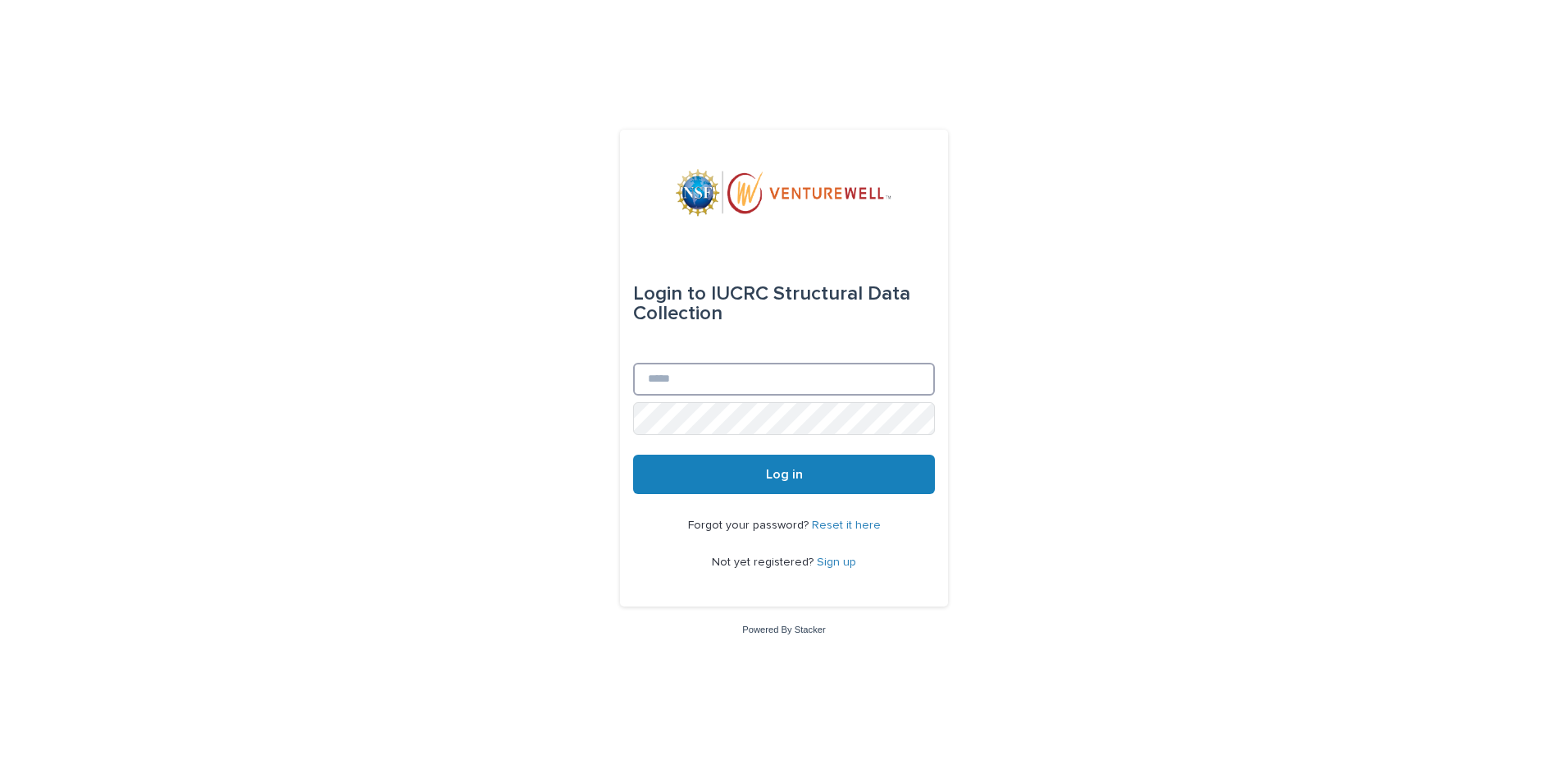
click at [768, 381] on input "Email" at bounding box center [784, 378] width 302 height 33
type input "**********"
click at [826, 475] on button "Log in" at bounding box center [784, 474] width 302 height 39
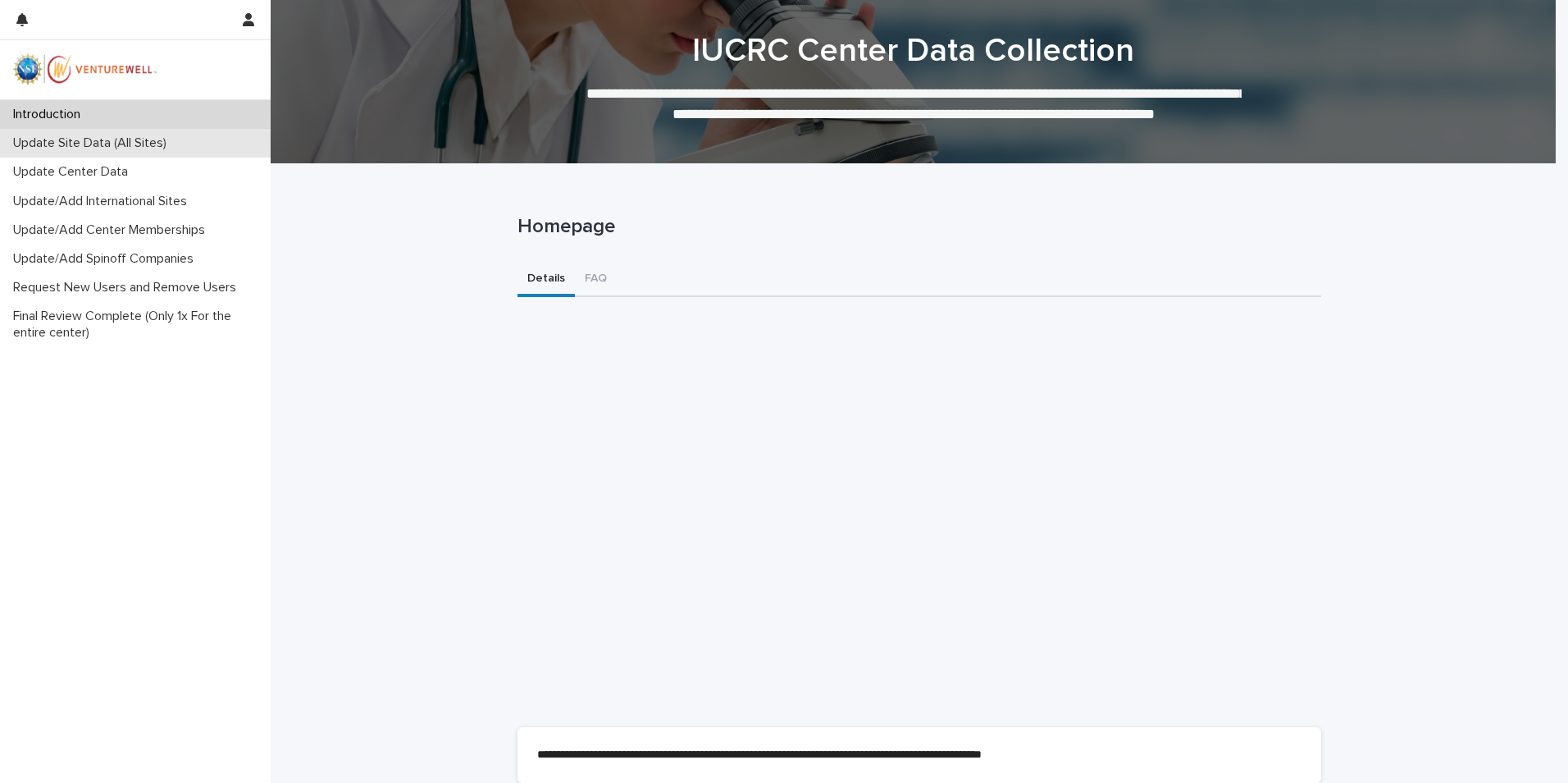
click at [112, 146] on p "Update Site Data (All Sites)" at bounding box center [93, 143] width 173 height 16
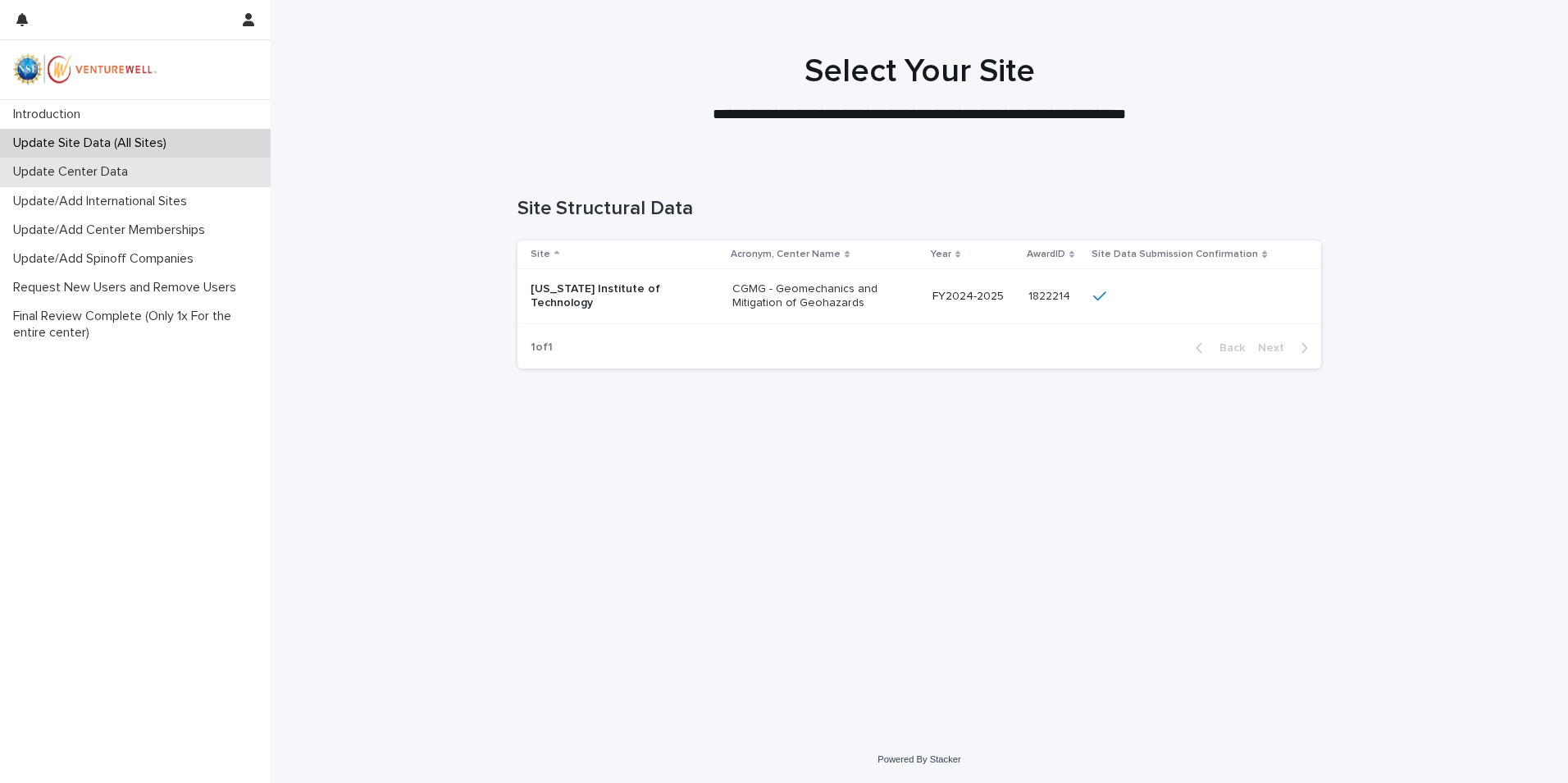
click at [120, 166] on p "Update Center Data" at bounding box center [73, 172] width 134 height 16
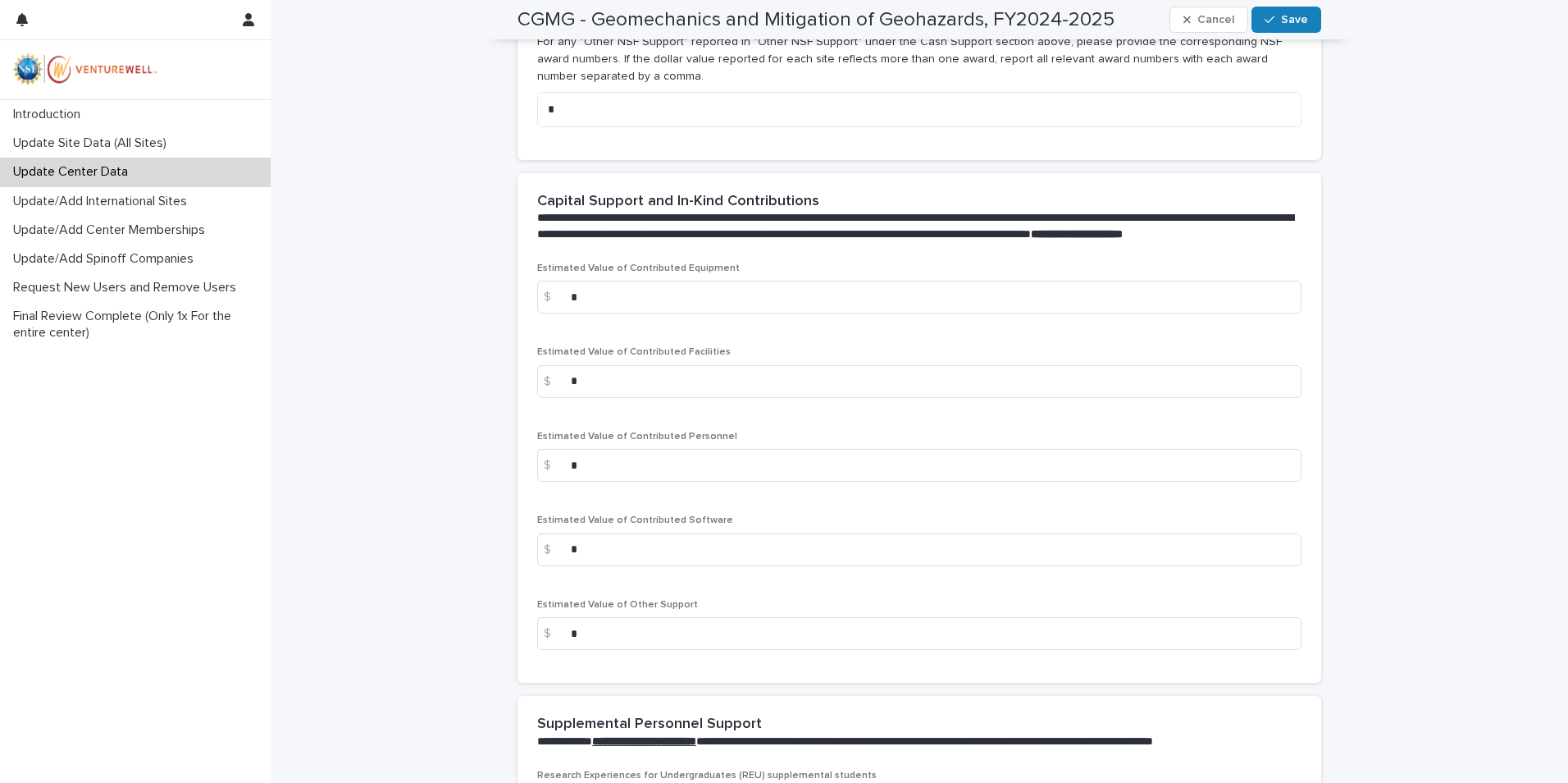
scroll to position [3035, 0]
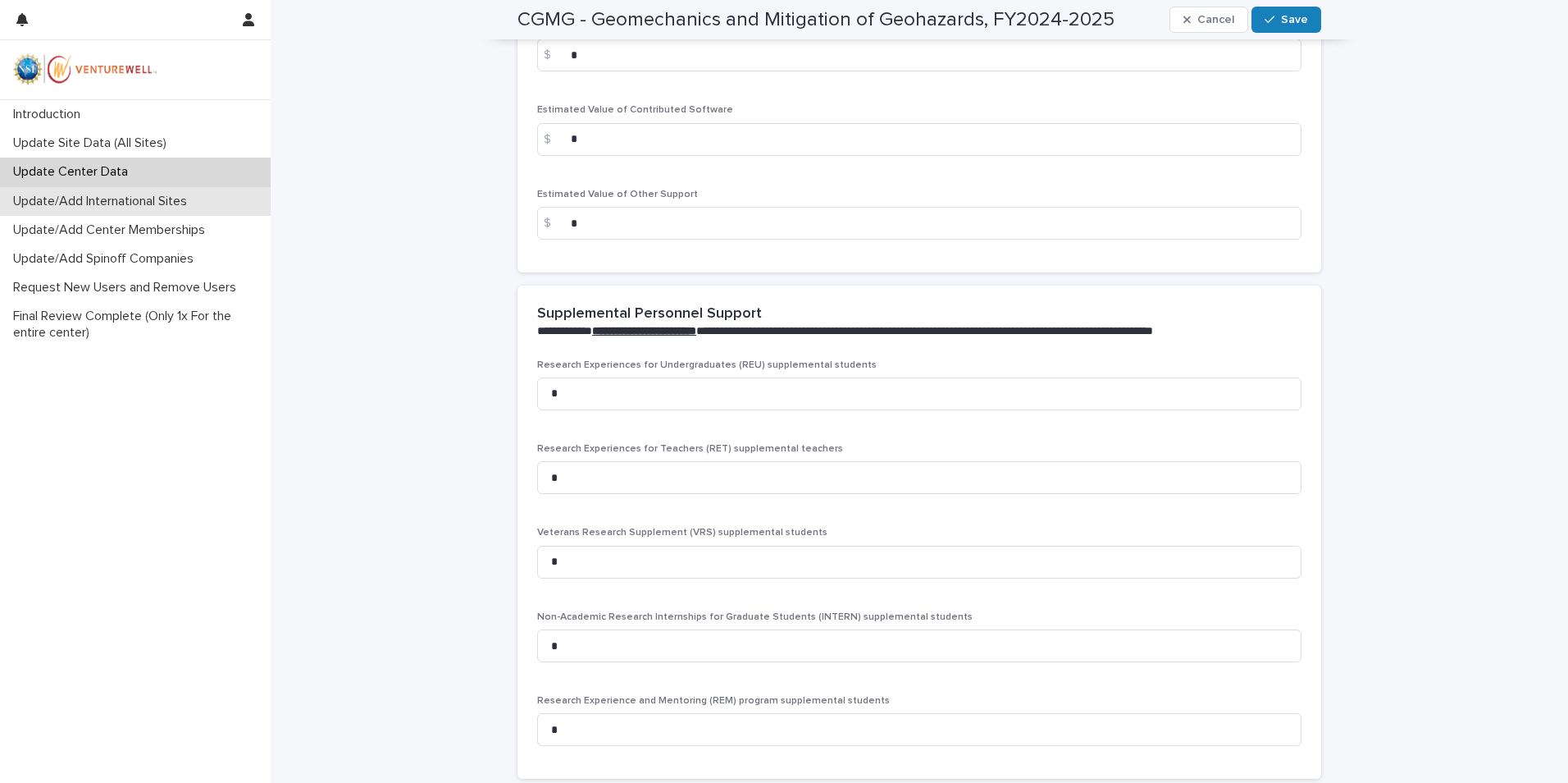
click at [161, 203] on p "Update/Add International Sites" at bounding box center [103, 201] width 193 height 16
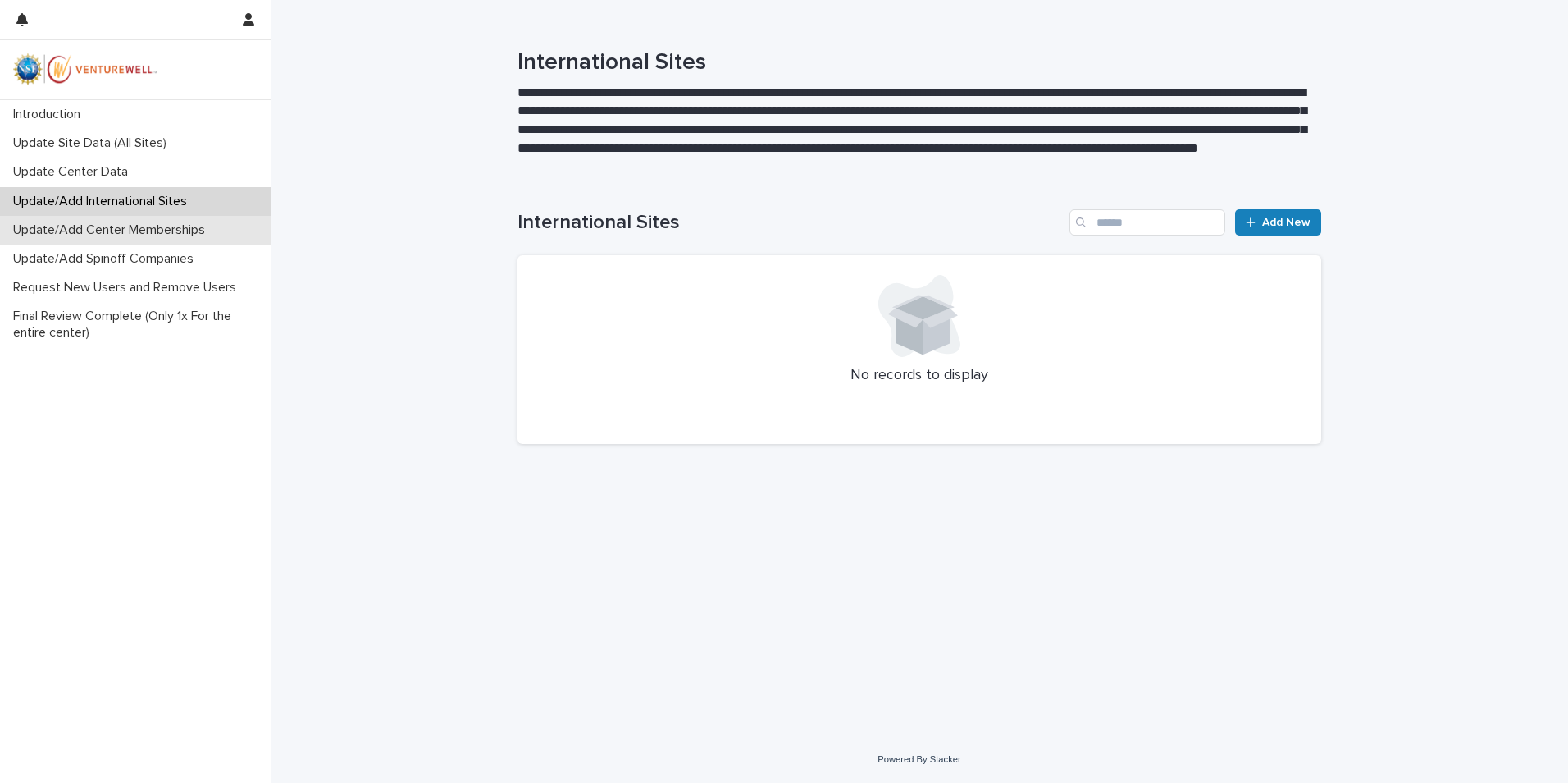
click at [160, 231] on p "Update/Add Center Memberships" at bounding box center [112, 230] width 211 height 16
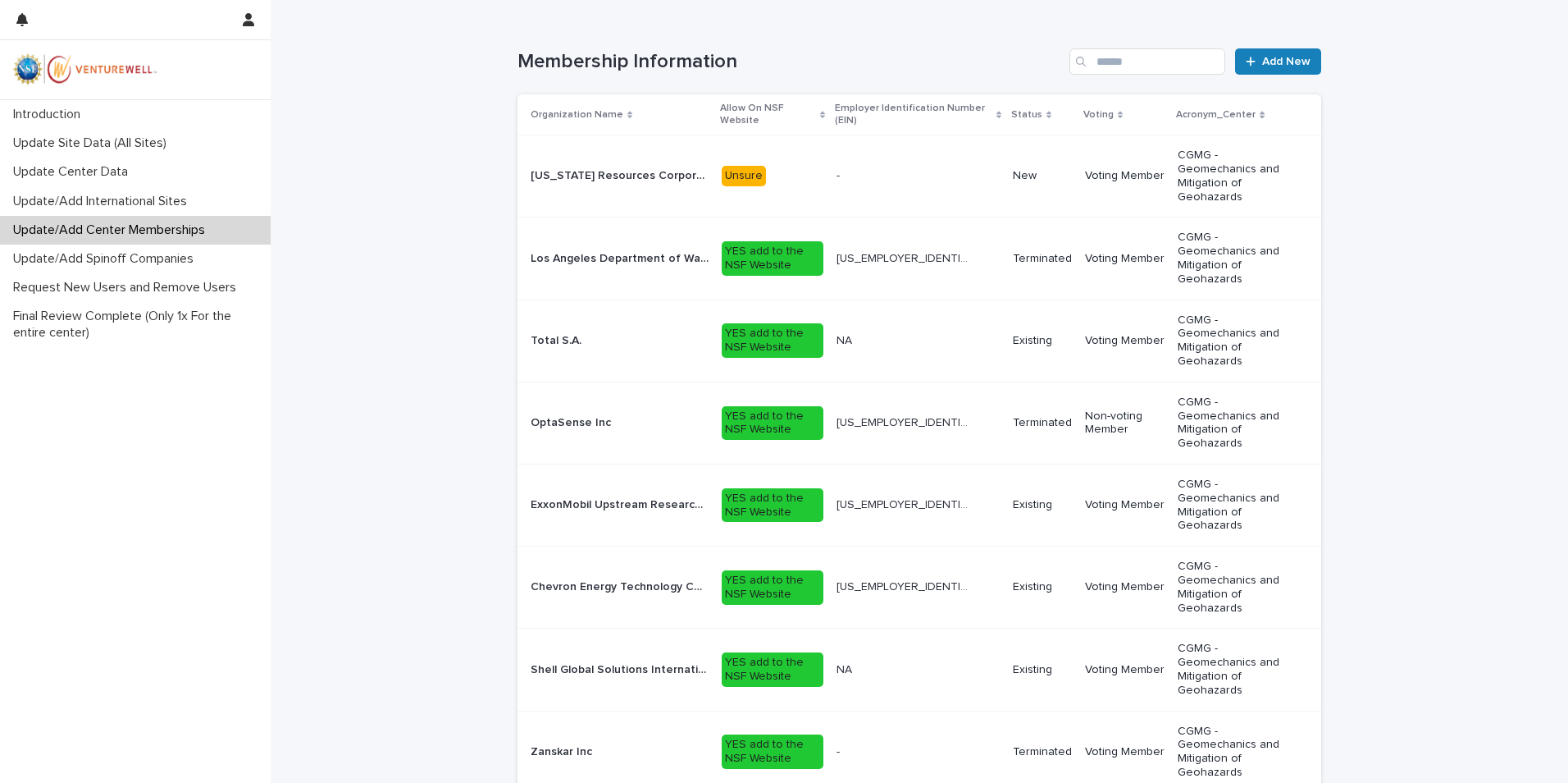
scroll to position [410, 0]
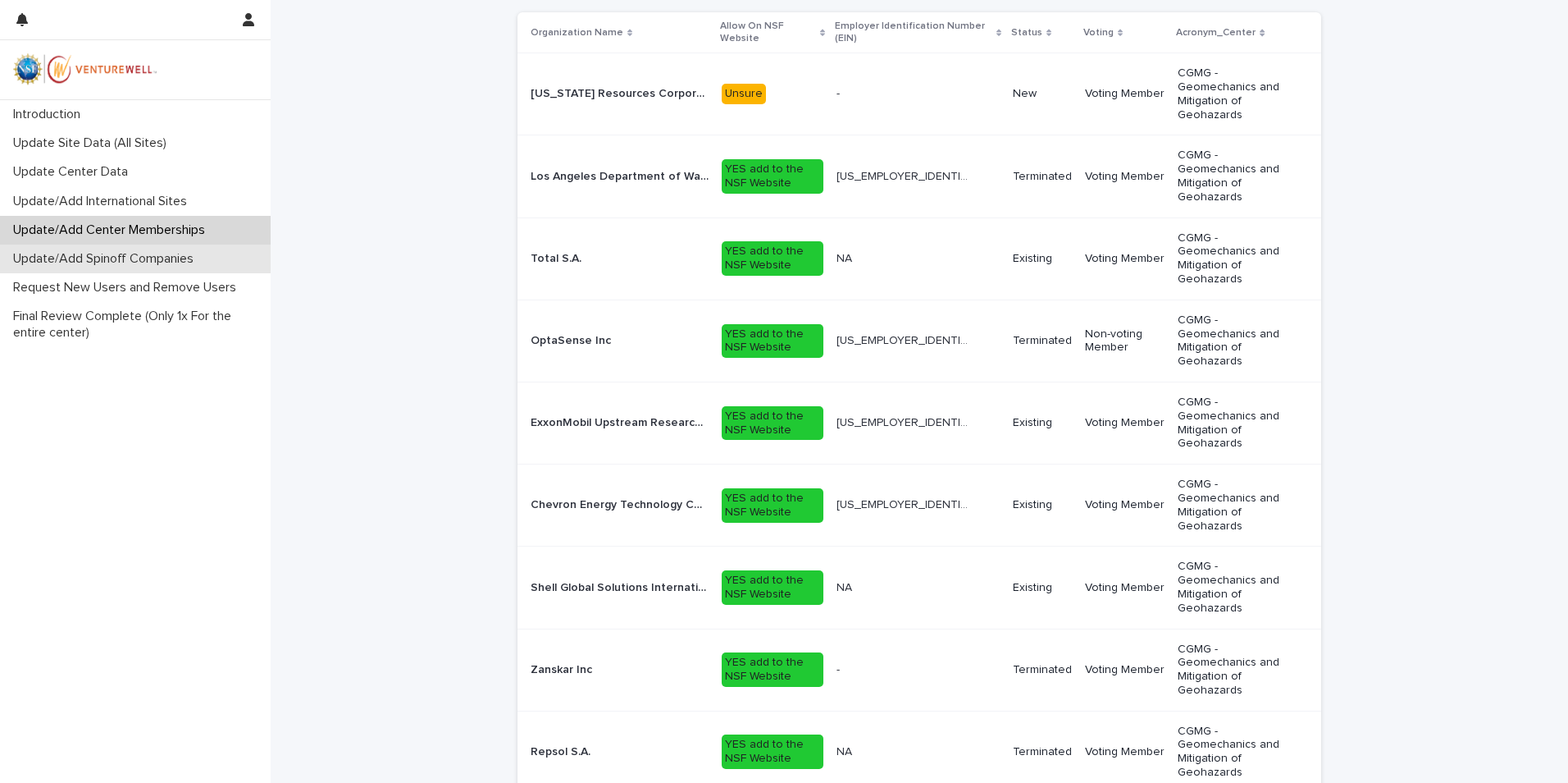
click at [72, 261] on p "Update/Add Spinoff Companies" at bounding box center [106, 258] width 200 height 16
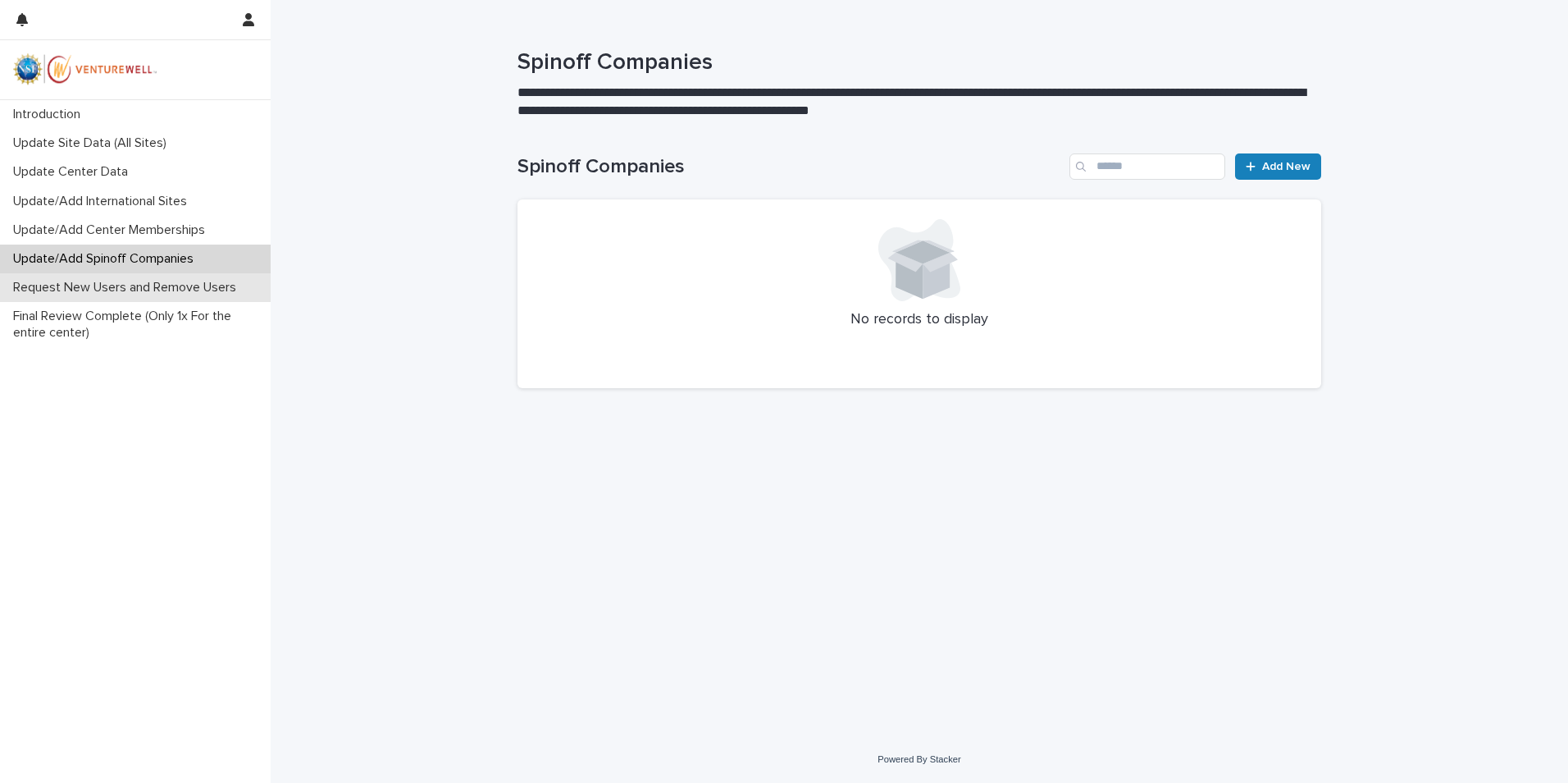
click at [105, 282] on p "Request New Users and Remove Users" at bounding box center [128, 287] width 243 height 16
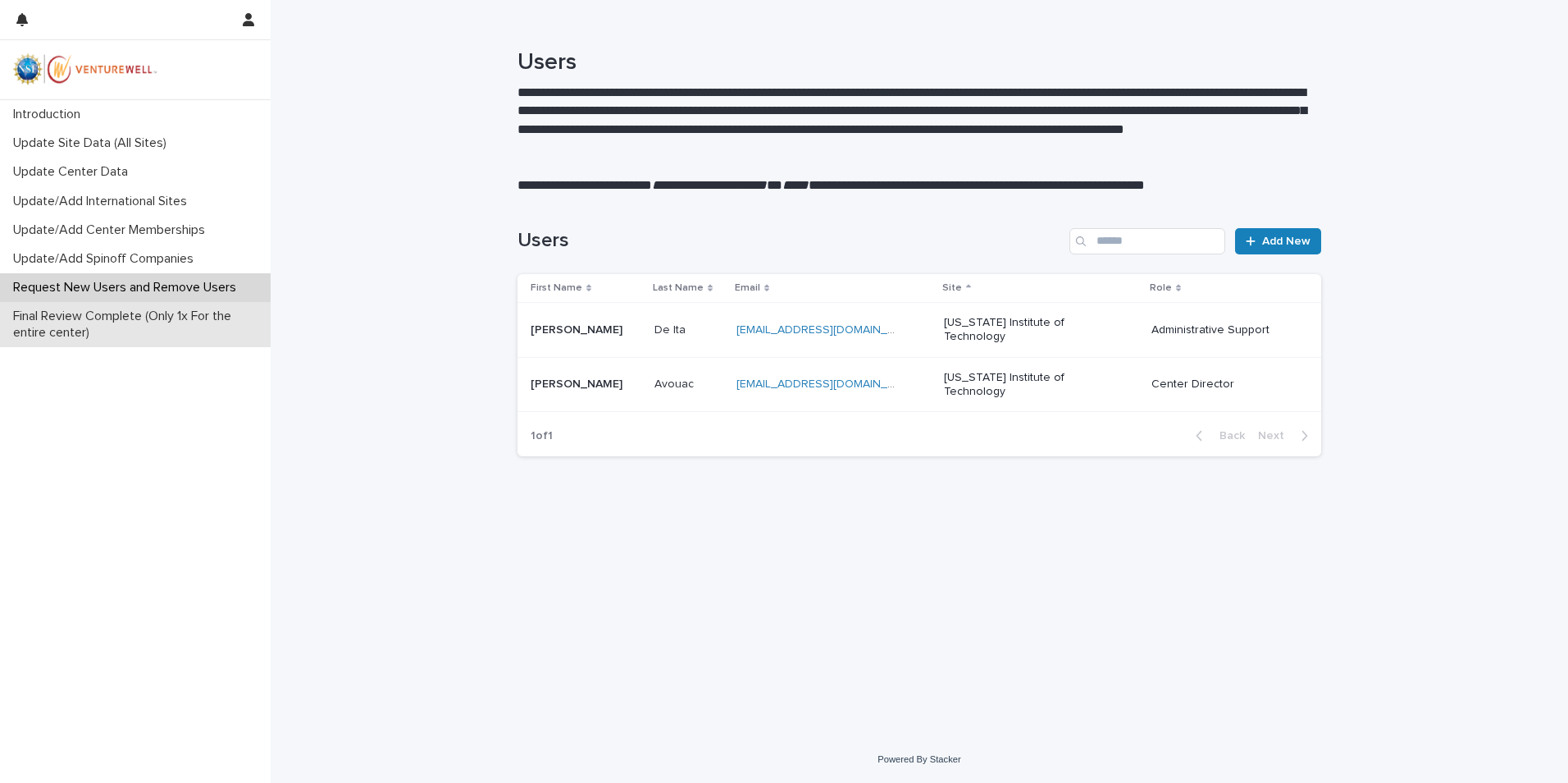
click at [69, 330] on p "Final Review Complete (Only 1x For the entire center)" at bounding box center [138, 324] width 264 height 31
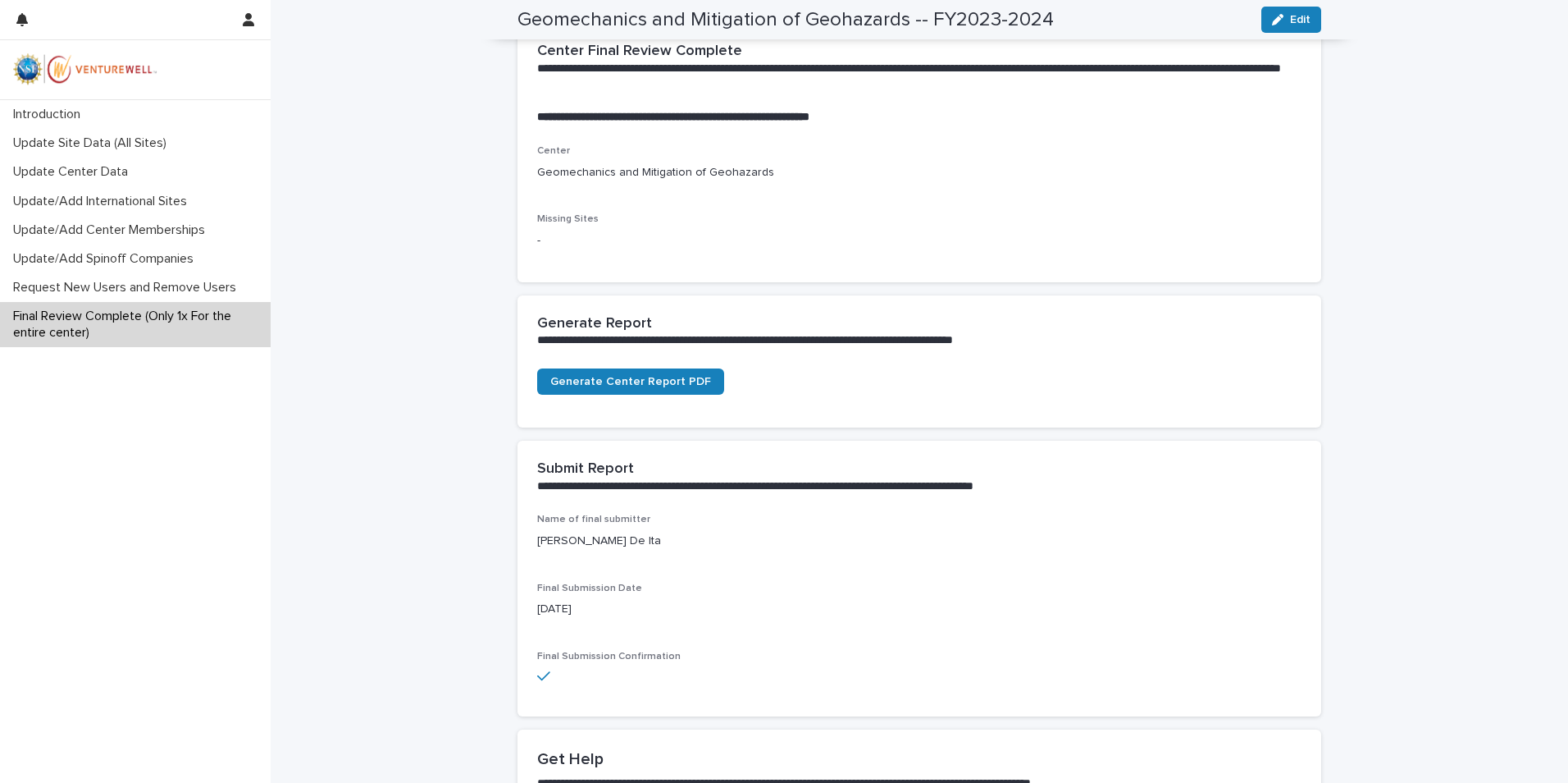
scroll to position [455, 0]
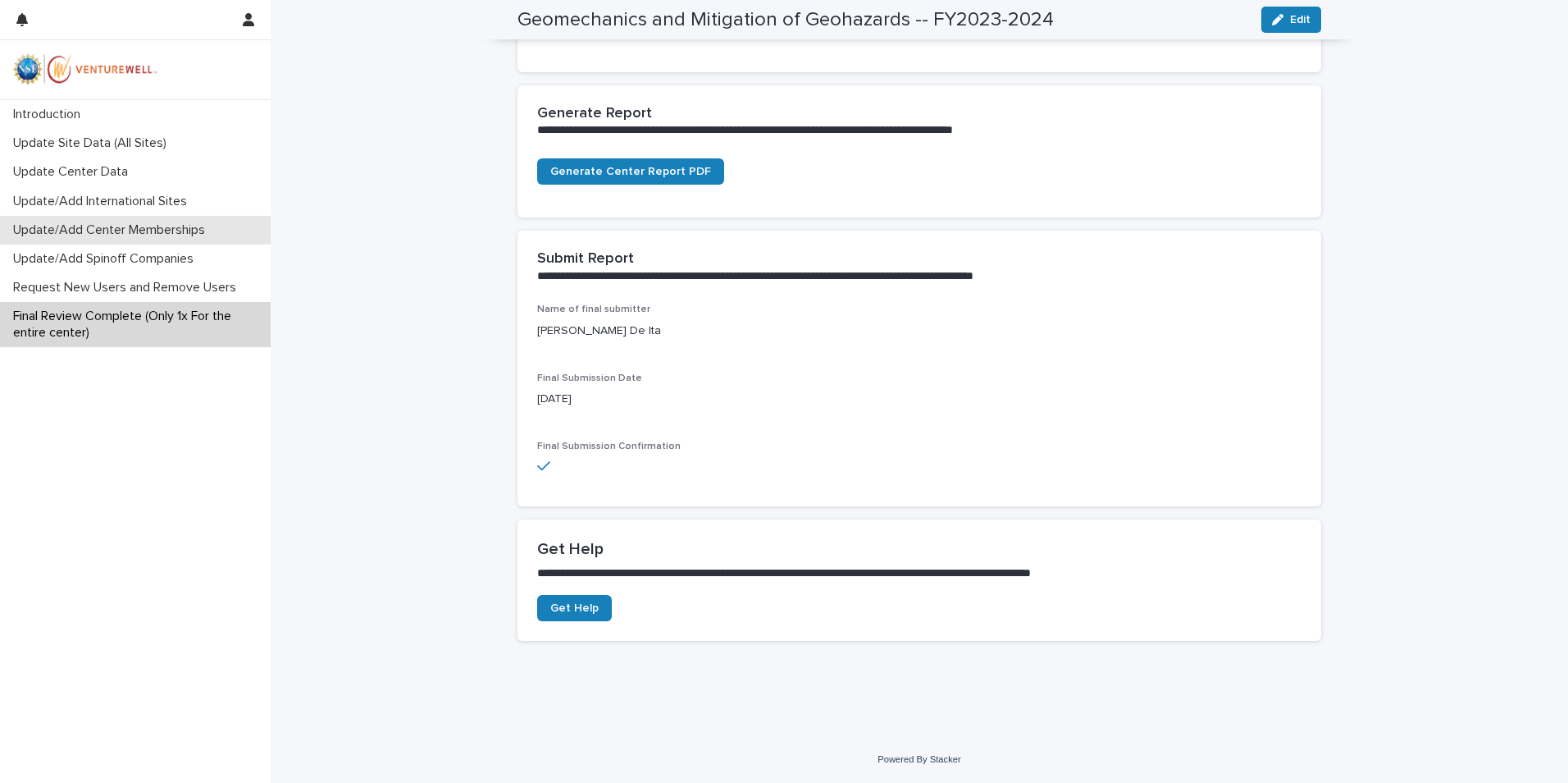
click at [147, 233] on p "Update/Add Center Memberships" at bounding box center [112, 230] width 211 height 16
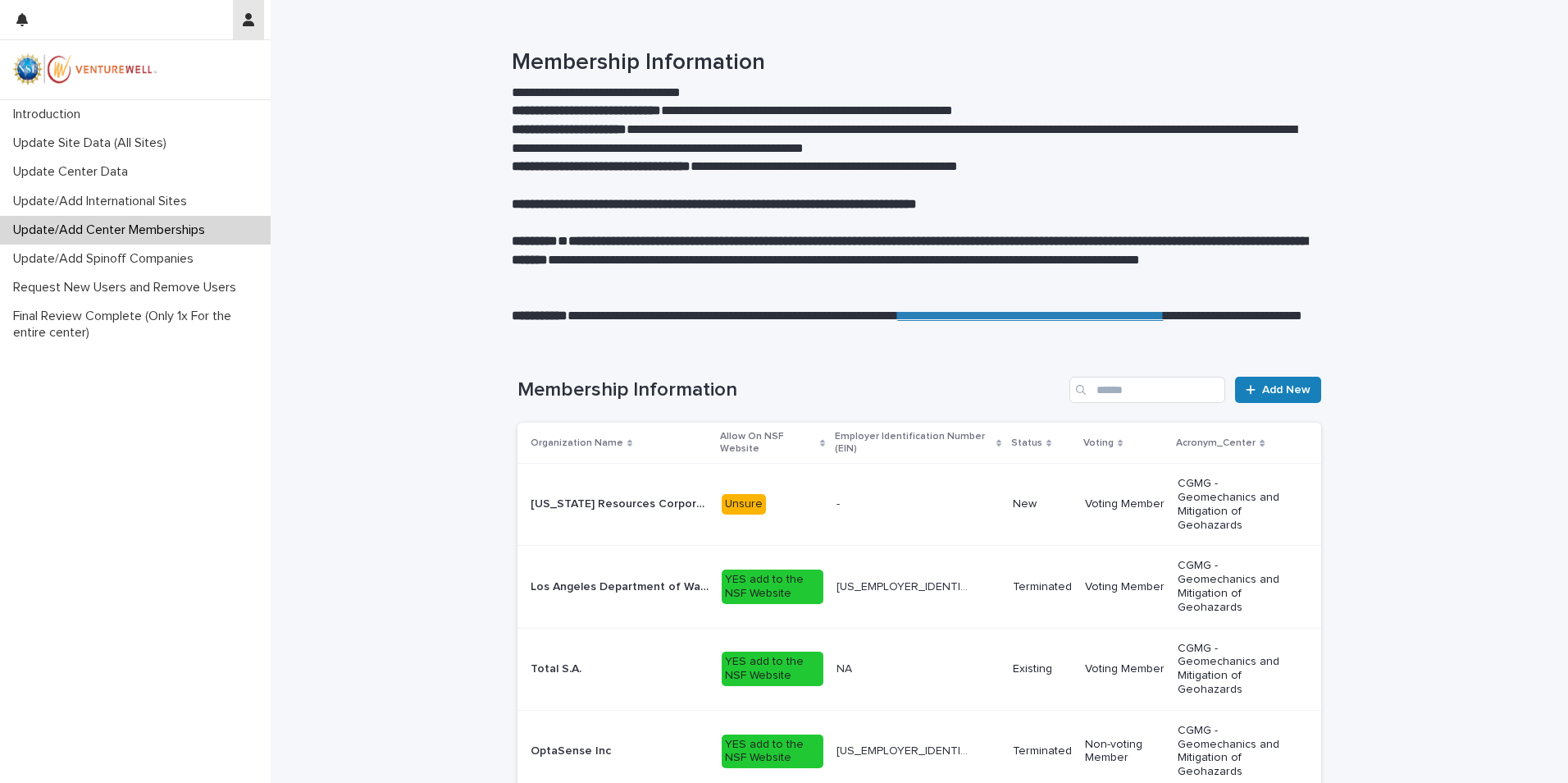
click at [248, 24] on icon "button" at bounding box center [249, 20] width 11 height 13
click at [174, 69] on p "Log Out" at bounding box center [201, 69] width 103 height 28
